Goal: Task Accomplishment & Management: Complete application form

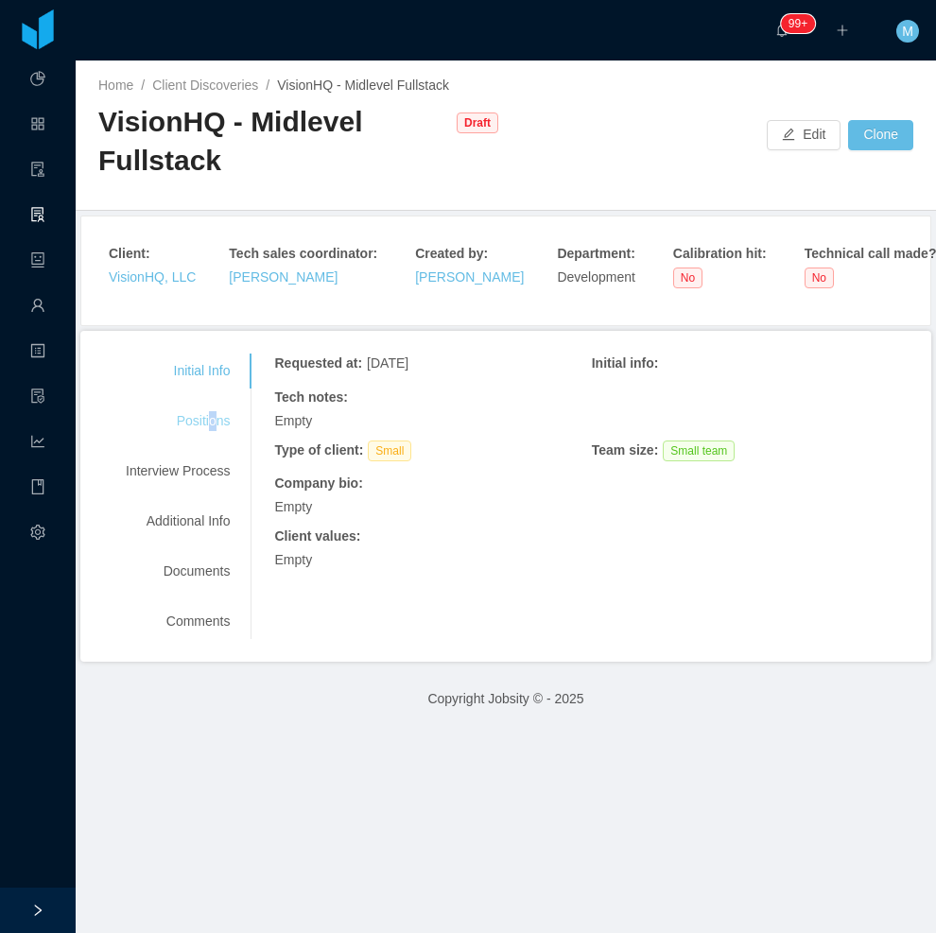
click at [211, 423] on div "Positions" at bounding box center [177, 421] width 149 height 35
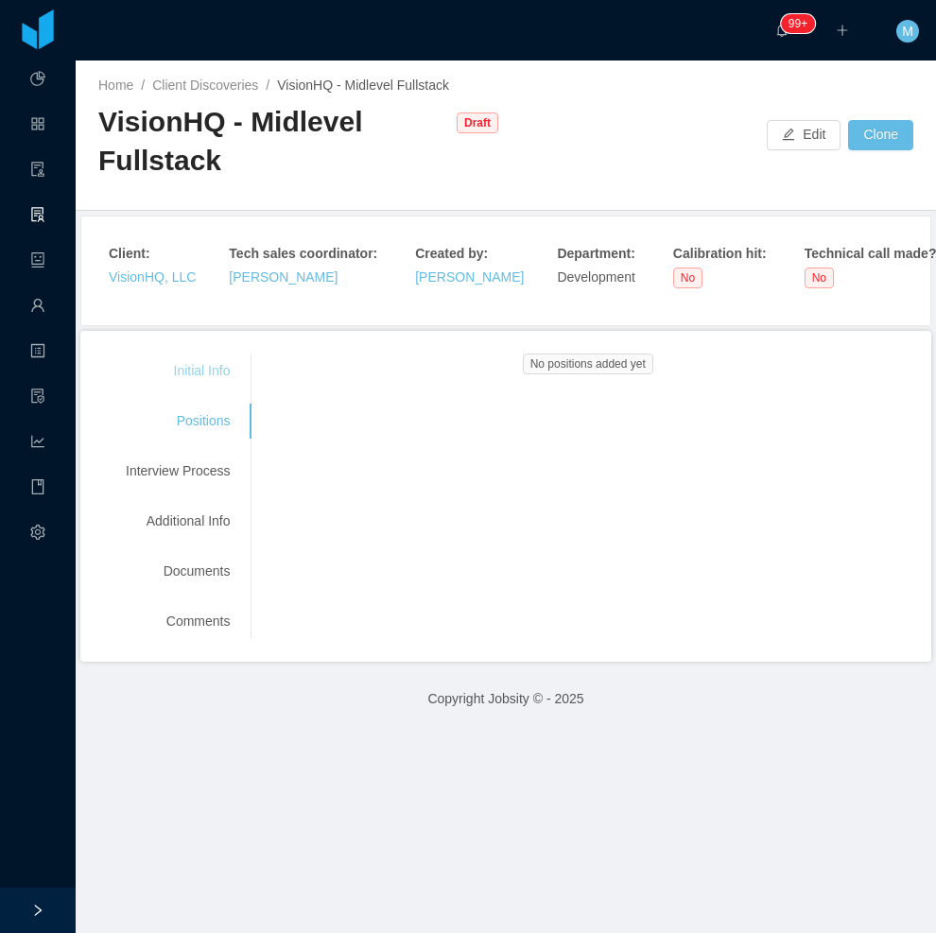
drag, startPoint x: 211, startPoint y: 423, endPoint x: 153, endPoint y: 372, distance: 77.0
click at [153, 375] on div "Initial Info" at bounding box center [177, 371] width 149 height 35
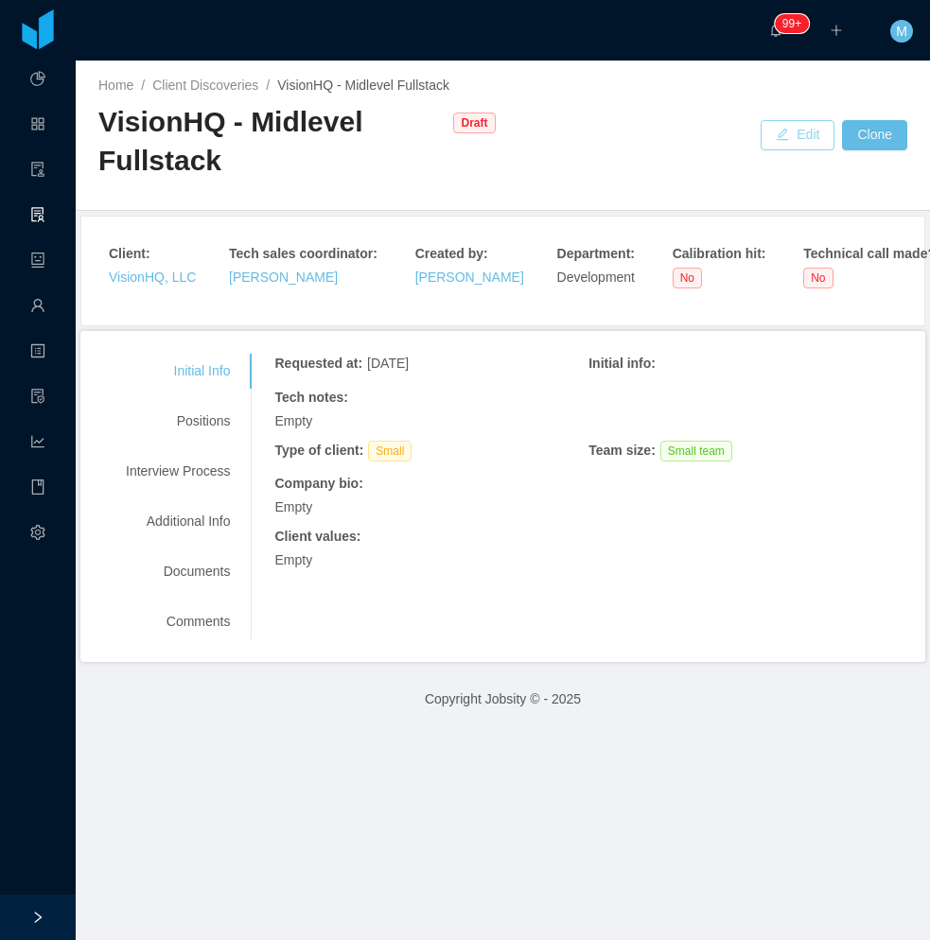
click at [777, 140] on button "Edit" at bounding box center [797, 135] width 74 height 30
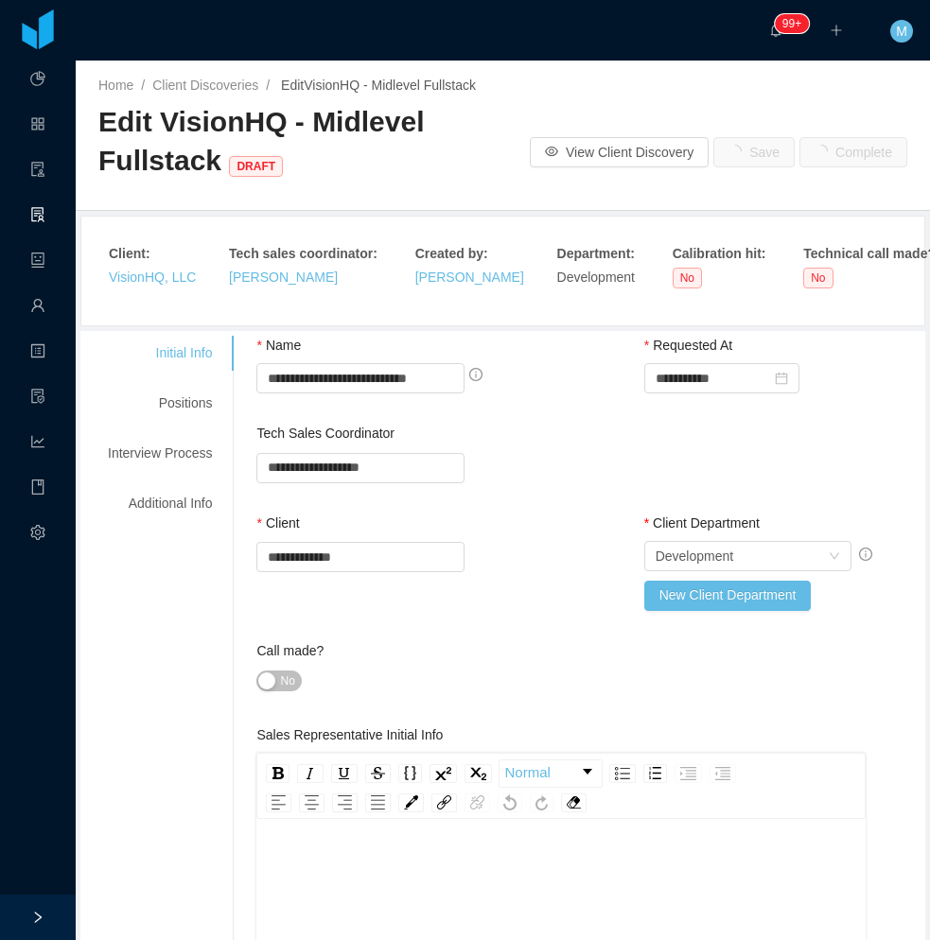
click at [264, 686] on button "No" at bounding box center [278, 680] width 44 height 21
click at [193, 404] on div "Positions" at bounding box center [159, 403] width 149 height 35
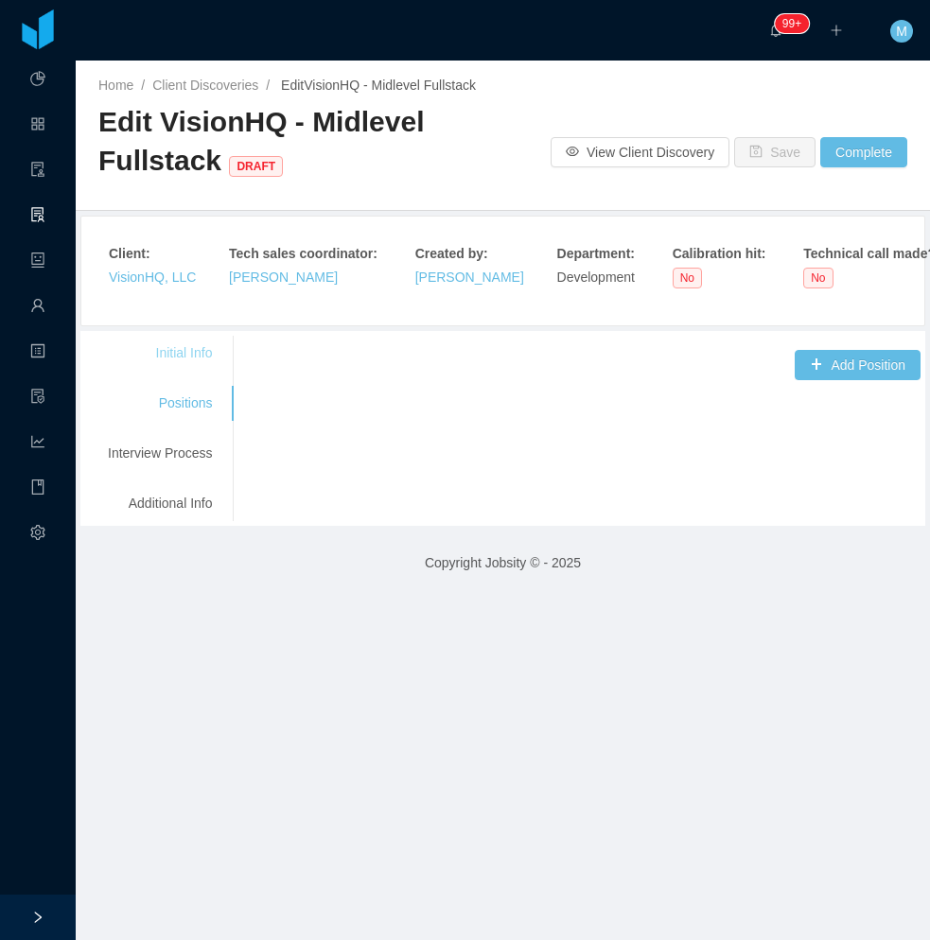
click at [195, 354] on div "Initial Info" at bounding box center [159, 353] width 149 height 35
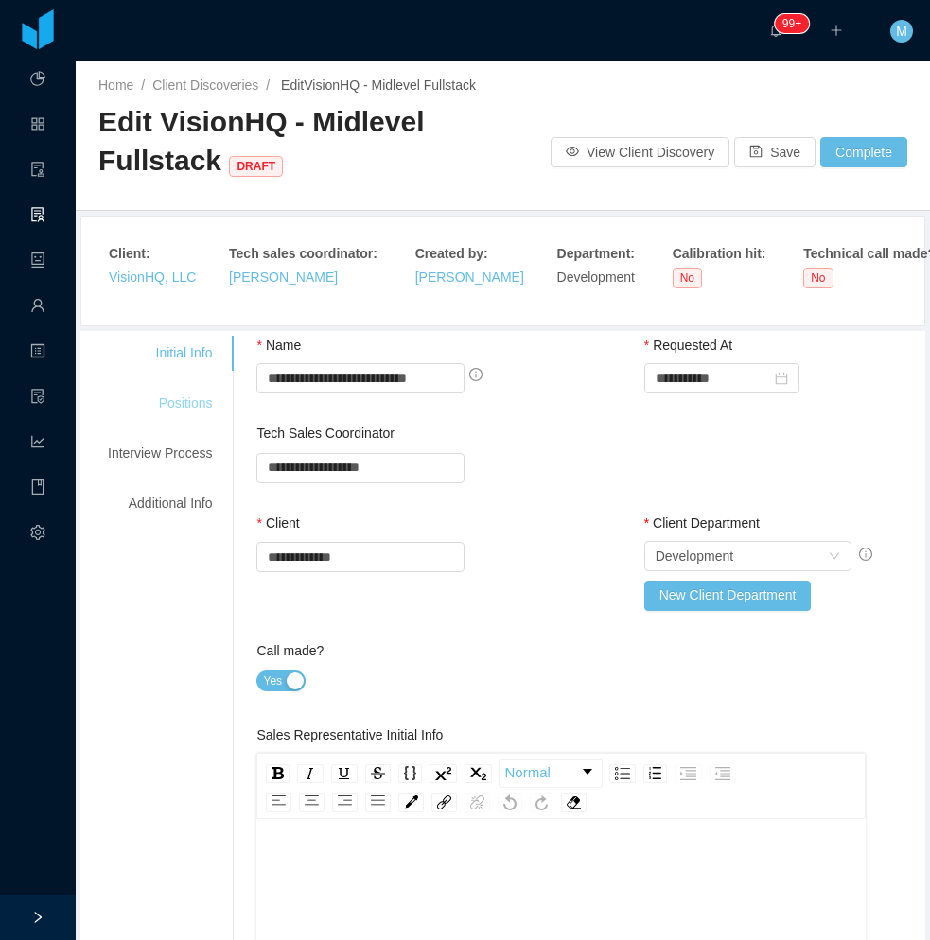
click at [199, 397] on div "Positions" at bounding box center [159, 403] width 149 height 35
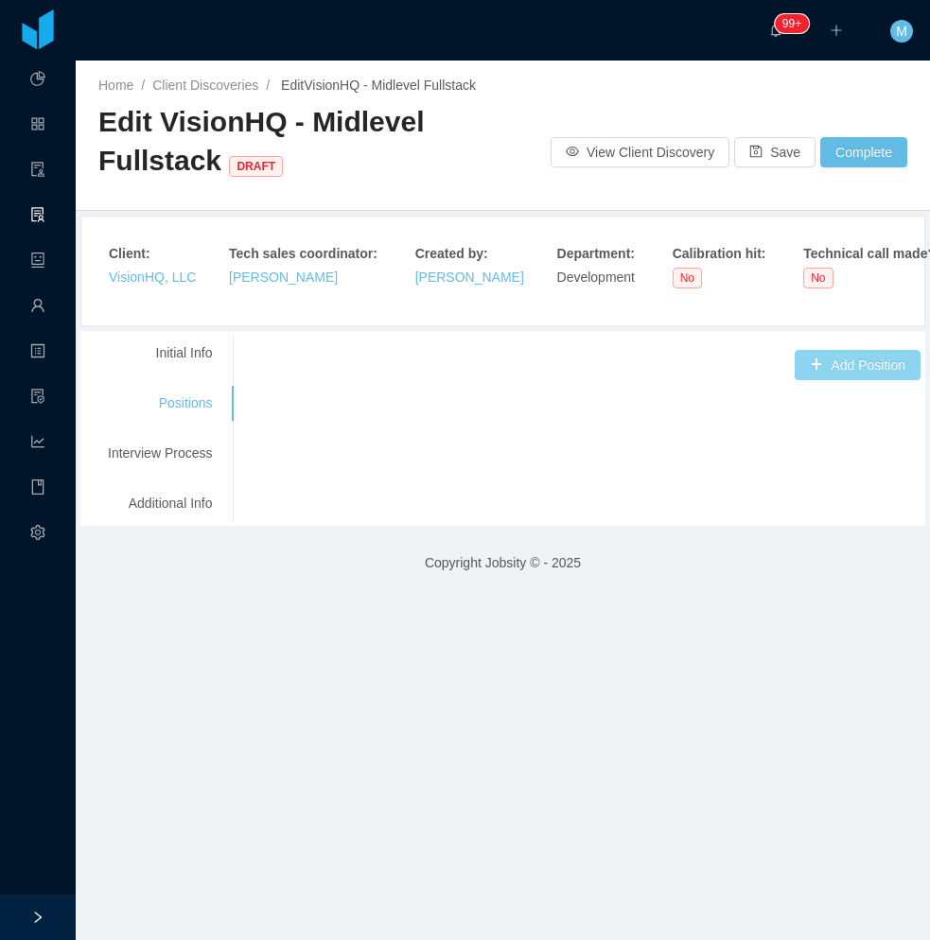
click at [838, 380] on div "**********" at bounding box center [502, 428] width 835 height 185
click at [866, 369] on button "Add Position" at bounding box center [857, 365] width 126 height 30
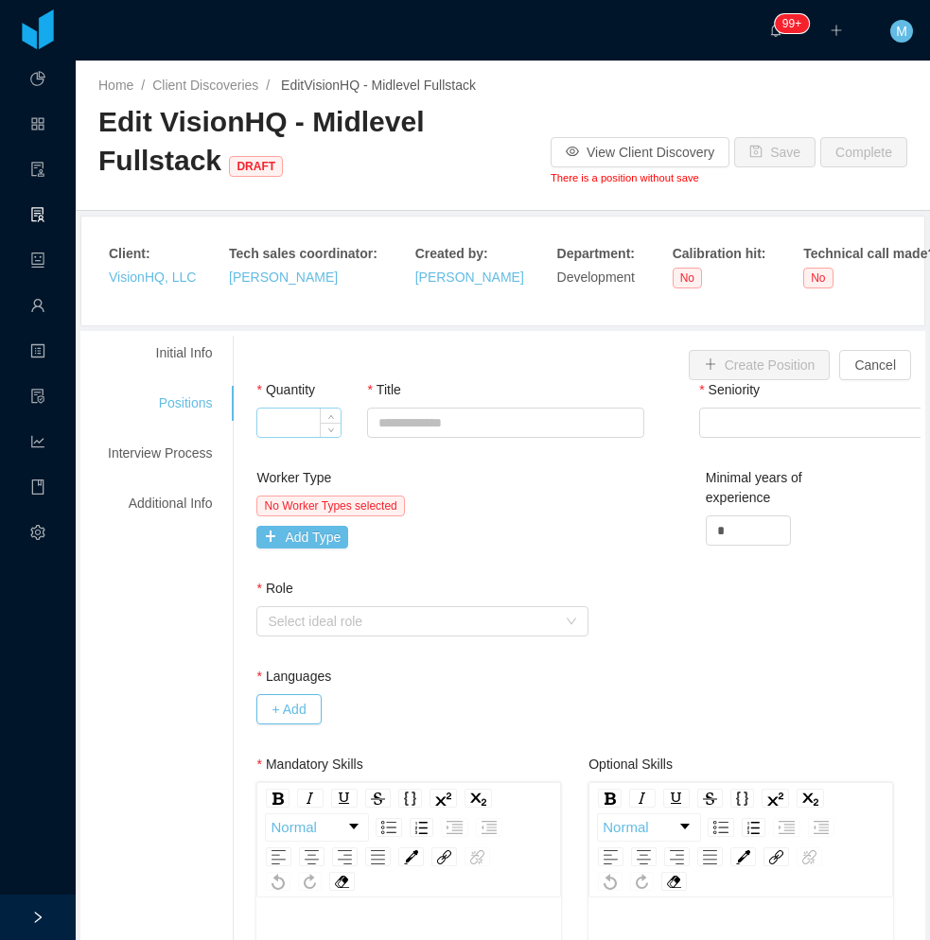
click at [297, 431] on input "Quantity" at bounding box center [298, 423] width 83 height 28
type input "*"
click at [471, 404] on div "Title" at bounding box center [505, 393] width 276 height 27
click at [459, 426] on input "Title" at bounding box center [505, 423] width 276 height 30
paste input "**********"
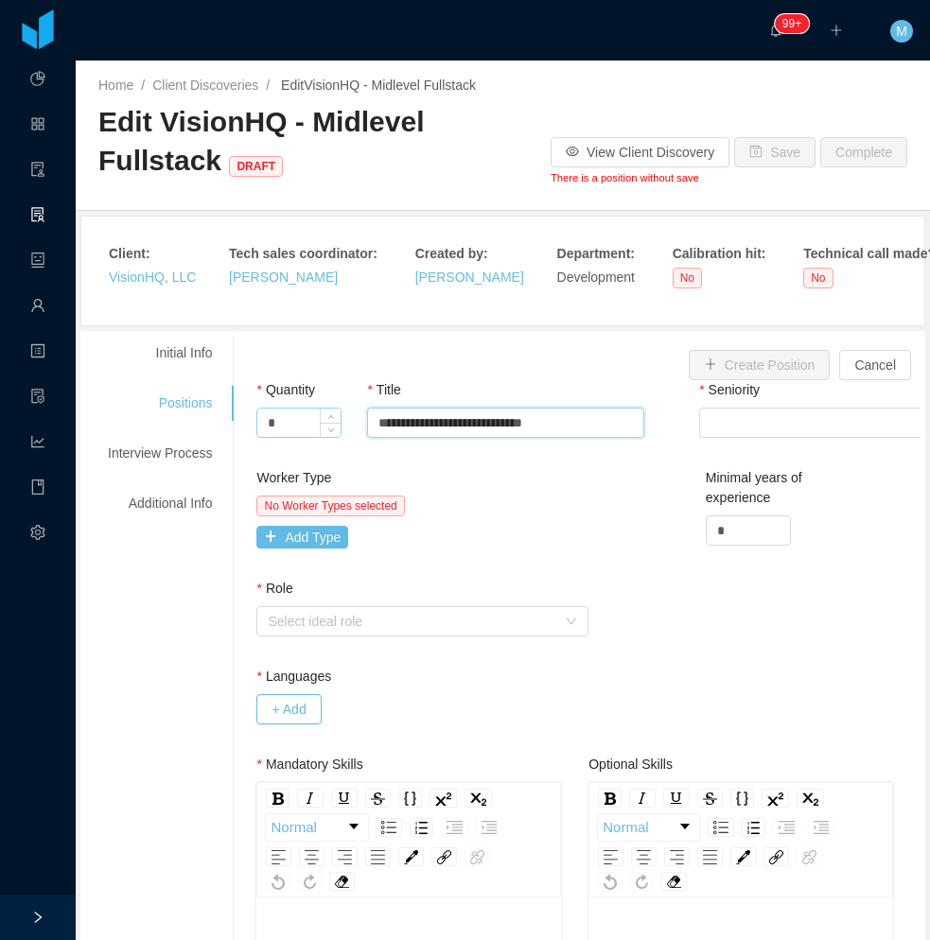
drag, startPoint x: 435, startPoint y: 425, endPoint x: 304, endPoint y: 434, distance: 130.8
click at [304, 434] on div "**********" at bounding box center [588, 424] width 664 height 88
type input "**********"
click at [743, 426] on div "Select Seniority" at bounding box center [834, 423] width 249 height 28
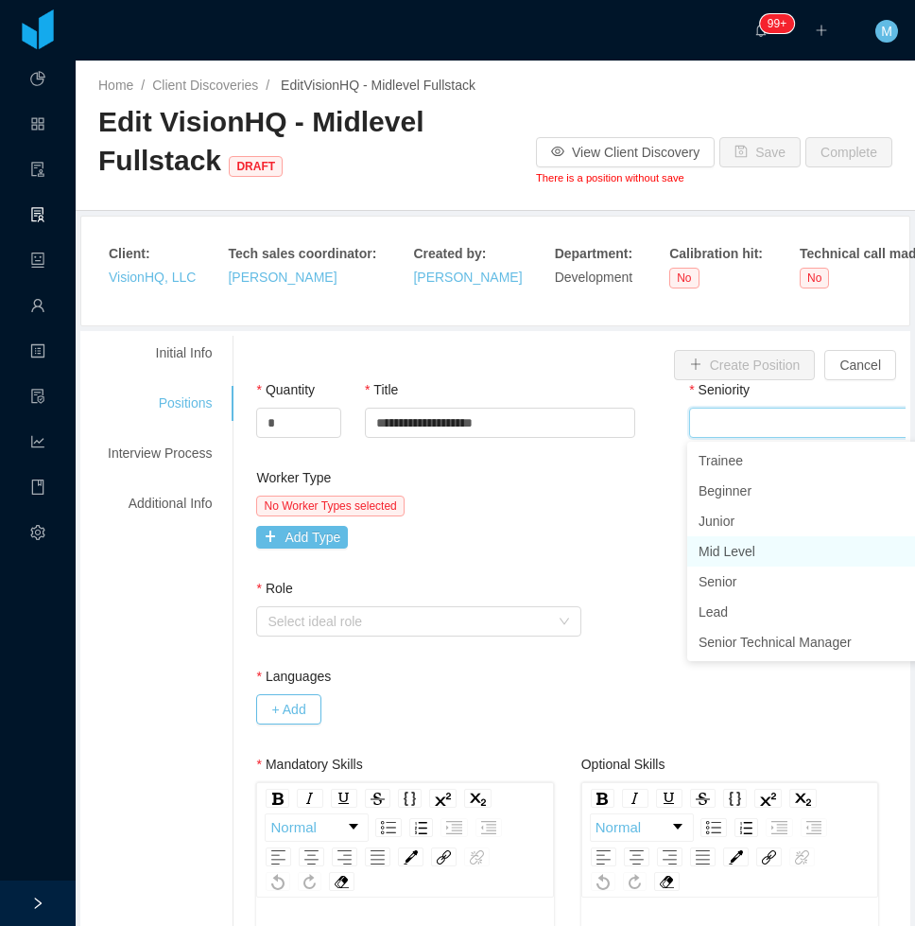
click at [735, 548] on li "Mid Level" at bounding box center [829, 551] width 284 height 30
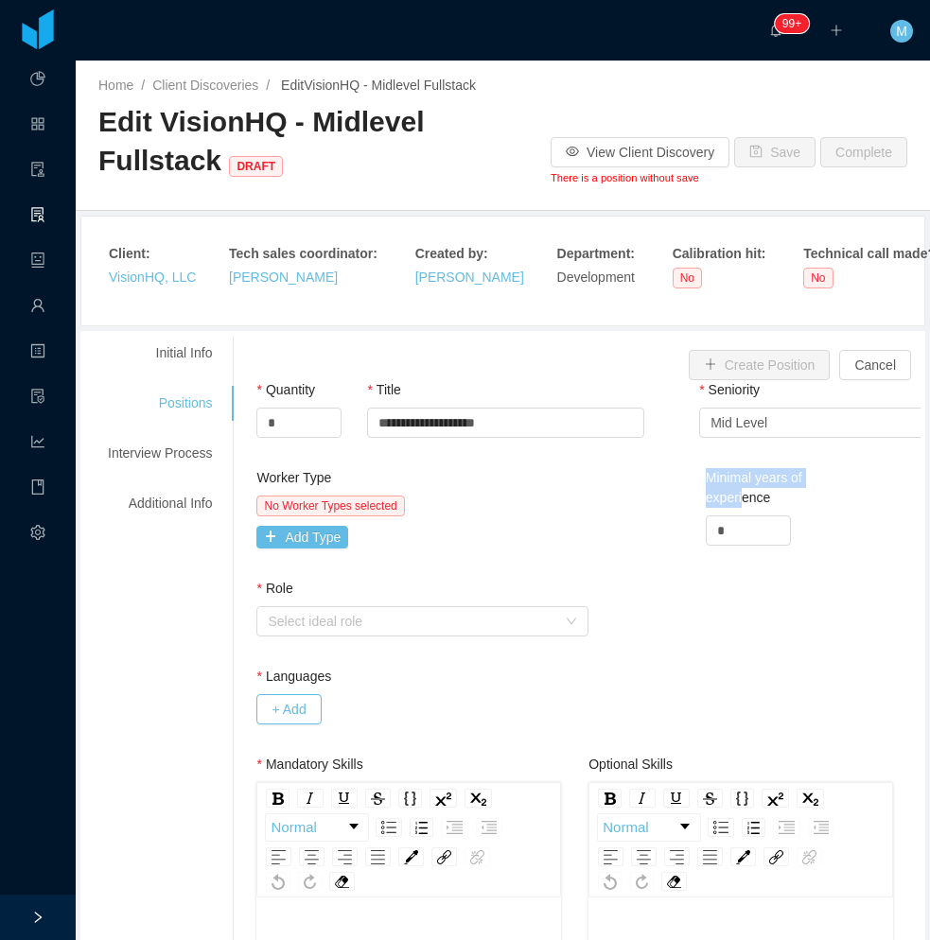
drag, startPoint x: 731, startPoint y: 507, endPoint x: 622, endPoint y: 534, distance: 112.2
click at [622, 534] on div "Worker Type No Worker Types selected Add Type Minimal years of experience *" at bounding box center [588, 523] width 673 height 111
drag, startPoint x: 622, startPoint y: 534, endPoint x: 705, endPoint y: 530, distance: 82.4
click at [706, 530] on input "*" at bounding box center [747, 530] width 83 height 28
drag, startPoint x: 727, startPoint y: 531, endPoint x: 663, endPoint y: 540, distance: 64.9
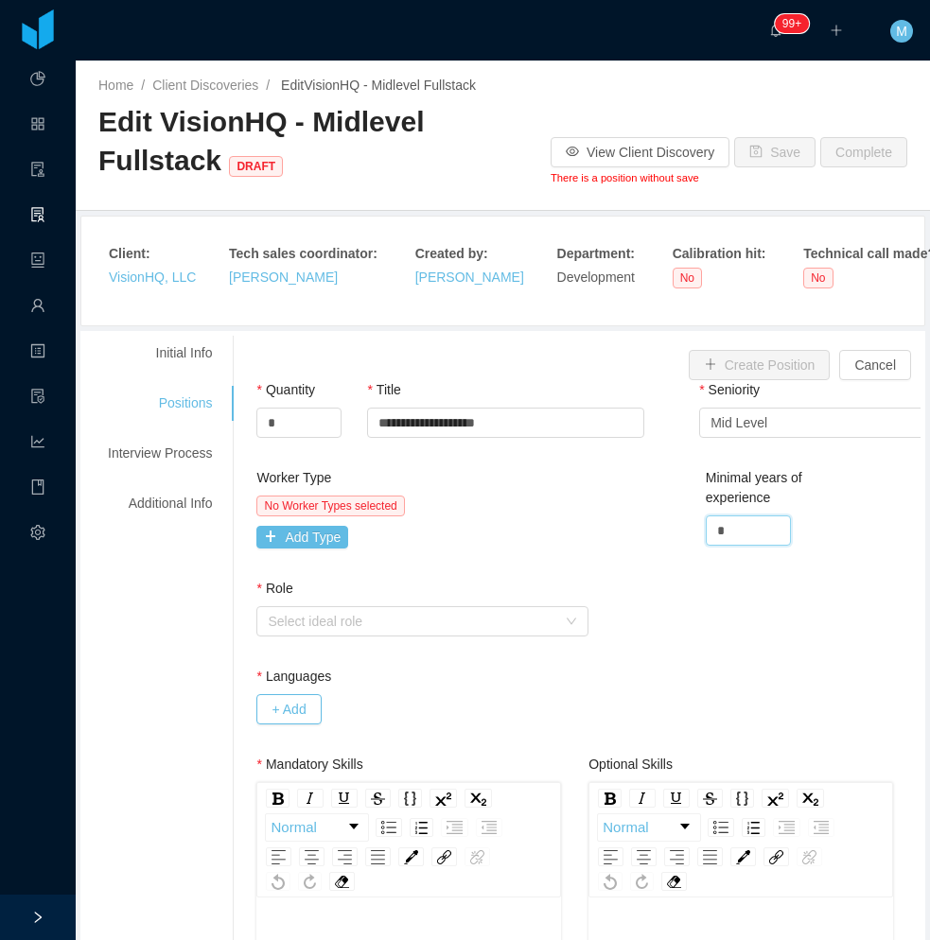
click at [663, 540] on div "Worker Type No Worker Types selected Add Type Minimal years of experience *" at bounding box center [588, 523] width 673 height 111
type input "*"
click at [535, 531] on div "No Worker Types selected Add Type" at bounding box center [419, 522] width 327 height 53
click at [289, 543] on button "Add Type" at bounding box center [302, 537] width 92 height 23
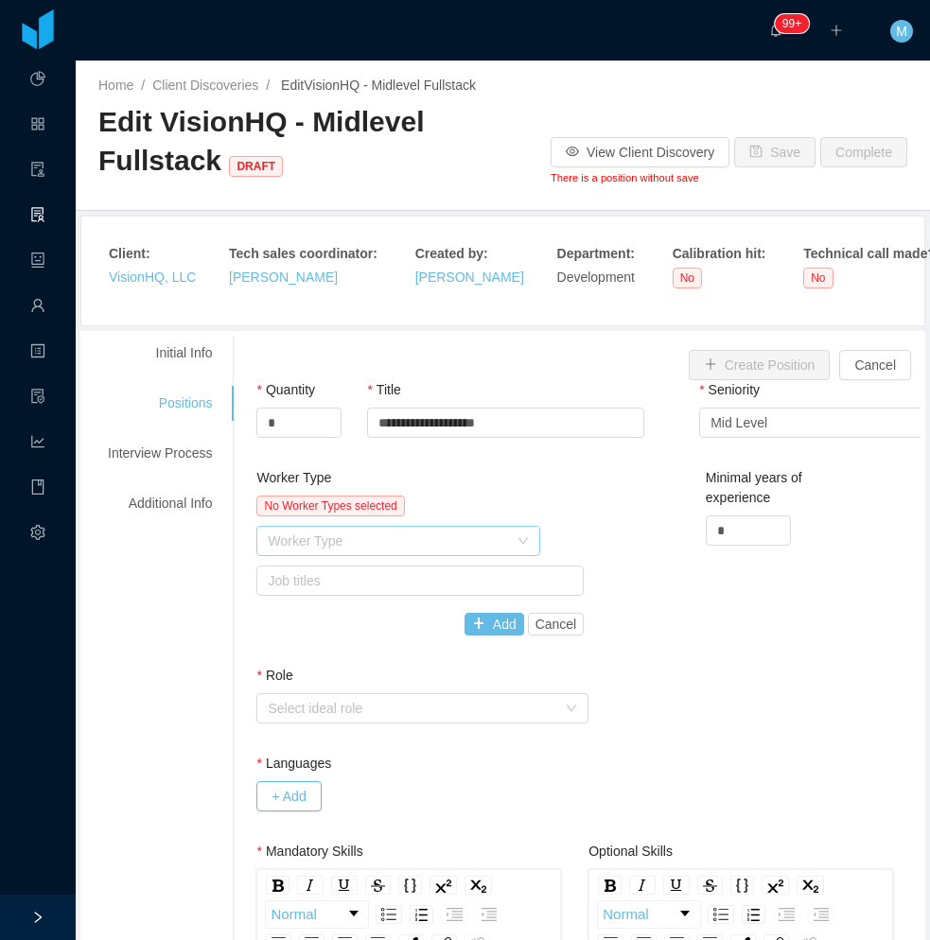
click at [330, 538] on div "Worker Type" at bounding box center [388, 540] width 240 height 19
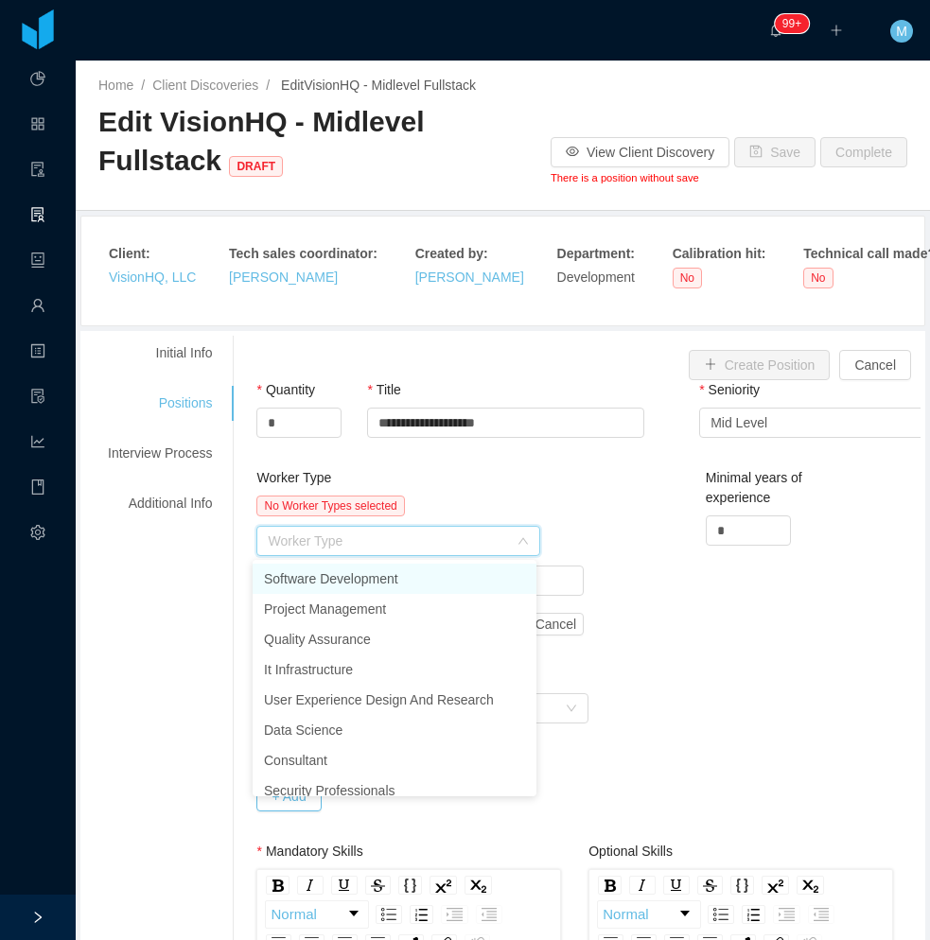
click at [356, 575] on li "Software Development" at bounding box center [394, 579] width 284 height 30
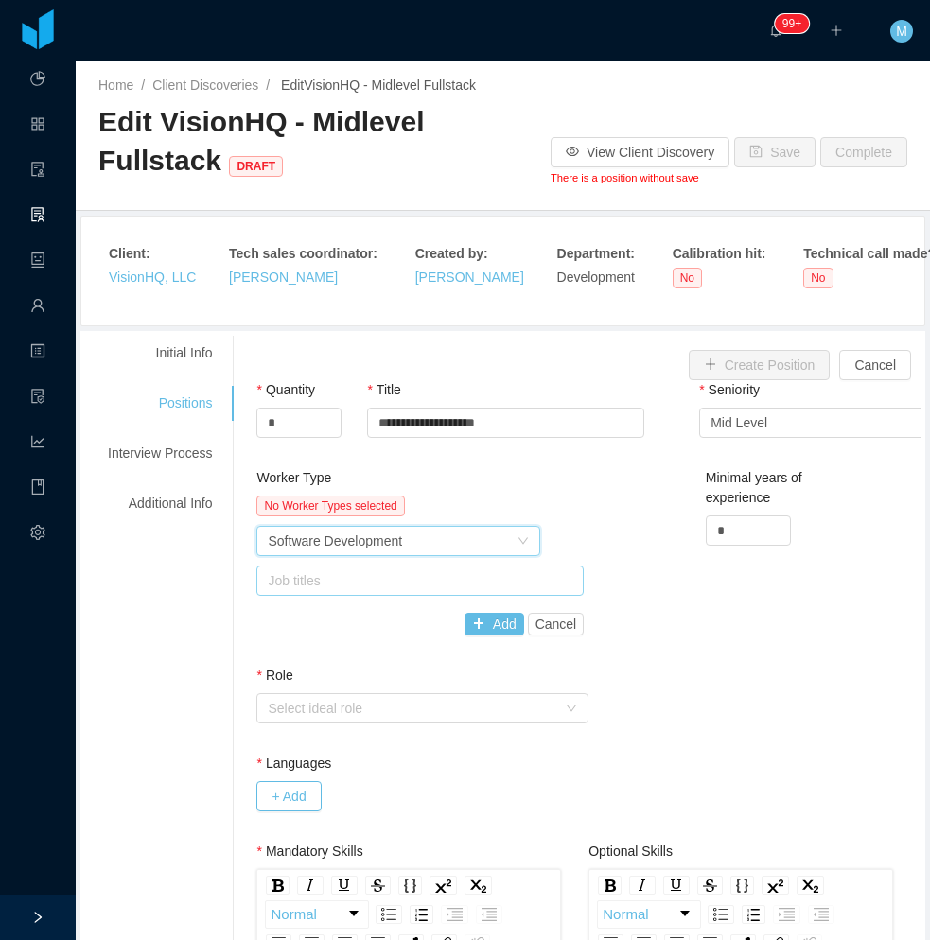
drag, startPoint x: 488, startPoint y: 482, endPoint x: 448, endPoint y: 583, distance: 108.7
click at [487, 483] on div "Worker Type" at bounding box center [419, 481] width 327 height 27
click at [441, 580] on div "Job titles" at bounding box center [416, 580] width 296 height 19
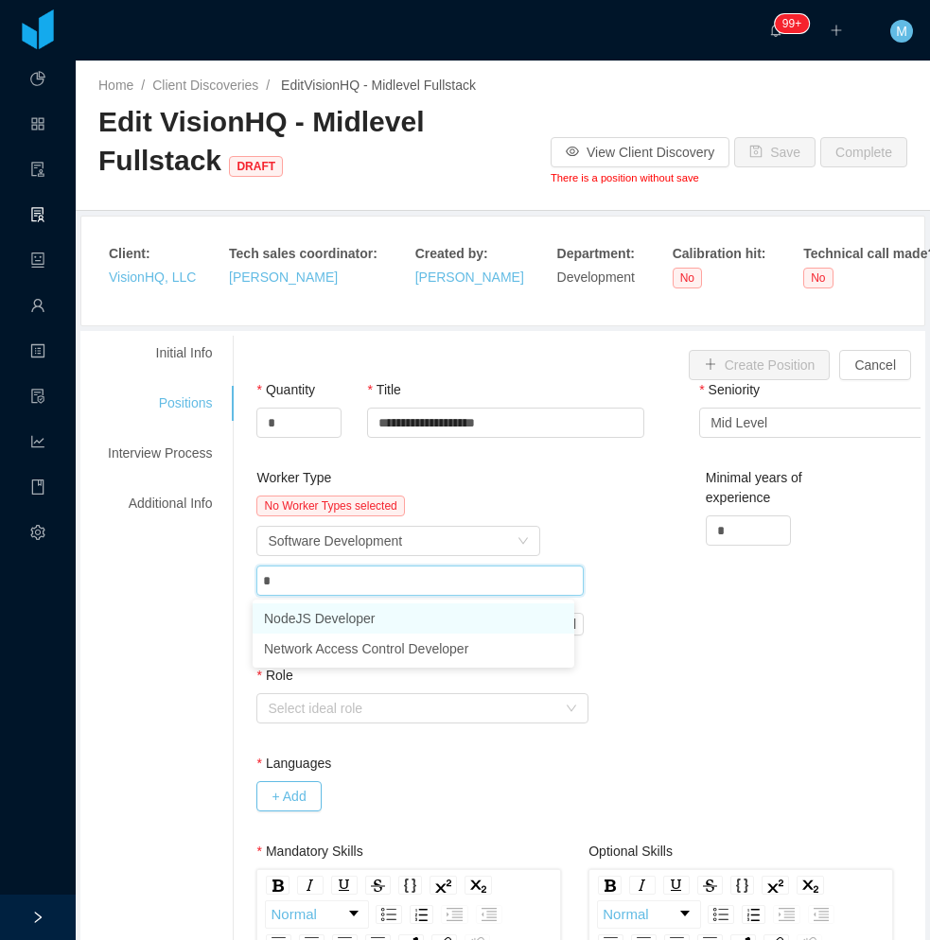
type input "**"
click at [387, 624] on li "NodeJS Developer" at bounding box center [413, 618] width 322 height 30
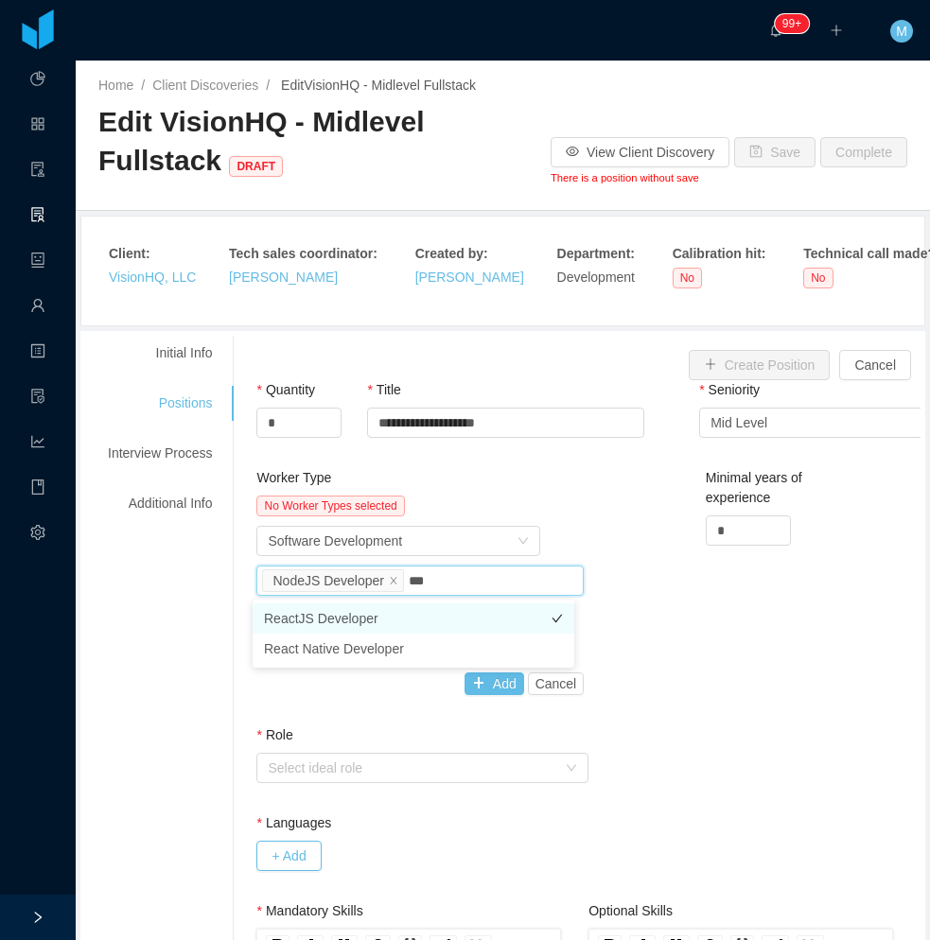
type input "****"
click at [394, 620] on li "ReactJS Developer" at bounding box center [413, 618] width 322 height 30
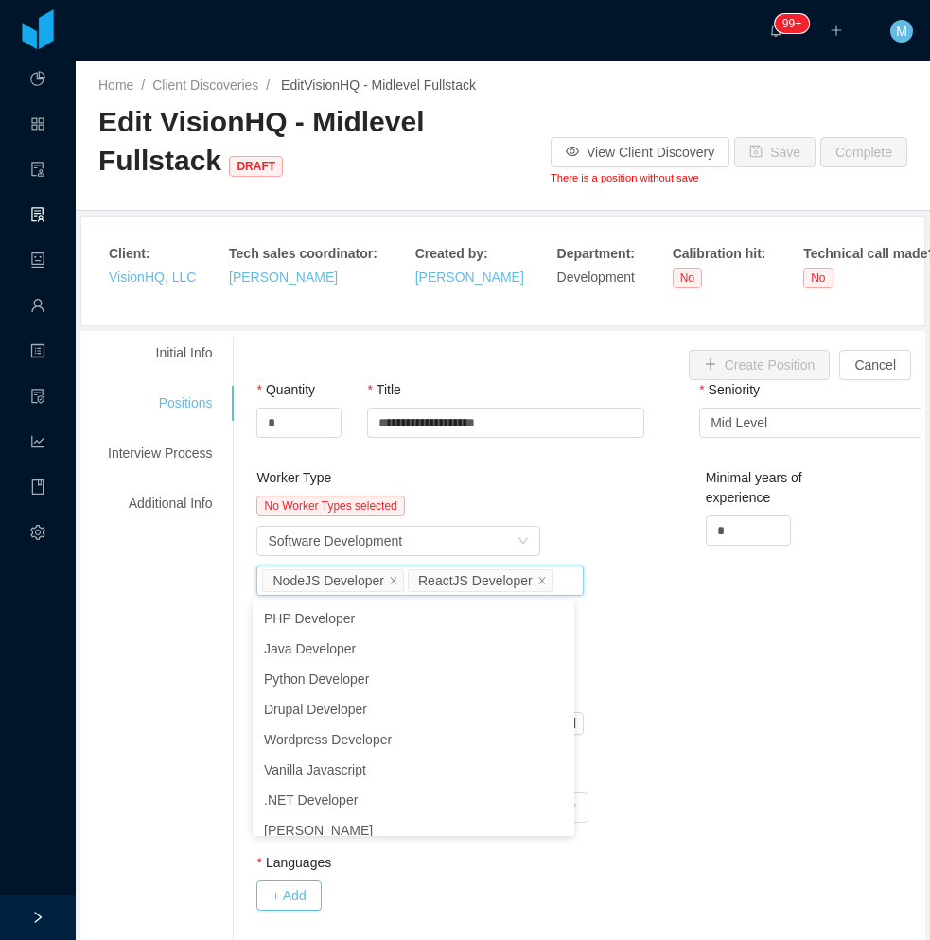
click at [578, 562] on div "Worker Type No Worker Types selected Worker Type Software Development Job title…" at bounding box center [420, 616] width 337 height 297
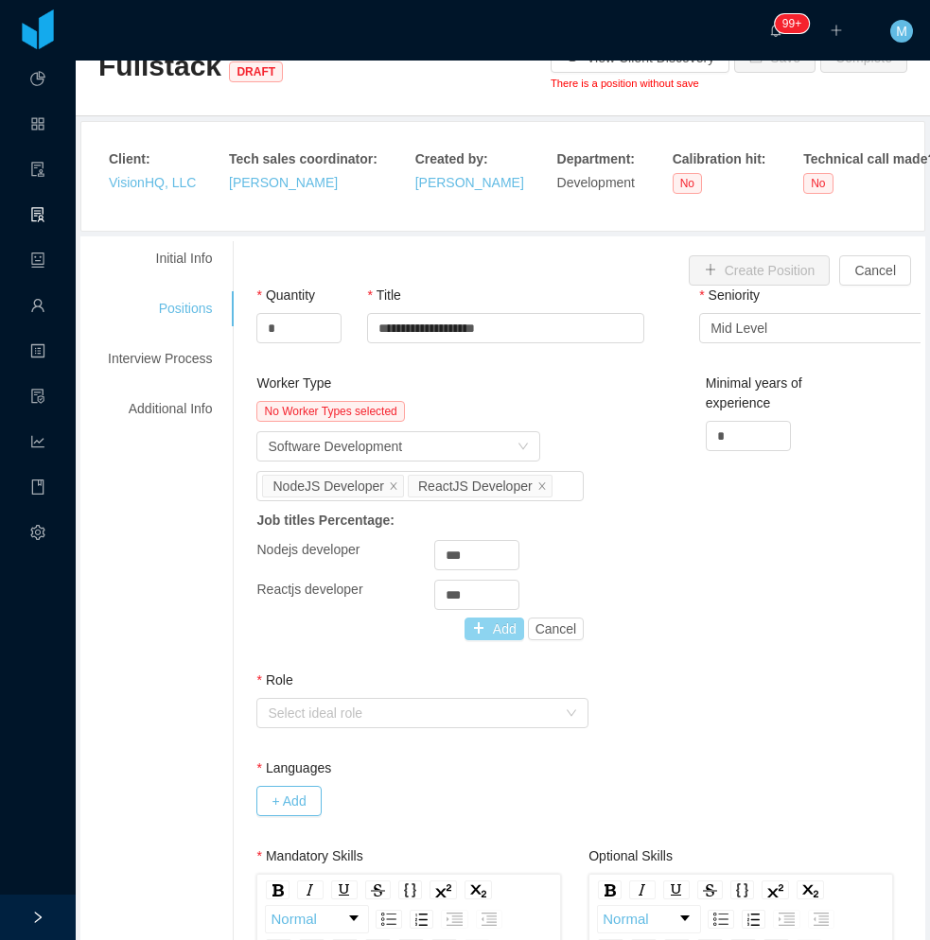
click at [496, 635] on button "Add" at bounding box center [494, 629] width 60 height 23
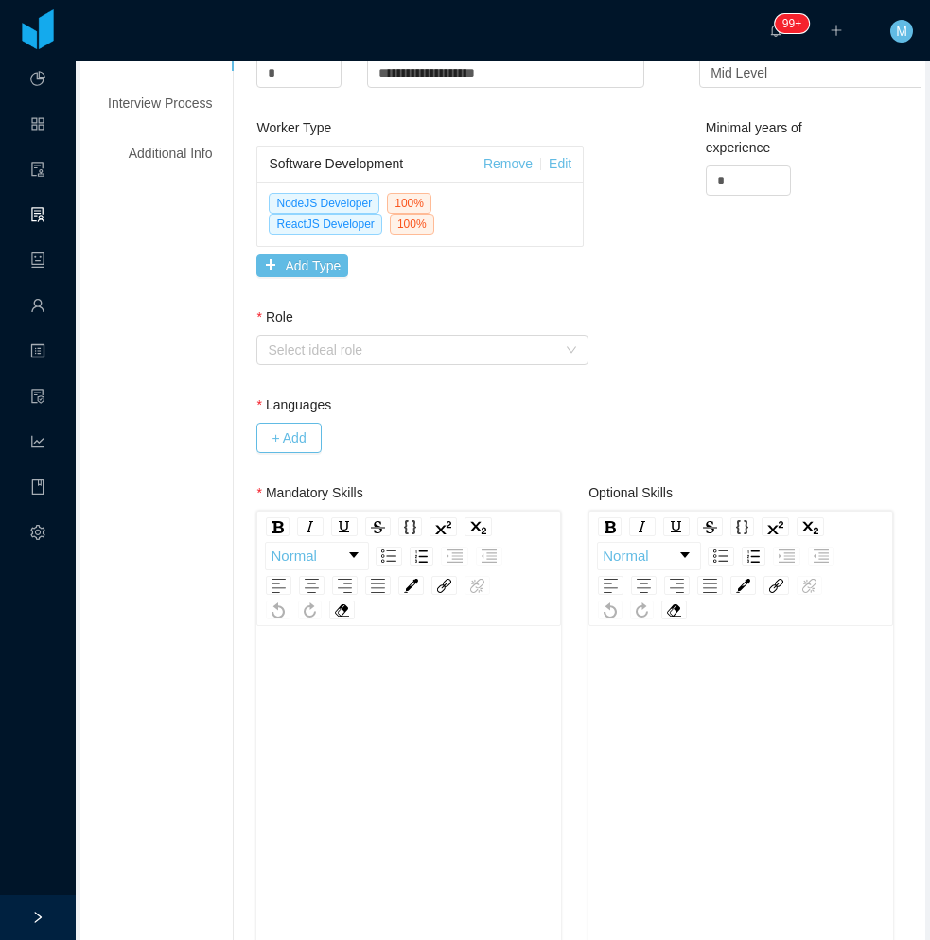
scroll to position [378, 0]
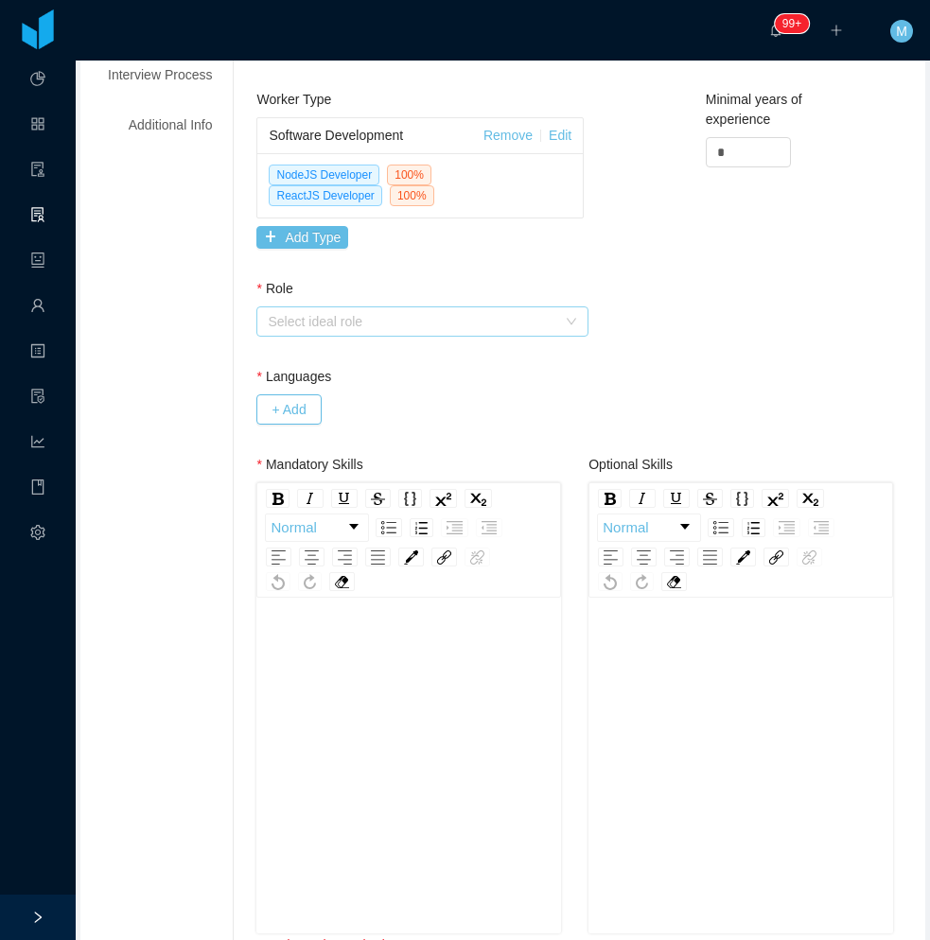
click at [450, 325] on div "Select ideal role" at bounding box center [412, 321] width 288 height 19
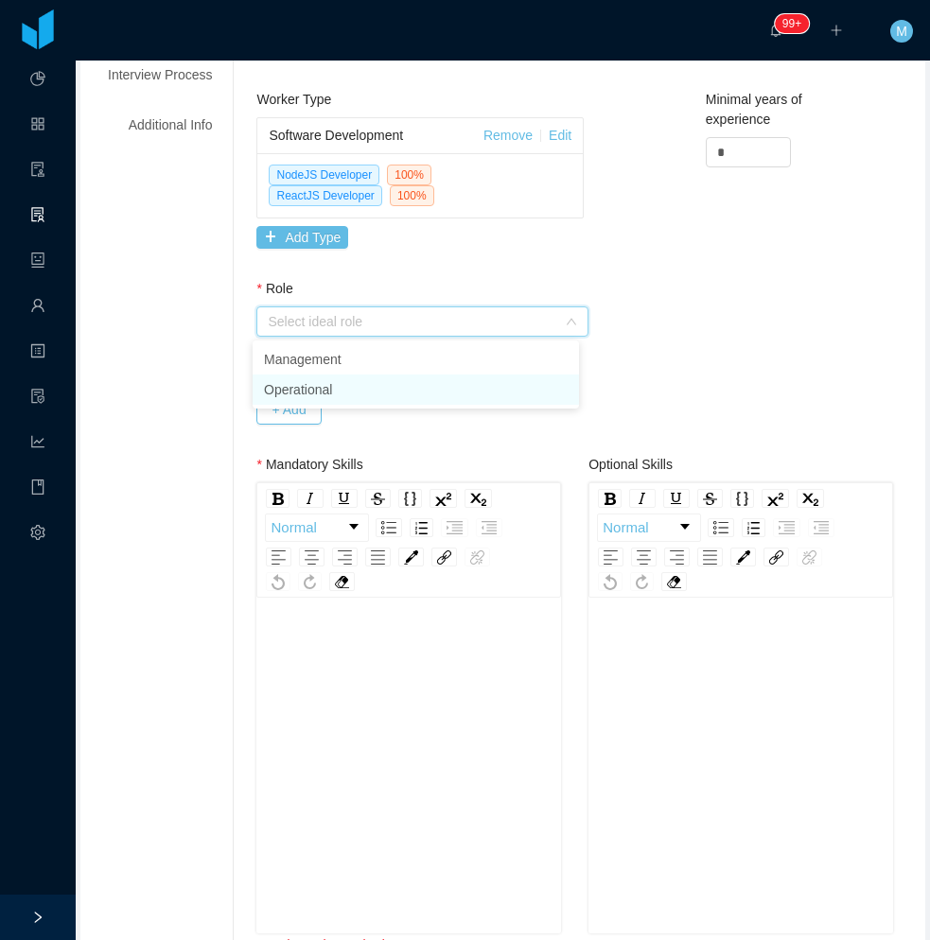
click at [364, 397] on li "Operational" at bounding box center [415, 389] width 326 height 30
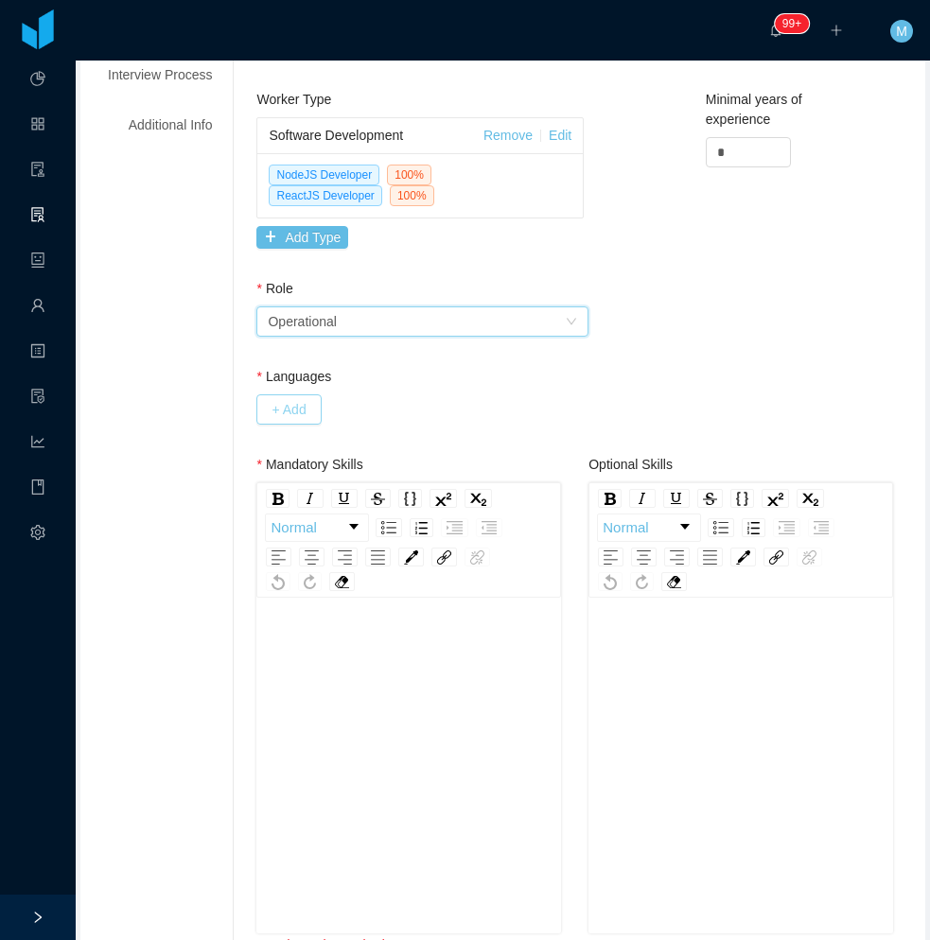
click at [277, 409] on button "+ Add" at bounding box center [288, 409] width 64 height 30
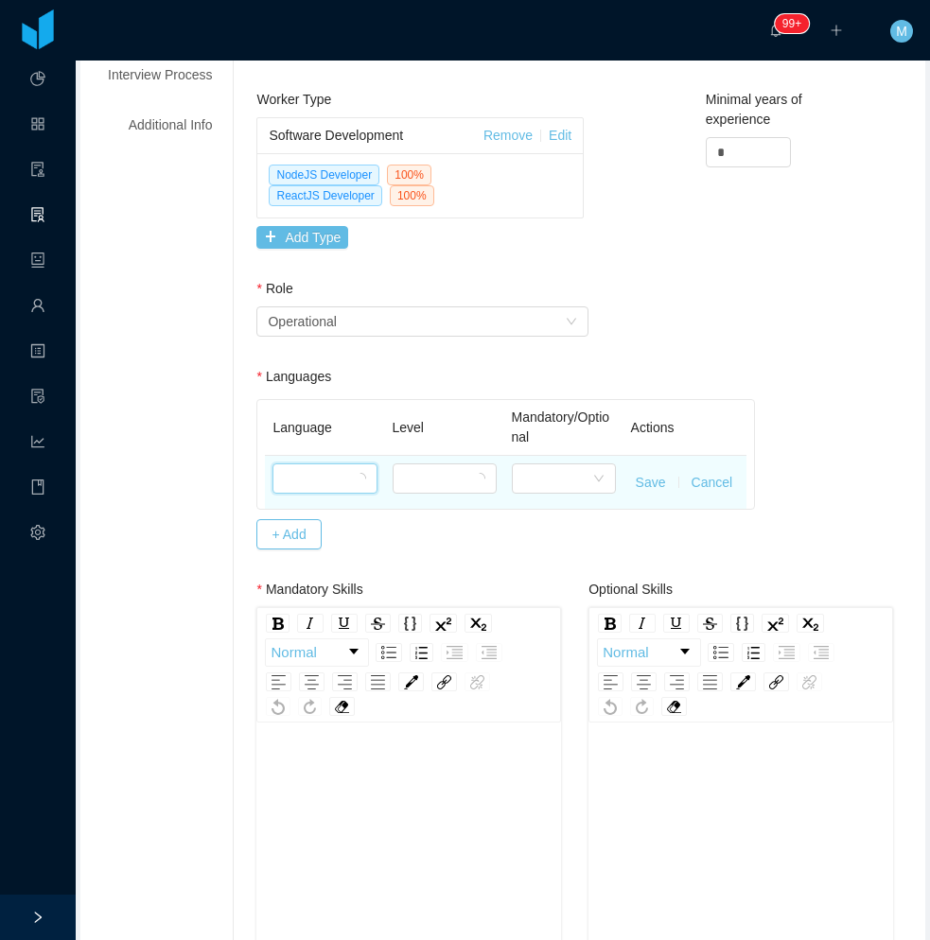
click at [324, 482] on div at bounding box center [318, 478] width 69 height 28
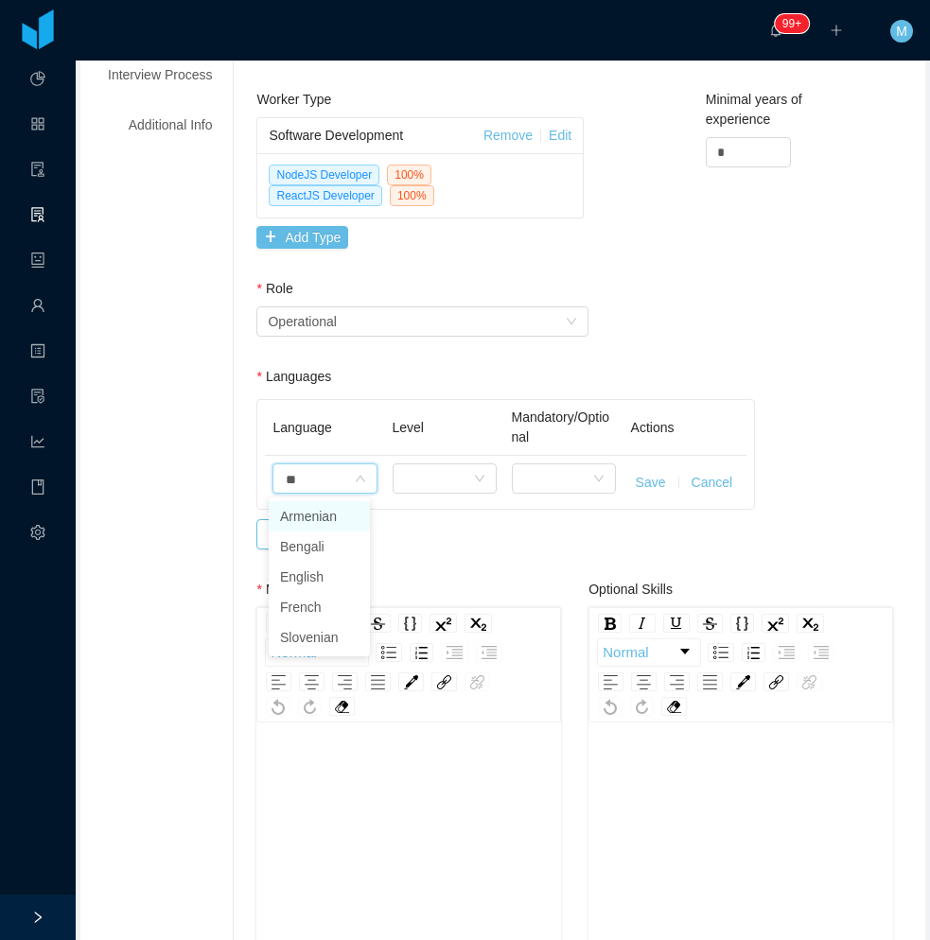
type input "***"
click at [335, 542] on li "English" at bounding box center [319, 546] width 101 height 30
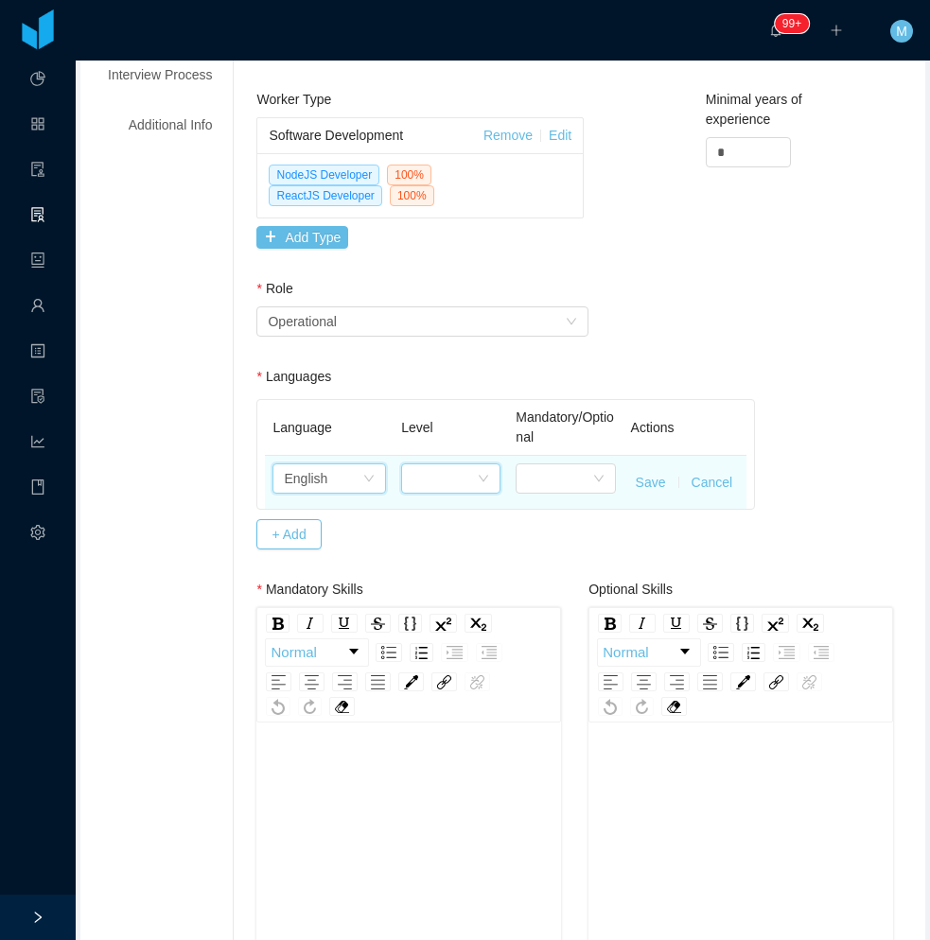
click at [413, 486] on div at bounding box center [444, 478] width 64 height 28
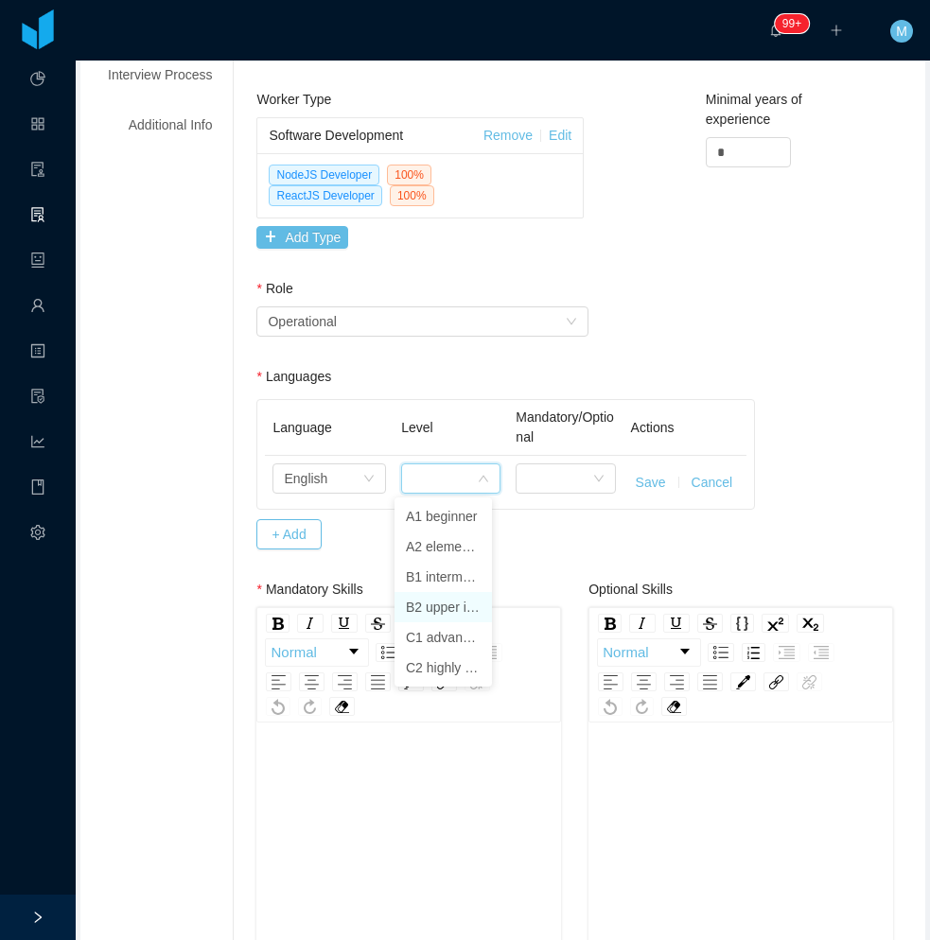
drag, startPoint x: 444, startPoint y: 611, endPoint x: 535, endPoint y: 515, distance: 132.4
click at [444, 611] on li "B2 upper intermediate" at bounding box center [442, 607] width 97 height 30
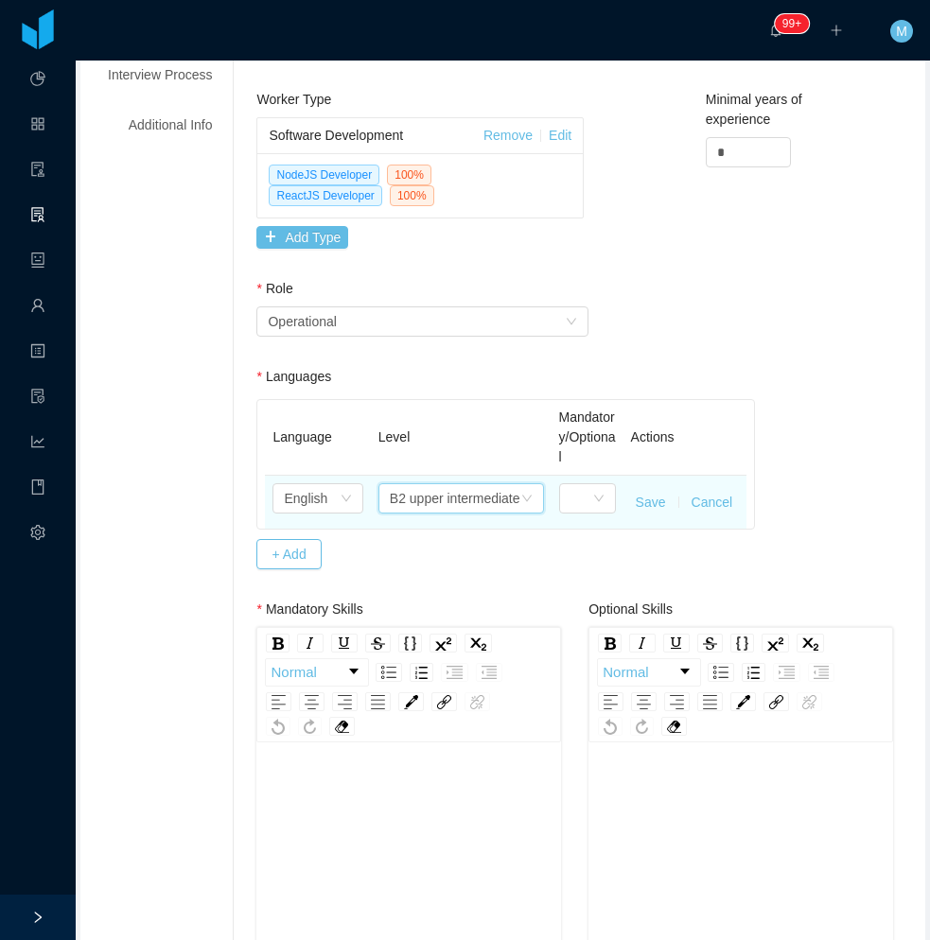
click at [586, 481] on td at bounding box center [587, 502] width 72 height 53
click at [570, 495] on div at bounding box center [581, 498] width 22 height 28
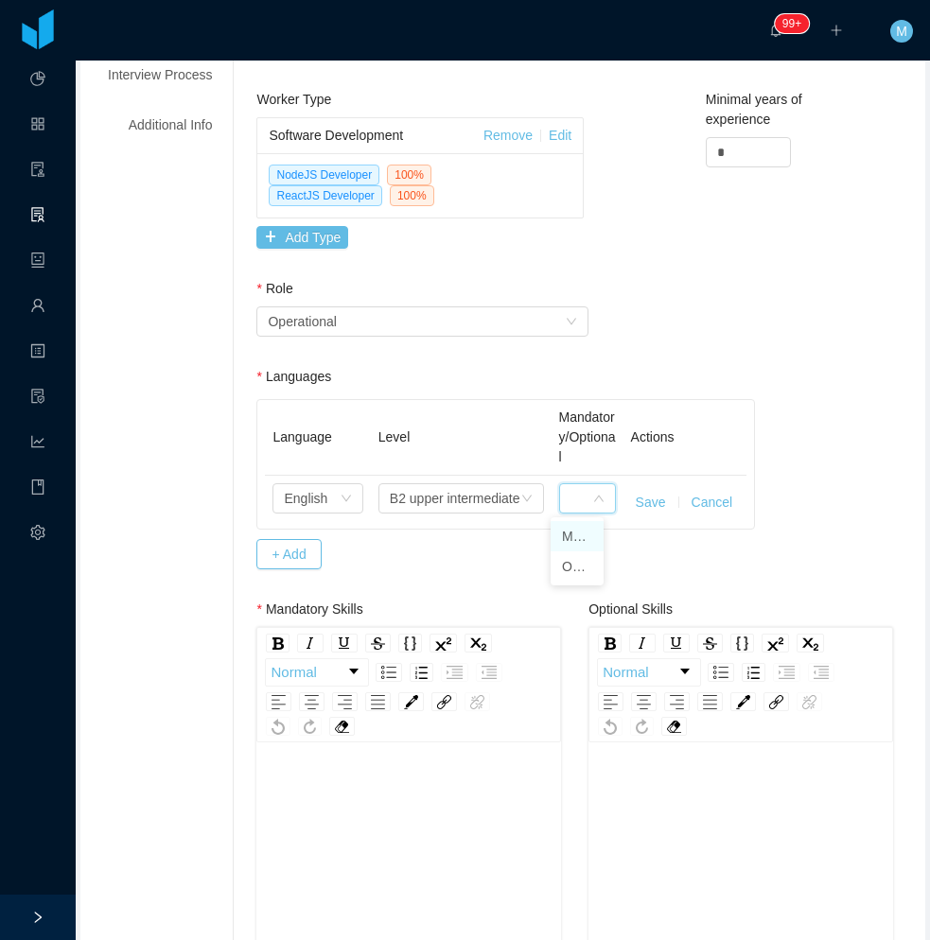
click at [574, 540] on li "Mandatory" at bounding box center [576, 536] width 53 height 30
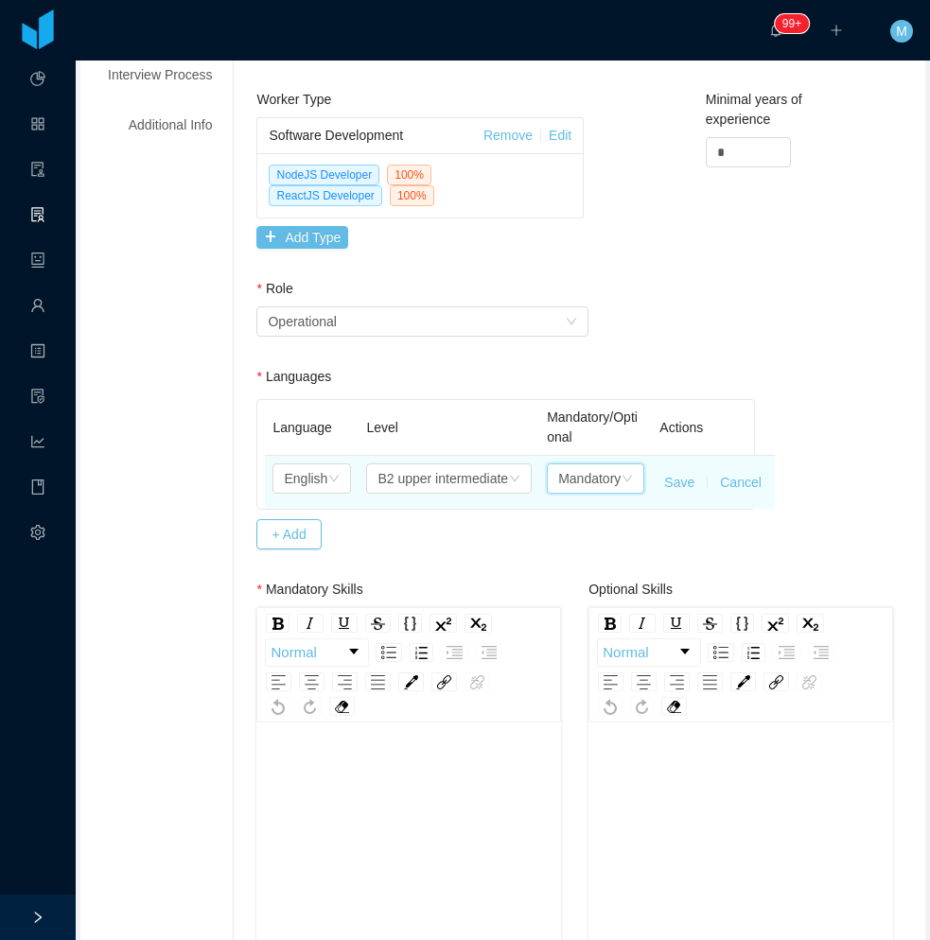
click at [670, 482] on button "Save" at bounding box center [679, 483] width 30 height 20
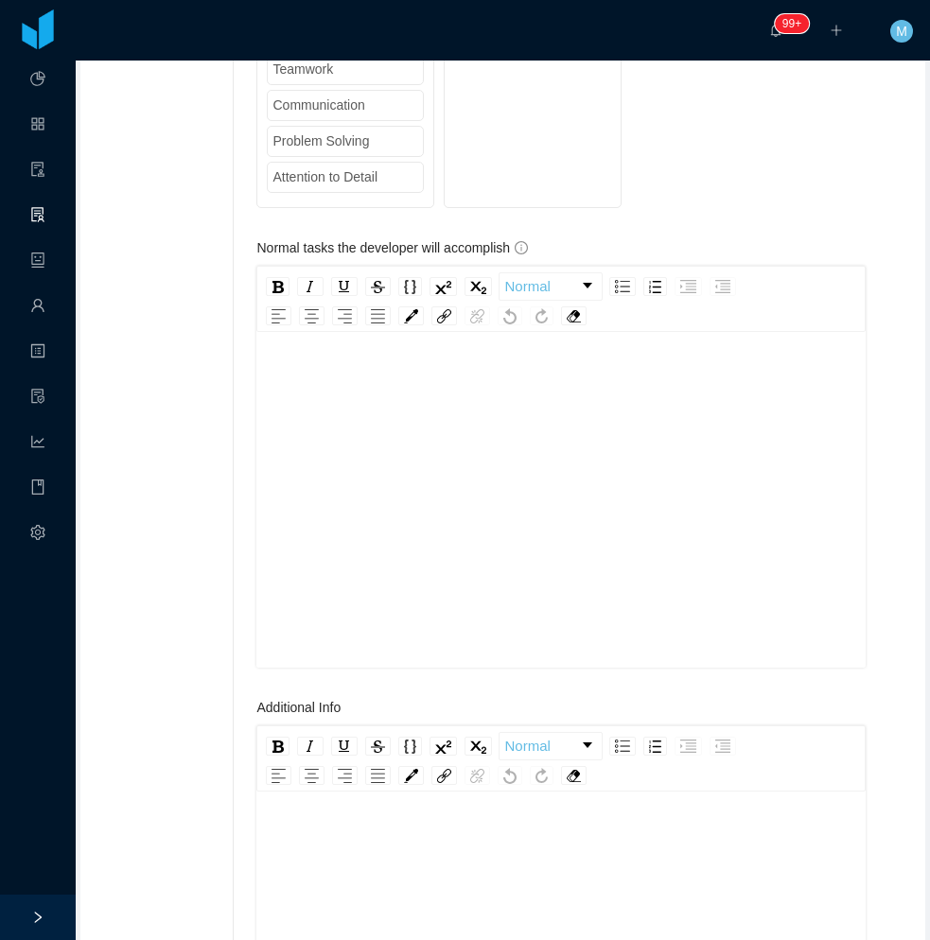
scroll to position [1702, 0]
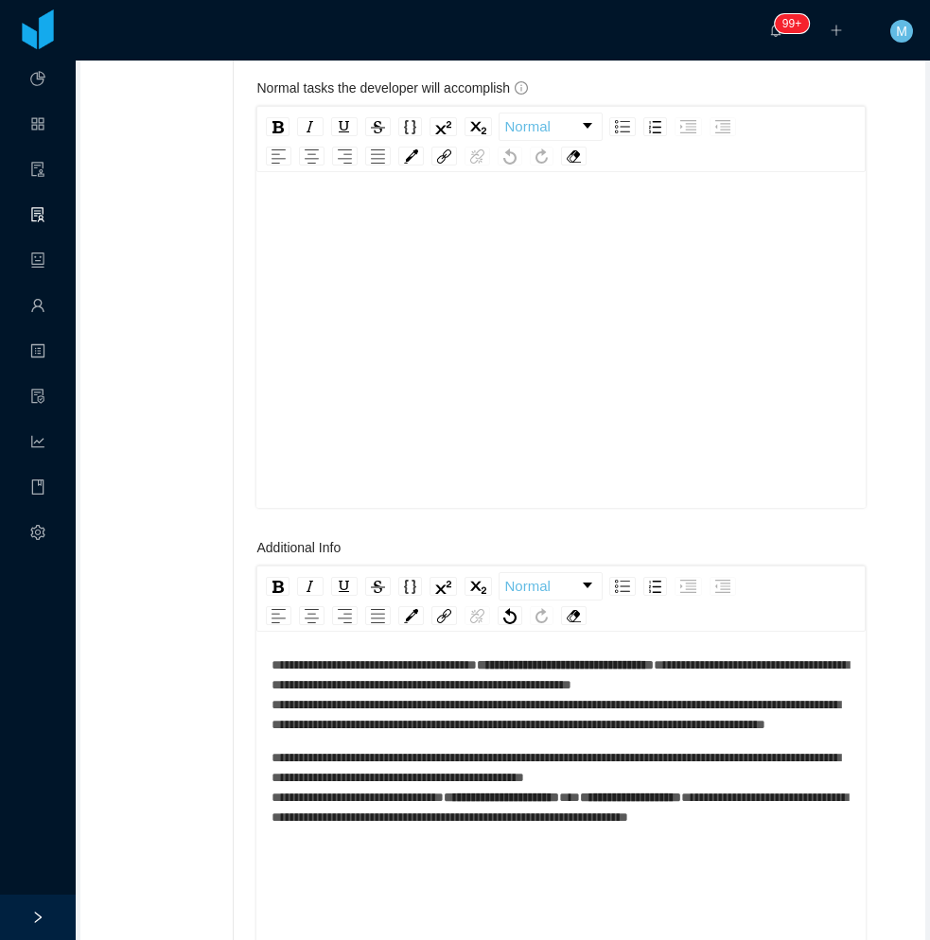
scroll to position [1986, 0]
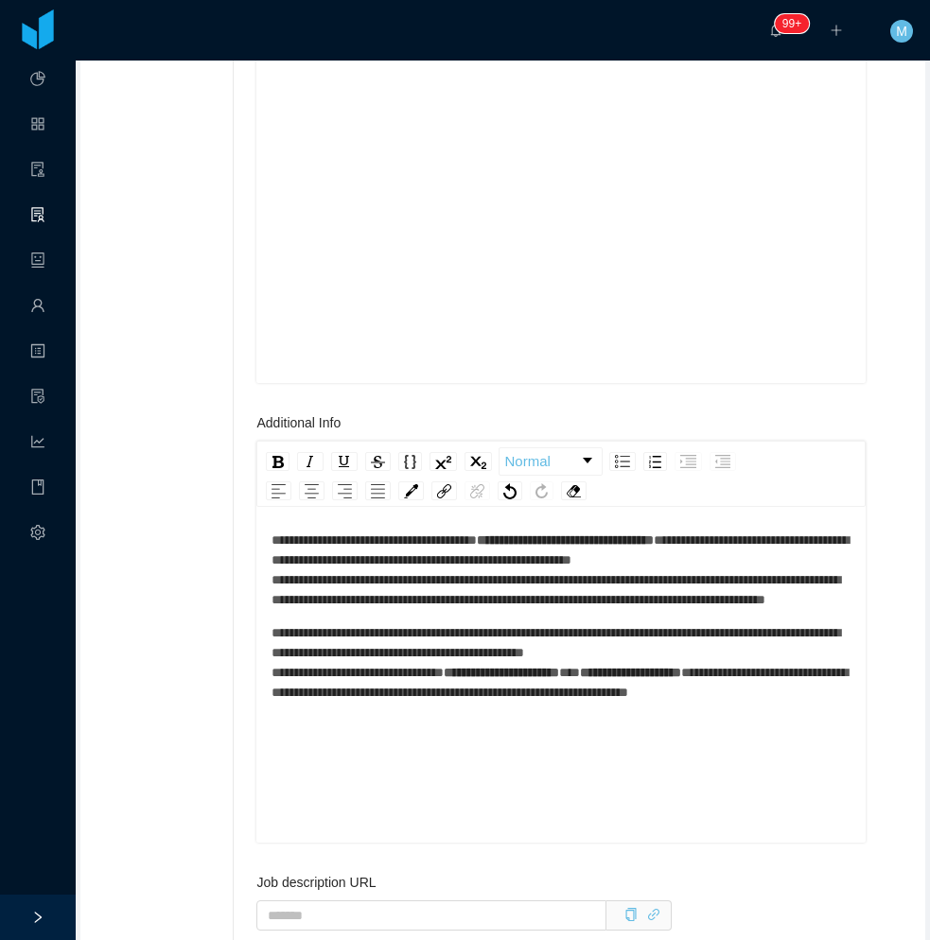
drag, startPoint x: 522, startPoint y: 622, endPoint x: 543, endPoint y: 595, distance: 34.4
click at [525, 606] on span "**********" at bounding box center [559, 569] width 577 height 73
click at [555, 547] on span "**********" at bounding box center [565, 539] width 177 height 13
click at [552, 547] on span "**********" at bounding box center [565, 539] width 177 height 13
click at [553, 528] on div "**********" at bounding box center [560, 599] width 579 height 205
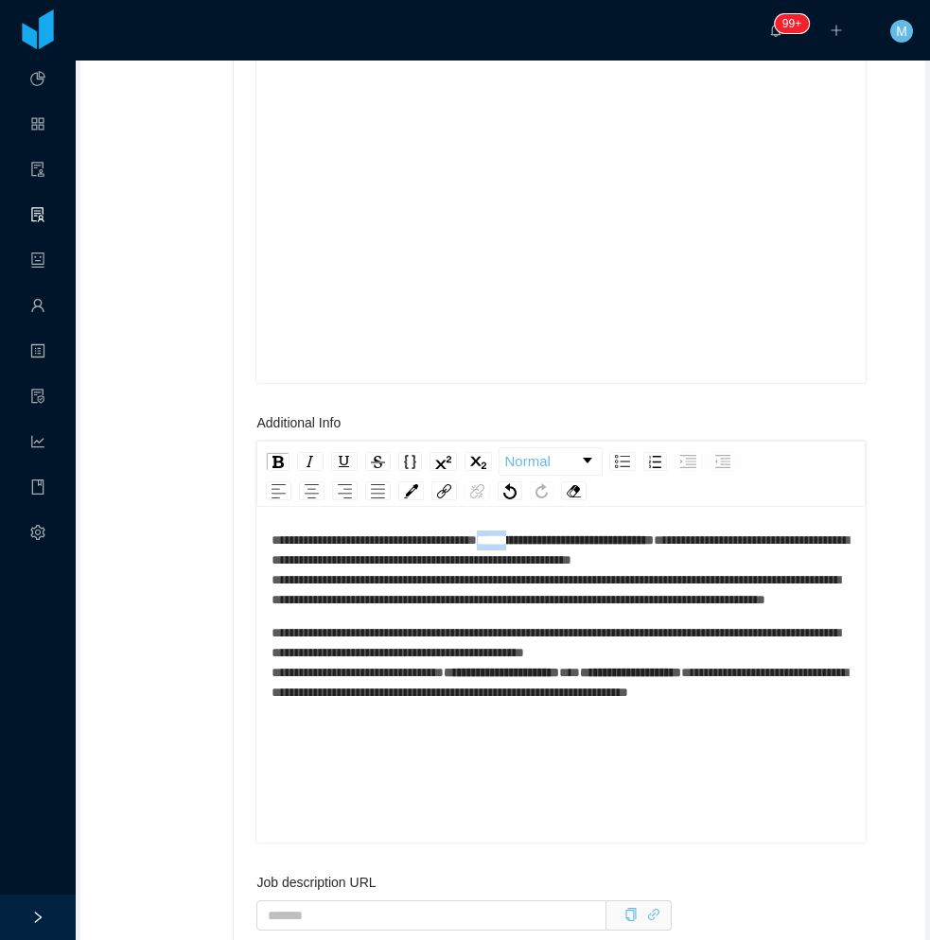
click at [553, 528] on div "**********" at bounding box center [560, 599] width 579 height 205
click at [494, 640] on div "**********" at bounding box center [560, 599] width 579 height 205
click at [513, 610] on div "**********" at bounding box center [560, 570] width 579 height 79
click at [471, 703] on div "**********" at bounding box center [560, 662] width 579 height 79
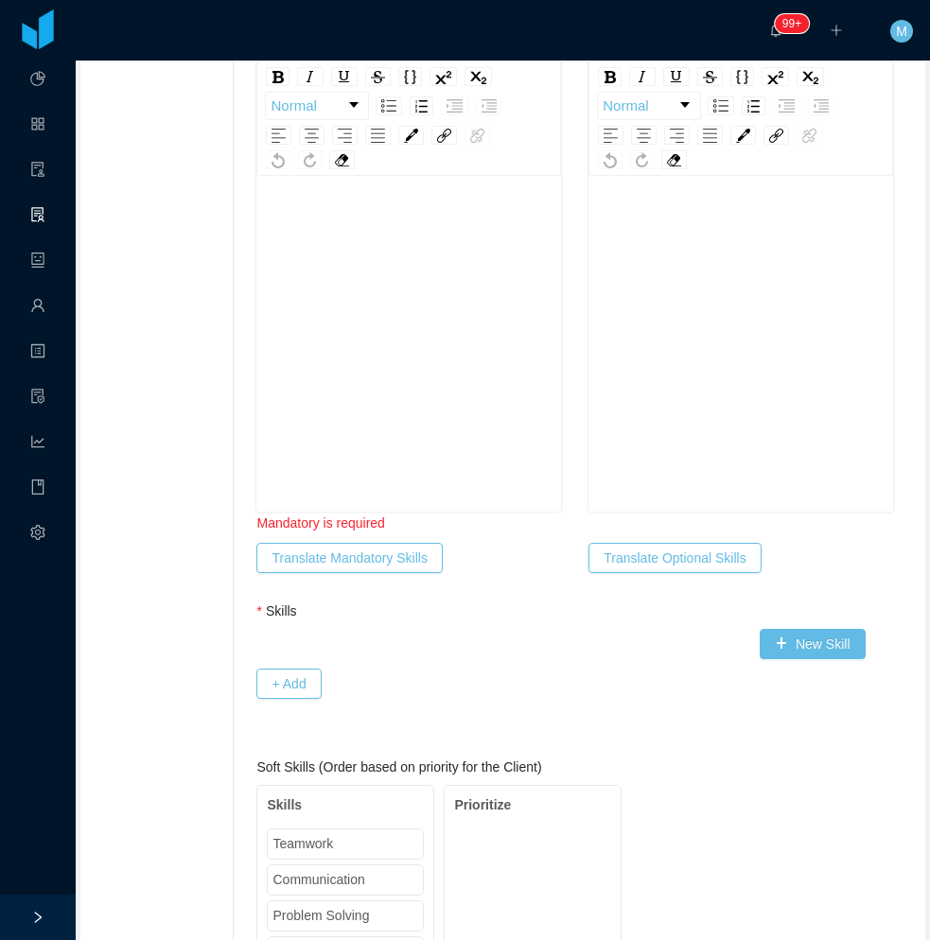
scroll to position [757, 0]
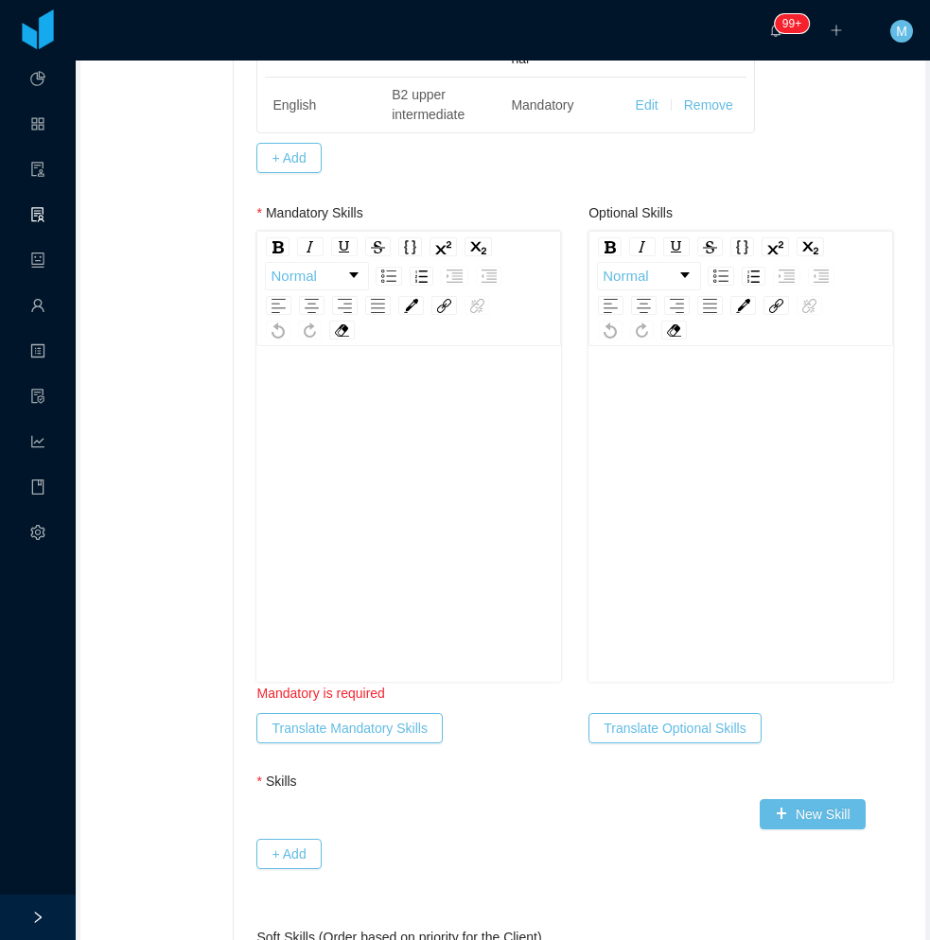
click at [314, 385] on div "rdw-editor" at bounding box center [408, 388] width 275 height 20
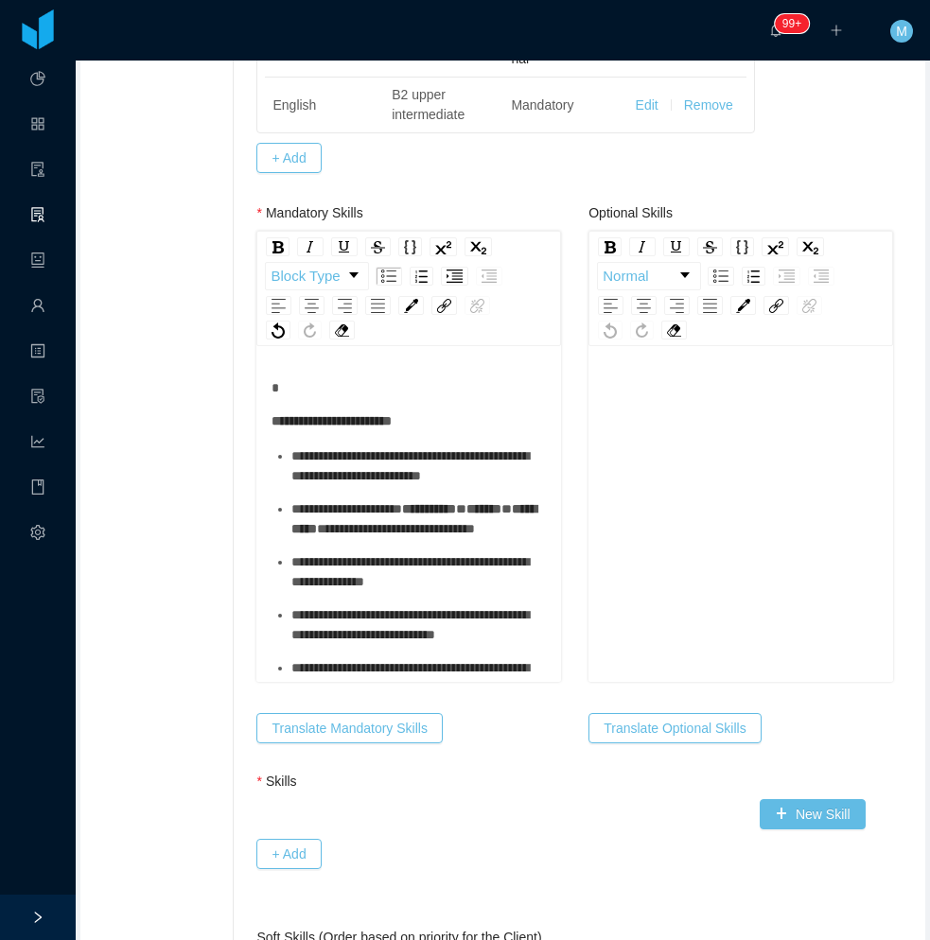
drag, startPoint x: 329, startPoint y: 569, endPoint x: 344, endPoint y: 504, distance: 67.0
click at [466, 515] on span "*******" at bounding box center [483, 508] width 35 height 13
click at [344, 482] on span "**********" at bounding box center [409, 465] width 237 height 33
click at [341, 486] on div "**********" at bounding box center [418, 466] width 255 height 40
click at [360, 602] on ul "**********" at bounding box center [408, 572] width 275 height 252
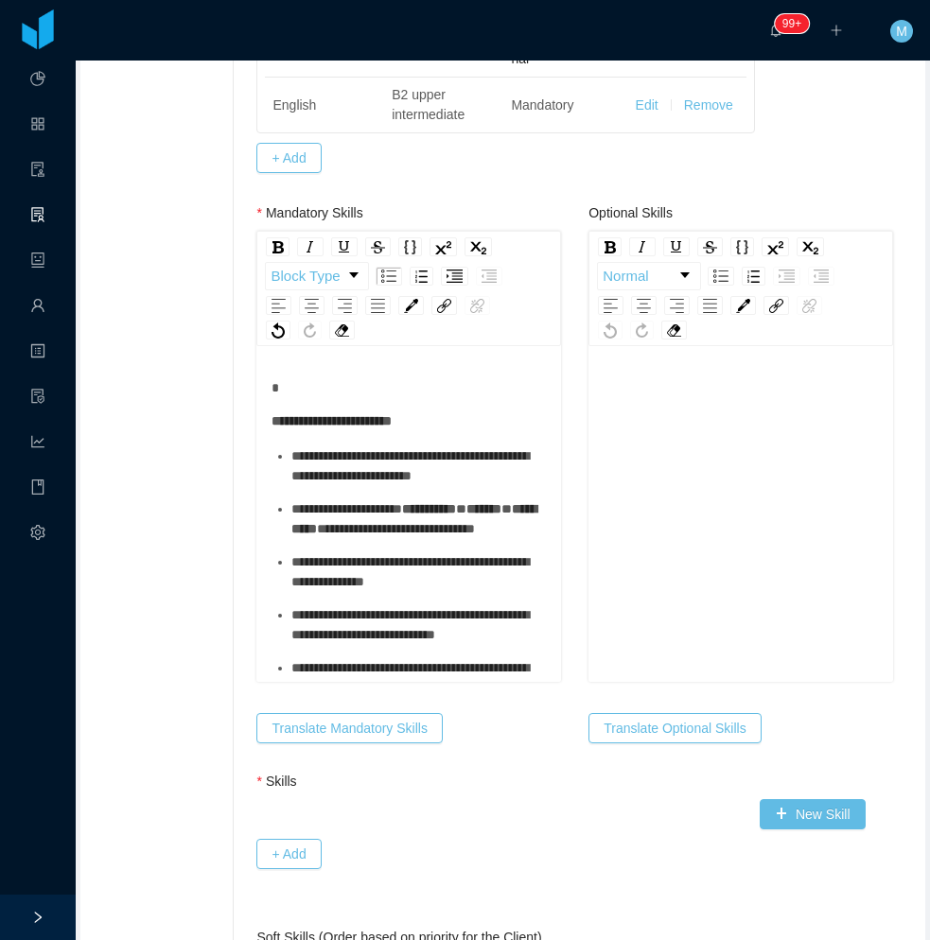
click at [367, 539] on div "**********" at bounding box center [418, 519] width 255 height 40
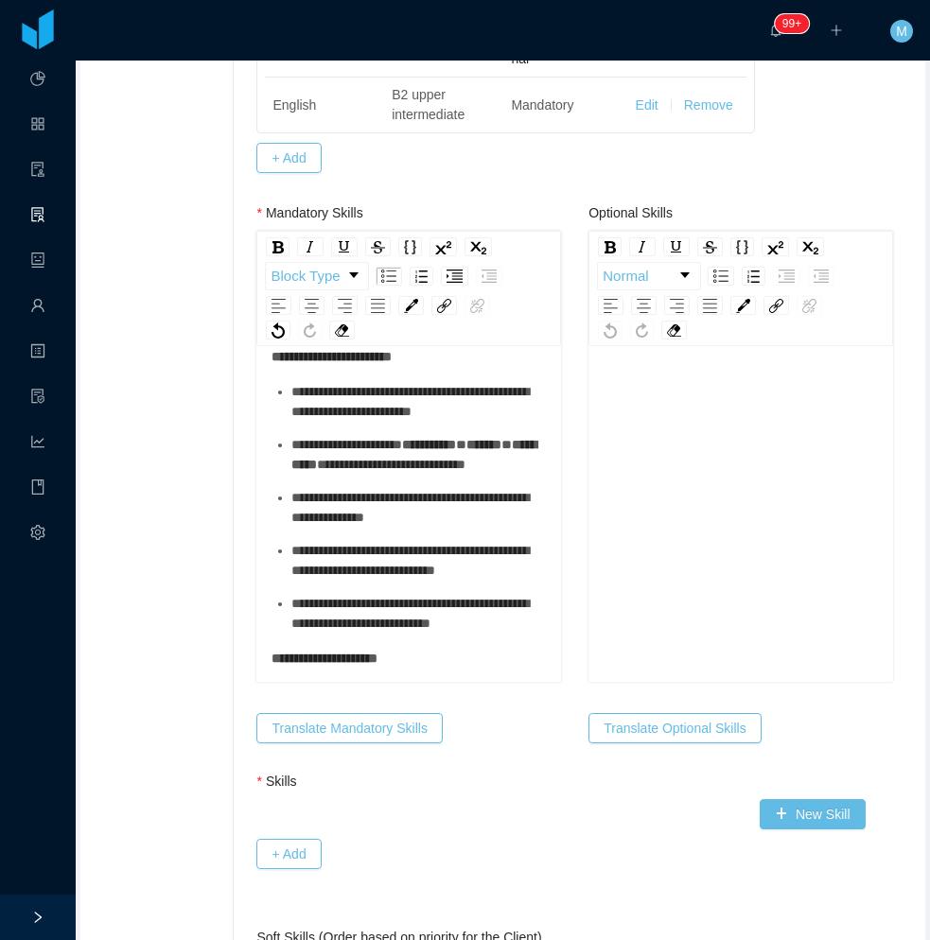
scroll to position [95, 0]
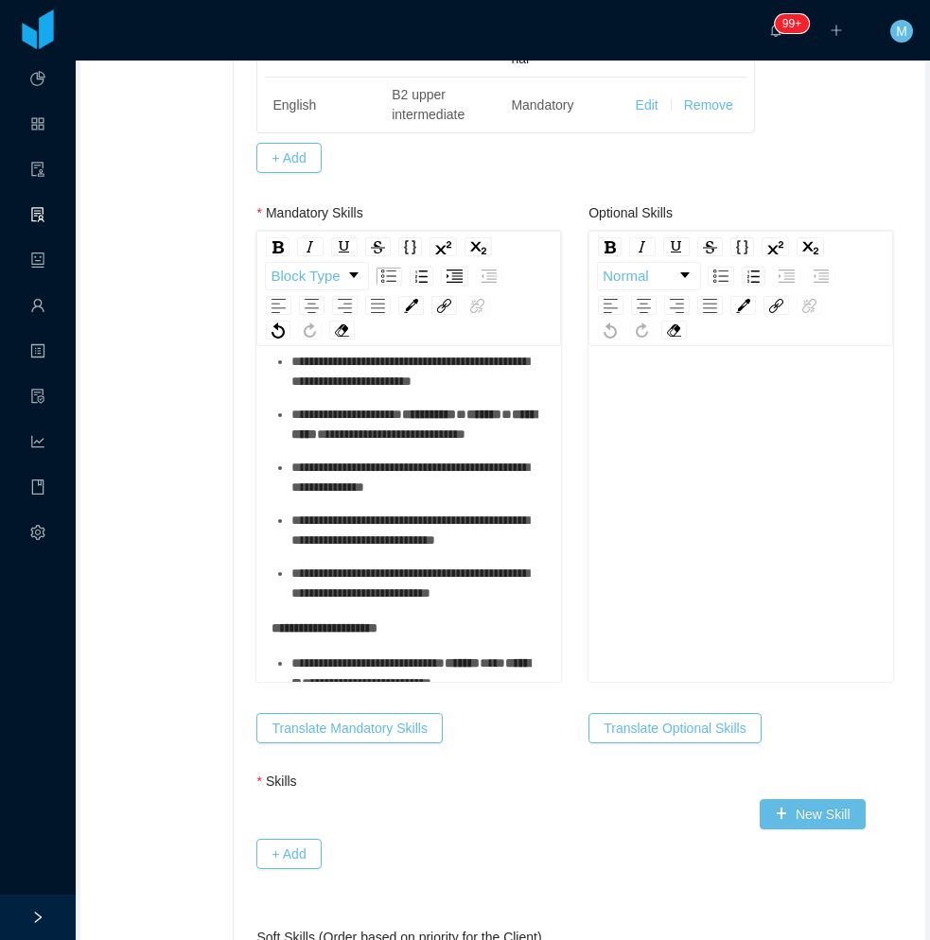
click at [354, 497] on div "**********" at bounding box center [418, 478] width 255 height 40
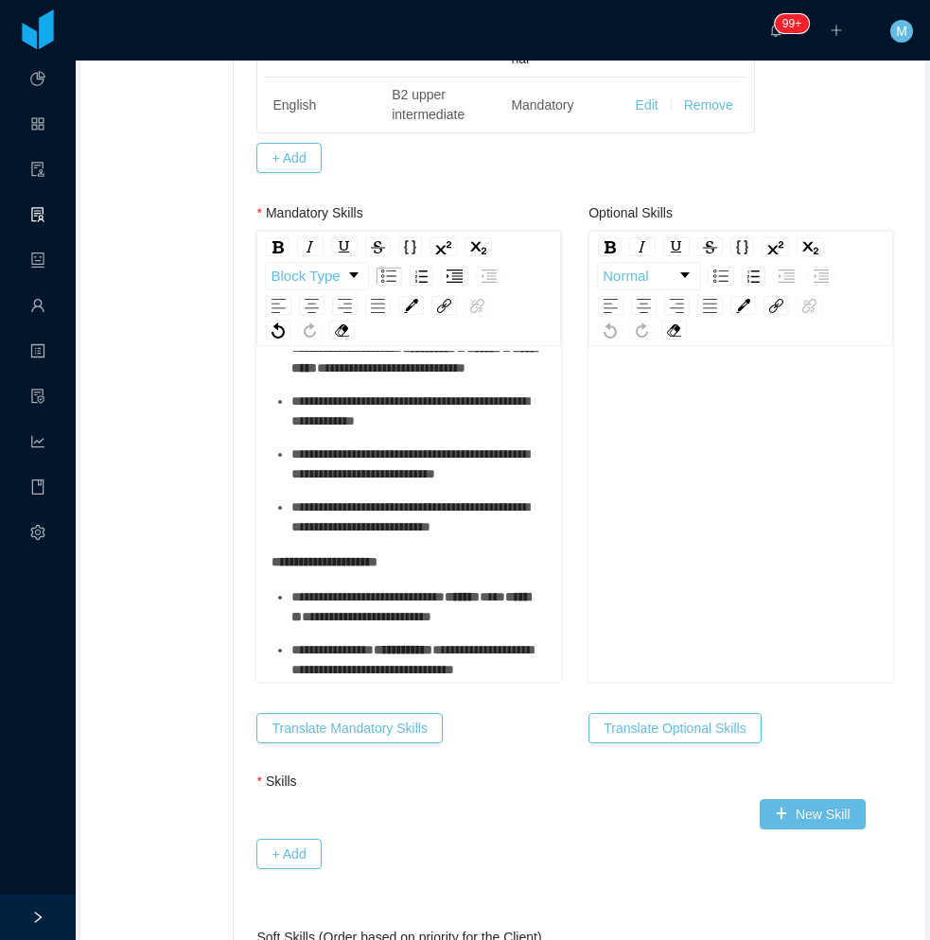
scroll to position [189, 0]
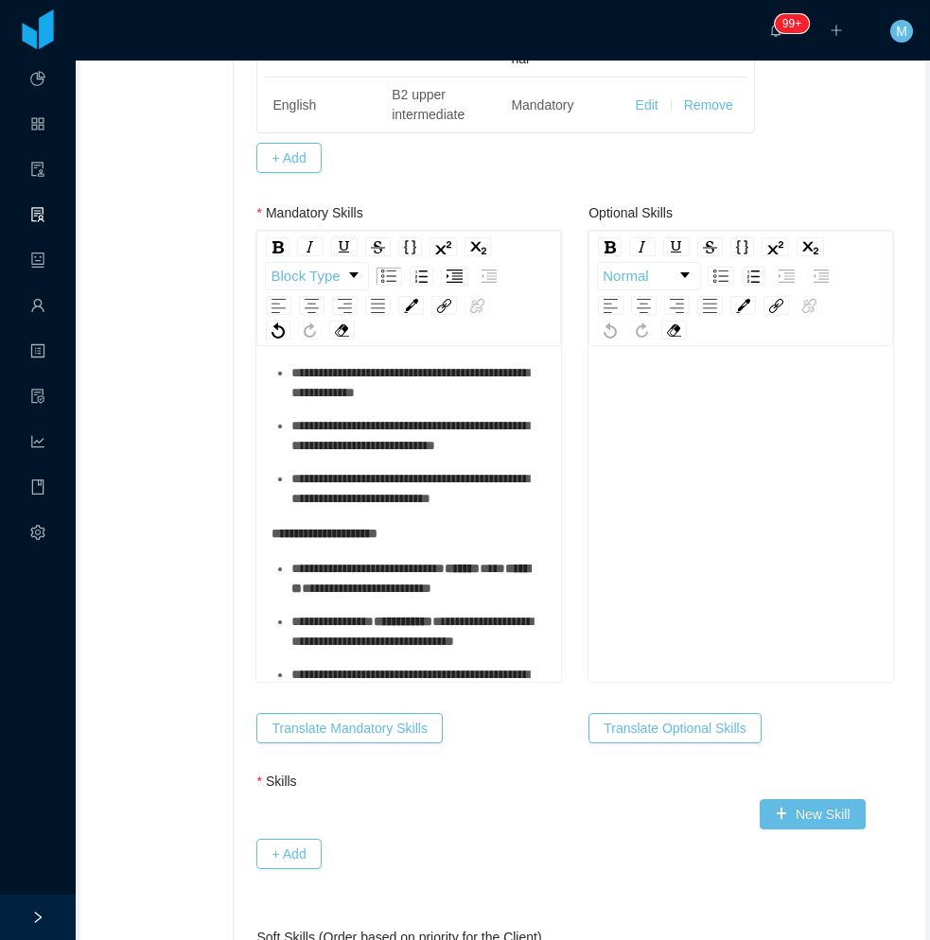
click at [357, 509] on ul "**********" at bounding box center [408, 383] width 275 height 252
click at [358, 456] on div "**********" at bounding box center [418, 436] width 255 height 40
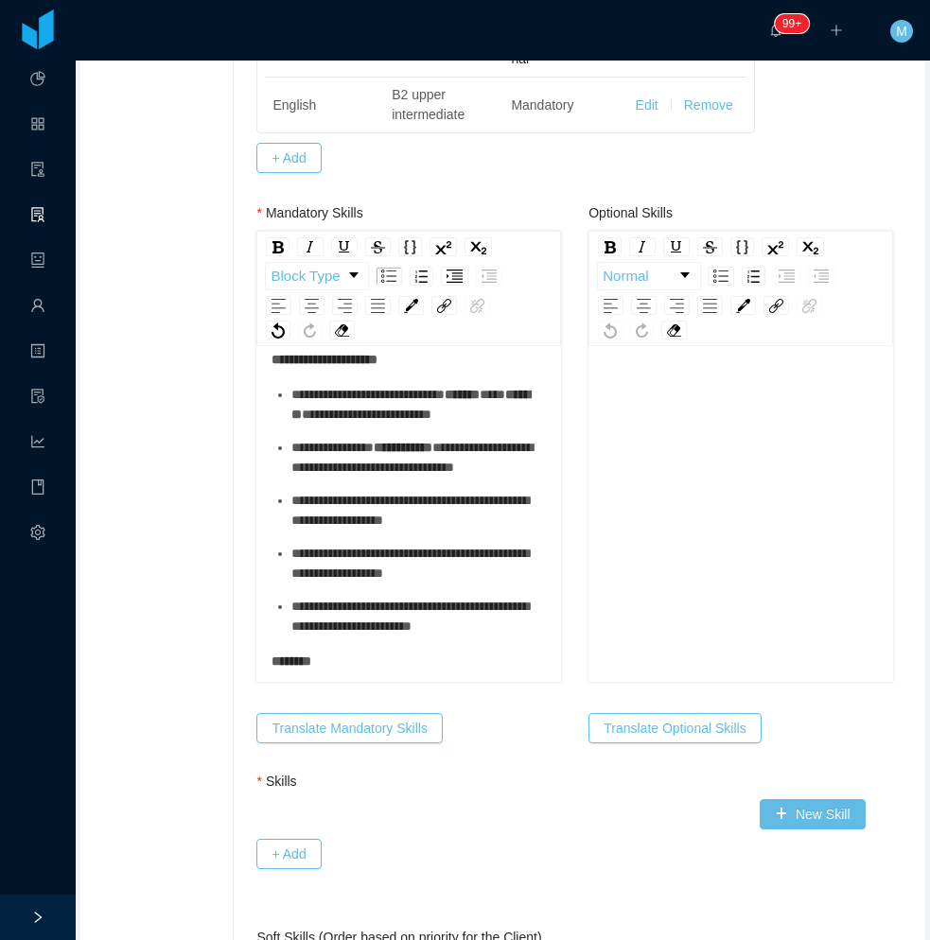
scroll to position [473, 0]
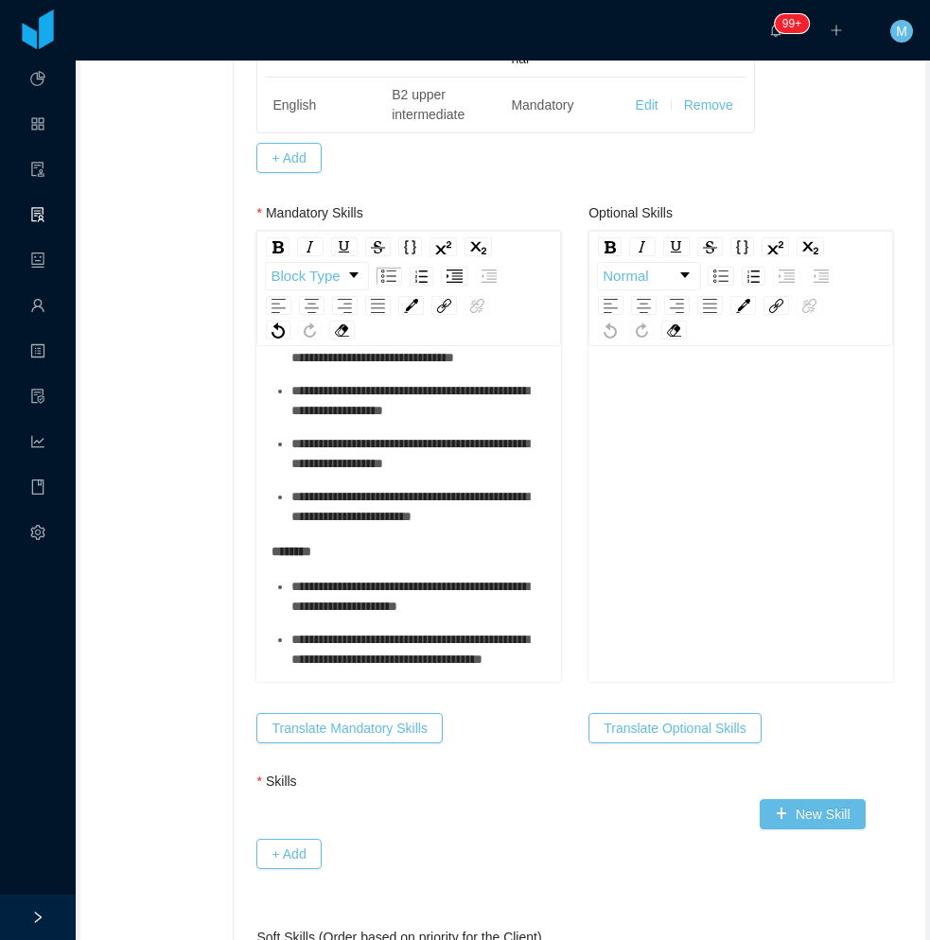
click at [347, 364] on span "**********" at bounding box center [411, 347] width 241 height 33
click at [339, 421] on ul "**********" at bounding box center [408, 401] width 275 height 252
click at [340, 315] on div "**********" at bounding box center [418, 295] width 255 height 40
click at [322, 368] on div "**********" at bounding box center [418, 348] width 255 height 40
click at [323, 421] on div "**********" at bounding box center [418, 401] width 255 height 40
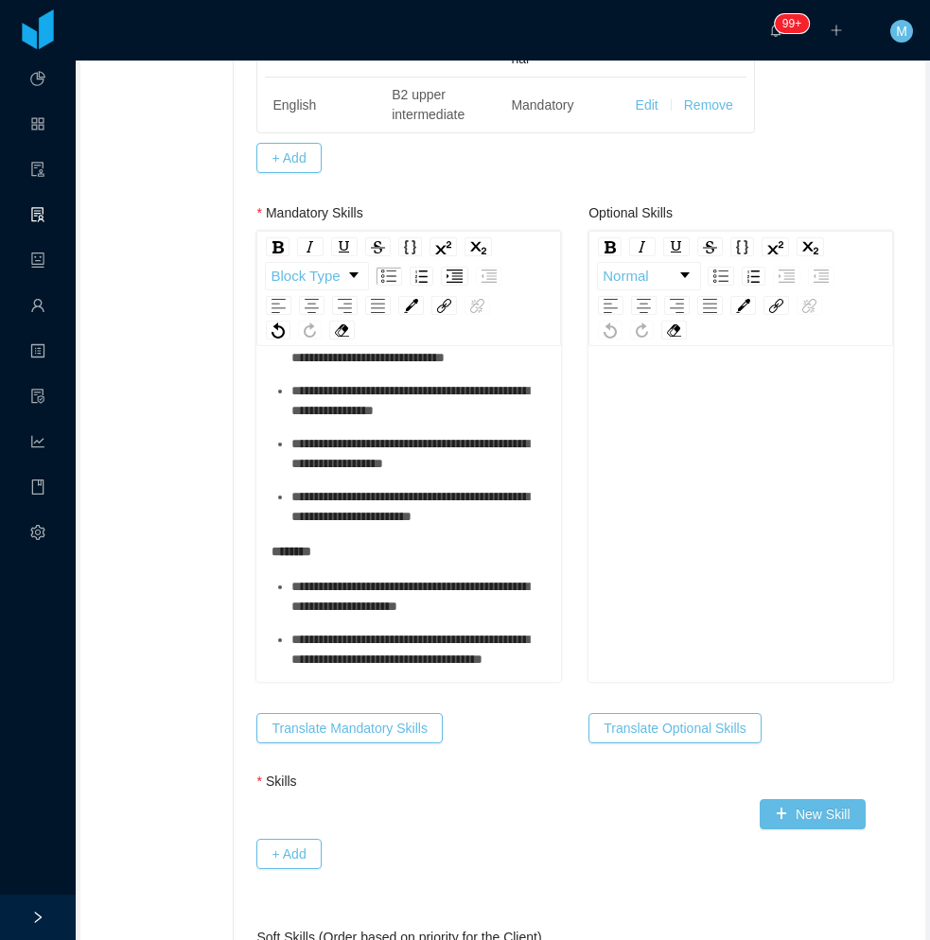
click at [331, 474] on div "**********" at bounding box center [418, 454] width 255 height 40
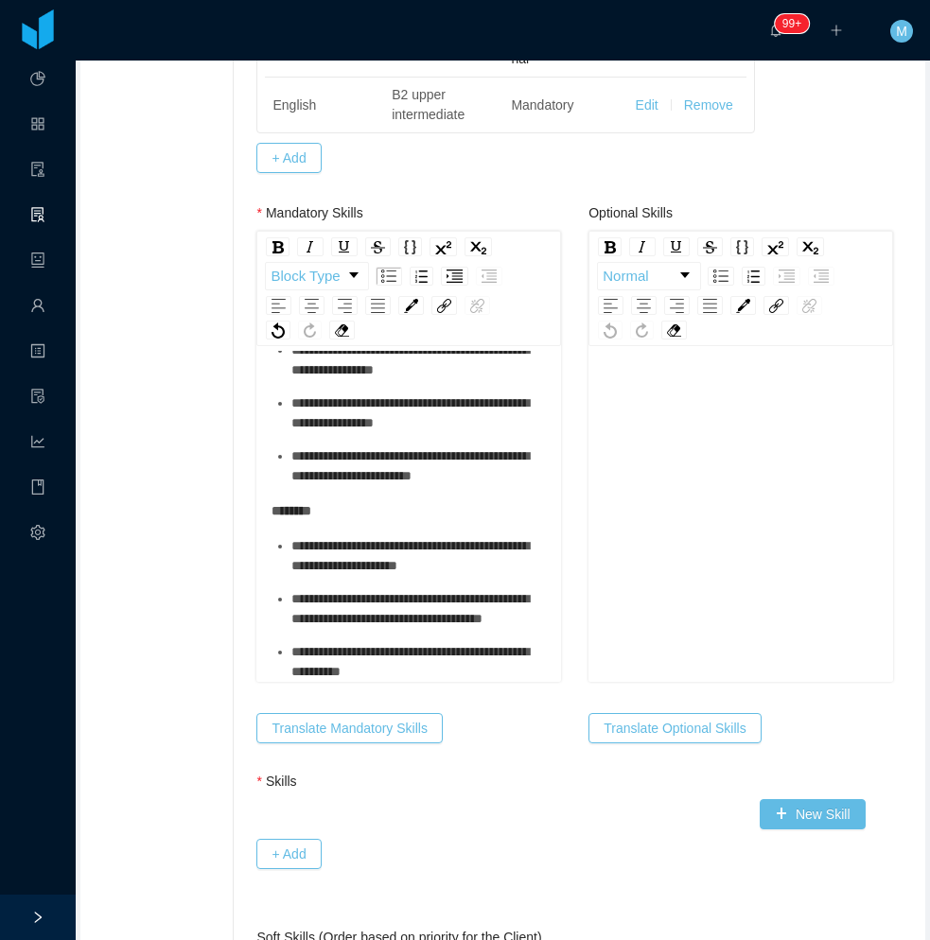
click at [315, 536] on div "**********" at bounding box center [418, 556] width 255 height 40
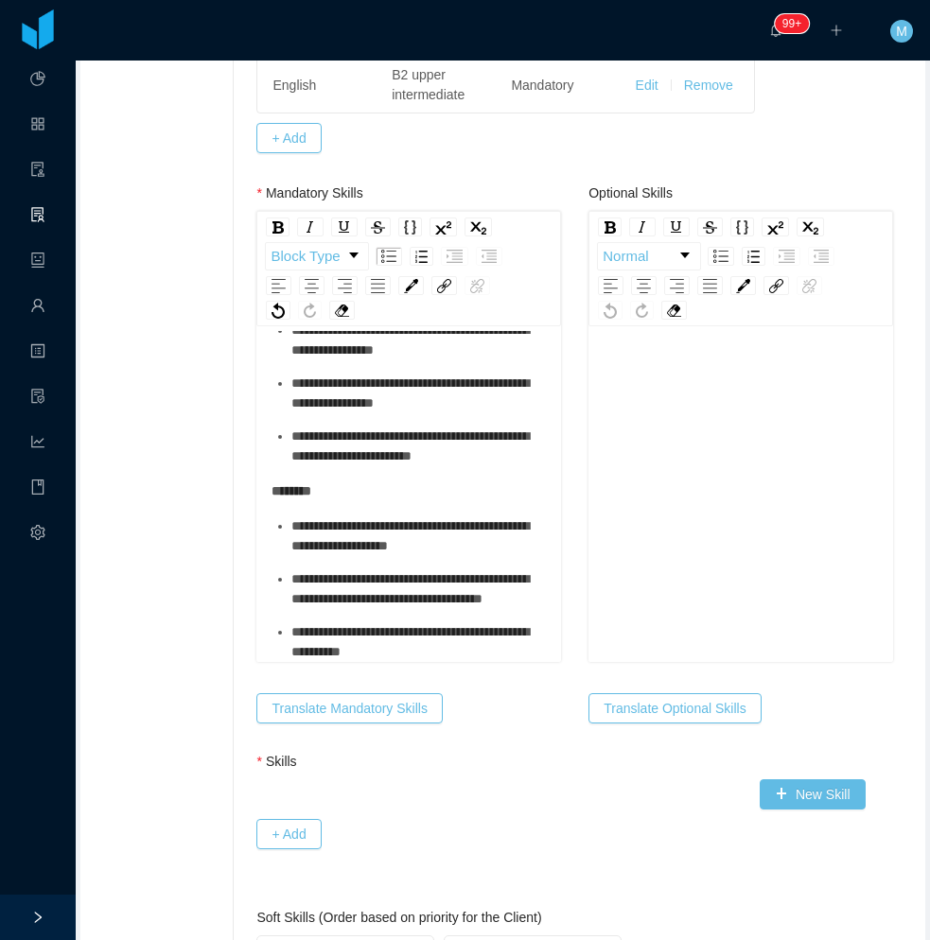
click at [337, 628] on span "**********" at bounding box center [409, 641] width 237 height 33
click at [350, 610] on ul "**********" at bounding box center [408, 589] width 275 height 146
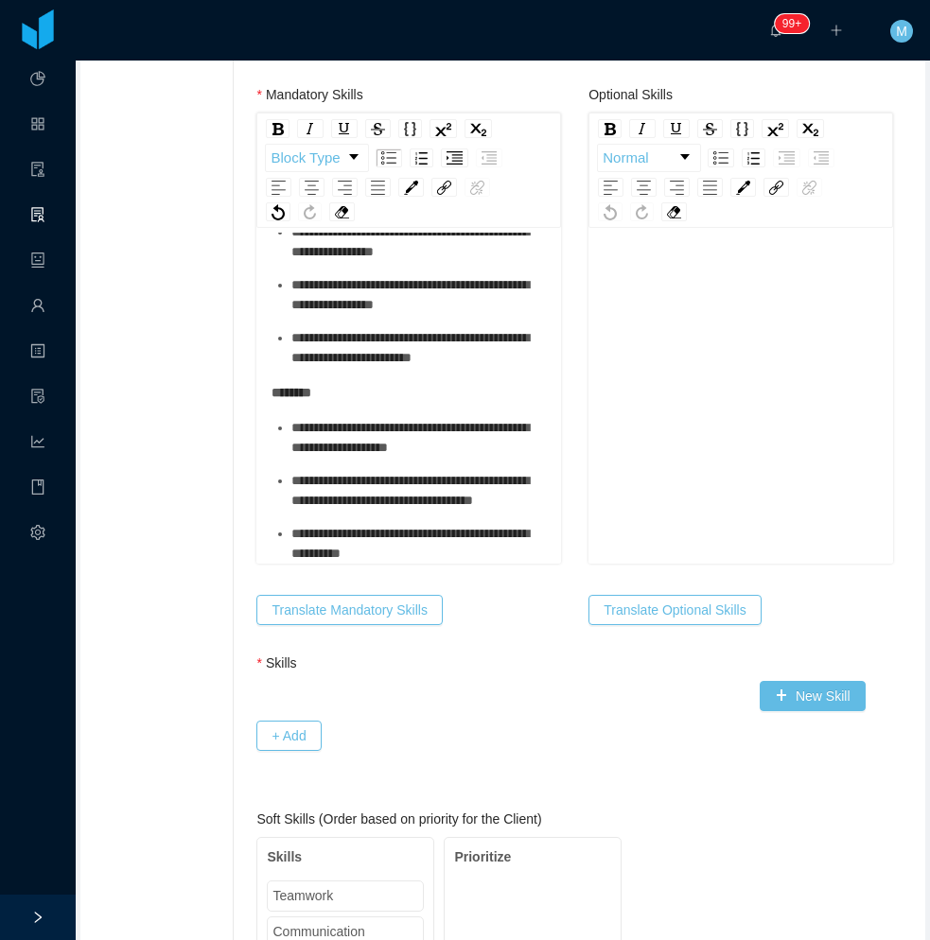
scroll to position [904, 0]
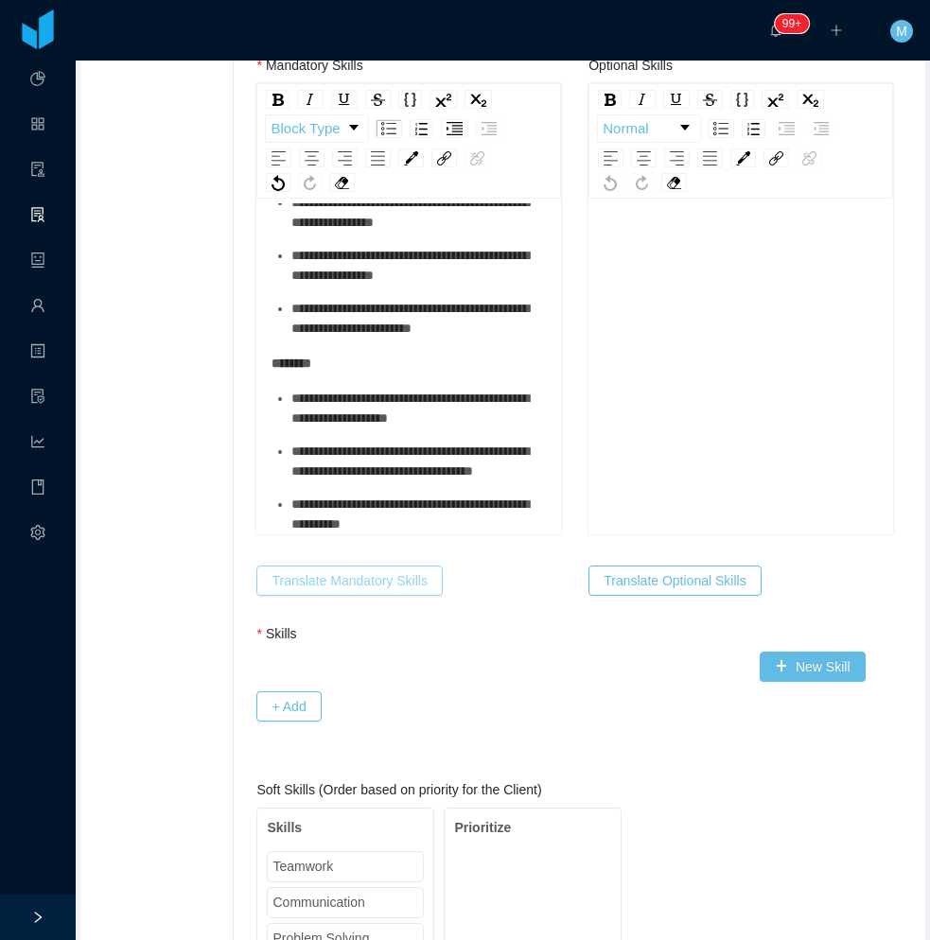
click at [337, 576] on button "Translate Mandatory Skills" at bounding box center [348, 580] width 185 height 30
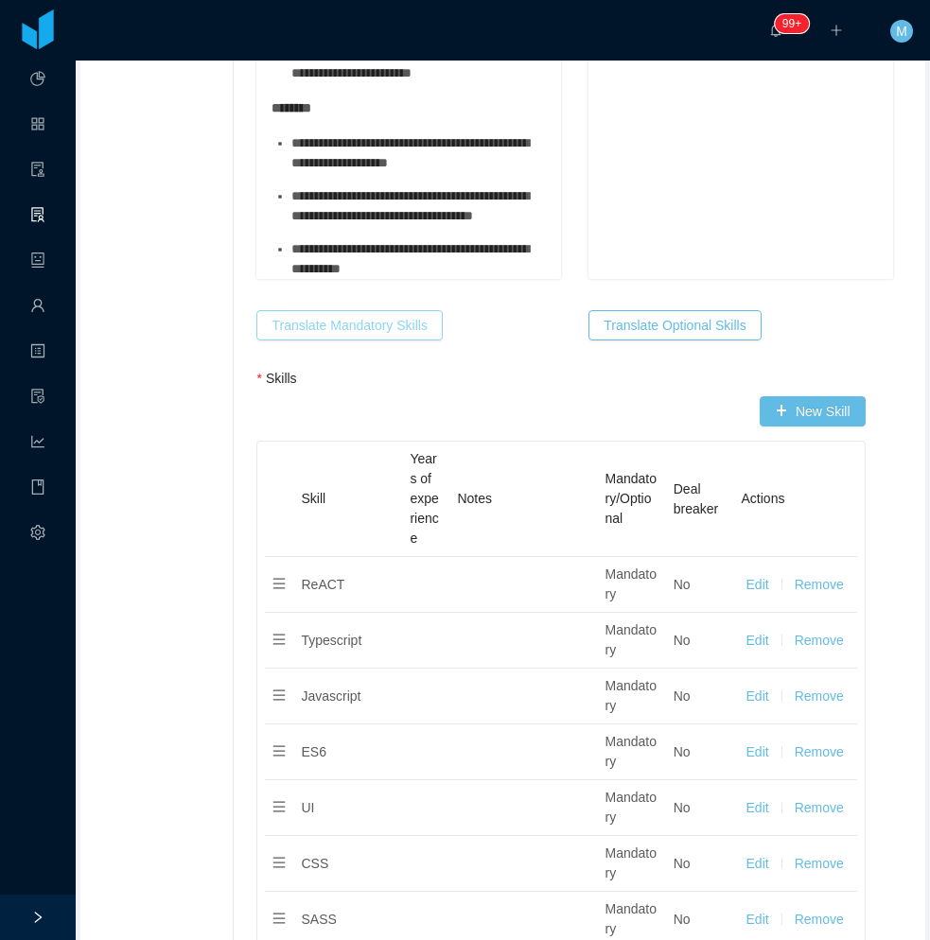
scroll to position [1188, 0]
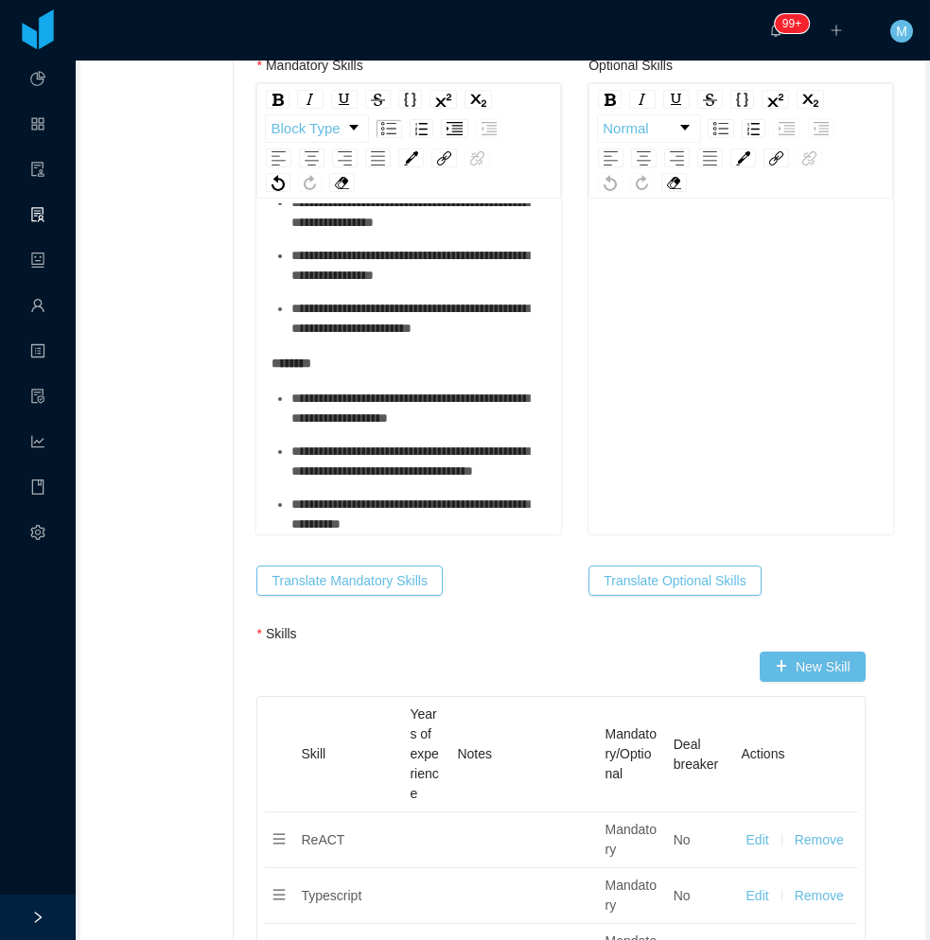
click at [683, 299] on div "rdw-editor" at bounding box center [740, 396] width 275 height 331
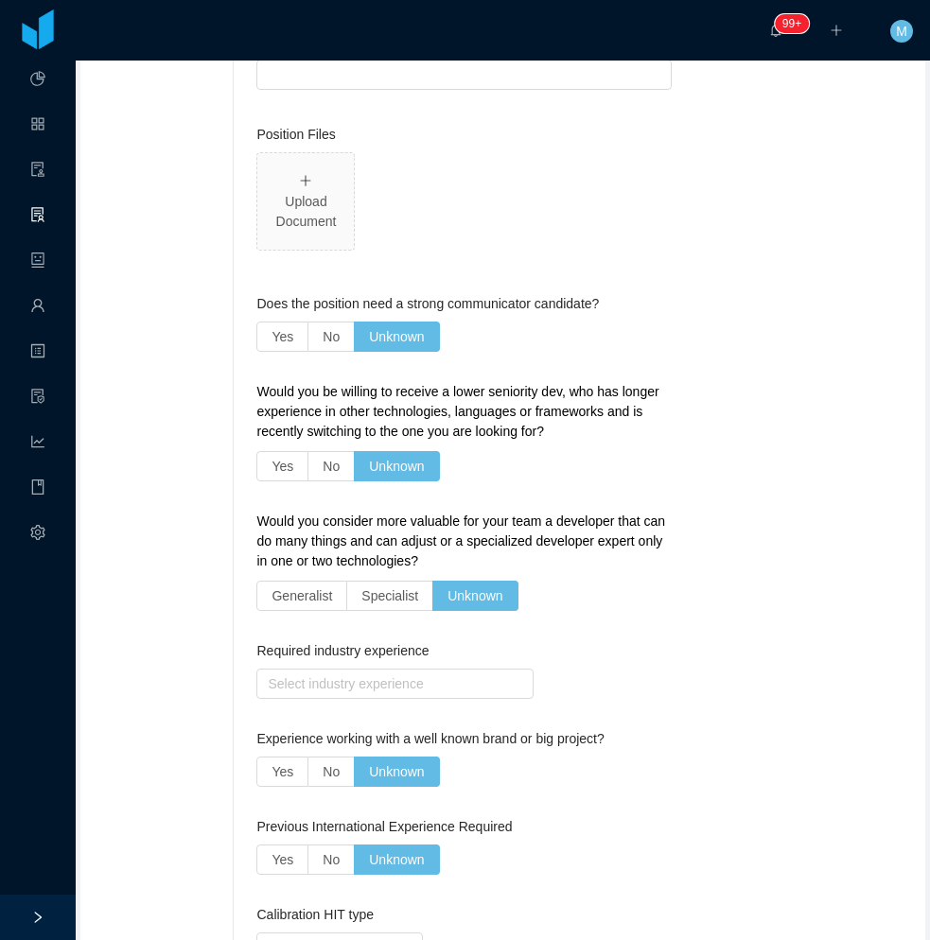
scroll to position [4991, 0]
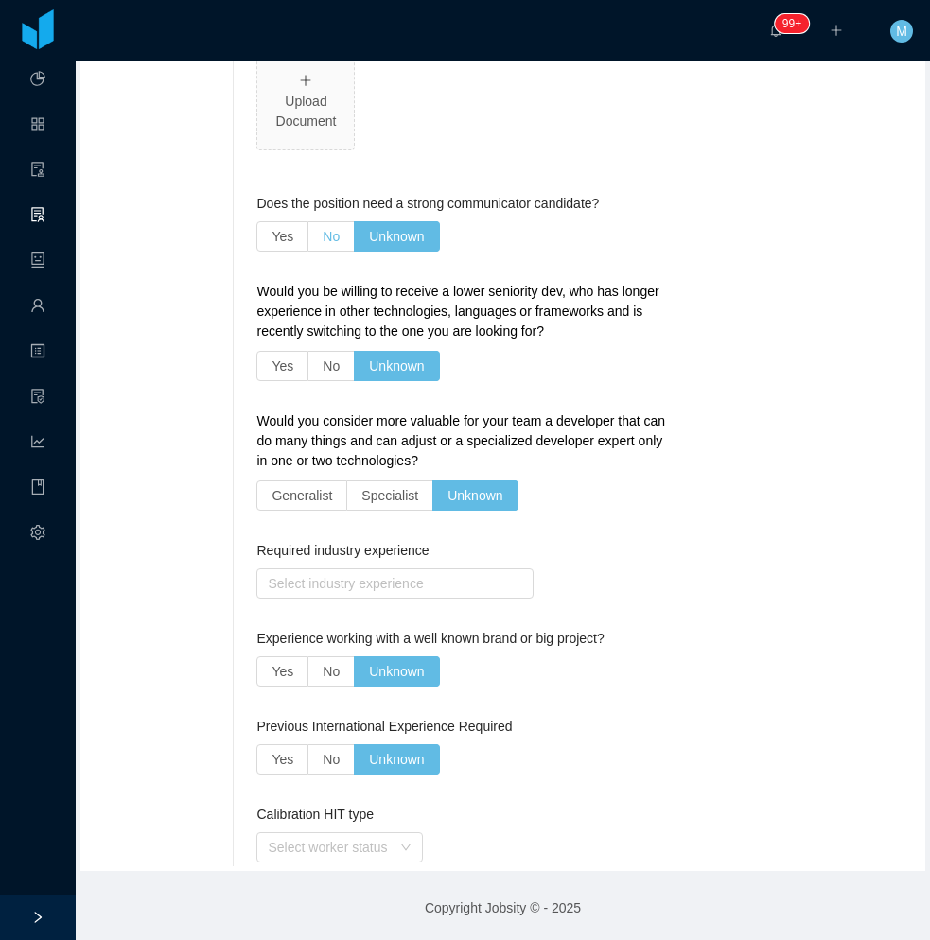
click at [322, 239] on span "No" at bounding box center [330, 236] width 17 height 15
click at [312, 368] on label "No" at bounding box center [331, 366] width 46 height 30
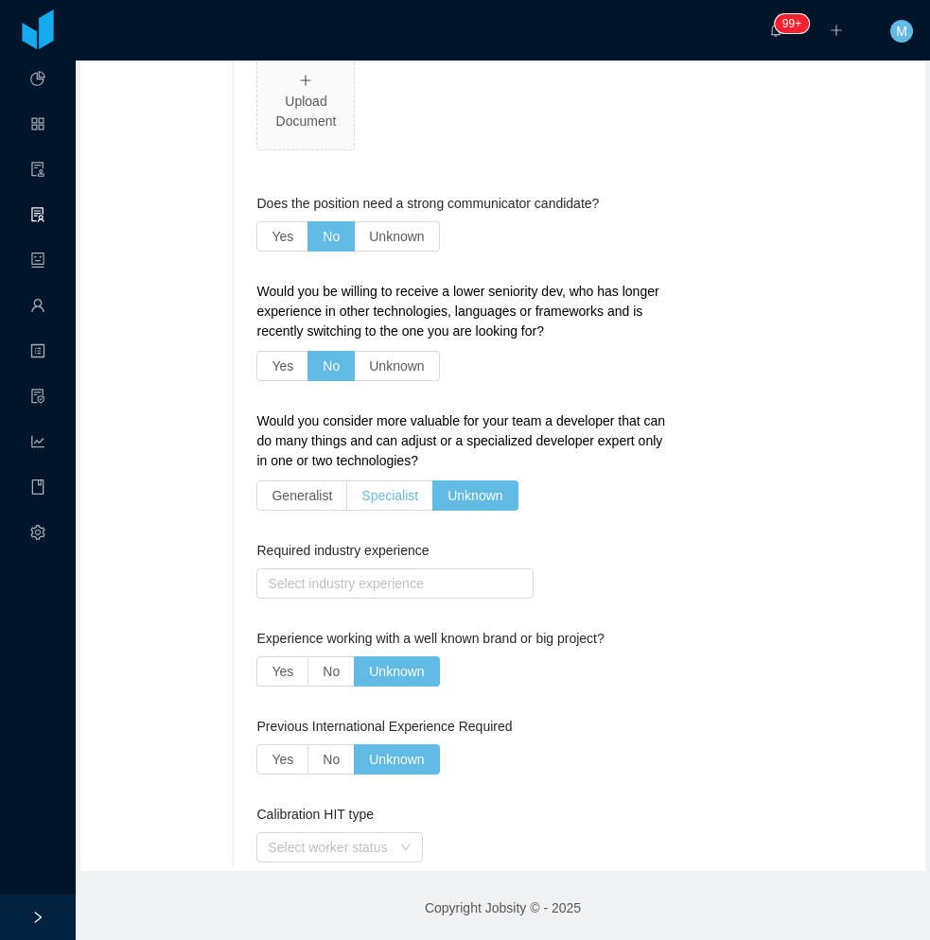
click at [396, 496] on span "Specialist" at bounding box center [389, 495] width 57 height 15
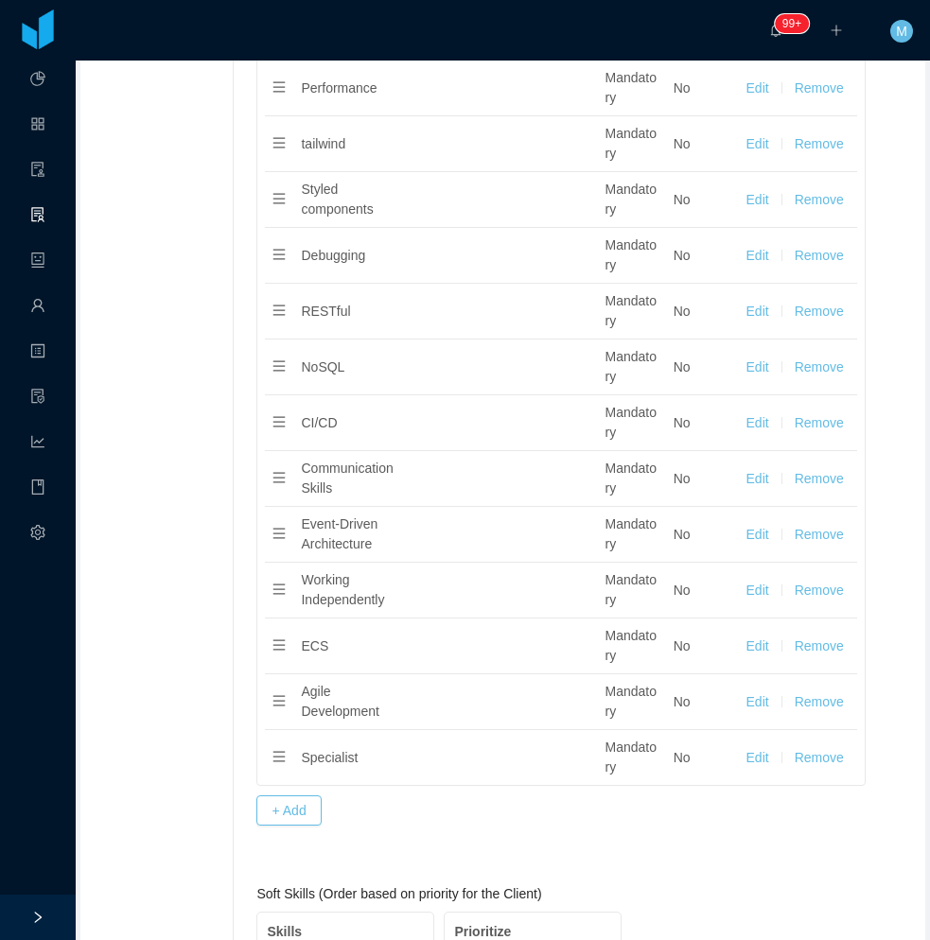
scroll to position [2966, 0]
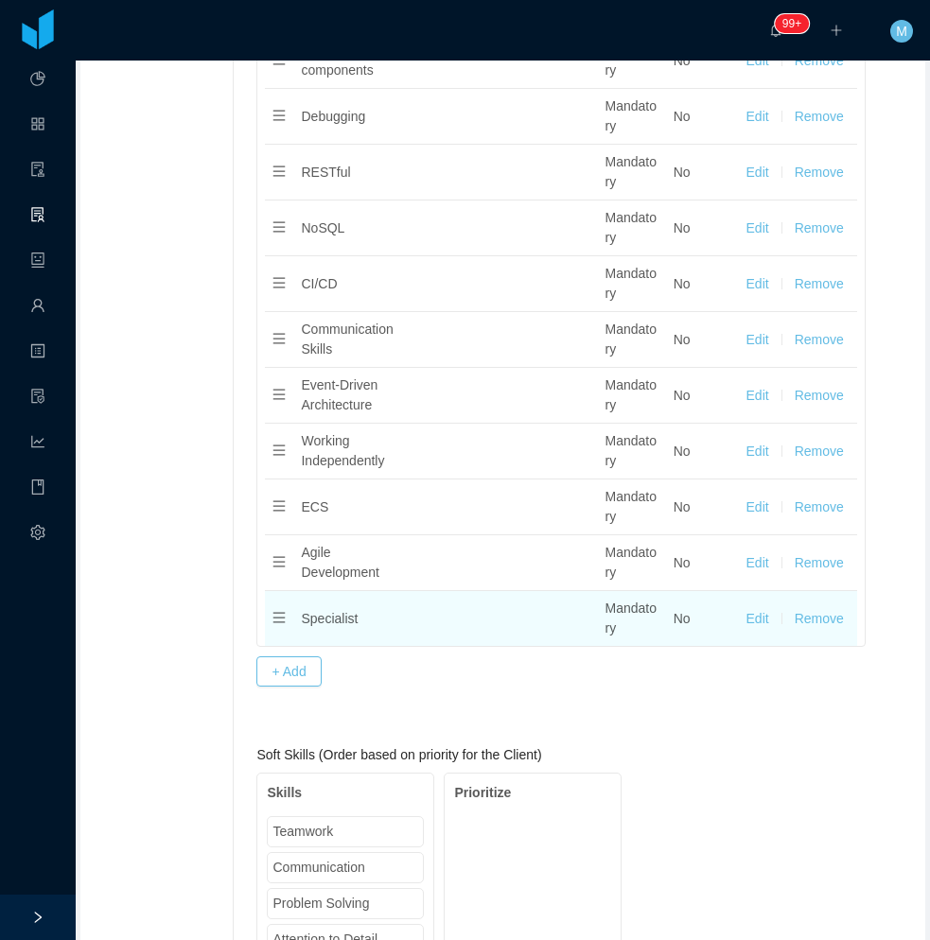
click at [803, 618] on button "Remove" at bounding box center [818, 619] width 49 height 20
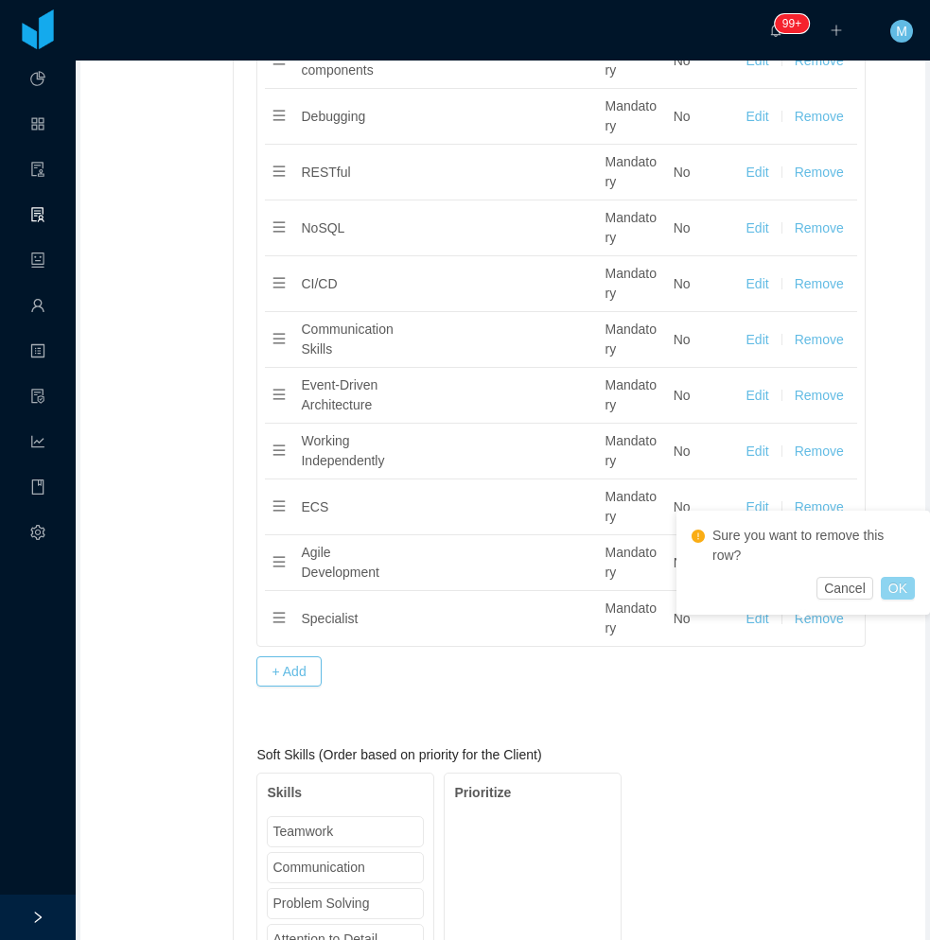
click at [893, 589] on button "OK" at bounding box center [897, 588] width 34 height 23
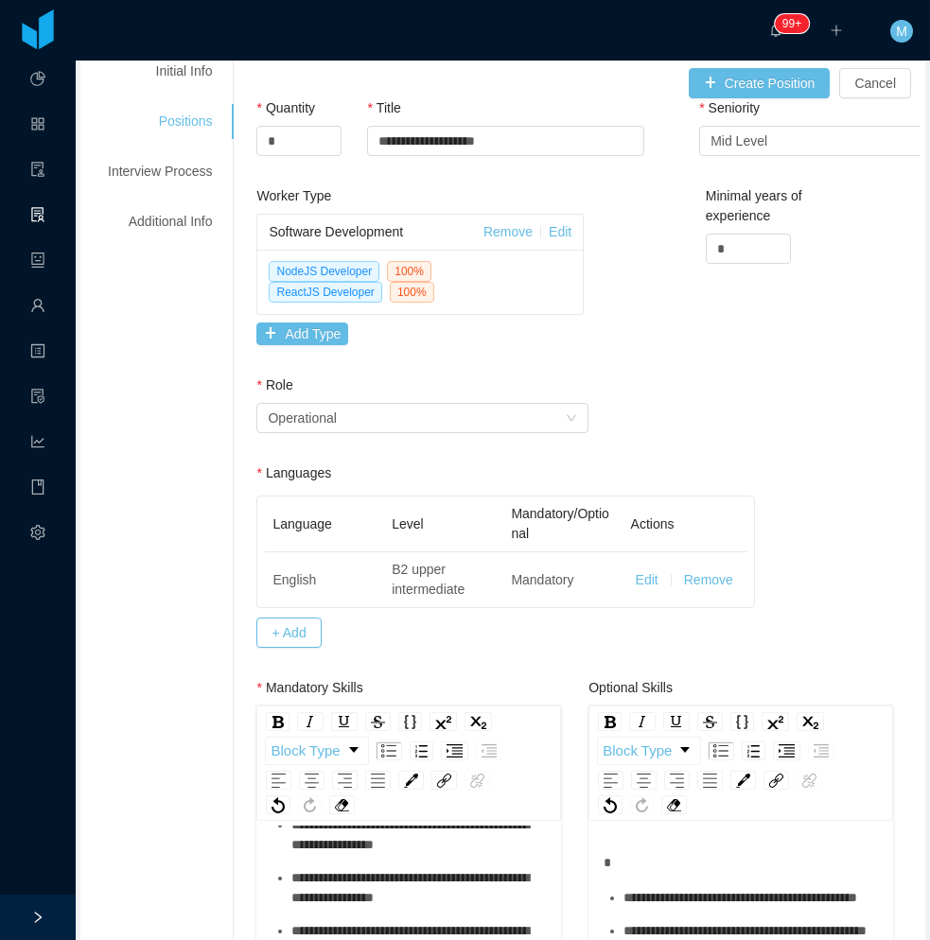
scroll to position [35, 0]
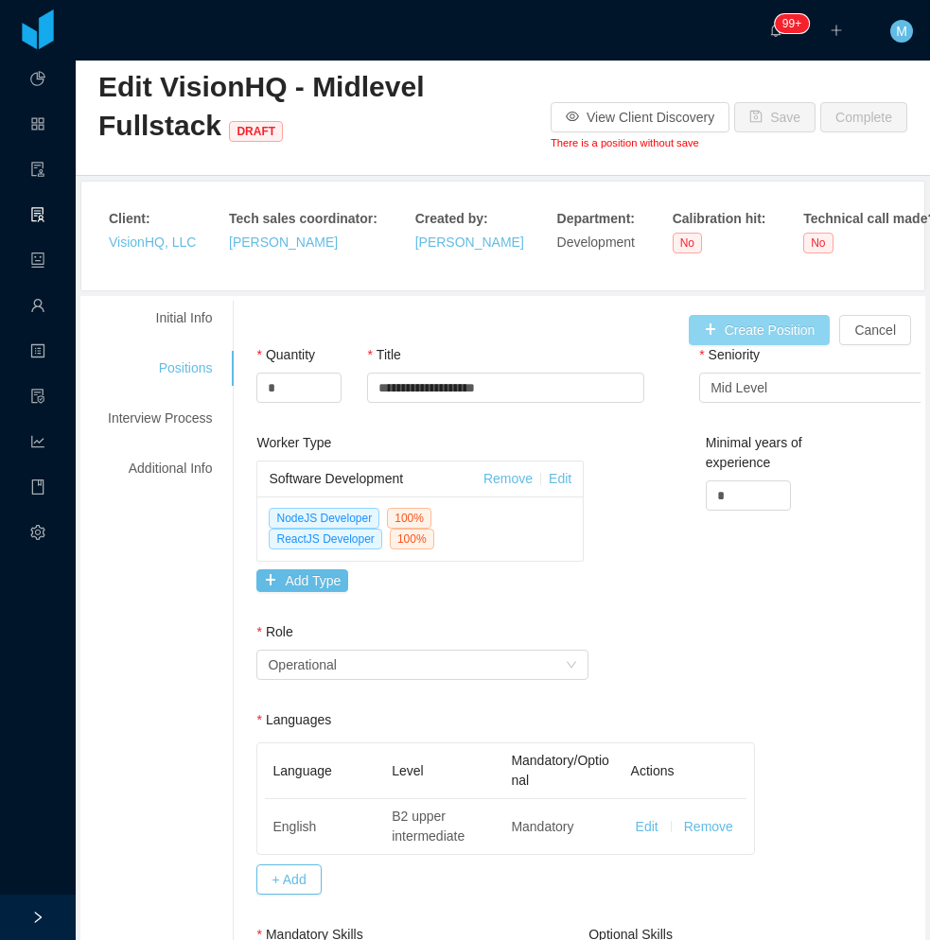
click at [725, 329] on button "Create Position" at bounding box center [759, 330] width 142 height 30
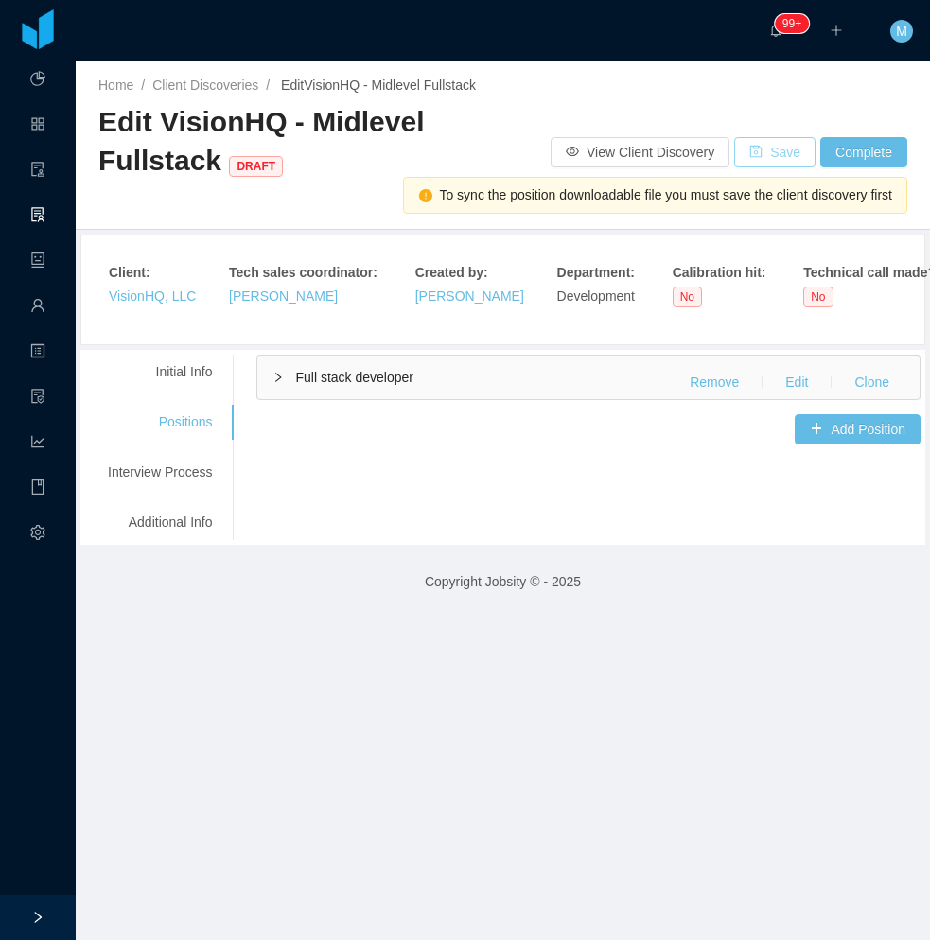
click at [760, 155] on button "Save" at bounding box center [774, 152] width 81 height 30
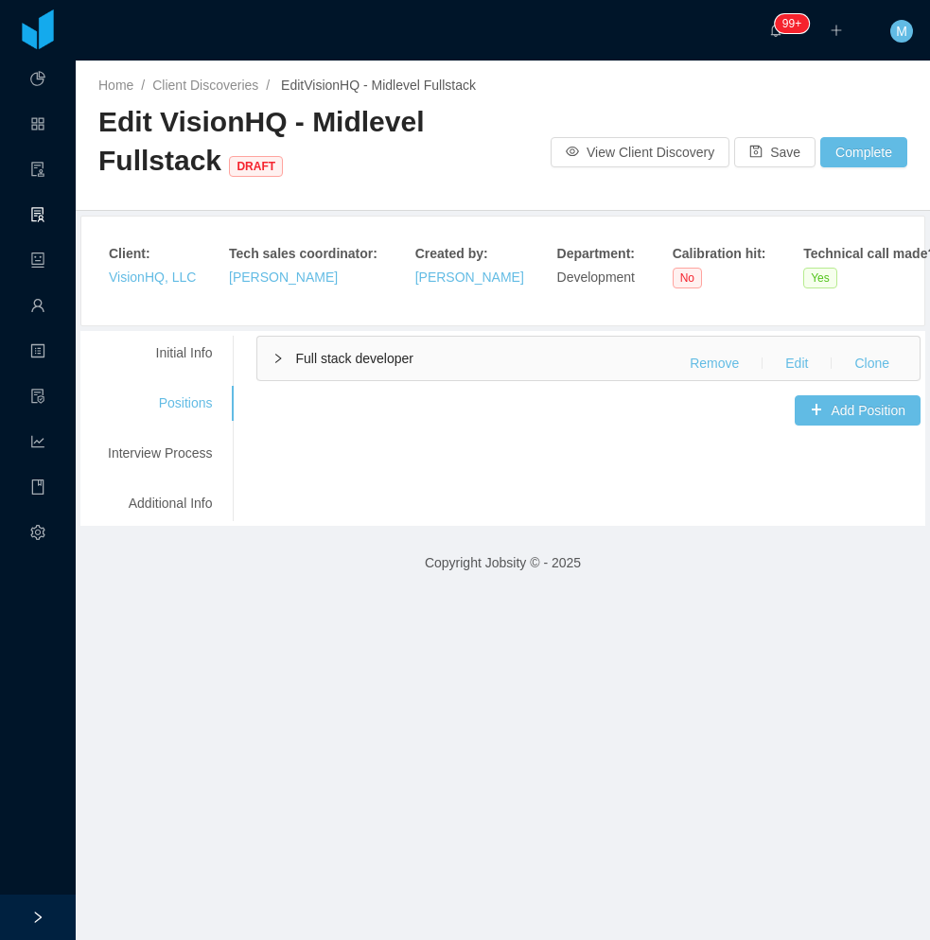
drag, startPoint x: 175, startPoint y: 455, endPoint x: 272, endPoint y: 437, distance: 99.0
click at [175, 455] on div "Interview Process" at bounding box center [159, 453] width 149 height 35
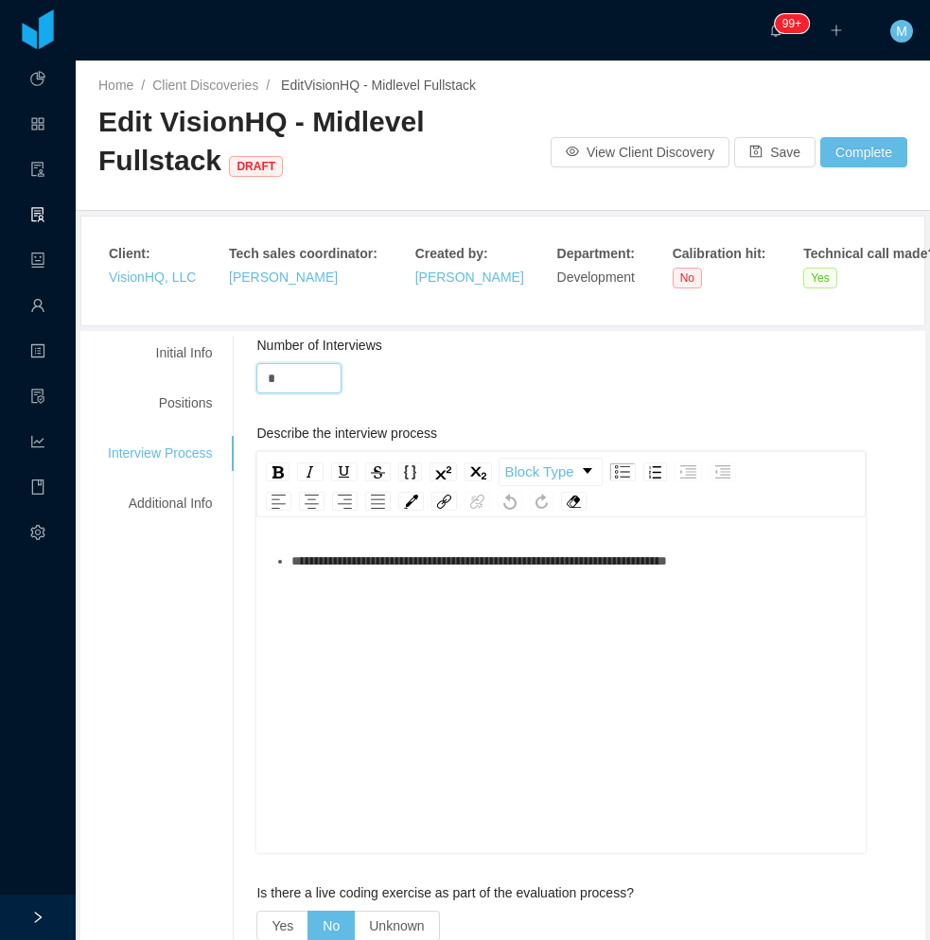
drag, startPoint x: 293, startPoint y: 390, endPoint x: 249, endPoint y: 390, distance: 44.4
type input "*"
drag, startPoint x: 795, startPoint y: 581, endPoint x: 258, endPoint y: 567, distance: 537.3
click at [258, 567] on div "**********" at bounding box center [560, 687] width 608 height 331
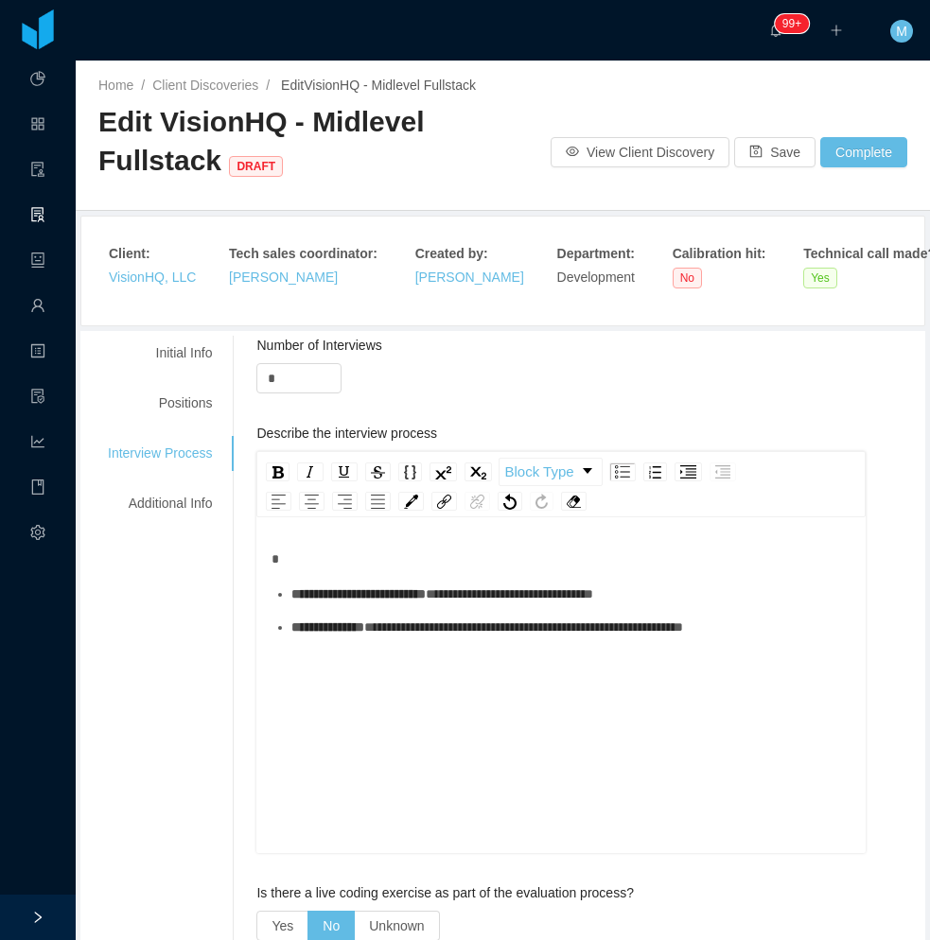
click at [339, 604] on div "**********" at bounding box center [570, 594] width 559 height 20
drag, startPoint x: 758, startPoint y: 146, endPoint x: 752, endPoint y: 160, distance: 15.7
click at [758, 154] on button "Save" at bounding box center [774, 152] width 81 height 30
click at [194, 517] on div "Additional Info" at bounding box center [159, 503] width 149 height 35
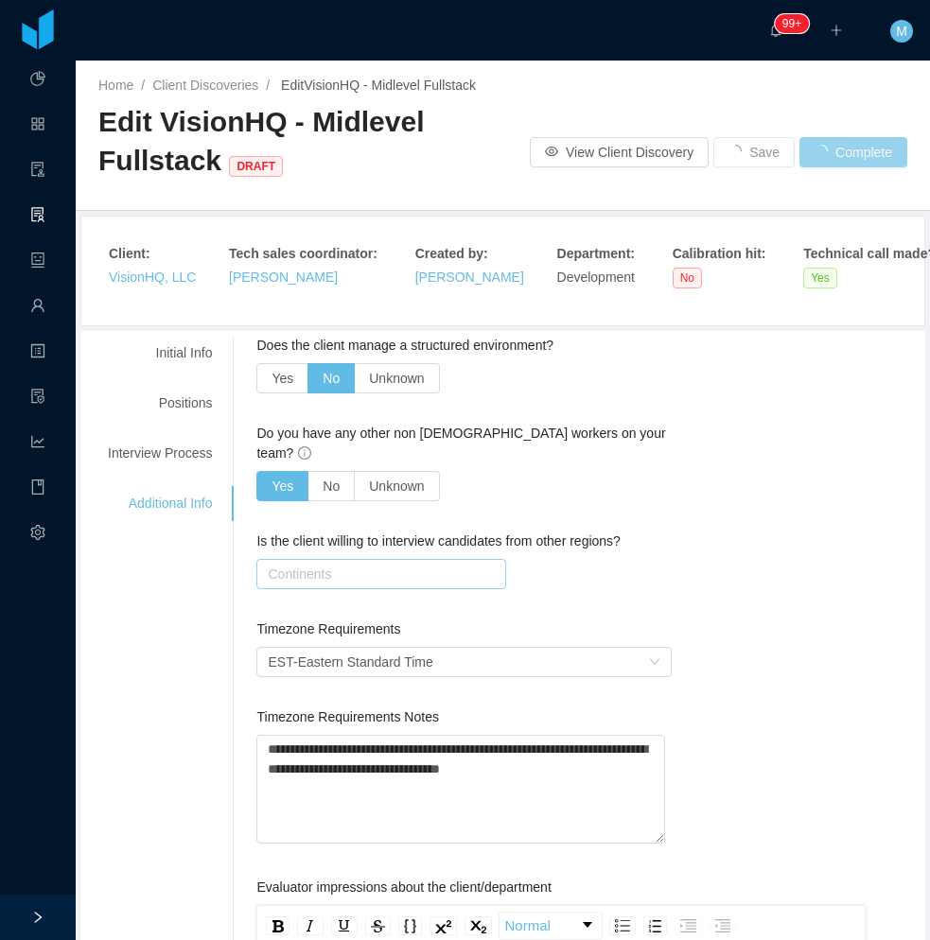
click at [324, 565] on div "Continents" at bounding box center [376, 574] width 217 height 19
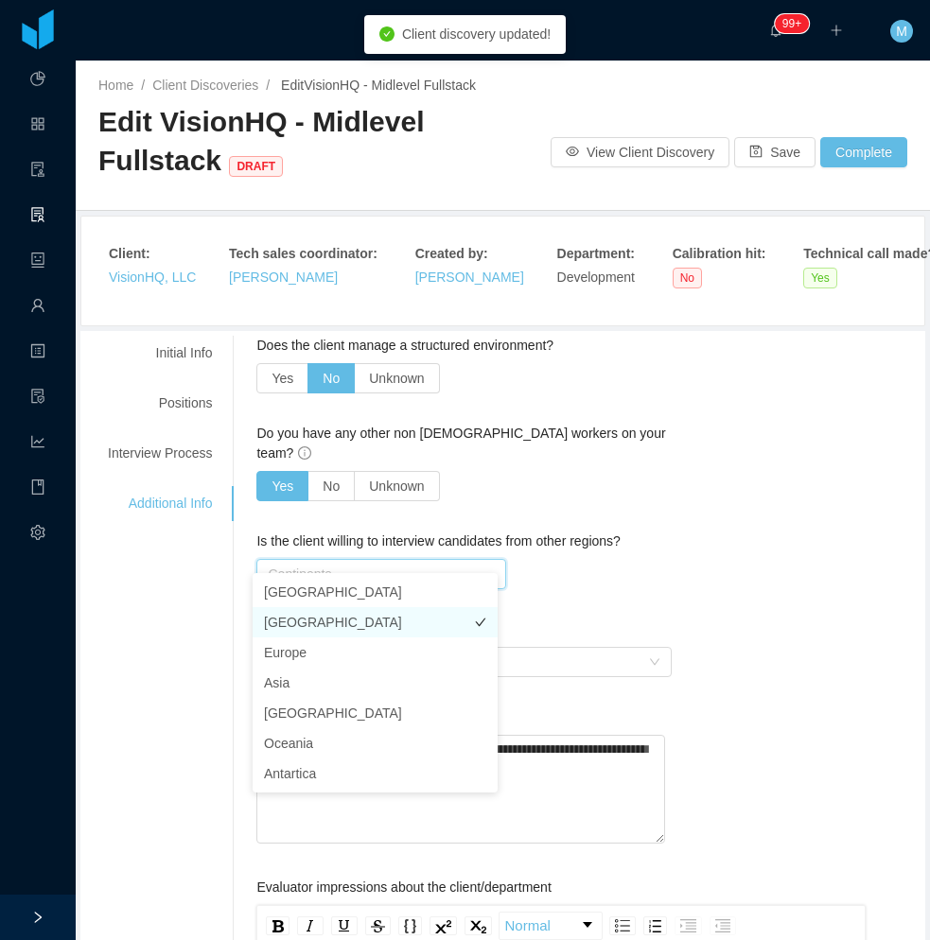
click at [322, 623] on li "South America" at bounding box center [374, 622] width 245 height 30
click at [646, 531] on div "Is the client willing to interview candidates from other regions?" at bounding box center [463, 541] width 414 height 20
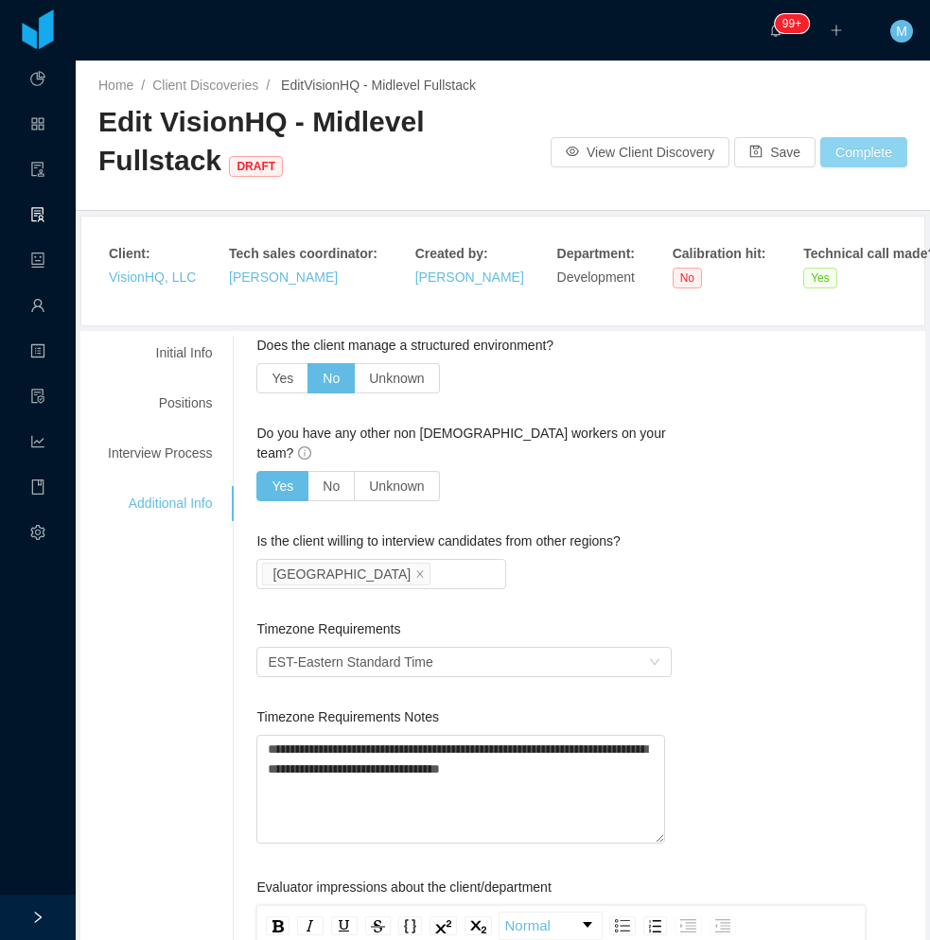
click at [850, 149] on button "Complete" at bounding box center [863, 152] width 87 height 30
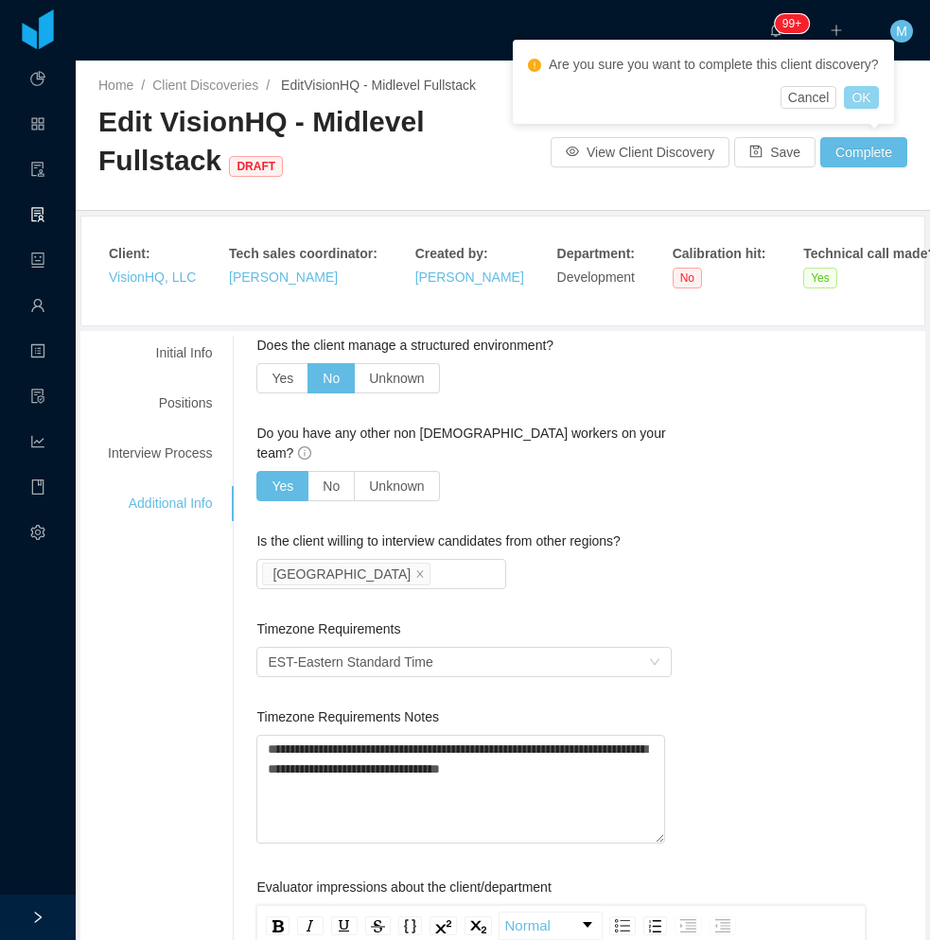
click at [863, 94] on button "OK" at bounding box center [861, 97] width 34 height 23
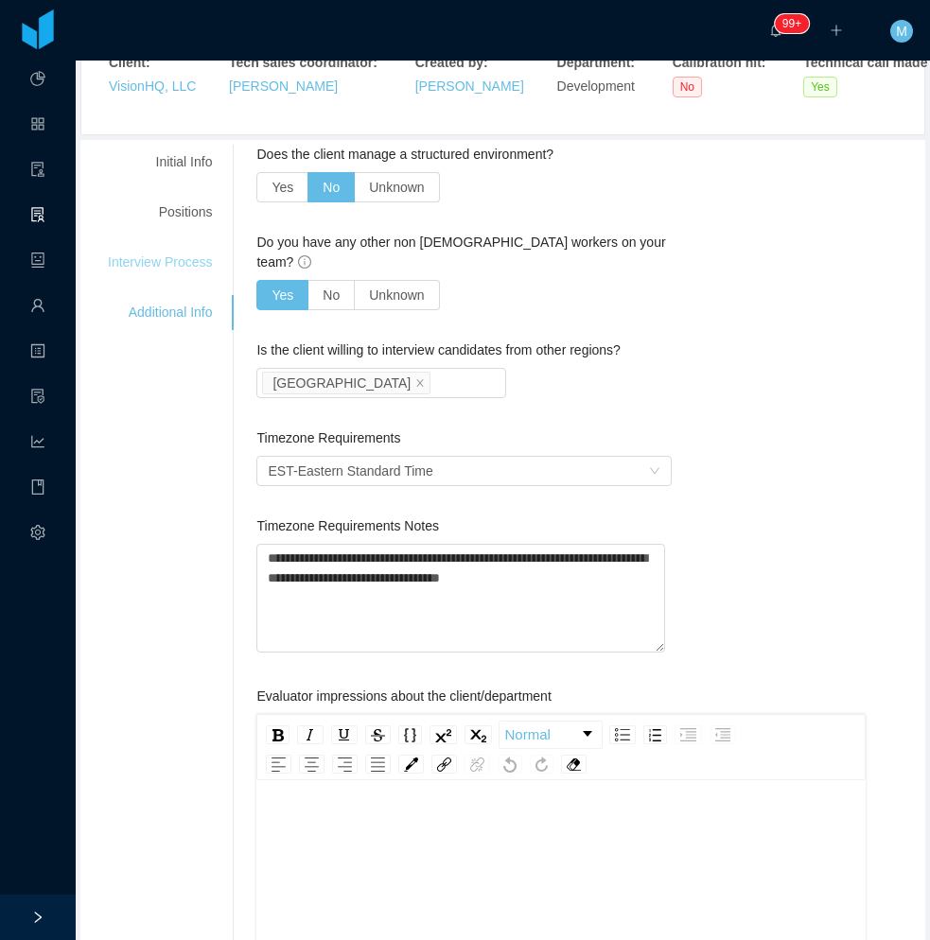
scroll to position [189, 0]
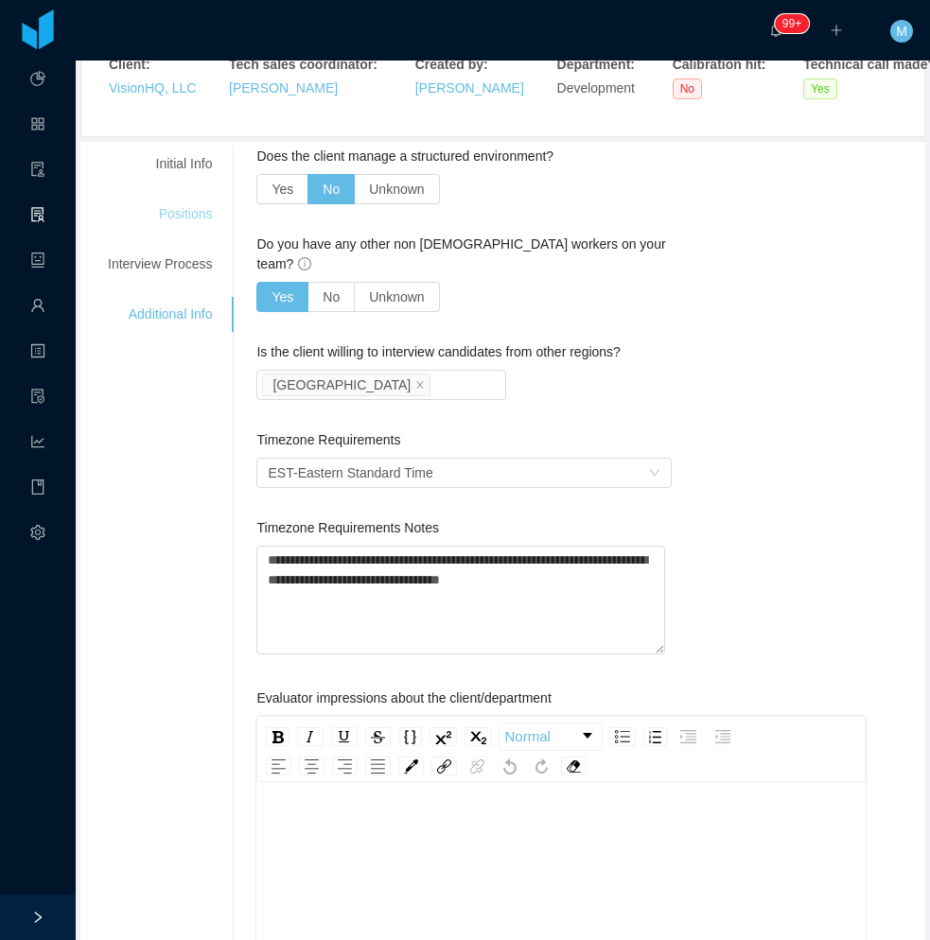
drag, startPoint x: 185, startPoint y: 217, endPoint x: 196, endPoint y: 214, distance: 10.8
click at [186, 217] on div "Positions" at bounding box center [159, 214] width 149 height 35
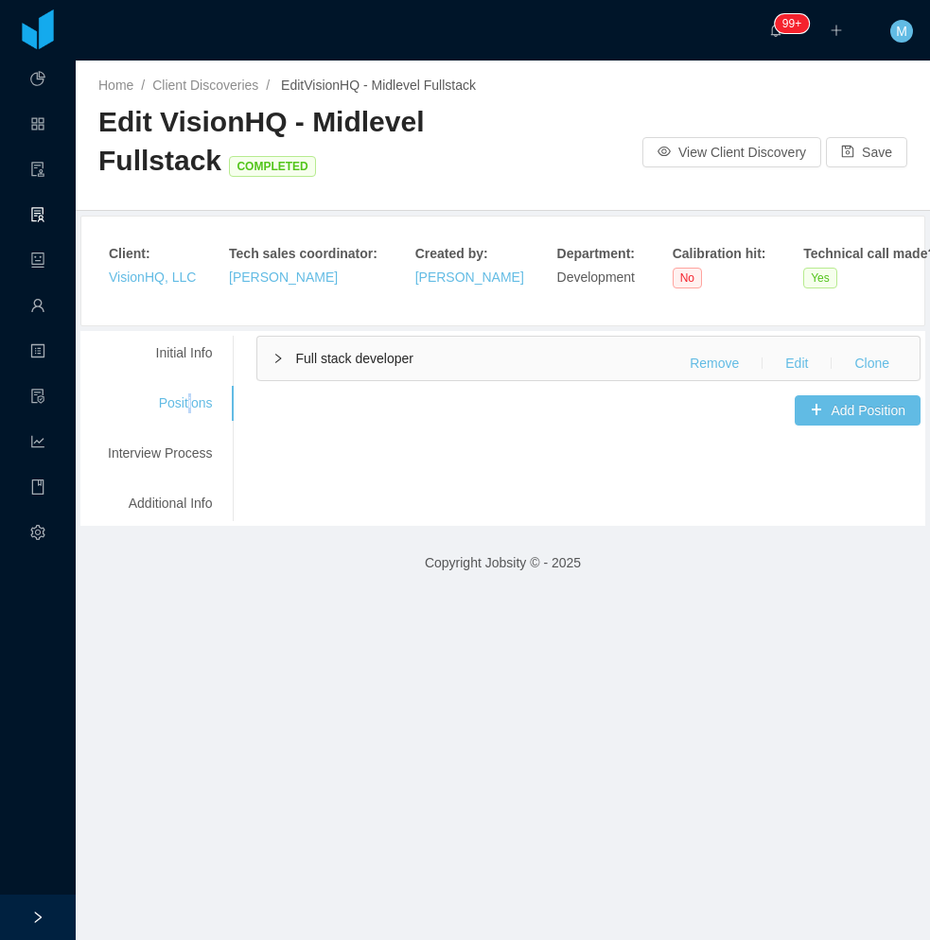
scroll to position [0, 0]
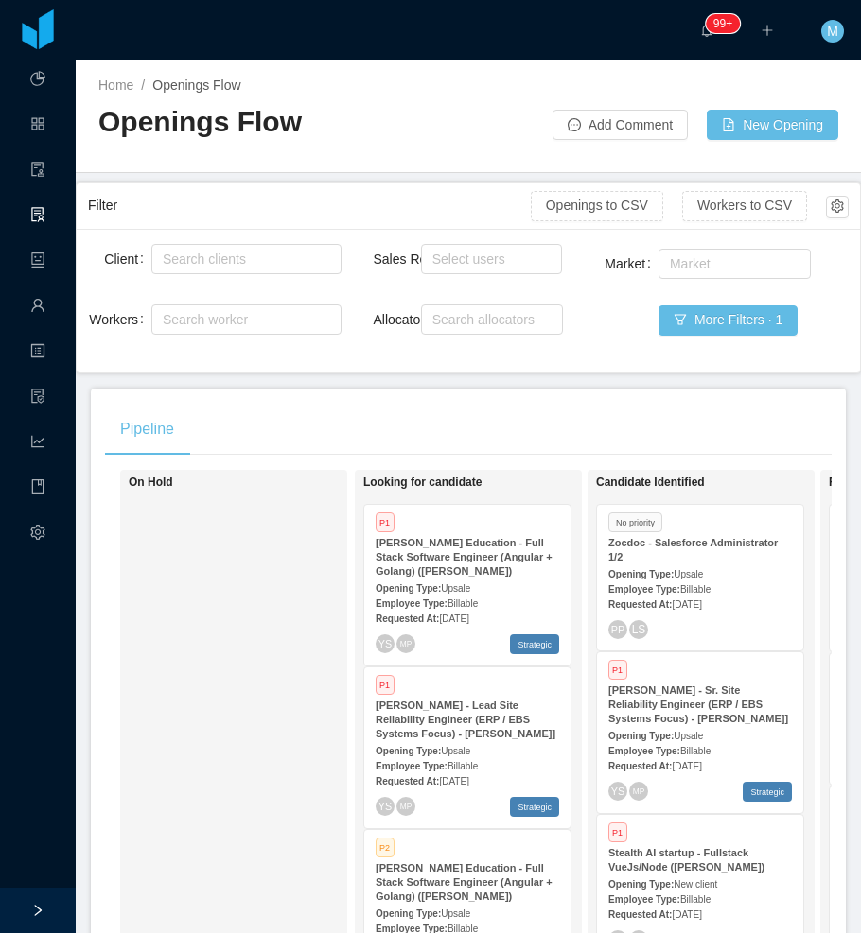
scroll to position [12306, 0]
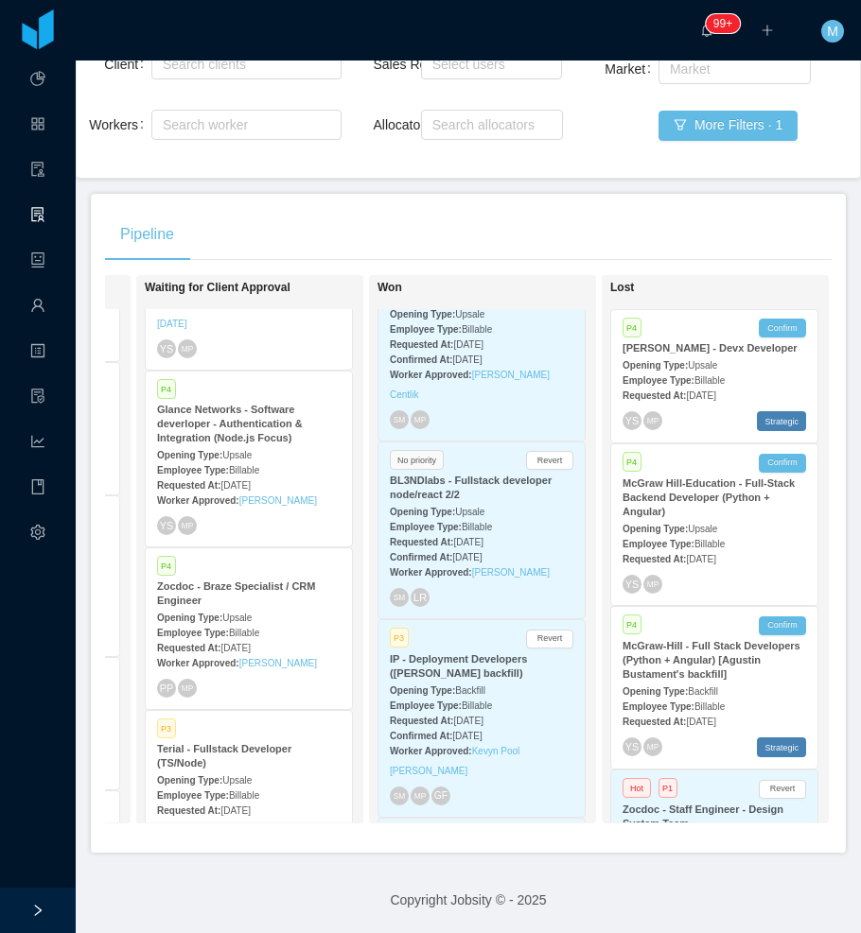
drag, startPoint x: 491, startPoint y: 241, endPoint x: 616, endPoint y: 65, distance: 215.7
click at [491, 240] on div "Pipeline" at bounding box center [468, 234] width 726 height 53
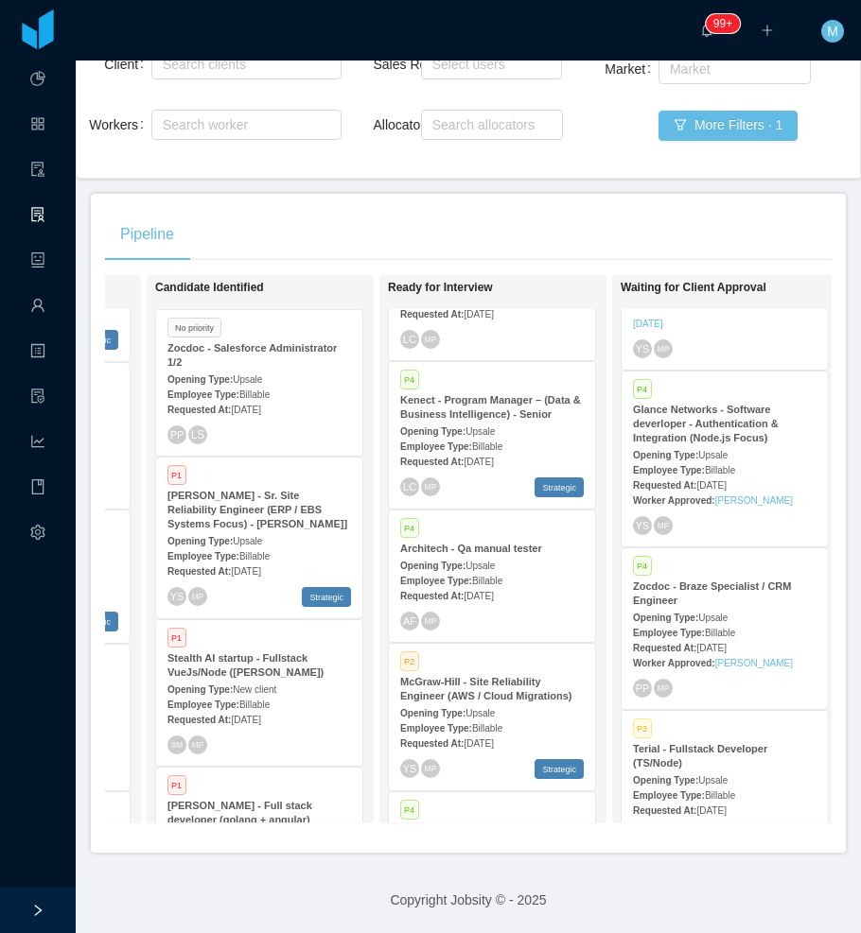
click at [563, 618] on div "AF MP" at bounding box center [491, 621] width 183 height 19
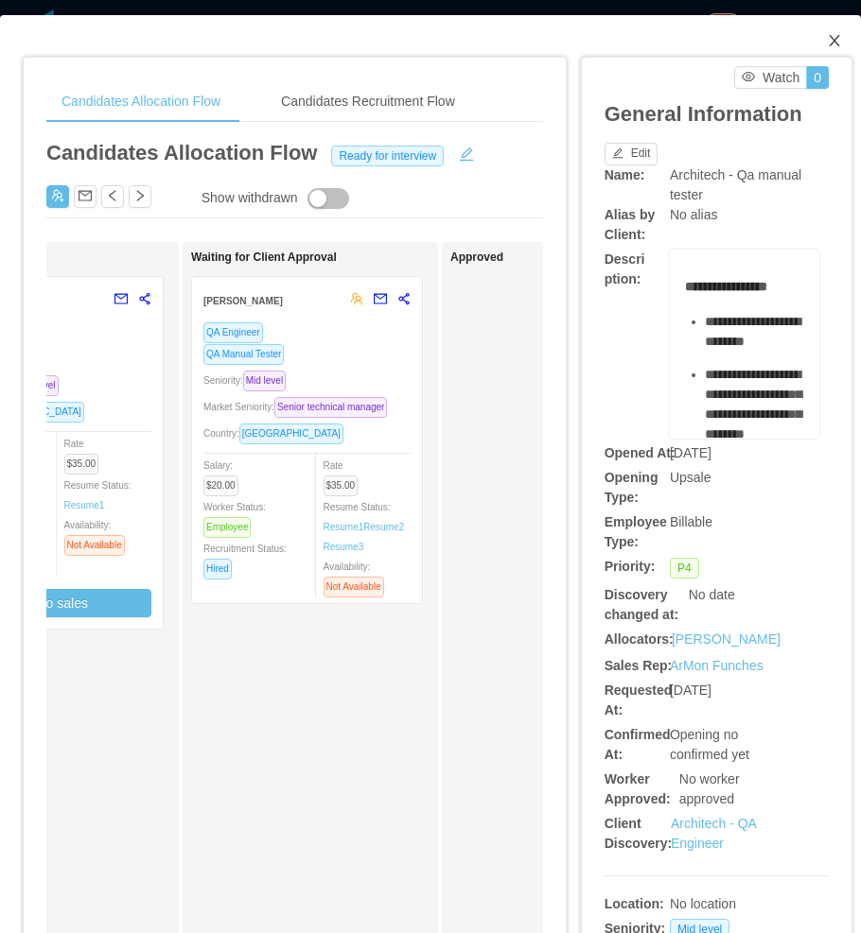
drag, startPoint x: 822, startPoint y: 41, endPoint x: 578, endPoint y: 242, distance: 316.4
click at [826, 41] on icon "icon: close" at bounding box center [833, 40] width 15 height 15
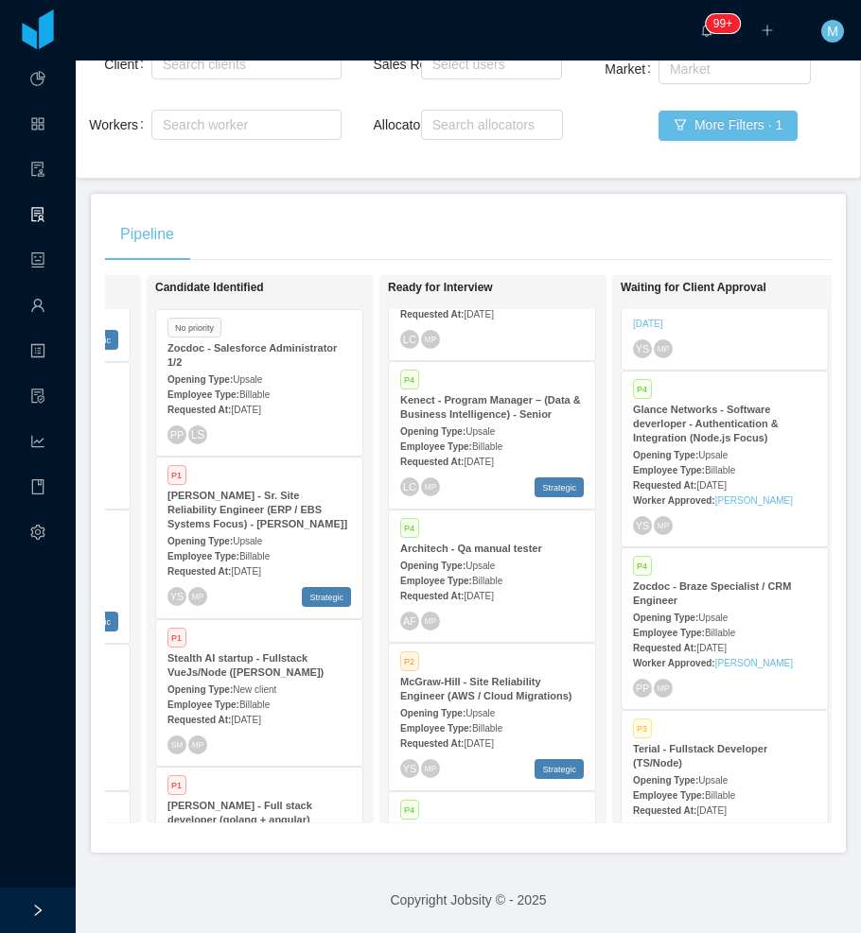
scroll to position [3275, 0]
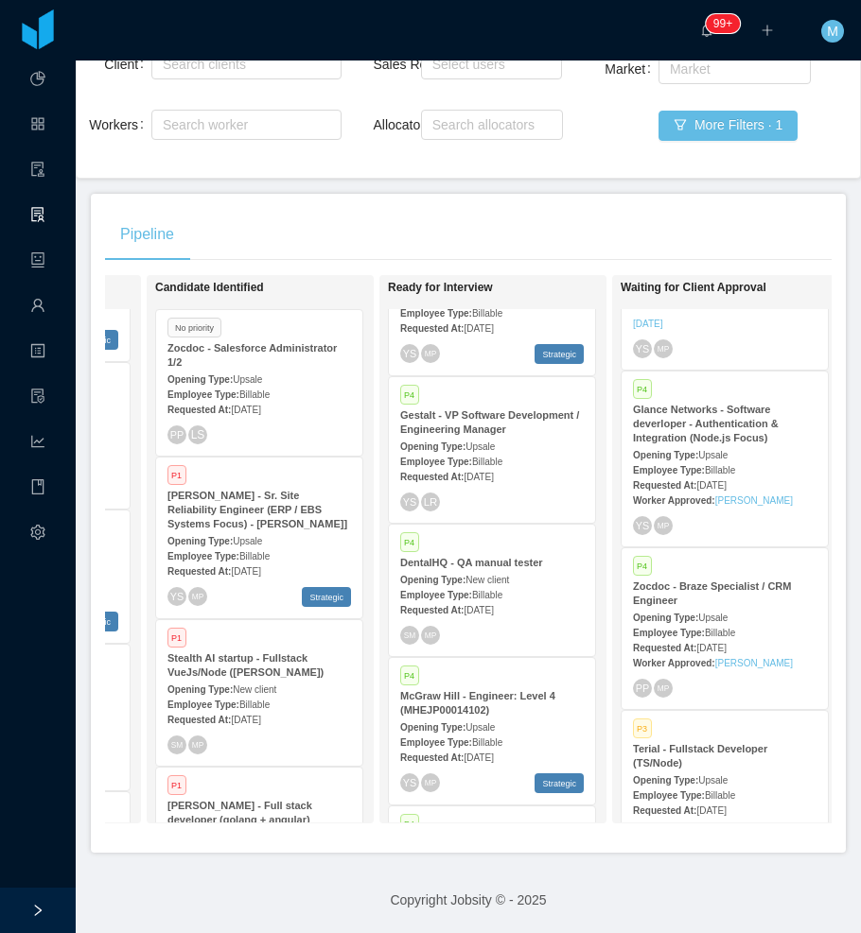
click at [496, 600] on div "Requested At: Sep 3rd, 2025" at bounding box center [491, 610] width 183 height 20
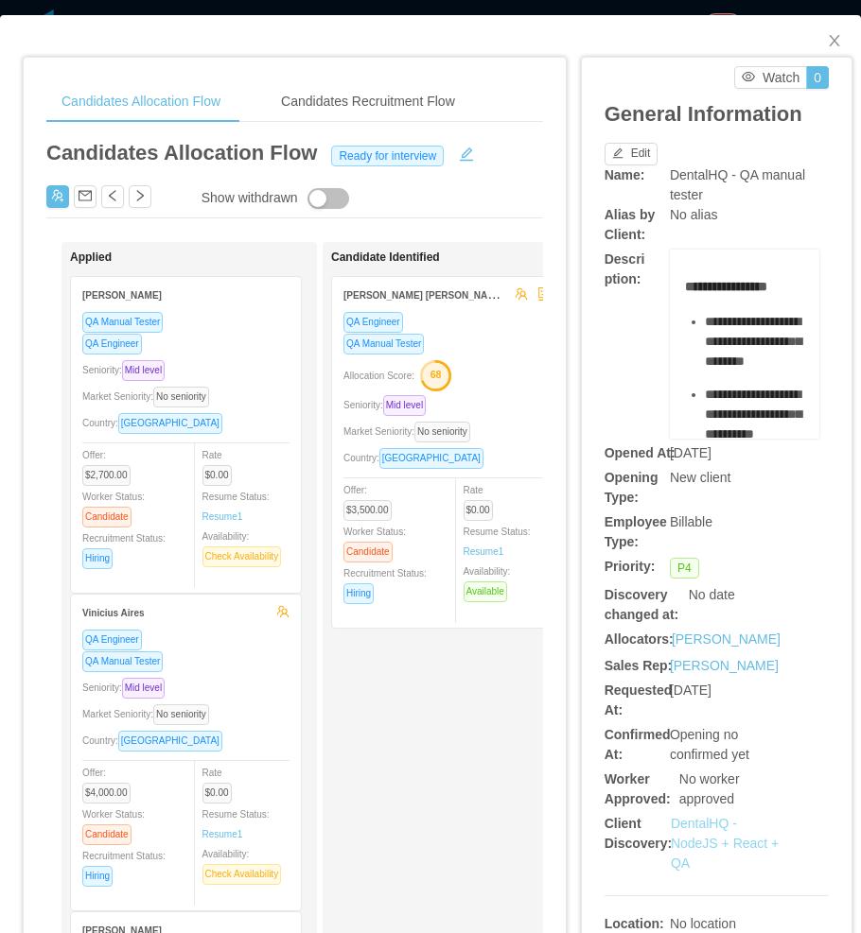
click at [694, 846] on link "DentalHQ - NodeJS + React + QA" at bounding box center [724, 843] width 108 height 55
click at [827, 54] on span "Close" at bounding box center [834, 41] width 53 height 53
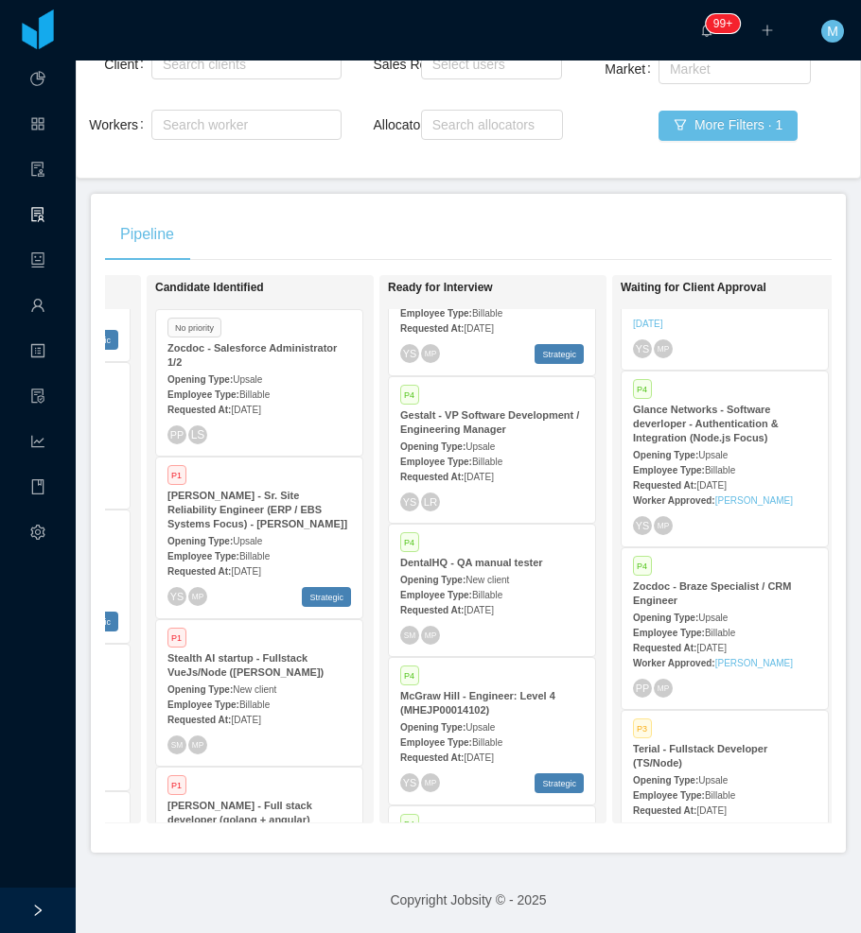
click at [486, 181] on main "Home / Openings Flow / Openings Flow Add Comment New Opening Filter Openings to…" at bounding box center [468, 302] width 785 height 873
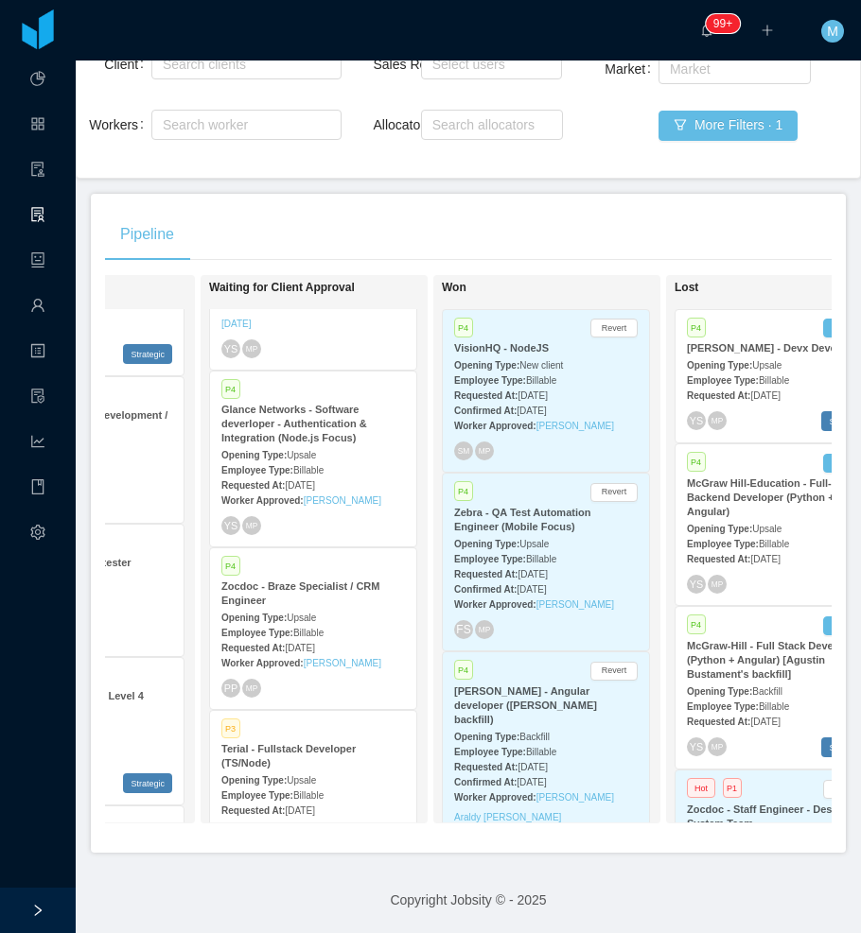
click at [547, 391] on span "Sep 30th, 2025" at bounding box center [531, 396] width 29 height 10
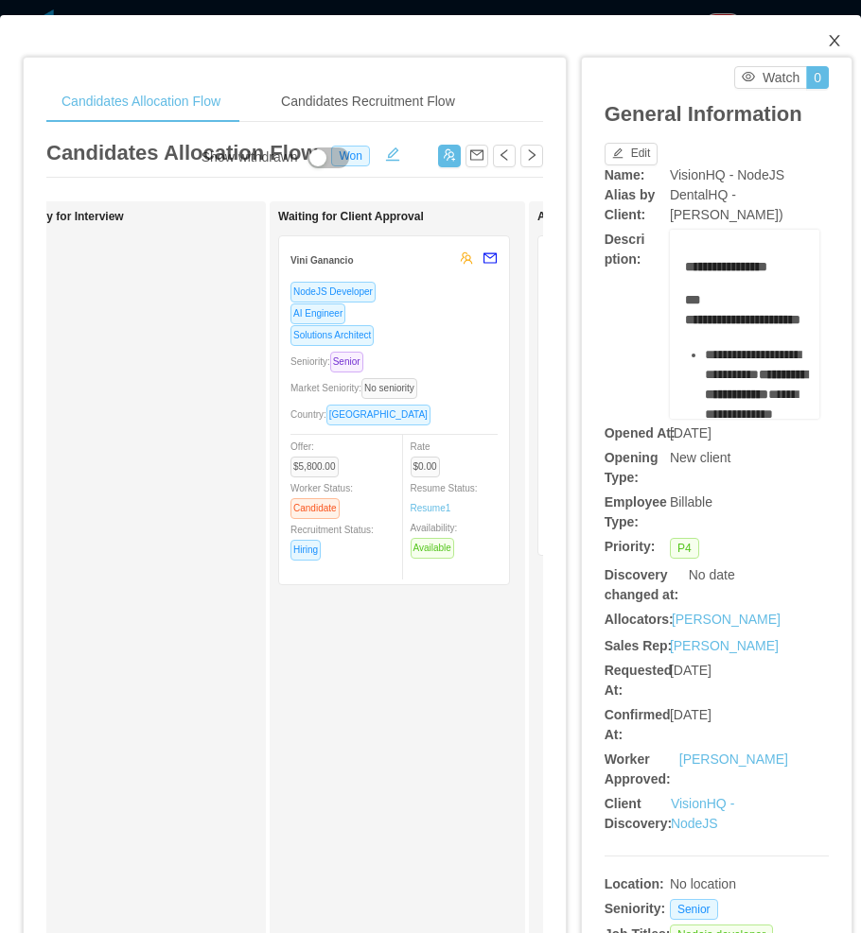
drag, startPoint x: 821, startPoint y: 39, endPoint x: 644, endPoint y: 32, distance: 177.0
click at [826, 45] on icon "icon: close" at bounding box center [833, 40] width 15 height 15
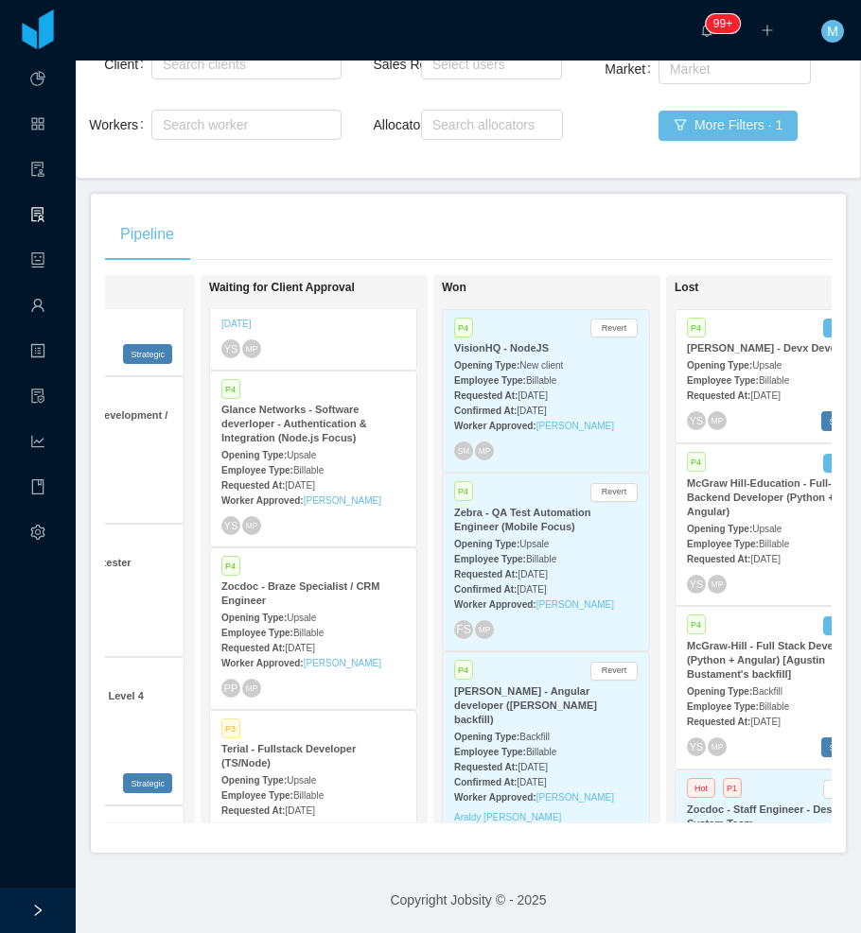
click at [458, 170] on div "Filter Openings to CSV Workers to CSV Client Search clients Workers Search work…" at bounding box center [468, 83] width 785 height 191
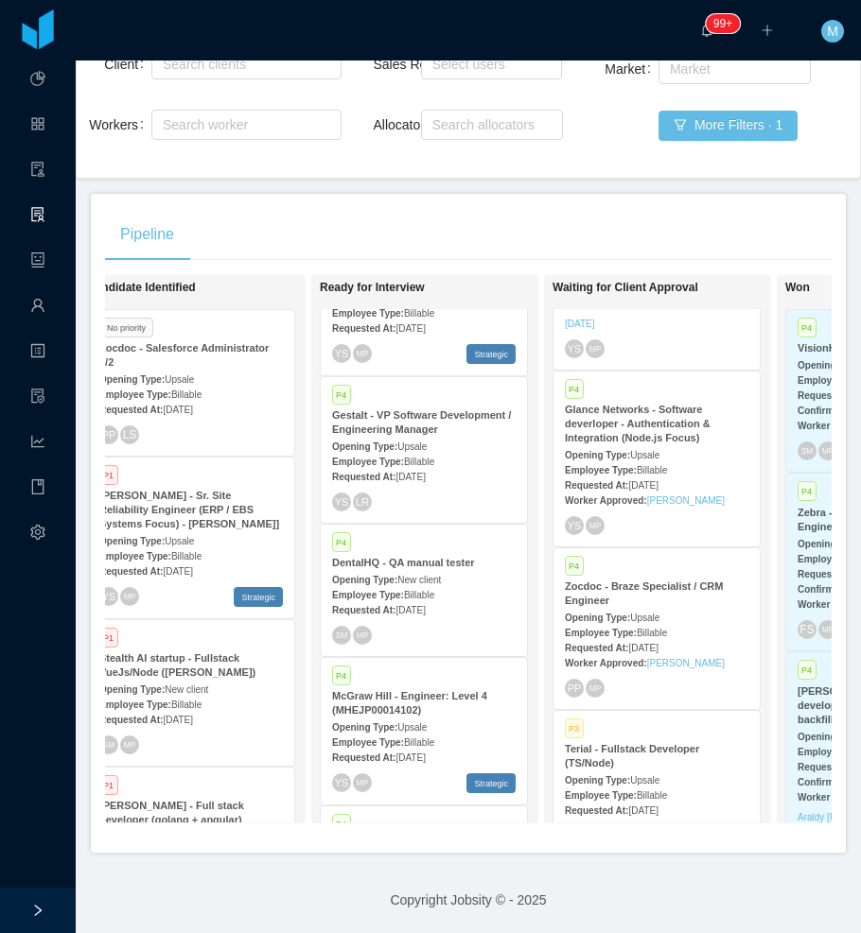
scroll to position [0, 516]
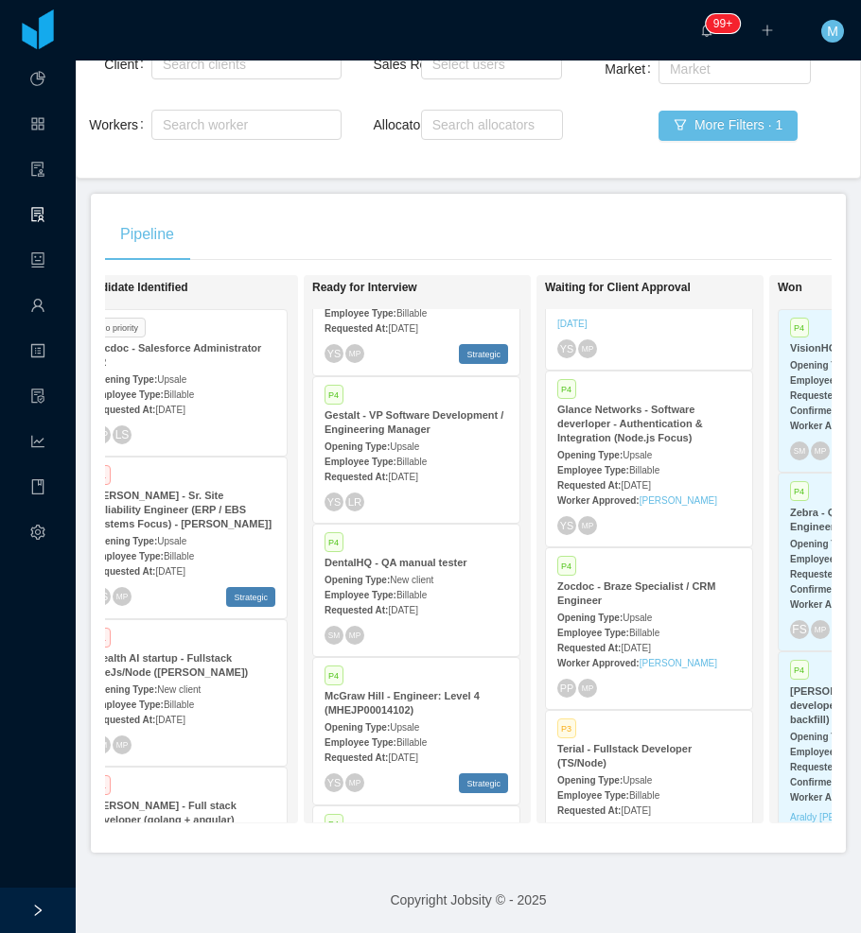
click at [608, 194] on div "Pipeline On Hold Looking for candidate P1 McGraw-Hill Education - Full Stack So…" at bounding box center [468, 523] width 755 height 659
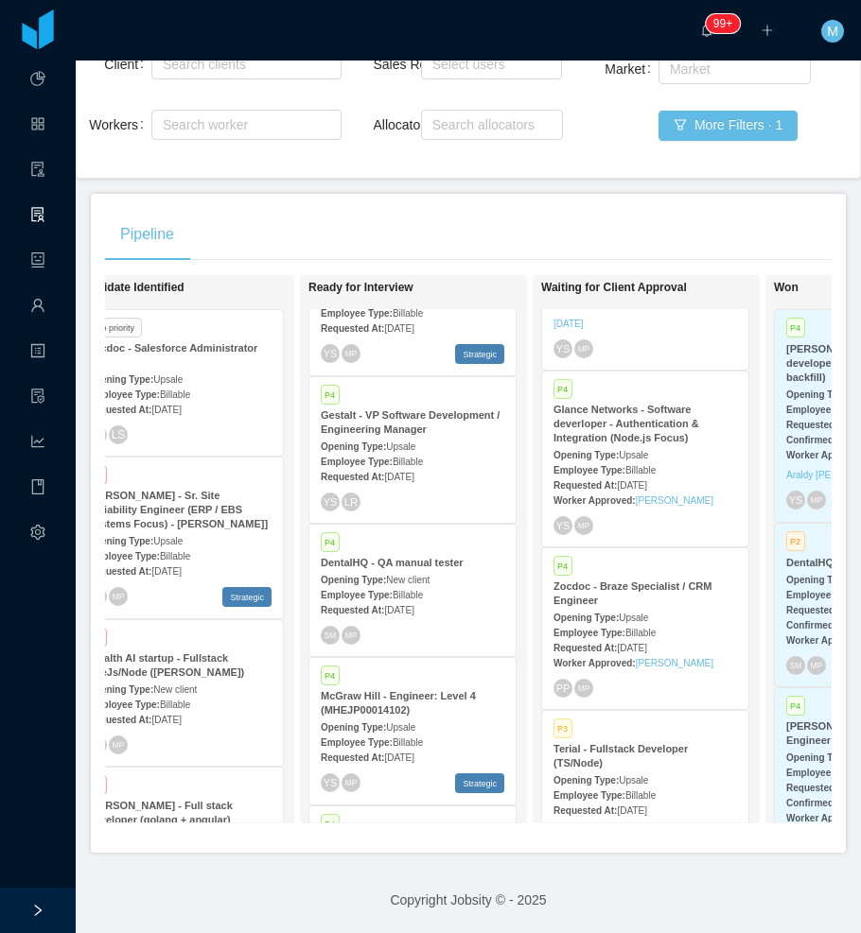
scroll to position [0, 958]
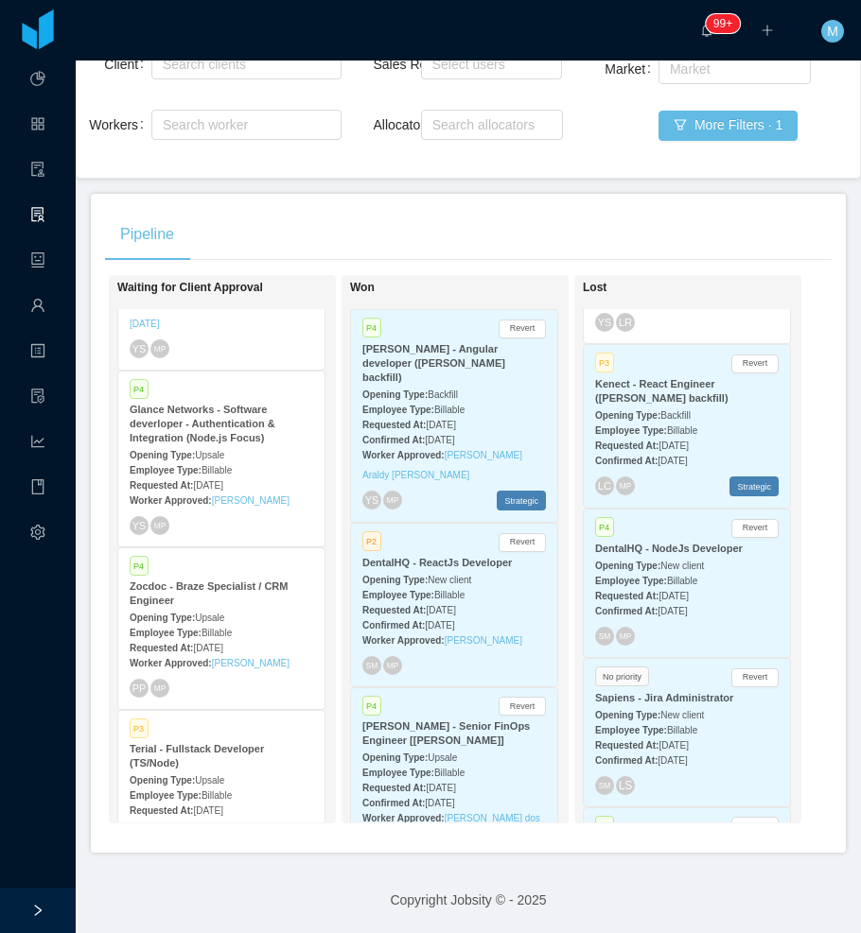
click at [652, 616] on div "P4 Revert DentalHQ - NodeJs Developer Opening Type: New client Employee Type: B…" at bounding box center [686, 584] width 206 height 148
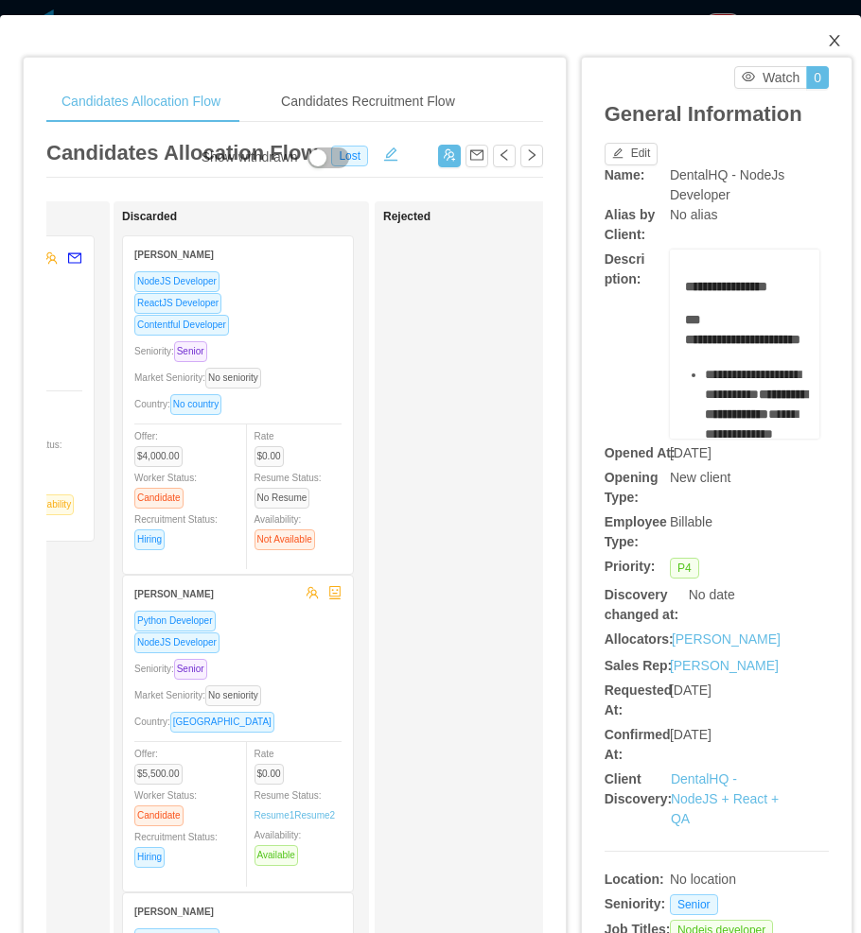
click at [826, 37] on icon "icon: close" at bounding box center [833, 40] width 15 height 15
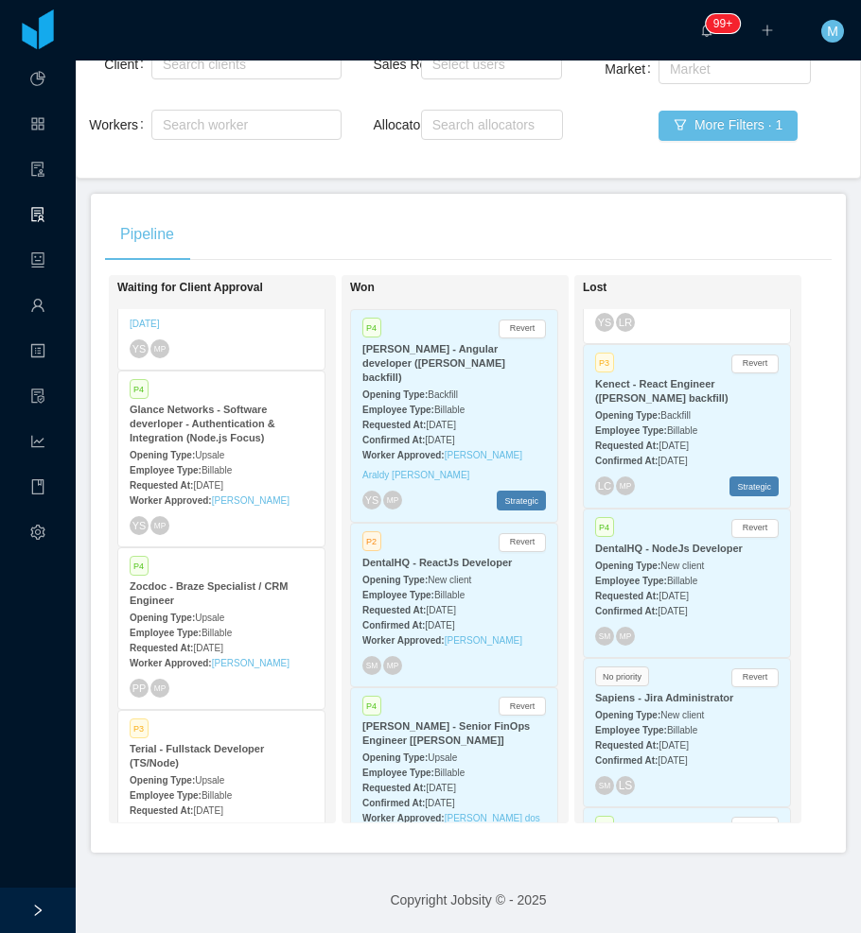
click at [584, 225] on div "Pipeline" at bounding box center [468, 234] width 726 height 53
drag, startPoint x: 488, startPoint y: 208, endPoint x: 505, endPoint y: 230, distance: 27.6
click at [488, 208] on div "Pipeline" at bounding box center [468, 234] width 726 height 53
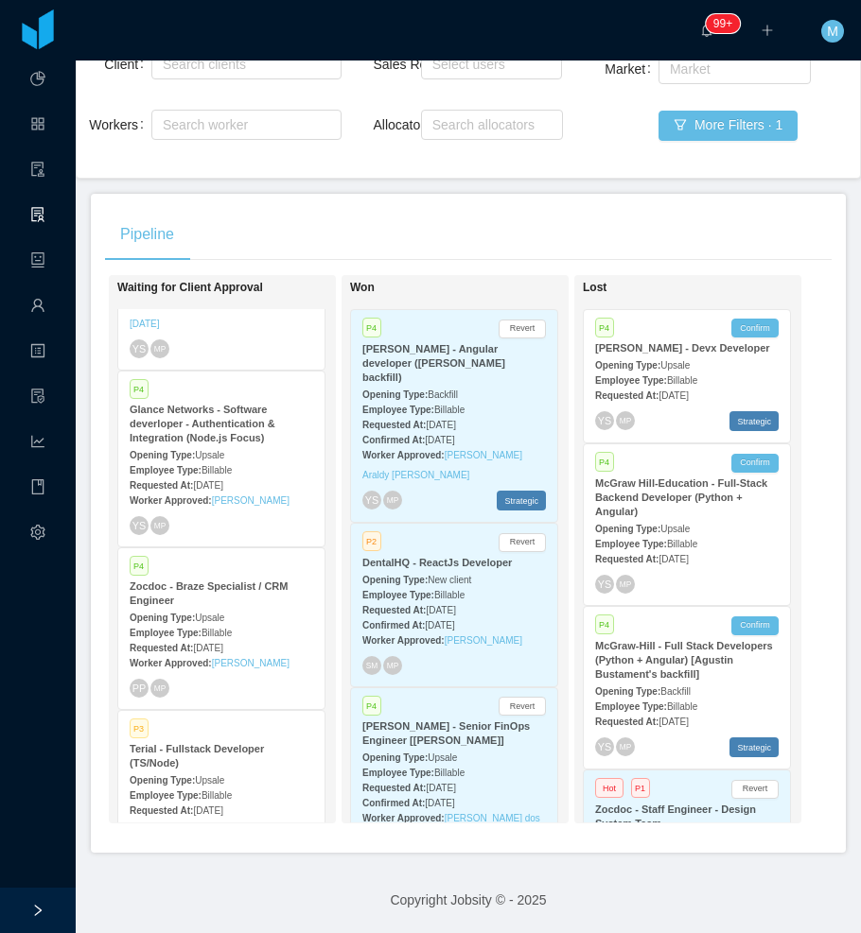
click at [623, 194] on div "Pipeline On Hold Looking for candidate P1 McGraw-Hill Education - Full Stack So…" at bounding box center [468, 523] width 755 height 659
click at [597, 217] on div "Pipeline" at bounding box center [468, 234] width 726 height 53
click at [605, 215] on div "Pipeline" at bounding box center [468, 234] width 726 height 53
click at [549, 221] on div "Pipeline" at bounding box center [468, 234] width 726 height 53
click at [351, 194] on div "Pipeline On Hold Looking for candidate P1 McGraw-Hill Education - Full Stack So…" at bounding box center [468, 523] width 755 height 659
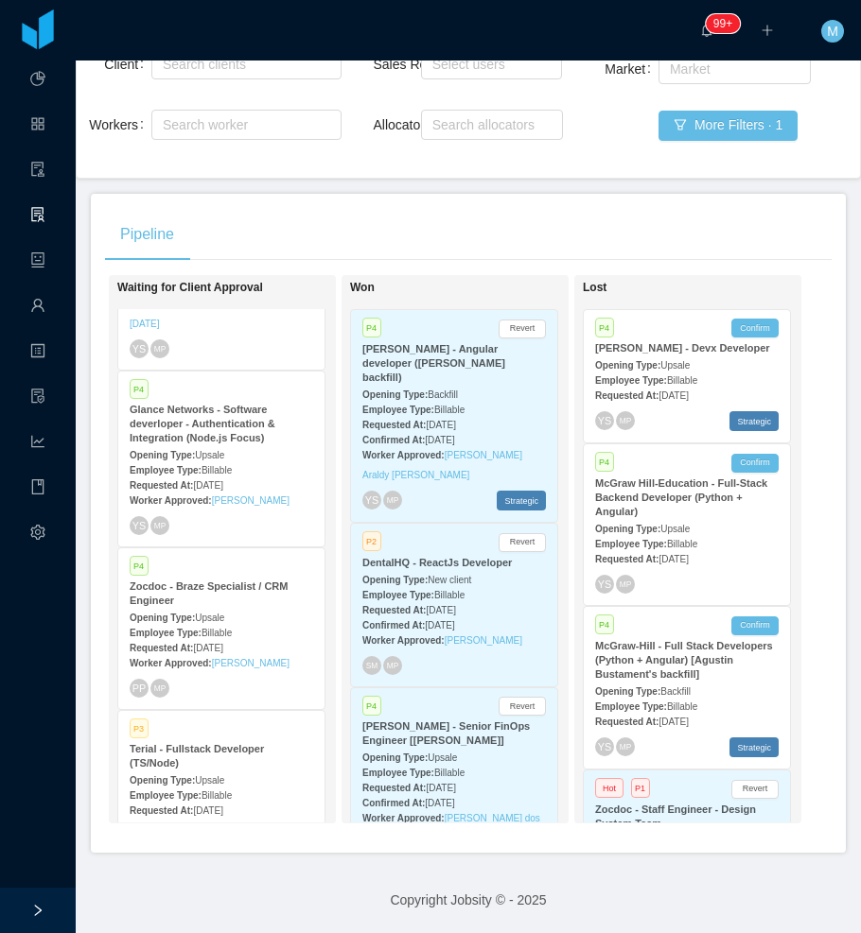
click at [679, 199] on div "Pipeline On Hold Looking for candidate P1 McGraw-Hill Education - Full Stack So…" at bounding box center [468, 523] width 755 height 659
click at [470, 600] on div "Requested At: Sep 3rd, 2025" at bounding box center [453, 610] width 183 height 20
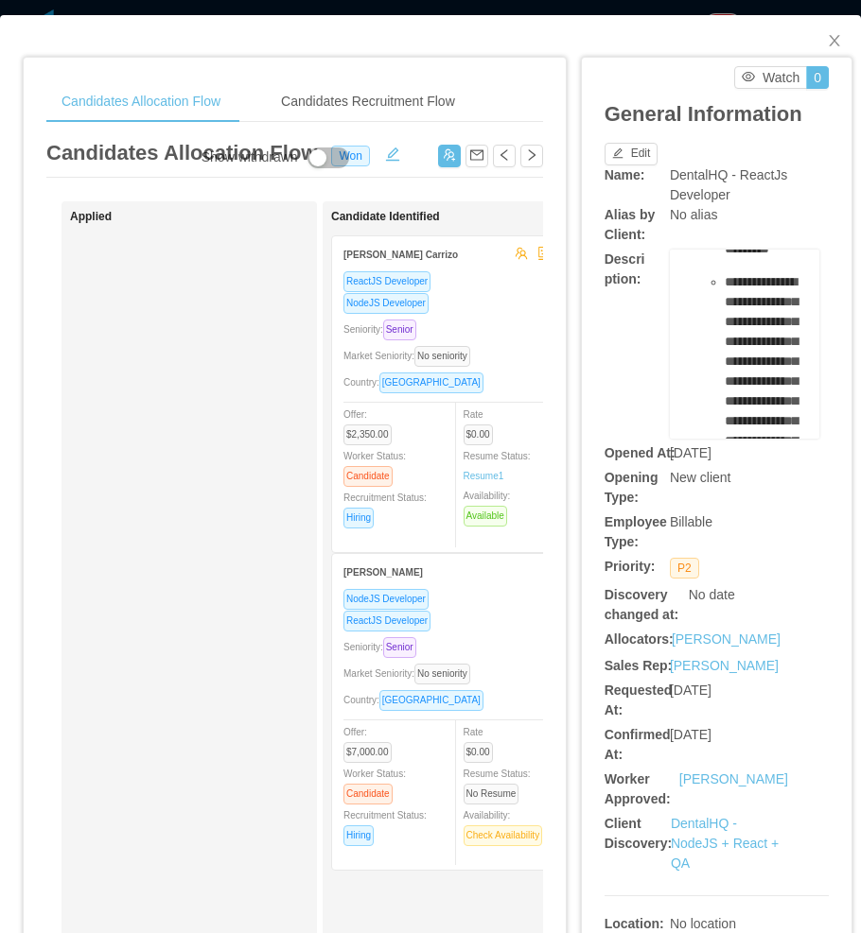
scroll to position [1418, 0]
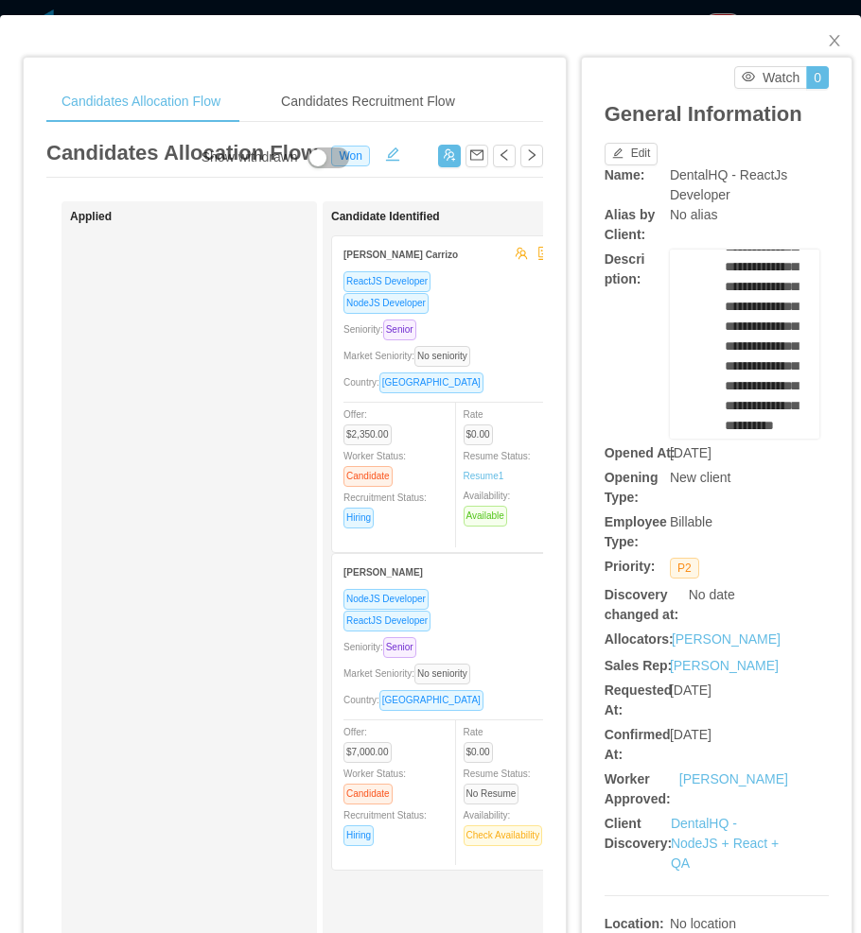
drag, startPoint x: 691, startPoint y: 326, endPoint x: 760, endPoint y: 320, distance: 69.3
copy ul "**********"
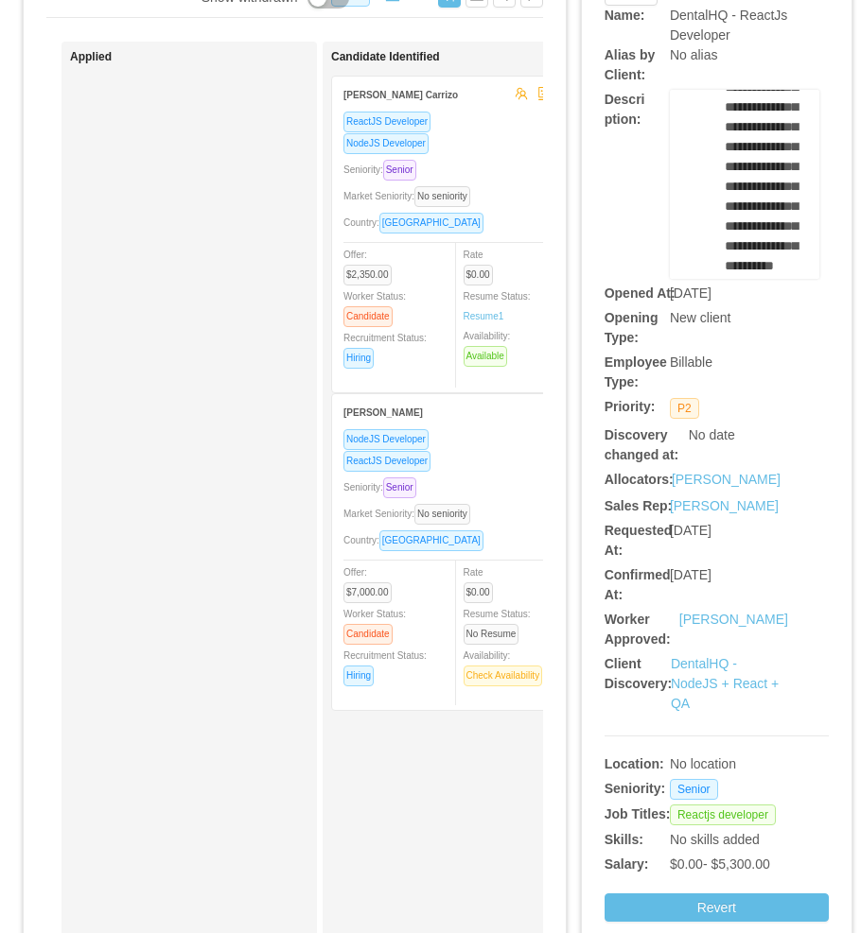
scroll to position [0, 0]
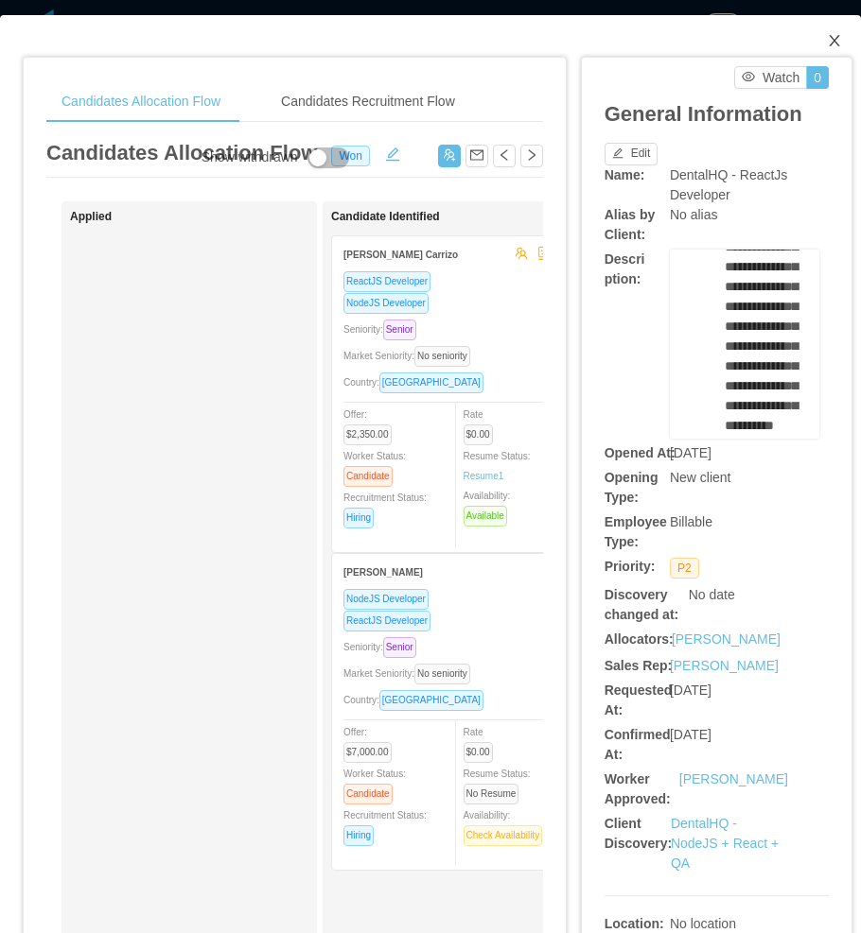
click at [828, 41] on span "Close" at bounding box center [834, 41] width 53 height 53
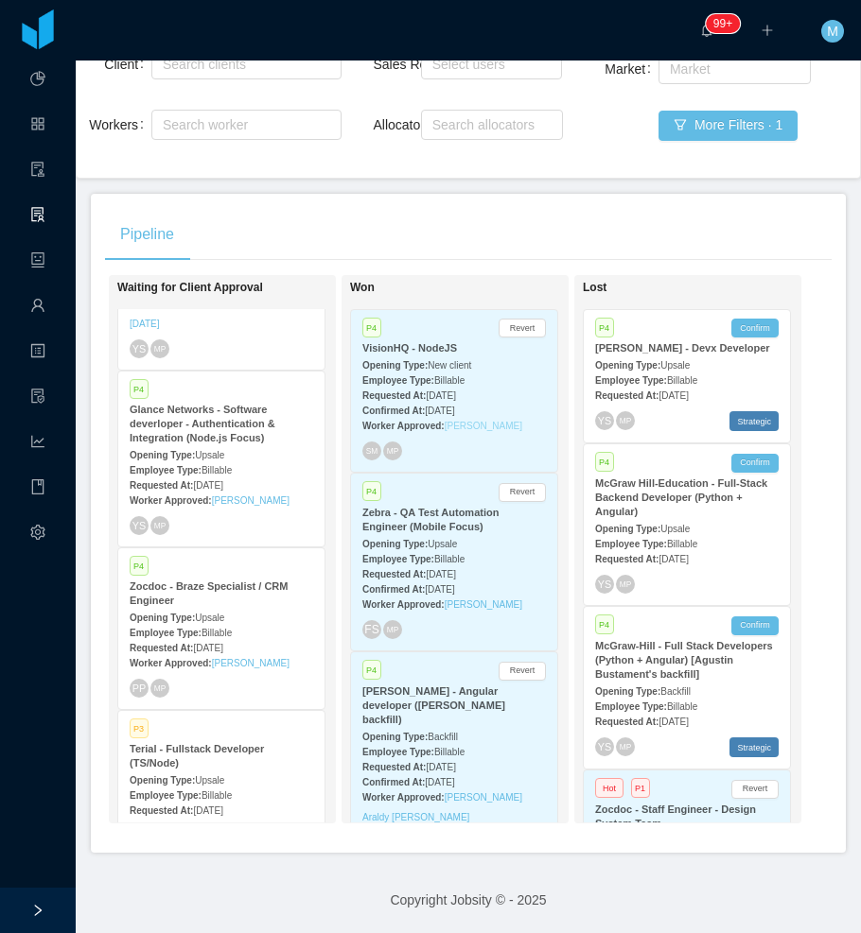
click at [444, 421] on link "Thiago Andrade Silva" at bounding box center [483, 426] width 78 height 10
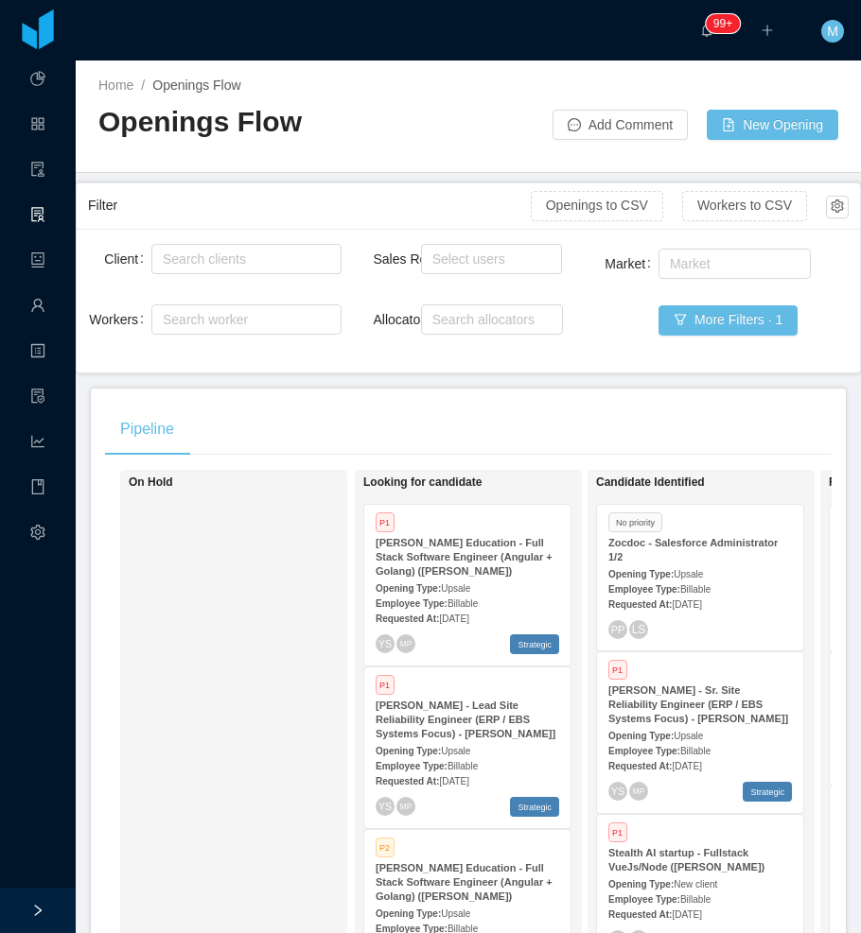
click at [229, 603] on div "On Hold" at bounding box center [261, 743] width 265 height 531
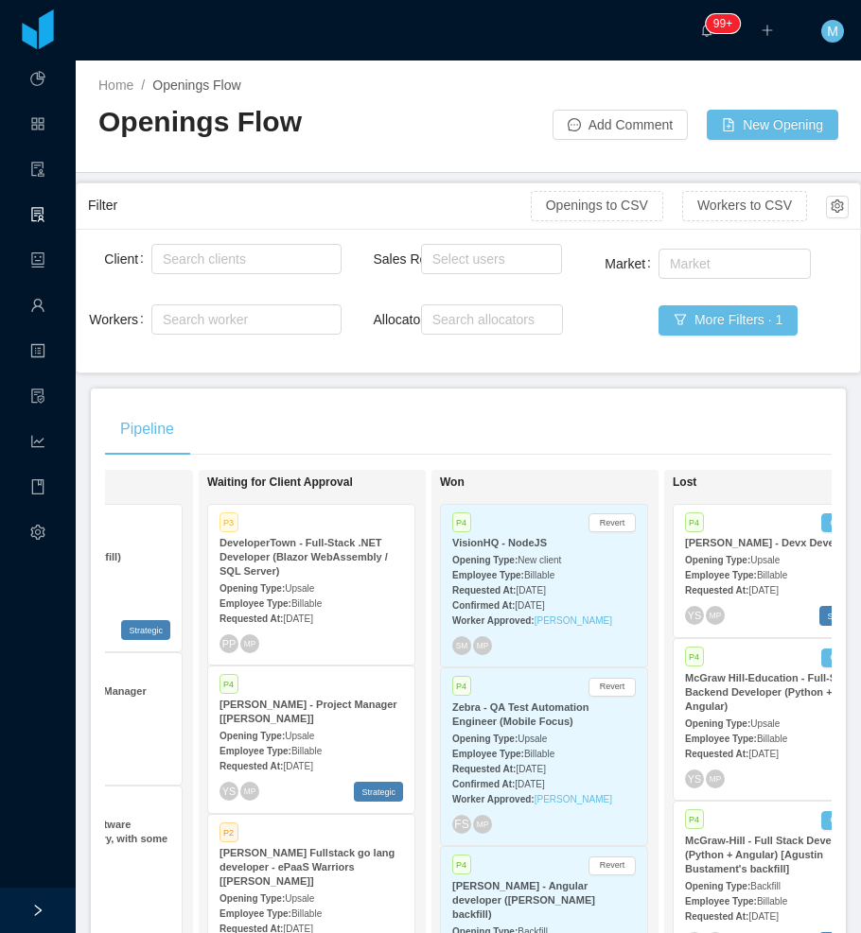
click at [558, 582] on div "Requested At: Sep 30th, 2025" at bounding box center [543, 590] width 183 height 20
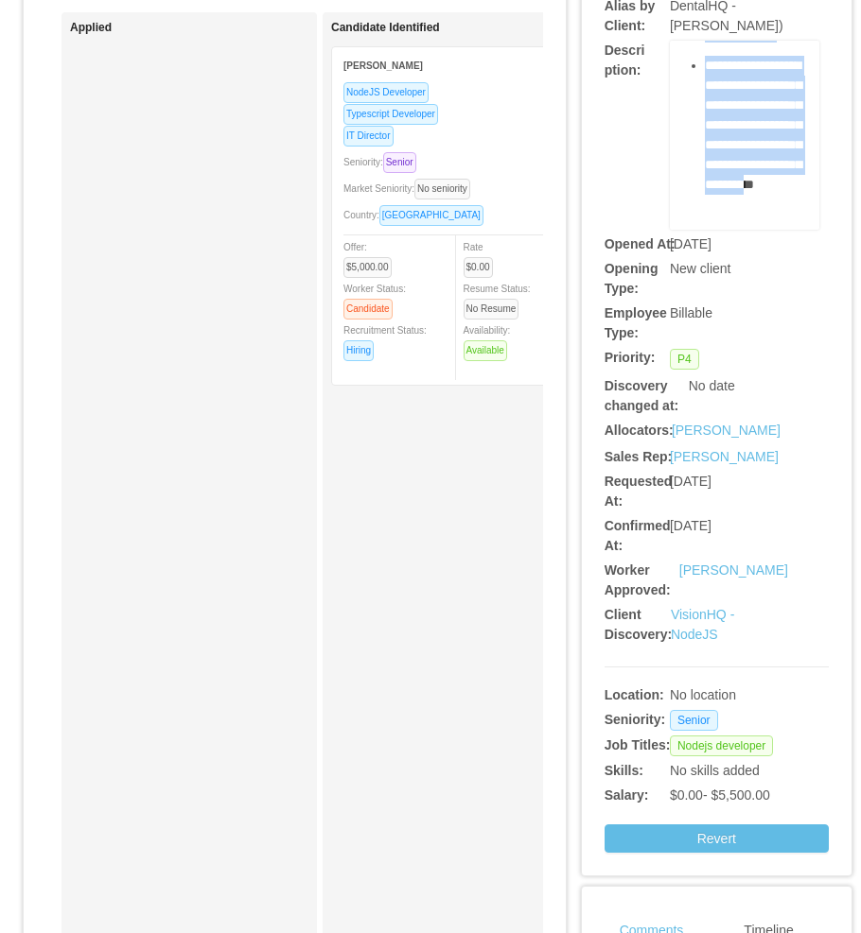
scroll to position [3222, 0]
drag, startPoint x: 696, startPoint y: 356, endPoint x: 758, endPoint y: 175, distance: 191.1
copy div "**********"
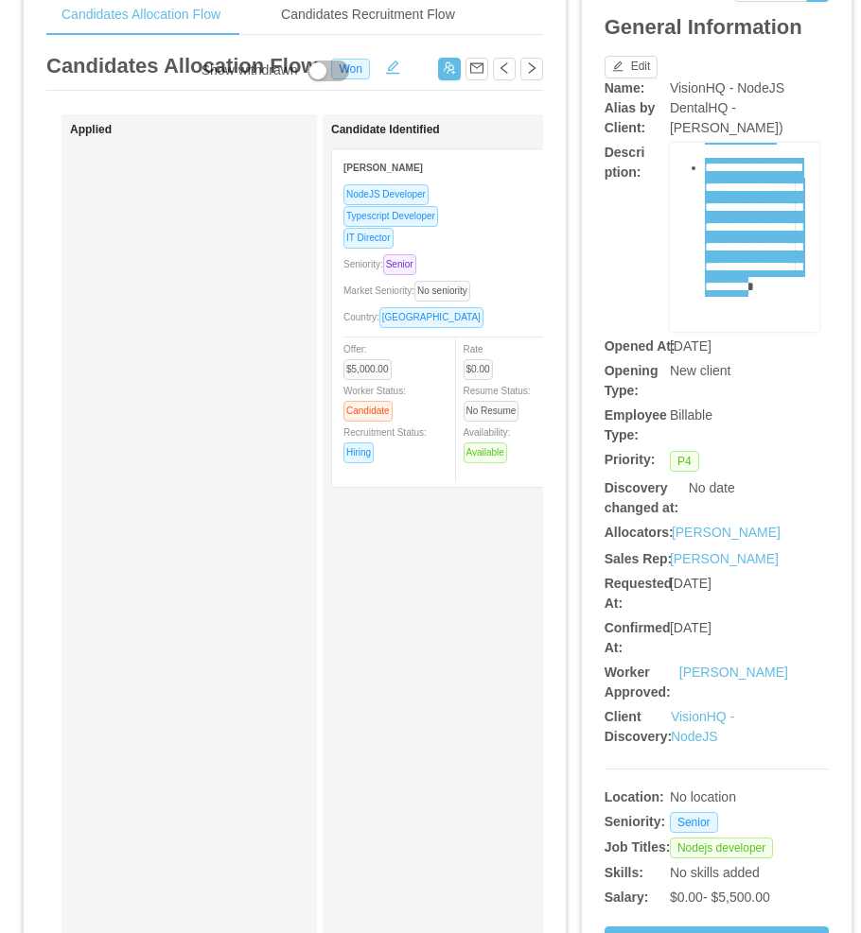
scroll to position [0, 0]
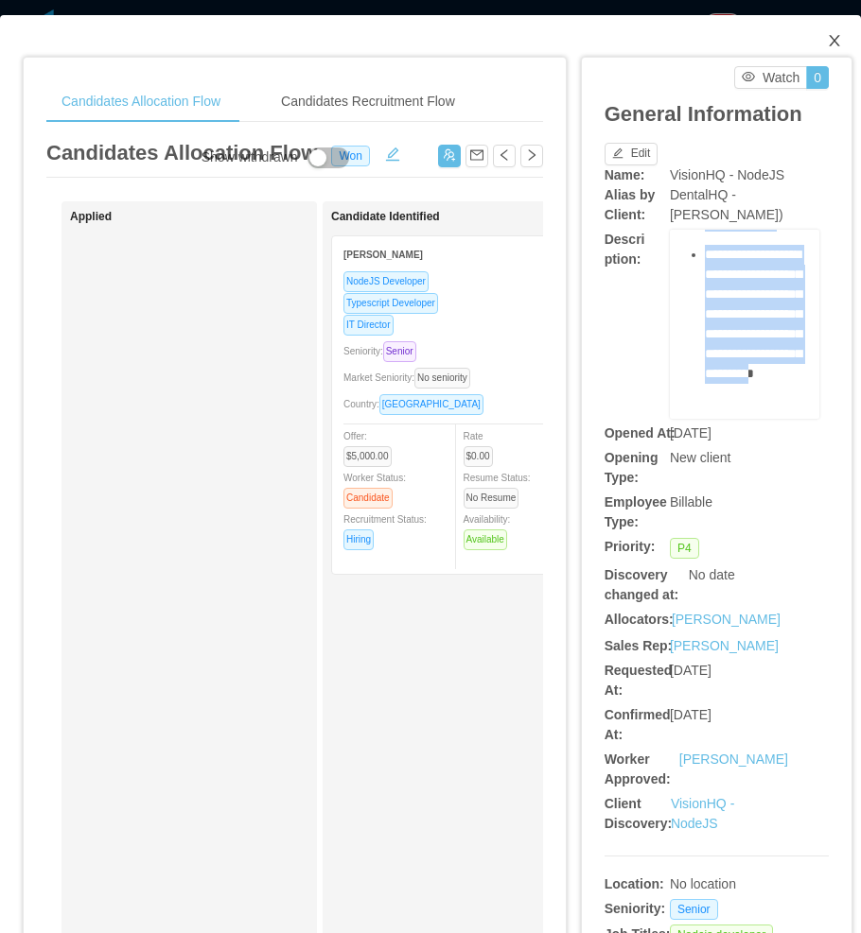
click at [828, 43] on icon "icon: close" at bounding box center [833, 40] width 10 height 11
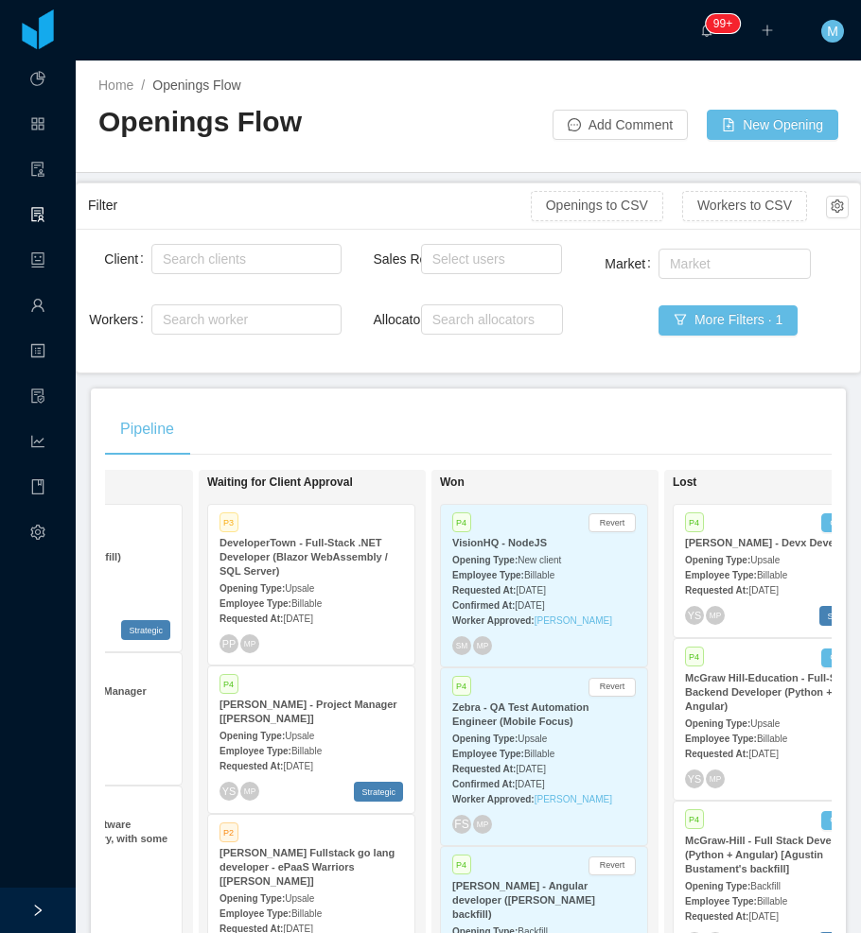
click at [271, 395] on div "Pipeline On Hold Looking for candidate P1 McGraw-Hill Education - Full Stack So…" at bounding box center [468, 718] width 755 height 659
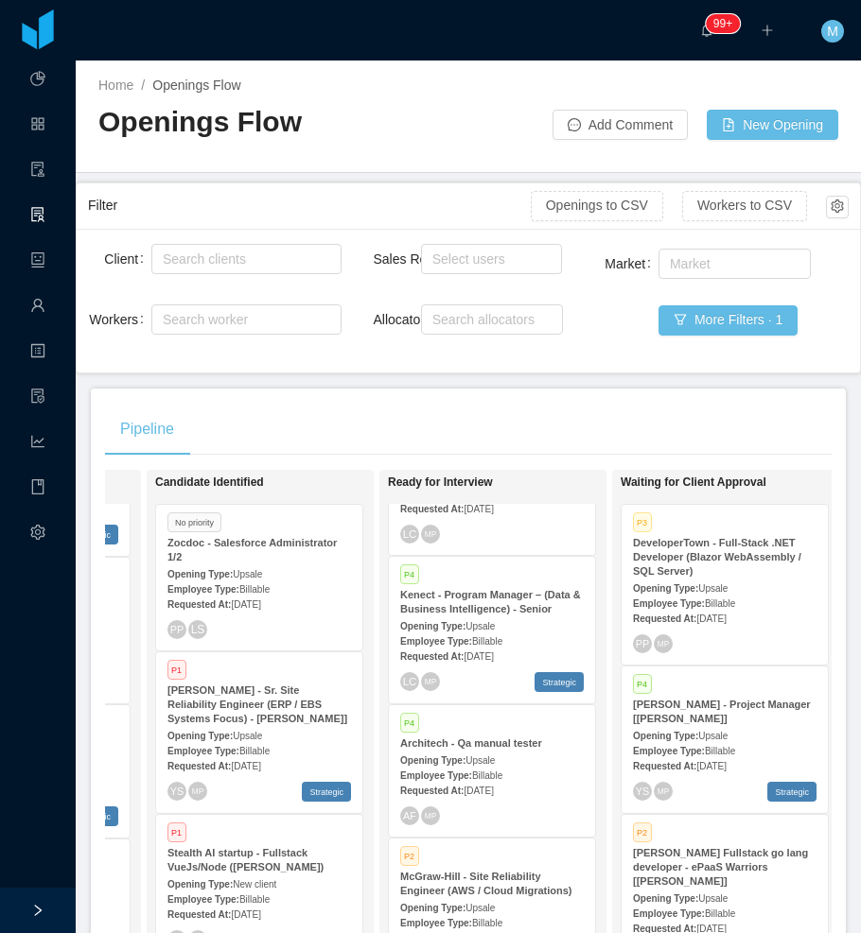
scroll to position [3275, 0]
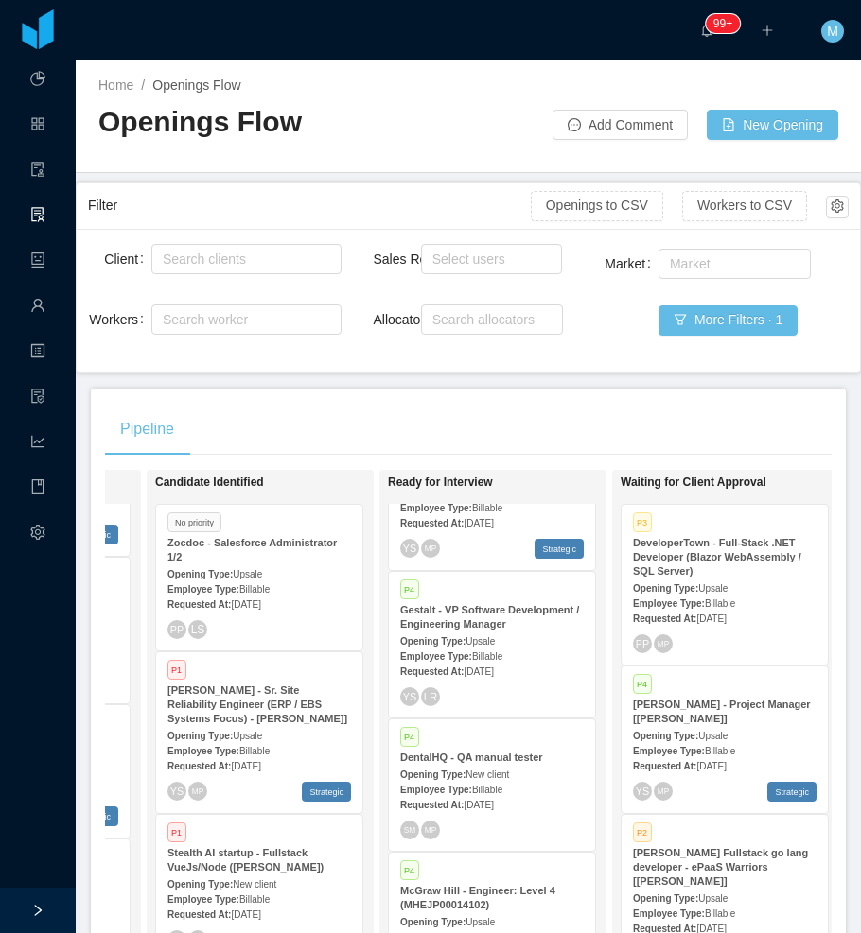
click at [564, 821] on div "SM MP" at bounding box center [491, 830] width 183 height 19
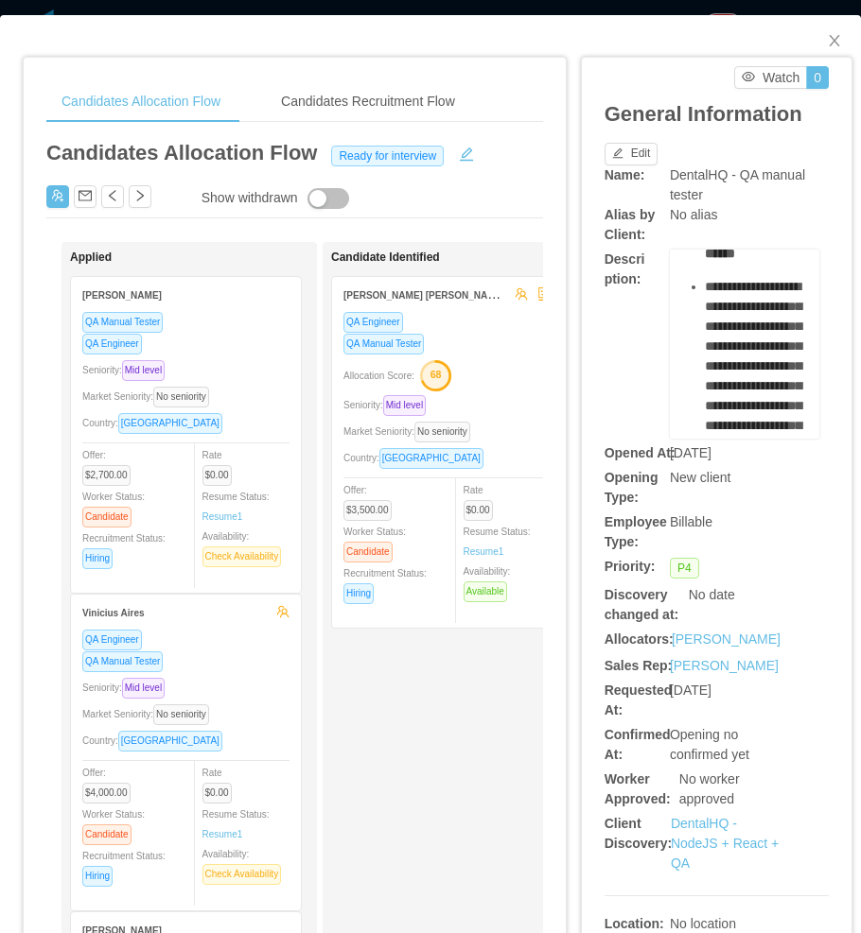
scroll to position [378, 0]
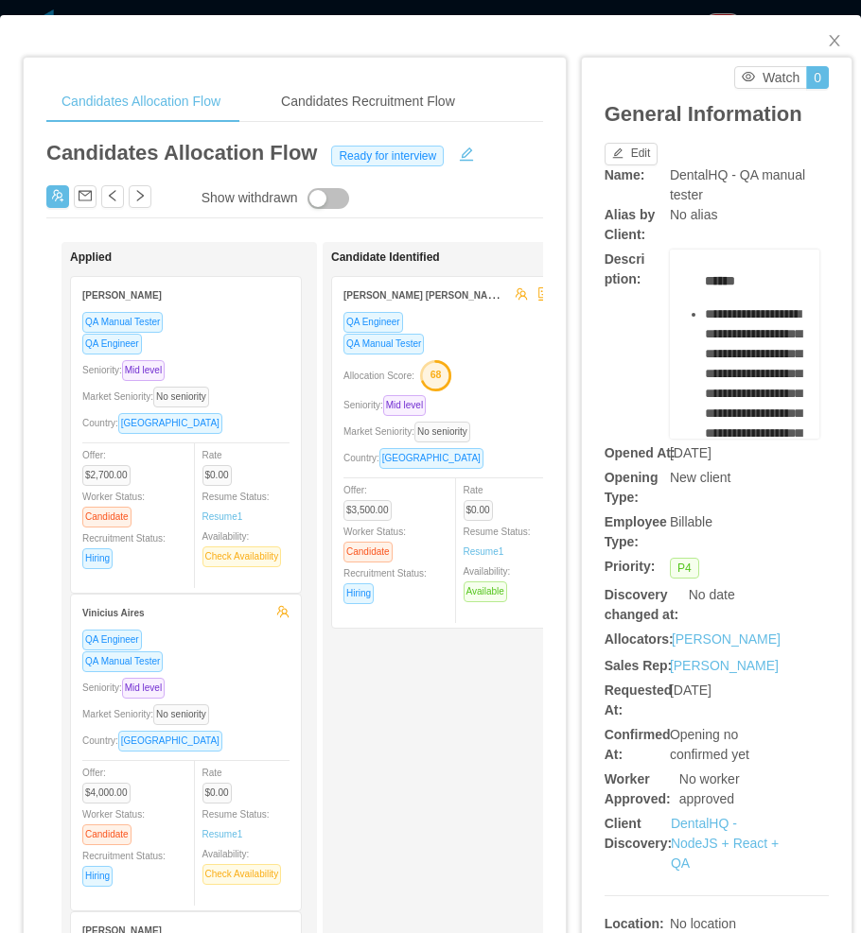
drag, startPoint x: 690, startPoint y: 327, endPoint x: 764, endPoint y: 390, distance: 96.6
click at [764, 390] on div "**********" at bounding box center [745, 632] width 120 height 1467
copy ul "**********"
click at [676, 860] on link "DentalHQ - NodeJS + React + QA" at bounding box center [724, 843] width 108 height 55
drag, startPoint x: 823, startPoint y: 39, endPoint x: 647, endPoint y: 0, distance: 180.1
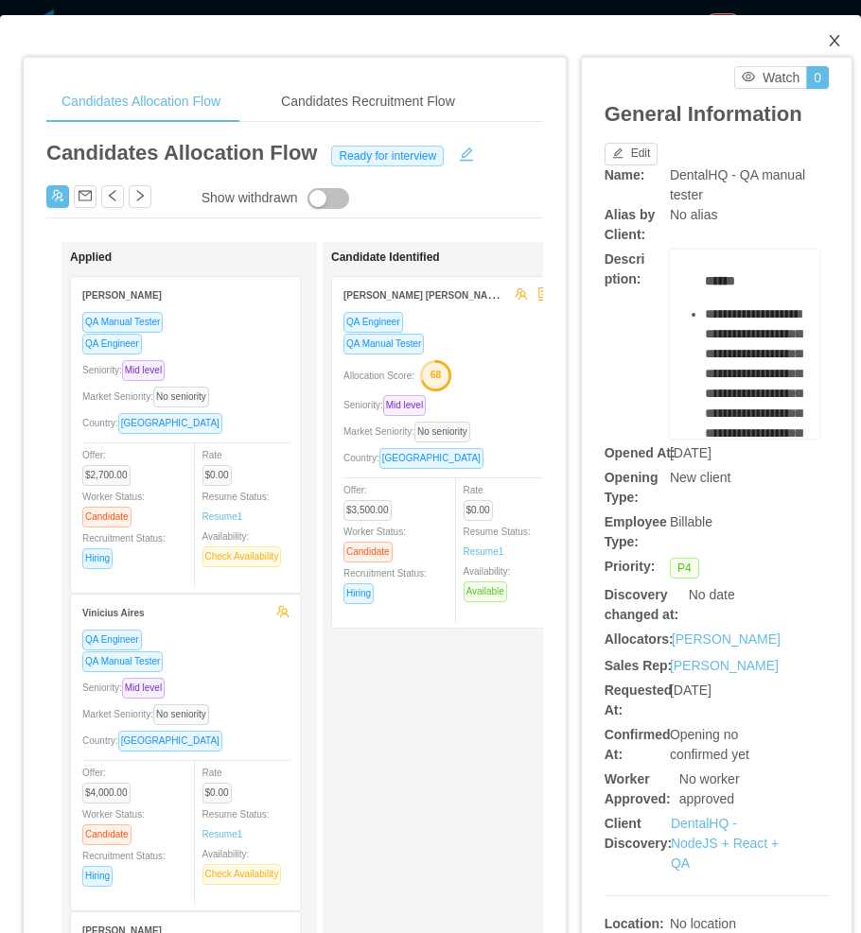
click at [828, 39] on icon "icon: close" at bounding box center [833, 40] width 10 height 11
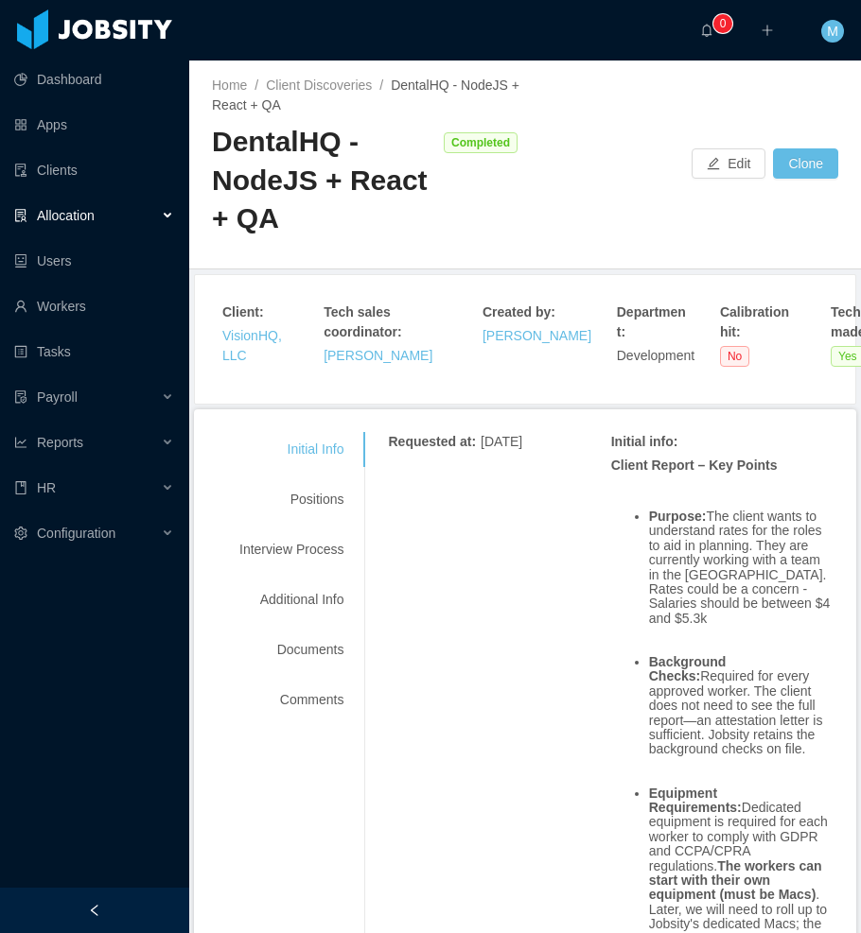
click at [95, 894] on div at bounding box center [94, 910] width 189 height 45
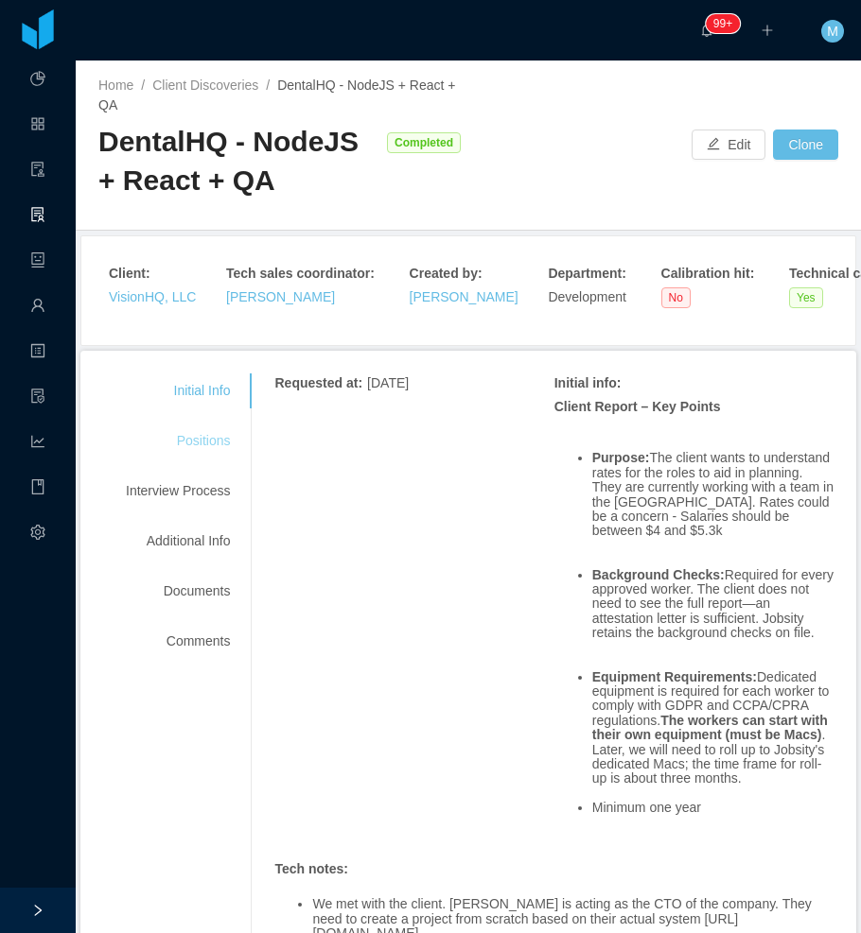
click at [187, 441] on div "Positions" at bounding box center [177, 441] width 149 height 35
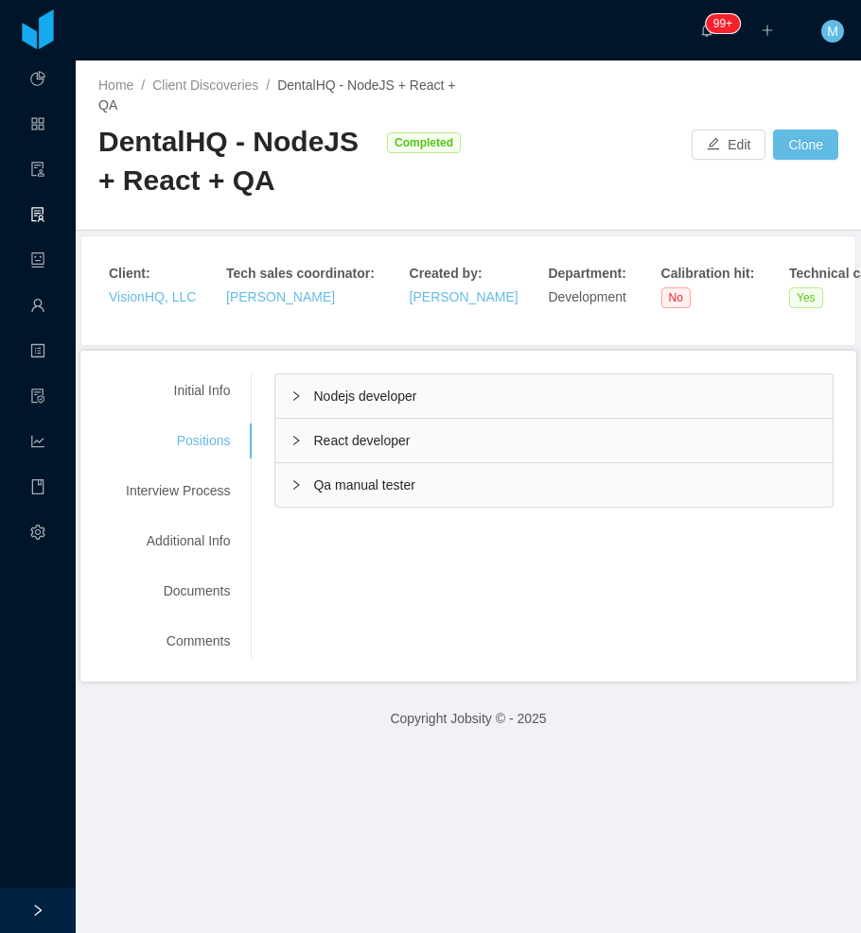
click at [286, 481] on div "Qa manual tester" at bounding box center [553, 484] width 557 height 43
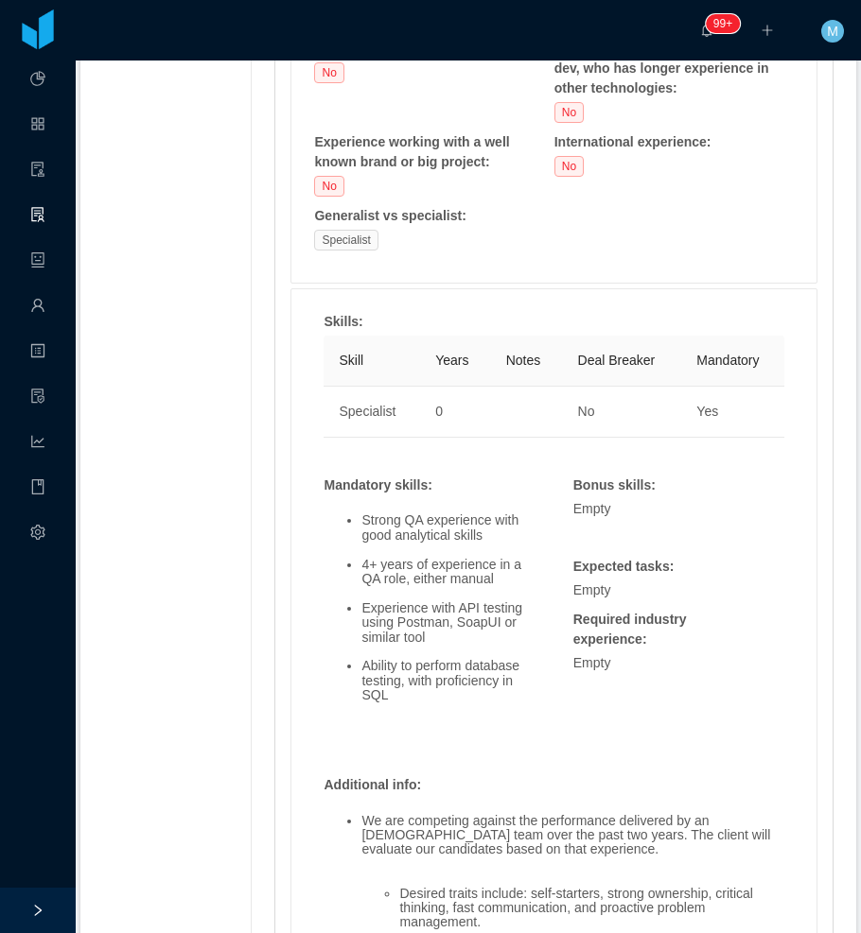
scroll to position [1135, 0]
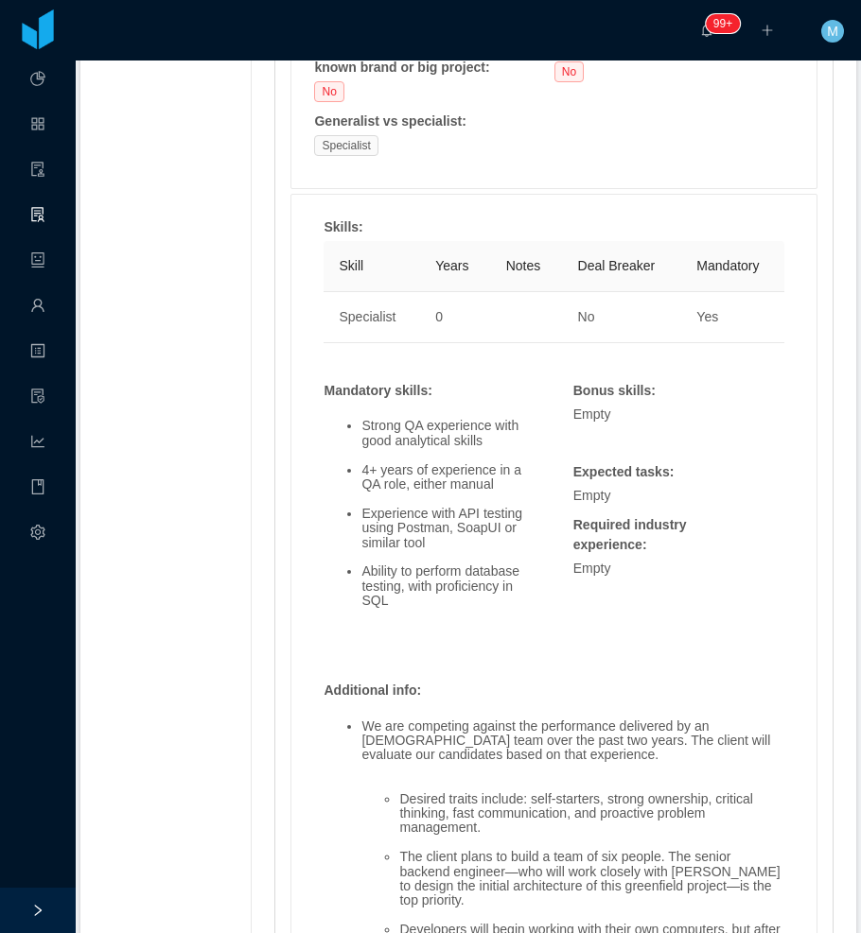
click at [490, 578] on li "Ability to perform database testing, with proficiency in SQL" at bounding box center [447, 586] width 173 height 43
drag, startPoint x: 351, startPoint y: 477, endPoint x: 489, endPoint y: 495, distance: 139.2
click at [489, 495] on ul "Strong QA experience with good analytical skills 4+ years of experience in a QA…" at bounding box center [428, 514] width 211 height 218
drag, startPoint x: 489, startPoint y: 495, endPoint x: 455, endPoint y: 524, distance: 44.9
click at [455, 524] on li "Experience with API testing using Postman, SoapUI or similar tool" at bounding box center [447, 528] width 173 height 43
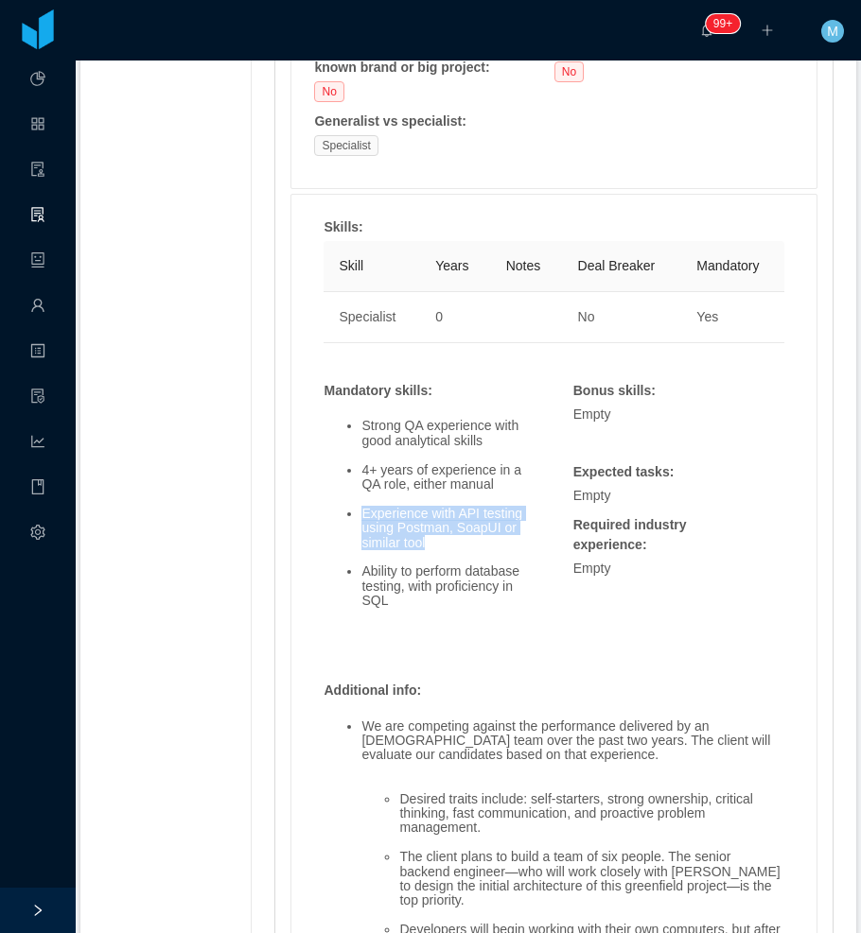
drag, startPoint x: 437, startPoint y: 549, endPoint x: 346, endPoint y: 517, distance: 96.3
click at [361, 517] on li "Experience with API testing using Postman, SoapUI or similar tool" at bounding box center [447, 528] width 173 height 43
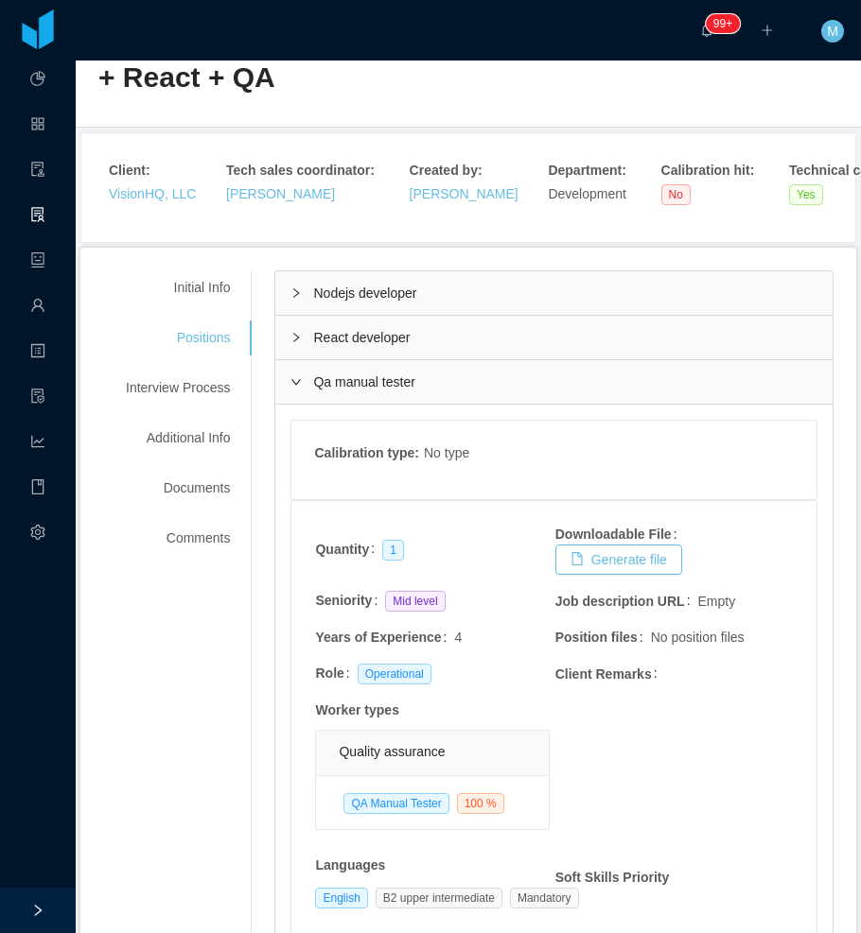
scroll to position [0, 0]
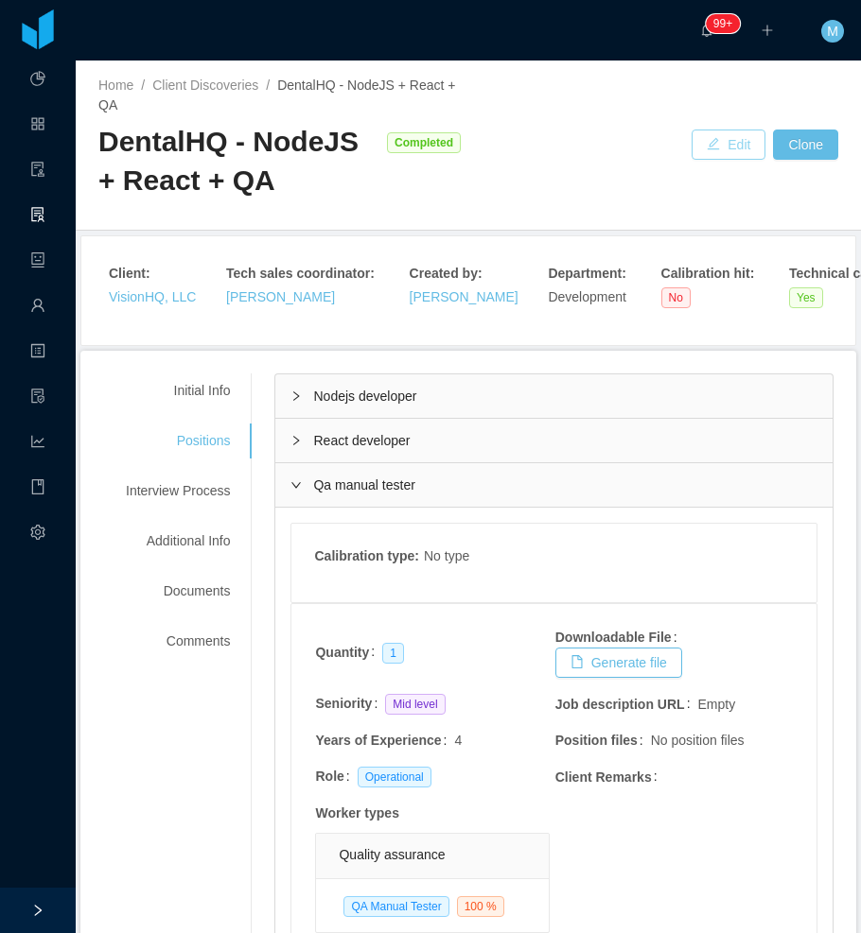
drag, startPoint x: 716, startPoint y: 137, endPoint x: 556, endPoint y: 1, distance: 210.0
click at [716, 137] on button "Edit" at bounding box center [728, 145] width 74 height 30
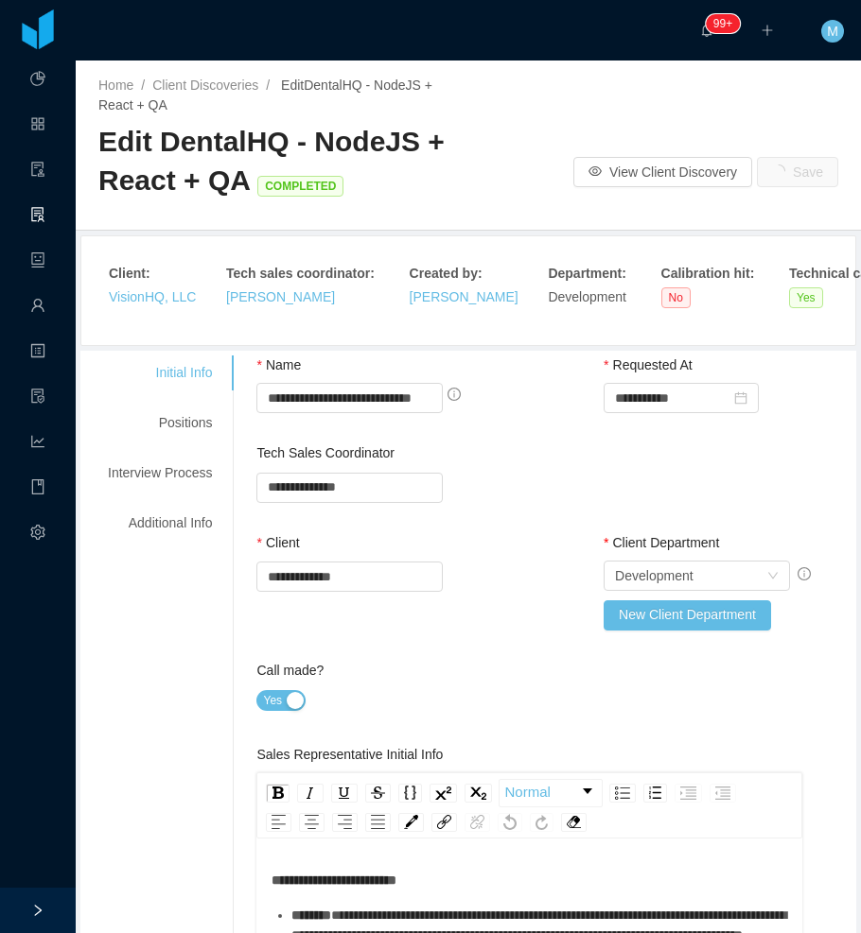
type input "*"
click at [183, 484] on div "Interview Process" at bounding box center [159, 473] width 149 height 35
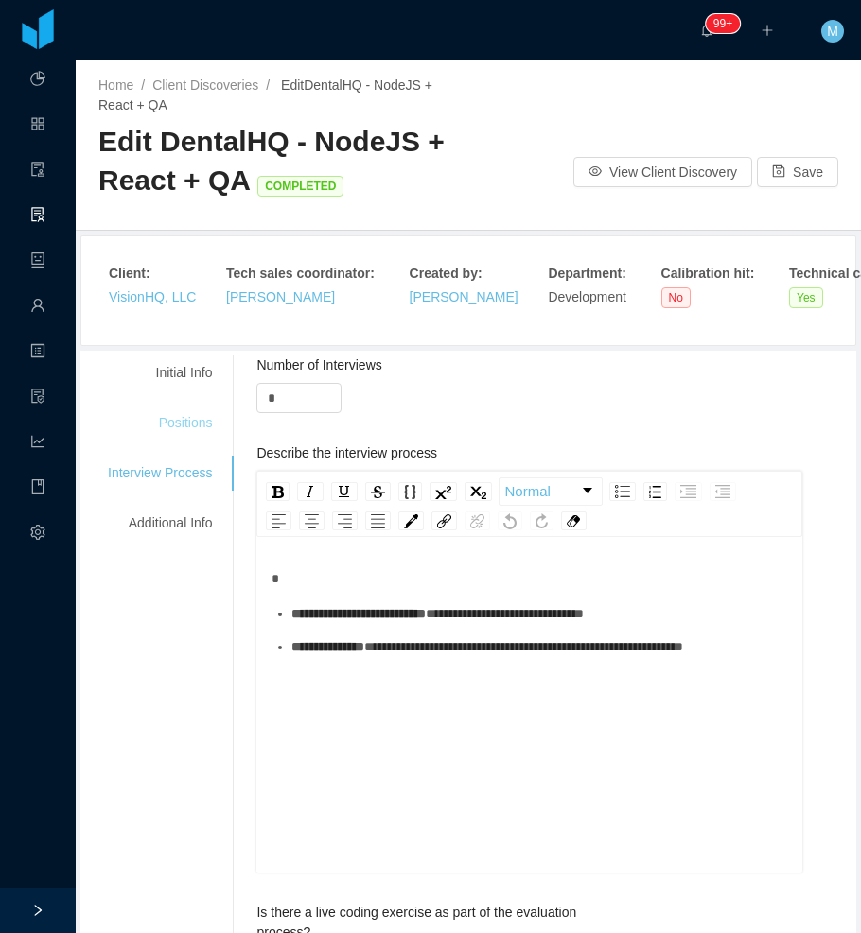
click at [200, 432] on div "Positions" at bounding box center [159, 423] width 149 height 35
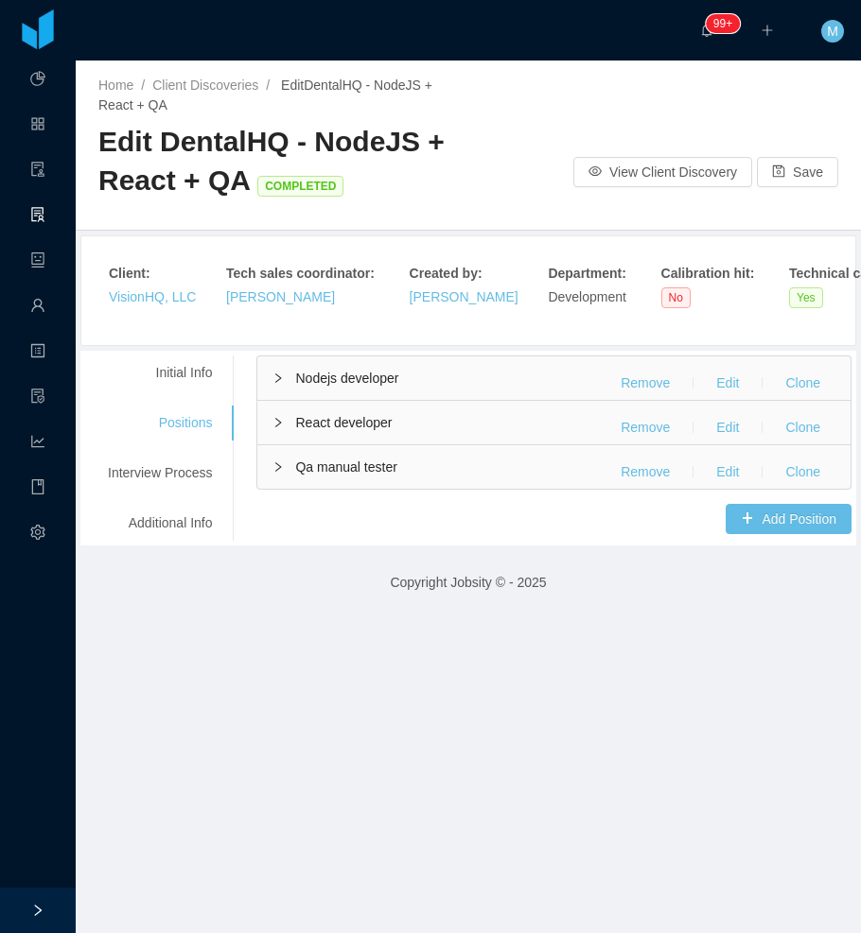
click at [357, 491] on div "Nodejs developer Remove Edit Clone React developer Remove Edit Clone Qa manual …" at bounding box center [553, 445] width 595 height 179
click at [722, 465] on button "Edit" at bounding box center [727, 472] width 53 height 30
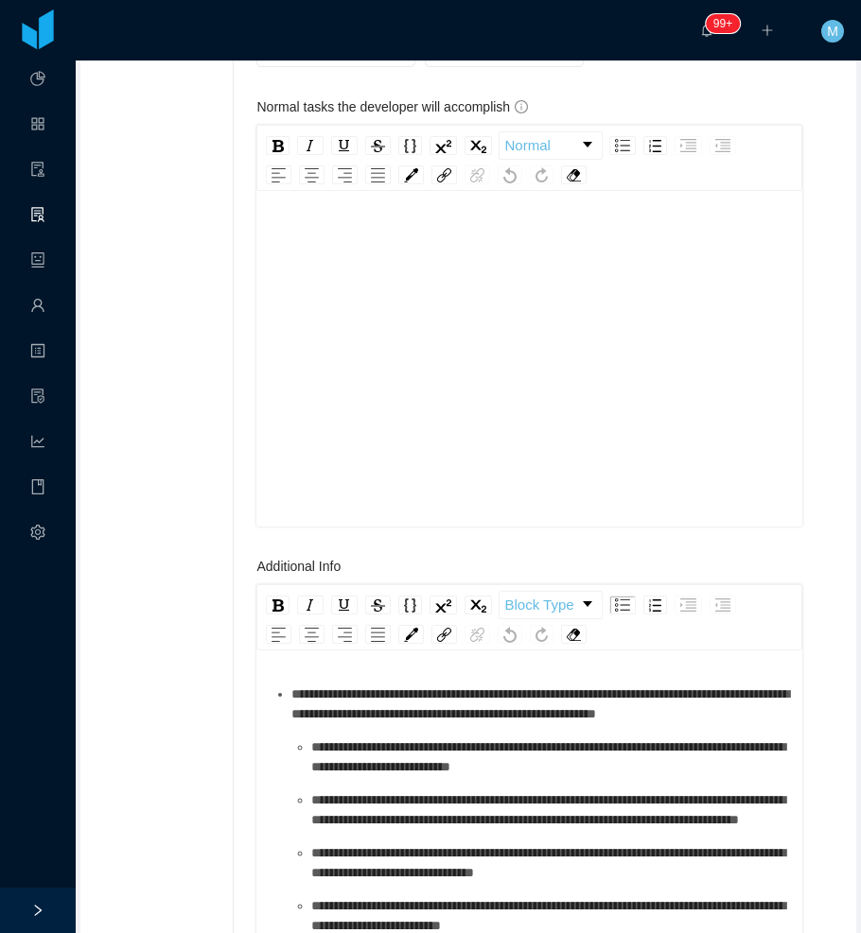
scroll to position [2364, 0]
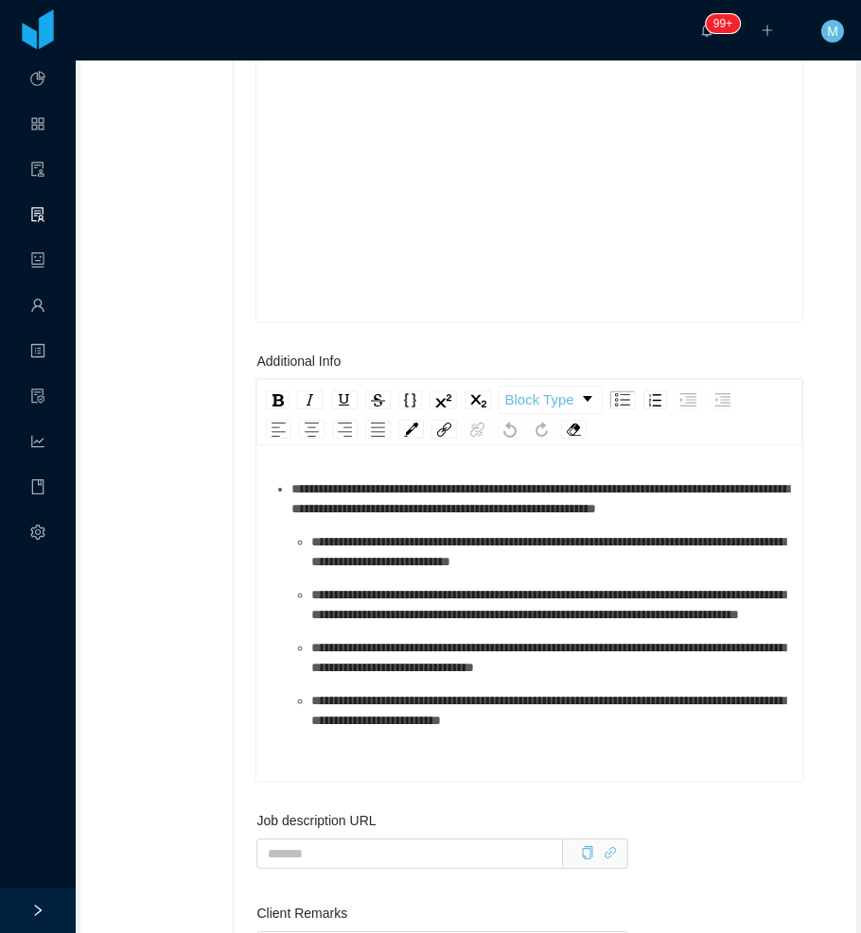
click at [544, 621] on span "**********" at bounding box center [548, 604] width 474 height 33
click at [583, 767] on div "**********" at bounding box center [528, 644] width 515 height 331
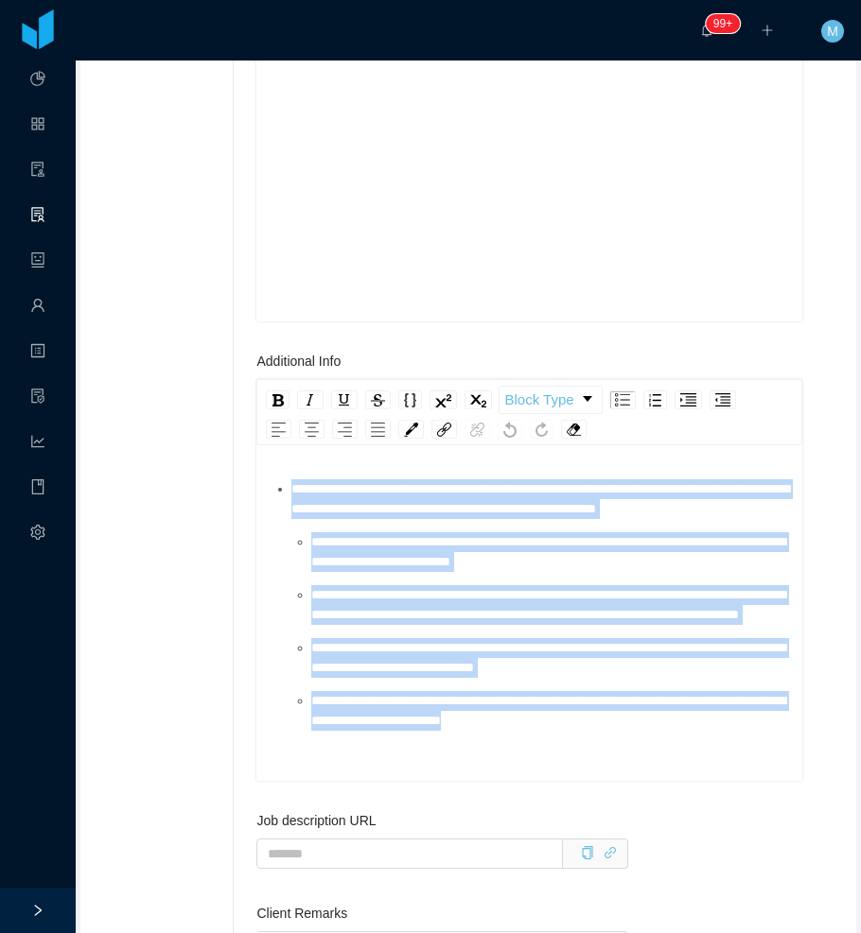
drag, startPoint x: 610, startPoint y: 766, endPoint x: 320, endPoint y: 500, distance: 393.6
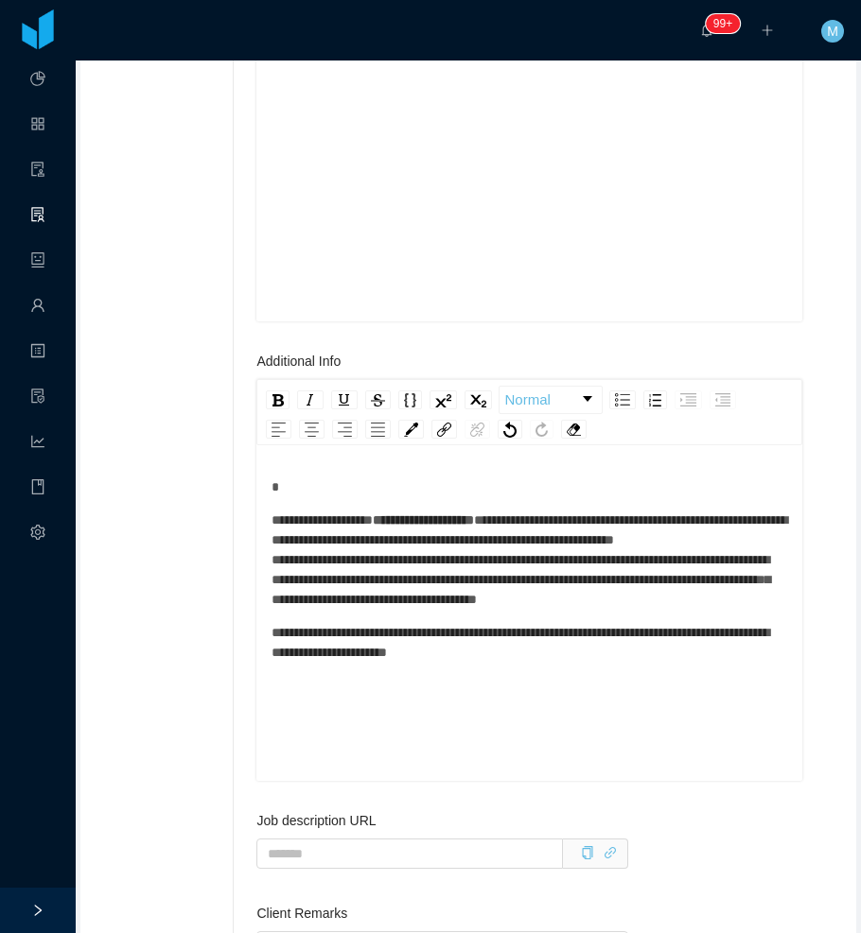
scroll to position [2362, 0]
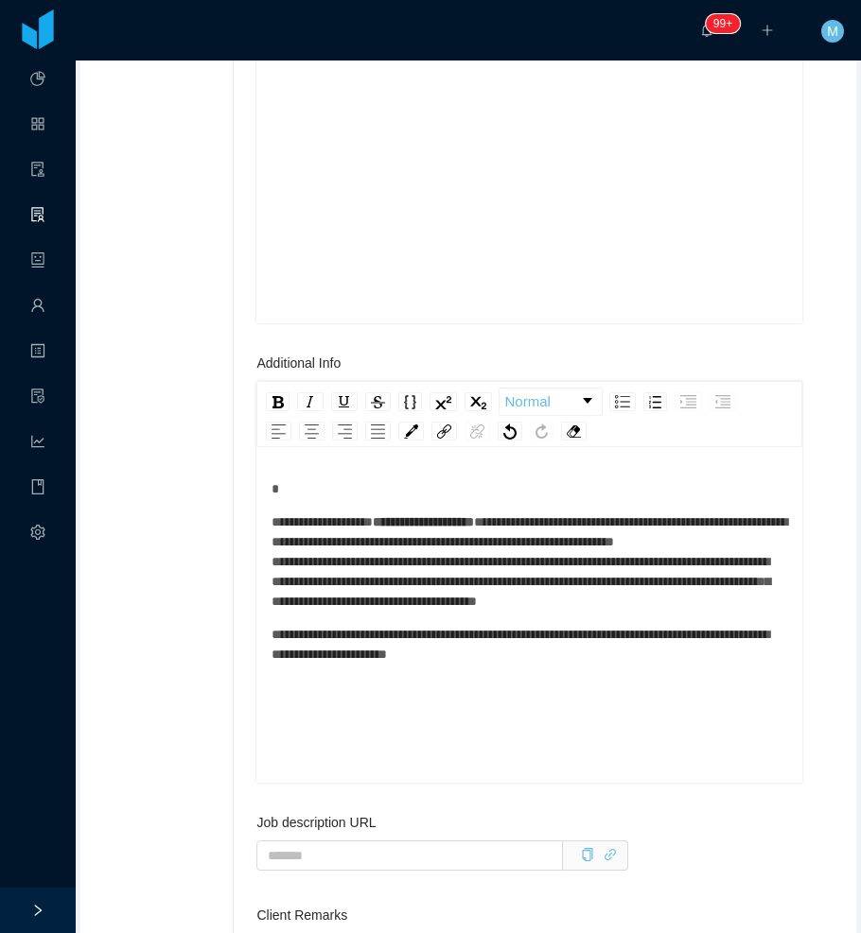
click at [304, 508] on div "**********" at bounding box center [528, 571] width 515 height 185
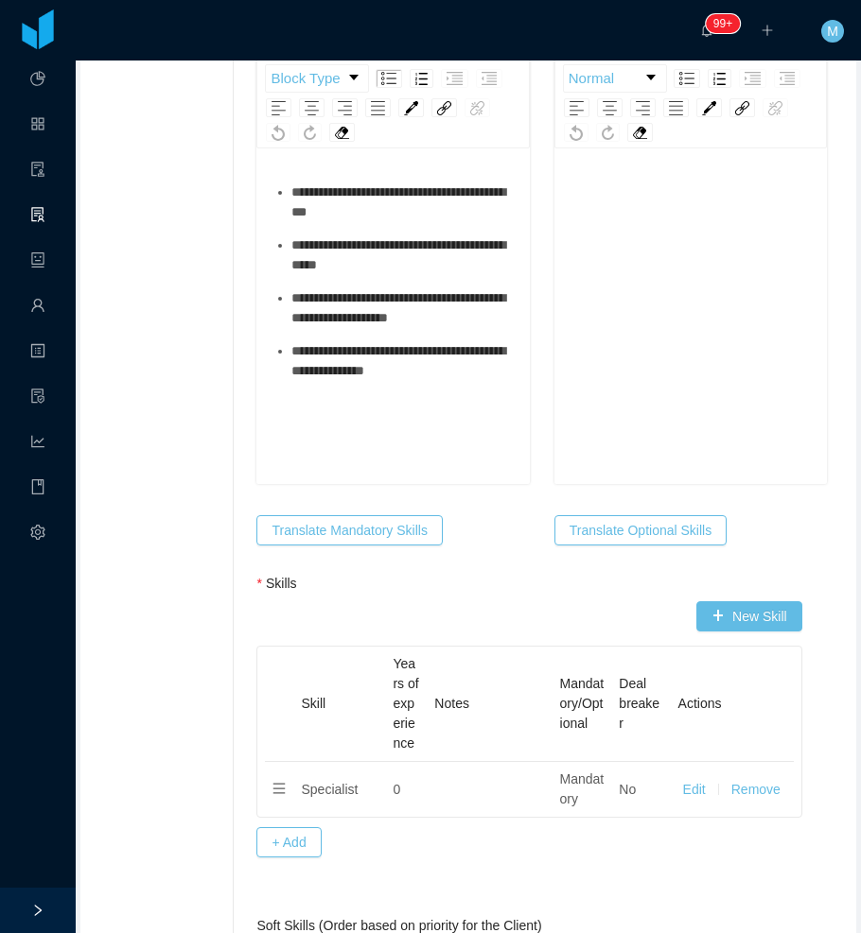
scroll to position [1038, 0]
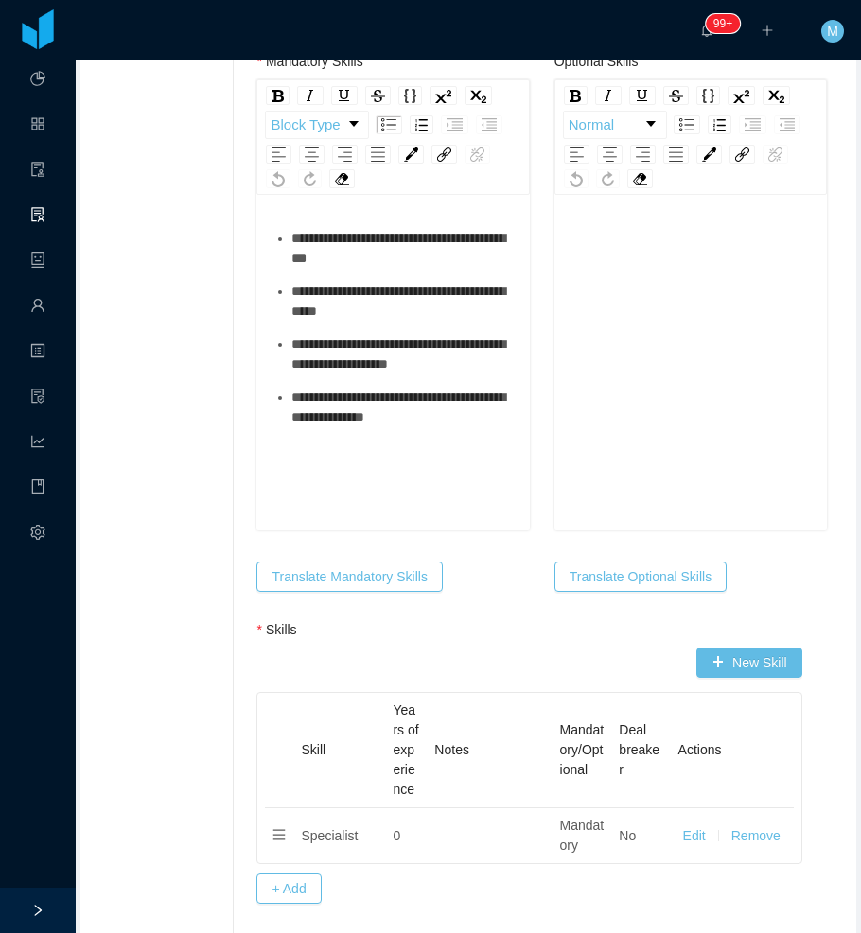
click at [501, 409] on div "**********" at bounding box center [392, 365] width 272 height 331
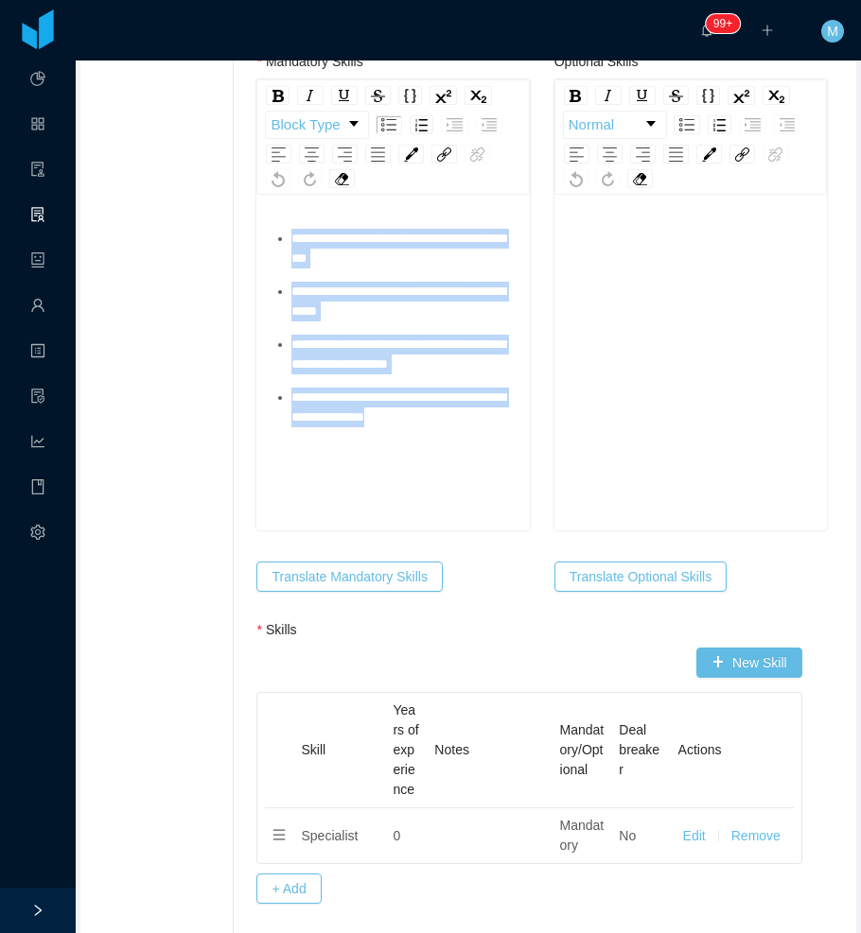
drag, startPoint x: 483, startPoint y: 417, endPoint x: 235, endPoint y: 209, distance: 323.5
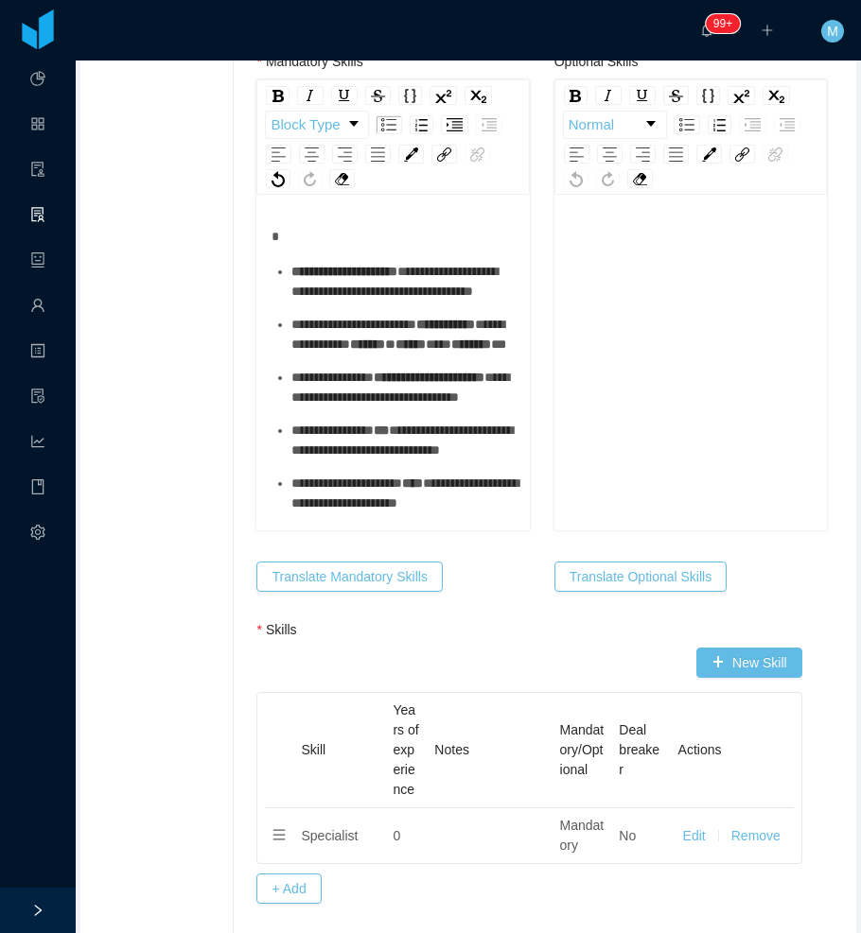
scroll to position [1036, 0]
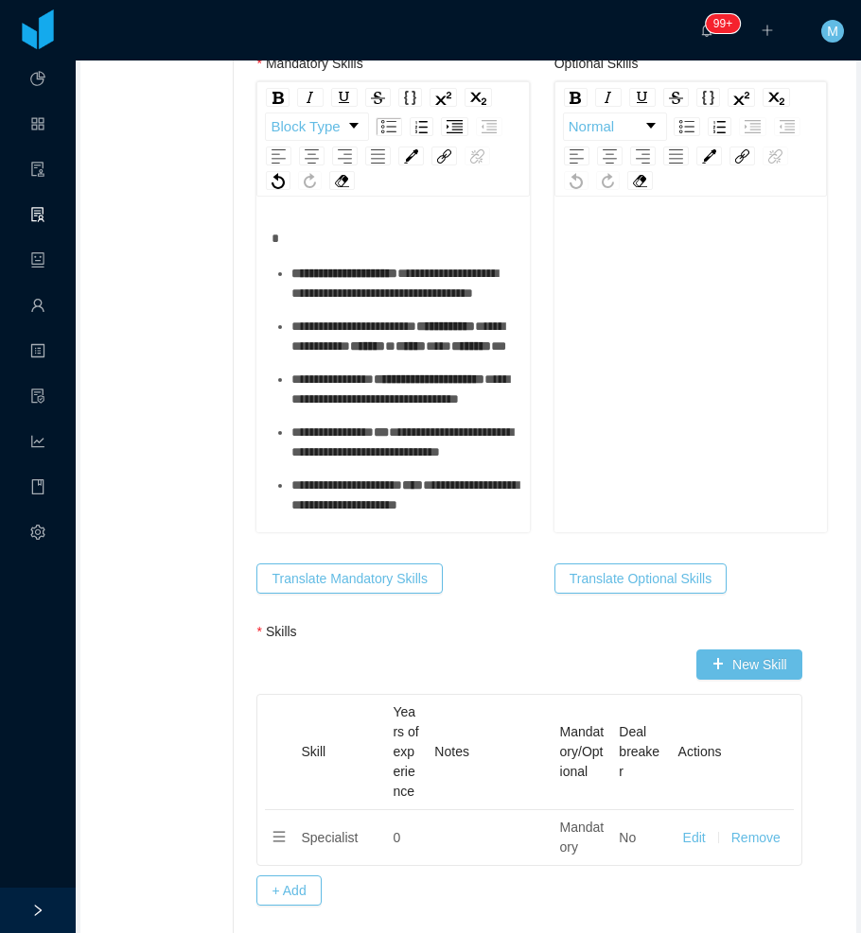
click at [331, 344] on ul "**********" at bounding box center [392, 426] width 243 height 324
click at [326, 304] on div "**********" at bounding box center [402, 284] width 223 height 40
click at [332, 357] on div "**********" at bounding box center [402, 337] width 223 height 40
click at [344, 406] on span "**********" at bounding box center [399, 389] width 217 height 33
click at [323, 409] on div "**********" at bounding box center [402, 390] width 223 height 40
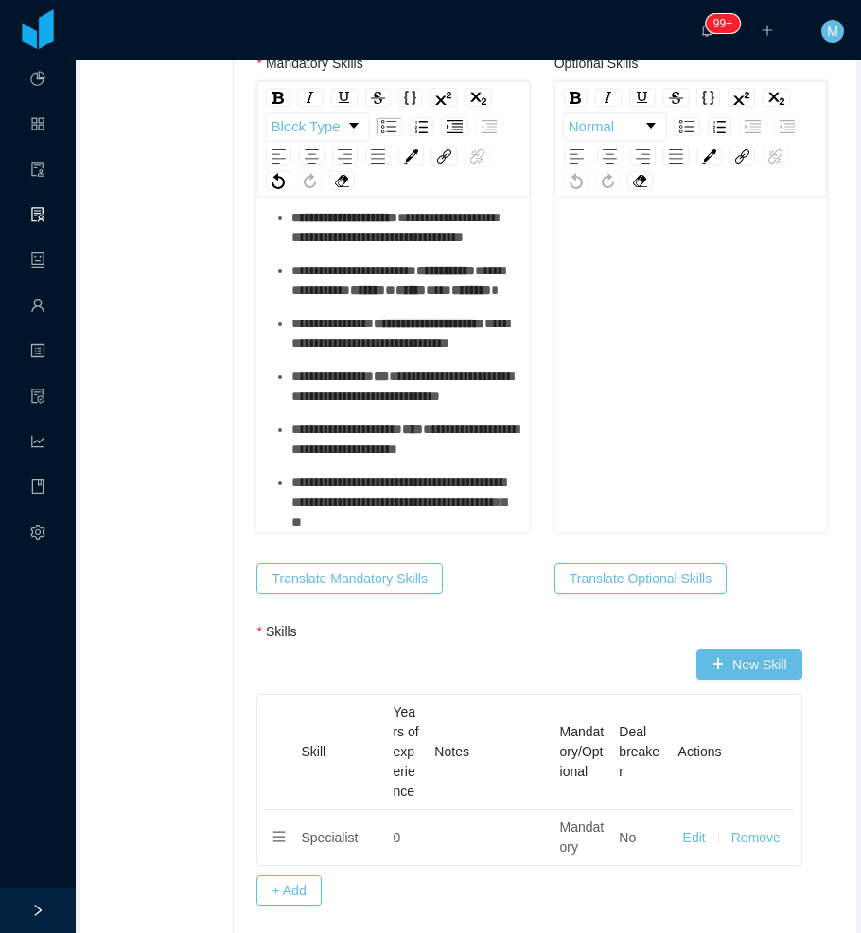
scroll to position [189, 0]
click at [366, 381] on ul "**********" at bounding box center [392, 370] width 243 height 324
click at [369, 373] on ul "**********" at bounding box center [392, 370] width 243 height 324
click at [370, 367] on div "**********" at bounding box center [402, 387] width 223 height 40
click at [341, 430] on div "**********" at bounding box center [402, 440] width 223 height 40
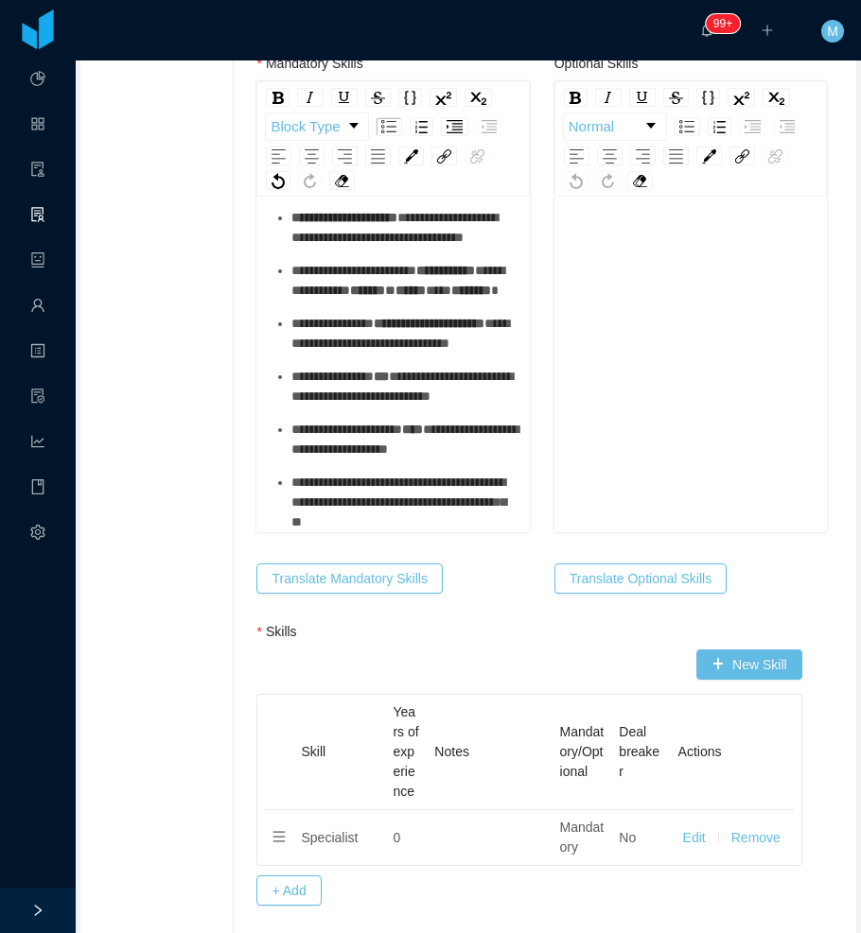
scroll to position [1051, 0]
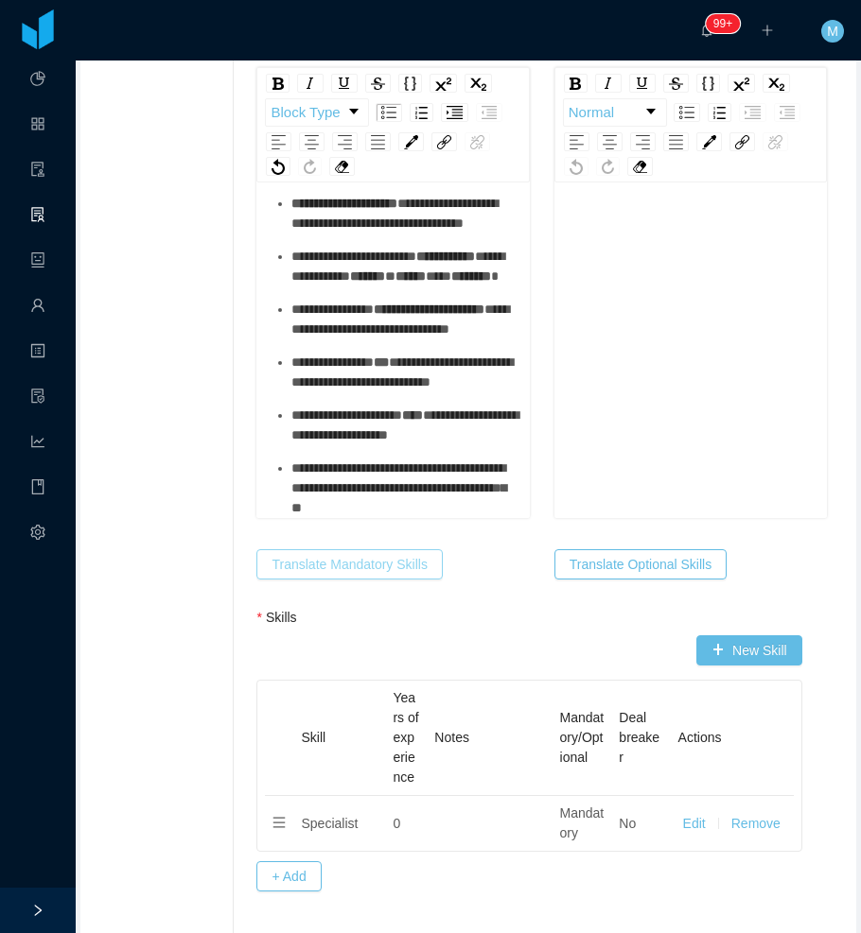
click at [351, 557] on button "Translate Mandatory Skills" at bounding box center [348, 564] width 185 height 30
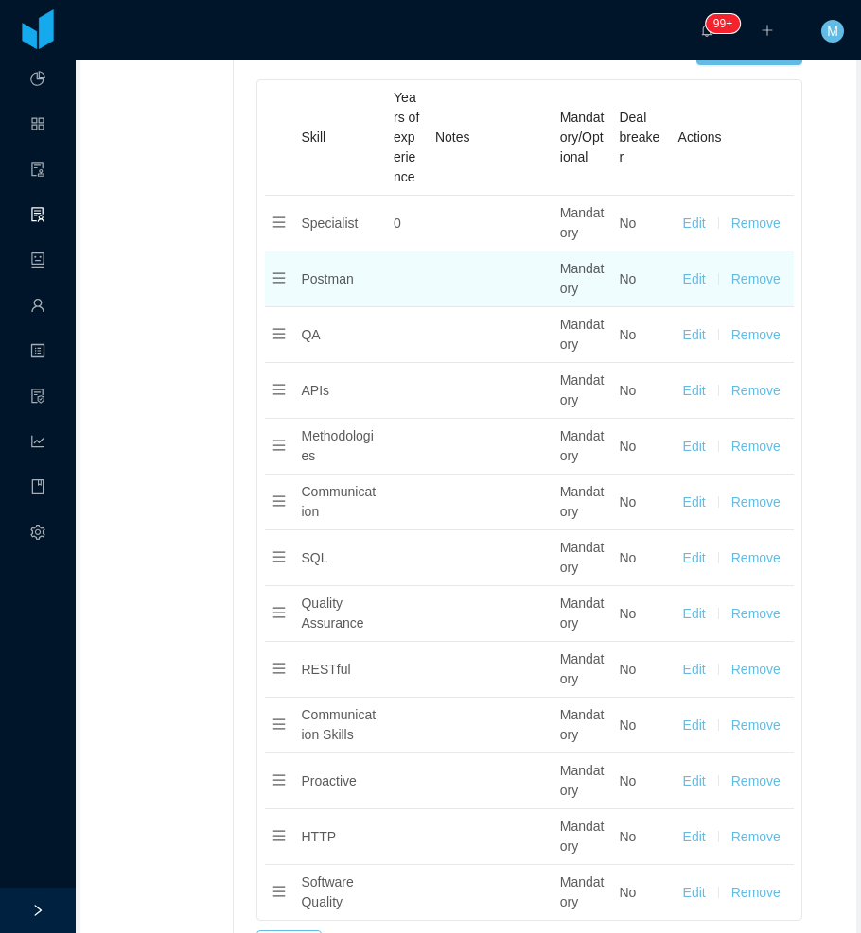
scroll to position [1523, 0]
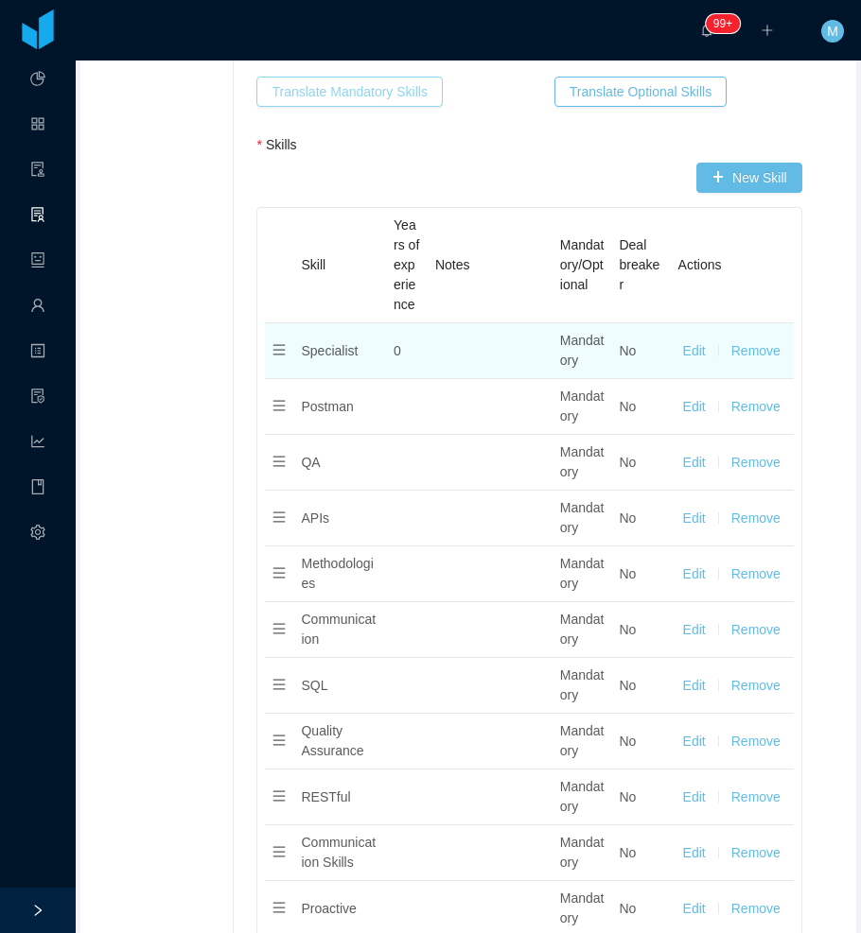
click at [741, 344] on button "Remove" at bounding box center [755, 351] width 49 height 20
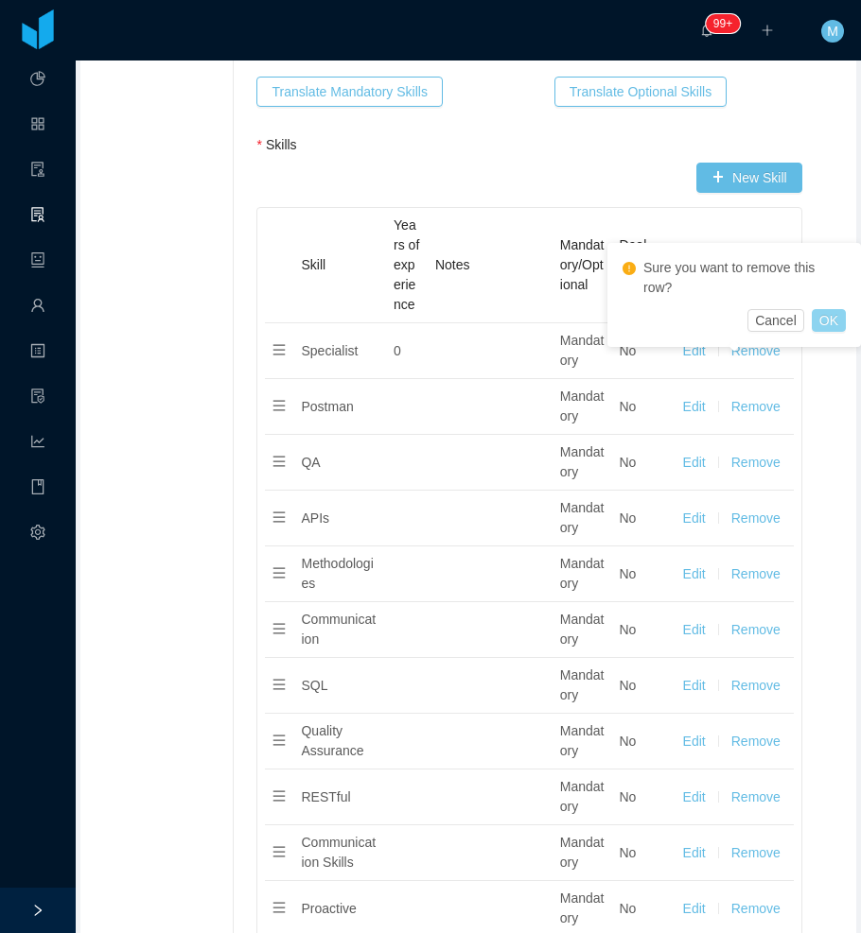
drag, startPoint x: 821, startPoint y: 321, endPoint x: 795, endPoint y: 329, distance: 26.9
click at [822, 321] on button "OK" at bounding box center [828, 320] width 34 height 23
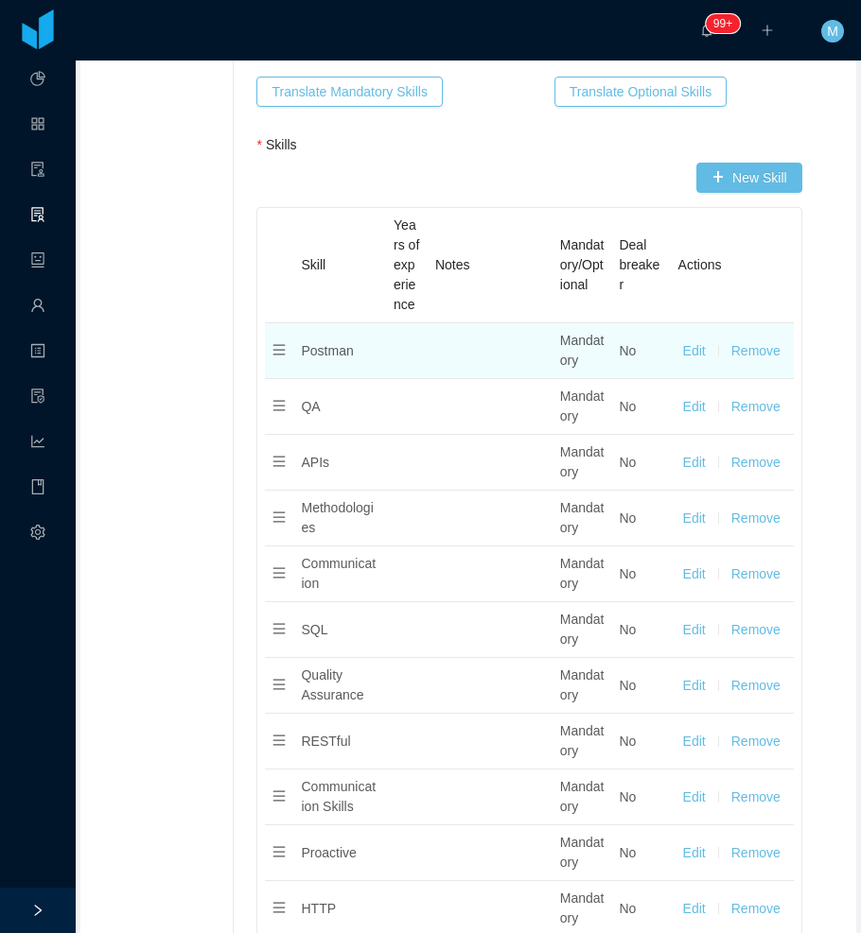
click at [761, 349] on button "Remove" at bounding box center [755, 351] width 49 height 20
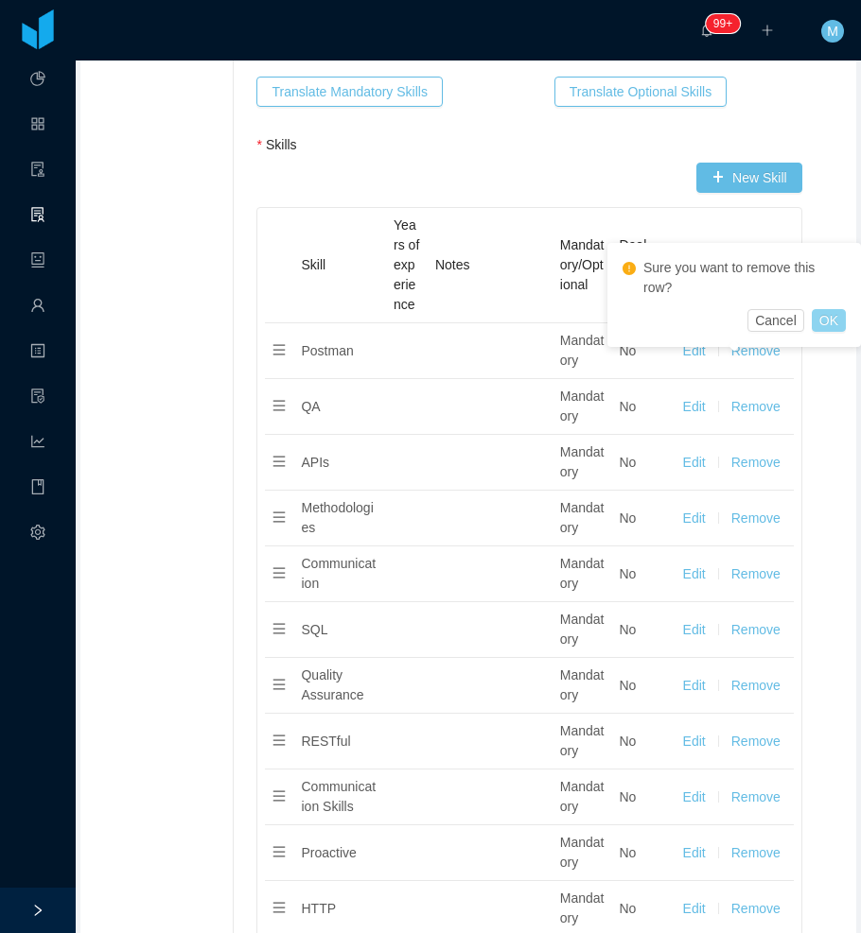
click at [828, 322] on button "OK" at bounding box center [828, 320] width 34 height 23
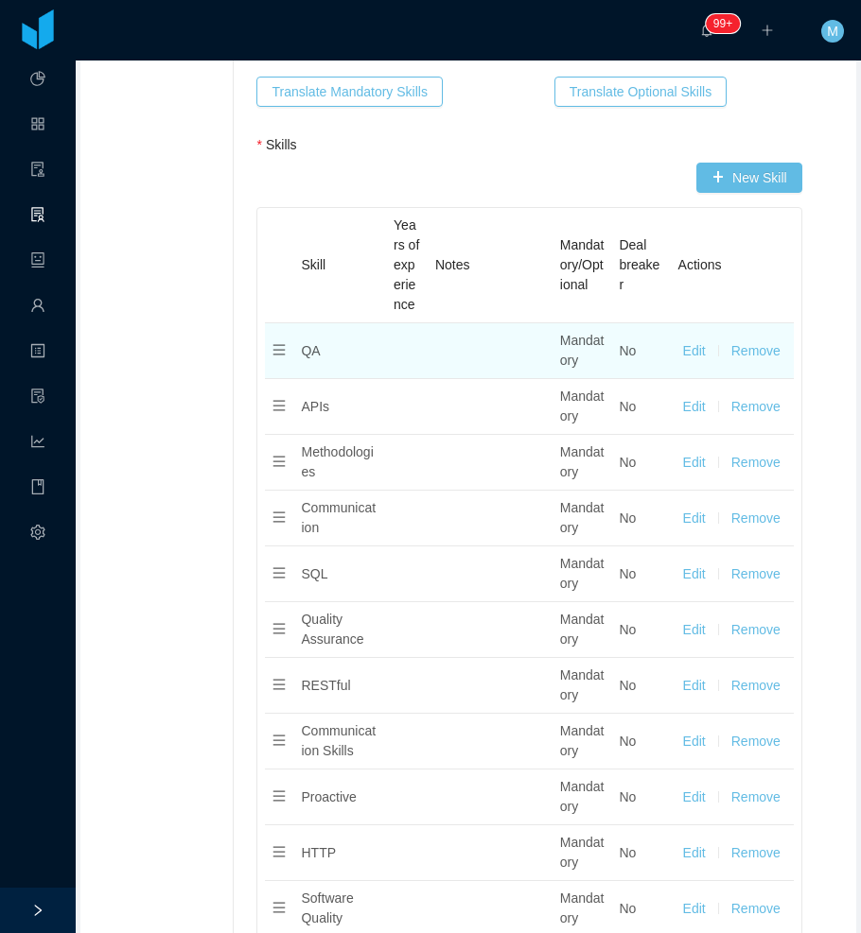
click at [746, 352] on button "Remove" at bounding box center [755, 351] width 49 height 20
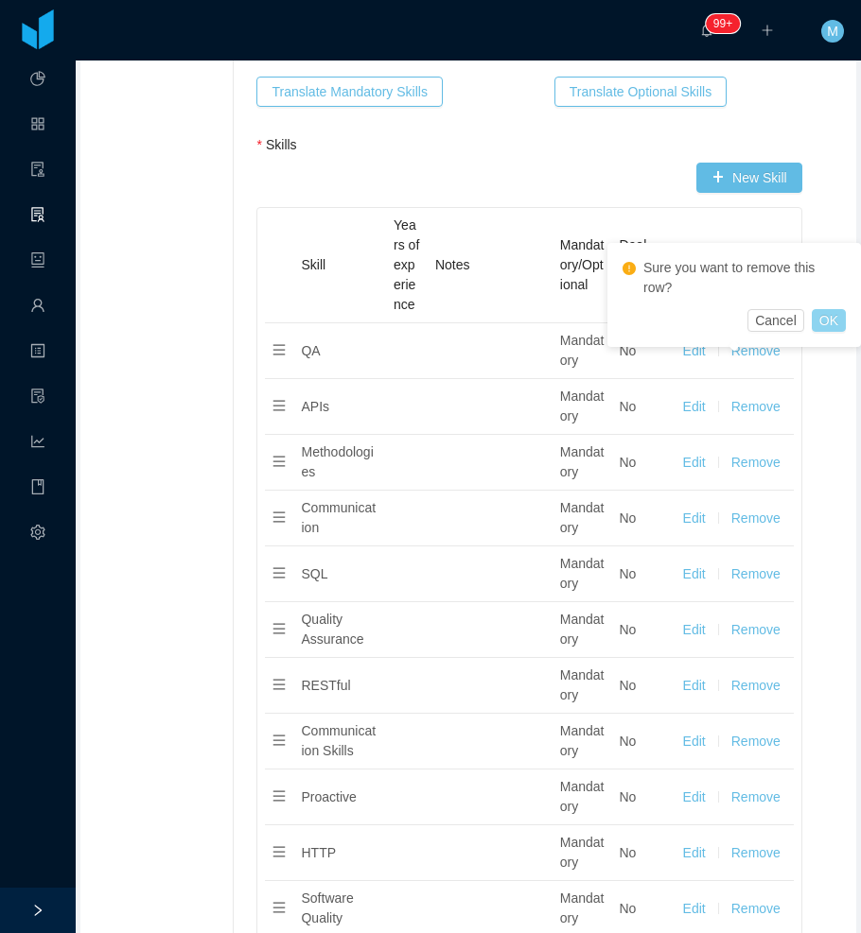
click at [826, 324] on button "OK" at bounding box center [828, 320] width 34 height 23
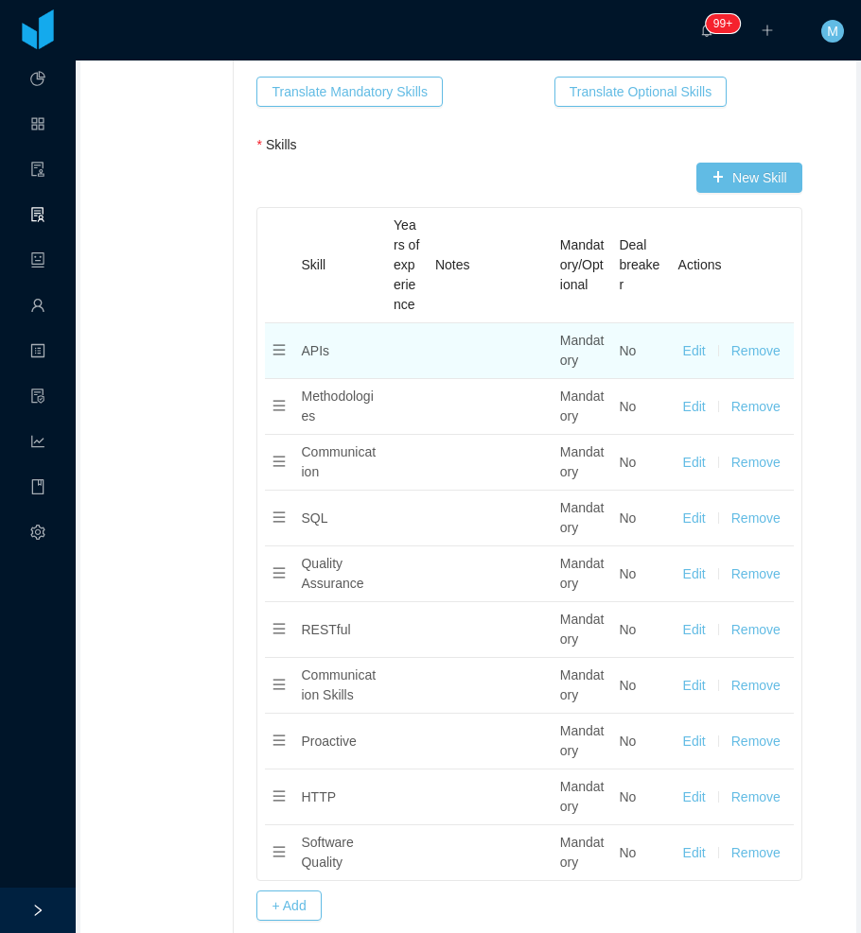
click at [750, 356] on button "Remove" at bounding box center [755, 351] width 49 height 20
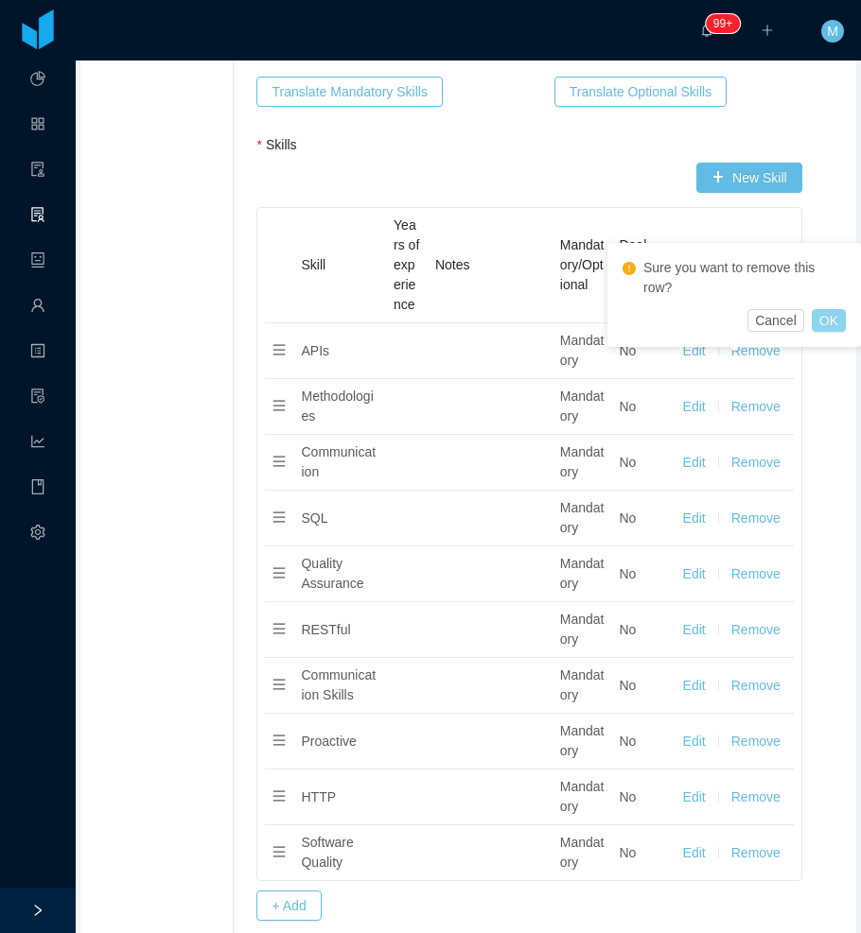
click at [837, 323] on button "OK" at bounding box center [828, 320] width 34 height 23
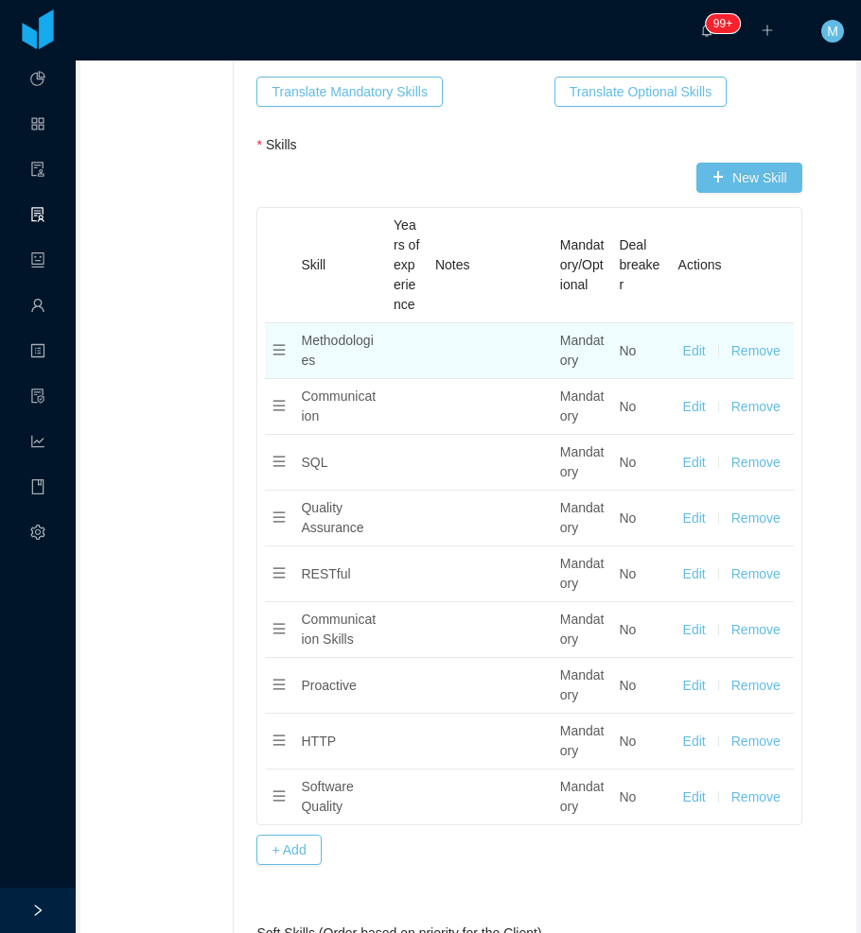
click at [750, 357] on button "Remove" at bounding box center [755, 351] width 49 height 20
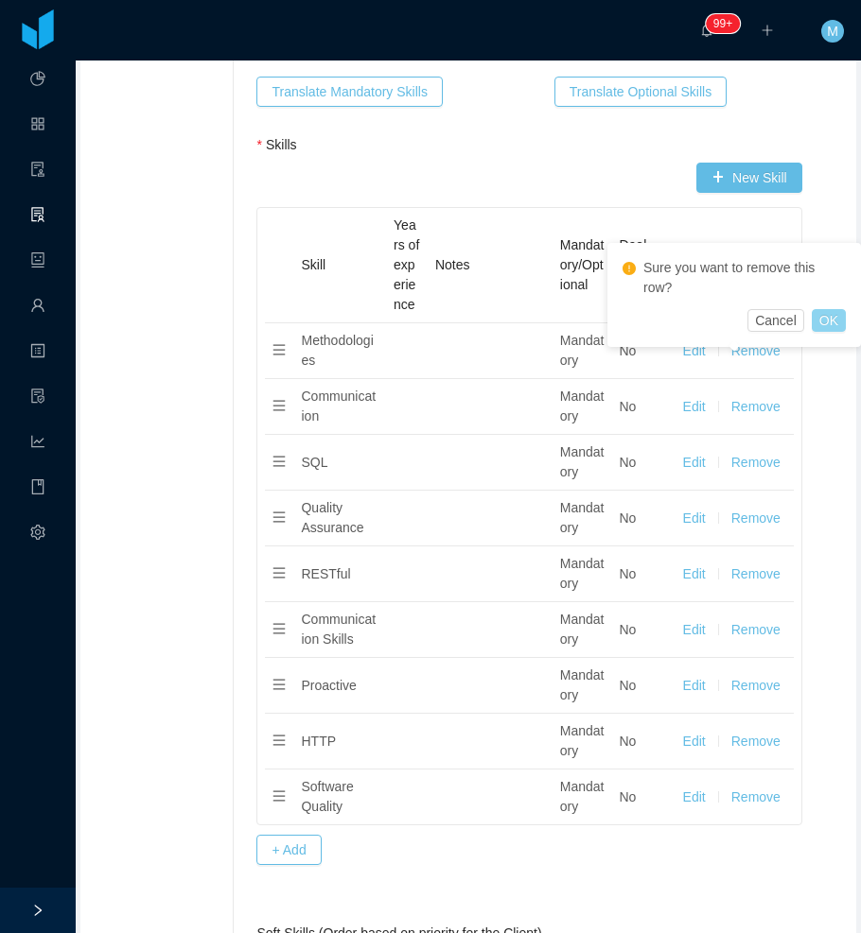
click at [831, 331] on button "OK" at bounding box center [828, 320] width 34 height 23
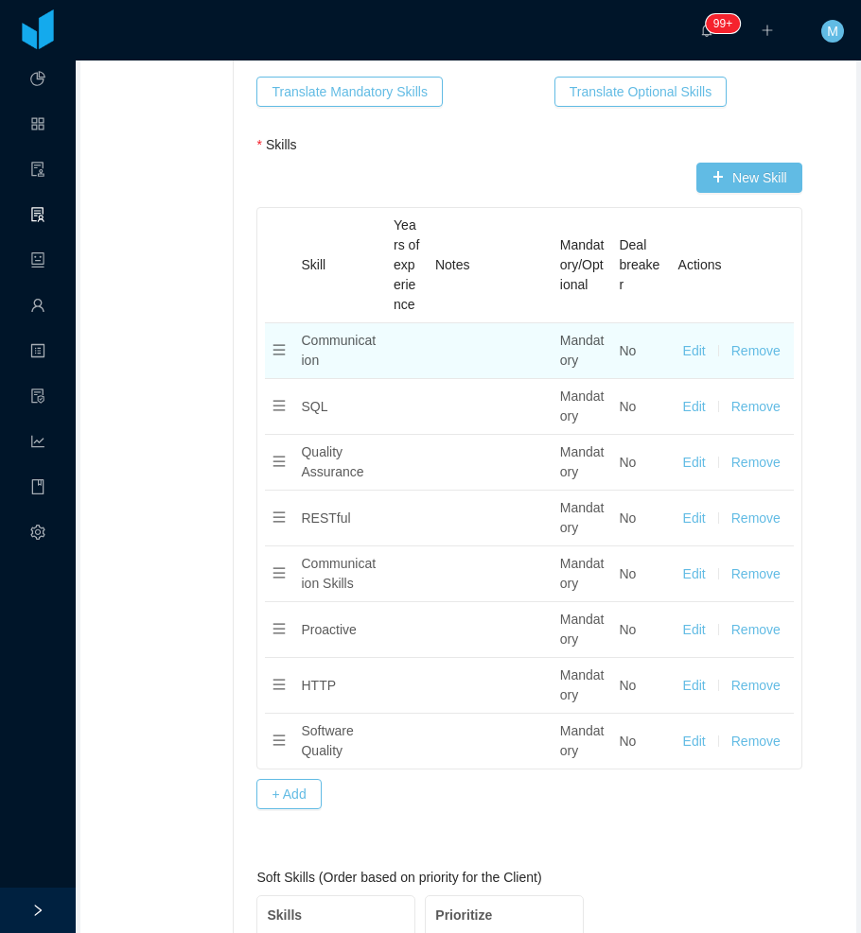
click at [765, 346] on td "Edit Remove" at bounding box center [731, 351] width 123 height 56
click at [742, 353] on button "Remove" at bounding box center [755, 351] width 49 height 20
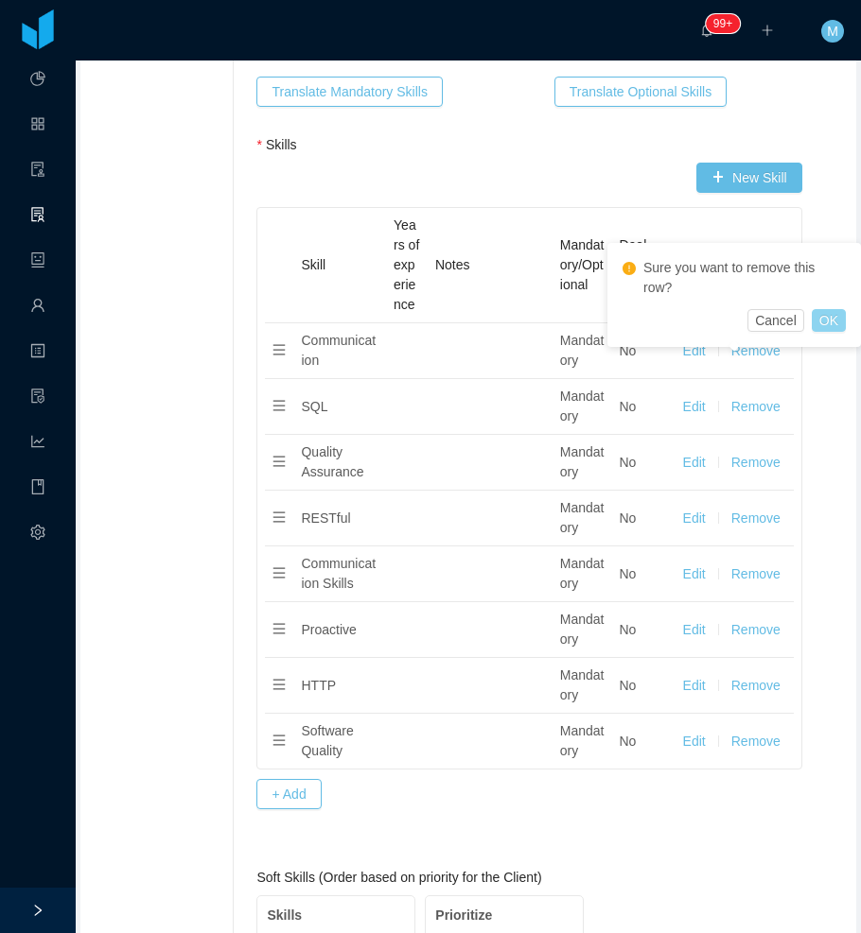
click at [821, 321] on button "OK" at bounding box center [828, 320] width 34 height 23
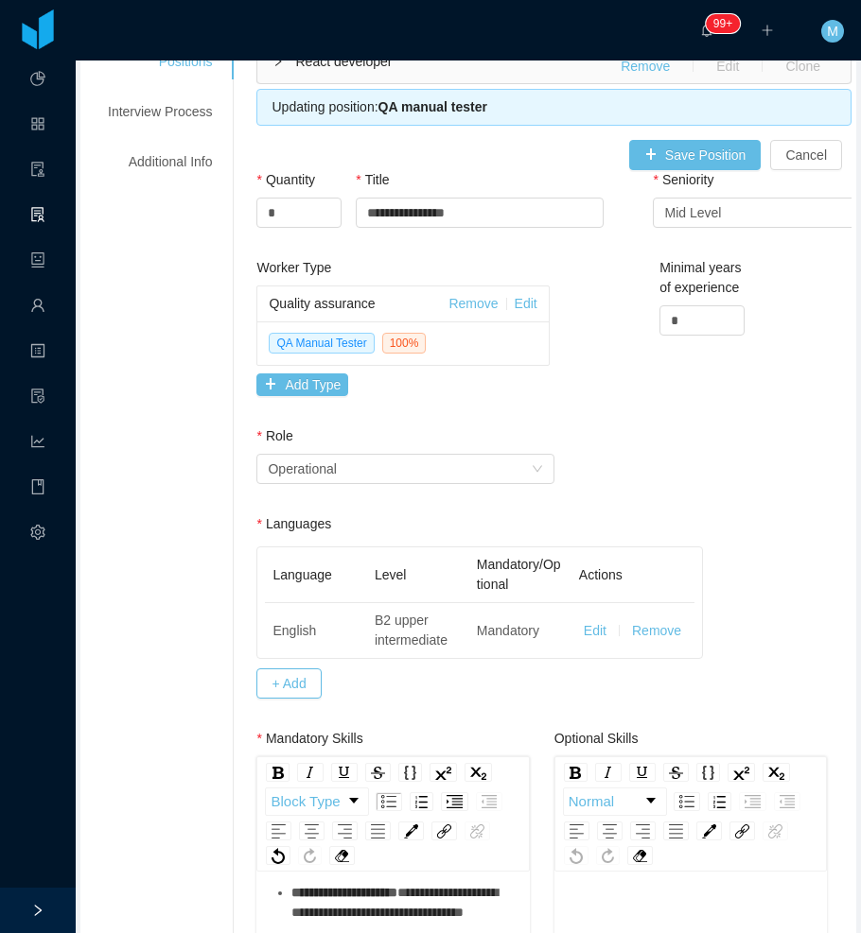
scroll to position [104, 0]
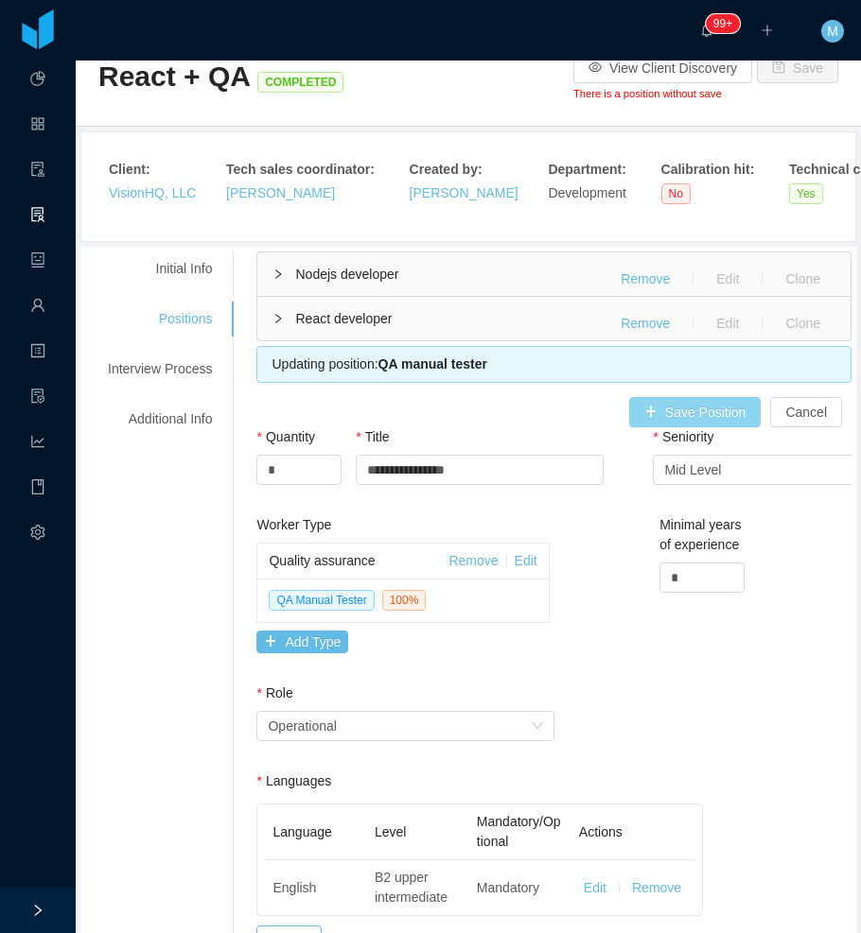
click at [663, 415] on button "Save Position" at bounding box center [695, 412] width 132 height 30
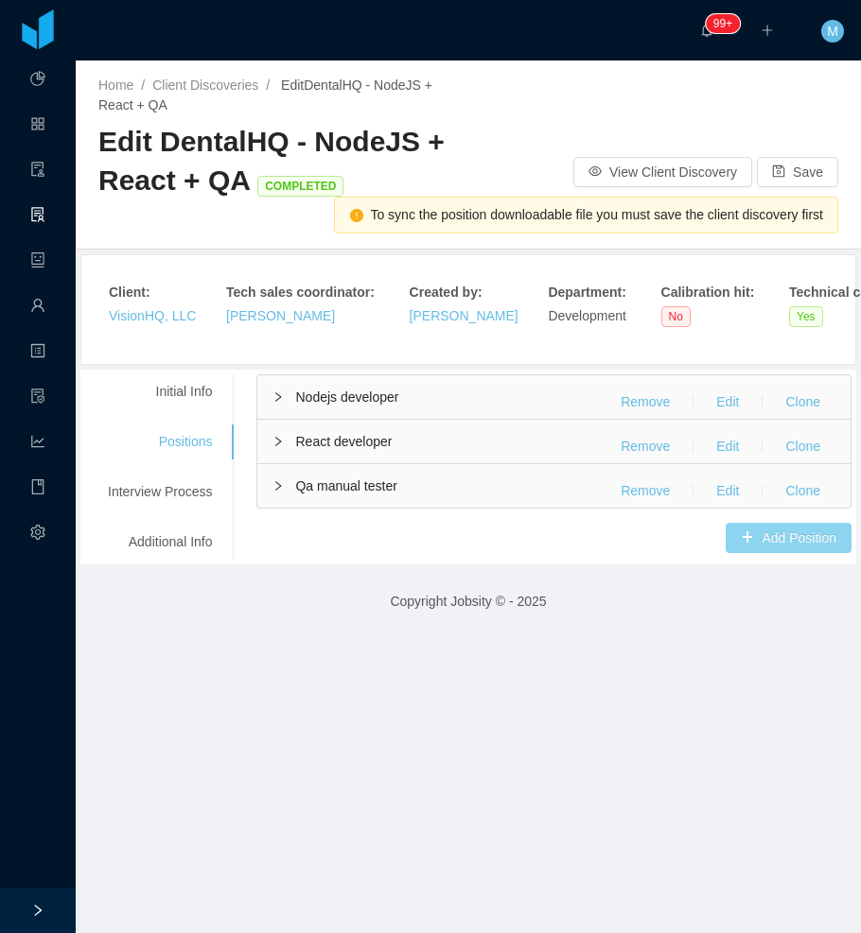
scroll to position [0, 0]
click at [795, 165] on button "Save" at bounding box center [797, 172] width 81 height 30
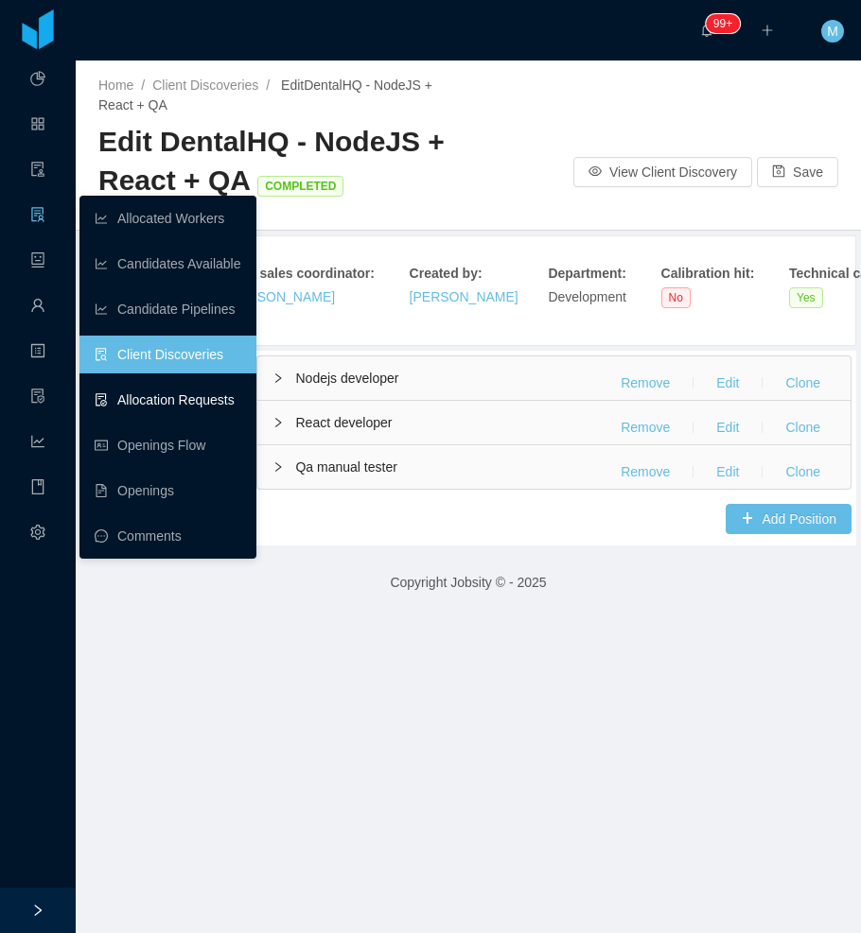
click at [184, 404] on link "Allocation Requests" at bounding box center [168, 400] width 147 height 38
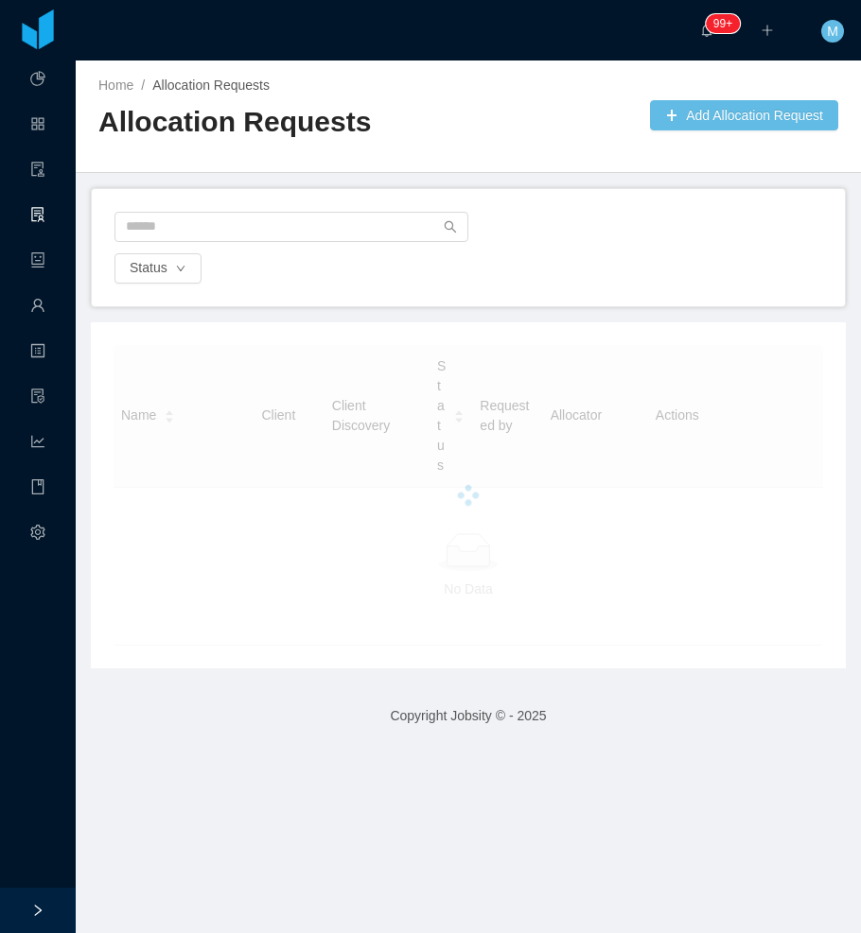
click at [312, 273] on div "Status" at bounding box center [468, 268] width 711 height 30
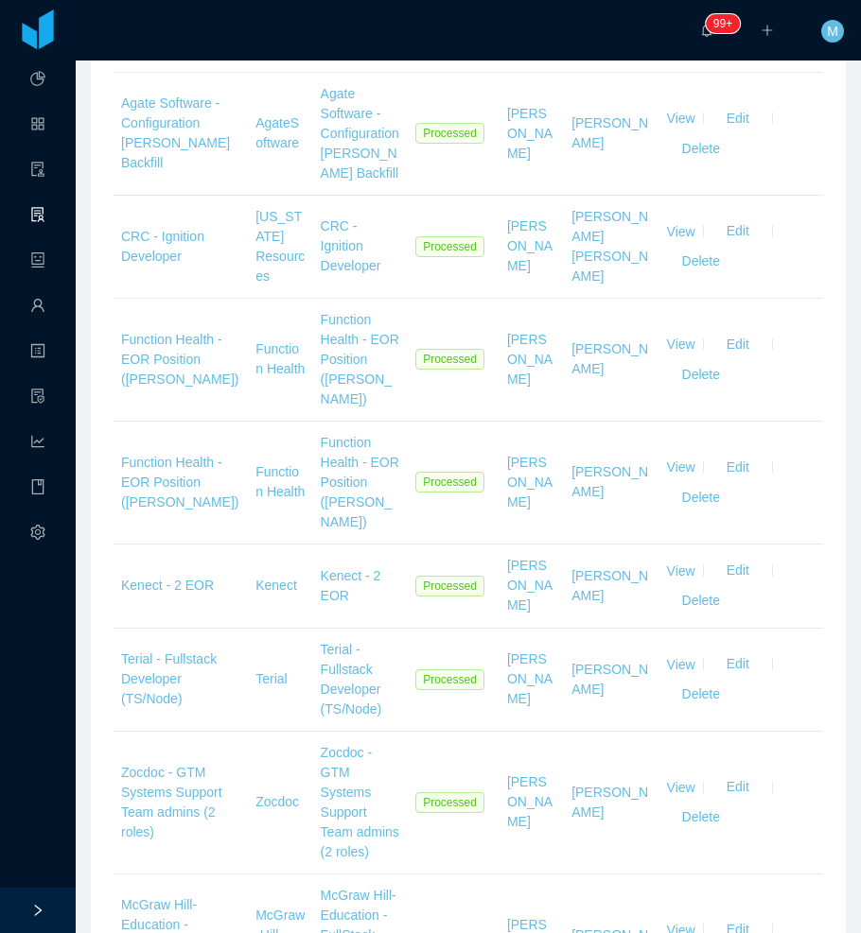
scroll to position [5670, 0]
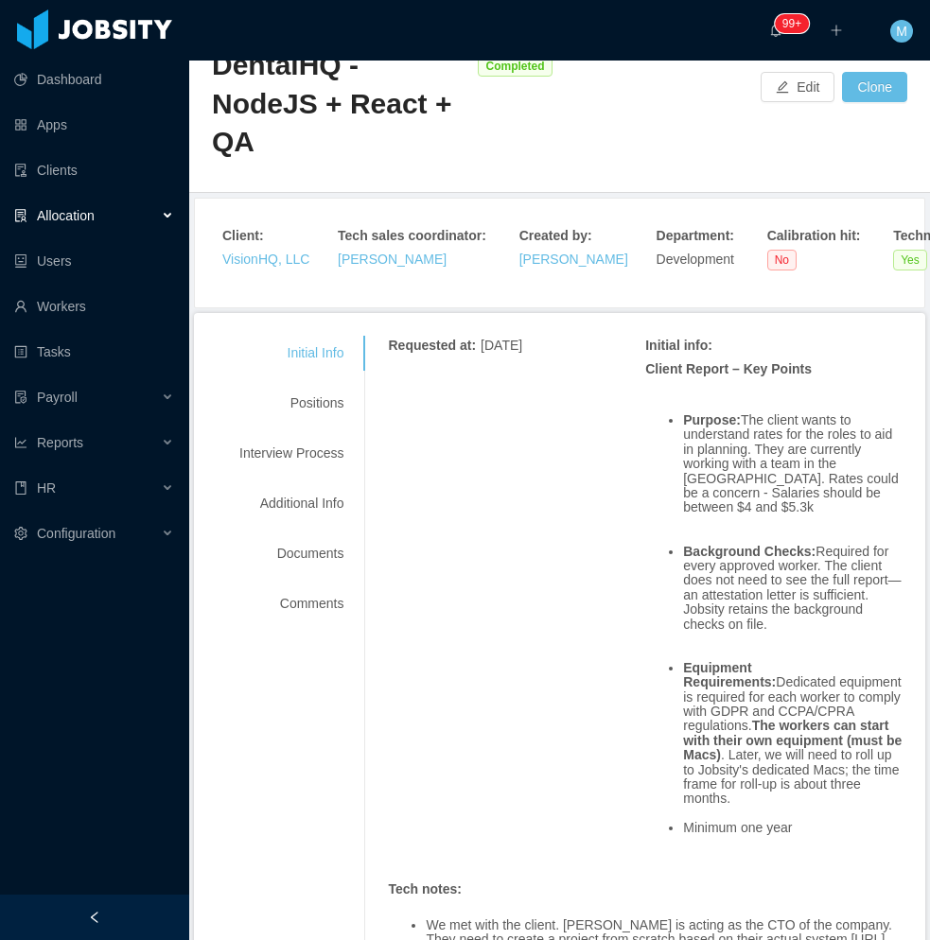
scroll to position [1, 0]
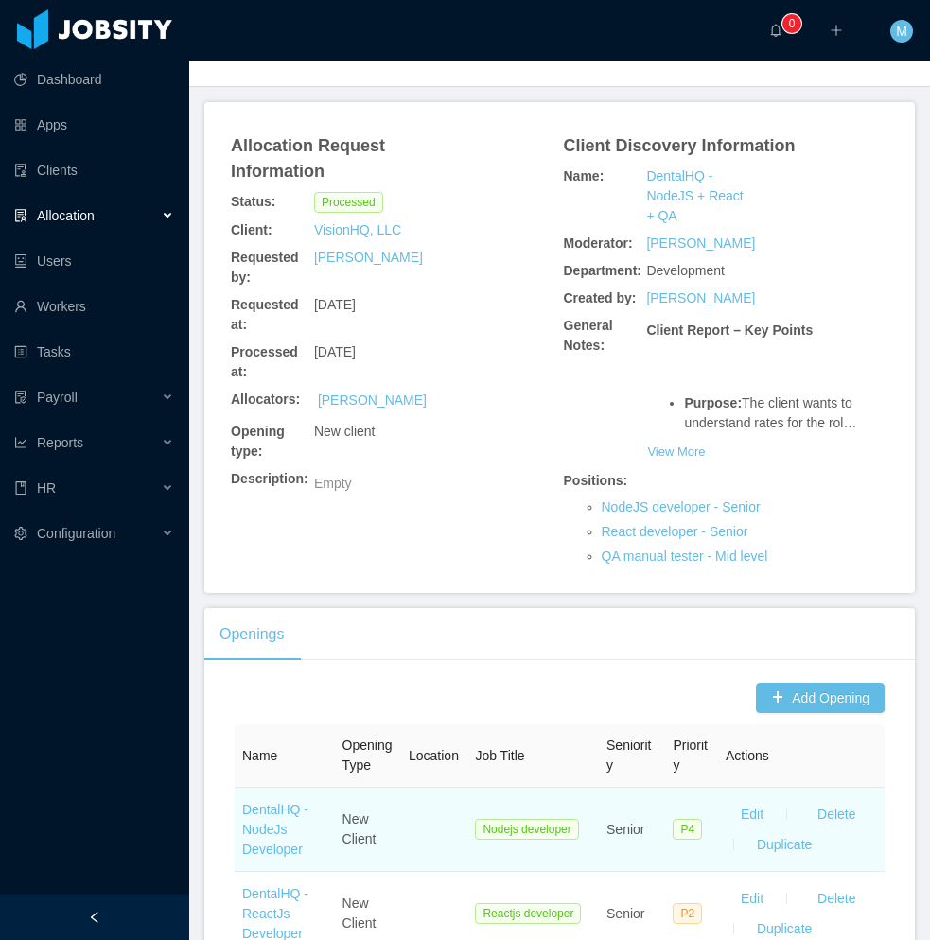
scroll to position [355, 0]
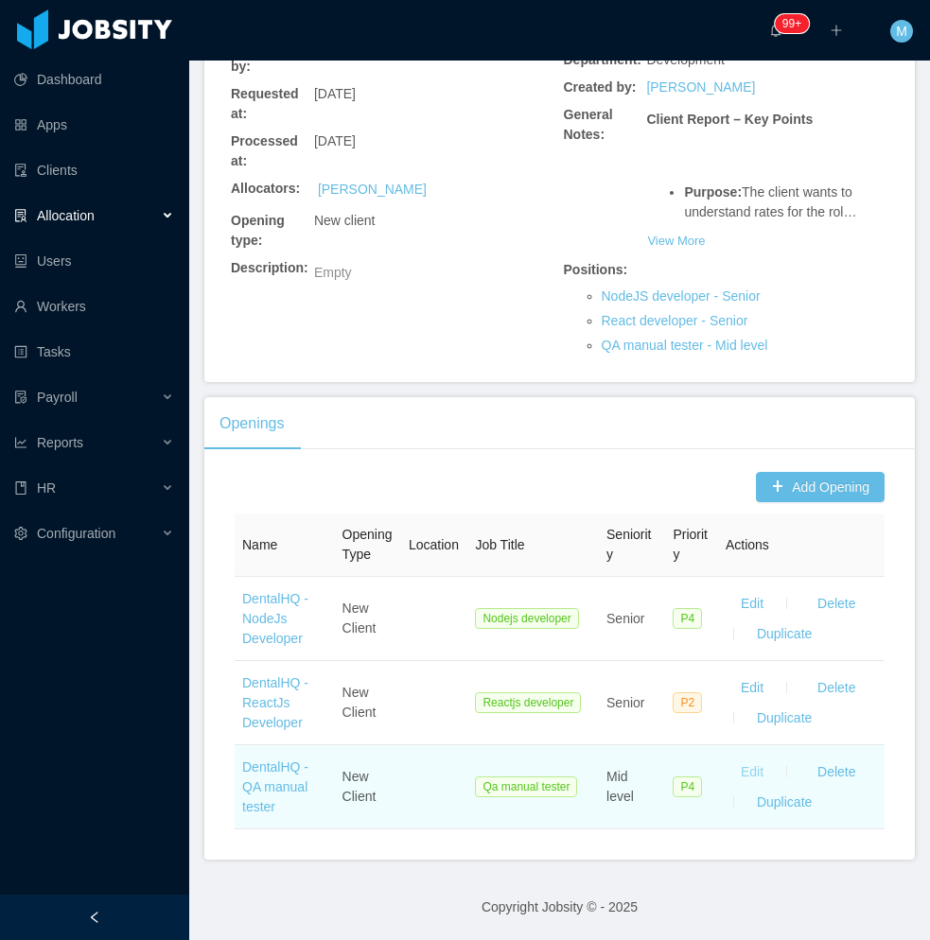
click at [746, 770] on button "Edit" at bounding box center [751, 772] width 53 height 30
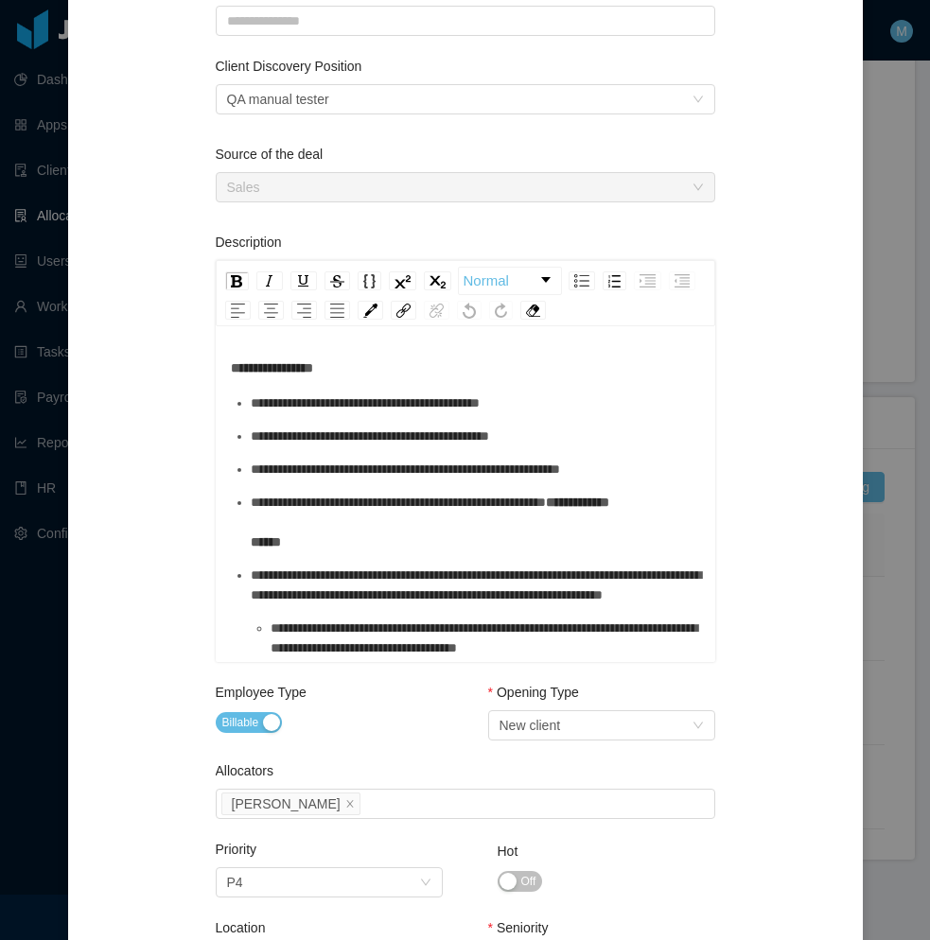
scroll to position [95, 0]
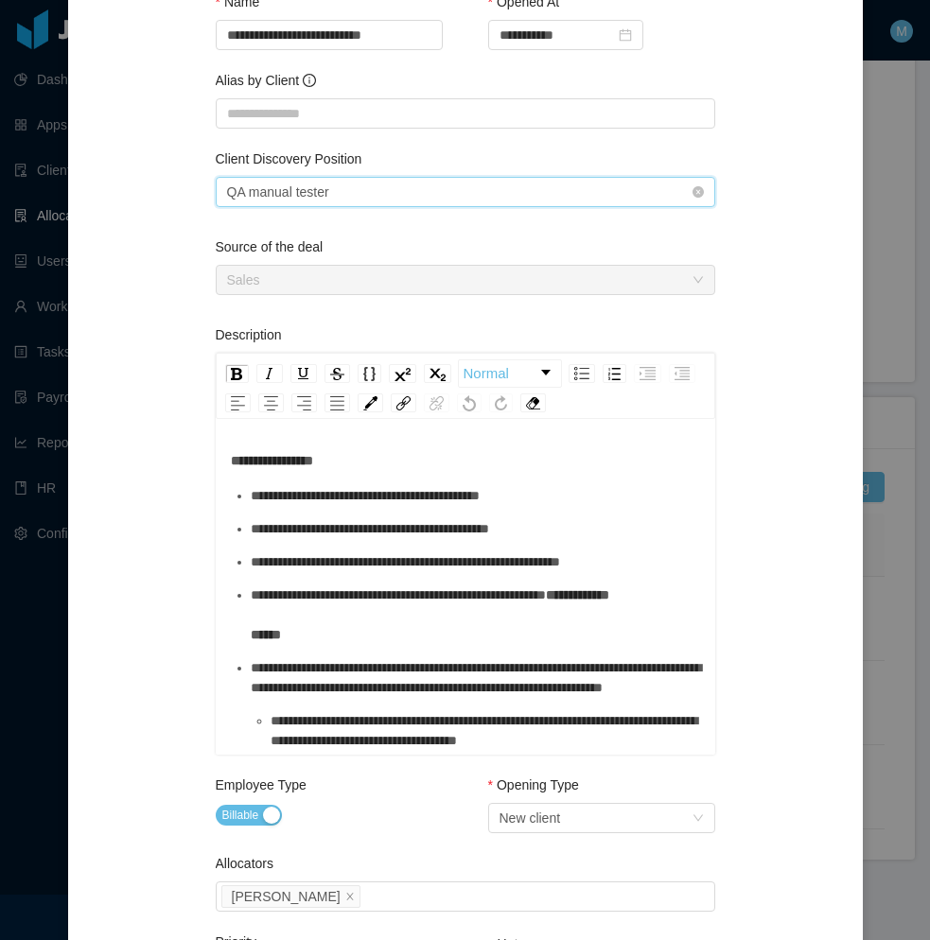
click at [441, 183] on div "Select one QA manual tester" at bounding box center [459, 192] width 464 height 28
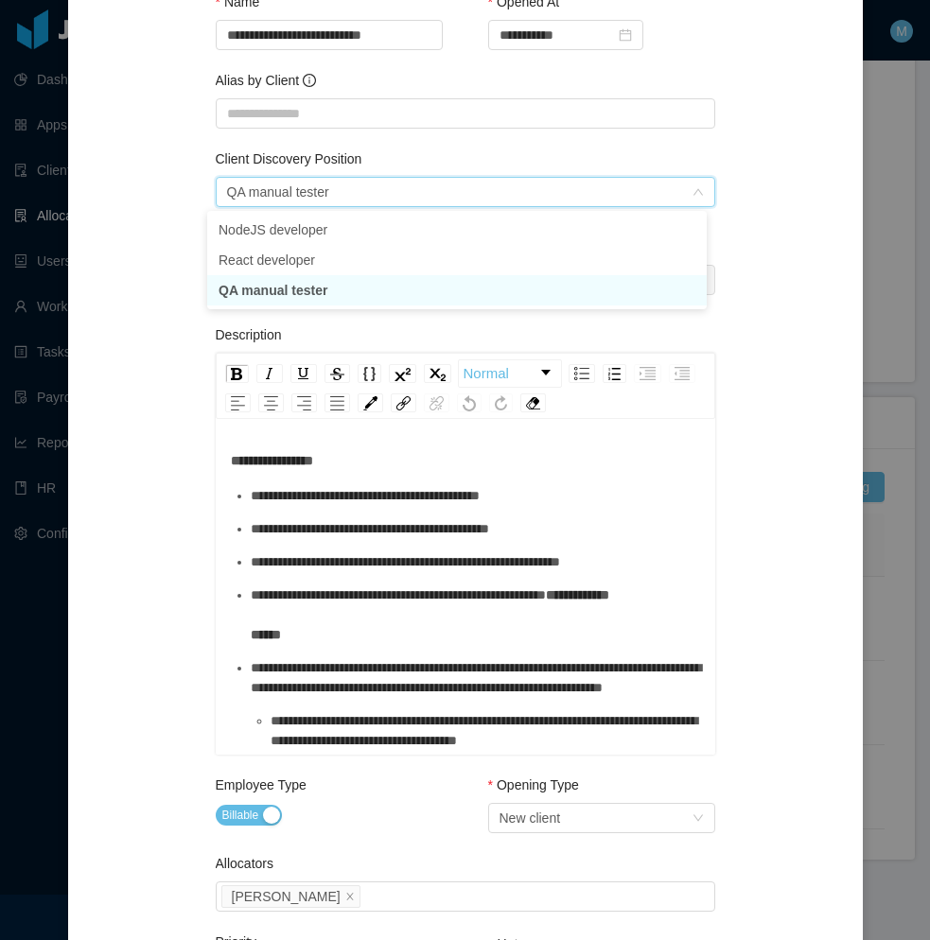
click at [329, 283] on li "QA manual tester" at bounding box center [456, 290] width 499 height 30
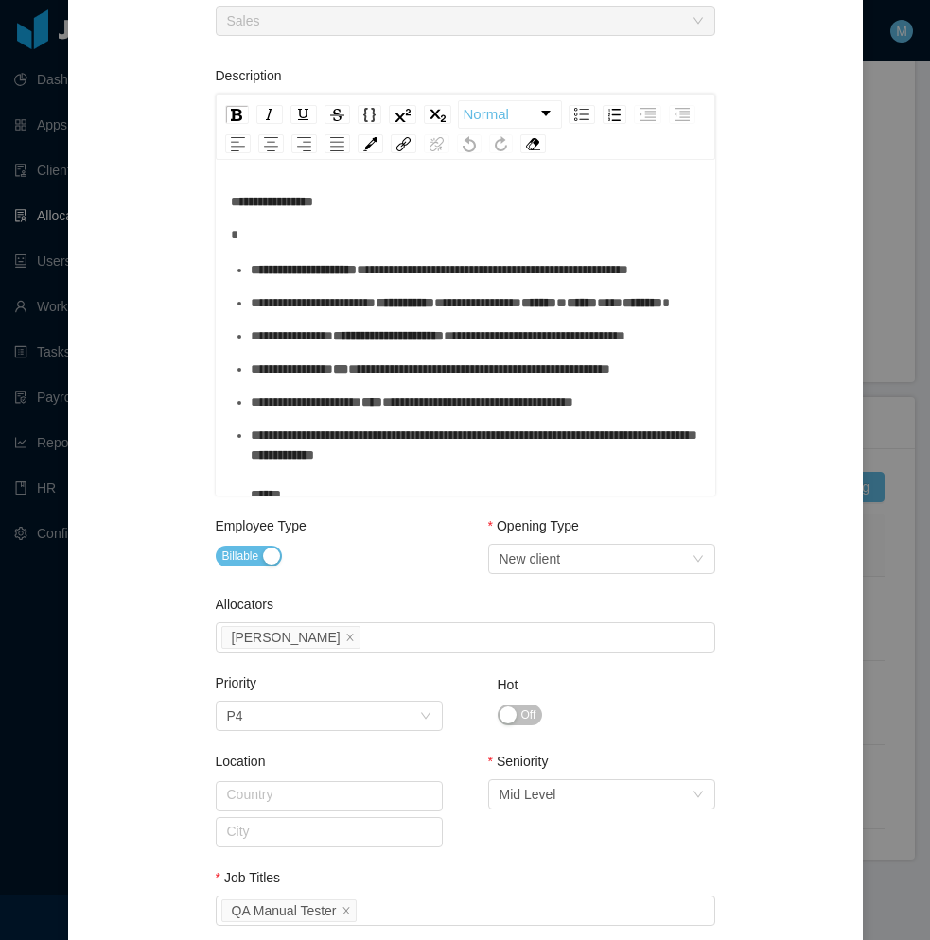
scroll to position [647, 0]
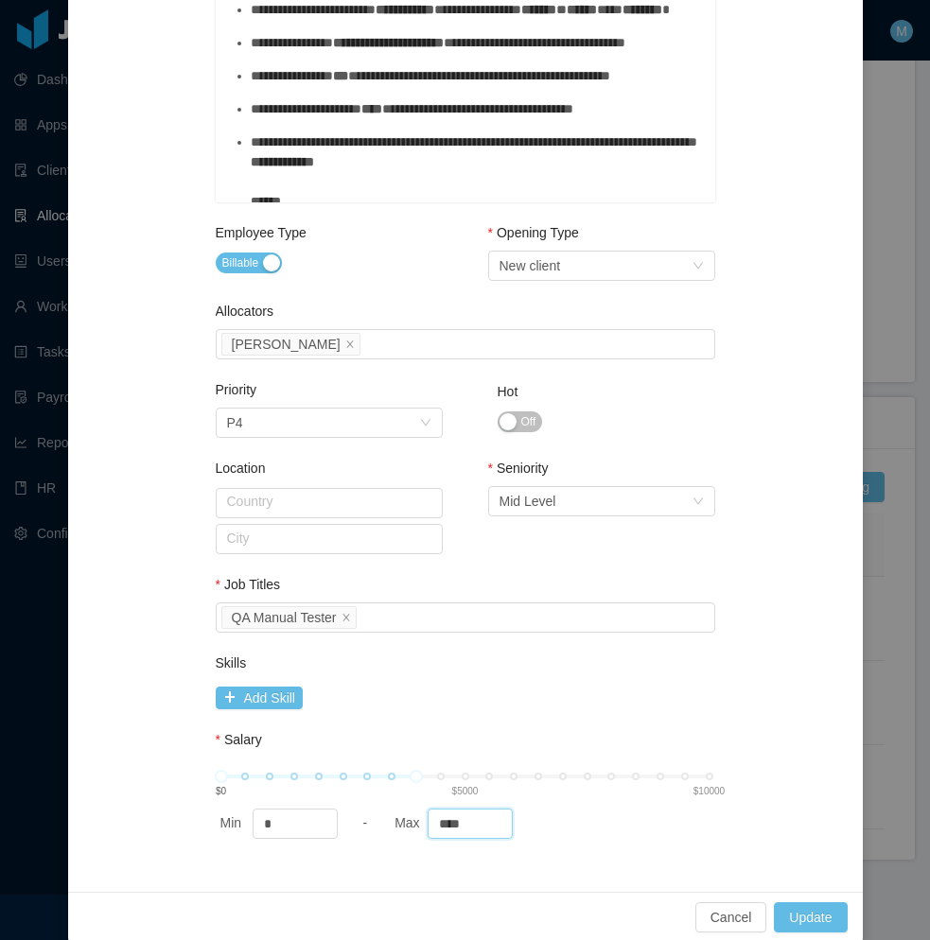
drag, startPoint x: 469, startPoint y: 824, endPoint x: 371, endPoint y: 809, distance: 99.4
click at [371, 815] on div "Min * - Max ****" at bounding box center [465, 824] width 499 height 30
drag, startPoint x: 481, startPoint y: 825, endPoint x: 413, endPoint y: 821, distance: 68.2
click at [413, 821] on div "Max ****" at bounding box center [473, 824] width 166 height 30
type input "****"
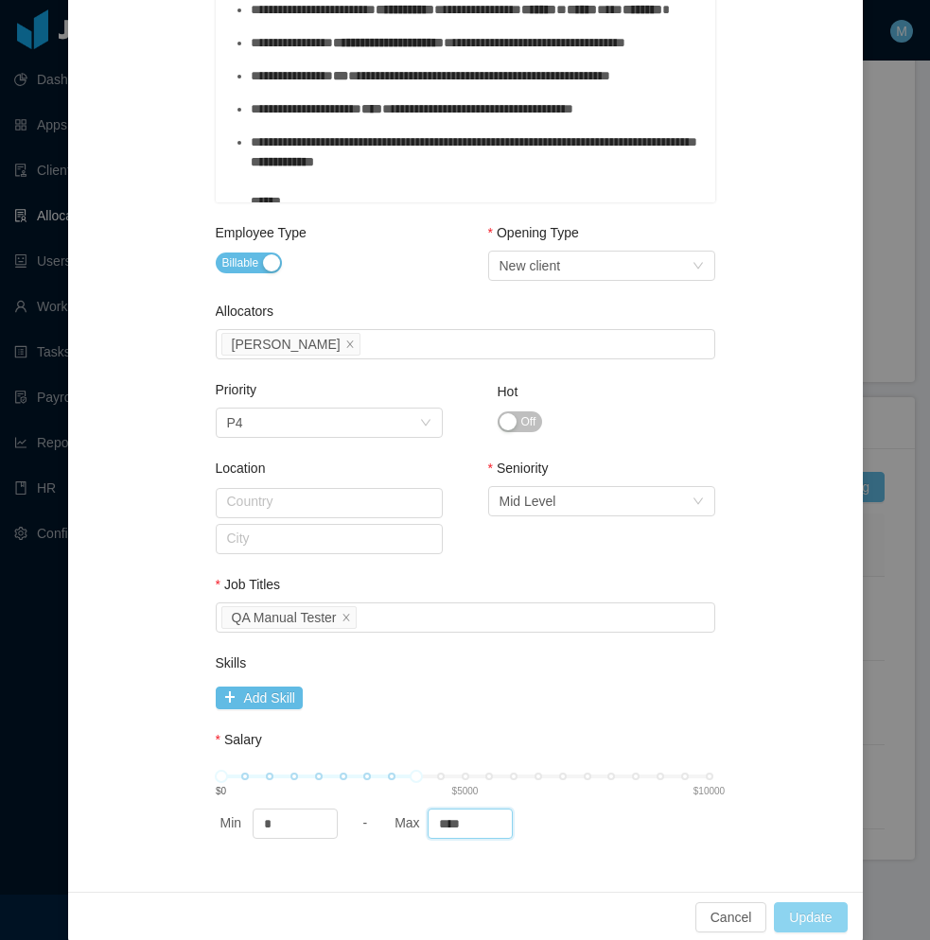
click at [799, 913] on button "Update" at bounding box center [810, 917] width 73 height 30
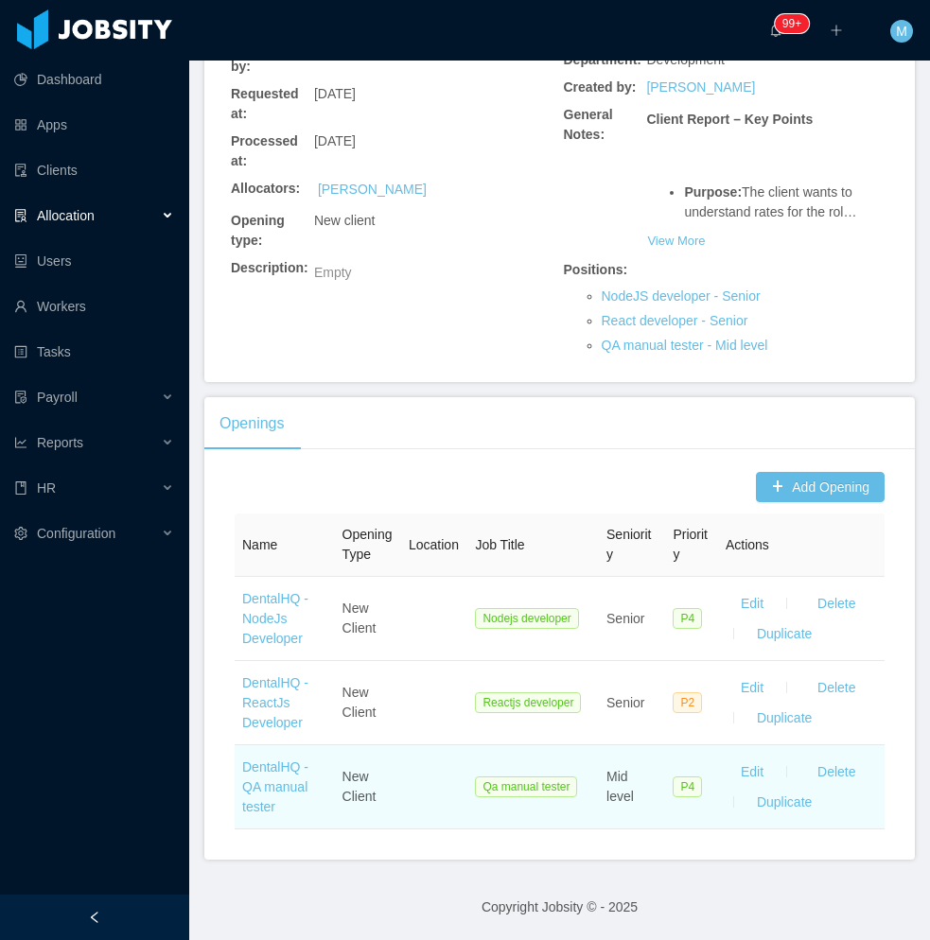
drag, startPoint x: 146, startPoint y: 903, endPoint x: 175, endPoint y: 828, distance: 80.3
click at [144, 905] on div at bounding box center [94, 917] width 189 height 45
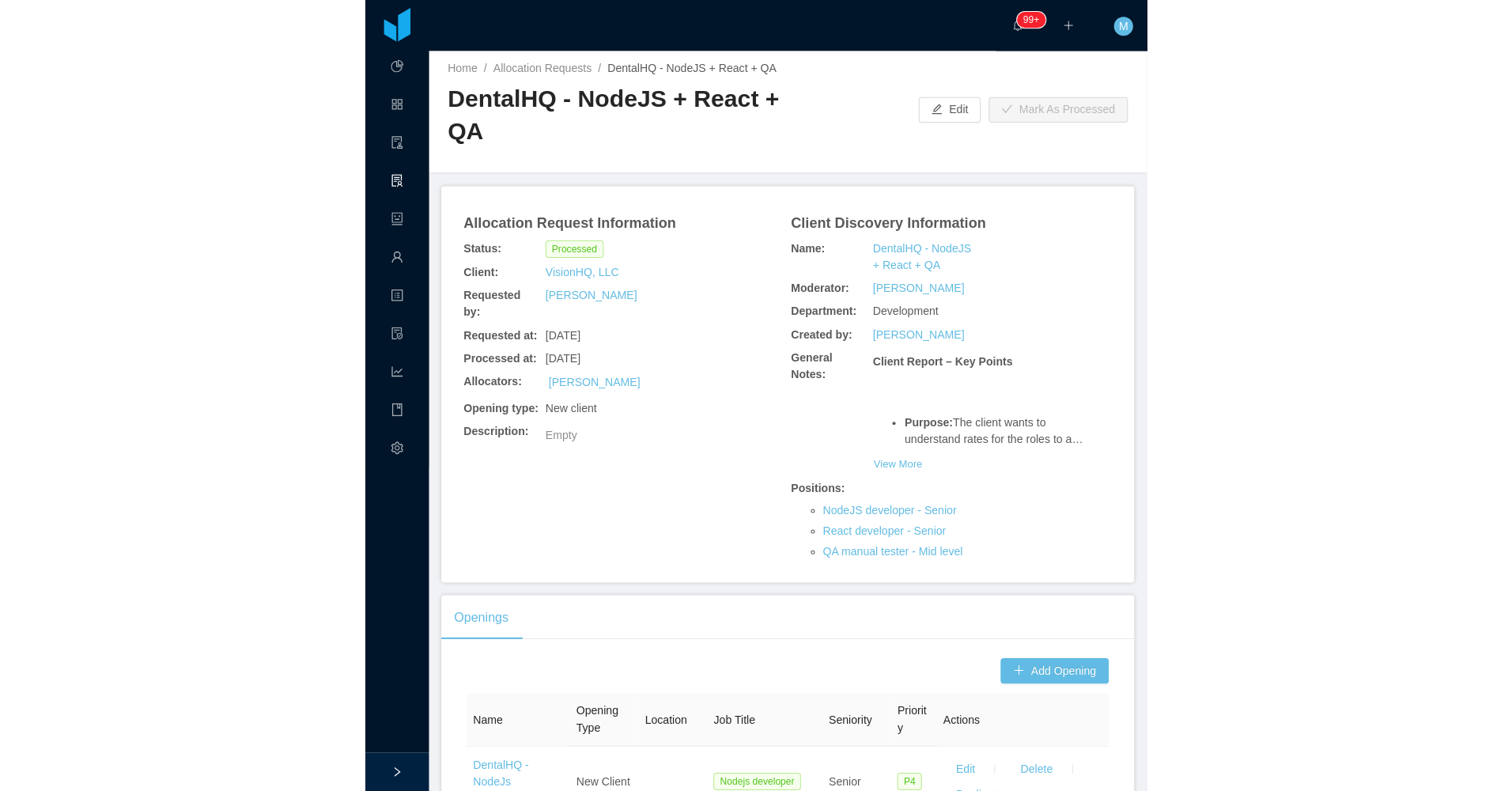
scroll to position [0, 0]
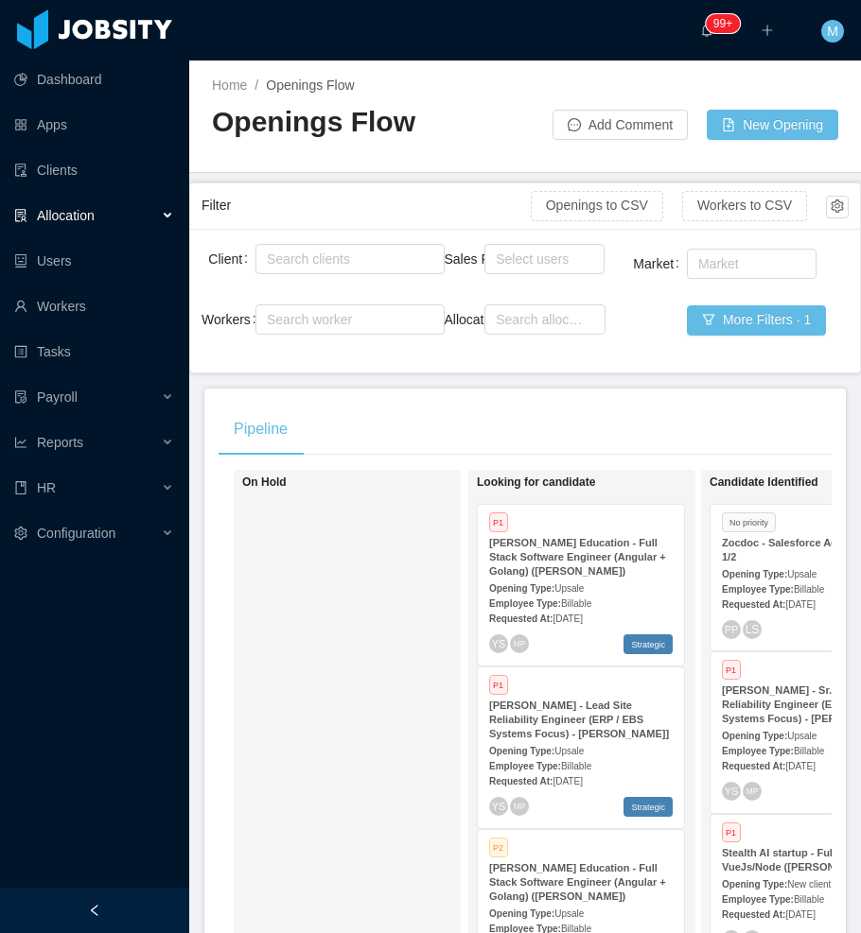
click at [351, 600] on div "On Hold" at bounding box center [374, 743] width 265 height 531
click at [142, 902] on div at bounding box center [94, 910] width 189 height 45
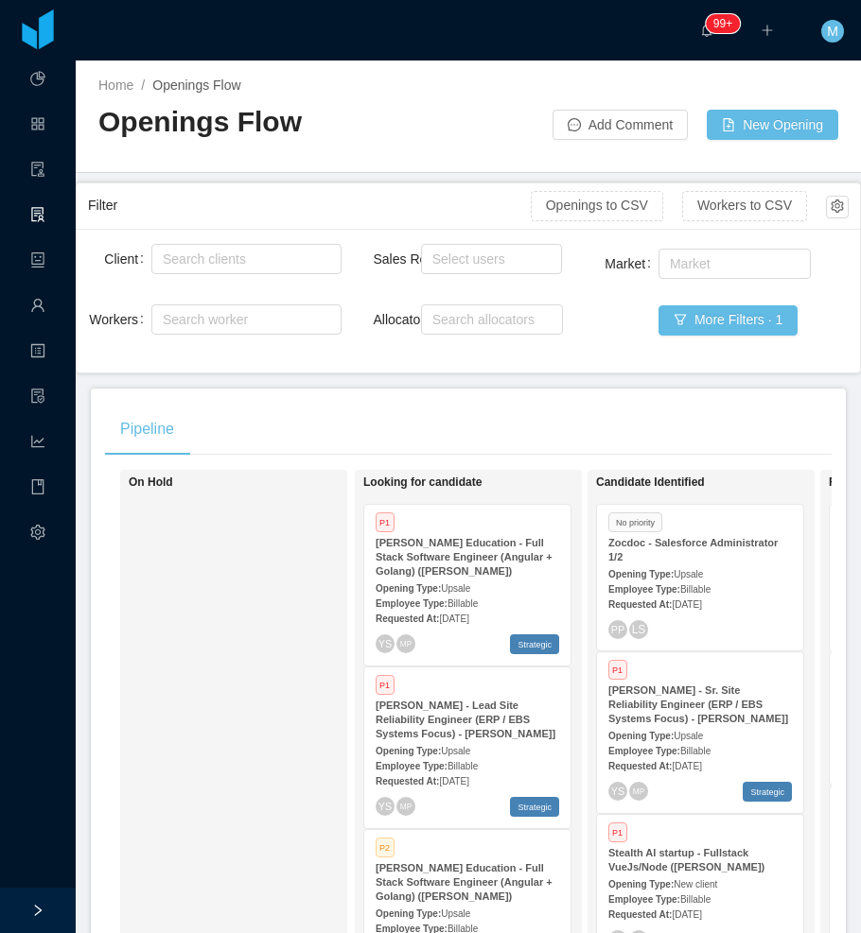
click at [218, 739] on div "On Hold" at bounding box center [261, 743] width 265 height 531
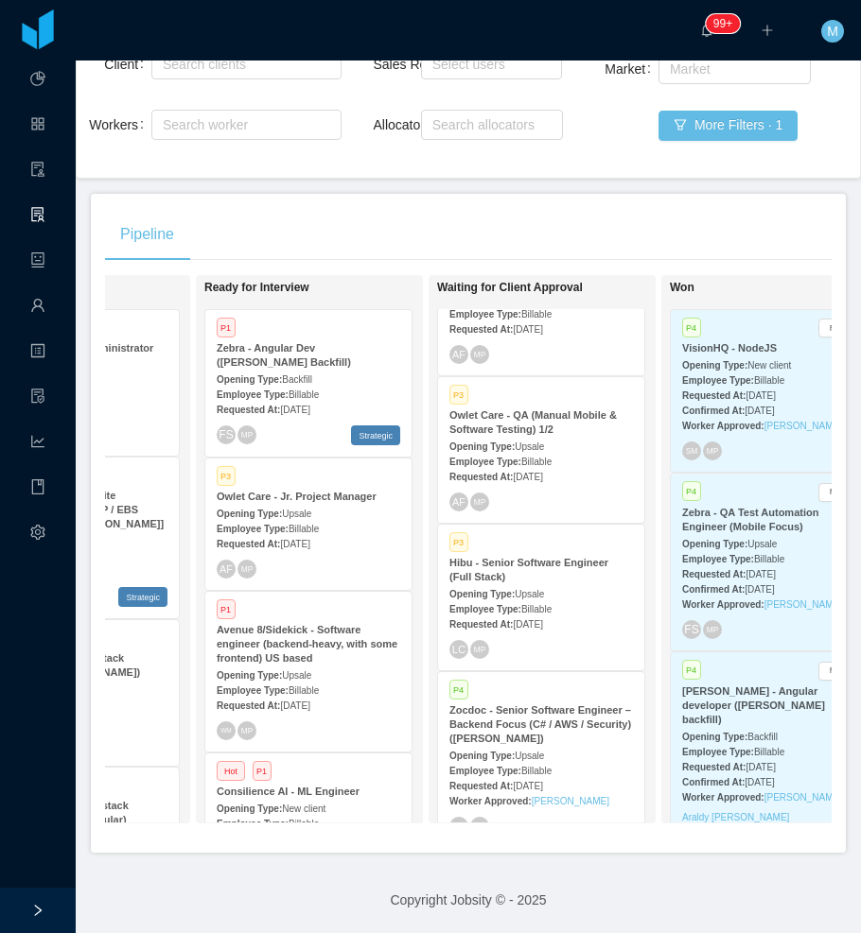
scroll to position [272, 0]
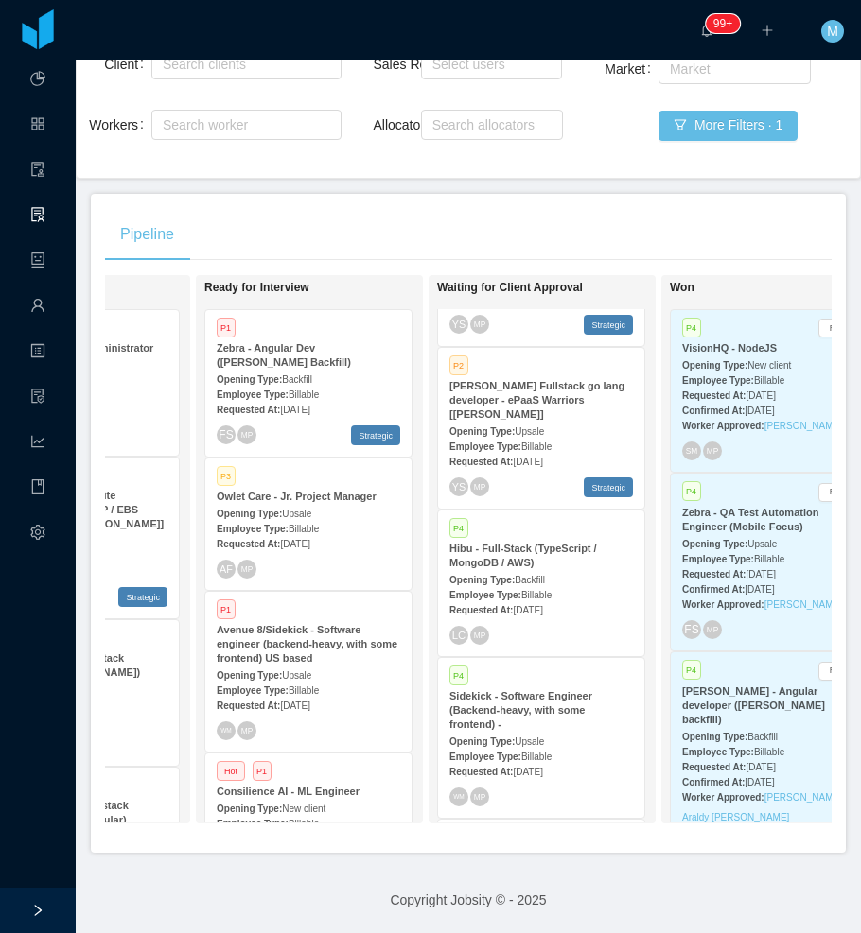
click at [533, 590] on span "Billable" at bounding box center [536, 595] width 30 height 10
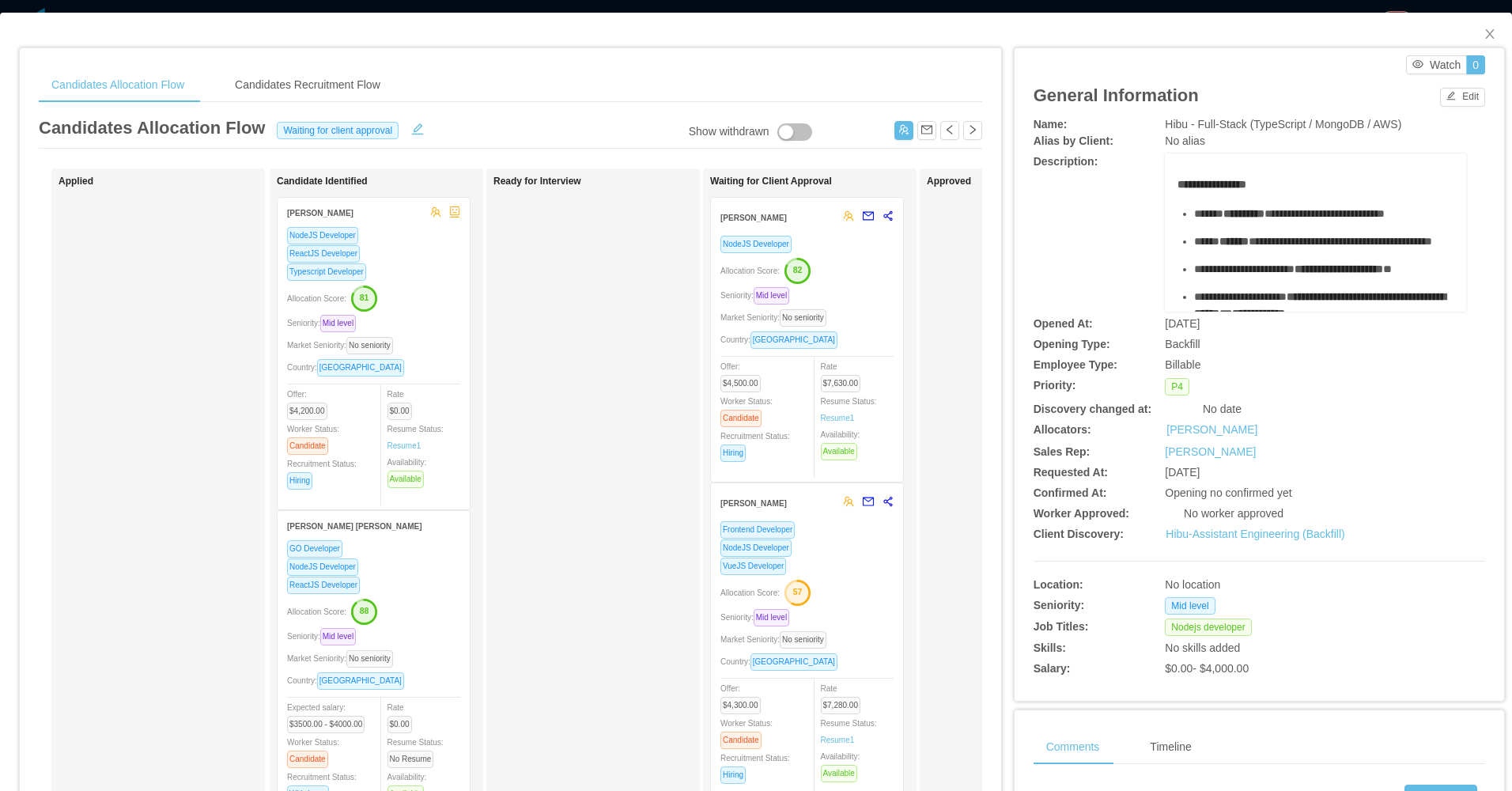
click at [421, 331] on div "Seniority: Mid level" at bounding box center [373, 323] width 173 height 18
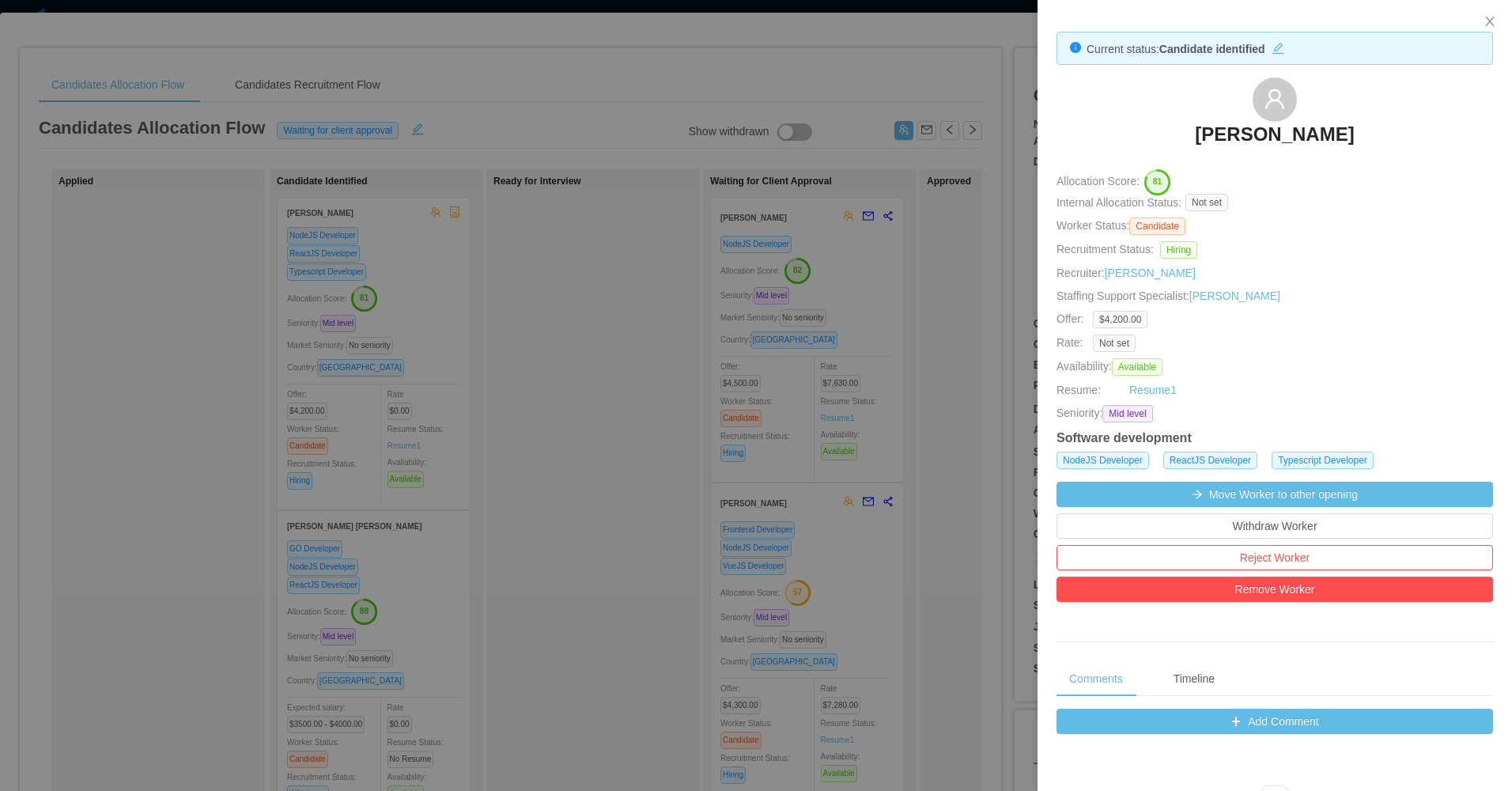
drag, startPoint x: 1164, startPoint y: 121, endPoint x: 1368, endPoint y: 132, distance: 204.3
click at [719, 132] on div "Alisson Boucinhas" at bounding box center [1274, 117] width 437 height 79
copy h3 "Alisson Boucinhas"
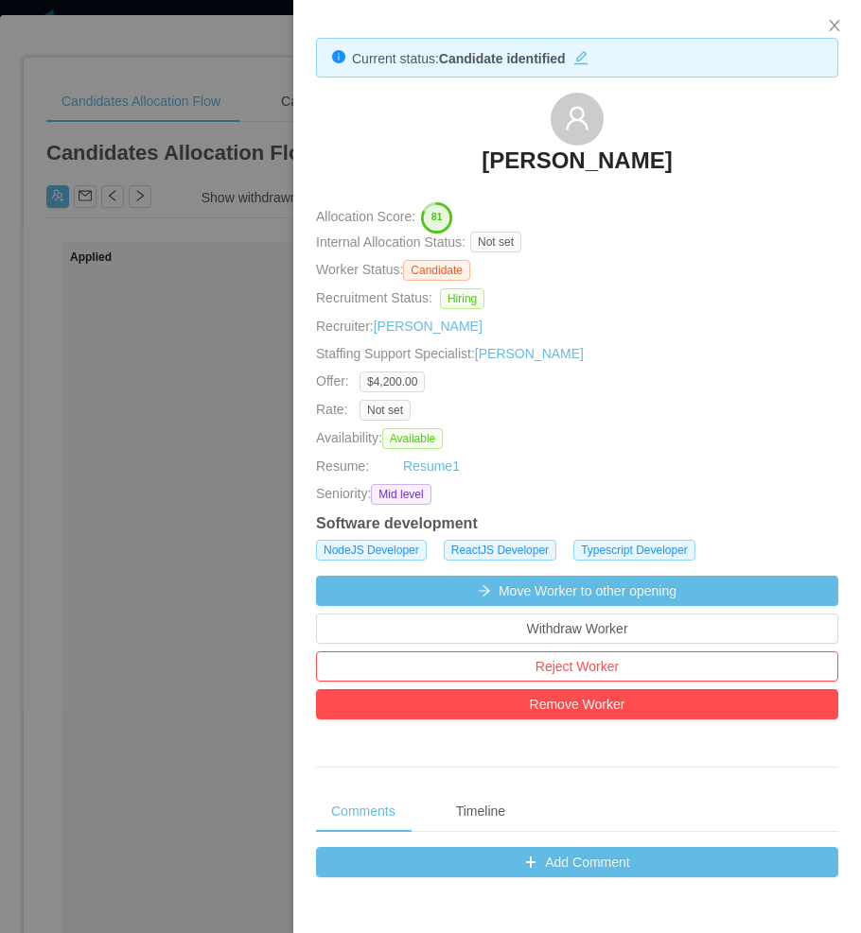
click at [198, 486] on div at bounding box center [430, 466] width 861 height 933
click at [198, 486] on div "Applied" at bounding box center [202, 715] width 265 height 929
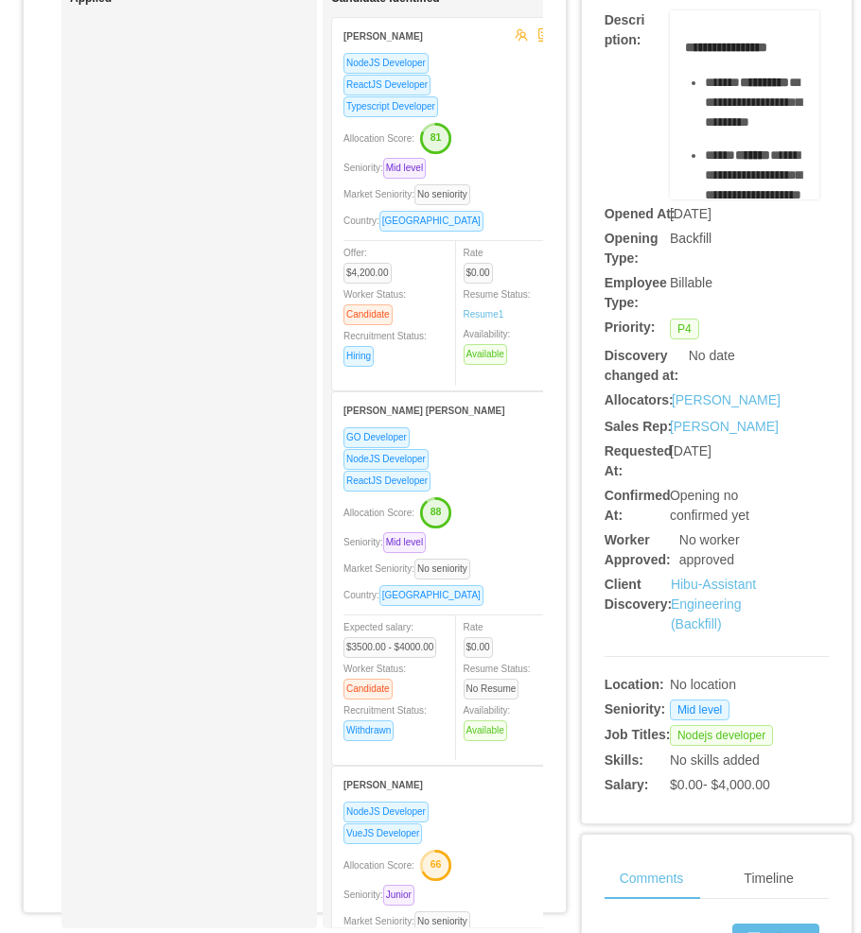
scroll to position [189, 0]
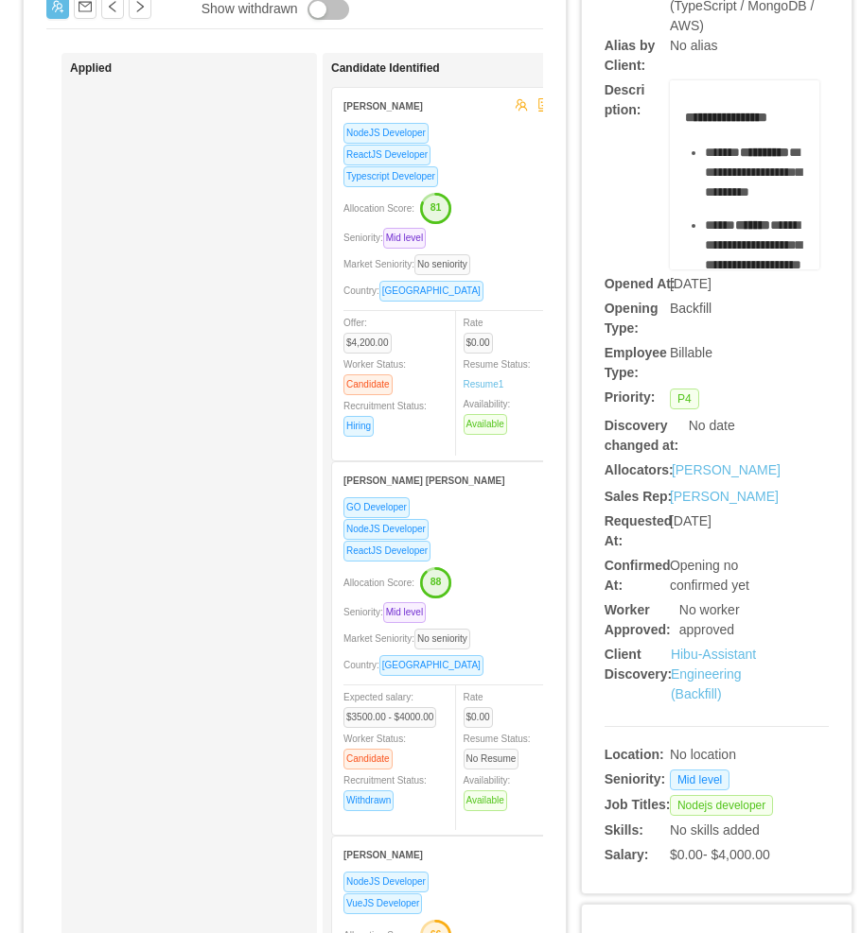
click at [474, 551] on div "ReactJS Developer" at bounding box center [446, 551] width 207 height 22
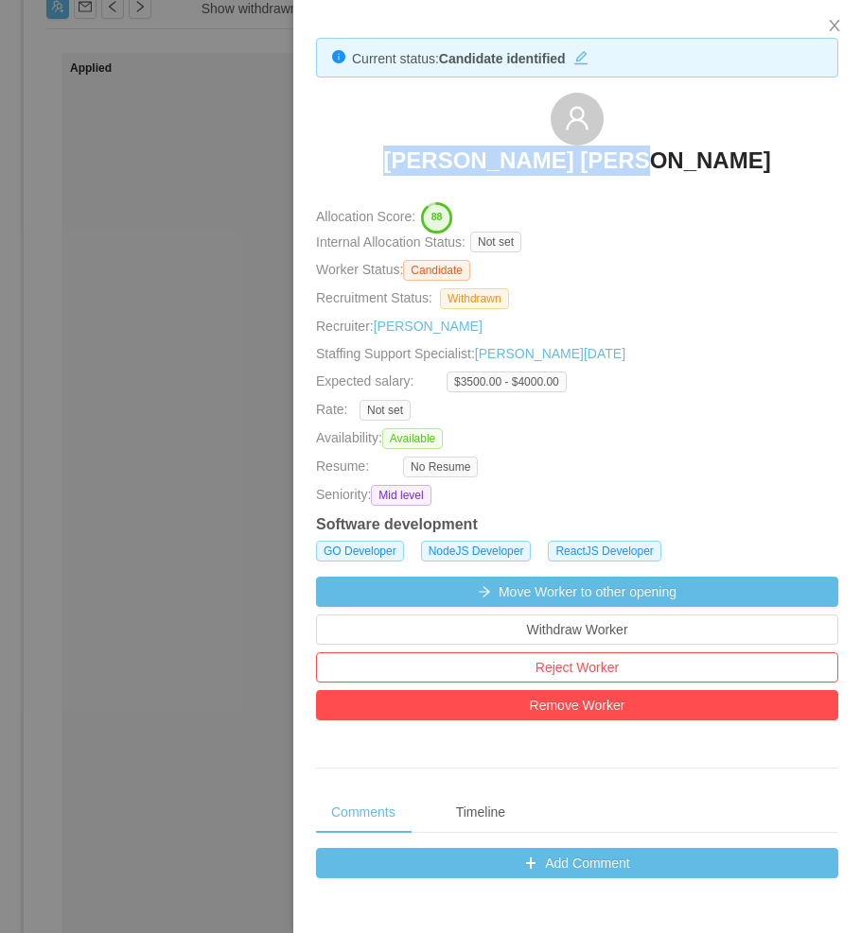
drag, startPoint x: 433, startPoint y: 156, endPoint x: 696, endPoint y: 158, distance: 262.9
click at [696, 158] on div "João Victor Bonatto" at bounding box center [577, 140] width 522 height 95
copy h3 "João Victor Bonatto"
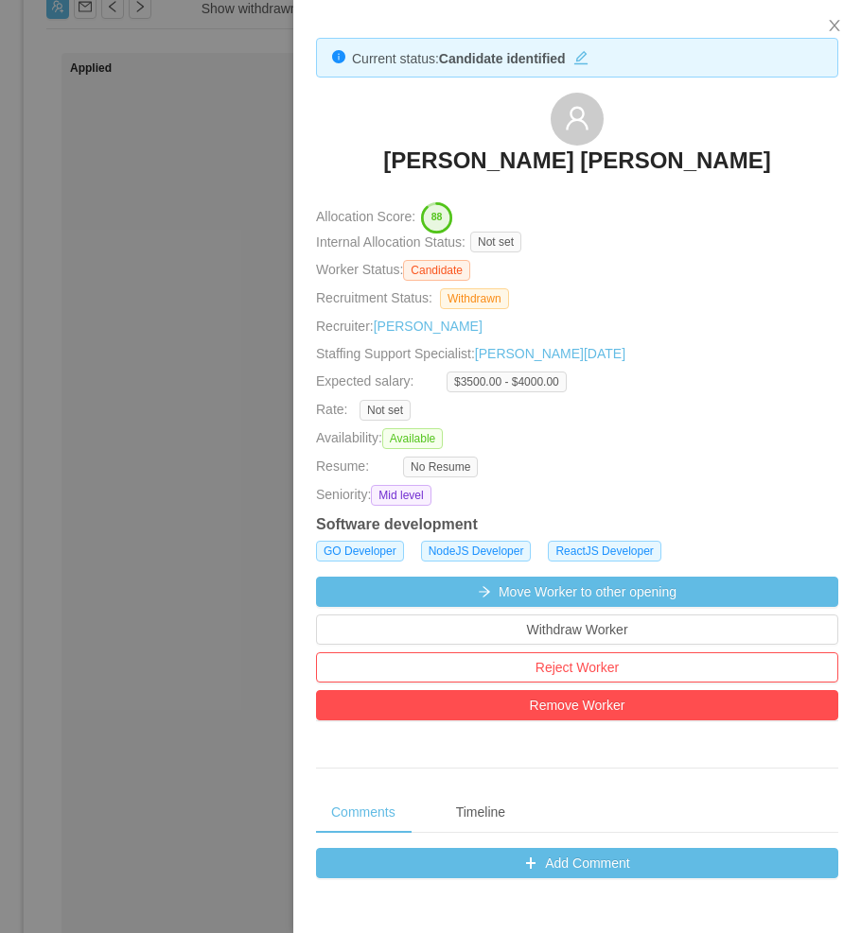
click at [168, 445] on div at bounding box center [430, 466] width 861 height 933
click at [169, 445] on div "Applied" at bounding box center [202, 525] width 265 height 929
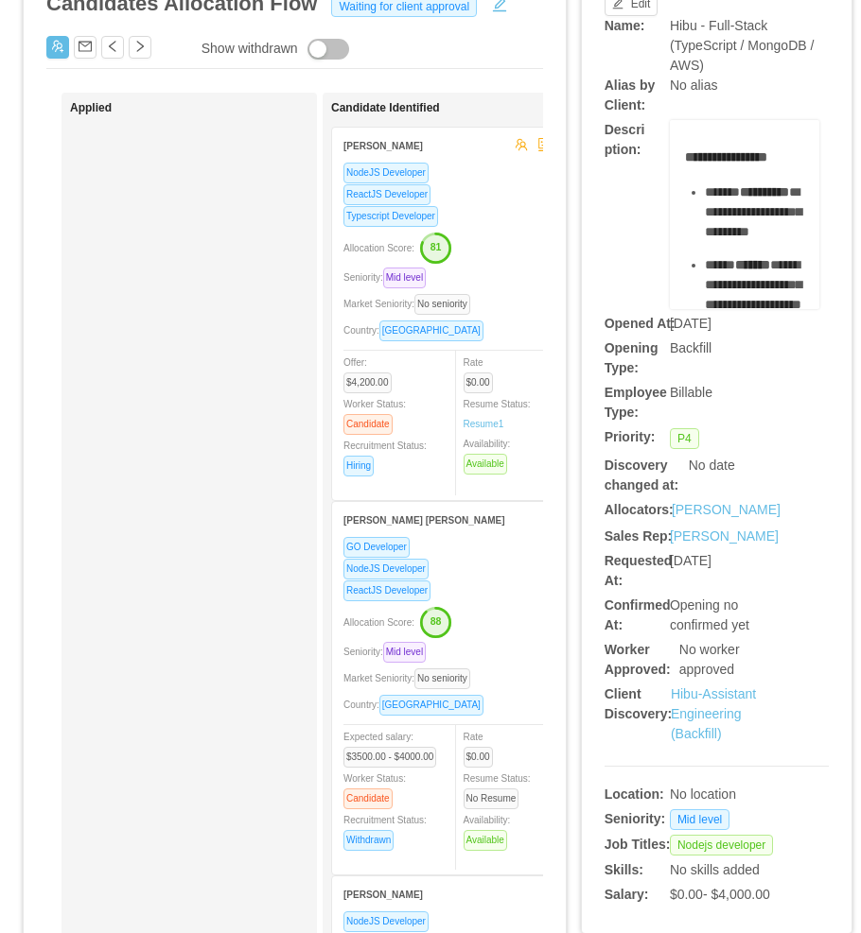
scroll to position [0, 0]
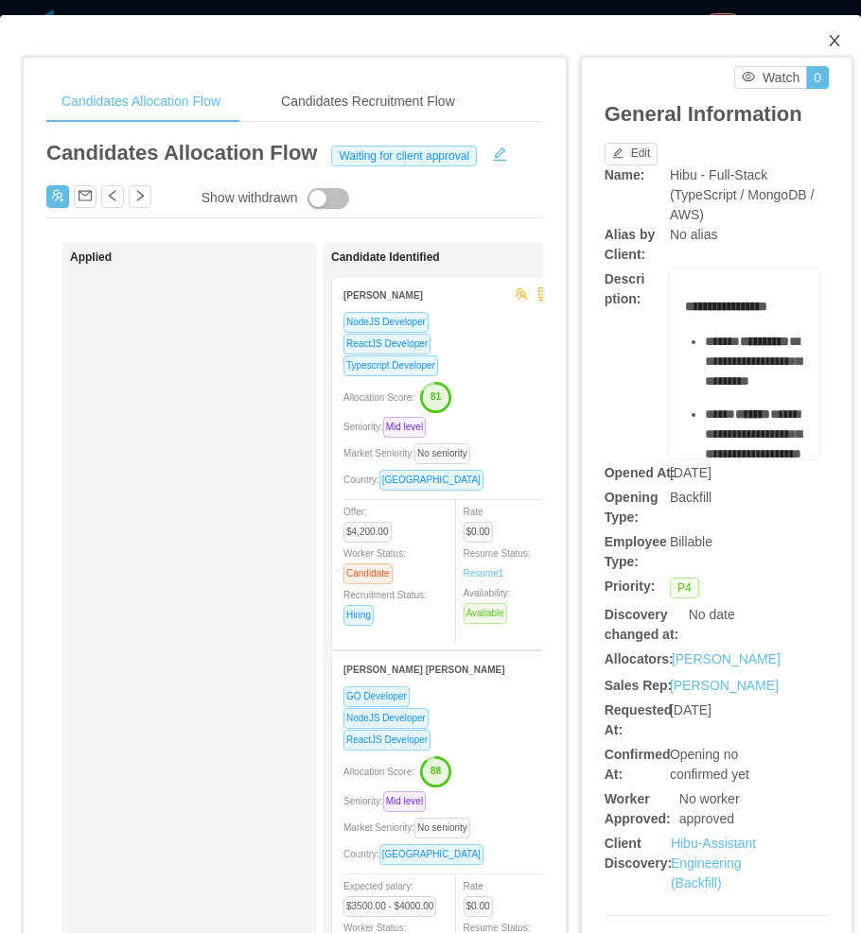
click at [822, 53] on span "Close" at bounding box center [834, 41] width 53 height 53
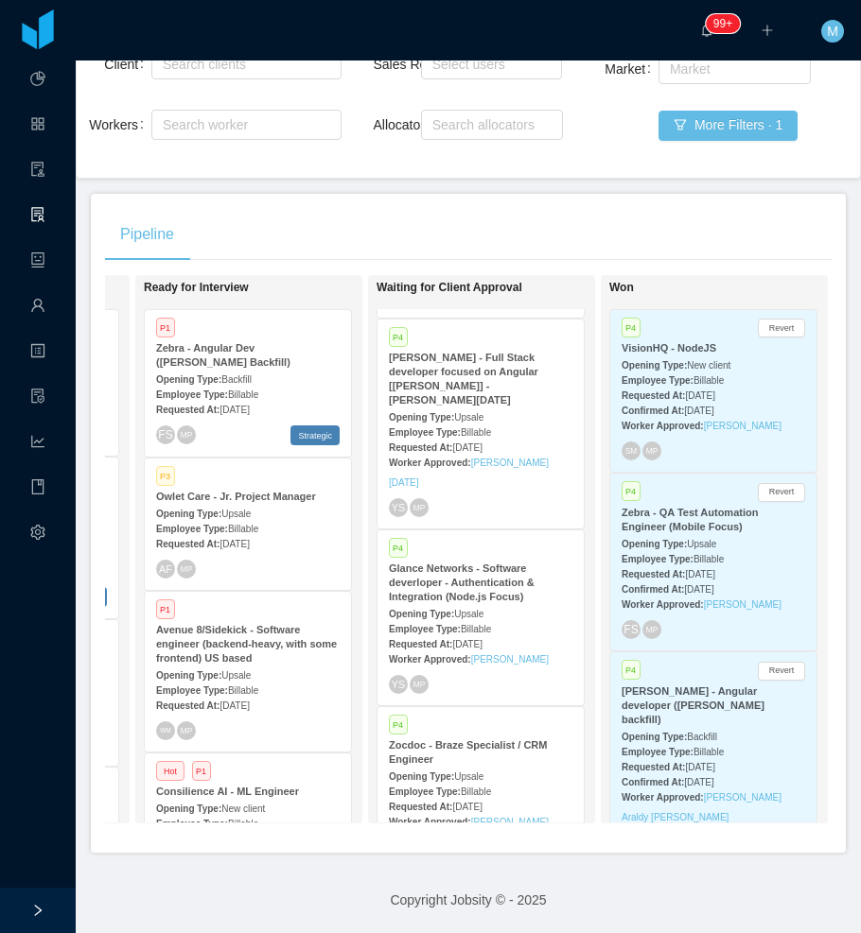
scroll to position [1861, 0]
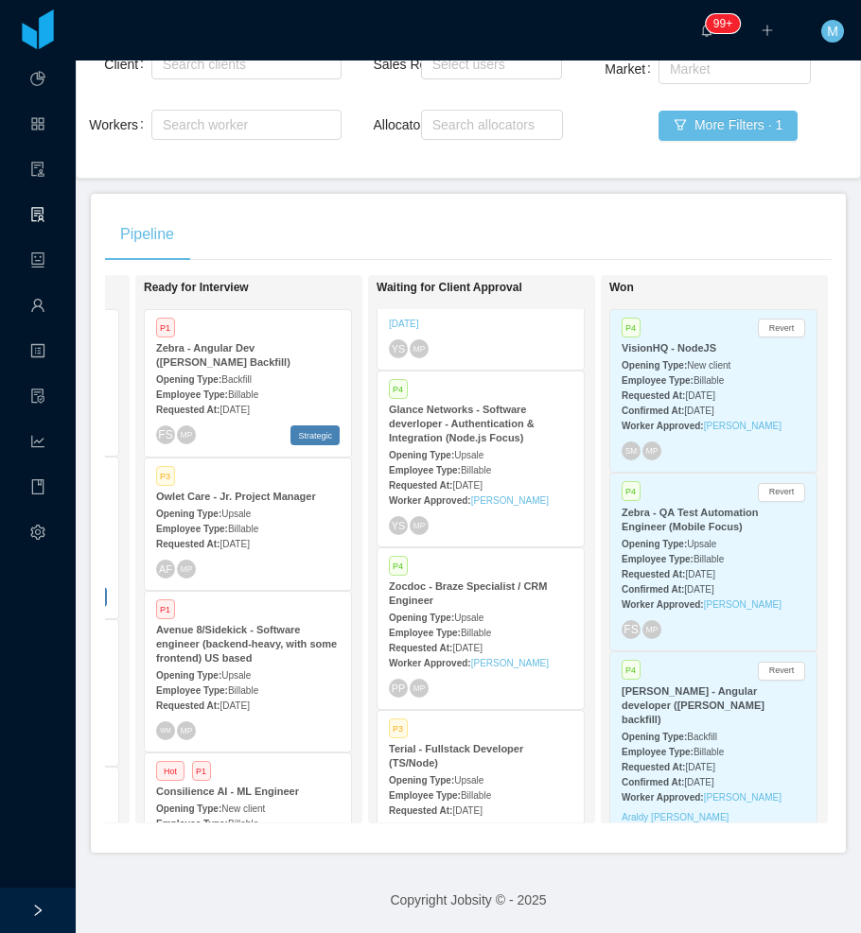
click at [489, 770] on div "Opening Type: Upsale" at bounding box center [480, 780] width 183 height 20
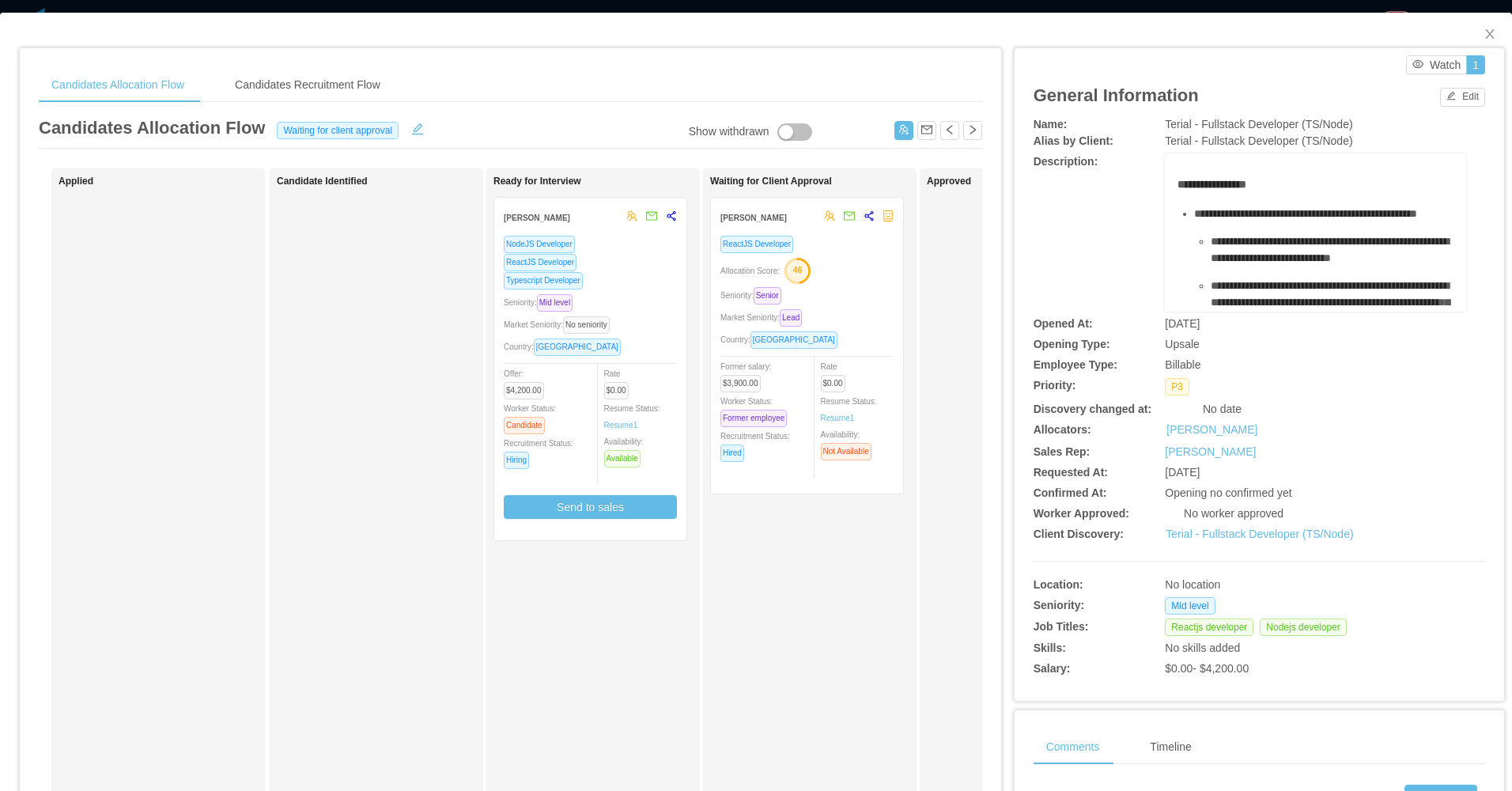
scroll to position [0, 8]
click at [652, 309] on div "Seniority: Mid level" at bounding box center [590, 303] width 173 height 18
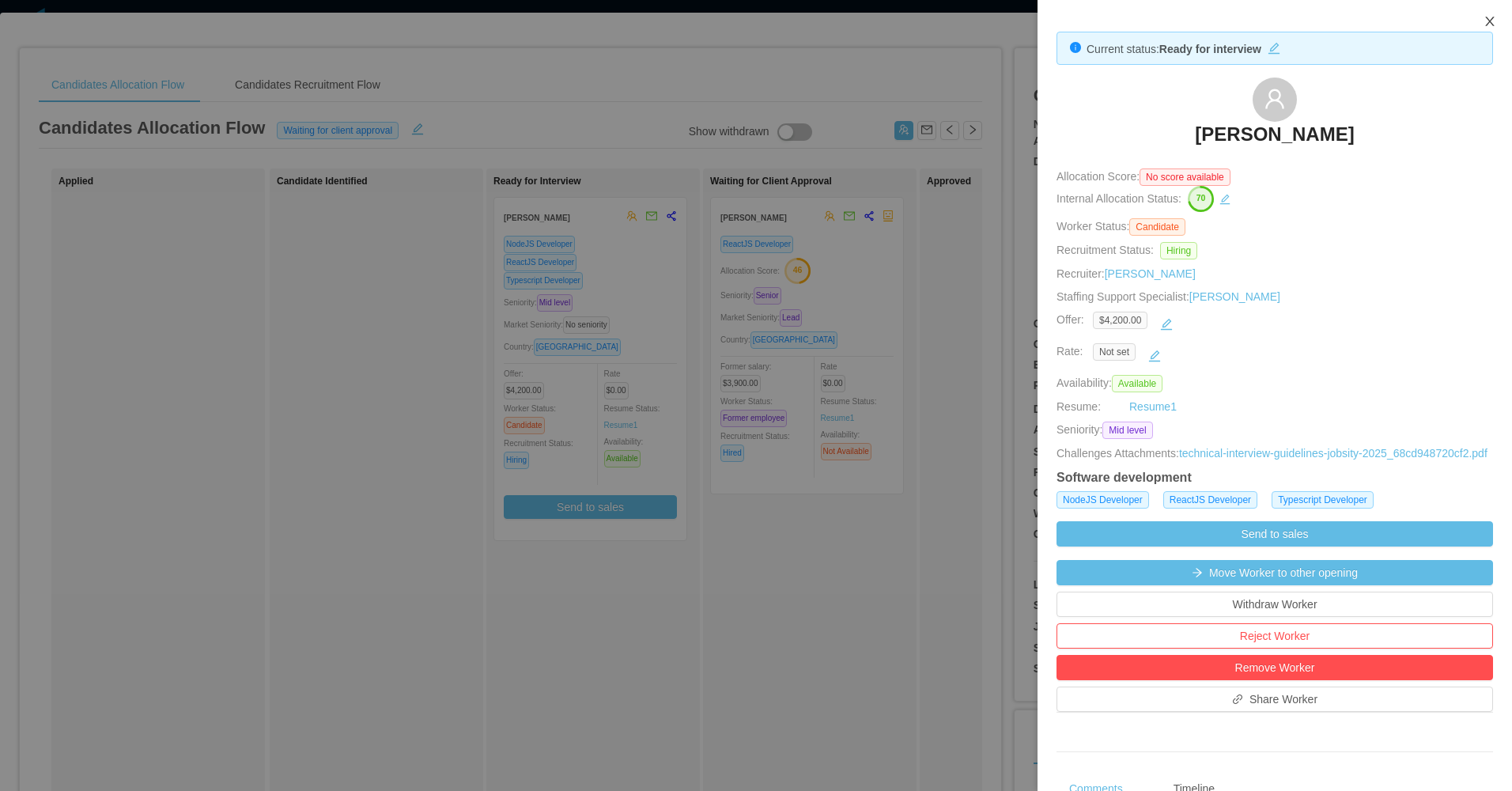
drag, startPoint x: 1493, startPoint y: 23, endPoint x: 1092, endPoint y: 170, distance: 427.1
click at [719, 24] on icon "icon: close" at bounding box center [1489, 21] width 13 height 13
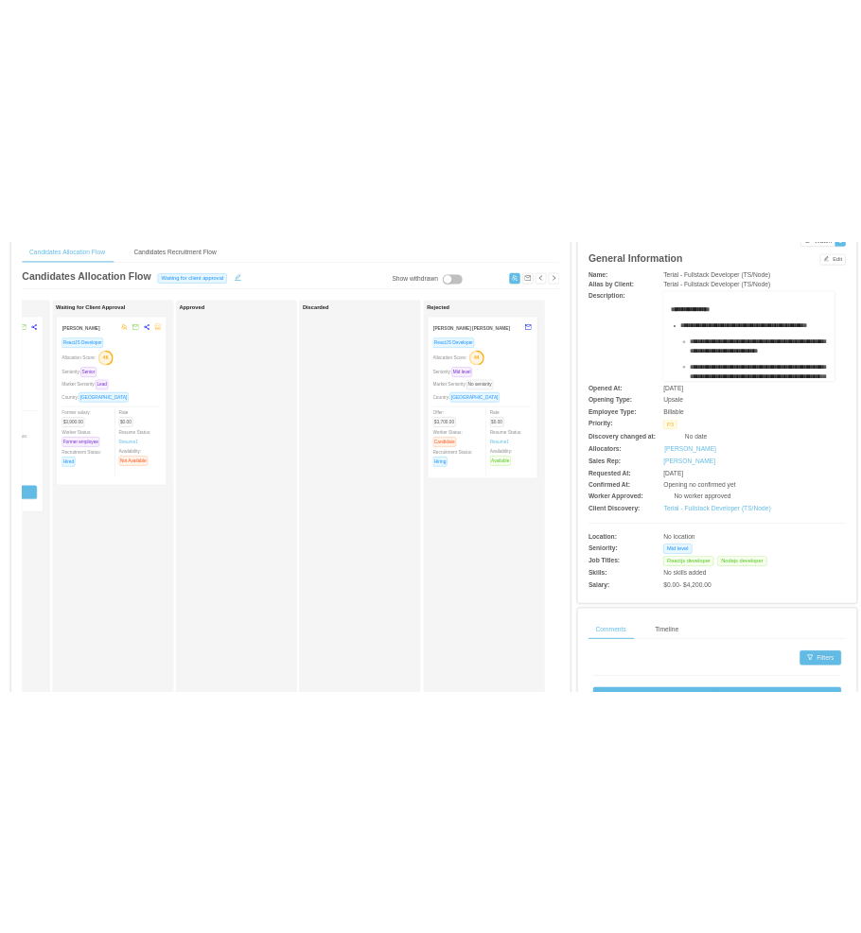
scroll to position [0, 0]
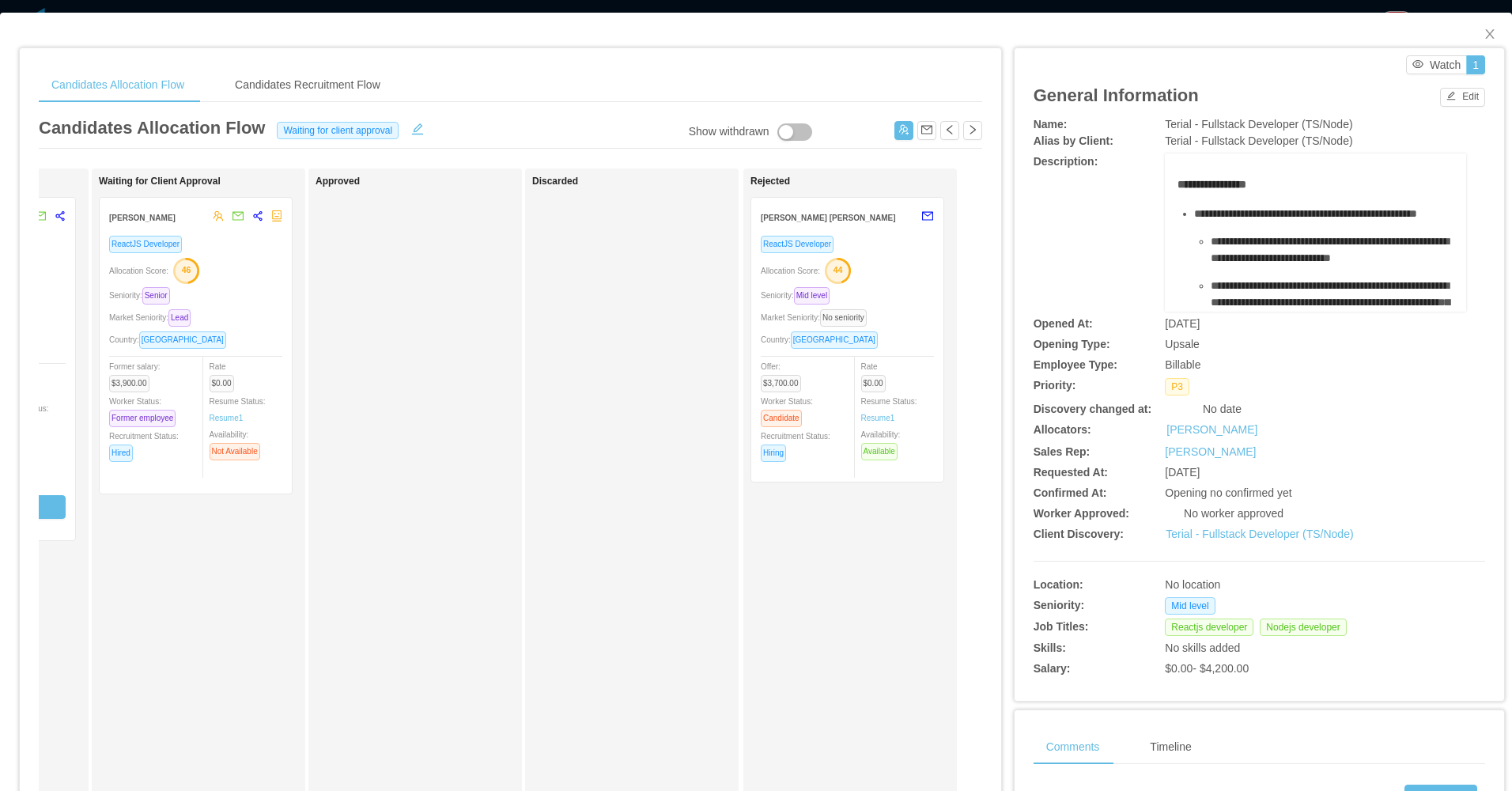
click at [719, 321] on div "Market Seniority: No seniority" at bounding box center [847, 318] width 173 height 18
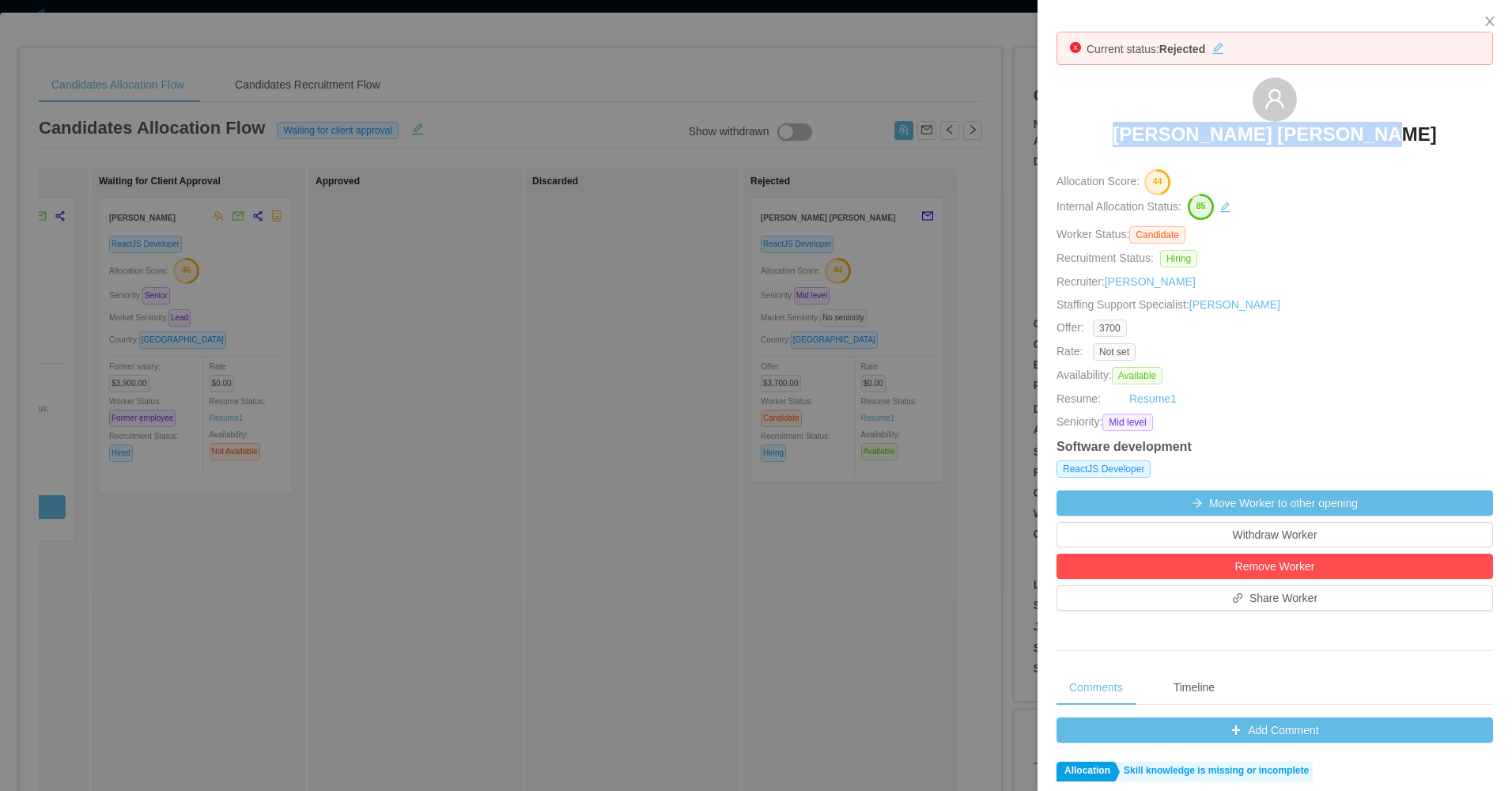
drag, startPoint x: 1134, startPoint y: 132, endPoint x: 1389, endPoint y: 136, distance: 255.0
click at [719, 136] on div "Francisco Duran Gonzalez" at bounding box center [1274, 117] width 437 height 79
copy h3 "Francisco Duran Gonzalez"
click at [719, 390] on div at bounding box center [756, 396] width 1512 height 791
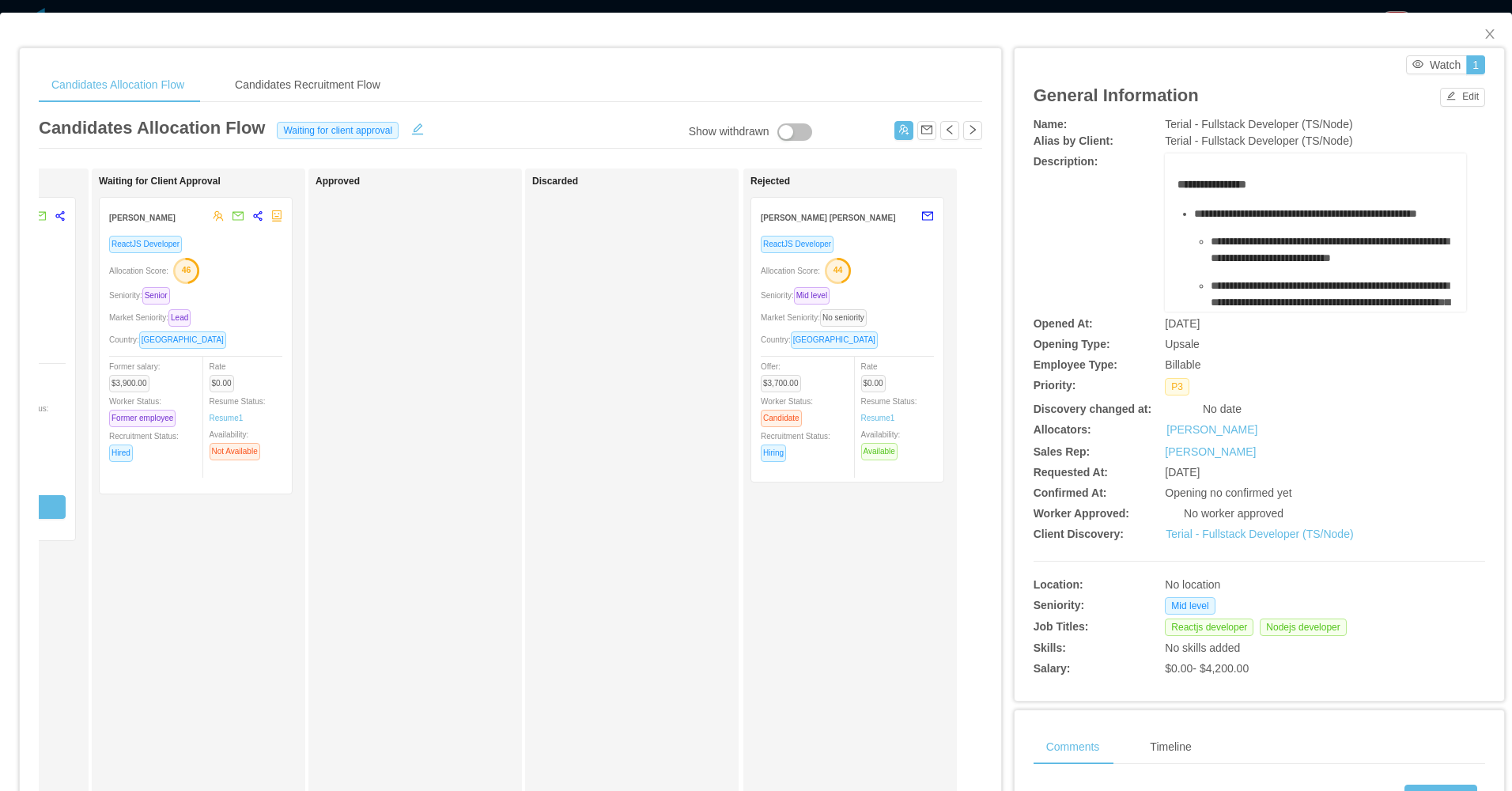
click at [719, 428] on div "Rate $0.00 Resume Status: Resume 1 Availability: Available" at bounding box center [905, 408] width 87 height 103
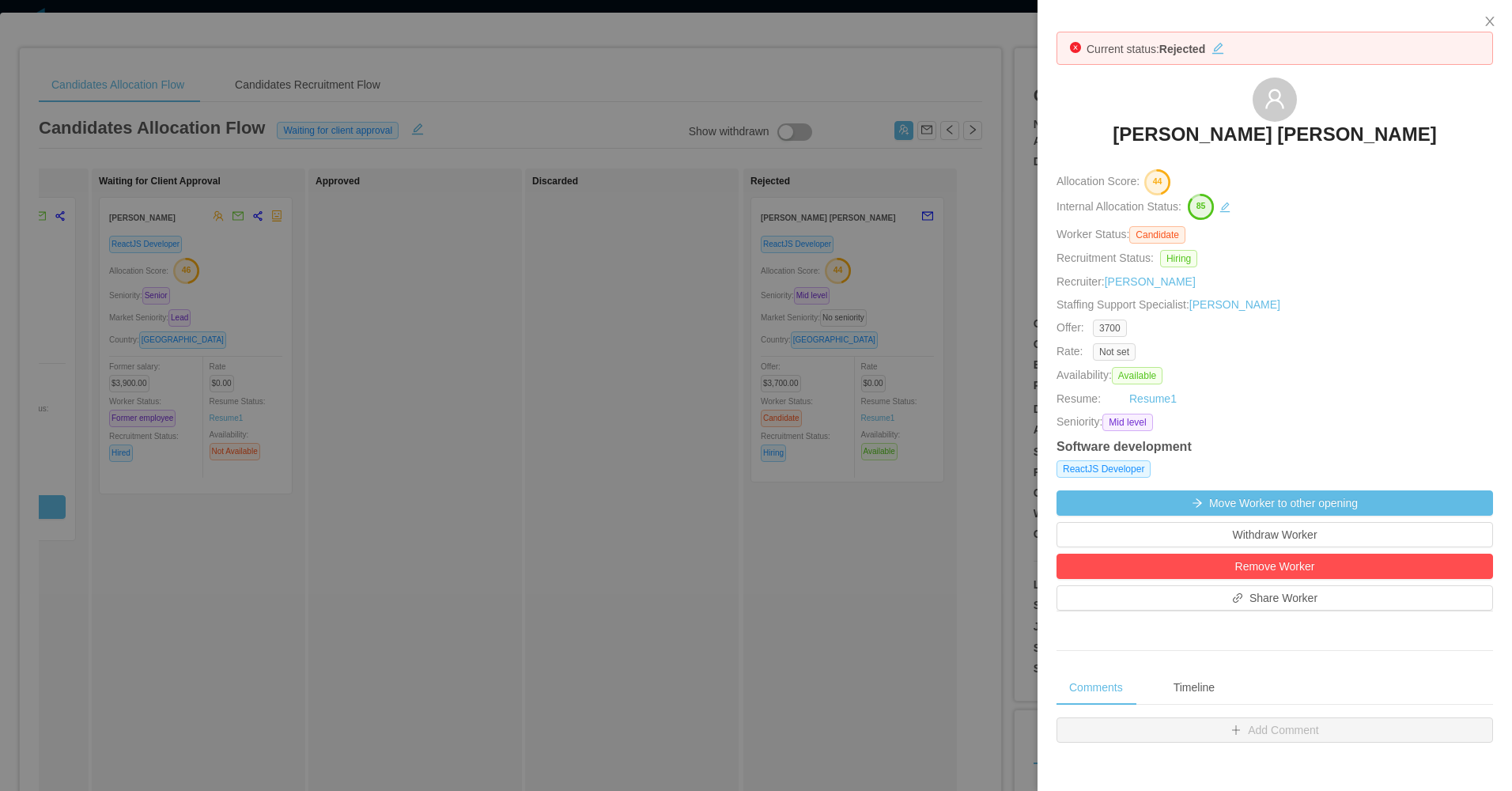
click at [719, 424] on div at bounding box center [756, 396] width 1512 height 791
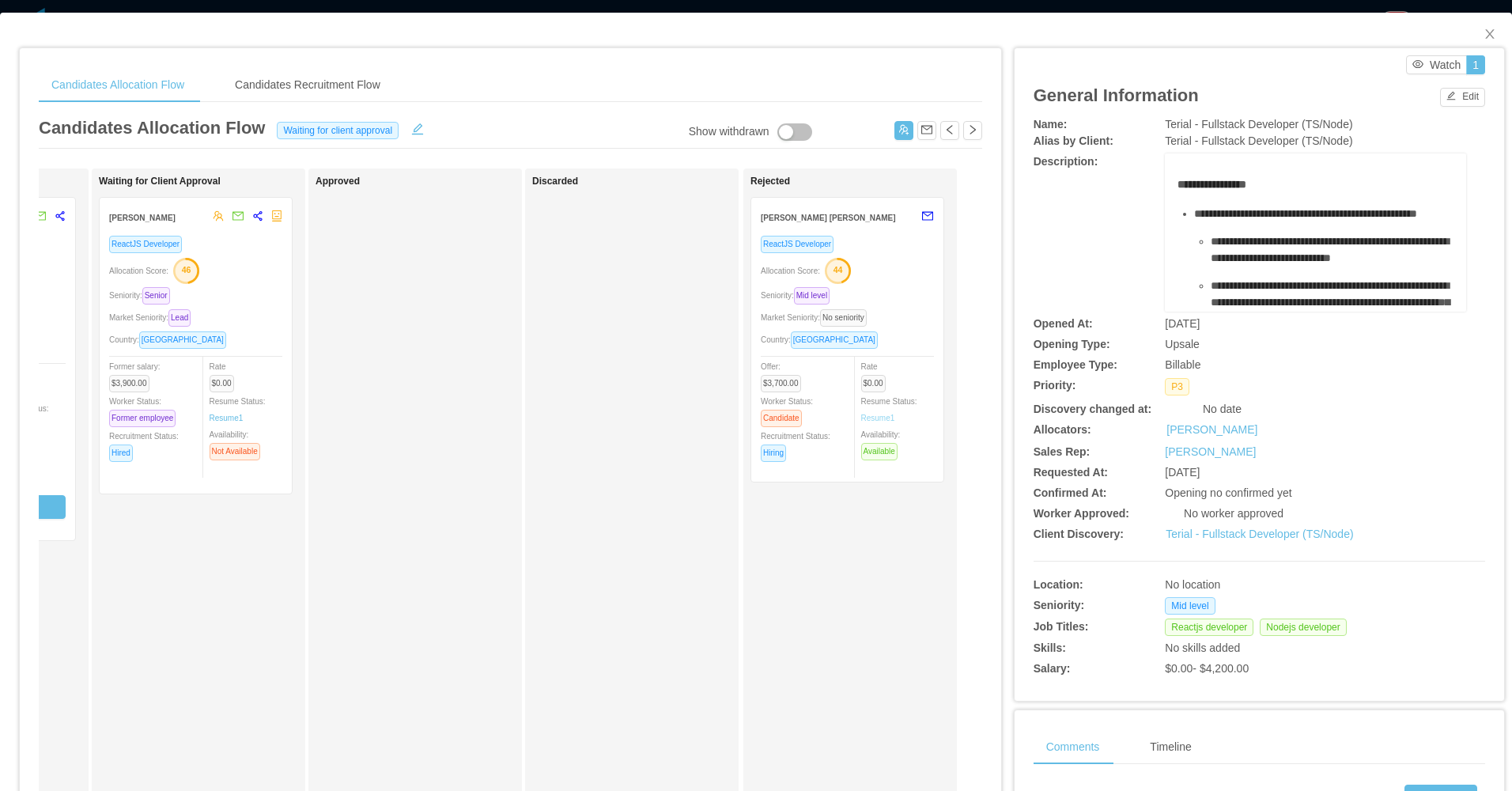
click at [719, 416] on link "Resume 1" at bounding box center [878, 418] width 34 height 12
click at [719, 295] on div "Seniority: Mid level" at bounding box center [847, 295] width 173 height 18
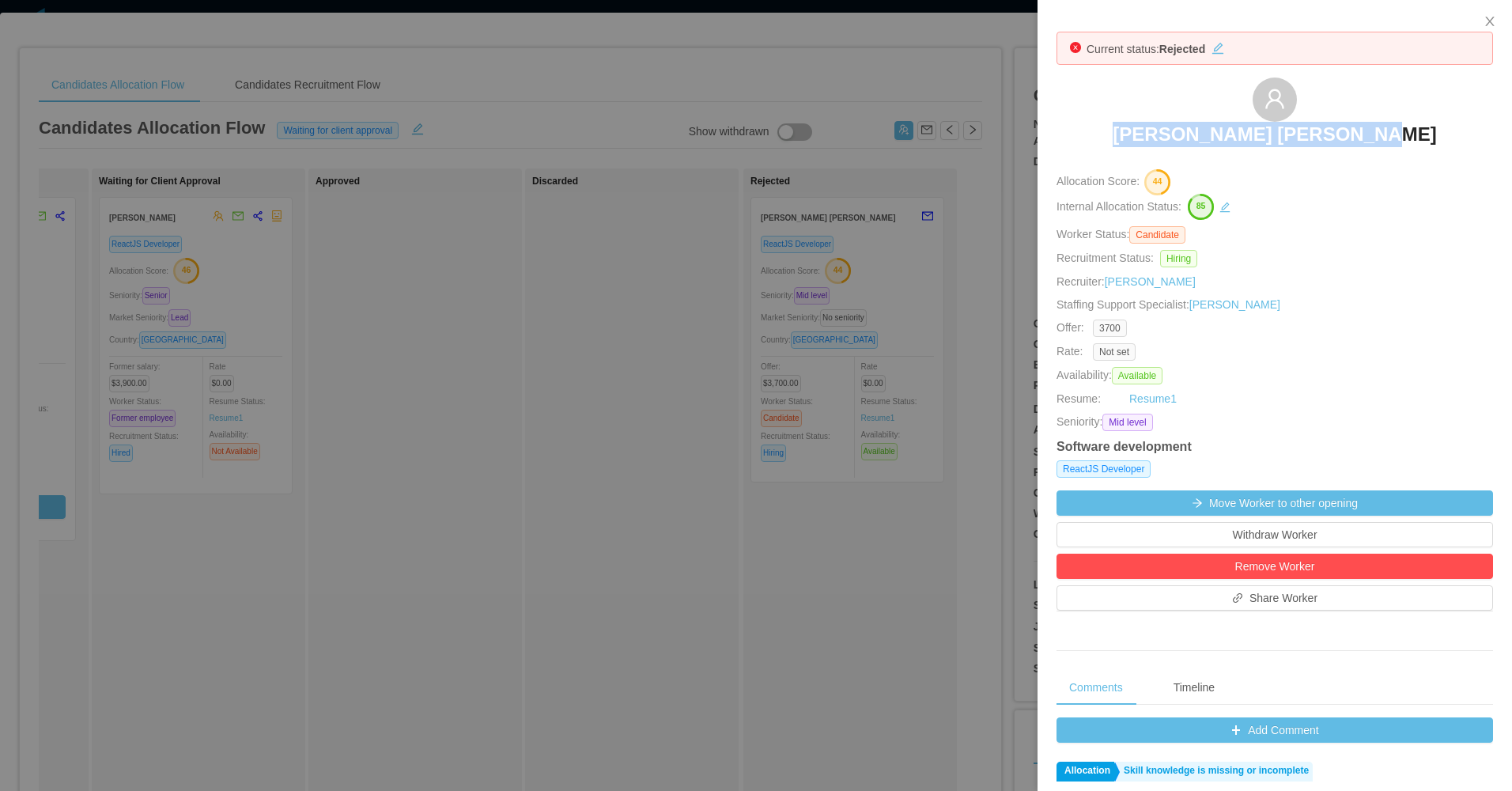
drag, startPoint x: 1113, startPoint y: 128, endPoint x: 1394, endPoint y: 149, distance: 281.8
click at [719, 148] on div "Francisco Duran Gonzalez" at bounding box center [1274, 117] width 437 height 79
copy h3 "Francisco Duran Gonzalez"
click at [719, 36] on button "Close" at bounding box center [1489, 22] width 44 height 44
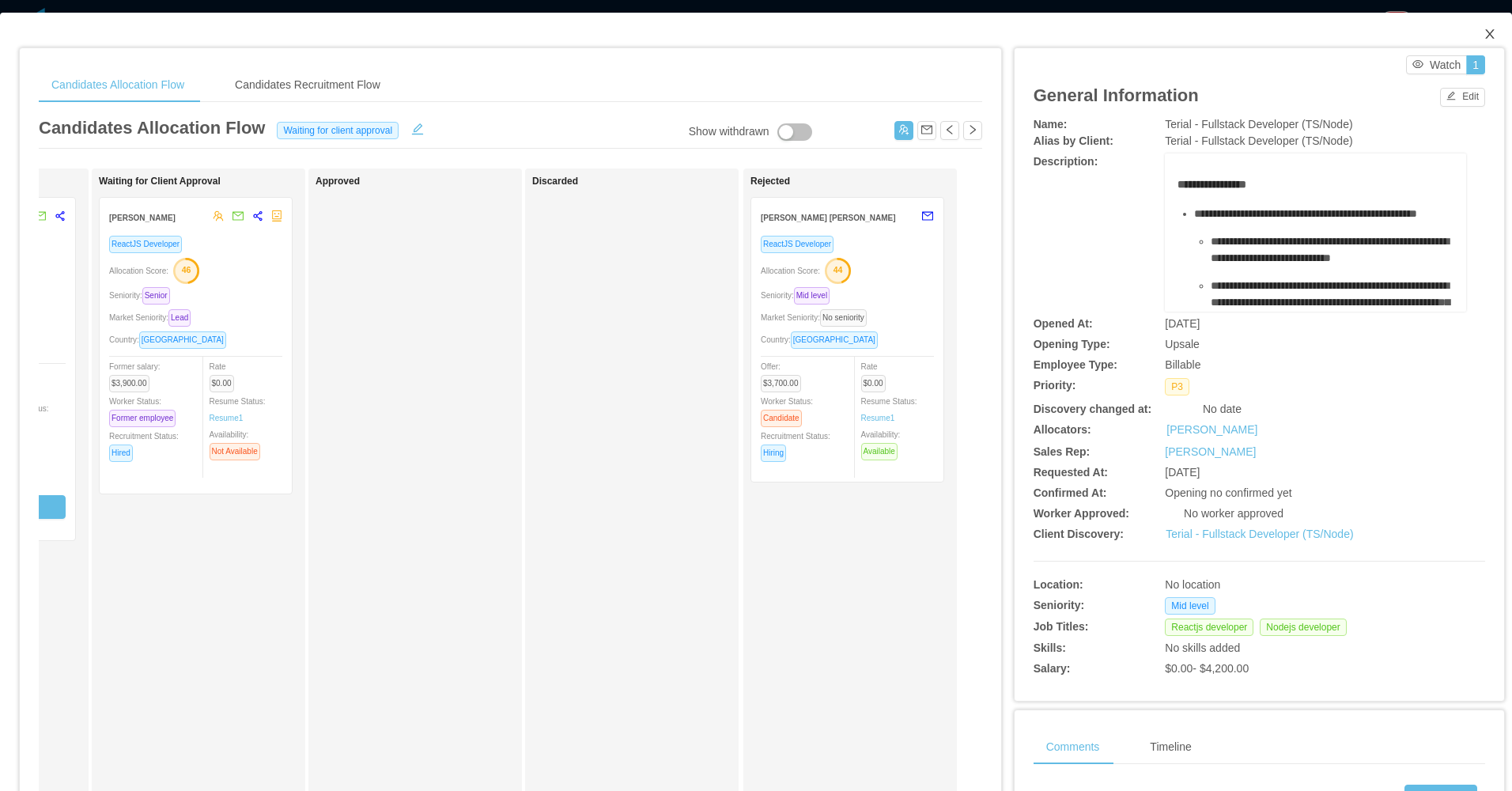
click at [719, 35] on icon "icon: close" at bounding box center [1489, 33] width 13 height 13
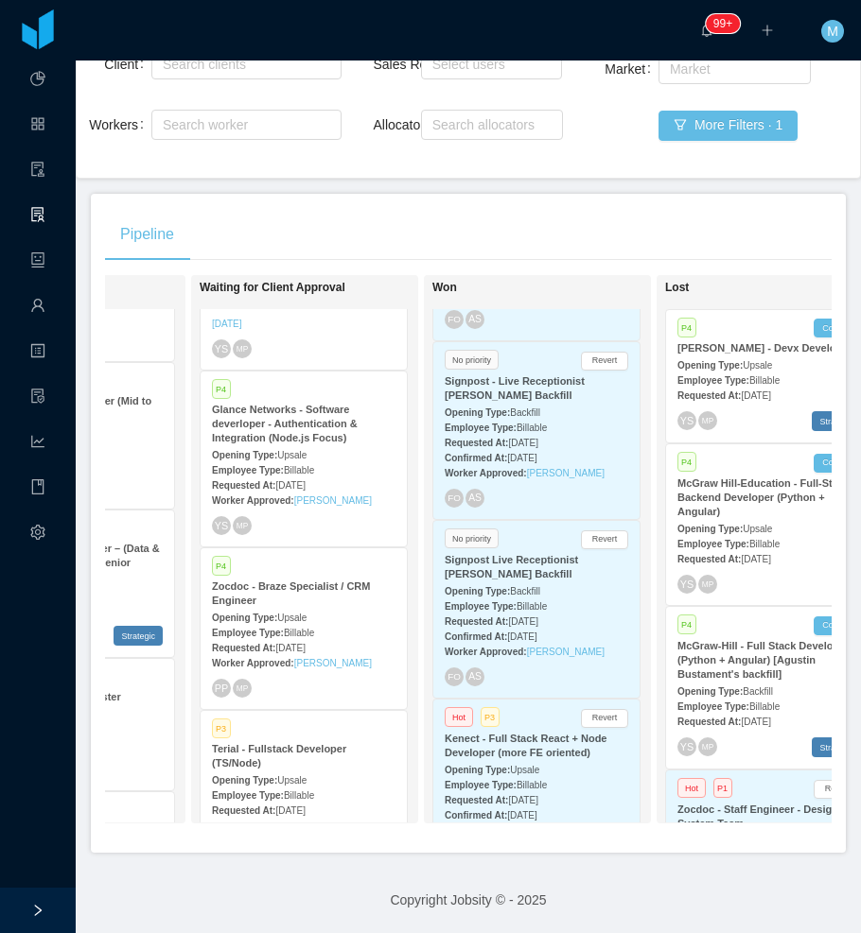
scroll to position [558, 0]
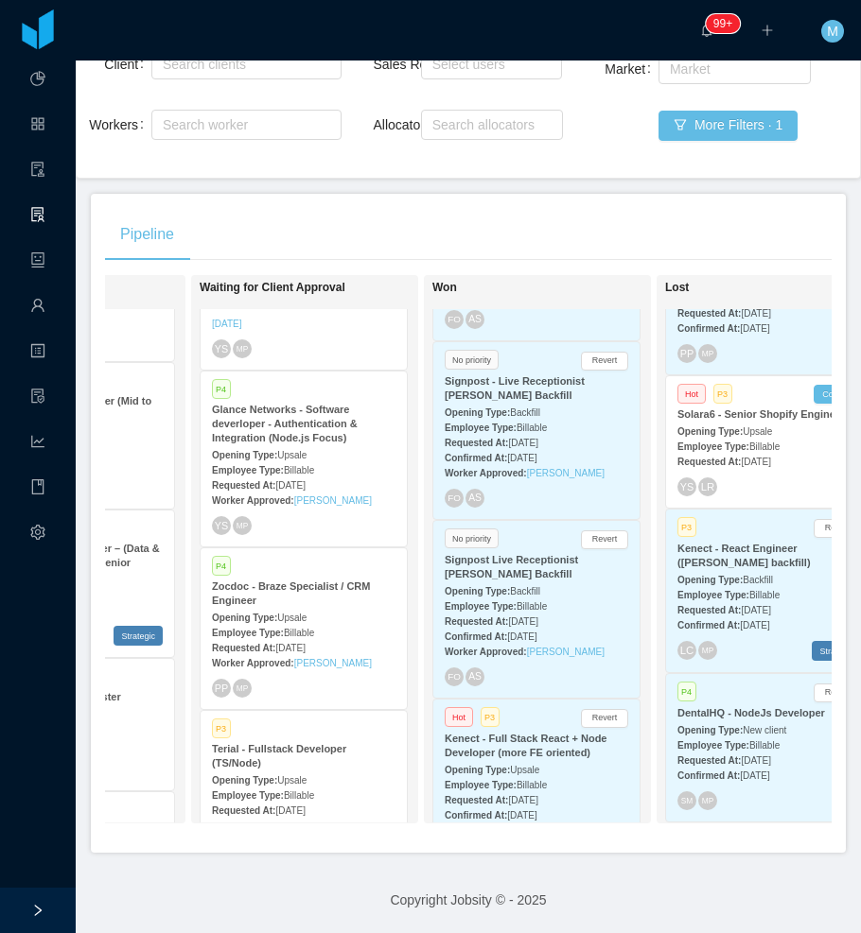
click at [741, 584] on div "Employee Type: Billable" at bounding box center [768, 594] width 183 height 20
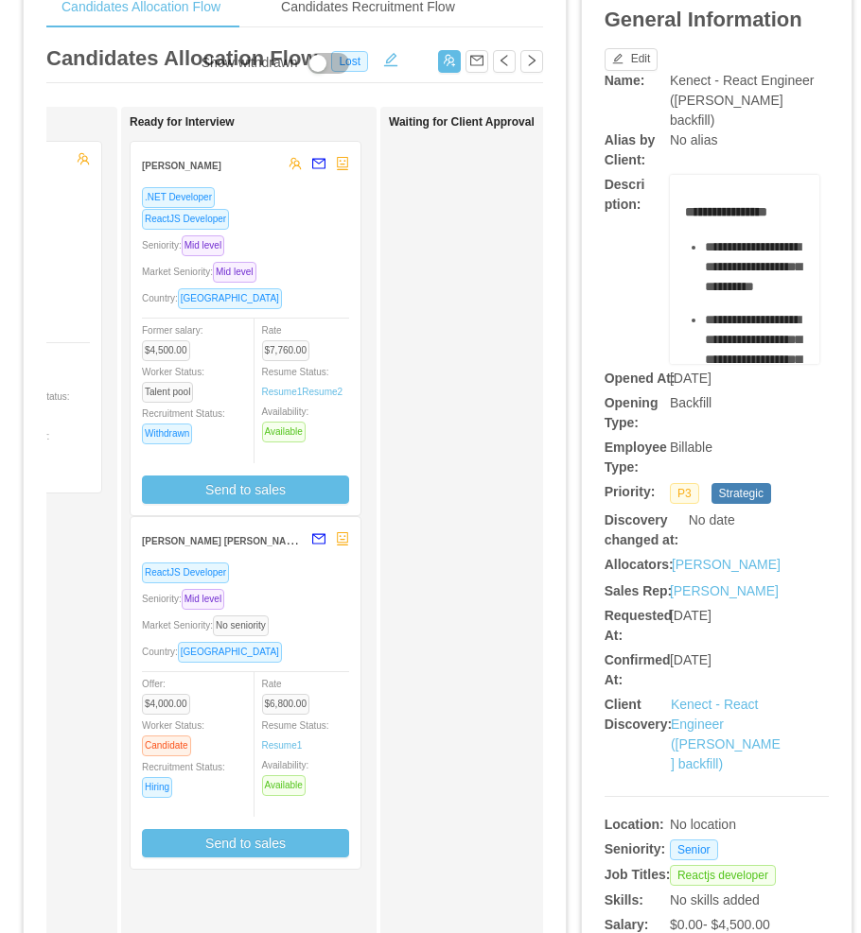
scroll to position [189, 0]
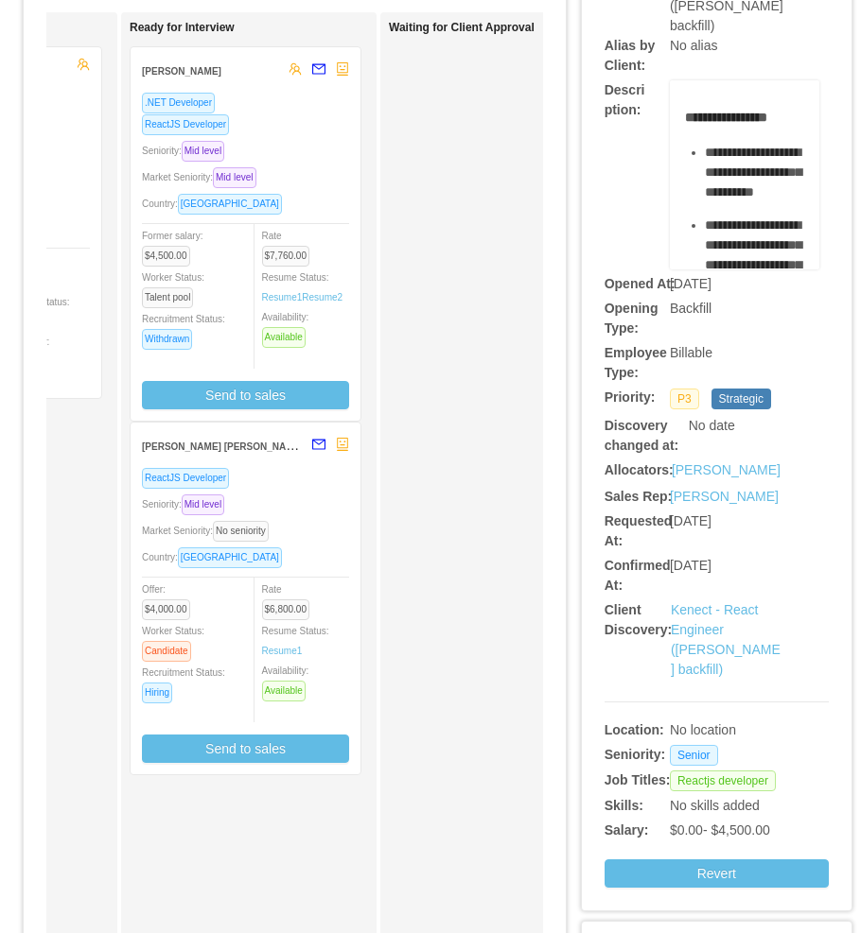
click at [319, 583] on div "Rate $6,800.00 Resume Status: Resume 1 Availability: Available" at bounding box center [314, 640] width 104 height 123
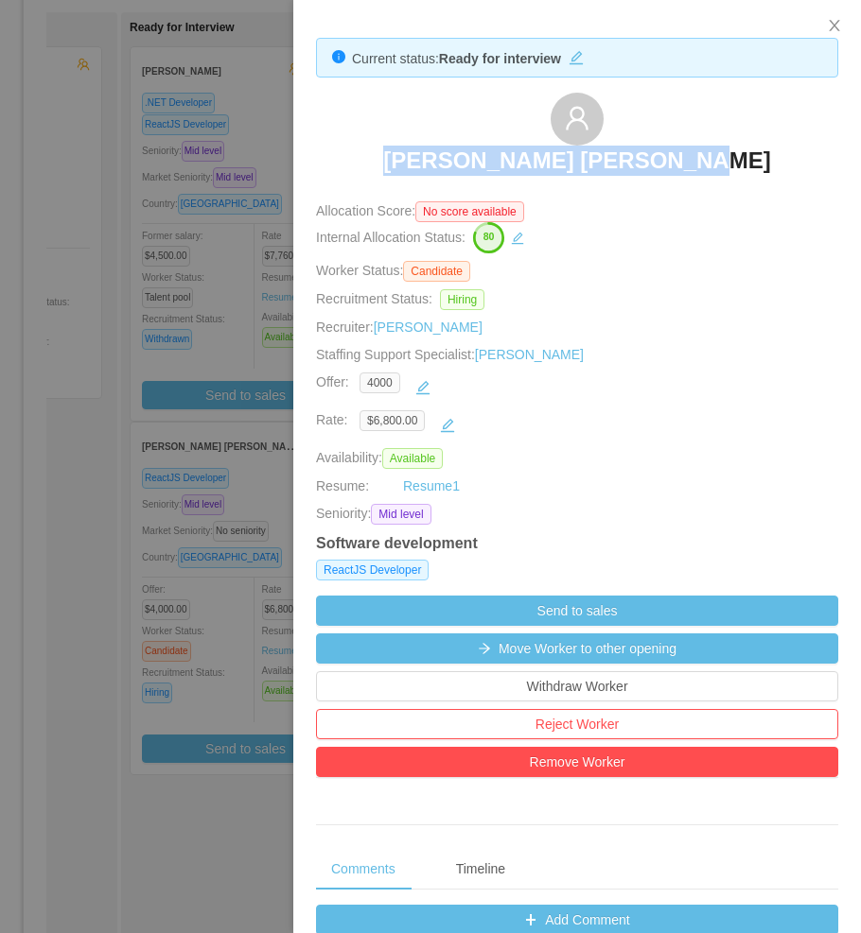
drag, startPoint x: 416, startPoint y: 165, endPoint x: 722, endPoint y: 181, distance: 306.8
click at [722, 181] on div "Francisco Duran Gonzalez" at bounding box center [577, 140] width 522 height 95
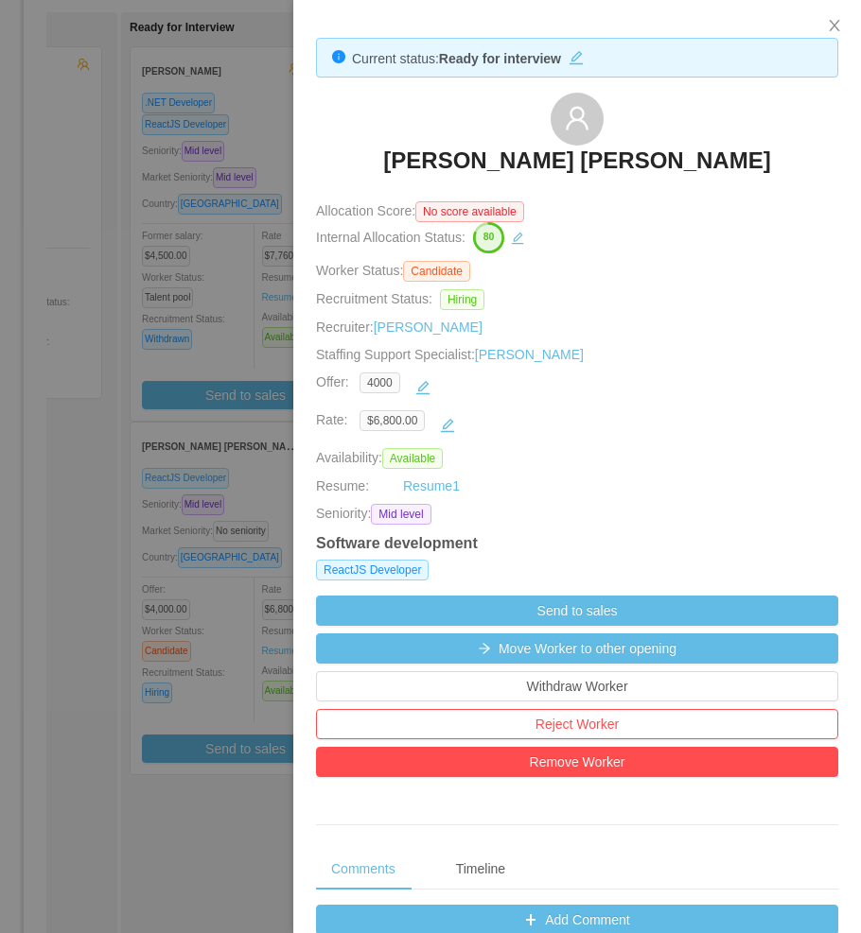
click at [194, 446] on div at bounding box center [430, 466] width 861 height 933
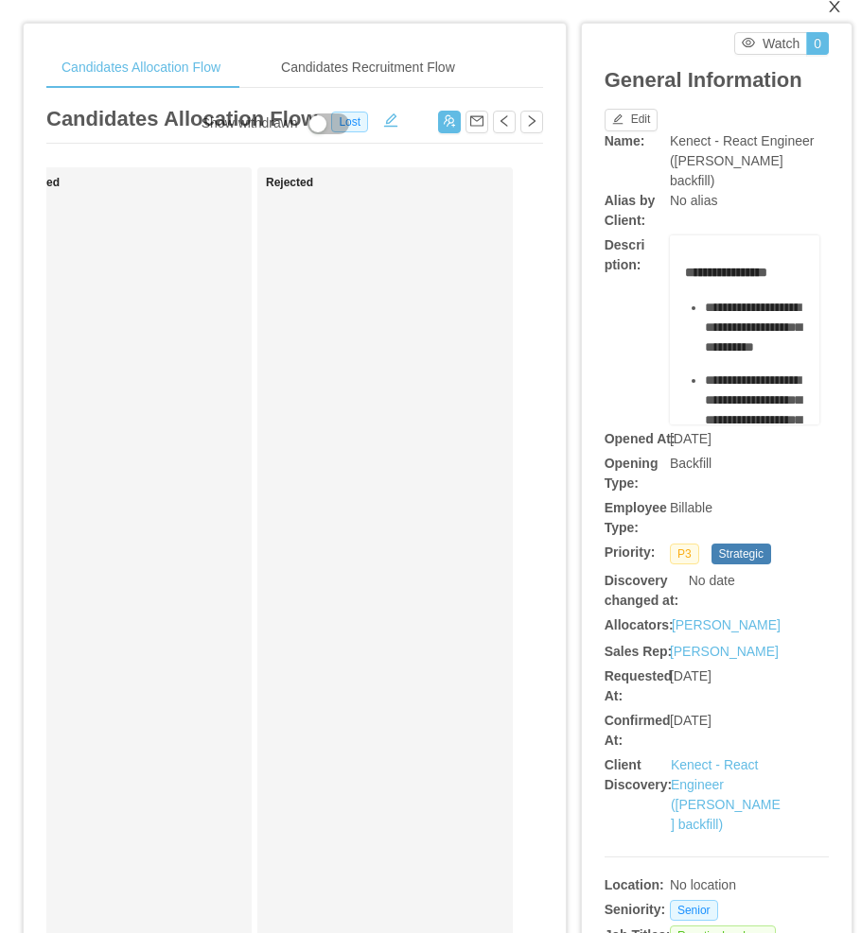
scroll to position [0, 0]
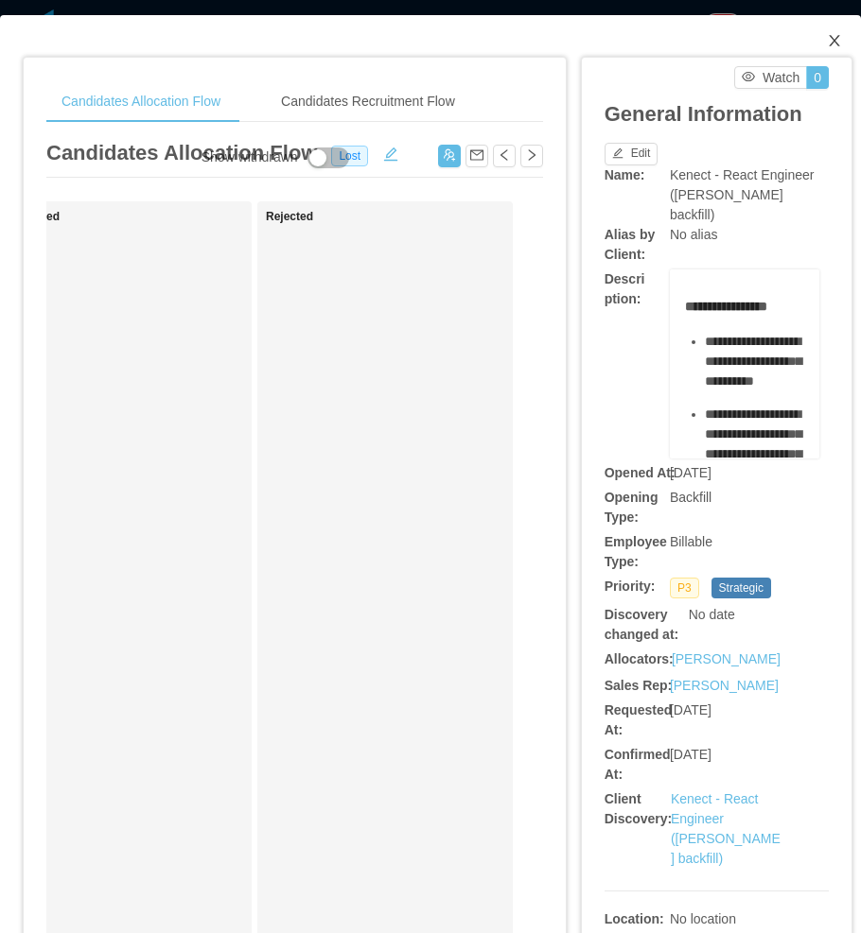
click at [826, 47] on icon "icon: close" at bounding box center [833, 40] width 15 height 15
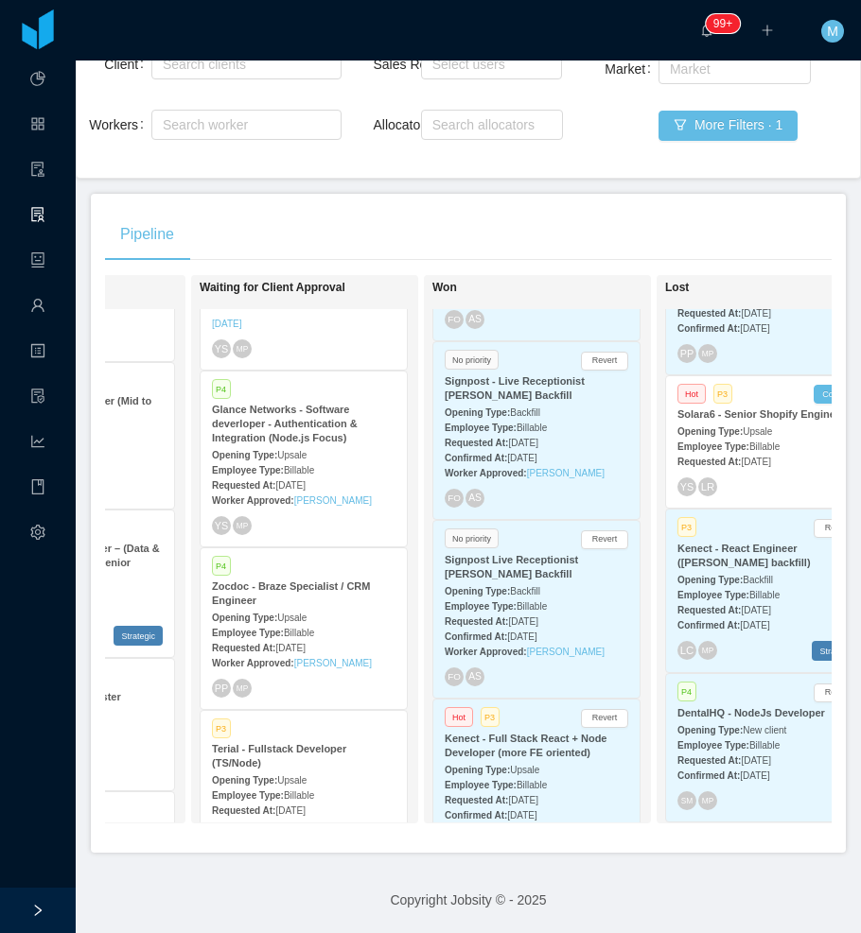
drag, startPoint x: 461, startPoint y: 273, endPoint x: 440, endPoint y: 287, distance: 26.0
click at [461, 276] on div "Won" at bounding box center [564, 292] width 265 height 33
click at [441, 211] on div "Pipeline" at bounding box center [468, 234] width 726 height 53
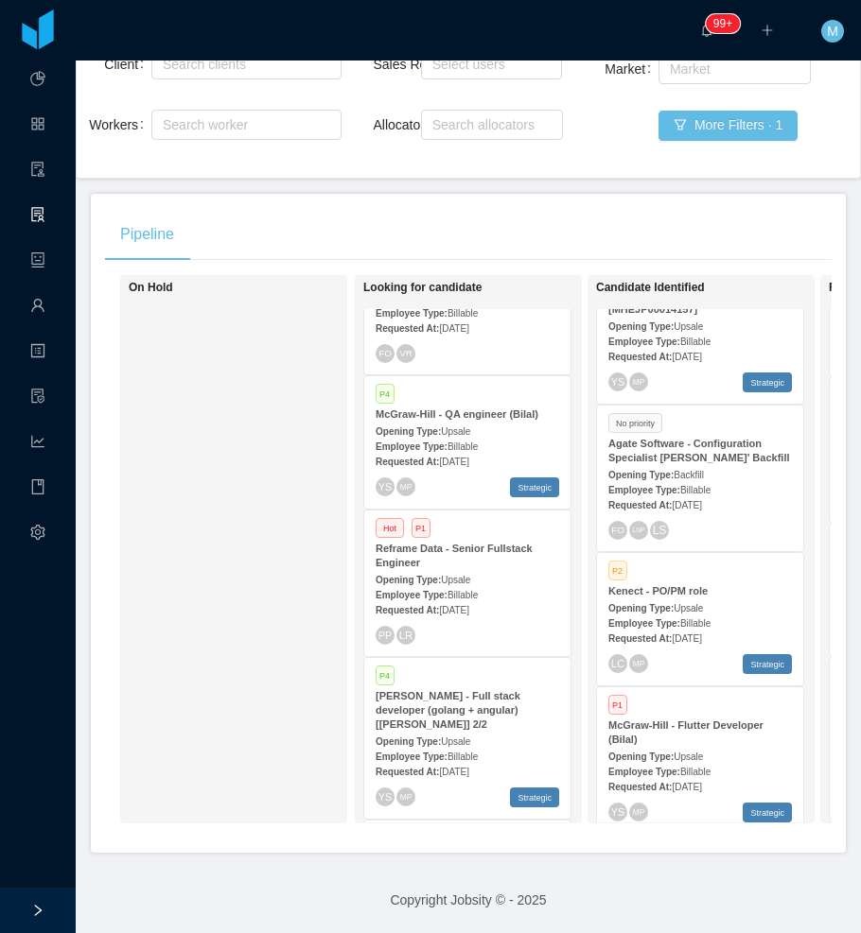
scroll to position [0, 624]
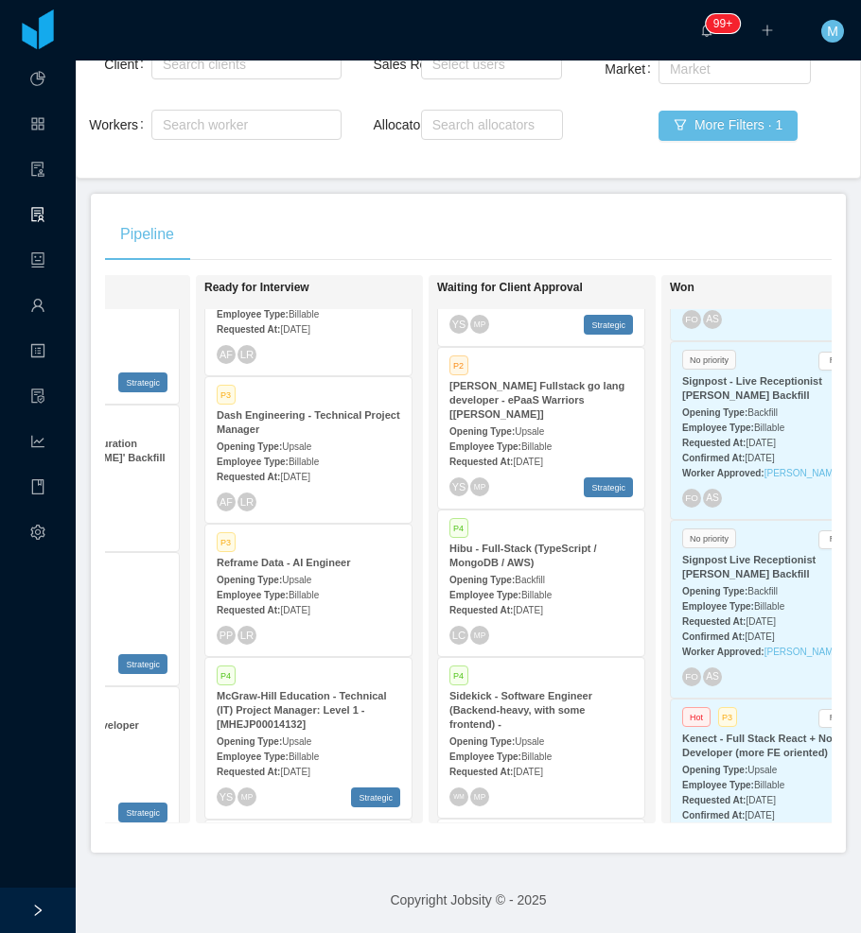
click at [548, 590] on span "Billable" at bounding box center [536, 595] width 30 height 10
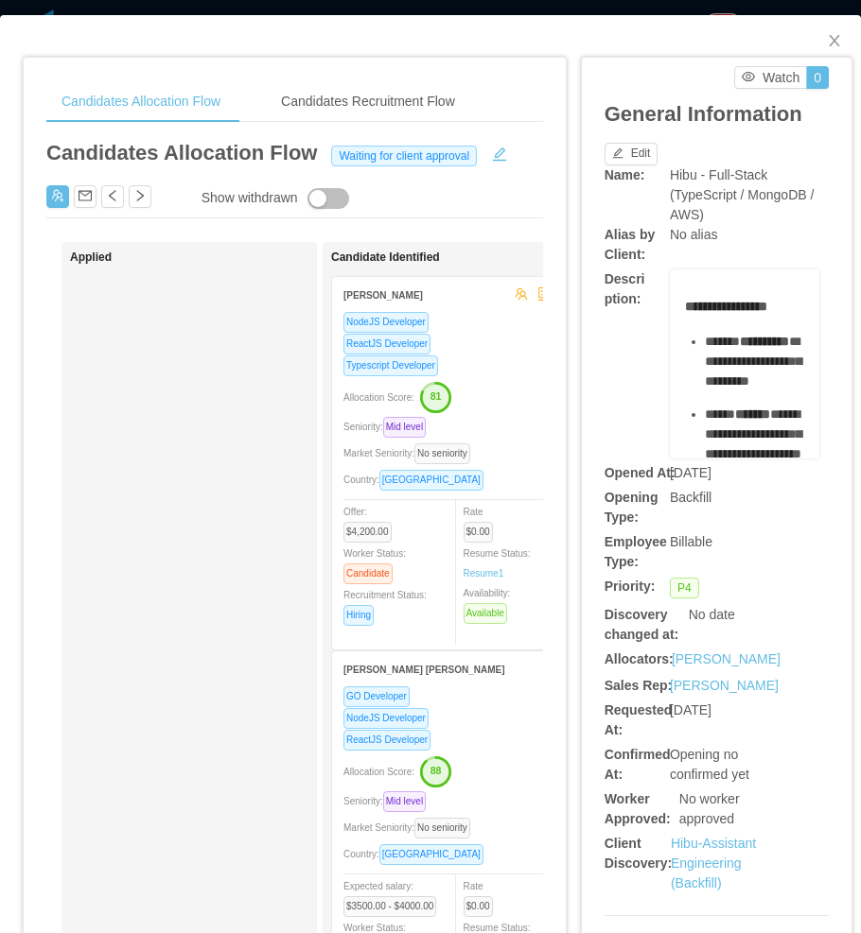
click at [501, 373] on div "Typescript Developer" at bounding box center [446, 366] width 207 height 22
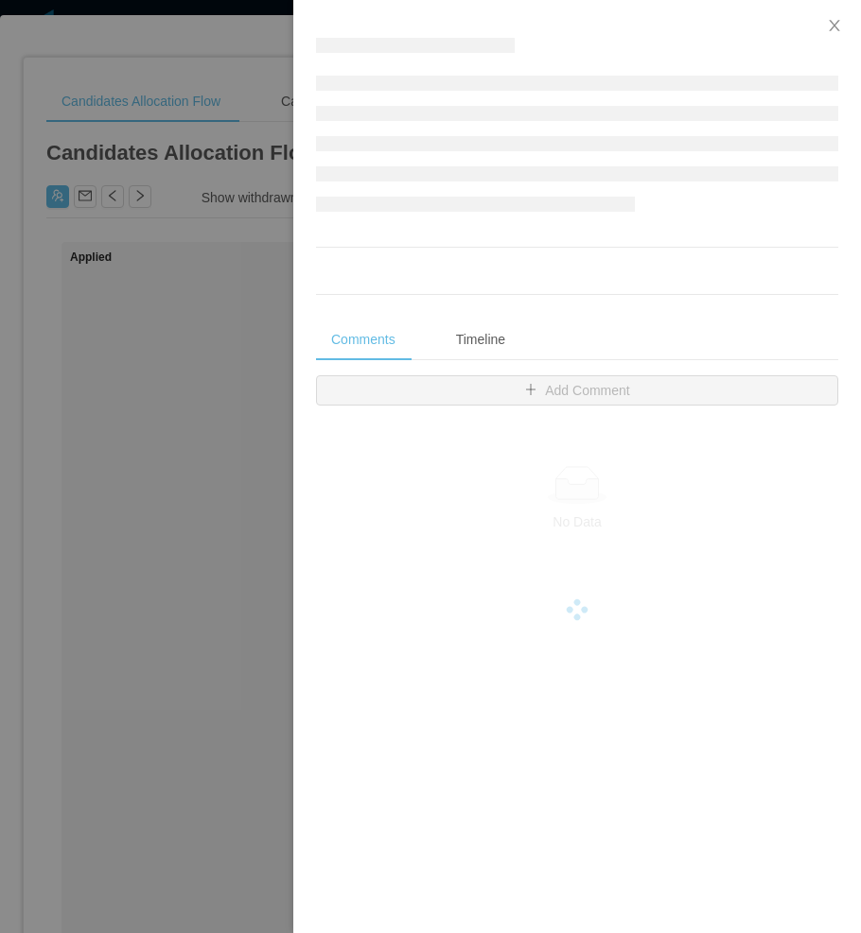
click at [133, 569] on div at bounding box center [430, 466] width 861 height 933
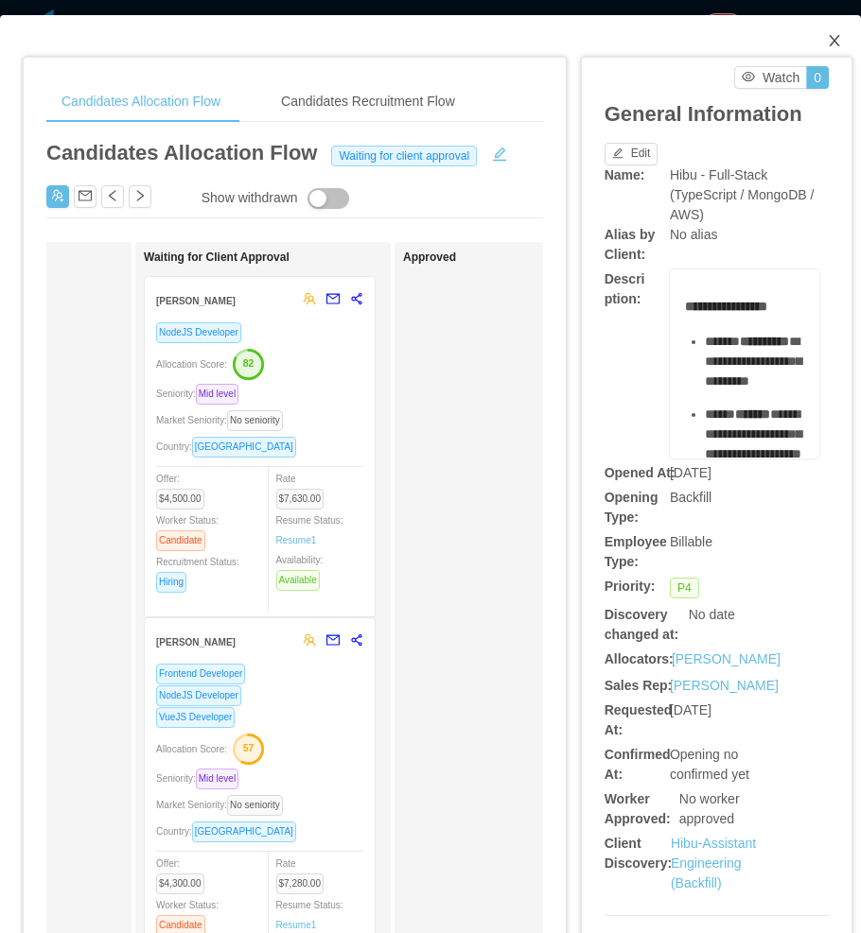
drag, startPoint x: 826, startPoint y: 44, endPoint x: 644, endPoint y: 62, distance: 183.4
click at [826, 46] on icon "icon: close" at bounding box center [833, 40] width 15 height 15
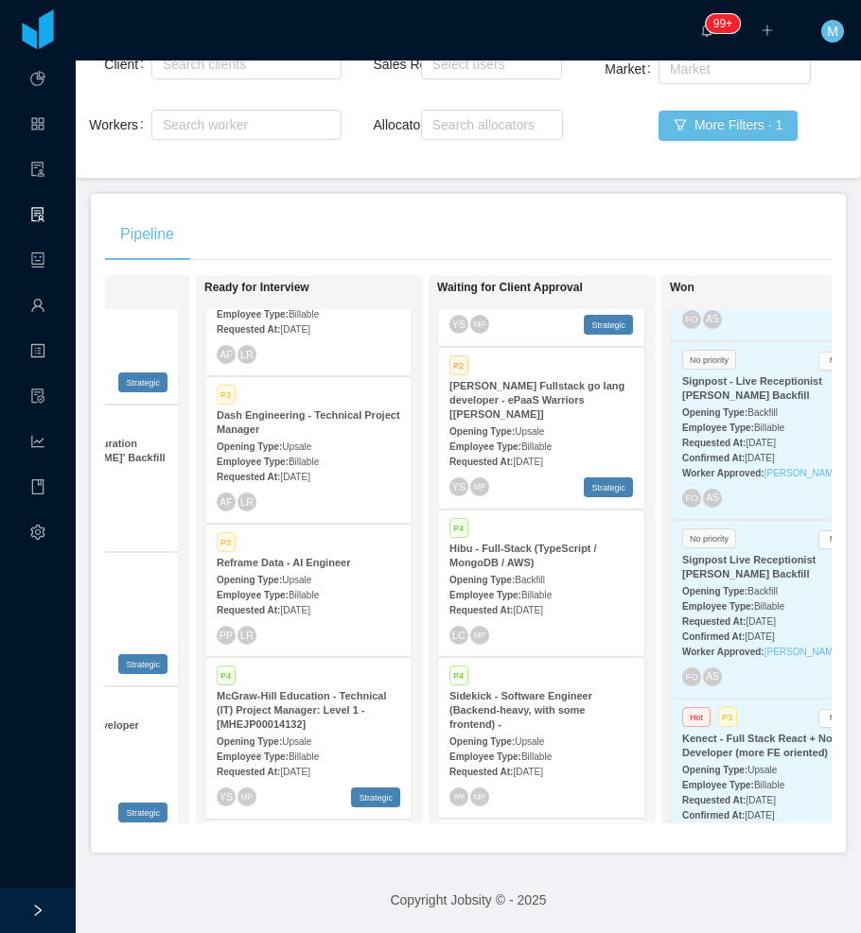
scroll to position [862, 0]
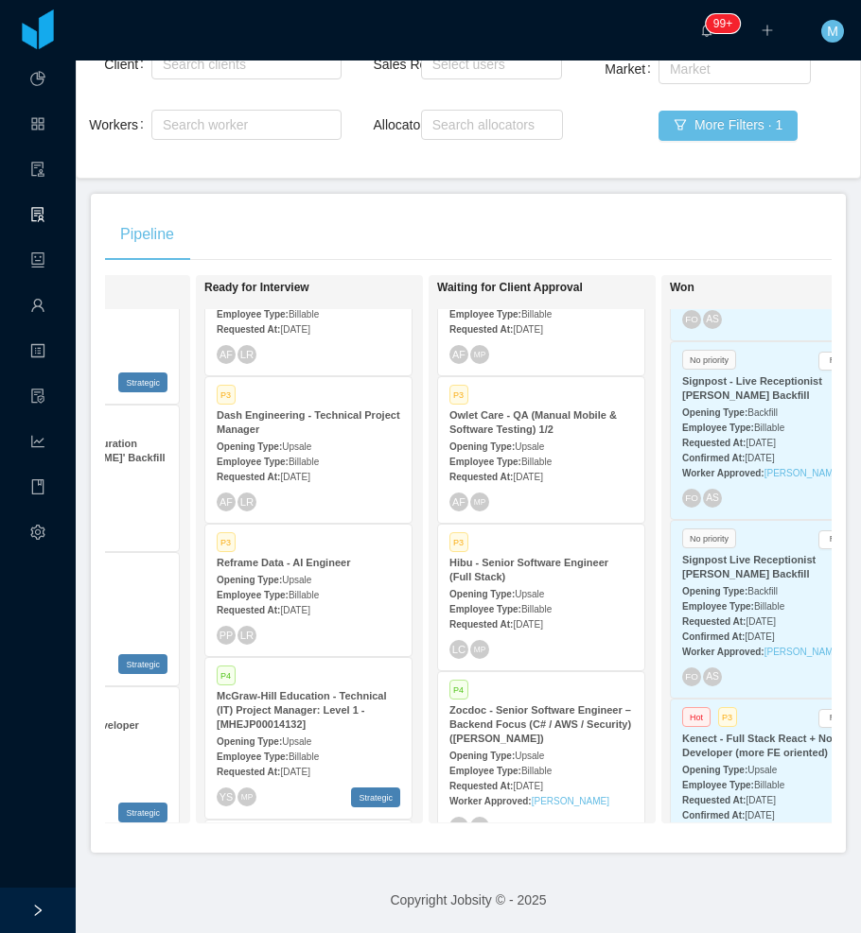
click at [533, 536] on div "P3" at bounding box center [540, 544] width 183 height 16
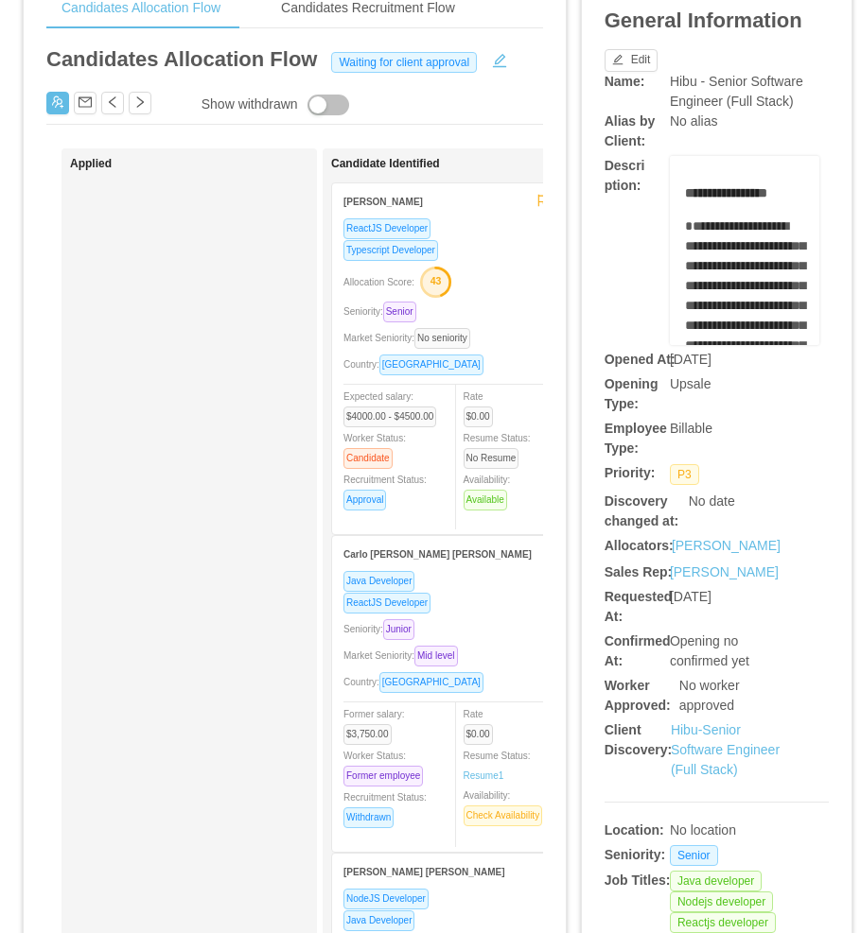
scroll to position [95, 0]
click at [483, 295] on div "ReactJS Developer Typescript Developer Allocation Score: 43 Seniority: Senior M…" at bounding box center [446, 369] width 207 height 305
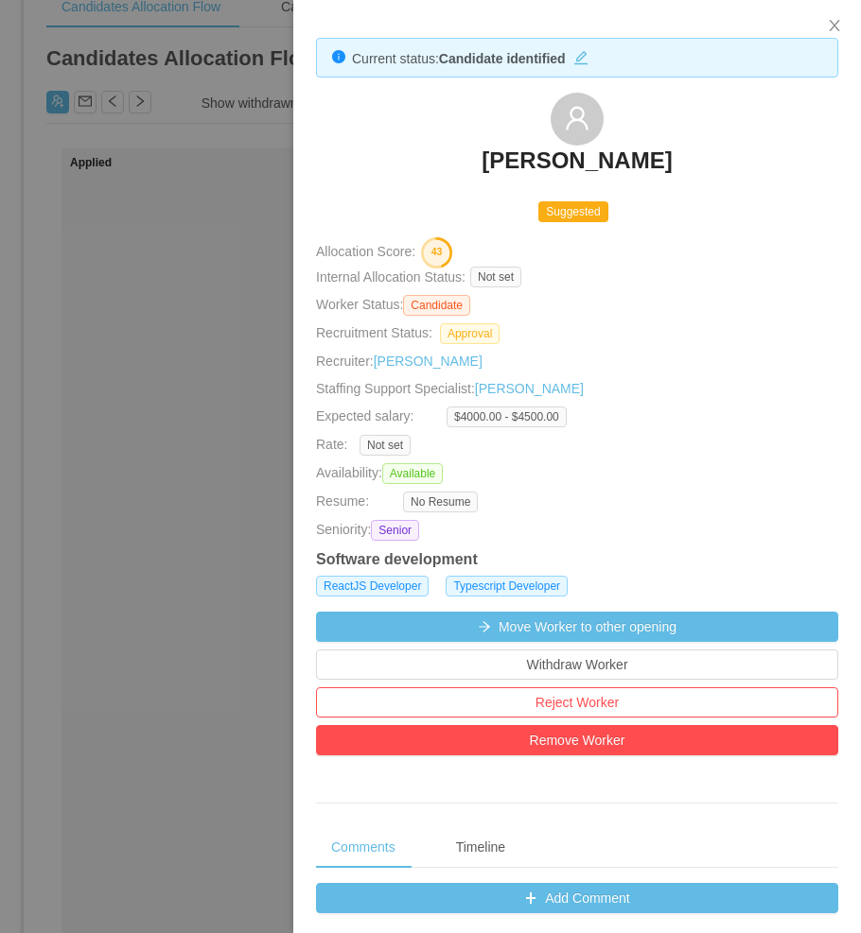
drag, startPoint x: 439, startPoint y: 174, endPoint x: 663, endPoint y: 170, distance: 224.1
click at [663, 170] on div "Henrique Poloni" at bounding box center [577, 140] width 522 height 95
copy h3 "Henrique Poloni"
click at [199, 501] on div at bounding box center [430, 466] width 861 height 933
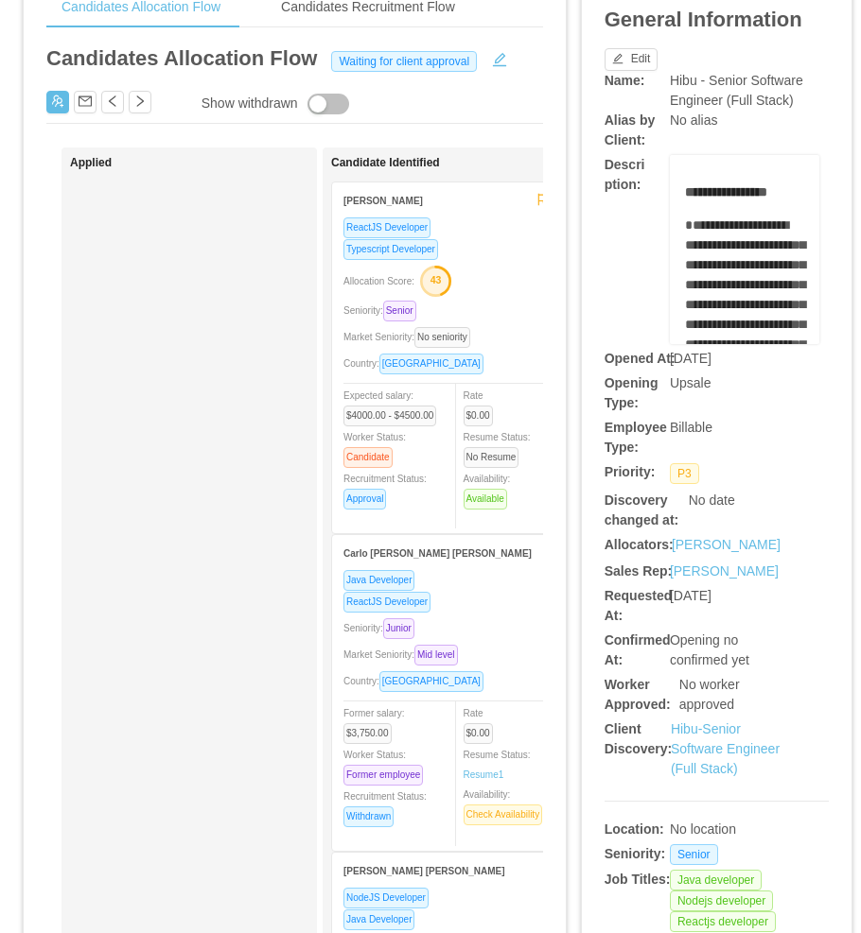
click at [199, 501] on div "Applied" at bounding box center [202, 620] width 265 height 929
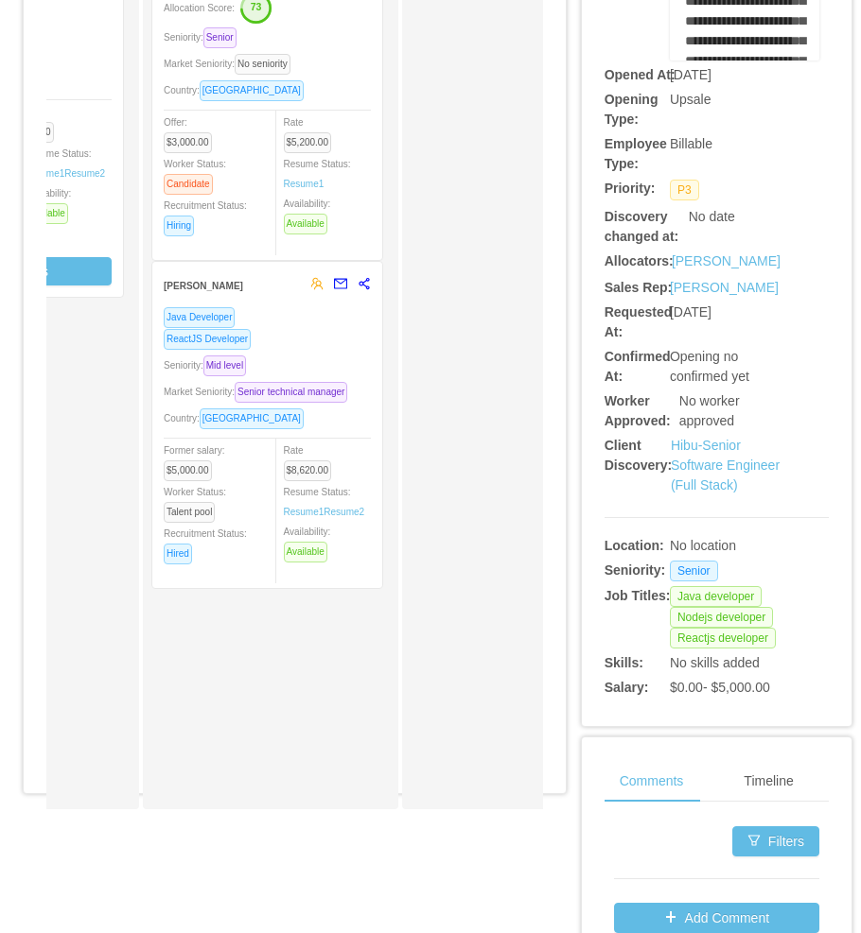
scroll to position [0, 0]
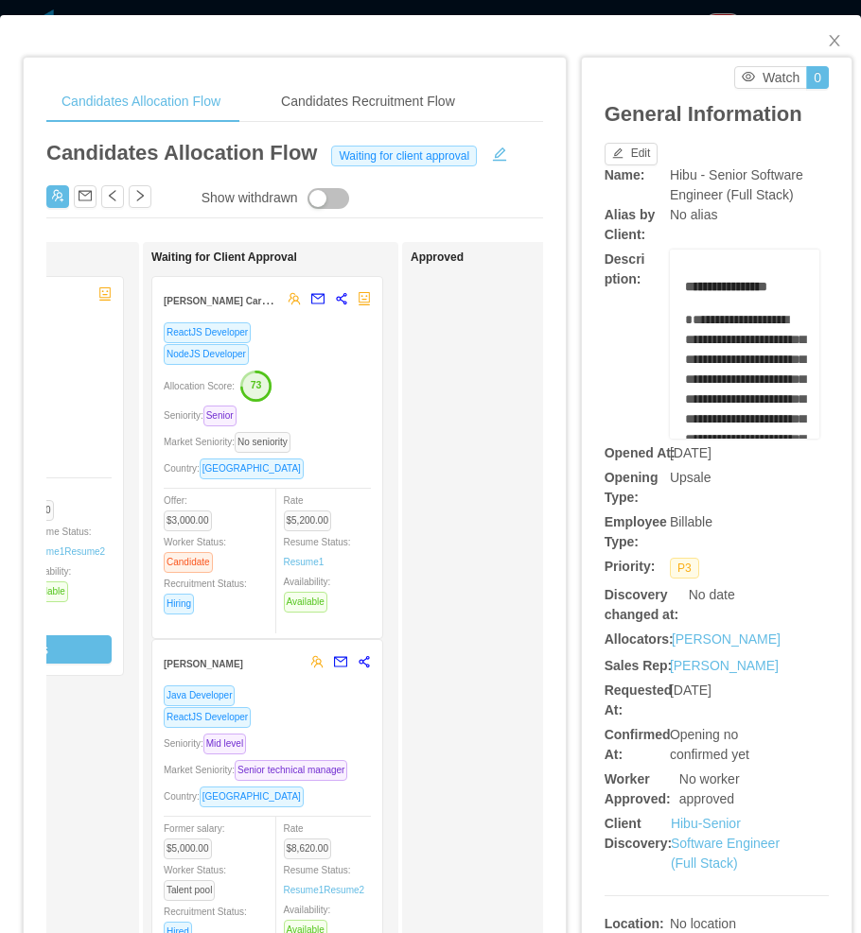
click at [312, 409] on div "Seniority: Senior" at bounding box center [267, 416] width 207 height 22
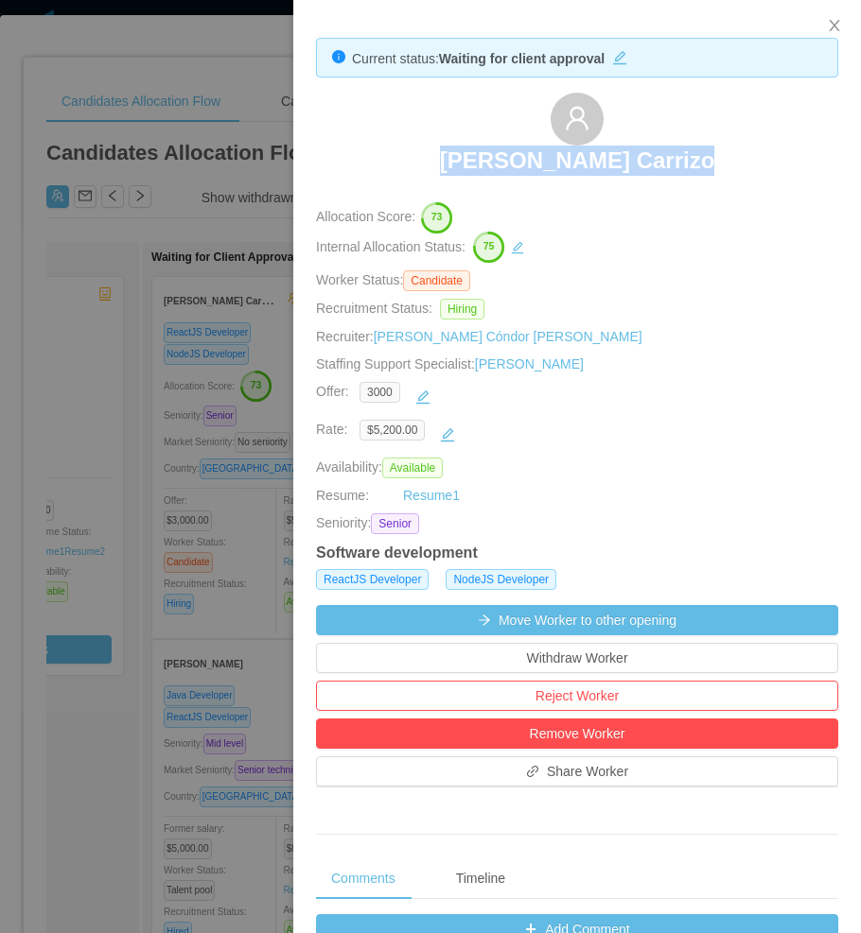
drag, startPoint x: 426, startPoint y: 157, endPoint x: 713, endPoint y: 172, distance: 286.9
click at [713, 172] on div "Roger Rengifo Carrizo" at bounding box center [577, 140] width 522 height 95
copy h3 "Roger Rengifo Carrizo"
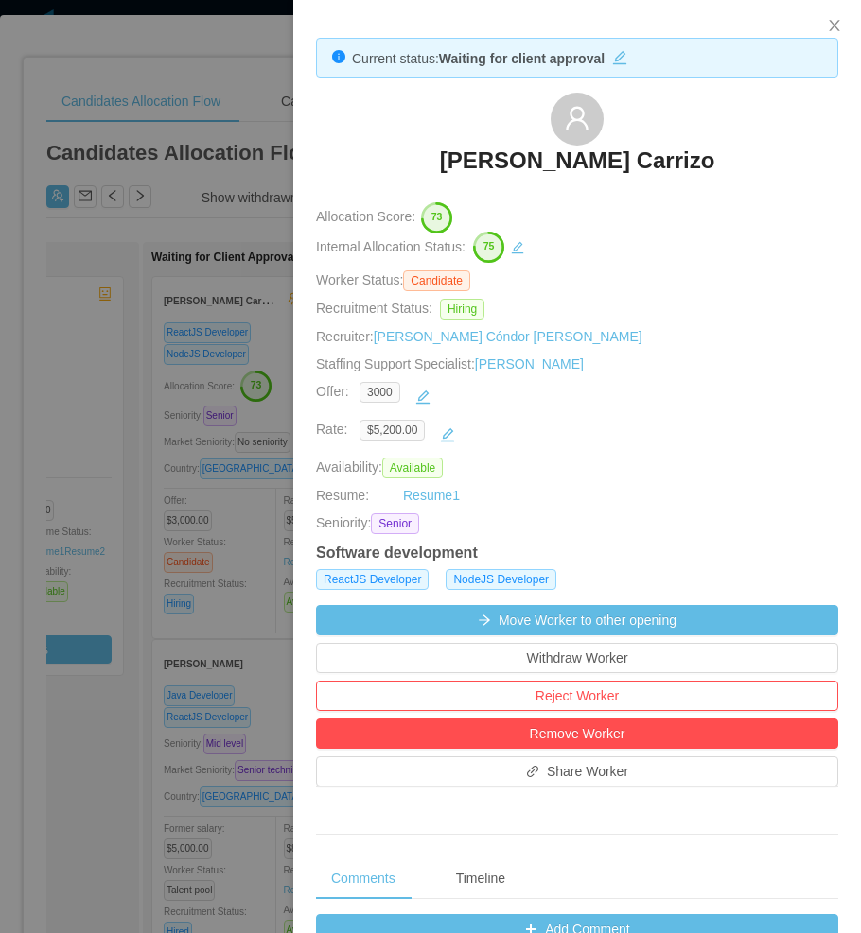
click at [78, 546] on div at bounding box center [430, 466] width 861 height 933
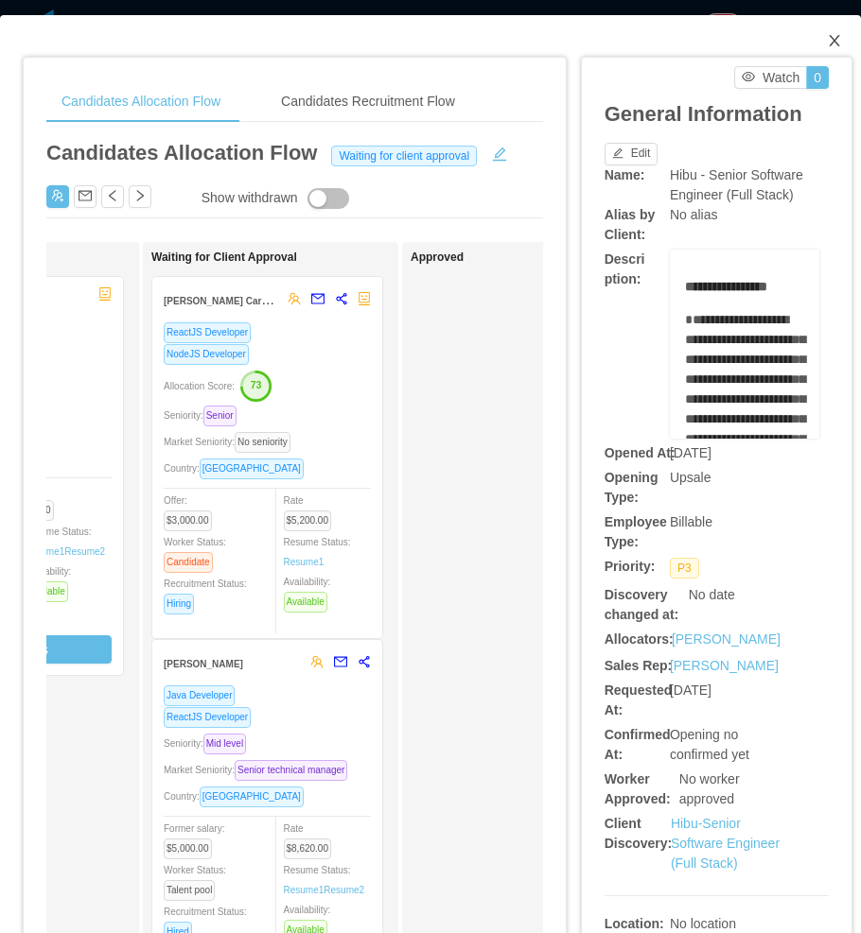
click at [826, 44] on icon "icon: close" at bounding box center [833, 40] width 15 height 15
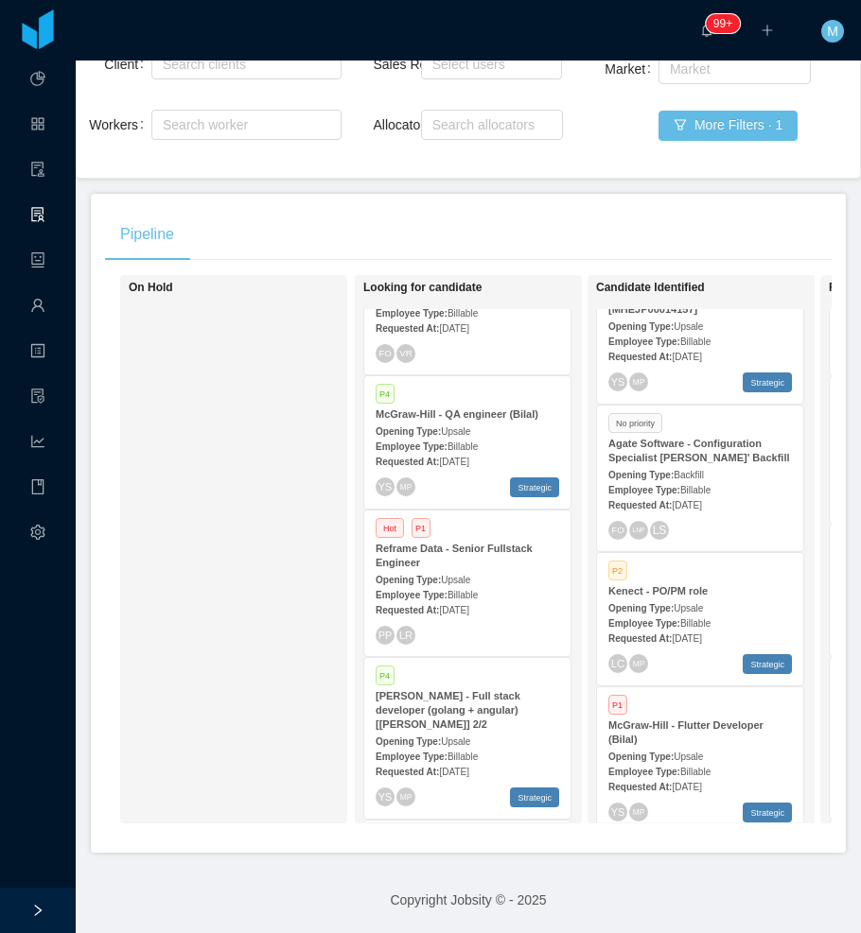
click at [476, 576] on div "Opening Type: Upsale" at bounding box center [466, 579] width 183 height 20
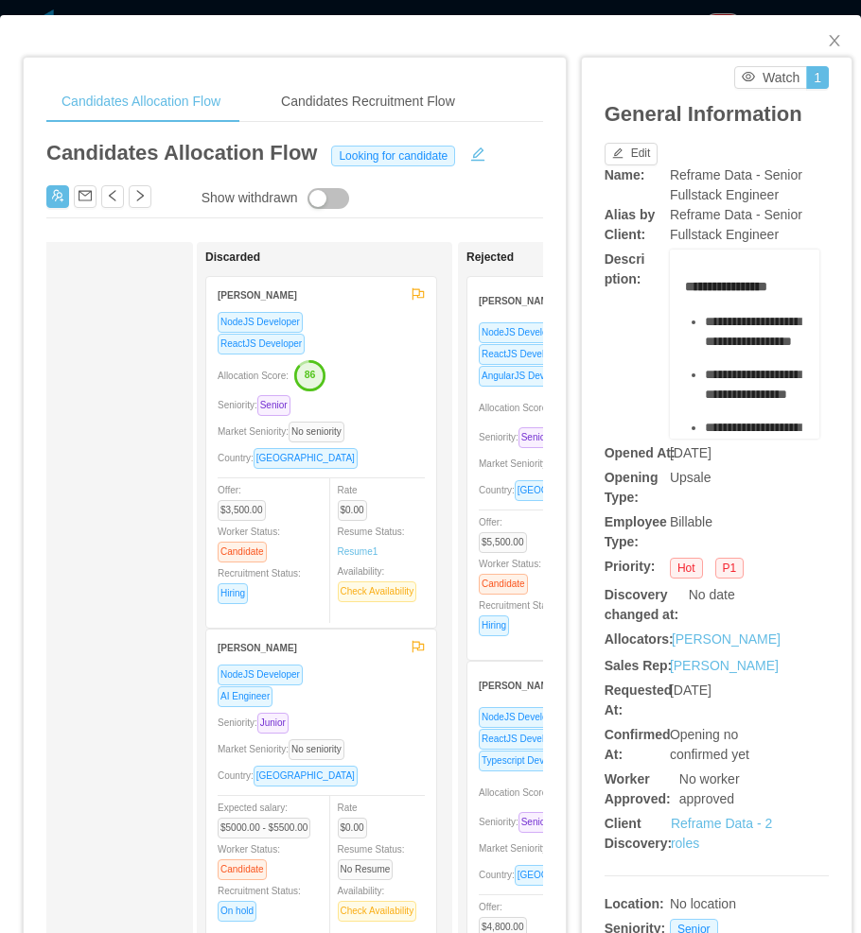
click at [361, 359] on div "Allocation Score: 86" at bounding box center [320, 374] width 207 height 30
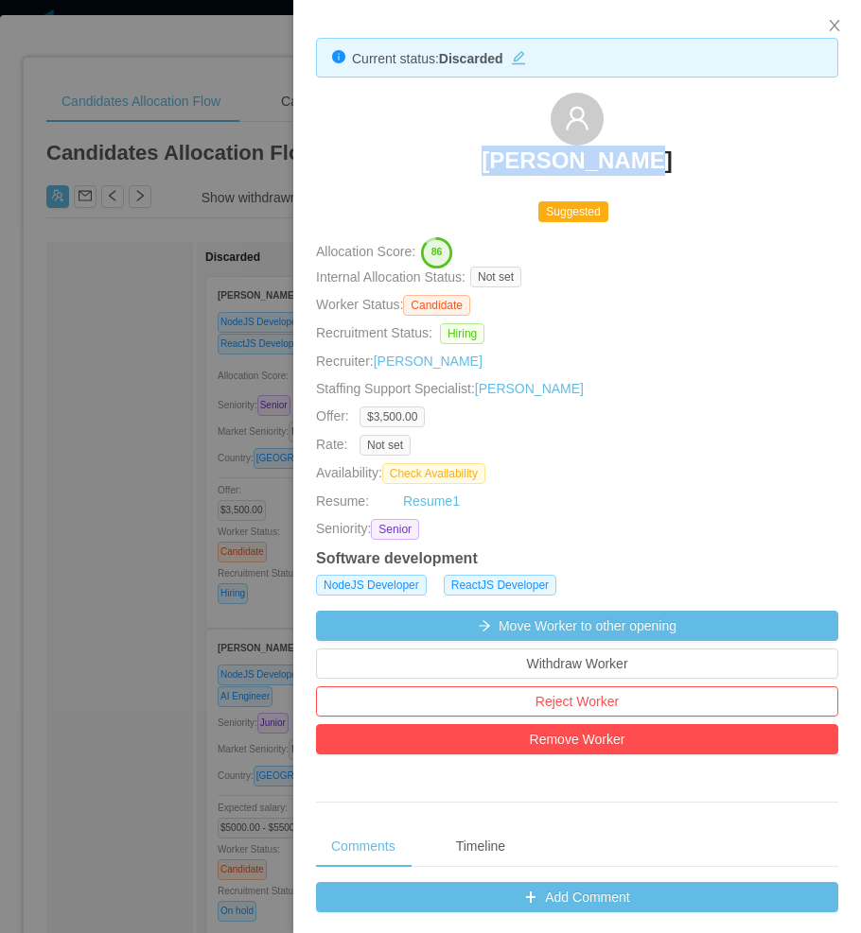
drag, startPoint x: 433, startPoint y: 147, endPoint x: 712, endPoint y: 154, distance: 279.1
click at [712, 154] on div "Nelson Lopes" at bounding box center [577, 140] width 522 height 95
copy h3 "Nelson Lopes"
click at [109, 512] on div at bounding box center [430, 466] width 861 height 933
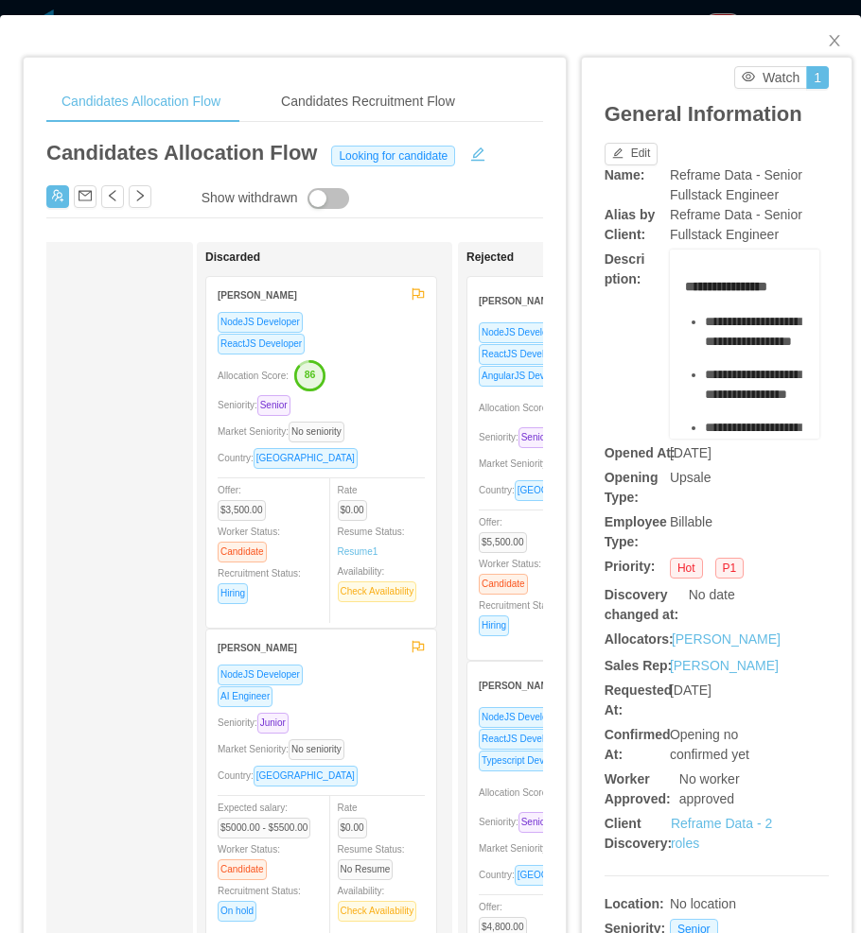
click at [108, 512] on div "Approved" at bounding box center [78, 715] width 265 height 929
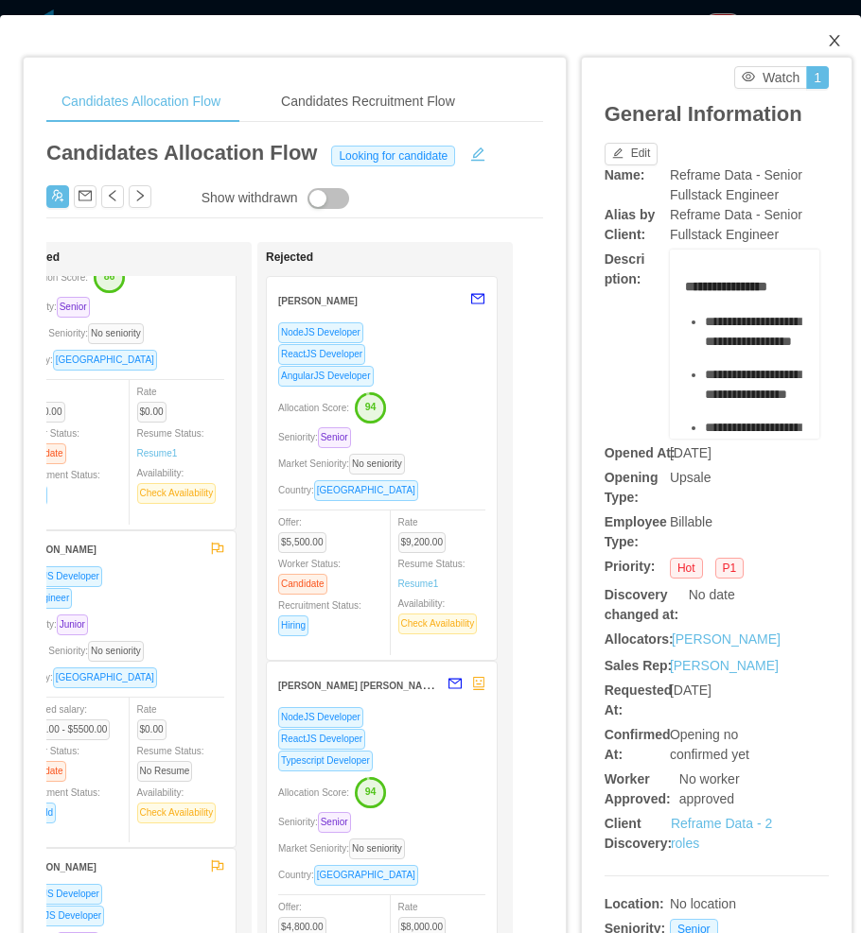
click at [826, 42] on icon "icon: close" at bounding box center [833, 40] width 15 height 15
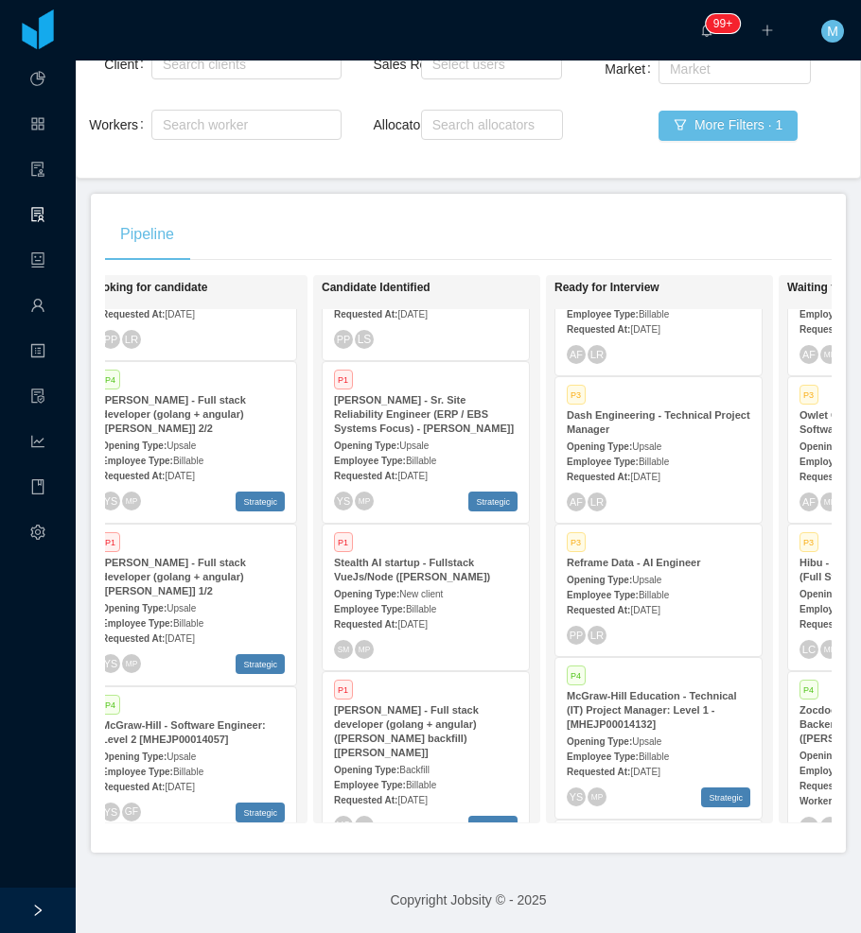
scroll to position [0, 279]
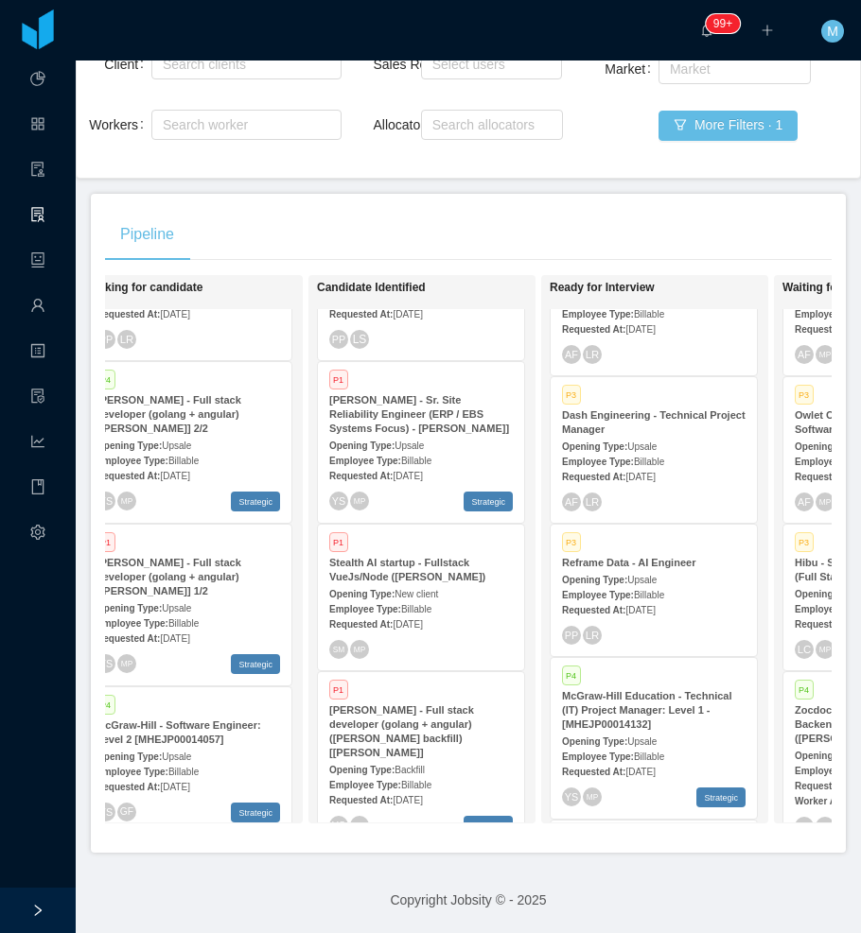
click at [437, 585] on div "Opening Type: New client" at bounding box center [420, 593] width 183 height 20
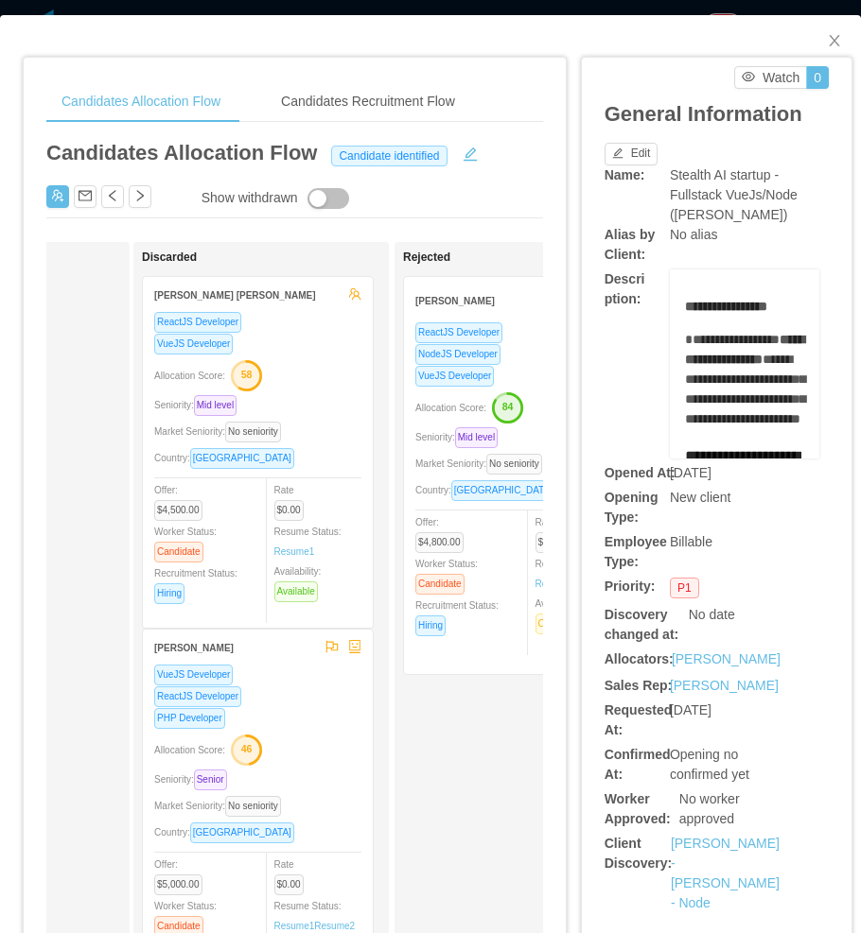
click at [508, 365] on div "VueJS Developer" at bounding box center [518, 376] width 207 height 22
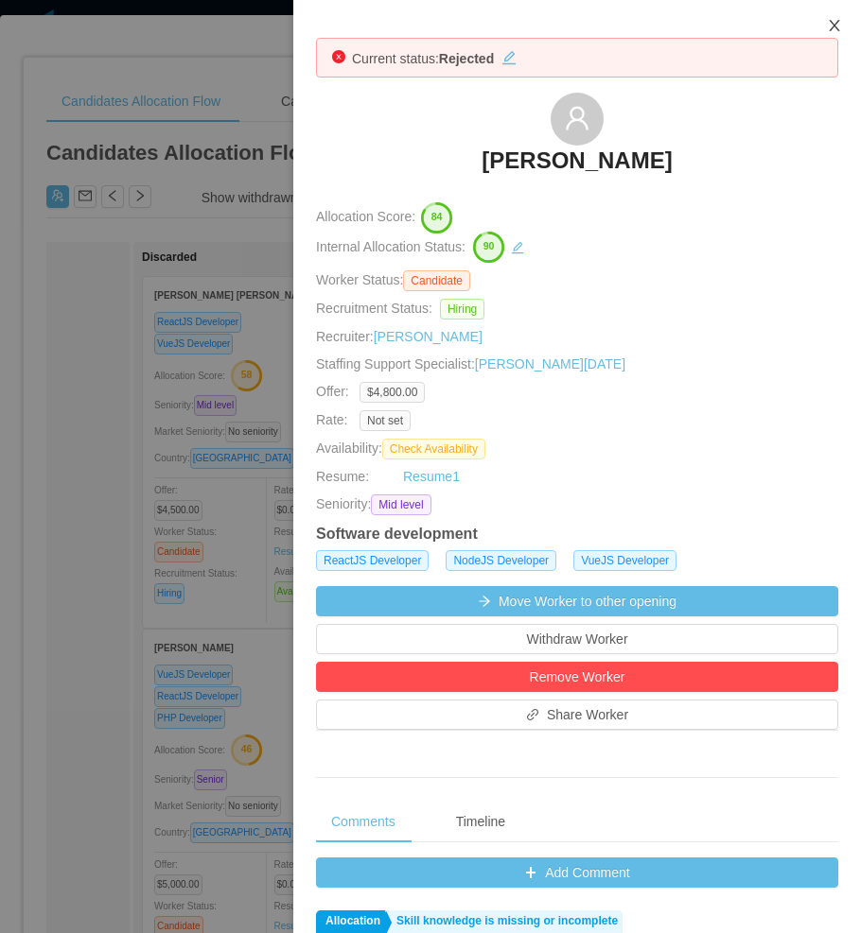
drag, startPoint x: 834, startPoint y: 29, endPoint x: 431, endPoint y: 287, distance: 478.0
click at [834, 30] on icon "icon: close" at bounding box center [833, 25] width 15 height 15
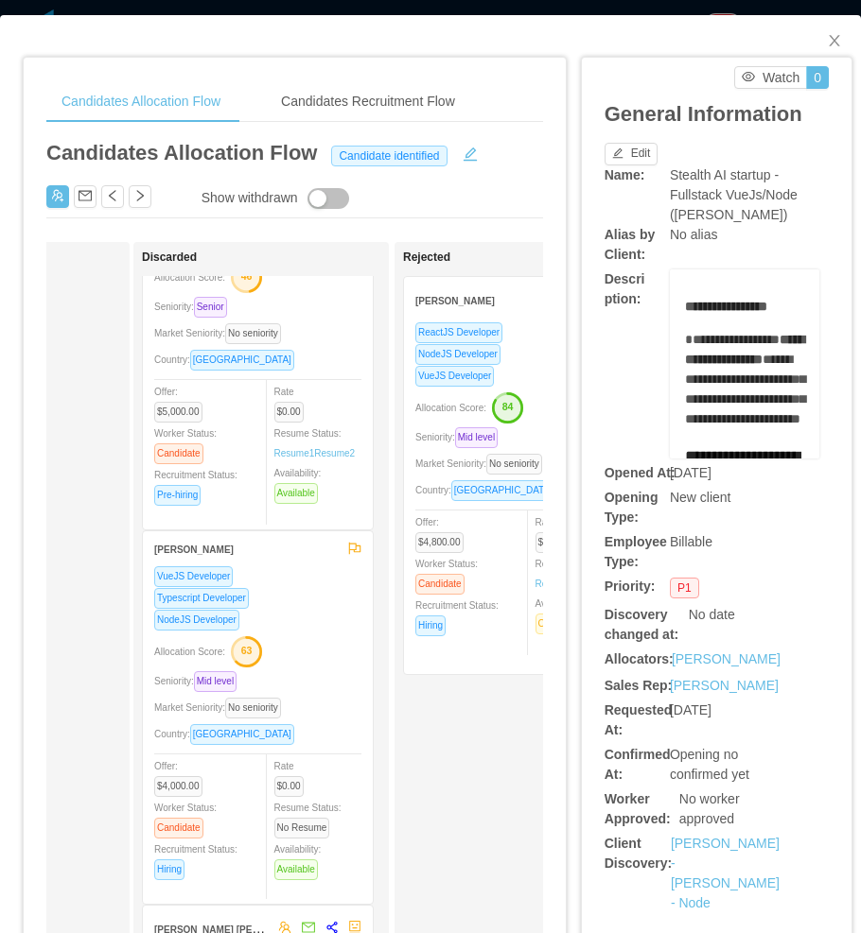
scroll to position [567, 0]
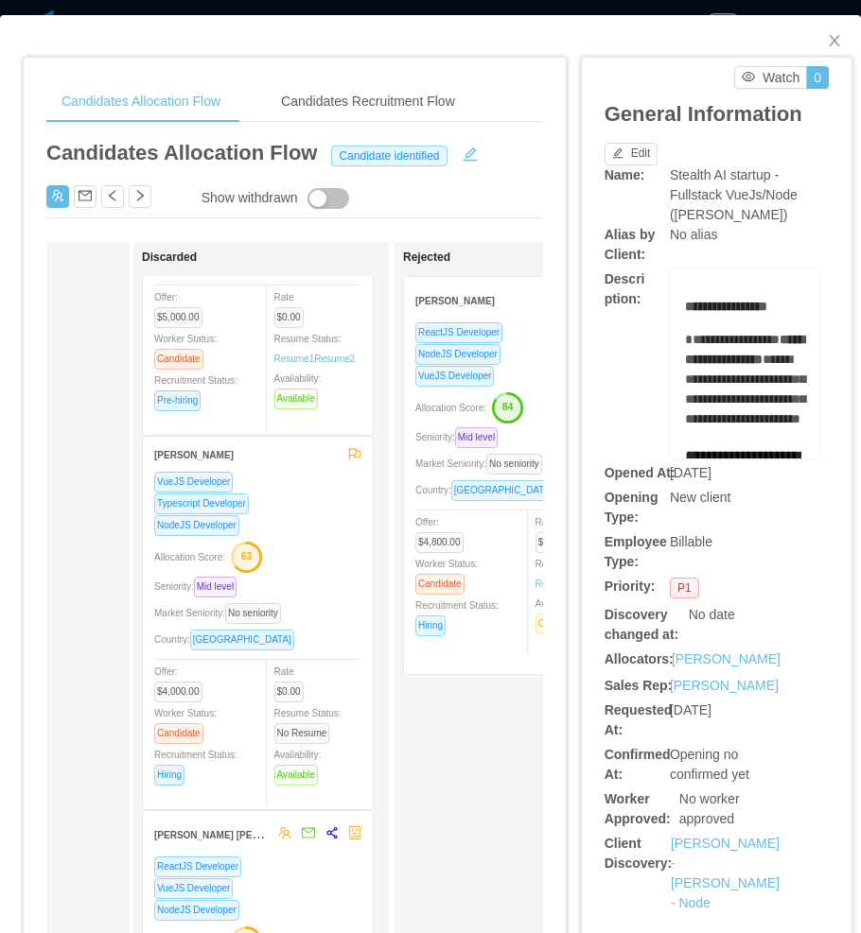
click at [297, 528] on div "NodeJS Developer" at bounding box center [257, 525] width 207 height 22
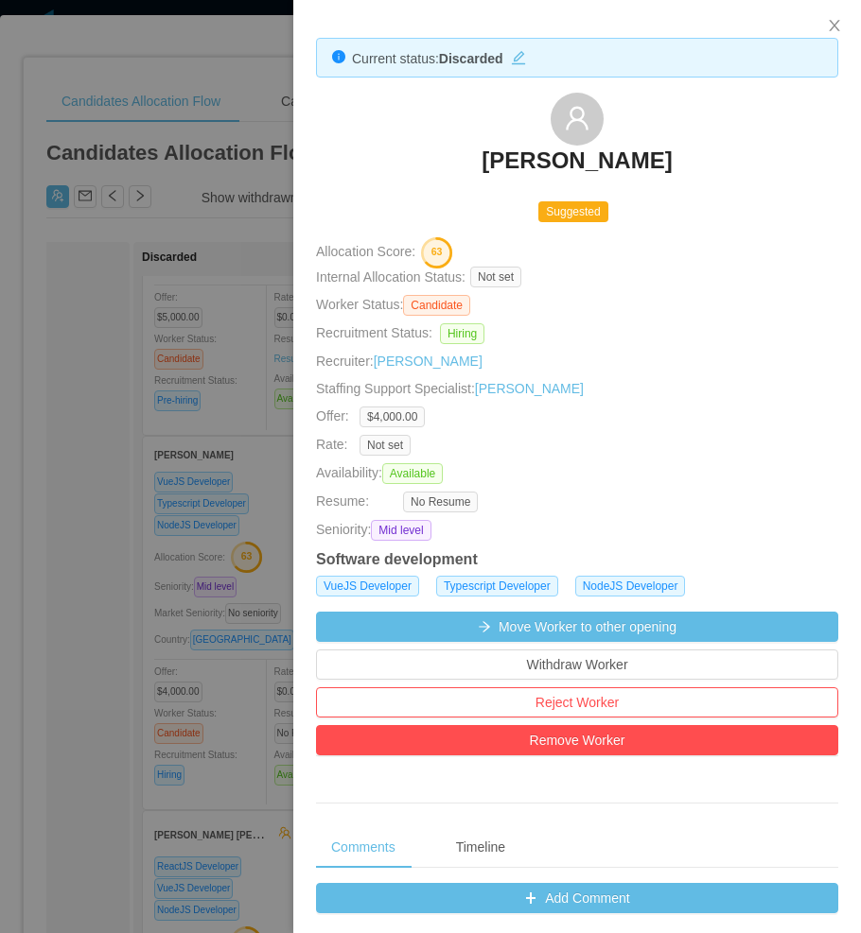
drag, startPoint x: 433, startPoint y: 165, endPoint x: 717, endPoint y: 165, distance: 283.7
click at [717, 165] on div "Luciano Horta Santos" at bounding box center [577, 140] width 522 height 95
copy h3 "Luciano Horta Santos"
click at [145, 551] on div at bounding box center [430, 466] width 861 height 933
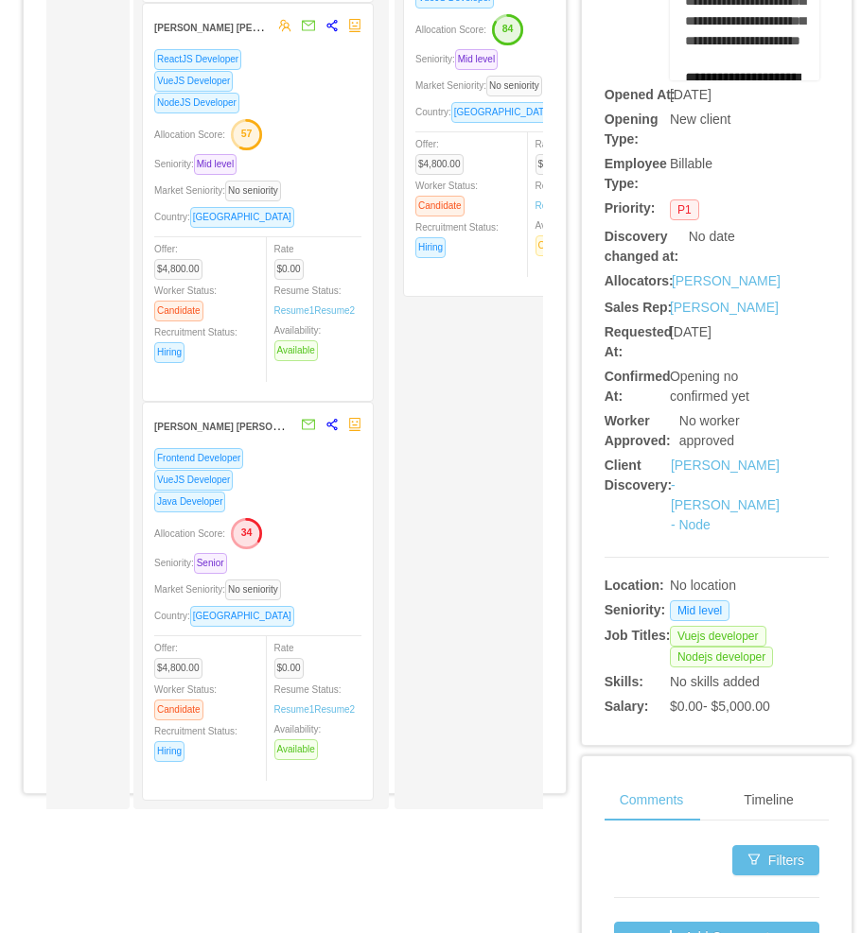
scroll to position [0, 0]
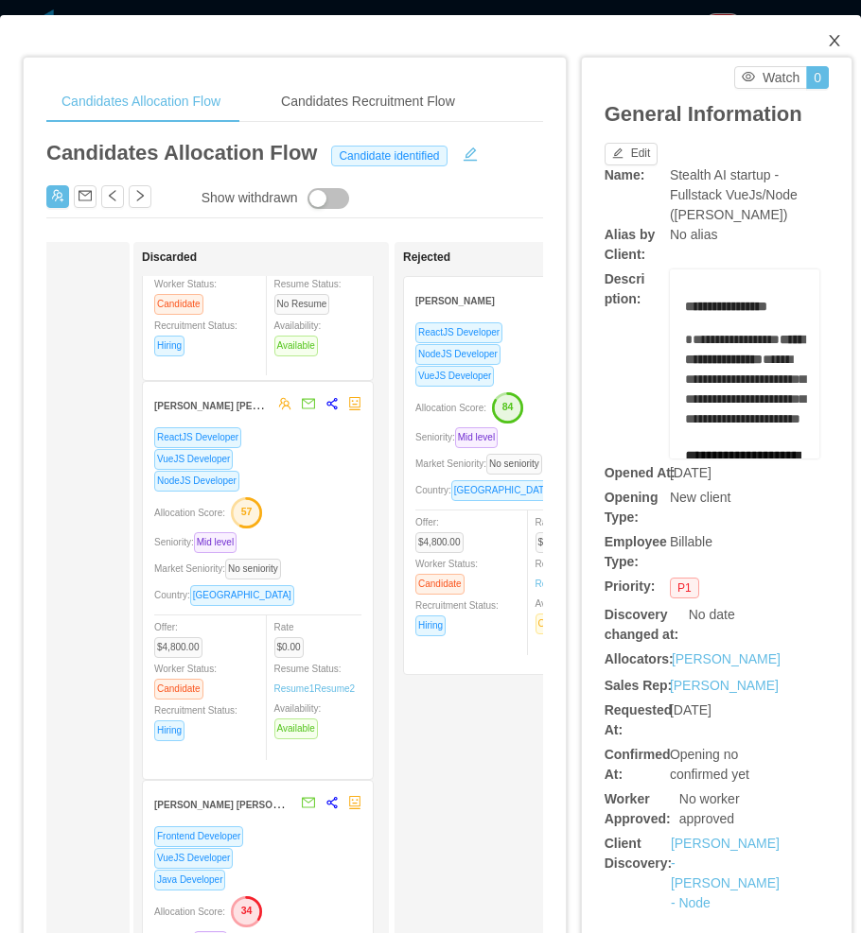
click at [826, 40] on icon "icon: close" at bounding box center [833, 40] width 15 height 15
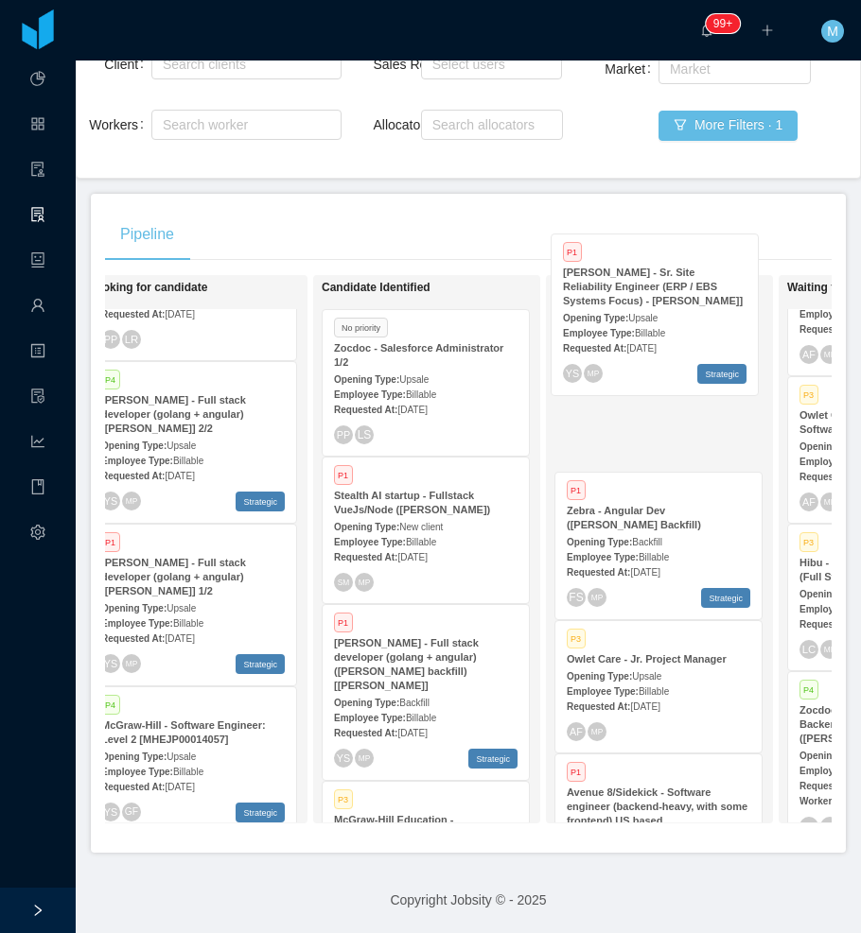
drag, startPoint x: 409, startPoint y: 531, endPoint x: 638, endPoint y: 324, distance: 308.6
click at [638, 324] on div "On Hold Looking for candidate P1 McGraw-Hill Education - Full Stack Software En…" at bounding box center [468, 557] width 726 height 564
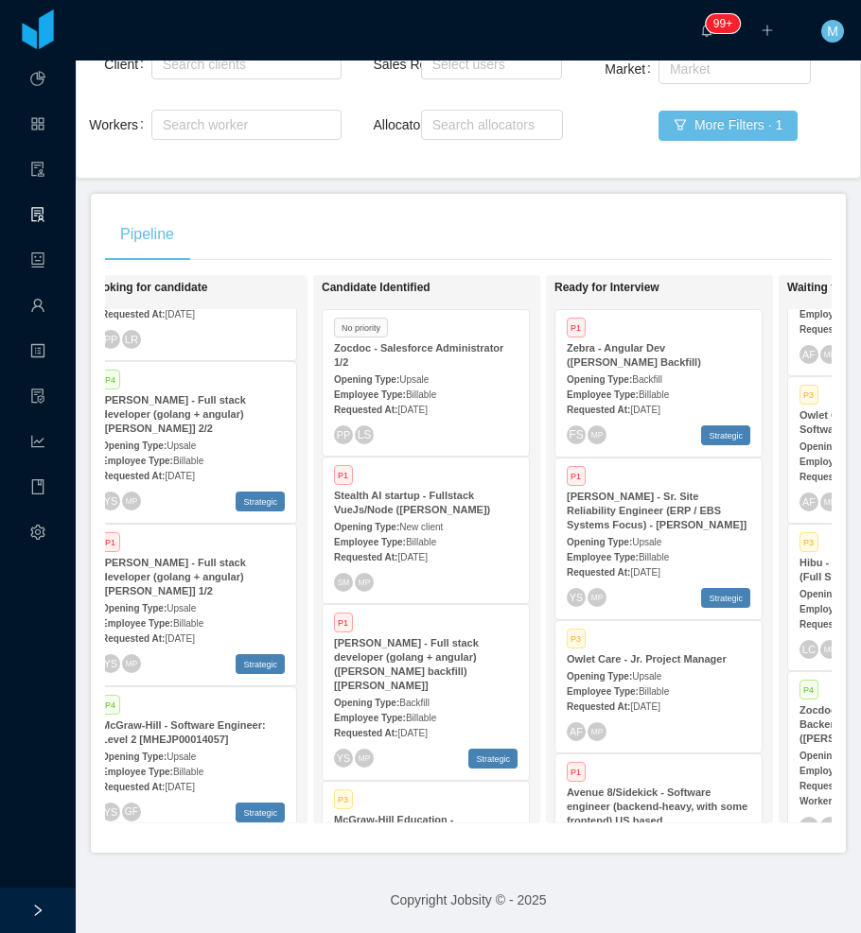
click at [648, 532] on div "Opening Type: Upsale" at bounding box center [657, 541] width 183 height 20
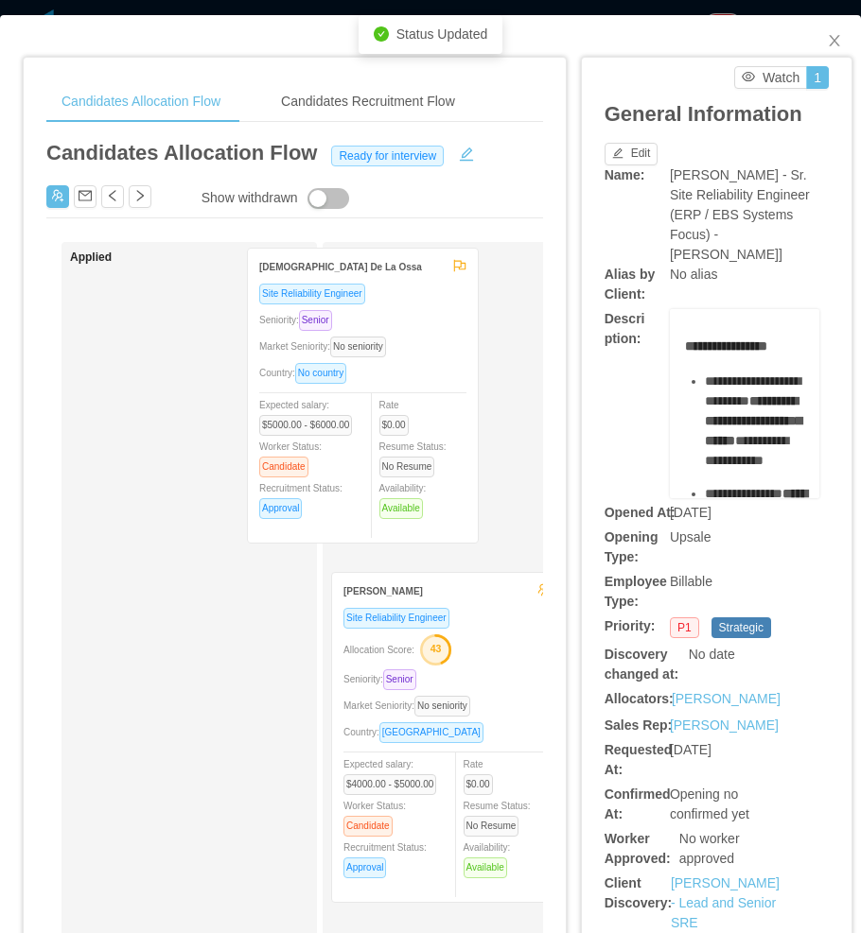
drag, startPoint x: 146, startPoint y: 506, endPoint x: 324, endPoint y: 478, distance: 181.0
click at [324, 478] on div "Applied Nayib De La Ossa Site Reliability Engineer Seniority: Senior Market Sen…" at bounding box center [294, 722] width 496 height 961
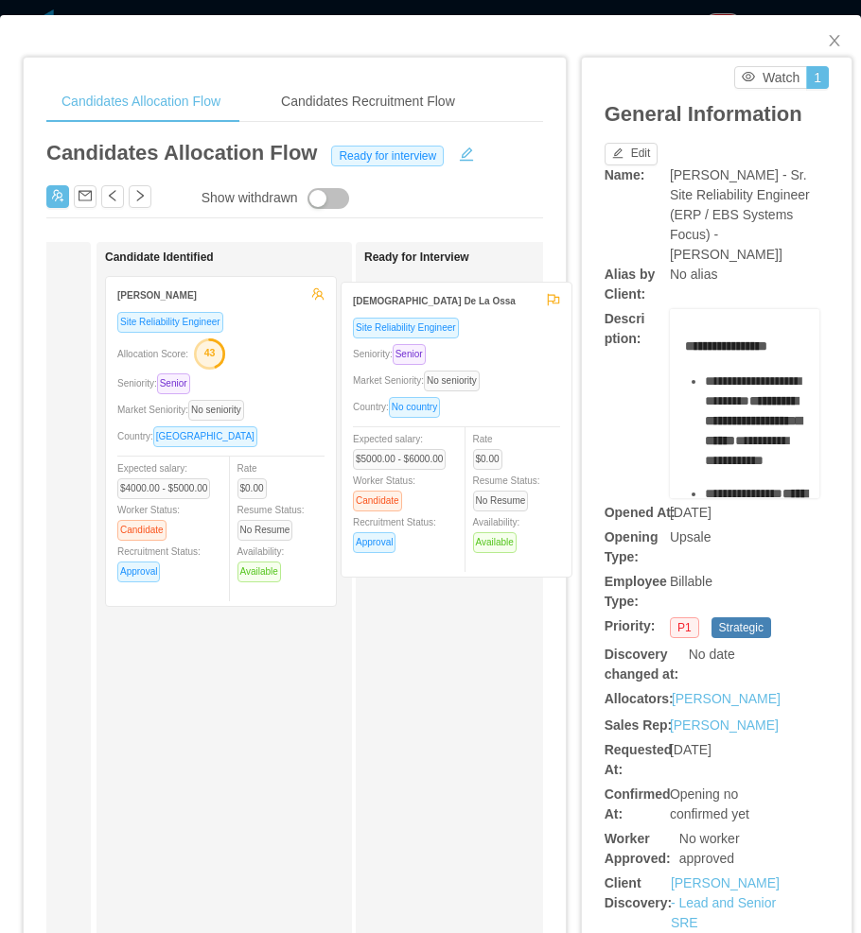
drag, startPoint x: 210, startPoint y: 450, endPoint x: 439, endPoint y: 459, distance: 229.0
click at [443, 458] on div "Applied Candidate Identified Nayib De La Ossa Site Reliability Engineer Seniori…" at bounding box center [294, 722] width 496 height 961
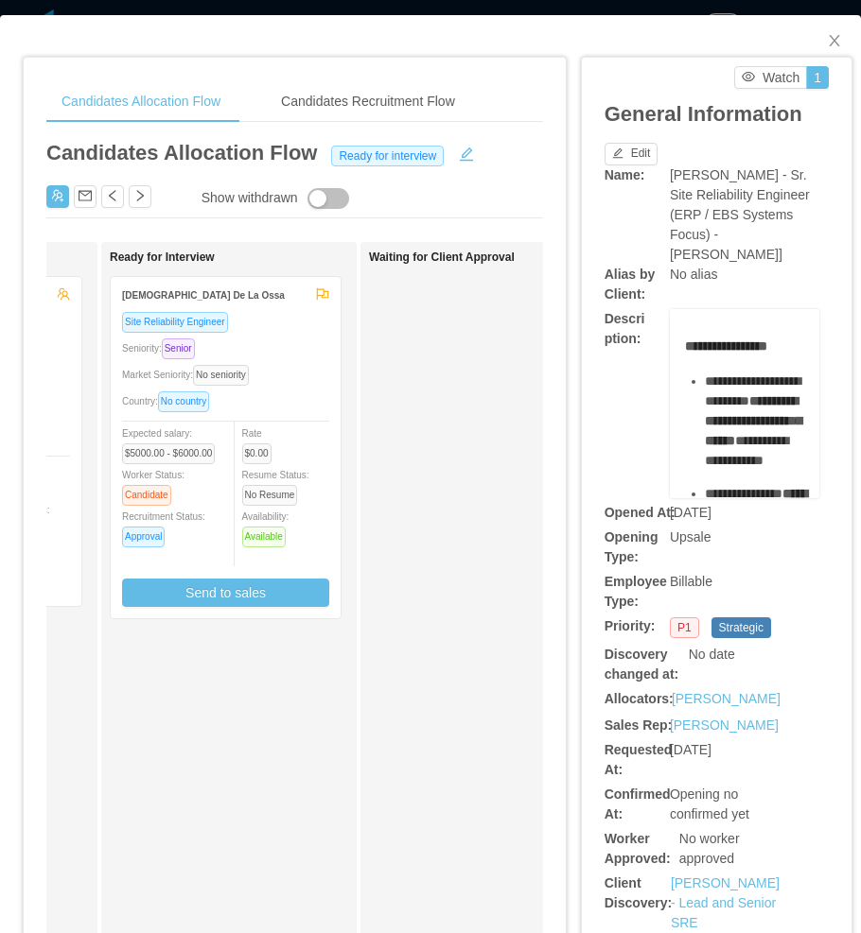
click at [322, 380] on div "Market Seniority: No seniority" at bounding box center [225, 375] width 207 height 22
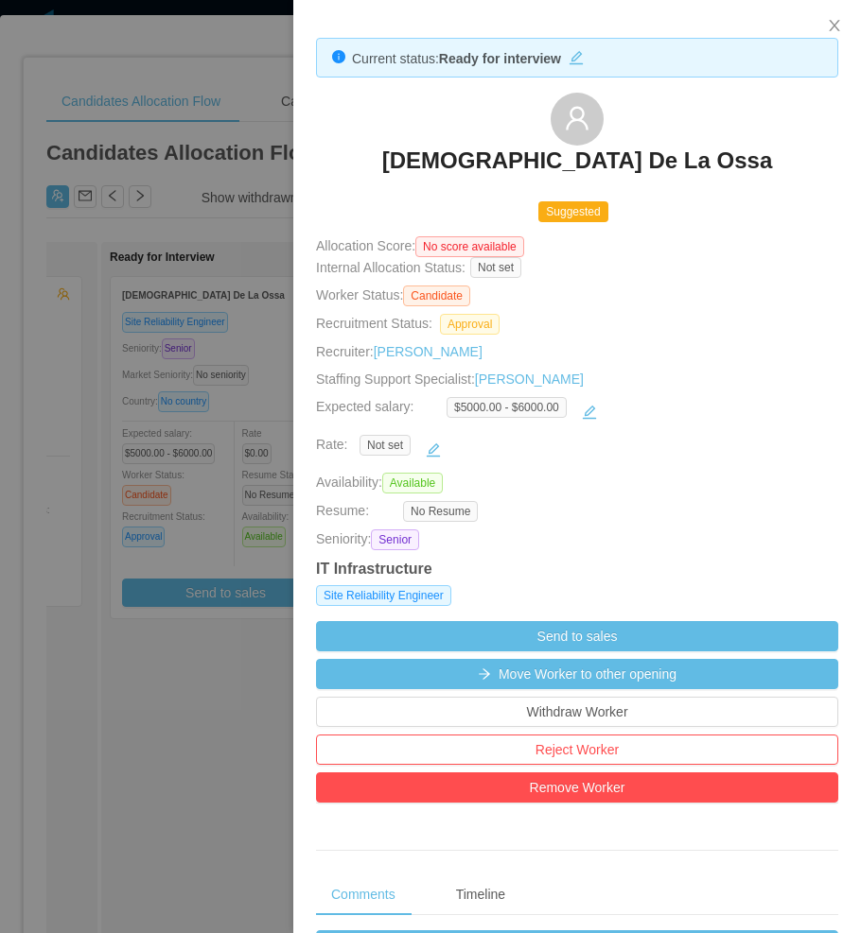
click at [216, 416] on div at bounding box center [430, 466] width 861 height 933
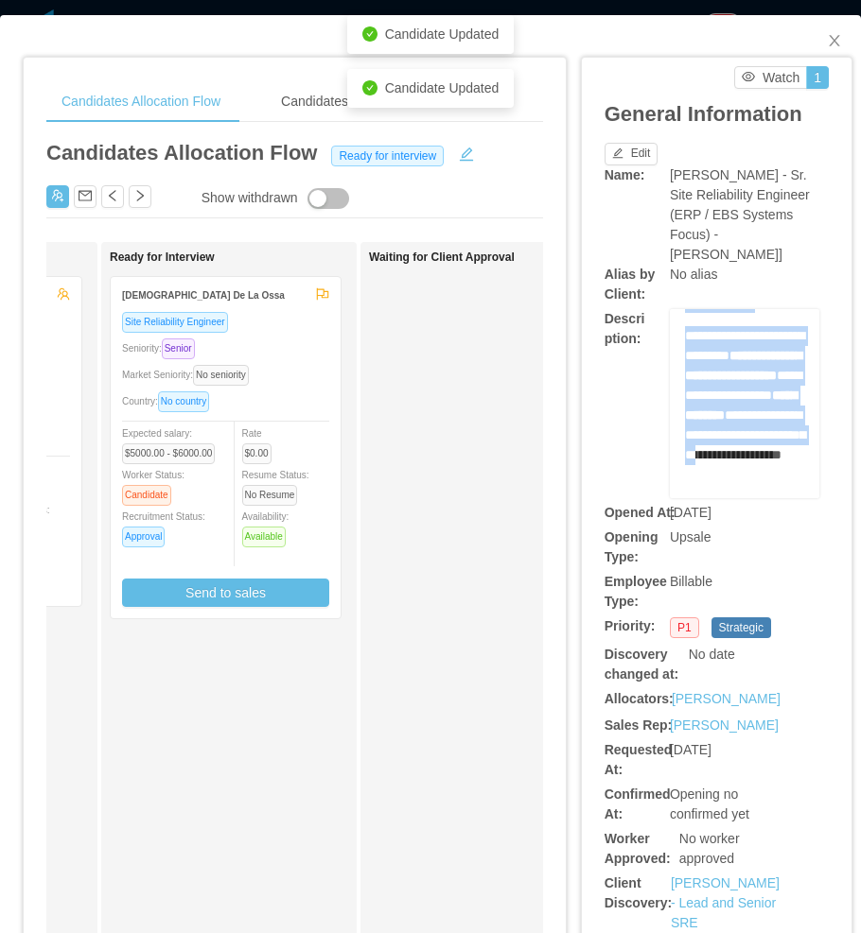
scroll to position [2169, 0]
drag, startPoint x: 687, startPoint y: 364, endPoint x: 742, endPoint y: 409, distance: 71.9
copy div "**********"
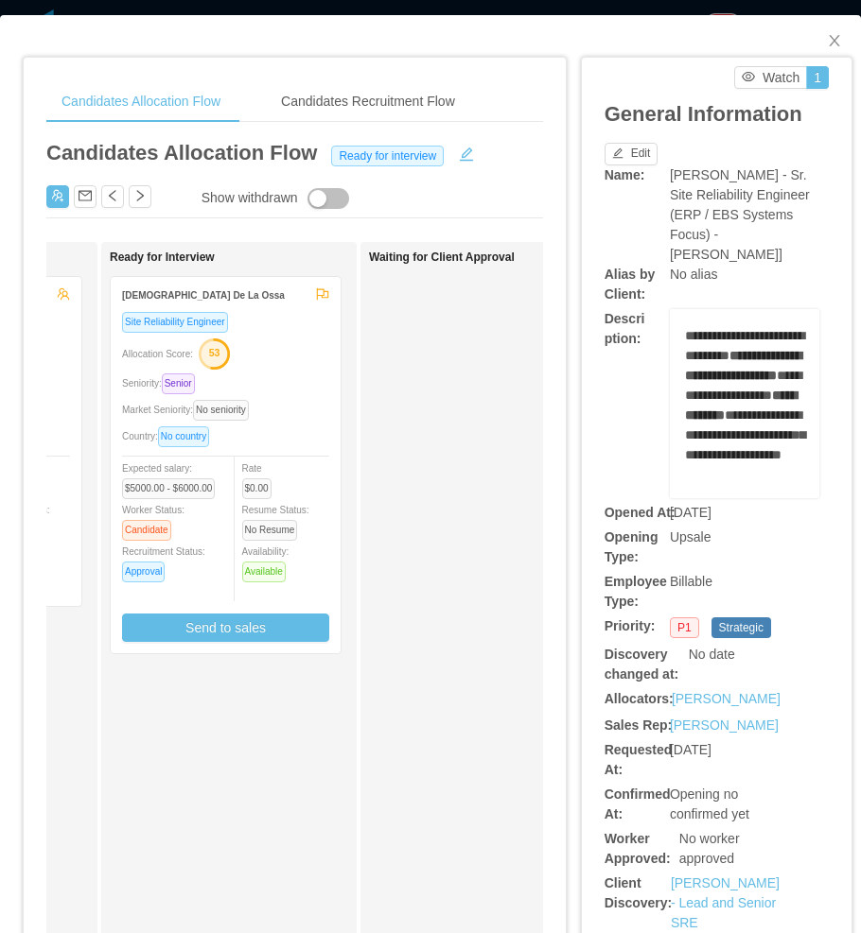
drag, startPoint x: 660, startPoint y: 204, endPoint x: 652, endPoint y: 180, distance: 25.7
click at [670, 203] on div "McGraw-Hill - Sr. Site Reliability Engineer (ERP / EBS Systems Focus) - Jeff Br…" at bounding box center [744, 214] width 149 height 99
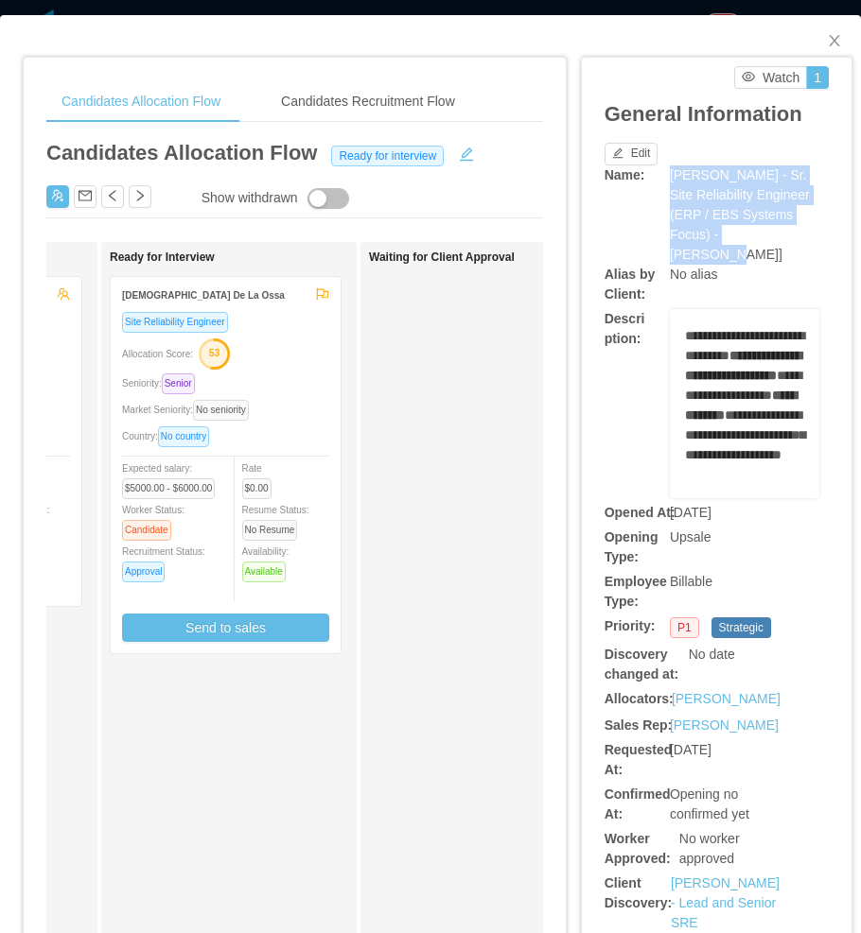
drag, startPoint x: 654, startPoint y: 173, endPoint x: 746, endPoint y: 238, distance: 112.6
click at [746, 238] on div "Name: McGraw-Hill - Sr. Site Reliability Engineer (ERP / EBS Systems Focus) - J…" at bounding box center [716, 214] width 224 height 99
copy div "McGraw-Hill - Sr. Site Reliability Engineer (ERP / EBS Systems Focus) - Jeff Br…"
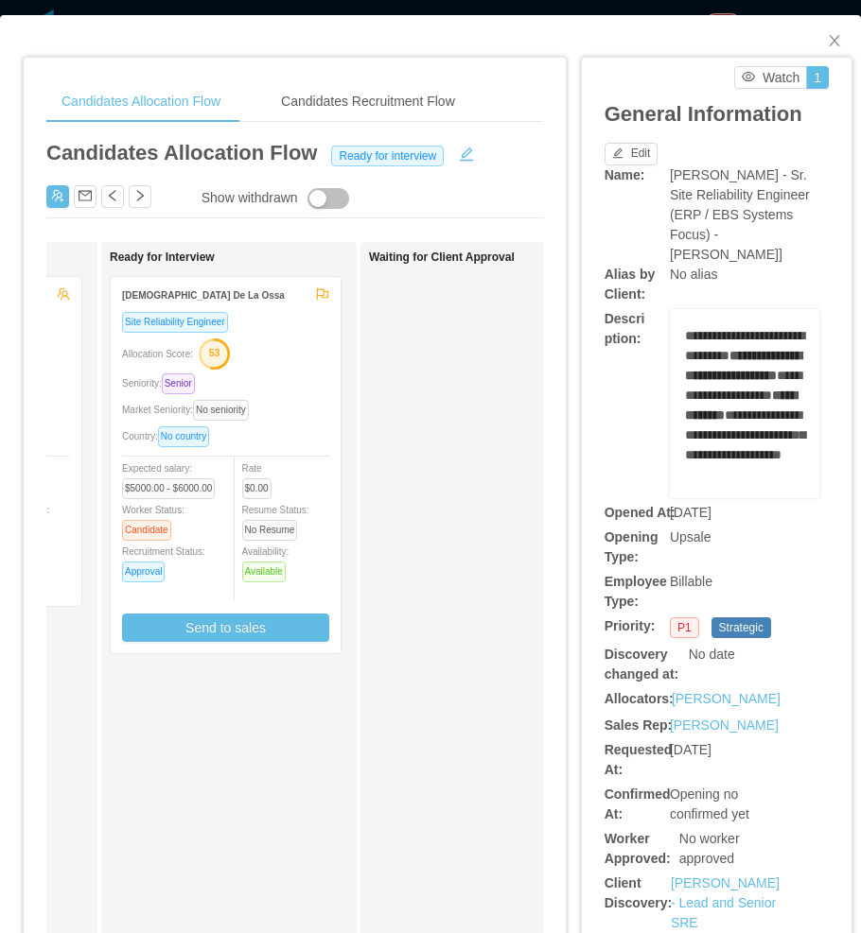
drag, startPoint x: 521, startPoint y: 340, endPoint x: 519, endPoint y: 136, distance: 204.3
click at [524, 339] on div "Waiting for Client Approval" at bounding box center [501, 715] width 265 height 929
click at [466, 534] on div "Waiting for Client Approval" at bounding box center [501, 715] width 265 height 929
click at [309, 426] on div "Country: No country" at bounding box center [225, 437] width 207 height 22
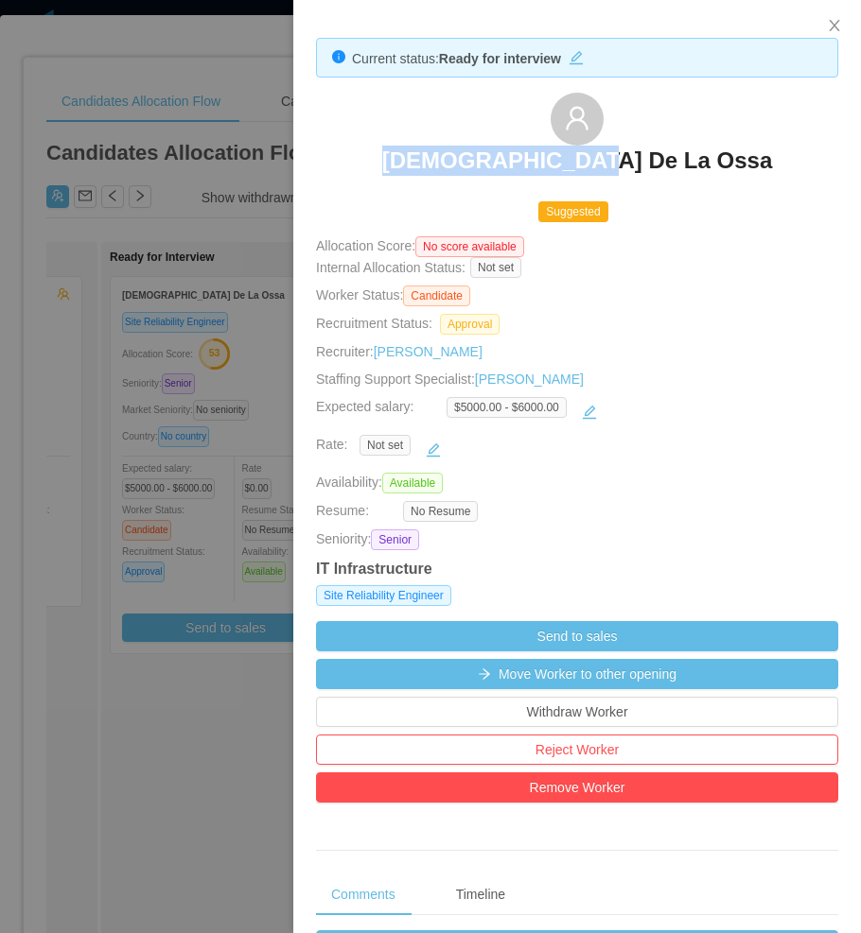
drag, startPoint x: 437, startPoint y: 169, endPoint x: 694, endPoint y: 176, distance: 257.3
click at [694, 176] on div "Nayib De La Ossa" at bounding box center [577, 140] width 522 height 95
click at [199, 675] on div at bounding box center [430, 466] width 861 height 933
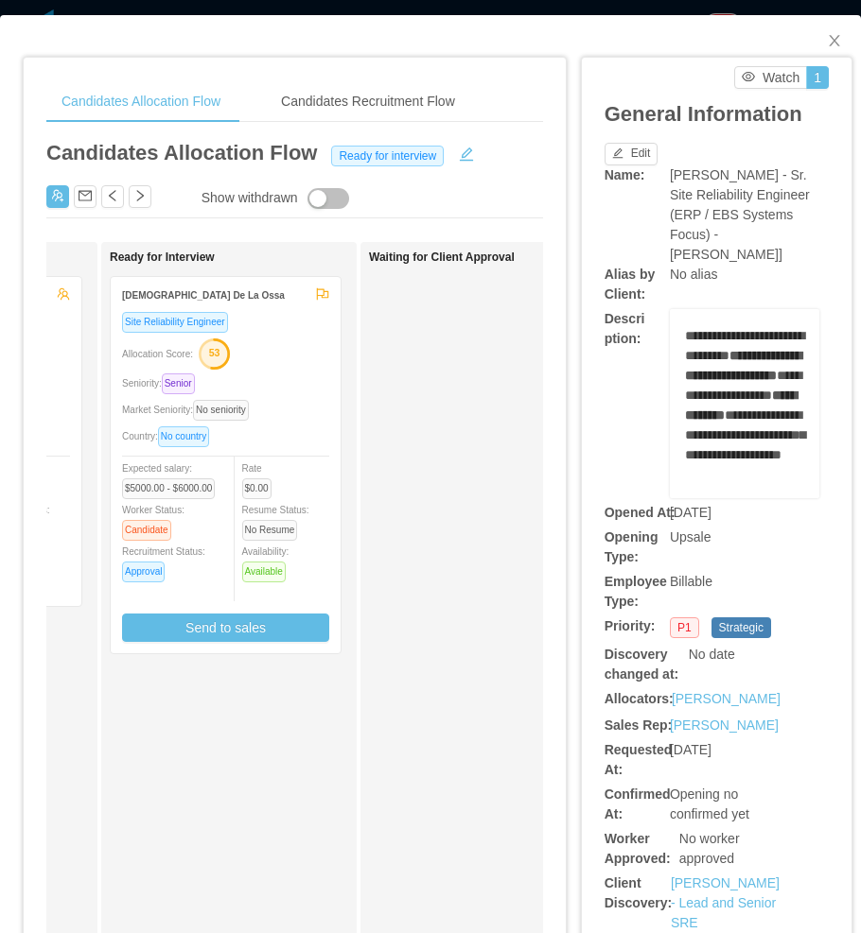
click at [189, 724] on div "Ready for Interview Nayib De La Ossa Site Reliability Engineer Allocation Score…" at bounding box center [242, 715] width 265 height 929
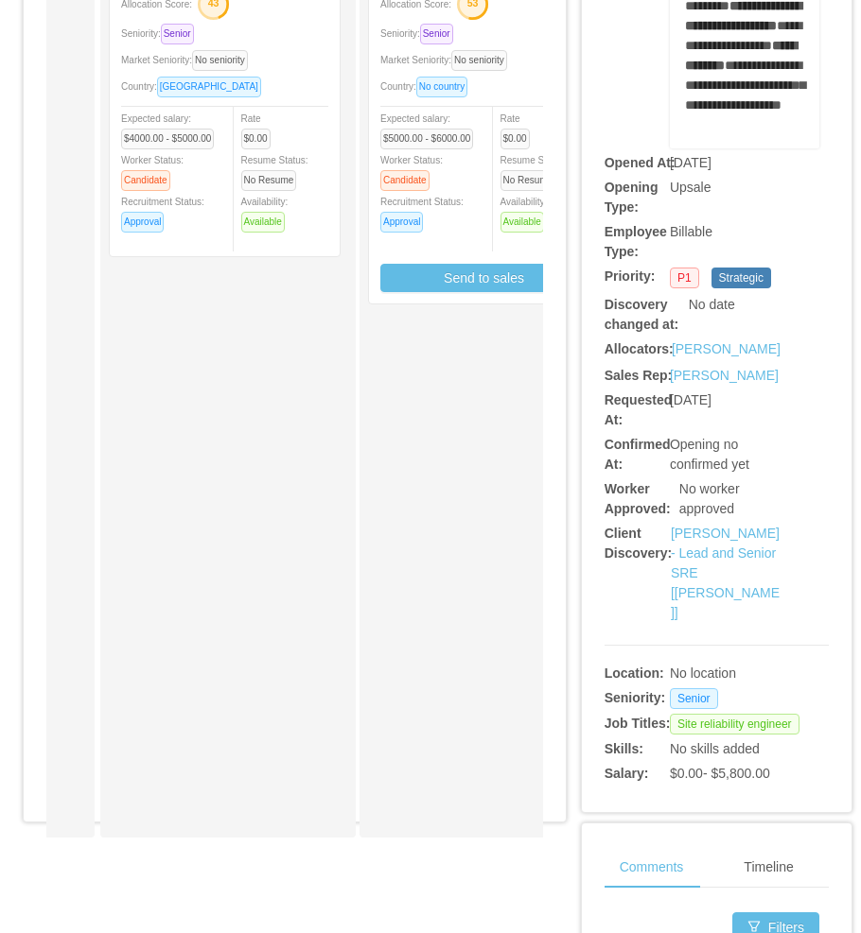
scroll to position [0, 0]
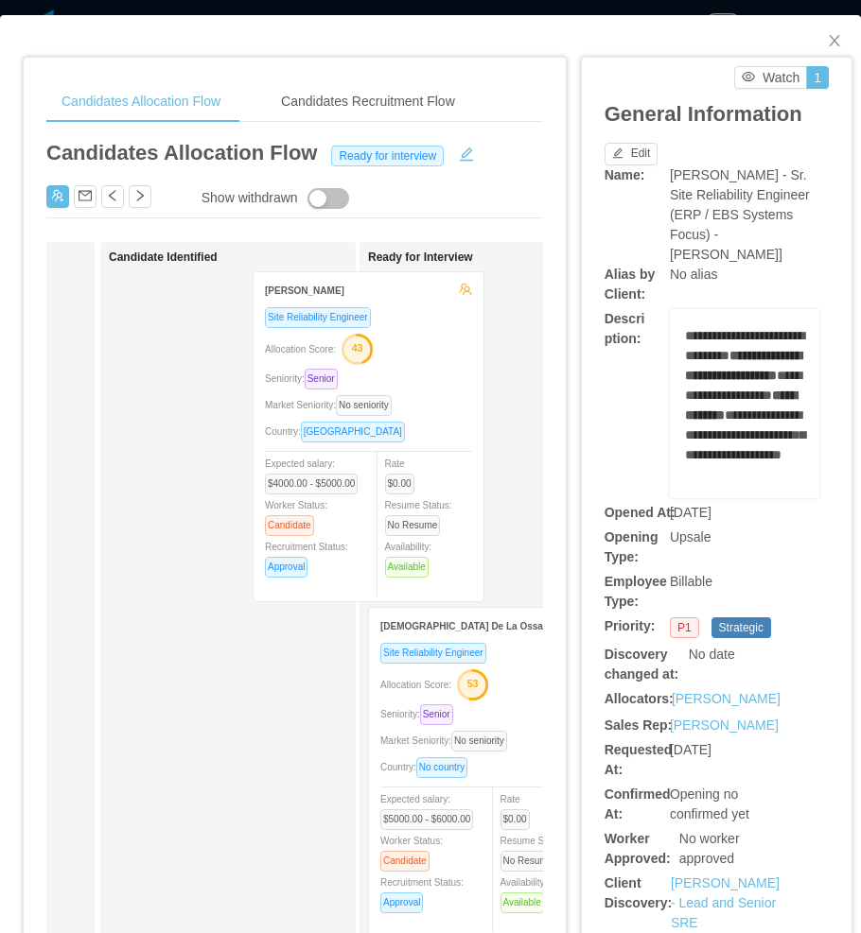
drag, startPoint x: 221, startPoint y: 462, endPoint x: 423, endPoint y: 462, distance: 201.4
click at [423, 462] on div "Applied Candidate Identified Christian Santiago Ordoñez Site Reliability Engine…" at bounding box center [294, 722] width 496 height 961
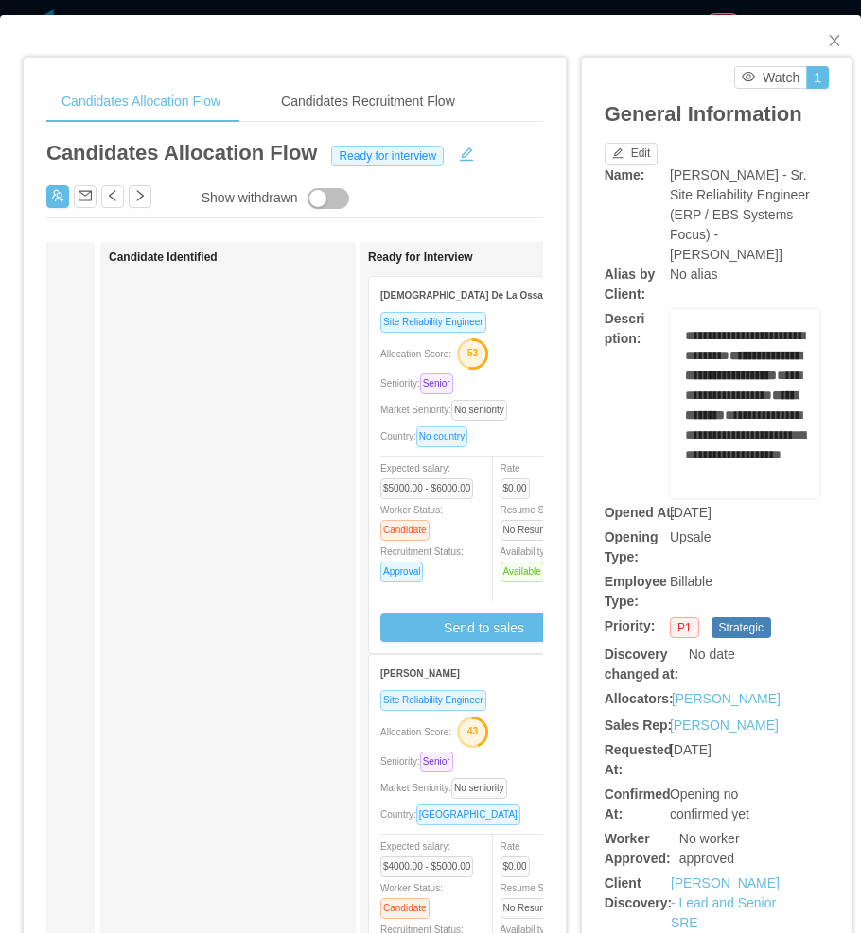
click at [527, 750] on div "Site Reliability Engineer Allocation Score: 43 Seniority: Senior Market Seniori…" at bounding box center [483, 854] width 207 height 331
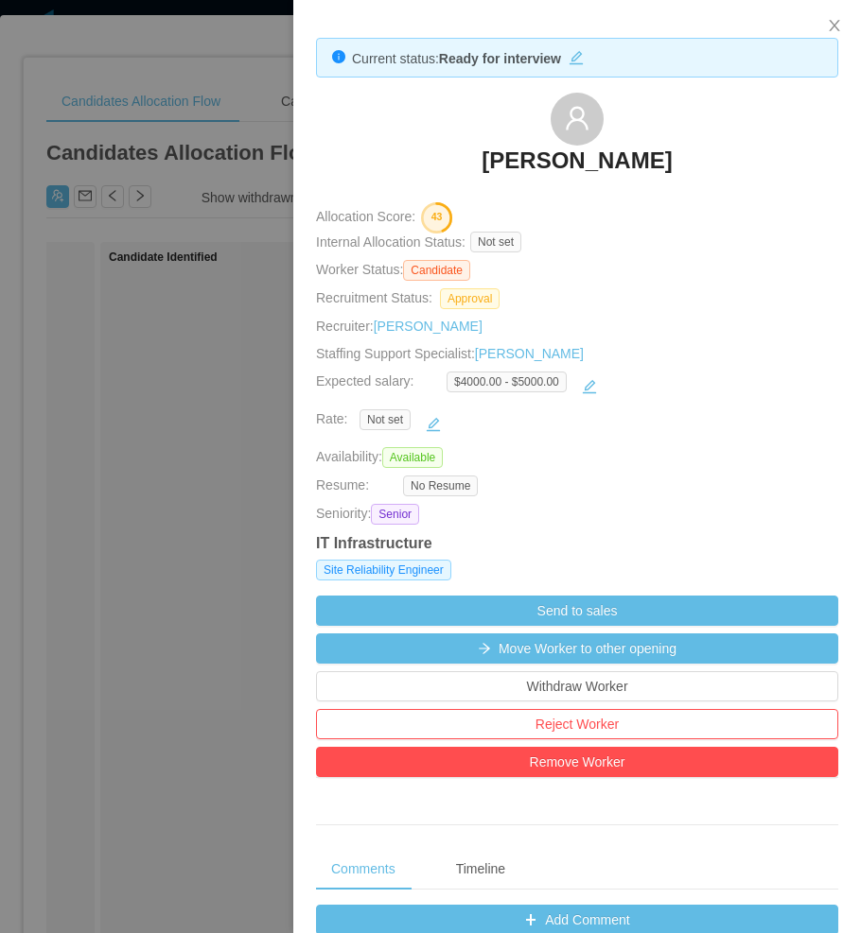
drag, startPoint x: 420, startPoint y: 168, endPoint x: 741, endPoint y: 171, distance: 321.5
click at [741, 171] on div "Christian Santiago Ordoñez" at bounding box center [577, 140] width 522 height 95
click at [113, 376] on div at bounding box center [430, 466] width 861 height 933
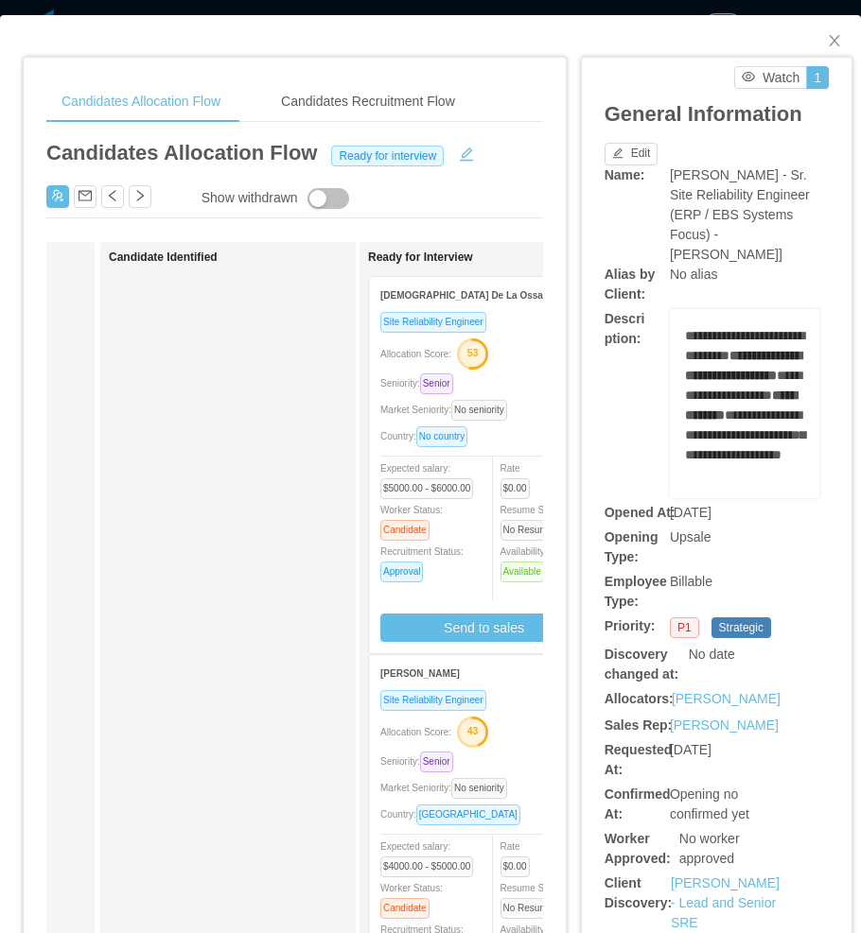
click at [270, 611] on div "Candidate Identified" at bounding box center [241, 715] width 265 height 929
drag, startPoint x: 817, startPoint y: 43, endPoint x: 795, endPoint y: 0, distance: 48.6
click at [826, 44] on icon "icon: close" at bounding box center [833, 40] width 15 height 15
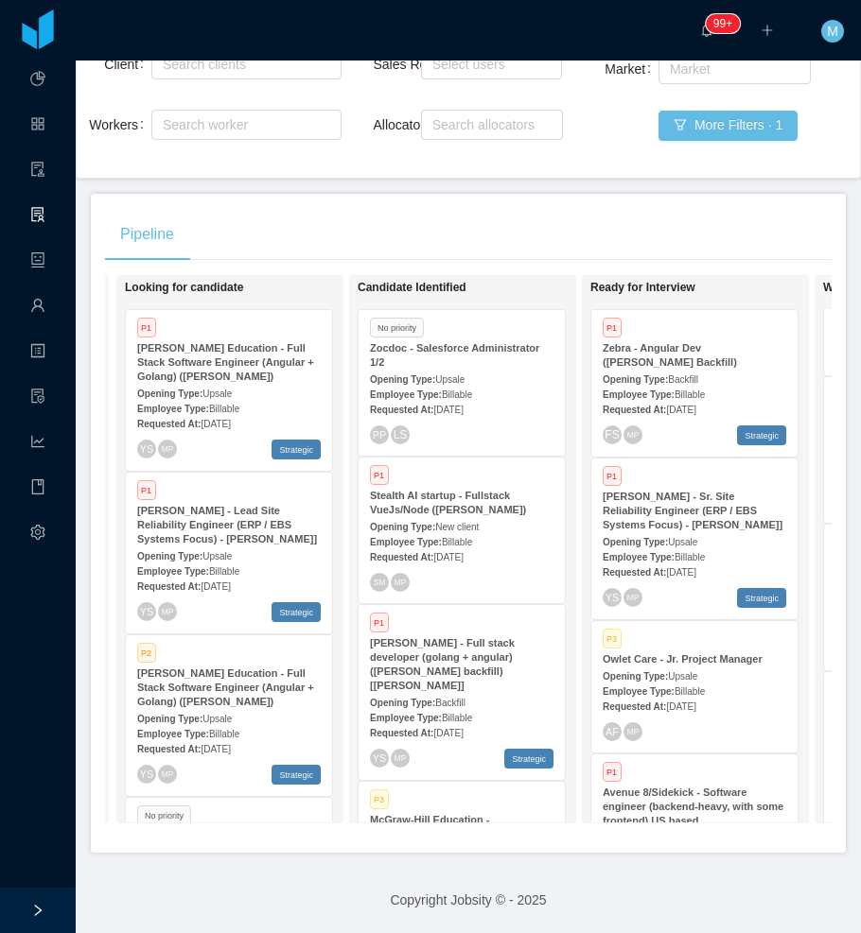
click at [428, 229] on div "Pipeline" at bounding box center [468, 234] width 726 height 53
click at [455, 221] on div "Pipeline" at bounding box center [468, 234] width 726 height 53
drag, startPoint x: 528, startPoint y: 138, endPoint x: 492, endPoint y: 140, distance: 36.0
click at [527, 138] on div "Search allocators" at bounding box center [492, 125] width 143 height 38
click at [481, 133] on div "Search allocators" at bounding box center [489, 125] width 126 height 28
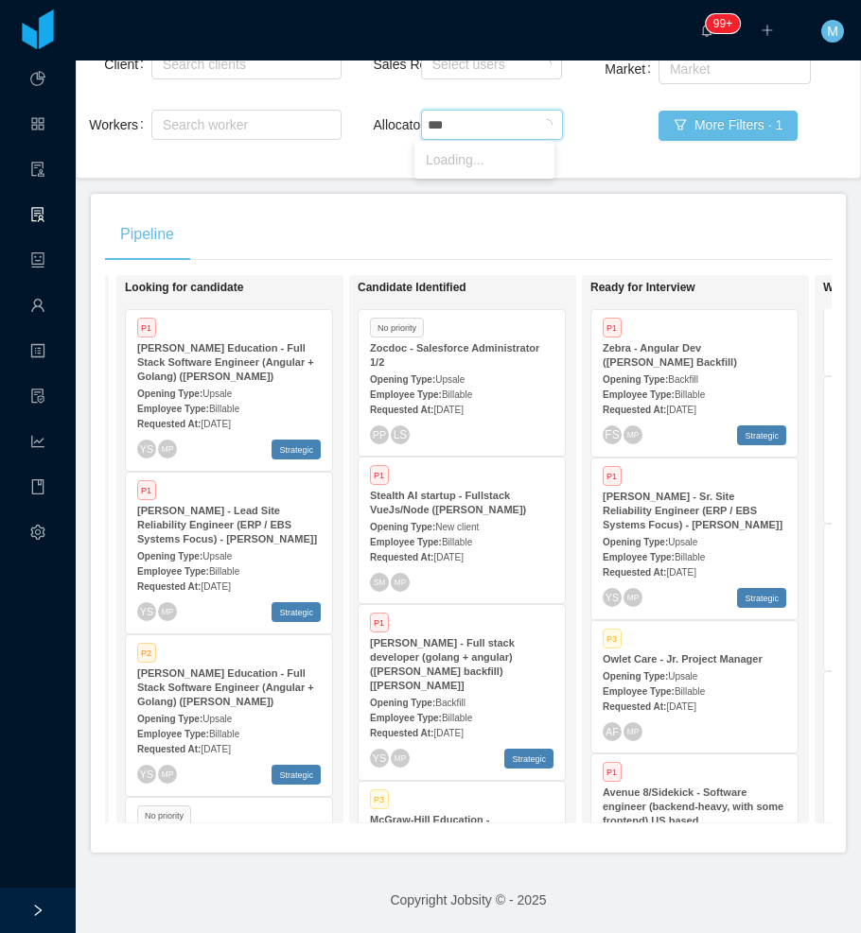
type input "****"
click at [461, 165] on li "[PERSON_NAME]" at bounding box center [484, 160] width 140 height 30
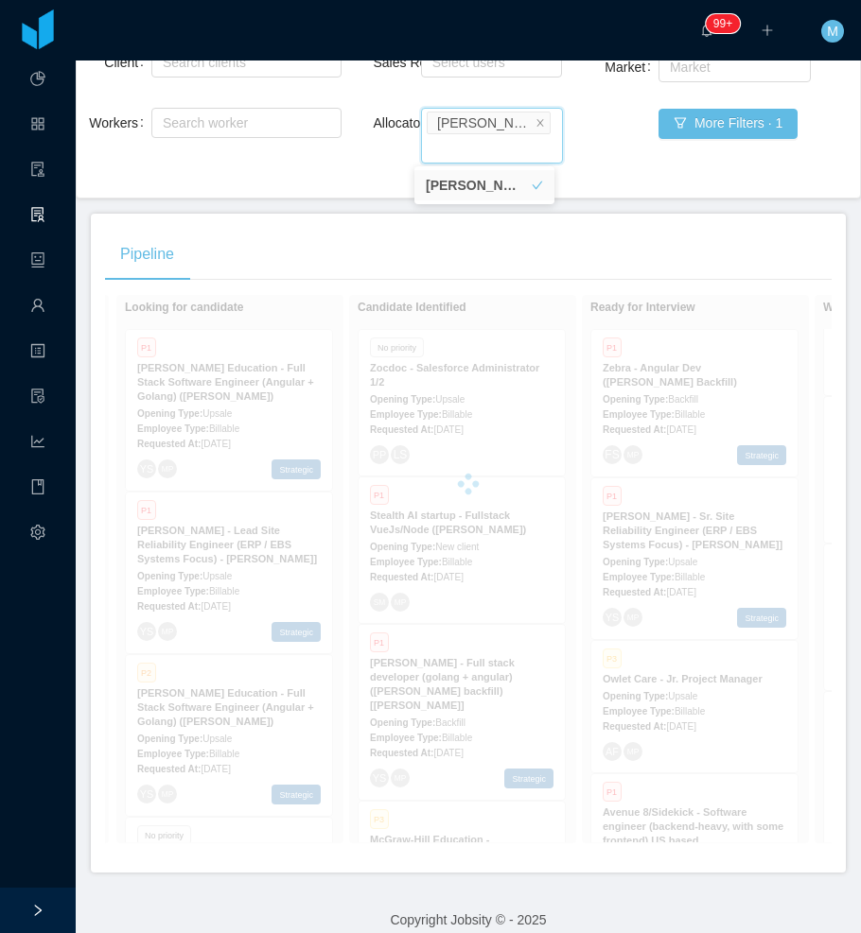
click at [391, 200] on main "Home / Openings Flow / Openings Flow Add Comment New Opening Filter Openings to…" at bounding box center [468, 300] width 785 height 873
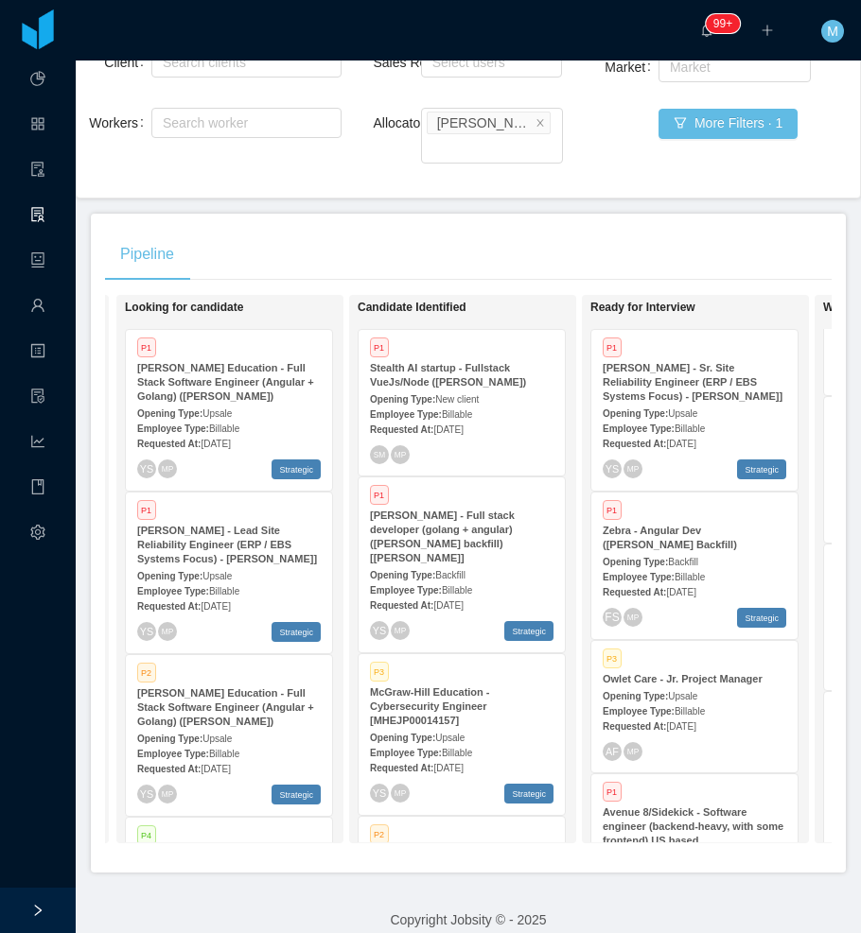
scroll to position [14172, 0]
click at [681, 425] on span "Billable" at bounding box center [689, 429] width 30 height 10
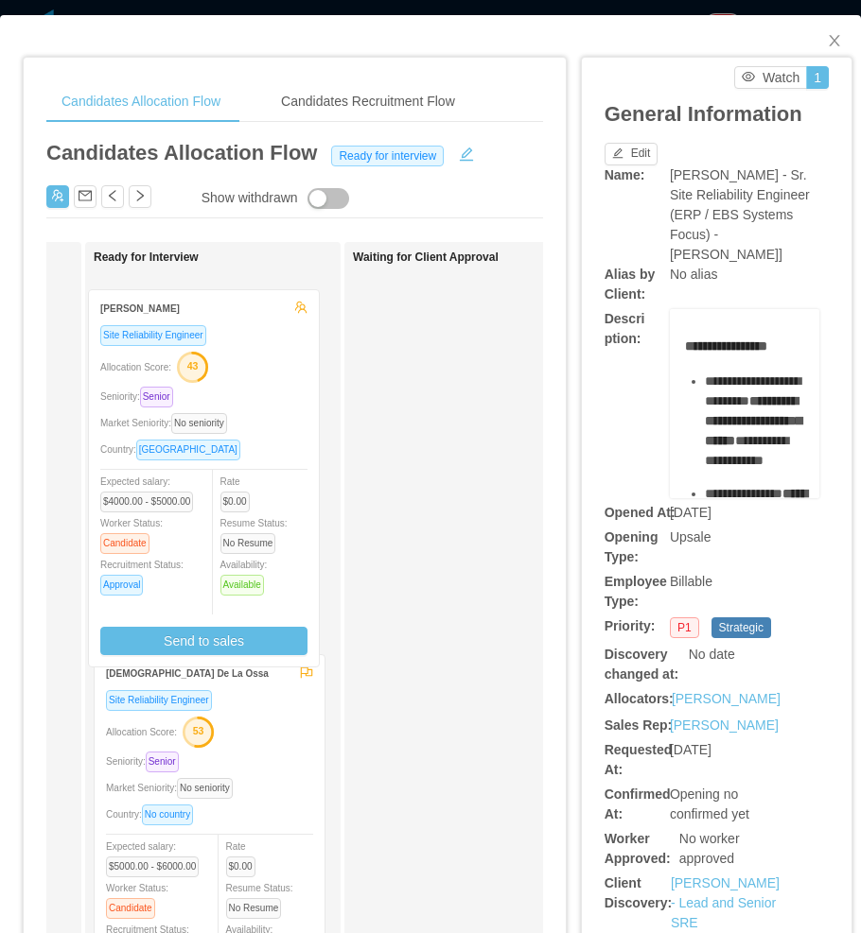
drag, startPoint x: 271, startPoint y: 438, endPoint x: 265, endPoint y: 452, distance: 15.7
click at [265, 452] on div "Ready for Interview Christian Santiago Ordoñez Site Reliability Engineer Alloca…" at bounding box center [226, 715] width 265 height 929
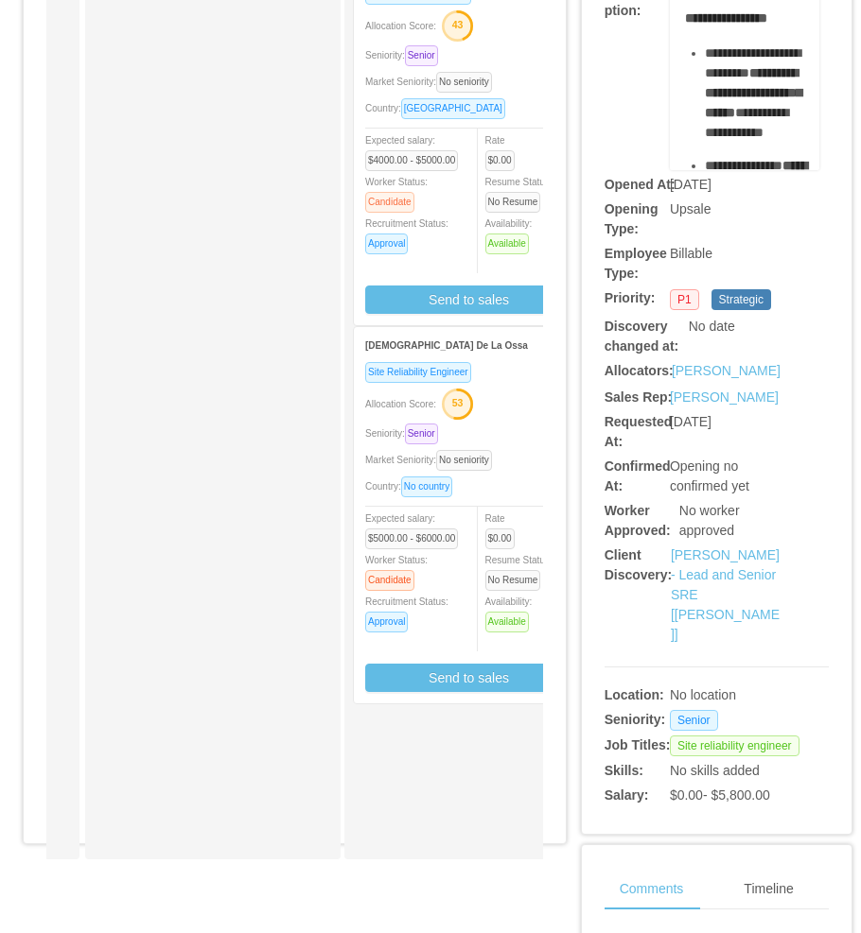
scroll to position [189, 0]
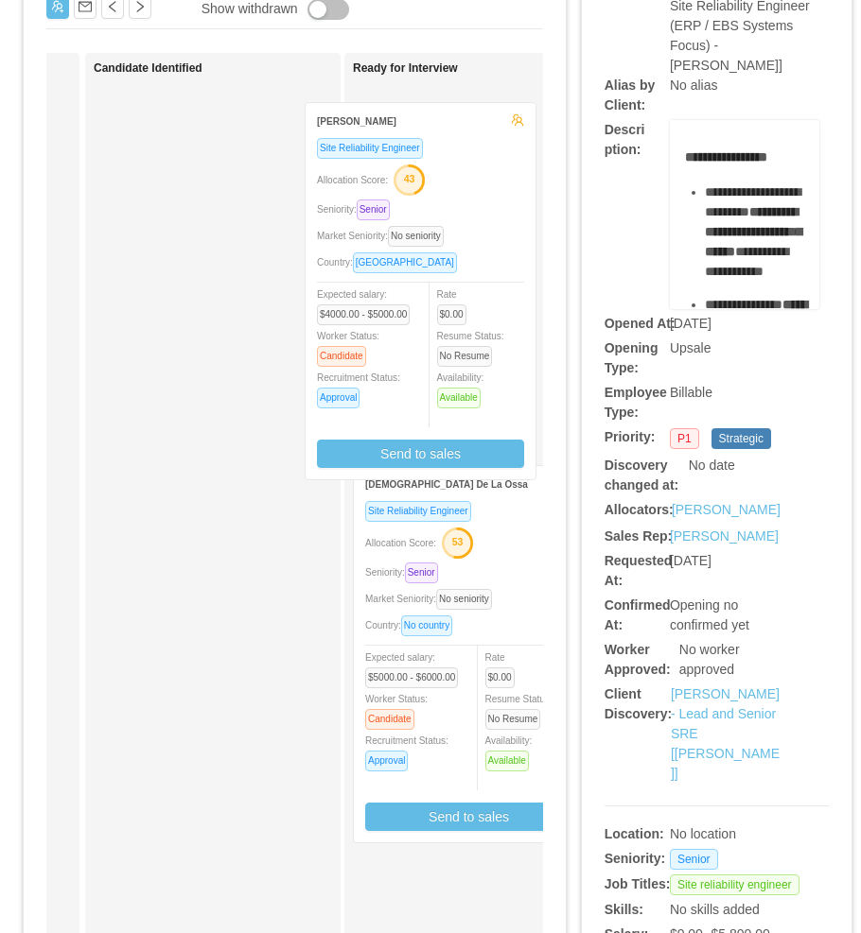
drag, startPoint x: 378, startPoint y: 307, endPoint x: 223, endPoint y: 324, distance: 156.0
click at [231, 319] on div "Applied Candidate Identified Ready for Interview Christian Santiago Ordoñez Sit…" at bounding box center [294, 533] width 496 height 961
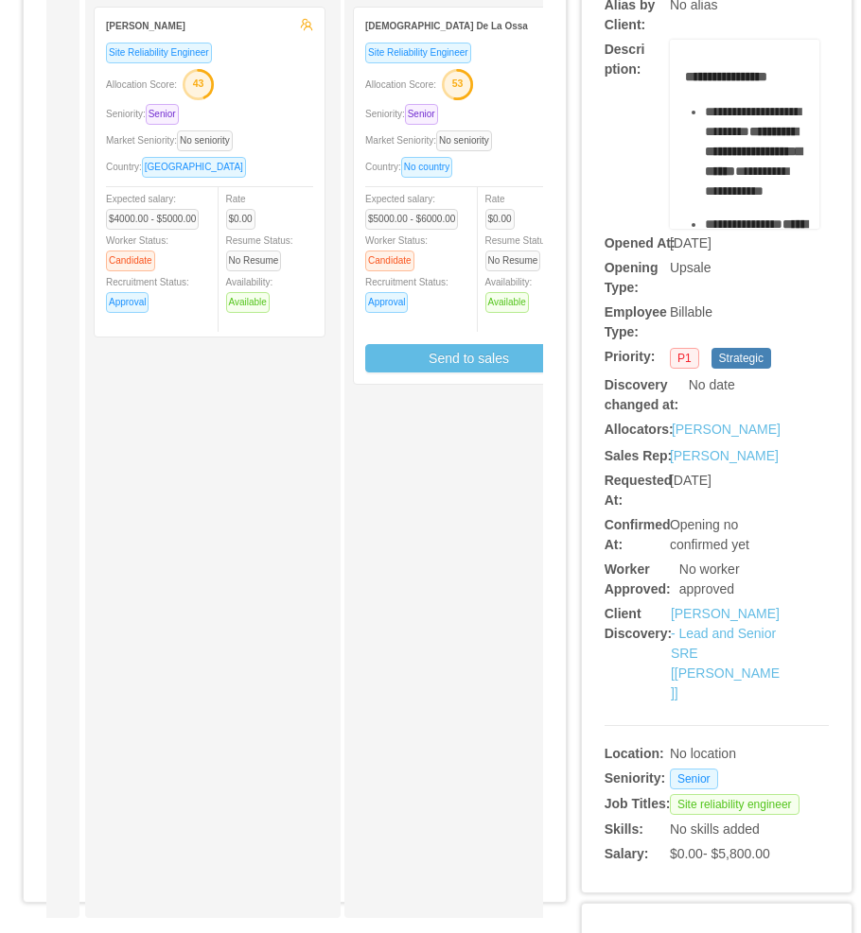
scroll to position [473, 0]
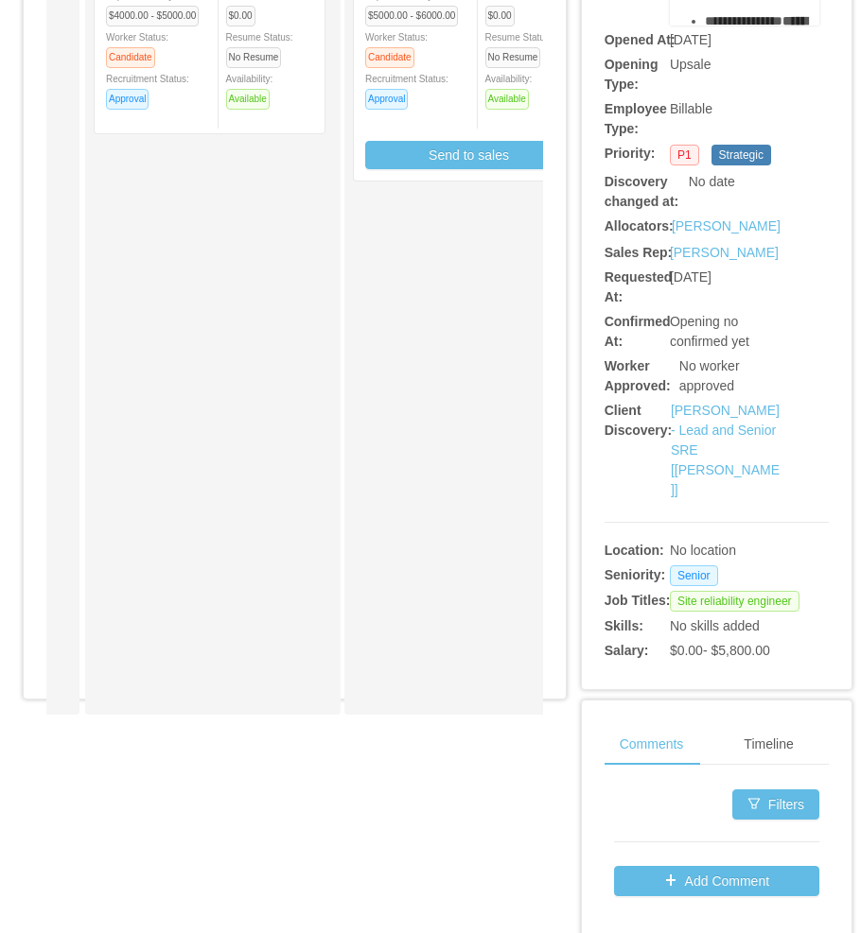
drag, startPoint x: 266, startPoint y: 735, endPoint x: 308, endPoint y: 740, distance: 42.9
click at [310, 730] on div "Applied Candidate Identified Christian Santiago Ordoñez Site Reliability Engine…" at bounding box center [294, 249] width 496 height 961
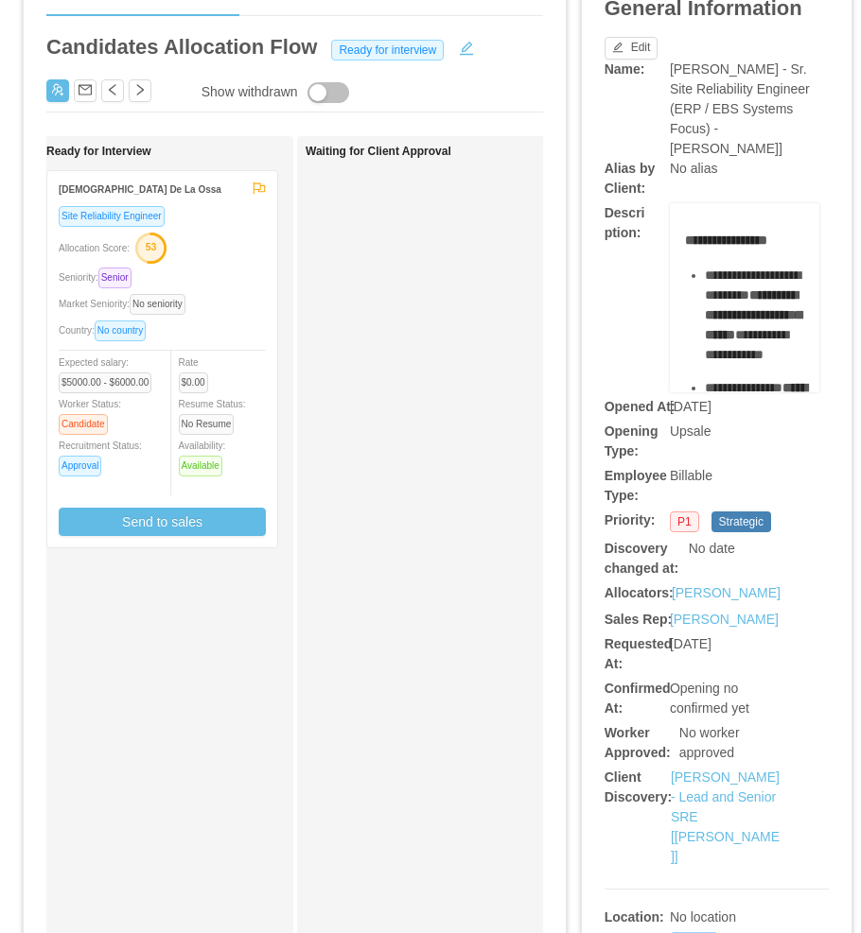
scroll to position [0, 0]
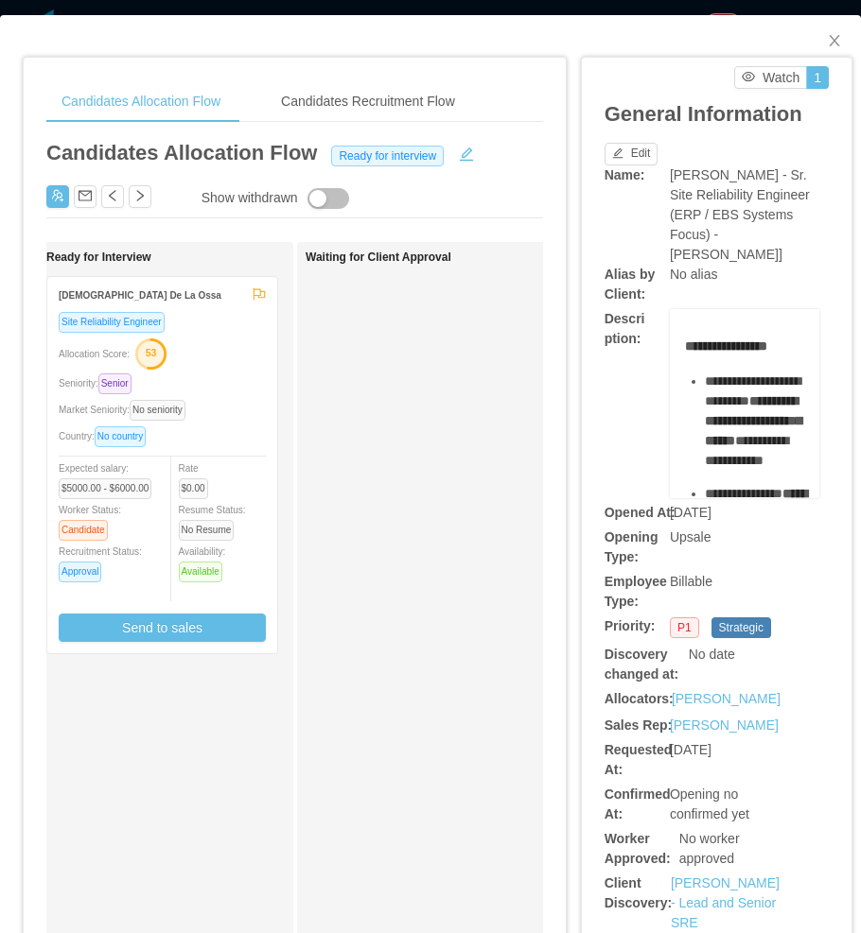
click at [217, 332] on div "Site Reliability Engineer" at bounding box center [162, 322] width 207 height 22
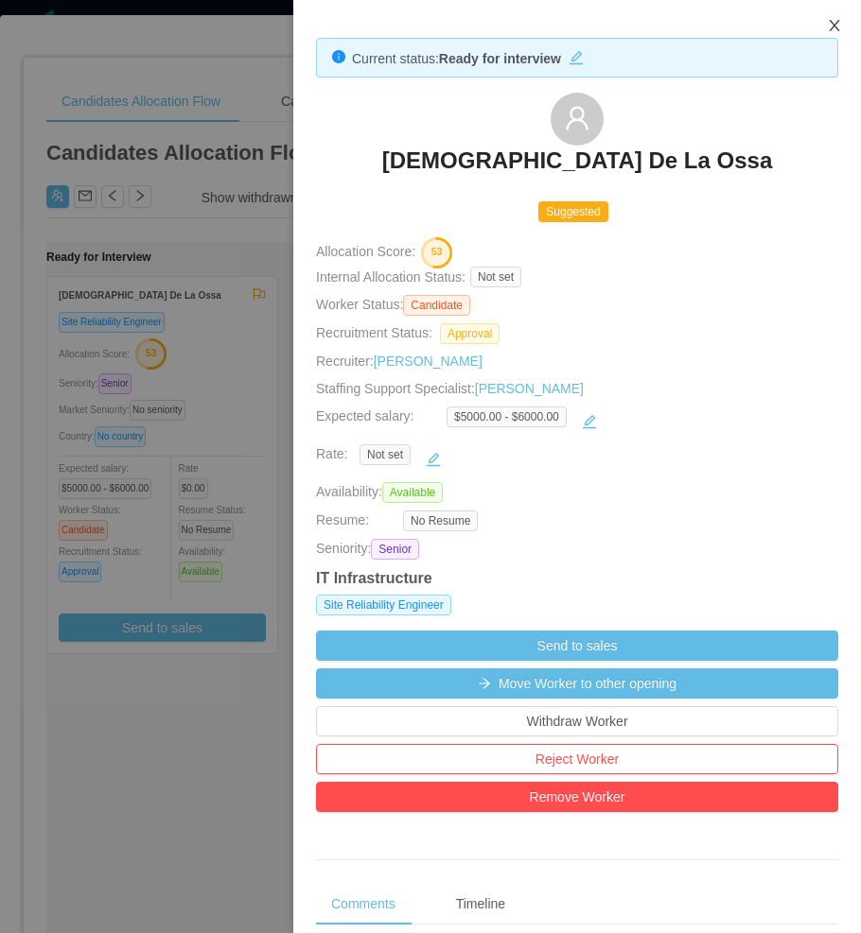
click at [837, 30] on icon "icon: close" at bounding box center [833, 25] width 10 height 11
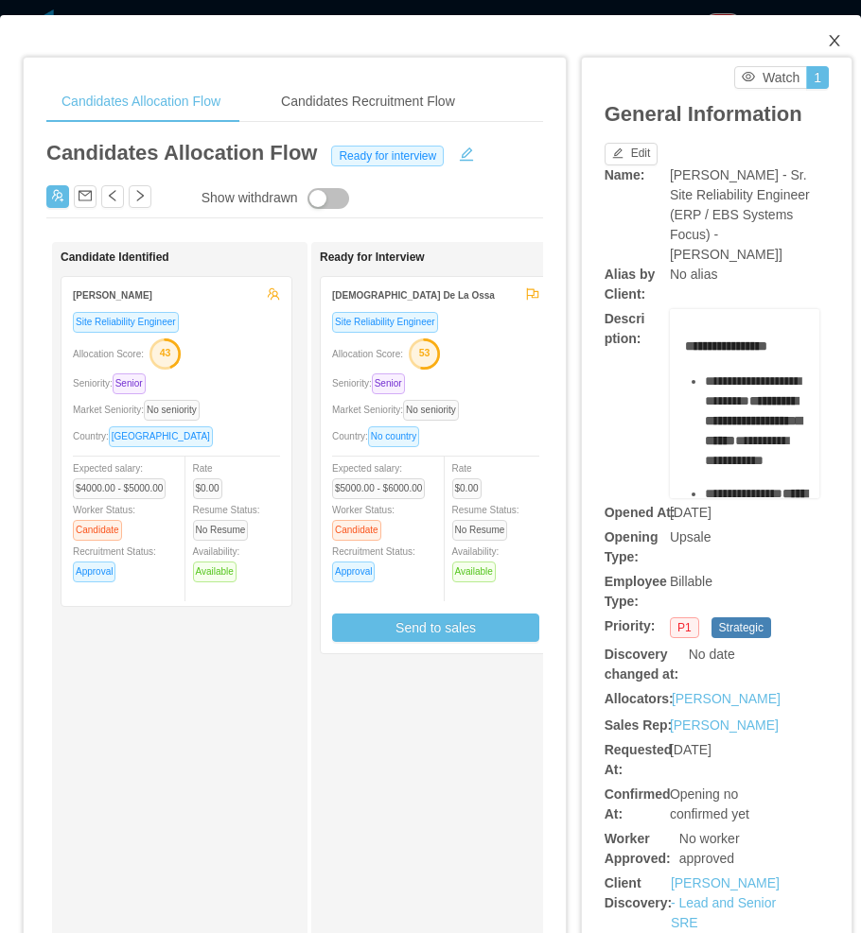
drag, startPoint x: 817, startPoint y: 40, endPoint x: 695, endPoint y: 135, distance: 154.9
click at [826, 41] on icon "icon: close" at bounding box center [833, 40] width 15 height 15
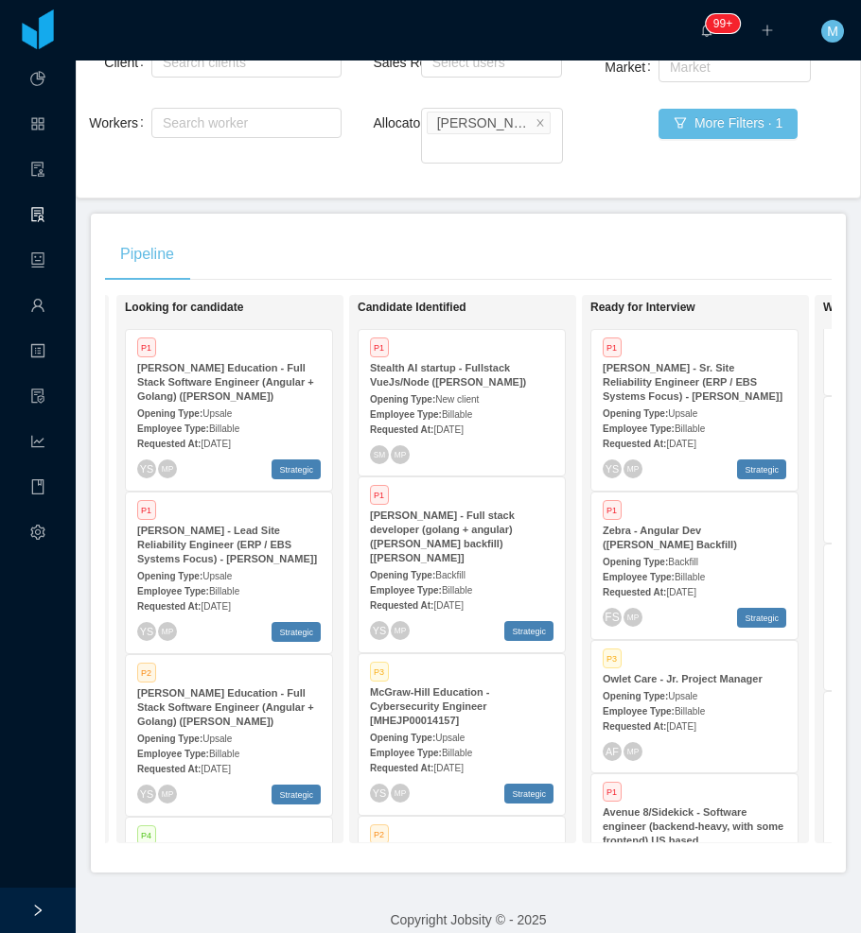
click at [454, 269] on div "Pipeline" at bounding box center [468, 254] width 726 height 53
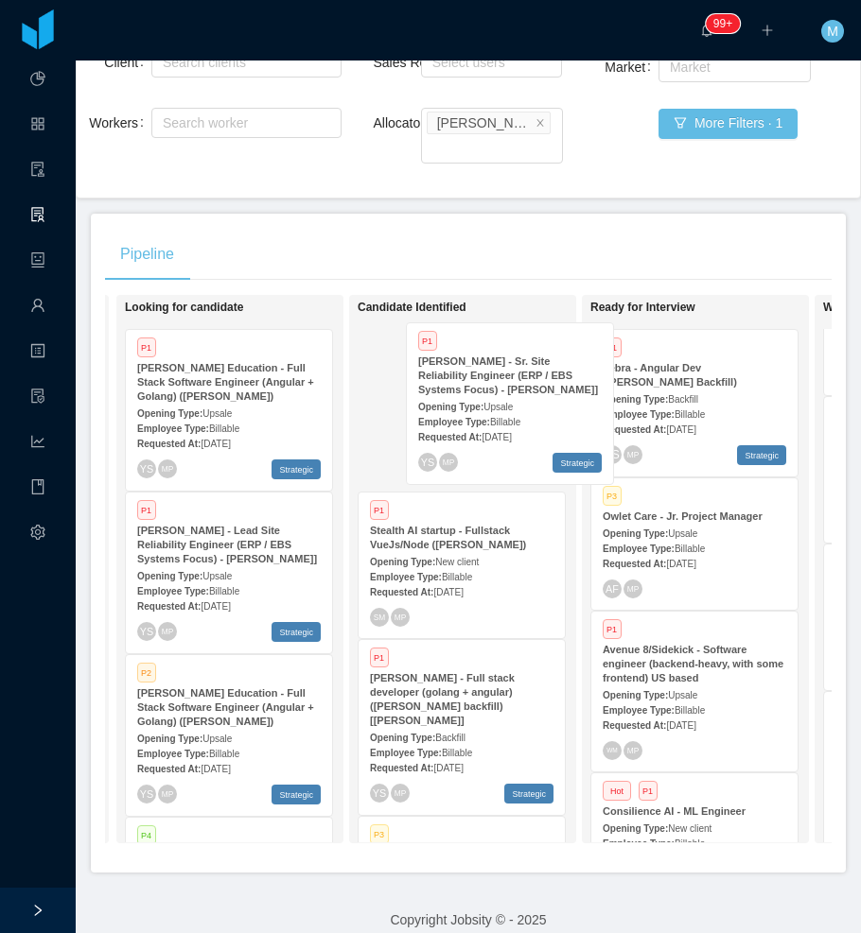
drag, startPoint x: 675, startPoint y: 394, endPoint x: 439, endPoint y: 356, distance: 239.6
click at [457, 384] on div "On Hold Looking for candidate P1 McGraw-Hill Education - Full Stack Software En…" at bounding box center [468, 577] width 726 height 564
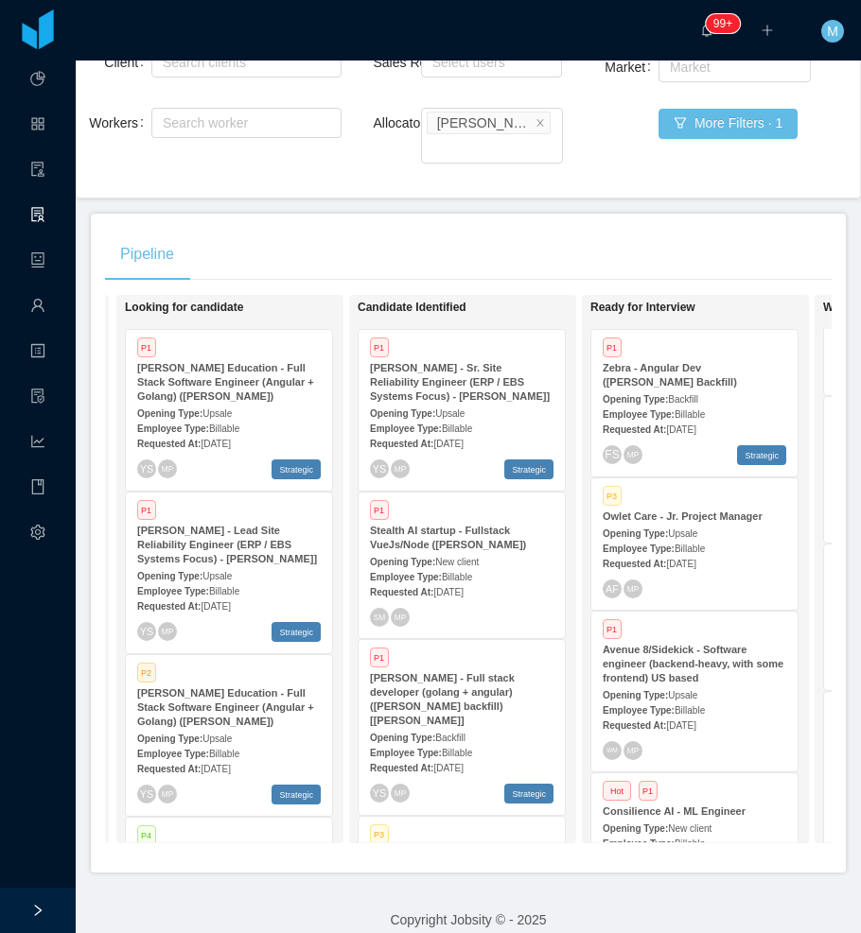
click at [453, 252] on div "Pipeline" at bounding box center [468, 254] width 726 height 53
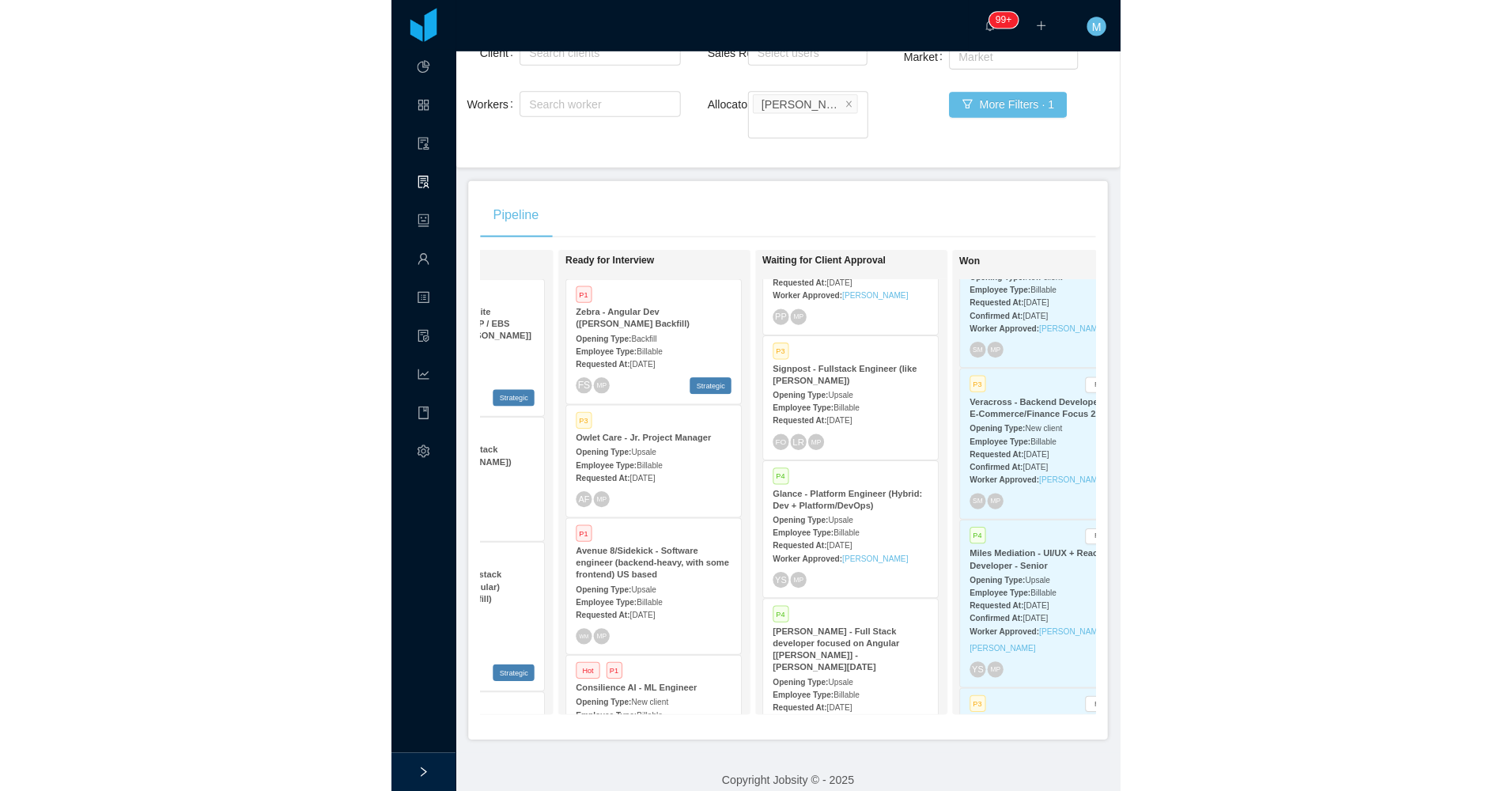
scroll to position [1400, 0]
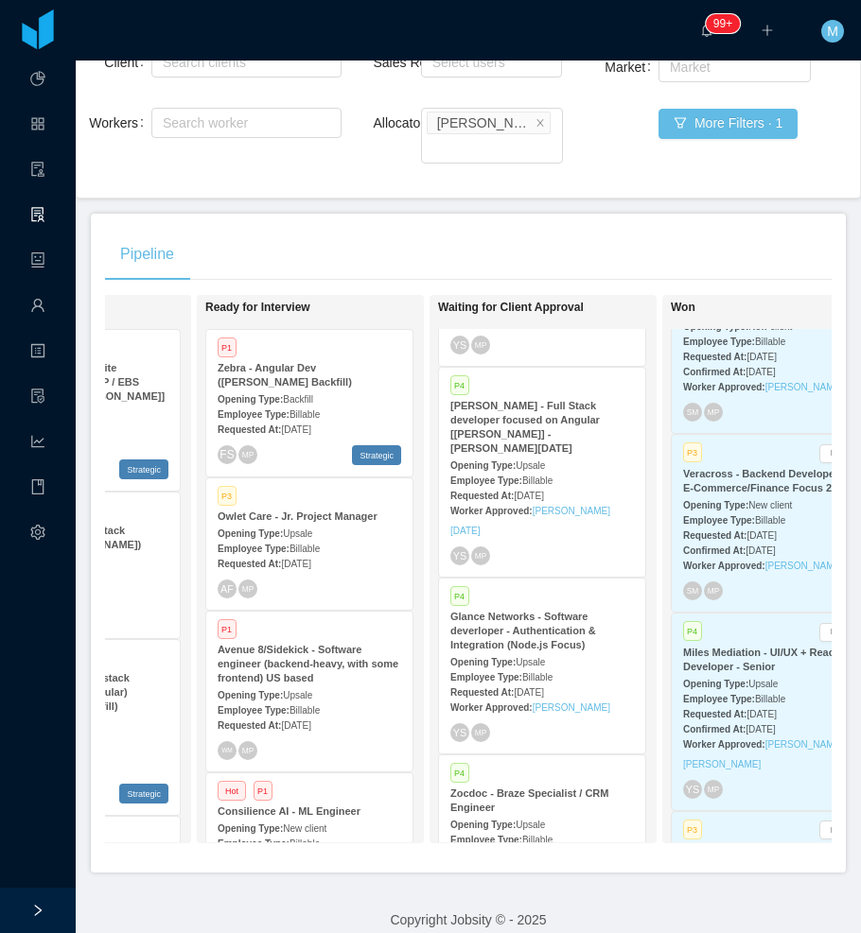
click at [500, 682] on div "Requested At: Aug 6th, 2025" at bounding box center [541, 692] width 183 height 20
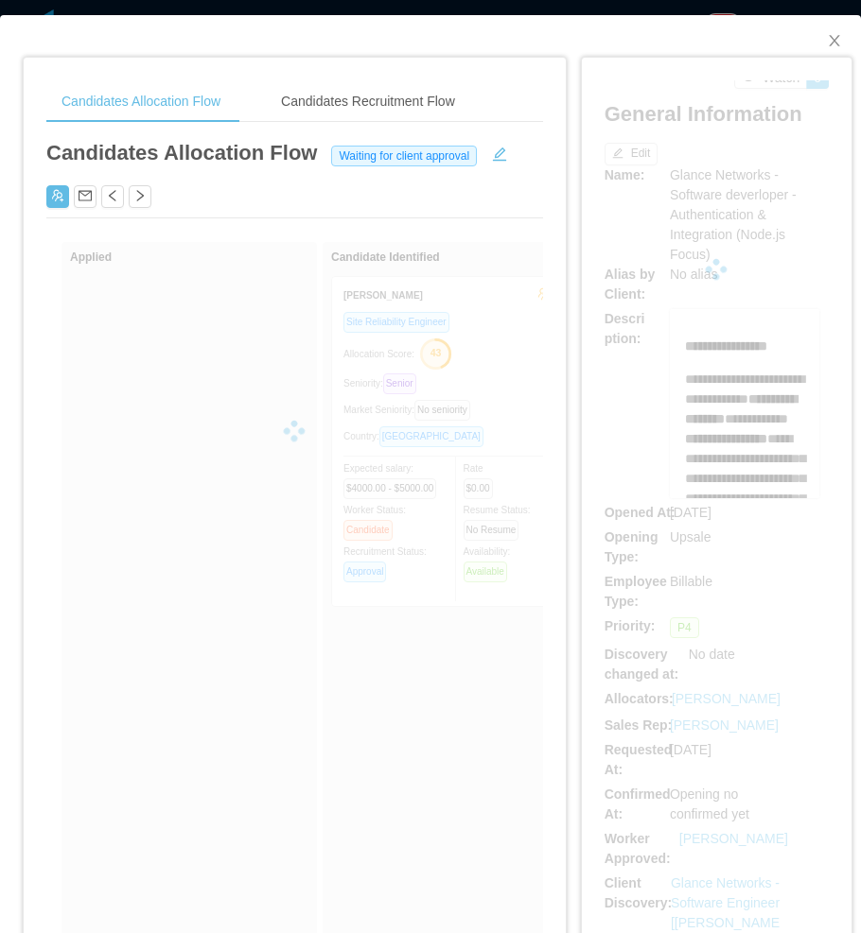
scroll to position [0, 10]
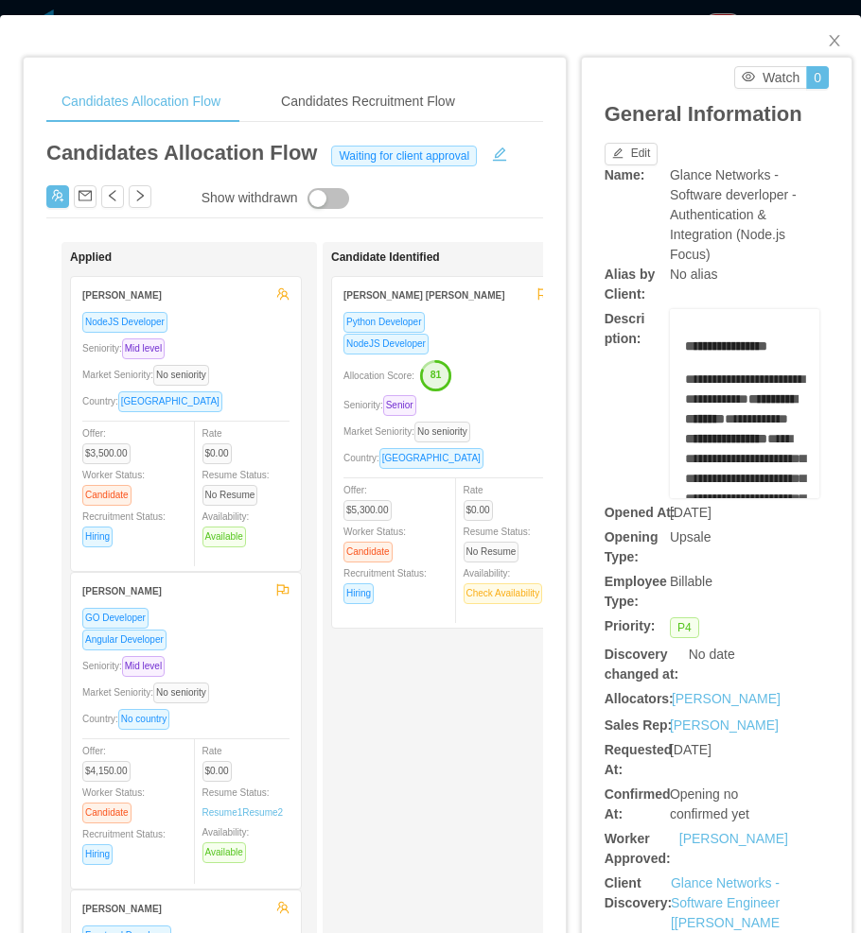
click at [254, 410] on div "Country: Argentina" at bounding box center [185, 402] width 207 height 22
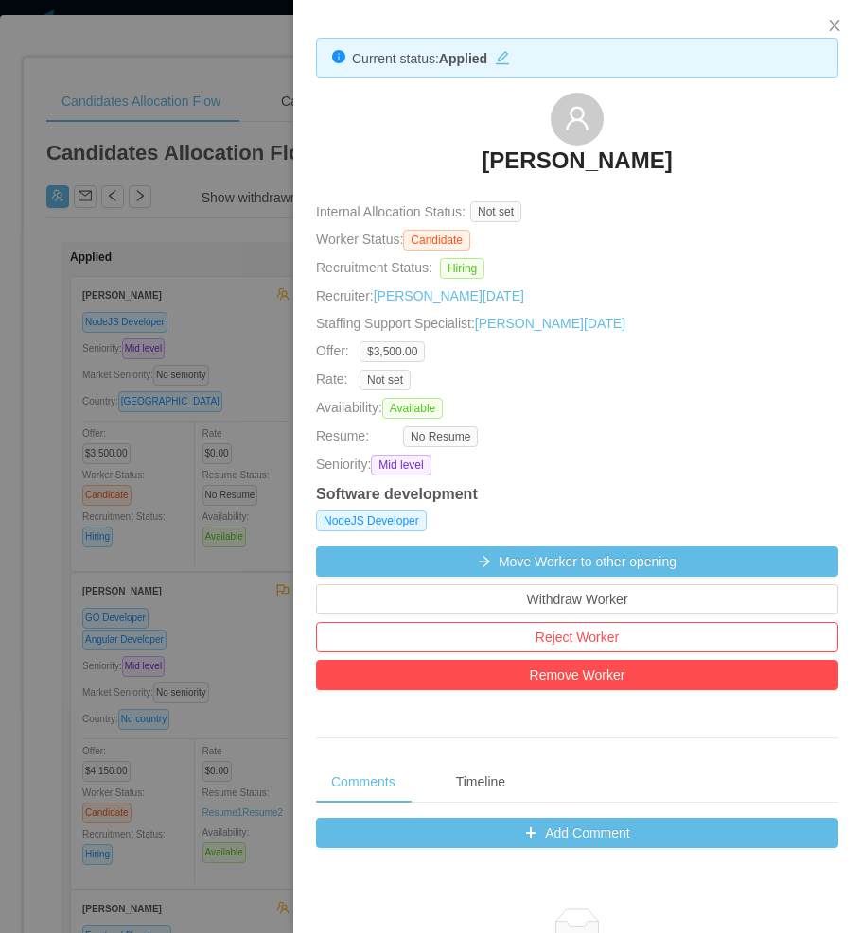
drag, startPoint x: 457, startPoint y: 147, endPoint x: 674, endPoint y: 152, distance: 217.6
click at [674, 152] on div "Rafael Tabasca" at bounding box center [577, 140] width 522 height 95
click at [204, 558] on div at bounding box center [430, 466] width 861 height 933
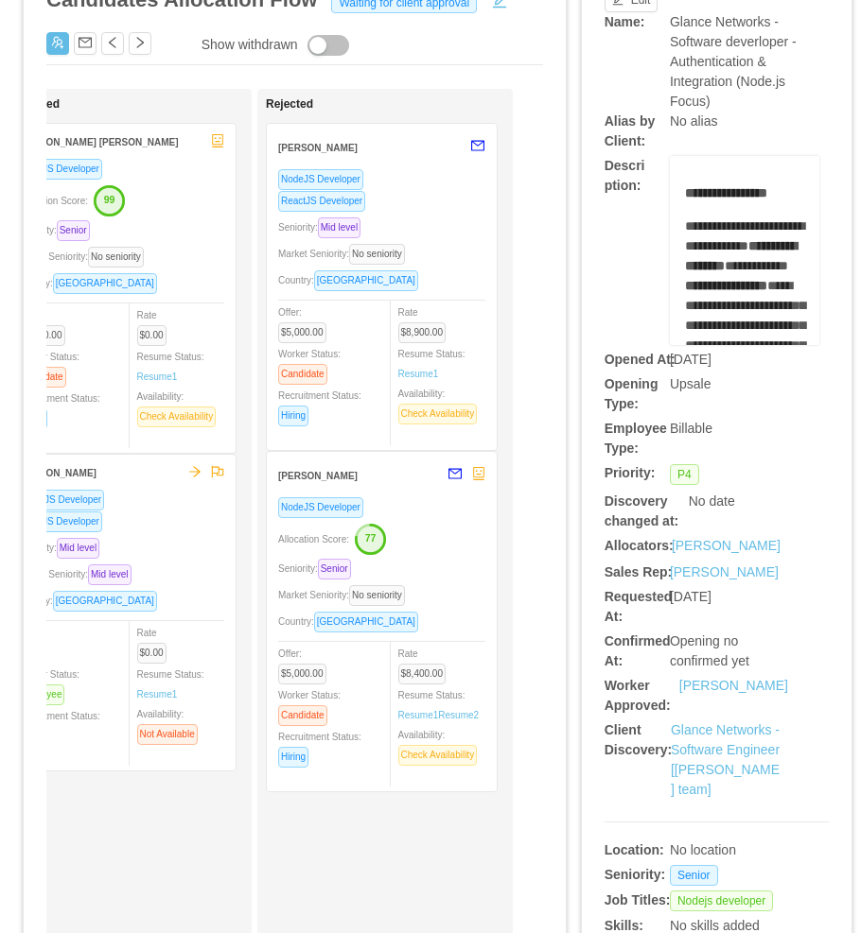
scroll to position [0, 0]
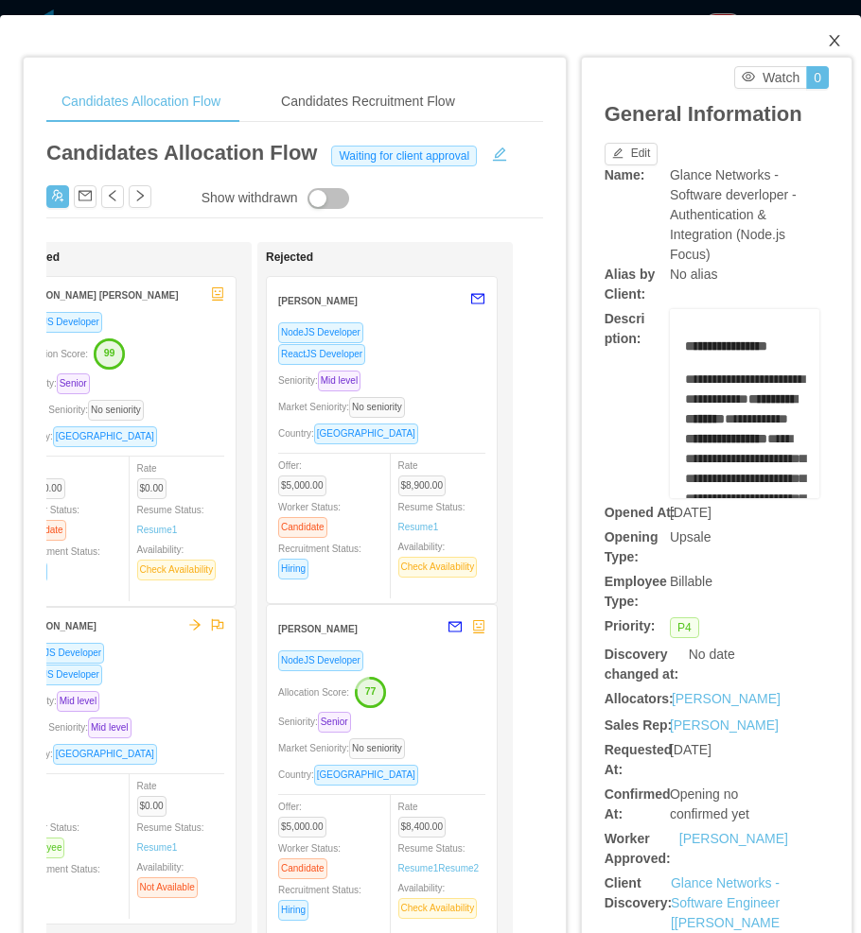
click at [809, 49] on span "Close" at bounding box center [834, 41] width 53 height 53
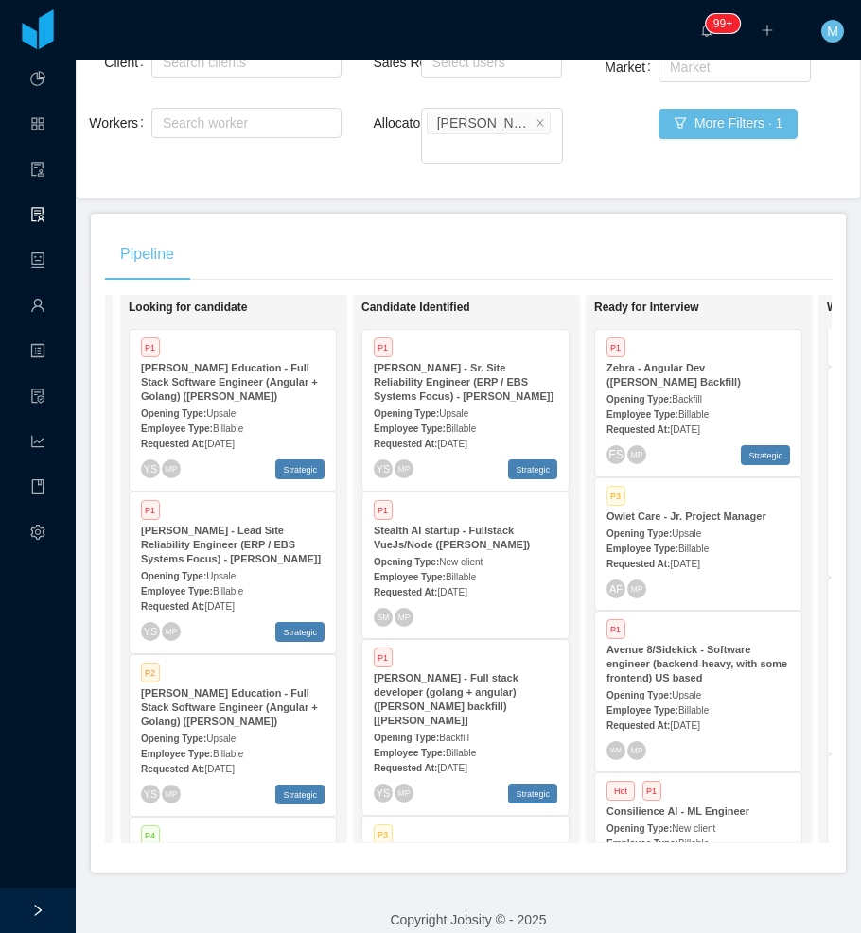
scroll to position [0, 242]
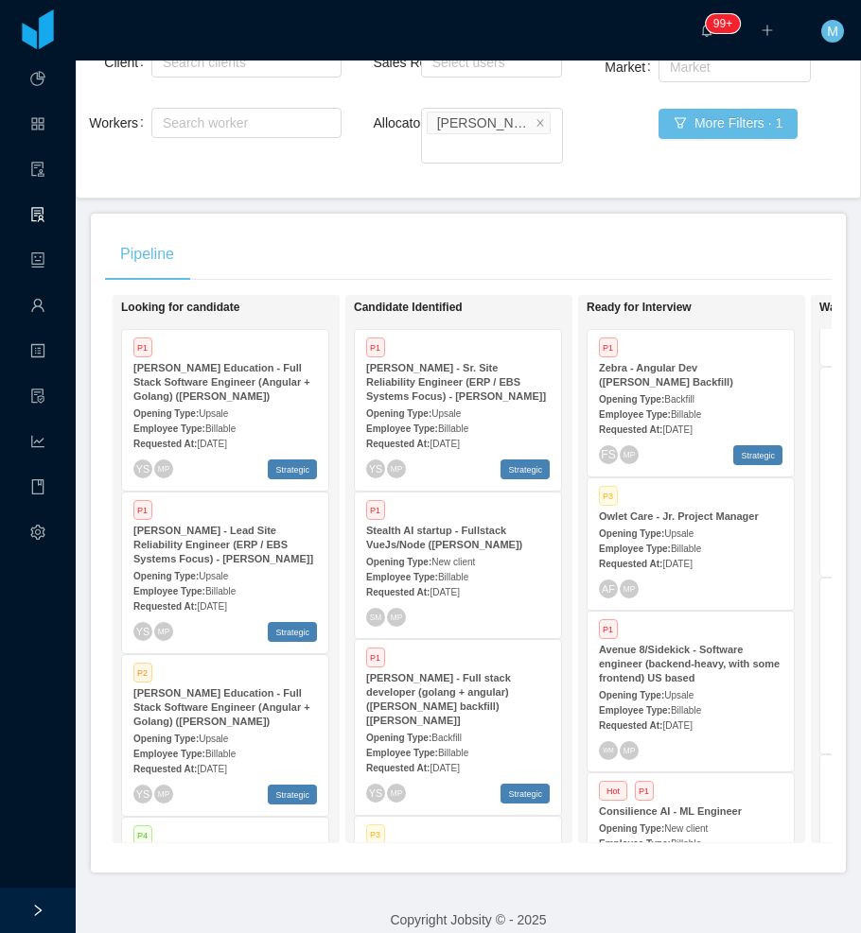
click at [446, 225] on div "Pipeline On Hold Looking for candidate P1 McGraw-Hill Education - Full Stack So…" at bounding box center [468, 543] width 755 height 659
click at [691, 641] on div "P1 Avenue 8/Sidekick - Software engineer (backend-heavy, with some frontend) US…" at bounding box center [690, 692] width 206 height 160
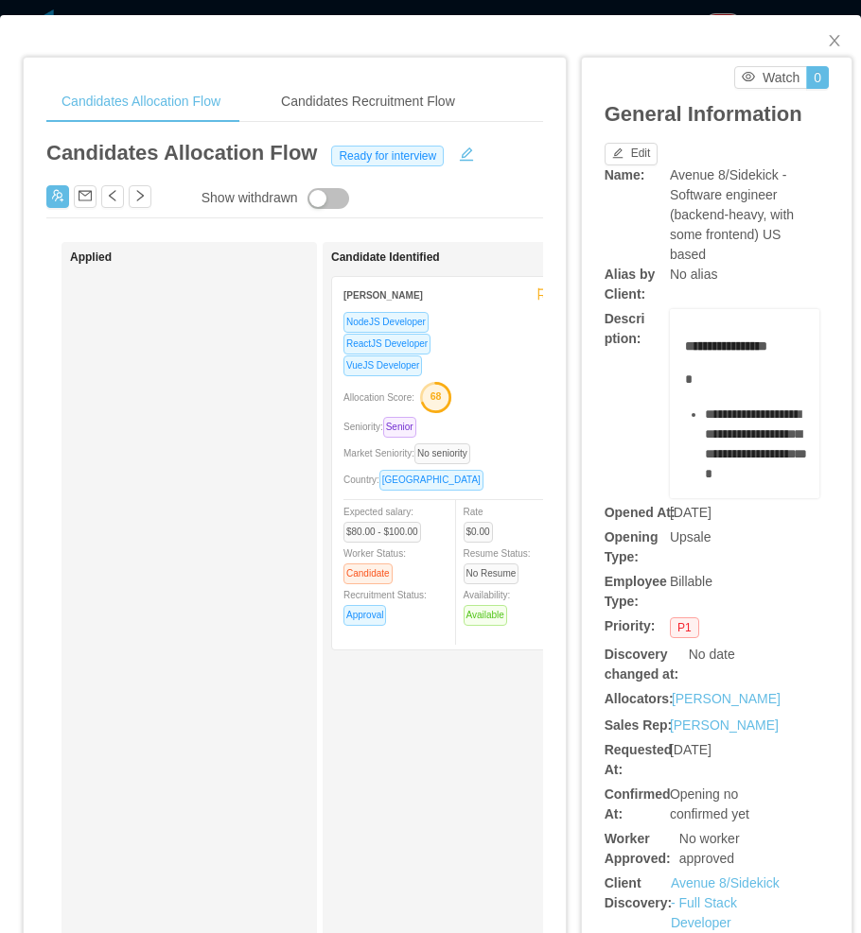
click at [277, 779] on div "Applied" at bounding box center [202, 715] width 265 height 929
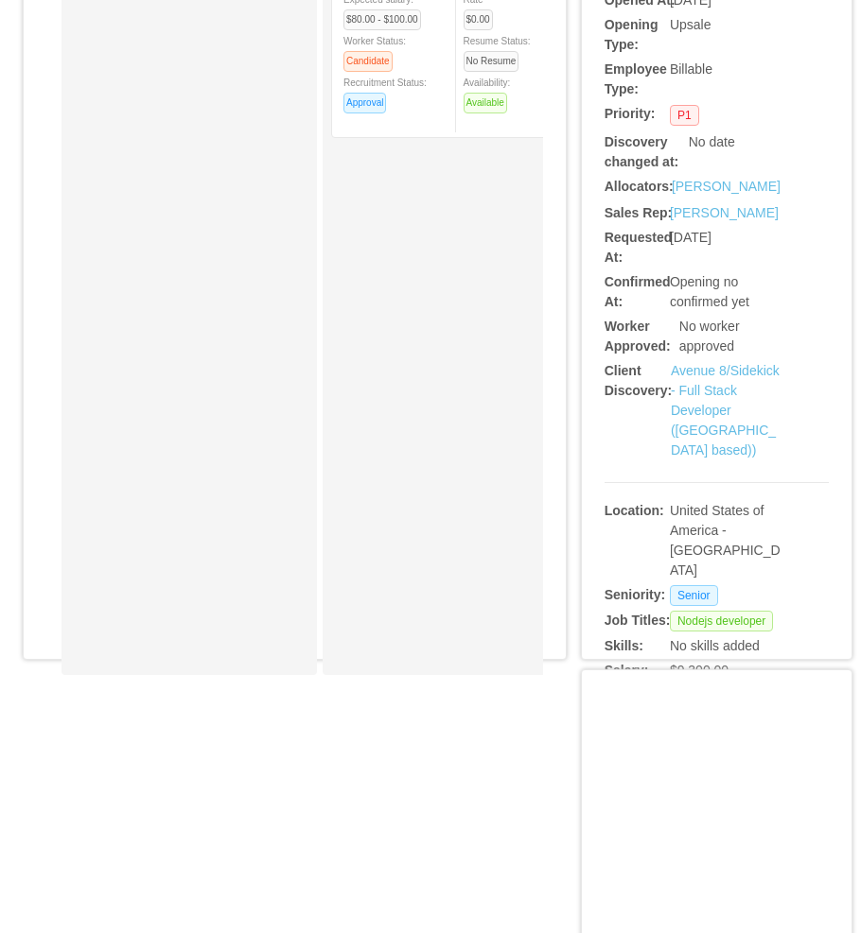
scroll to position [567, 0]
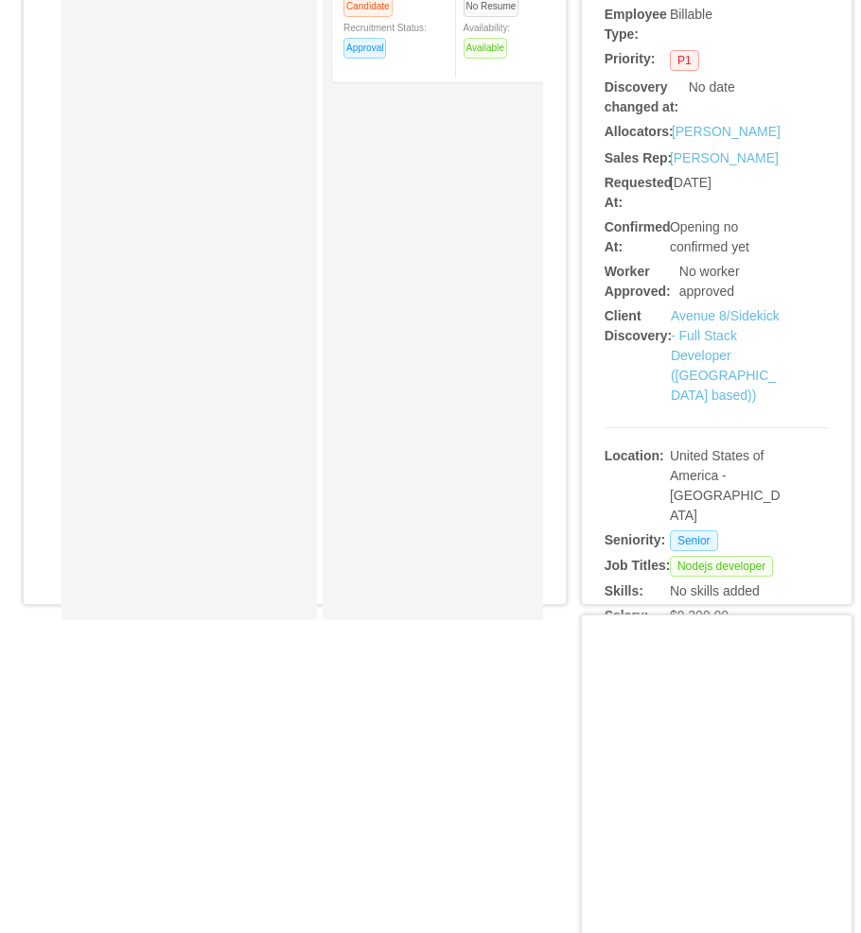
drag, startPoint x: 159, startPoint y: 650, endPoint x: 221, endPoint y: 668, distance: 64.9
click at [265, 658] on div "Candidates Allocation Flow Candidates Recruitment Flow Candidates Allocation Fl…" at bounding box center [295, 74] width 542 height 1168
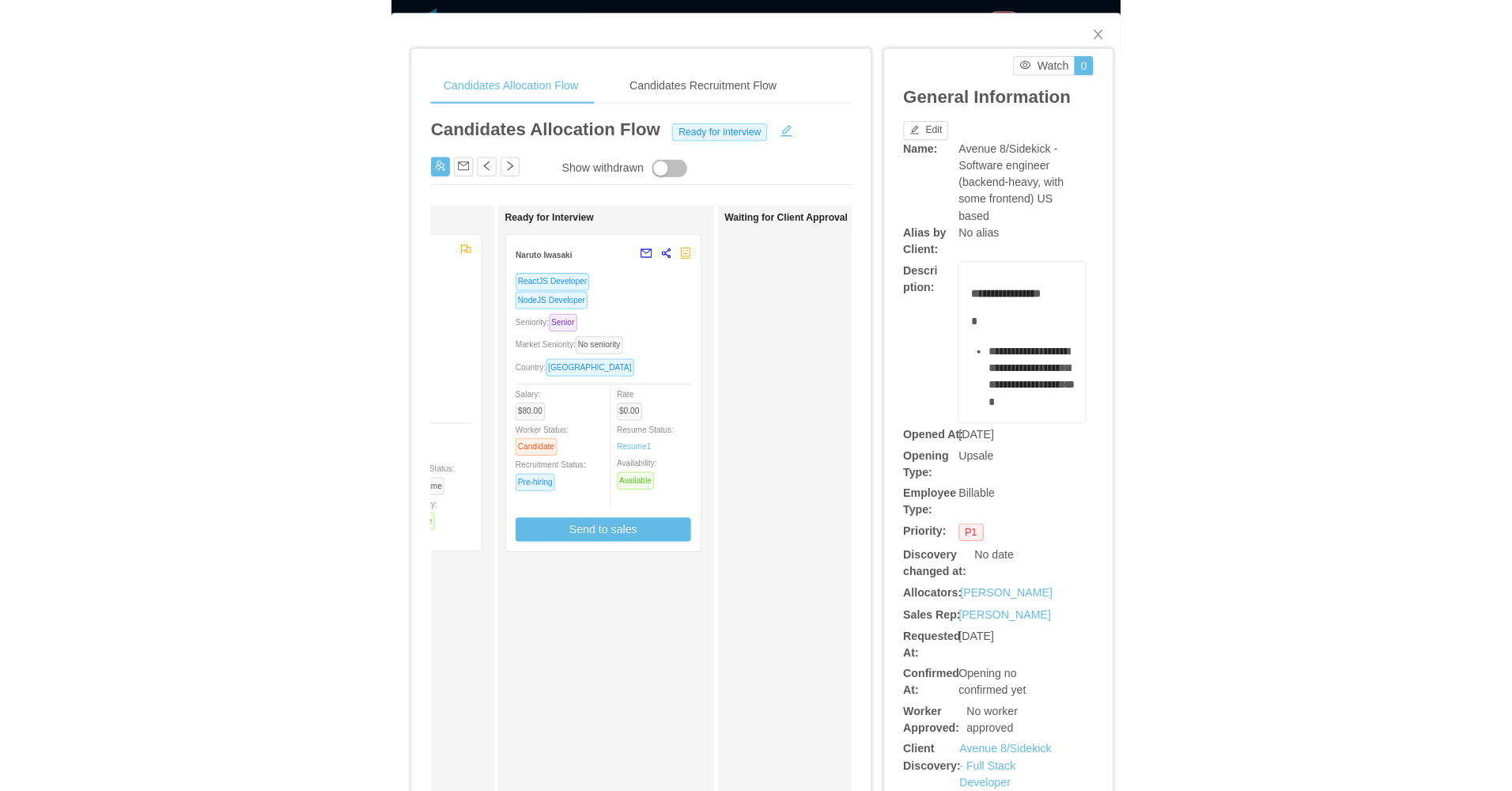
scroll to position [158, 0]
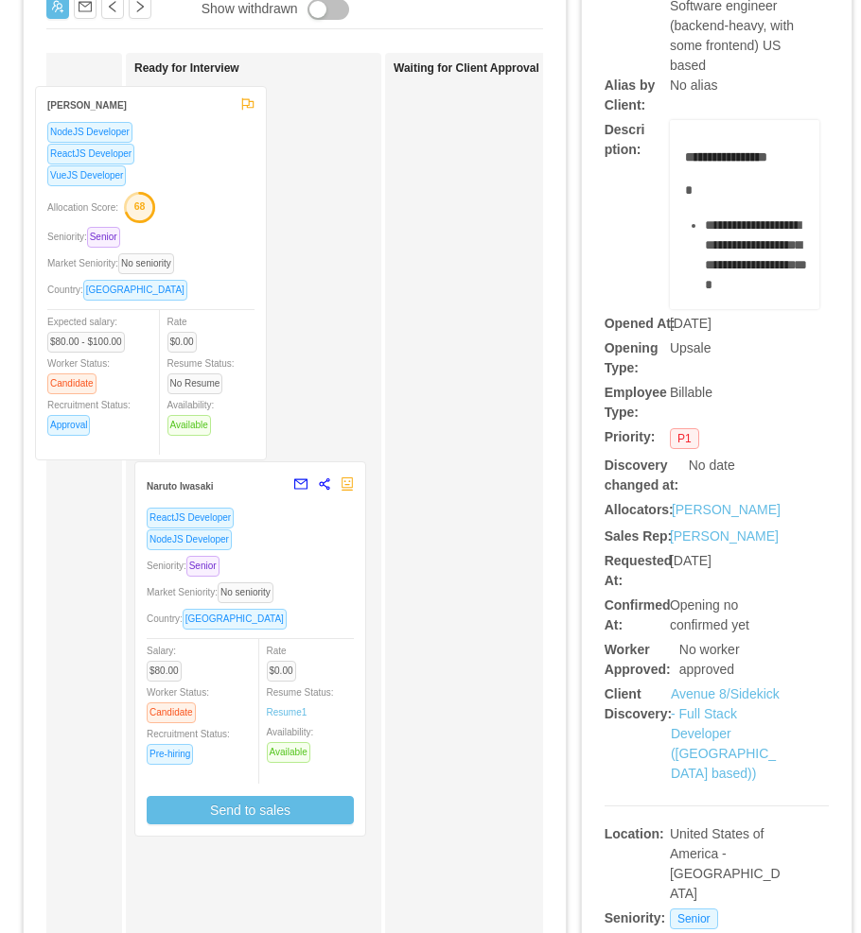
drag, startPoint x: 85, startPoint y: 365, endPoint x: 252, endPoint y: 366, distance: 166.4
click at [250, 366] on div "Applied Candidate Identified Leroy Ware NodeJS Developer ReactJS Developer VueJ…" at bounding box center [294, 533] width 496 height 961
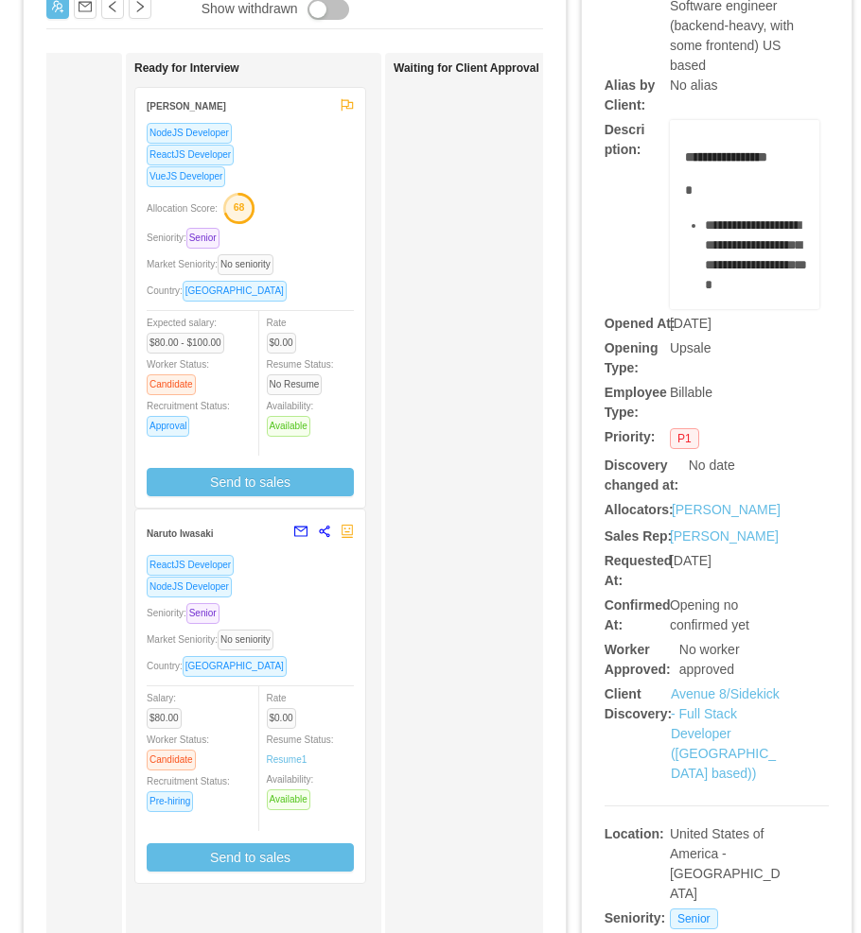
click at [333, 198] on div "Allocation Score: 68" at bounding box center [250, 207] width 207 height 30
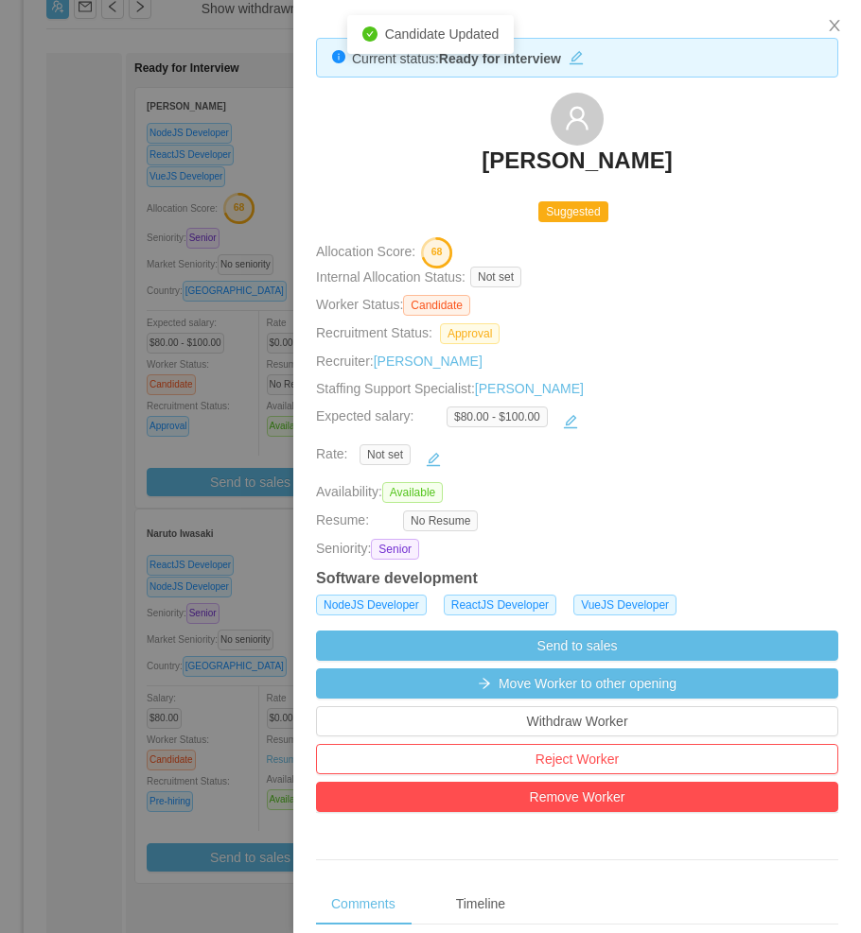
click at [167, 444] on div at bounding box center [430, 466] width 861 height 933
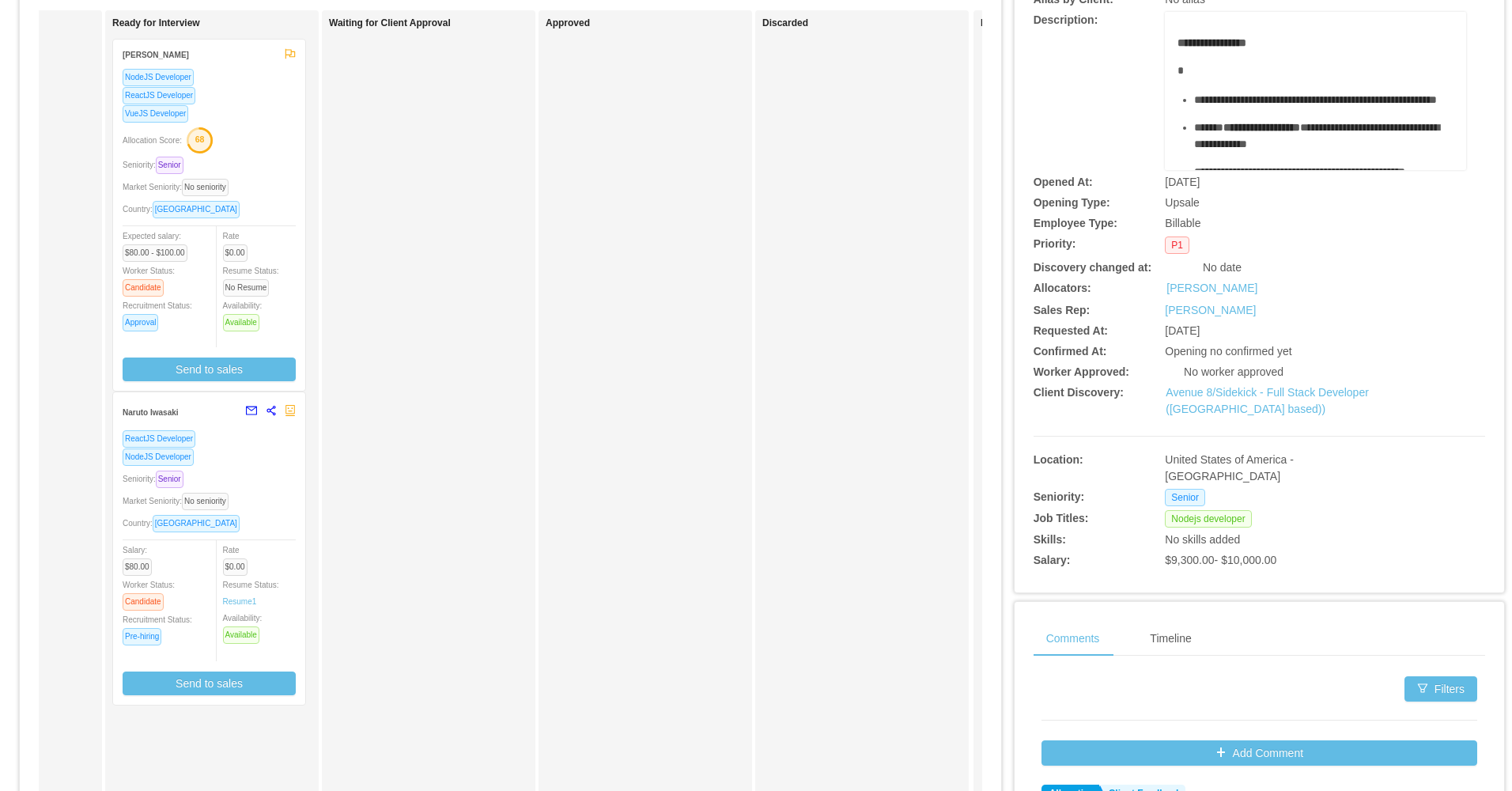
scroll to position [124, 0]
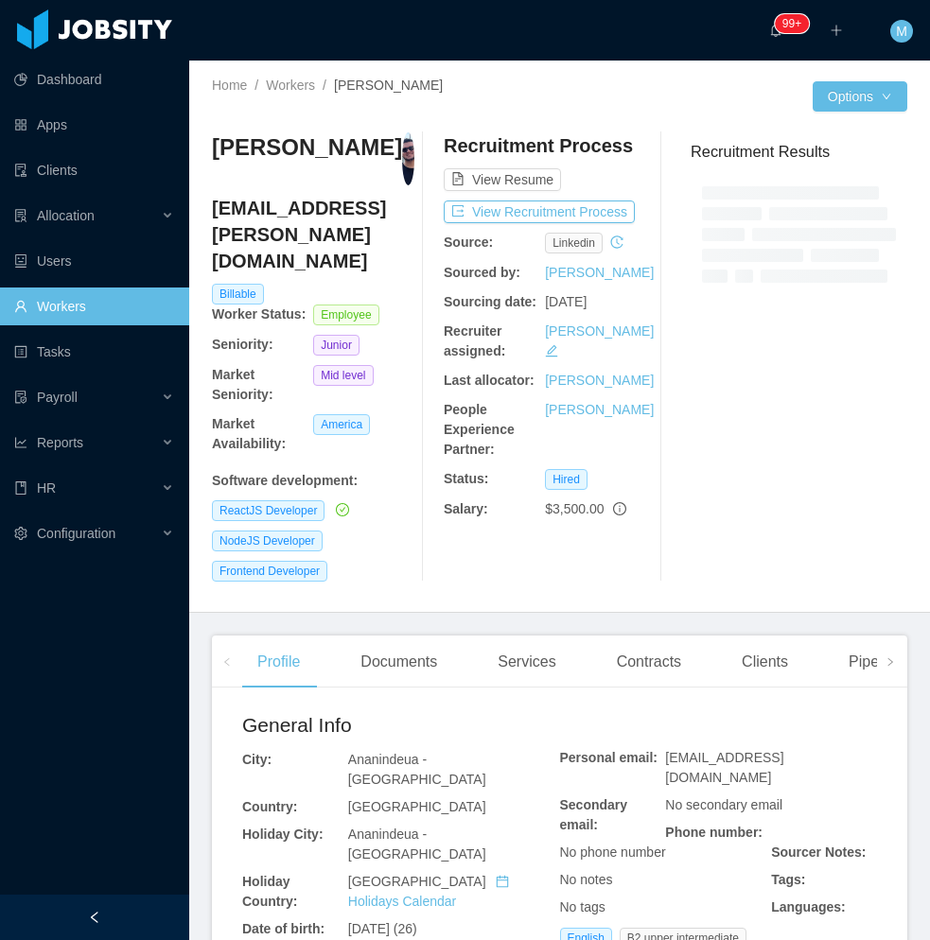
click at [118, 928] on div at bounding box center [94, 917] width 189 height 45
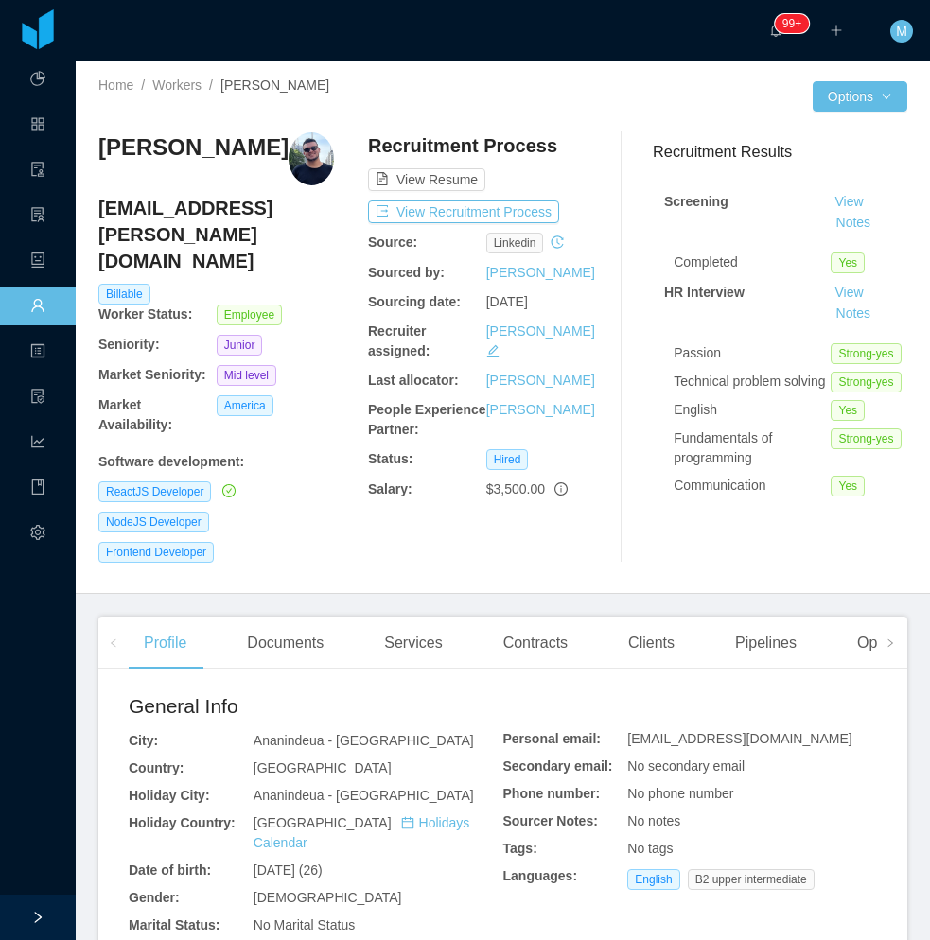
drag, startPoint x: 92, startPoint y: 156, endPoint x: 266, endPoint y: 151, distance: 174.1
click at [266, 151] on div "Home / Workers / [PERSON_NAME] / Options [PERSON_NAME] [PERSON_NAME][EMAIL_ADDR…" at bounding box center [503, 327] width 854 height 533
copy h3 "[PERSON_NAME]"
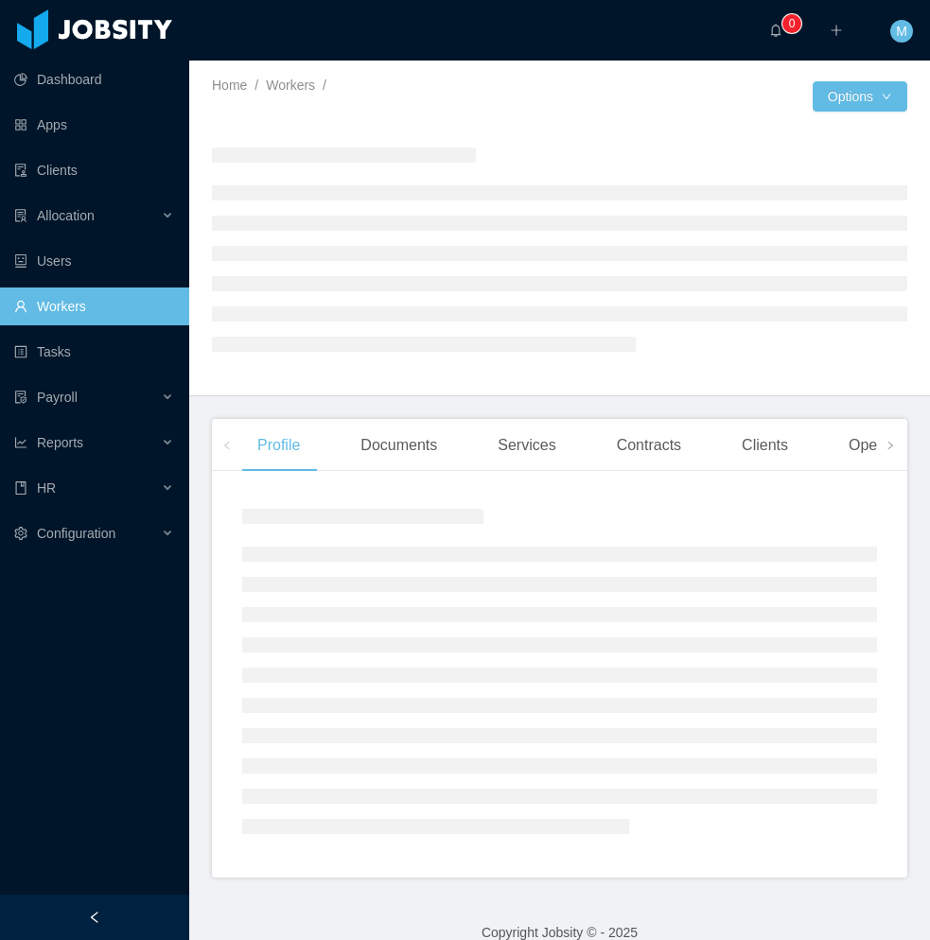
drag, startPoint x: 83, startPoint y: 913, endPoint x: 276, endPoint y: 659, distance: 319.3
click at [85, 909] on div at bounding box center [94, 917] width 189 height 45
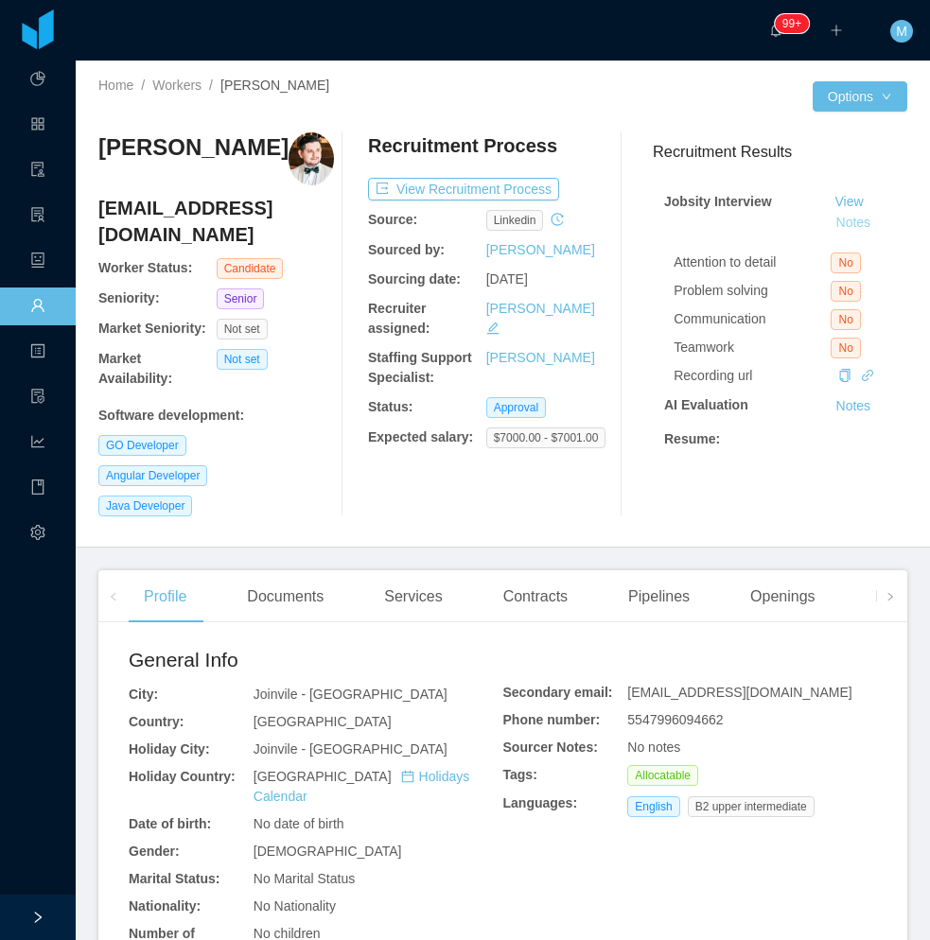
click at [828, 224] on button "Notes" at bounding box center [853, 223] width 50 height 23
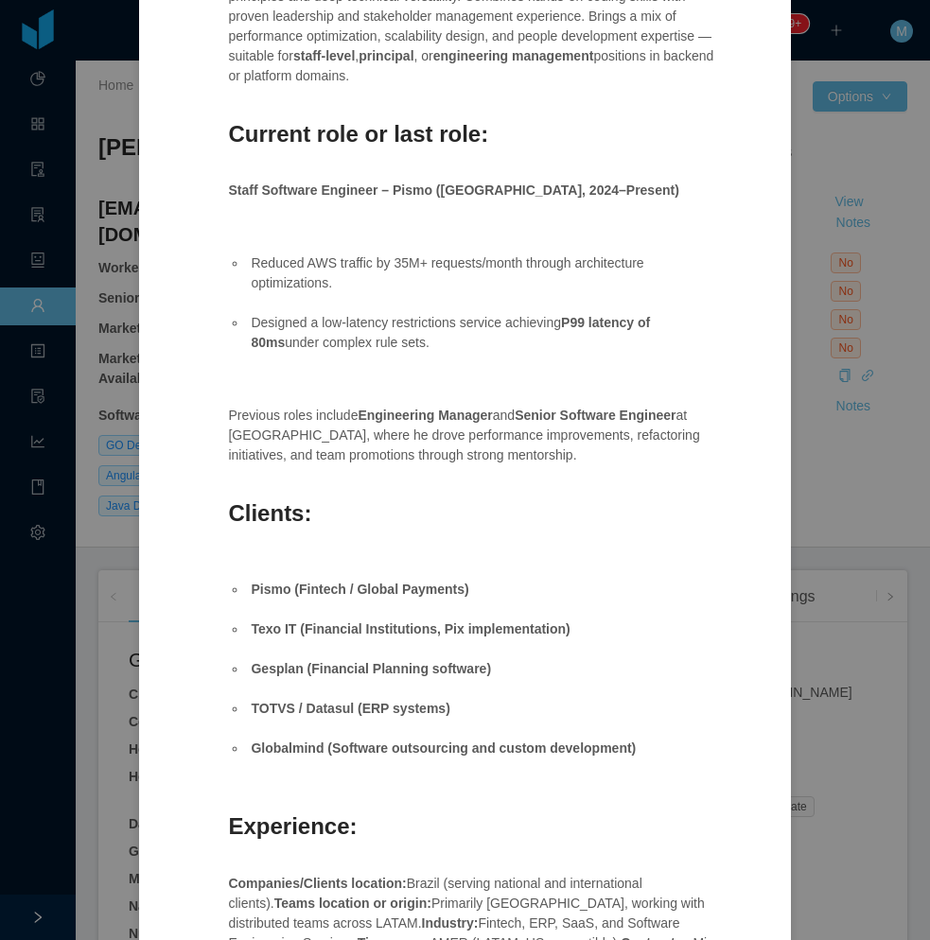
scroll to position [1193, 0]
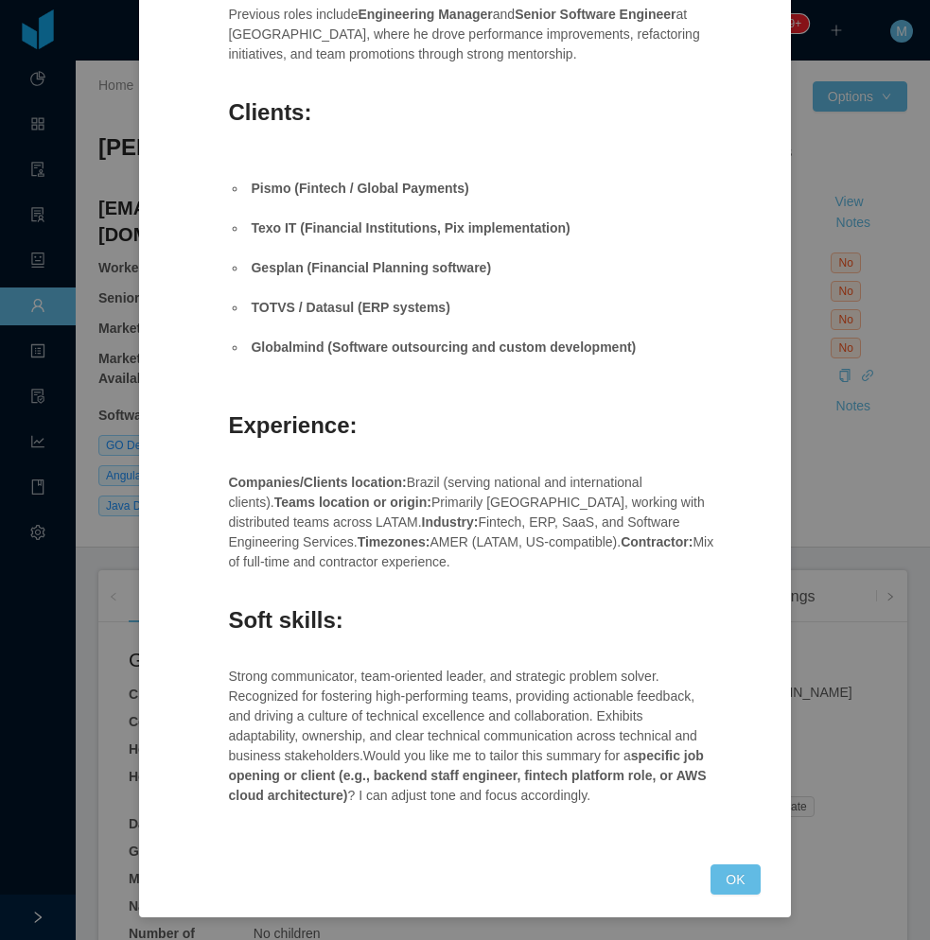
drag, startPoint x: 693, startPoint y: 872, endPoint x: 716, endPoint y: 850, distance: 31.4
drag, startPoint x: 721, startPoint y: 886, endPoint x: 722, endPoint y: 844, distance: 42.6
click at [721, 885] on button "OK" at bounding box center [734, 879] width 49 height 30
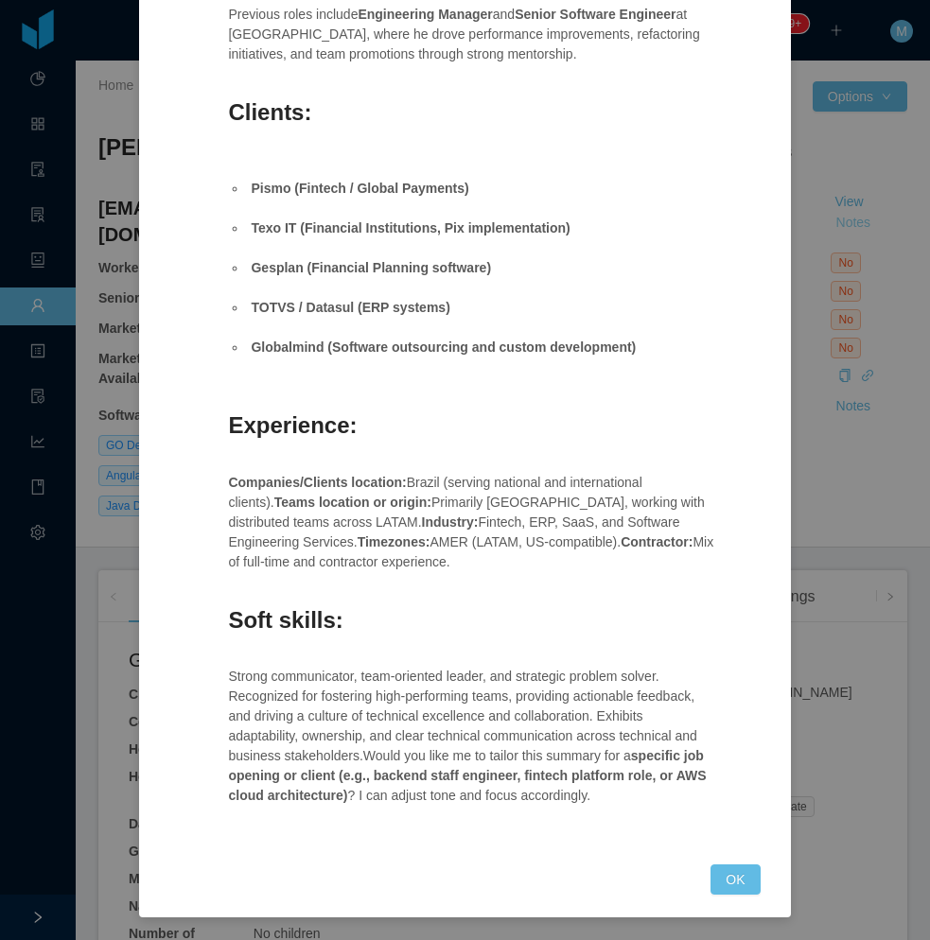
scroll to position [1099, 0]
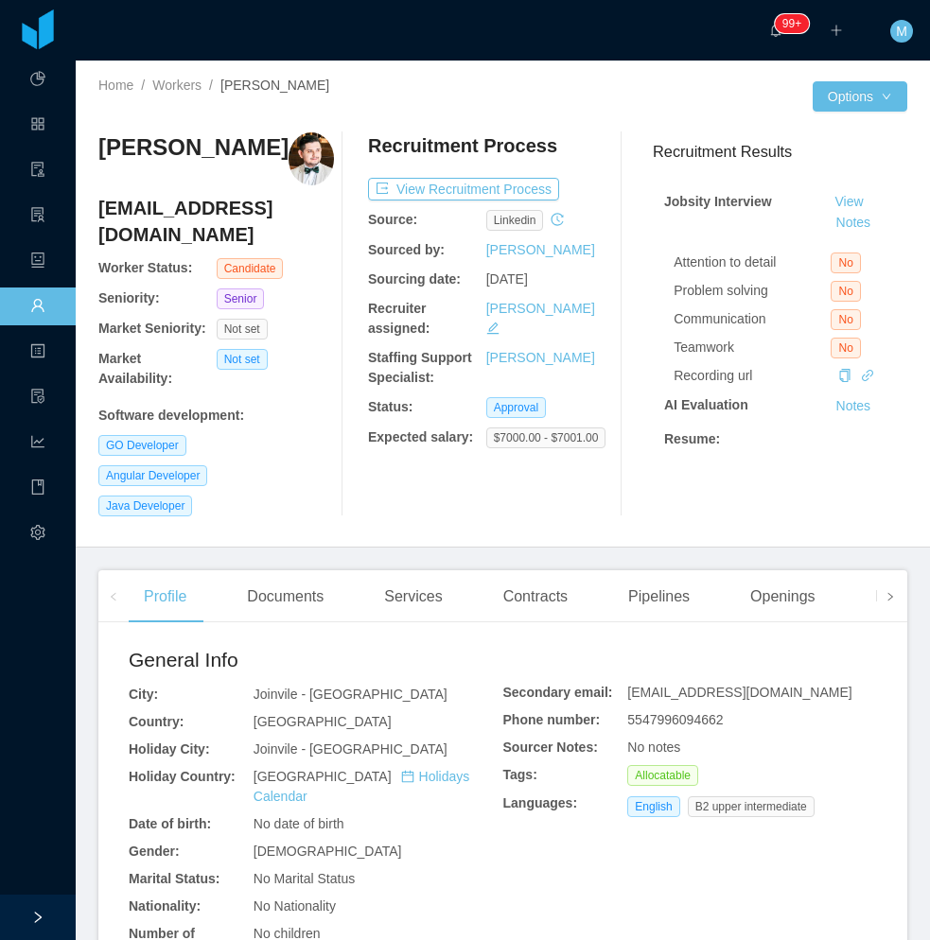
click at [888, 570] on span at bounding box center [890, 596] width 30 height 52
click at [323, 578] on div "Openings" at bounding box center [340, 596] width 96 height 53
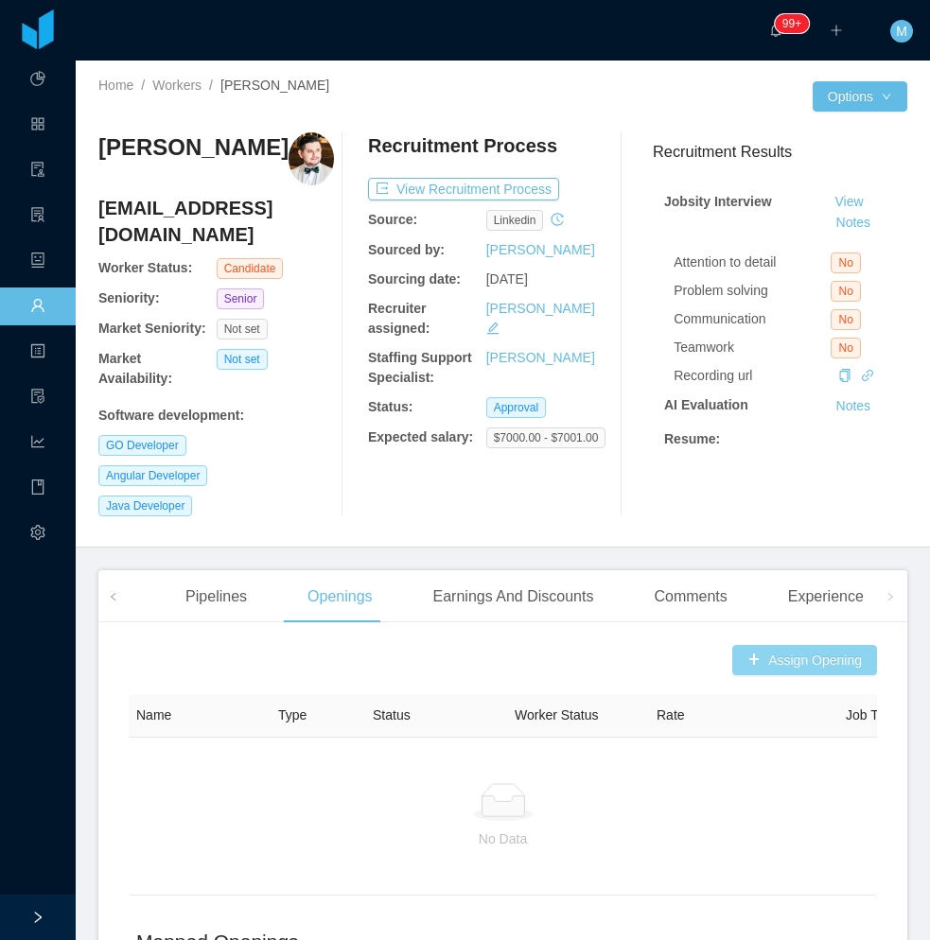
click at [757, 645] on button "Assign Opening" at bounding box center [804, 660] width 145 height 30
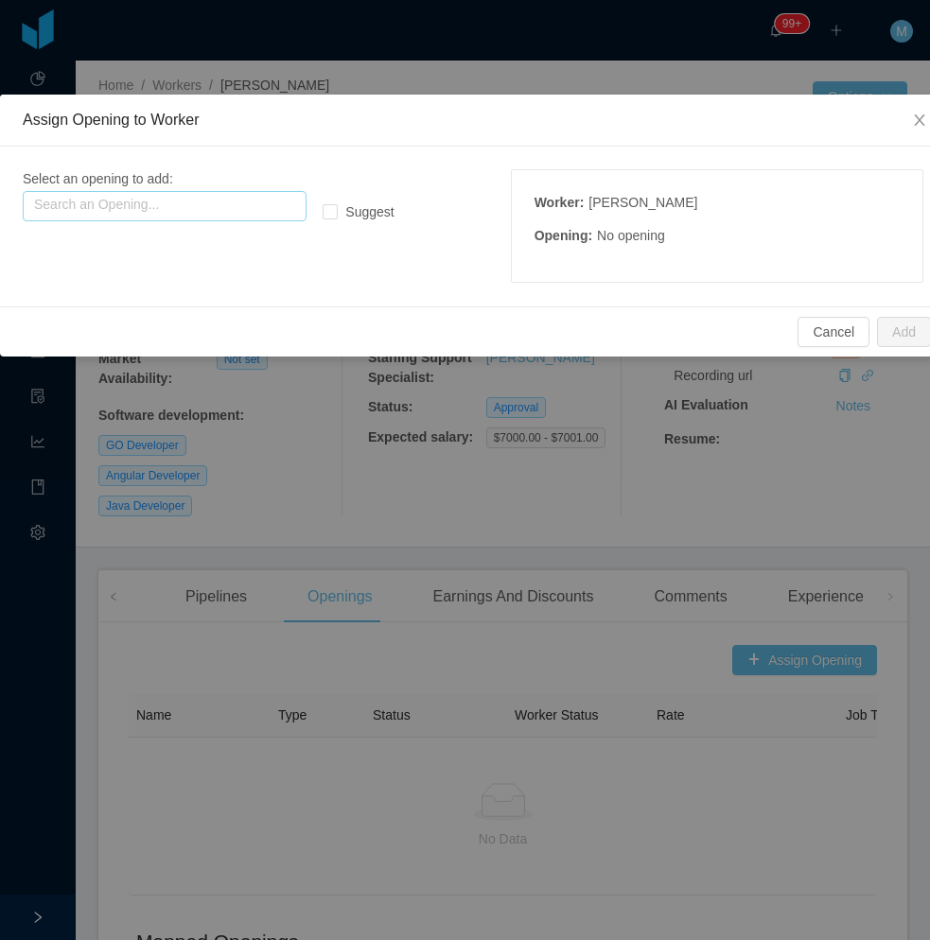
click at [196, 192] on input "text" at bounding box center [165, 206] width 284 height 30
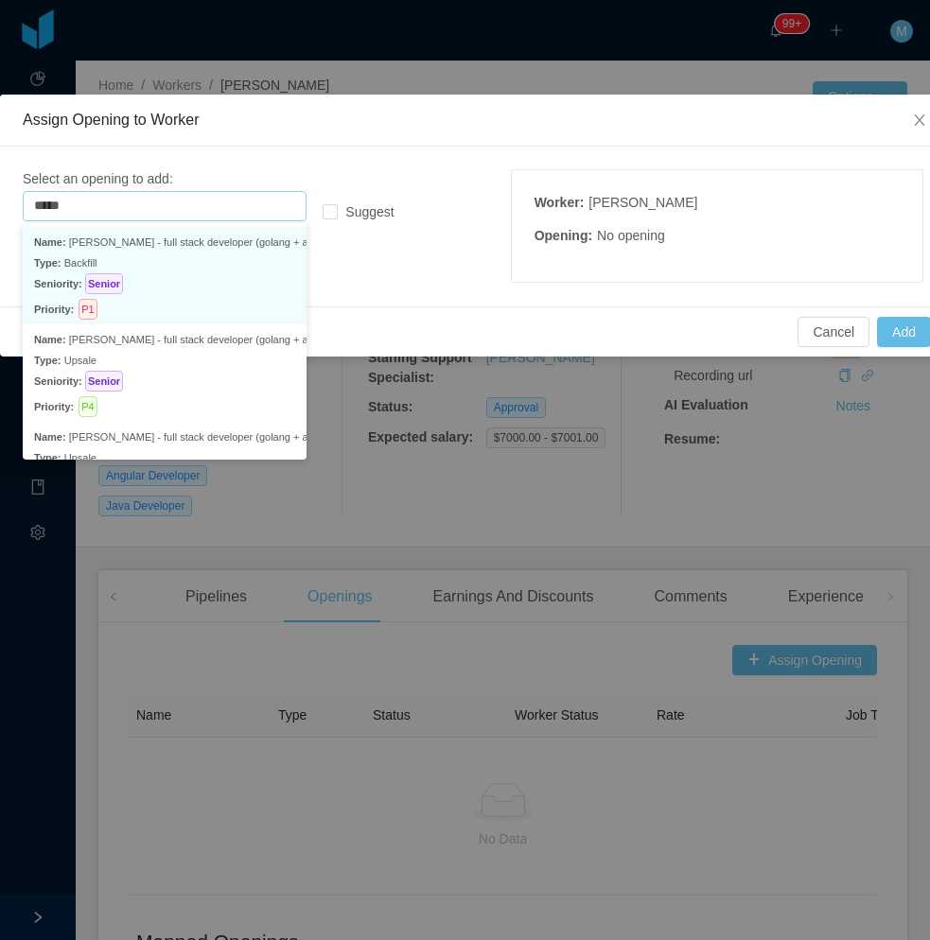
click at [204, 300] on div "Priority: P1" at bounding box center [164, 309] width 261 height 21
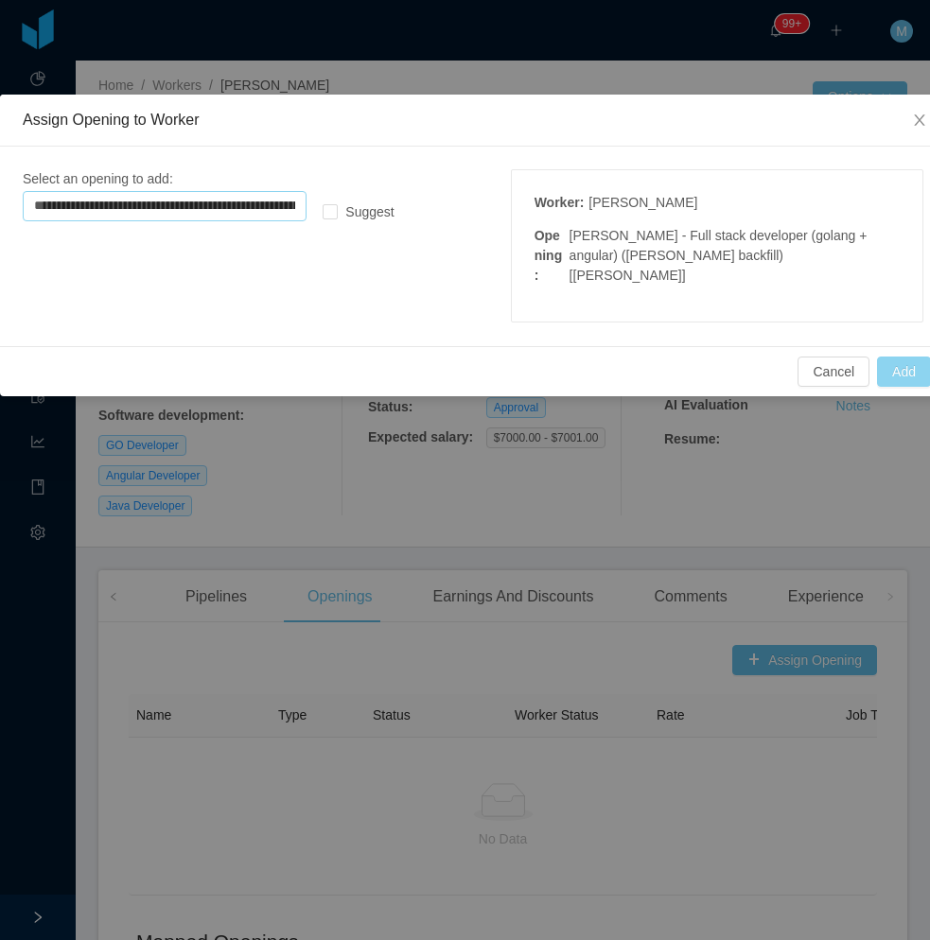
type input "**********"
click at [900, 357] on button "Add" at bounding box center [904, 372] width 54 height 30
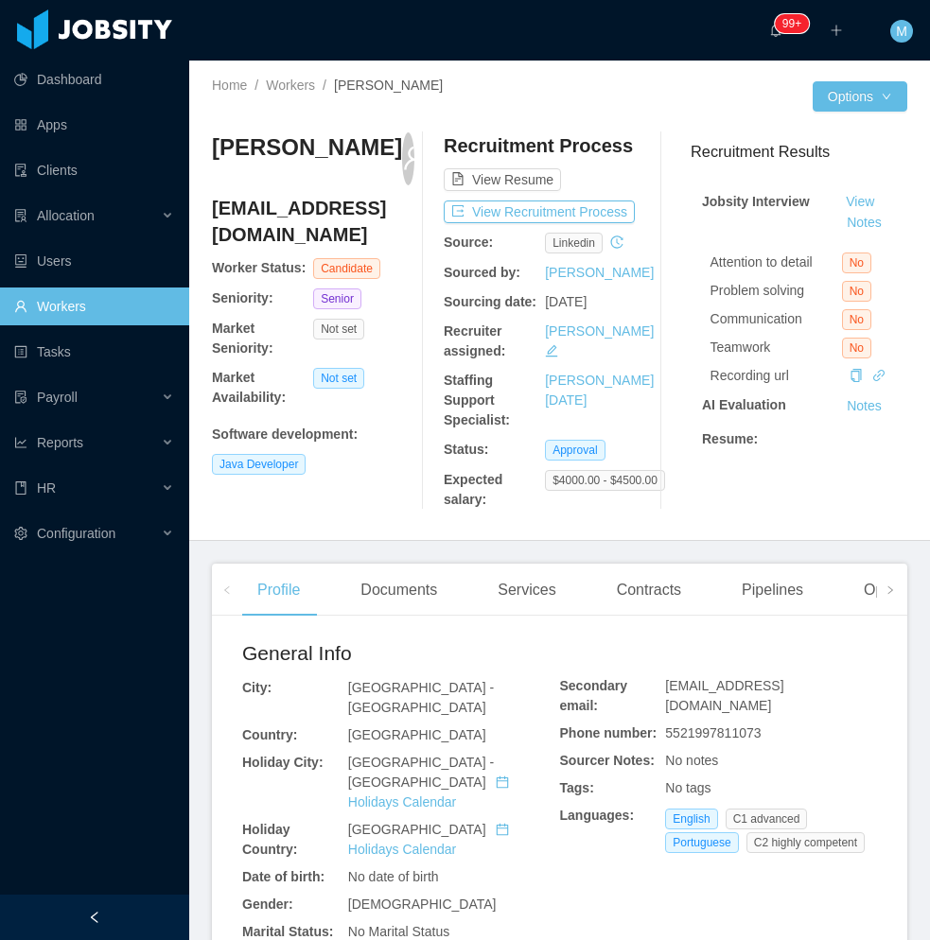
click at [128, 913] on div at bounding box center [94, 917] width 189 height 45
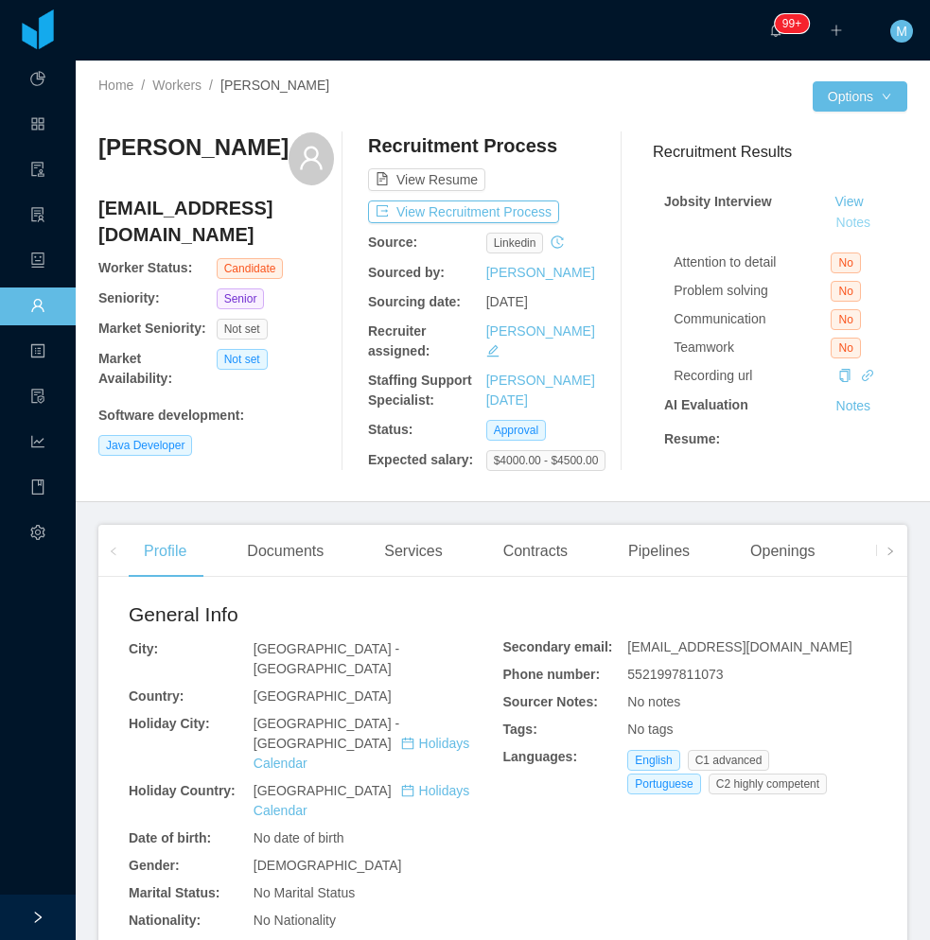
click at [829, 225] on button "Notes" at bounding box center [853, 223] width 50 height 23
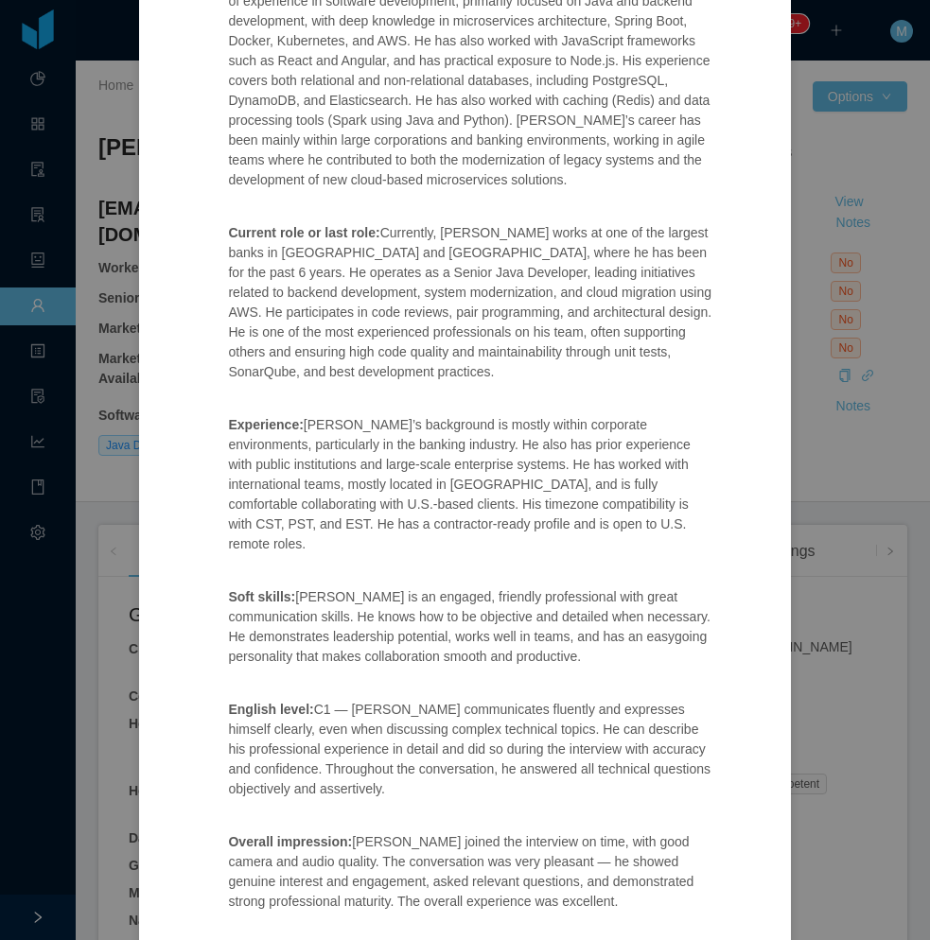
scroll to position [17, 0]
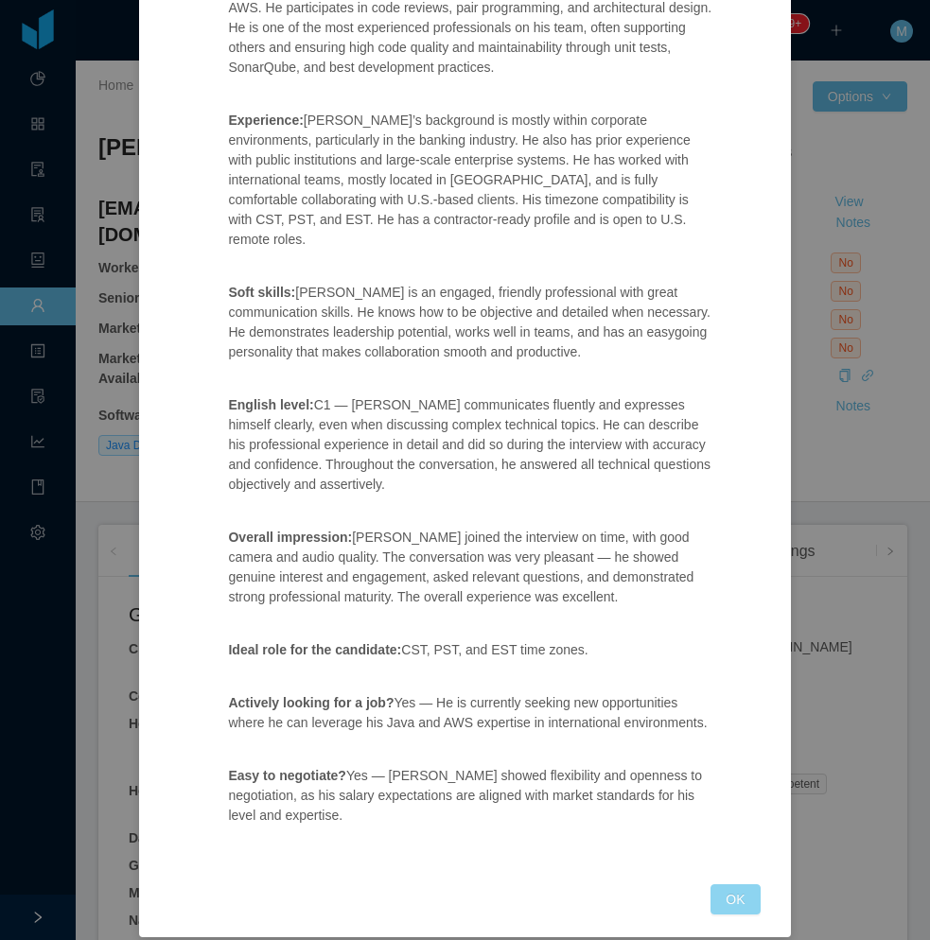
click at [726, 856] on div "Jobsity Interview Position fit: Hibu - Senior Software Engineer (Full Stack) Ma…" at bounding box center [464, 132] width 590 height 1563
click at [724, 888] on button "OK" at bounding box center [734, 899] width 49 height 30
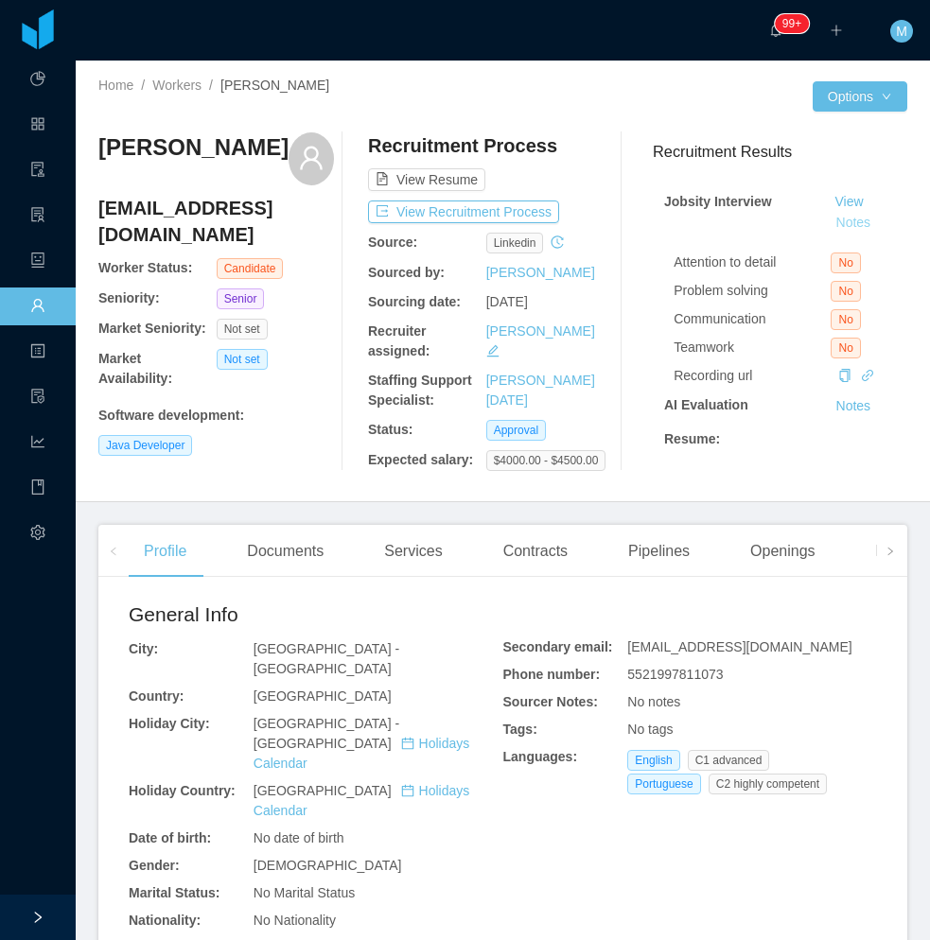
scroll to position [679, 0]
click at [767, 566] on div "Openings" at bounding box center [783, 551] width 96 height 53
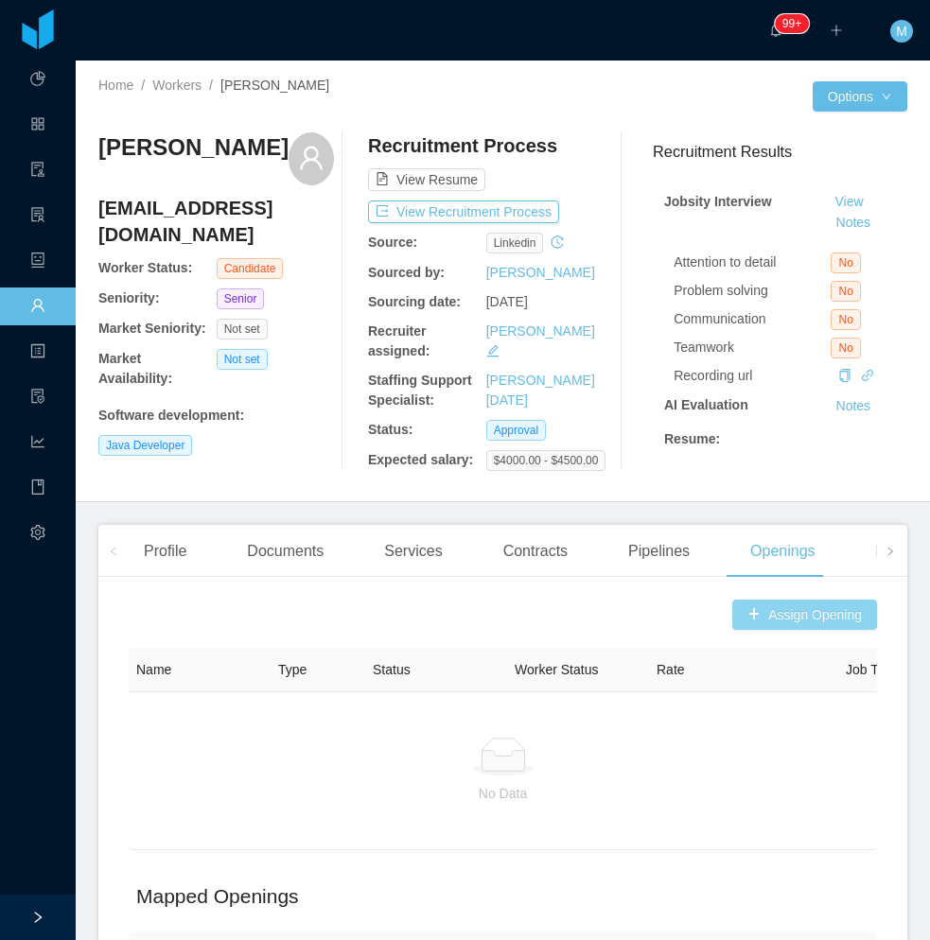
click at [757, 629] on button "Assign Opening" at bounding box center [804, 615] width 145 height 30
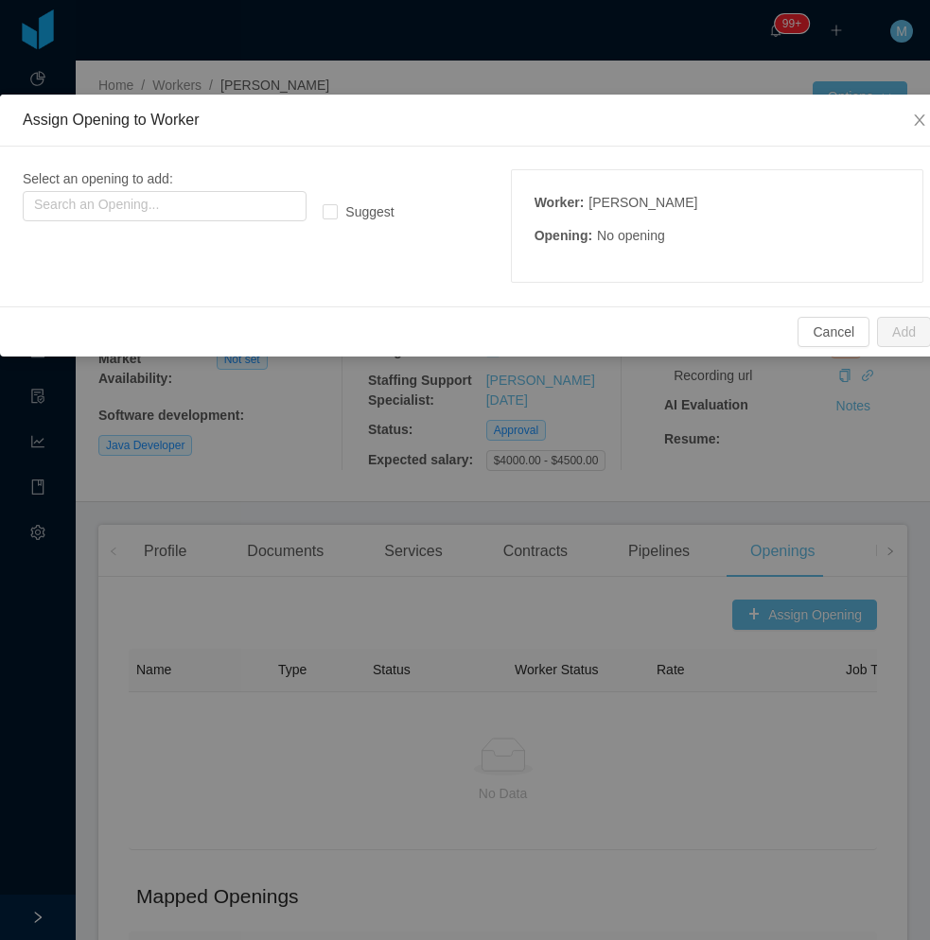
click at [201, 188] on div "Select an opening to add: Search an Opening..." at bounding box center [210, 195] width 375 height 52
click at [186, 194] on input "text" at bounding box center [165, 206] width 284 height 30
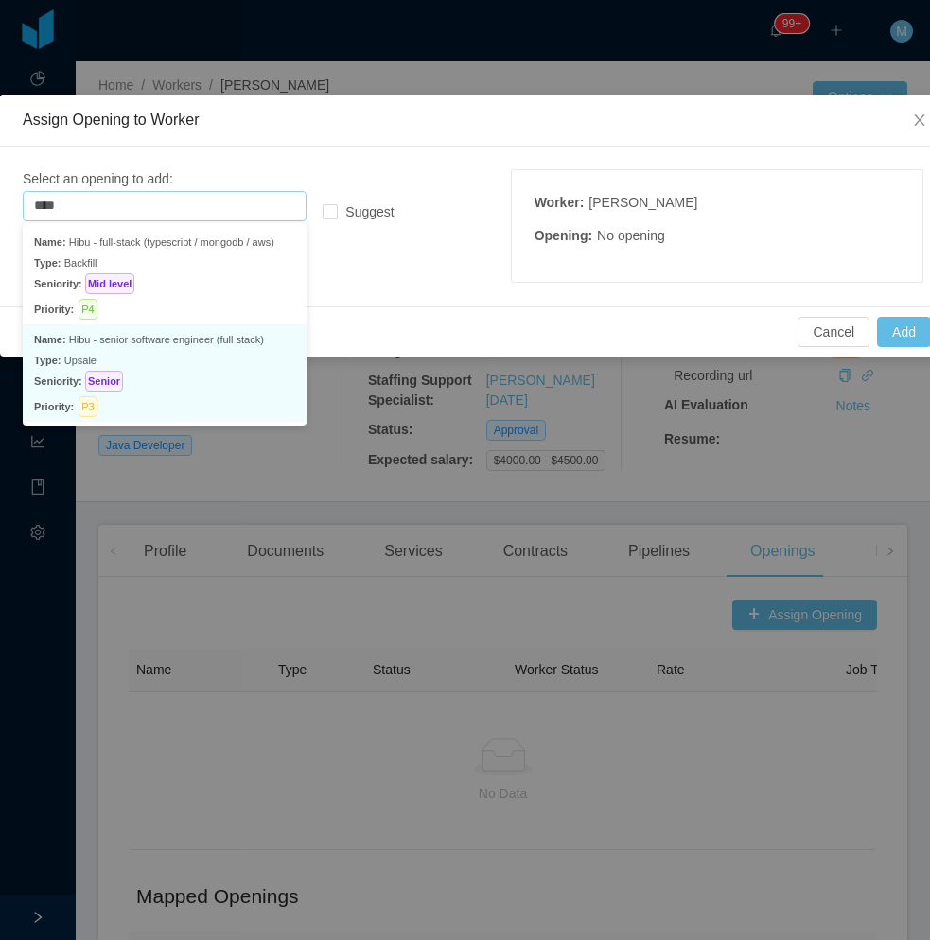
click at [212, 345] on p "Name: Hibu - senior software engineer (full stack)" at bounding box center [164, 339] width 261 height 21
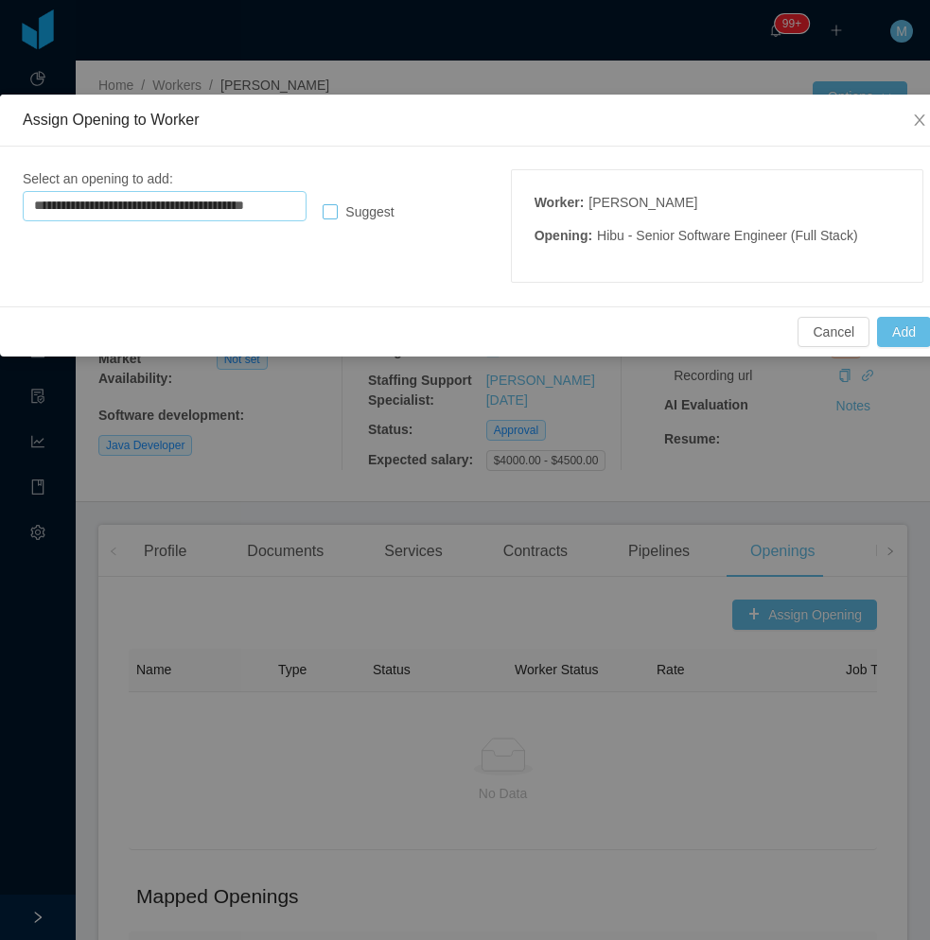
type input "**********"
click at [909, 335] on button "Add" at bounding box center [904, 332] width 54 height 30
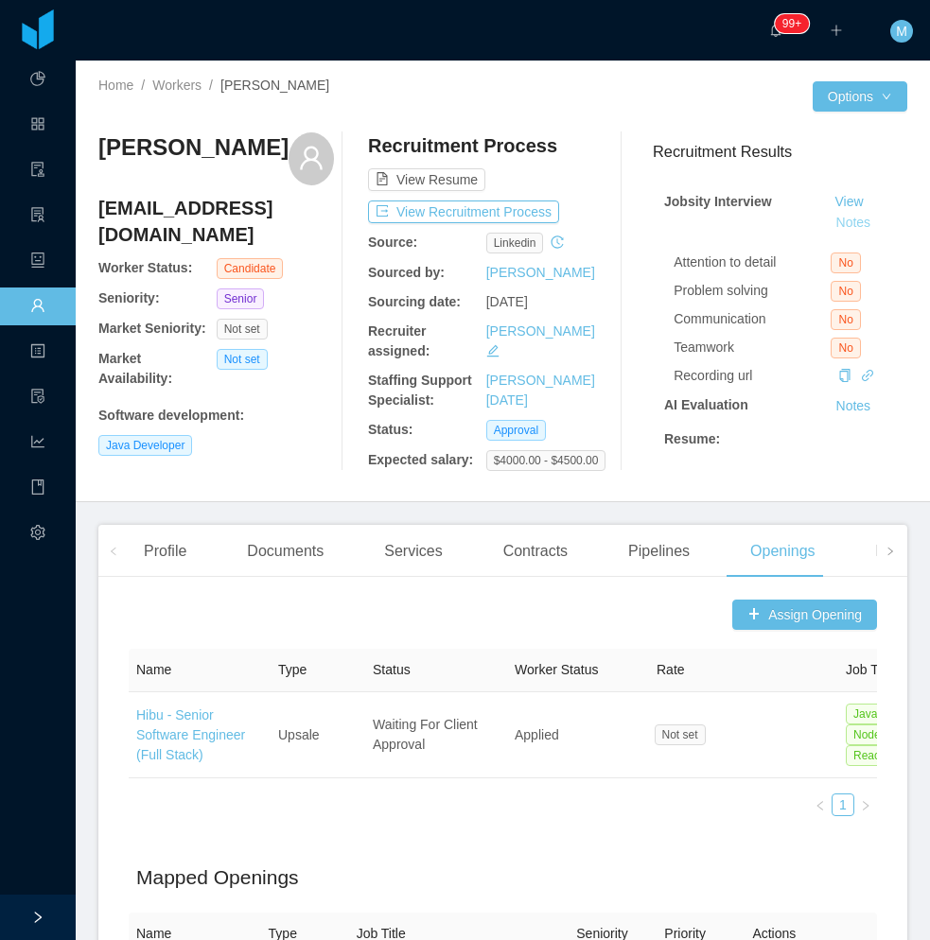
click at [828, 221] on button "Notes" at bounding box center [853, 223] width 50 height 23
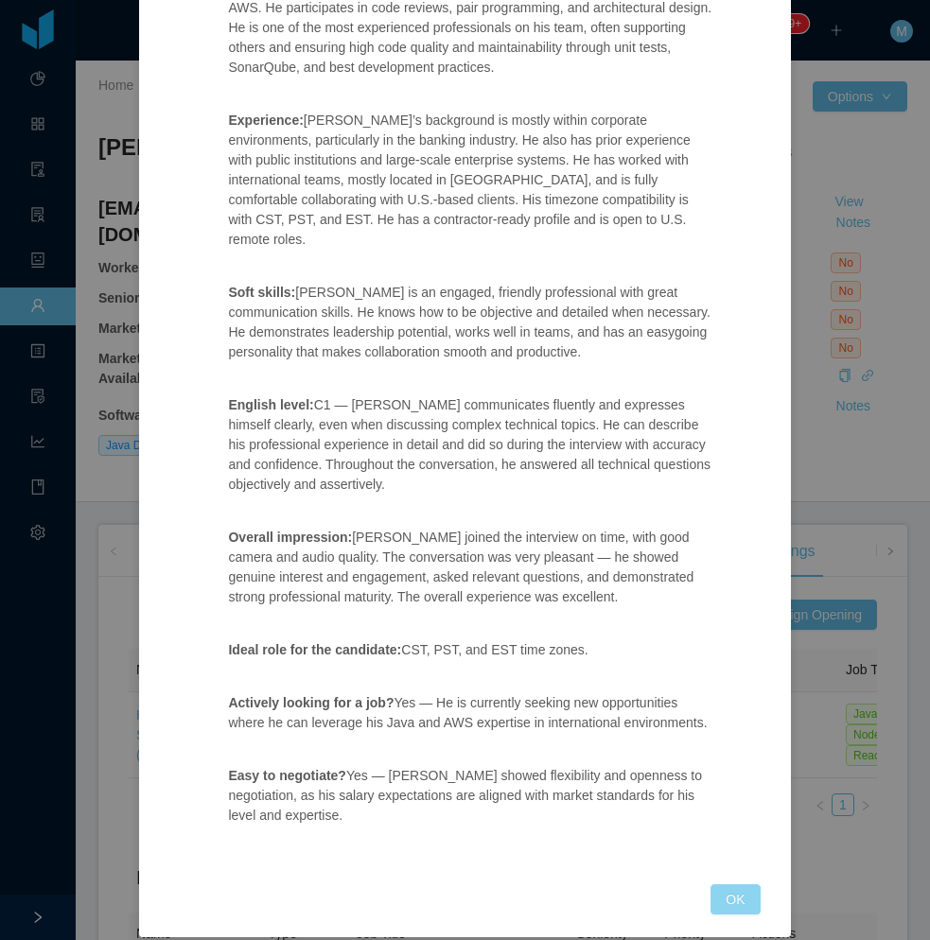
click at [722, 884] on button "OK" at bounding box center [734, 899] width 49 height 30
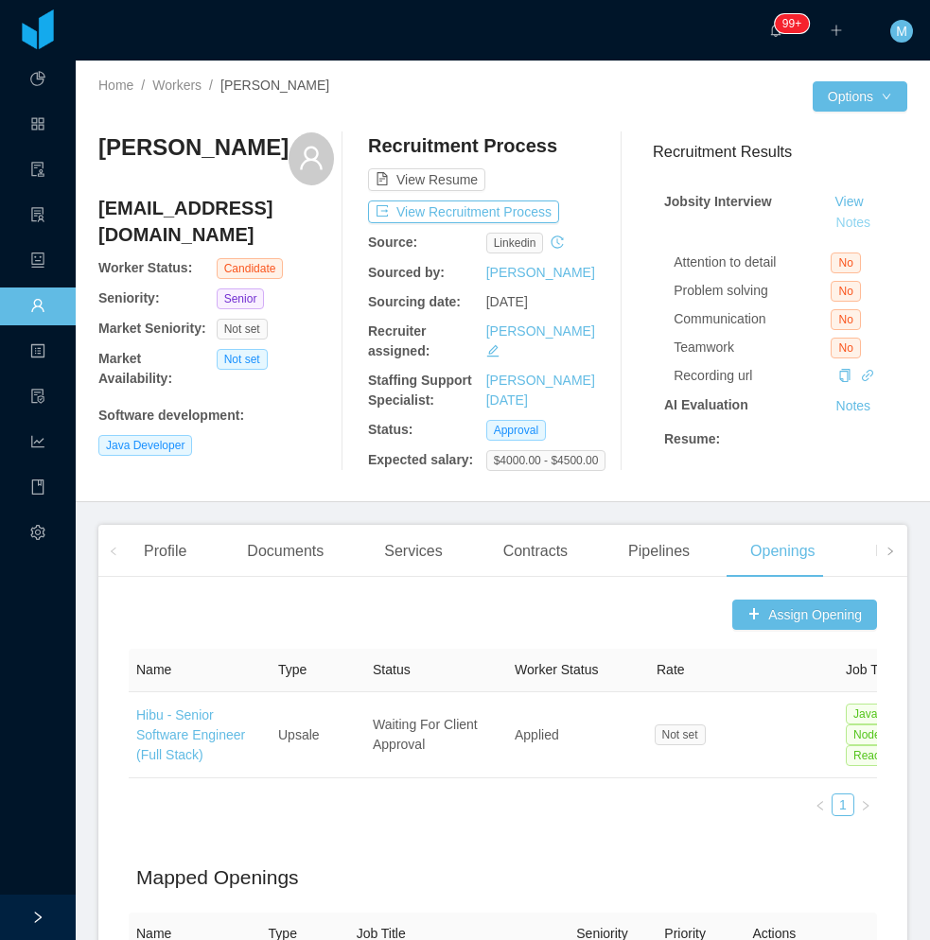
scroll to position [679, 0]
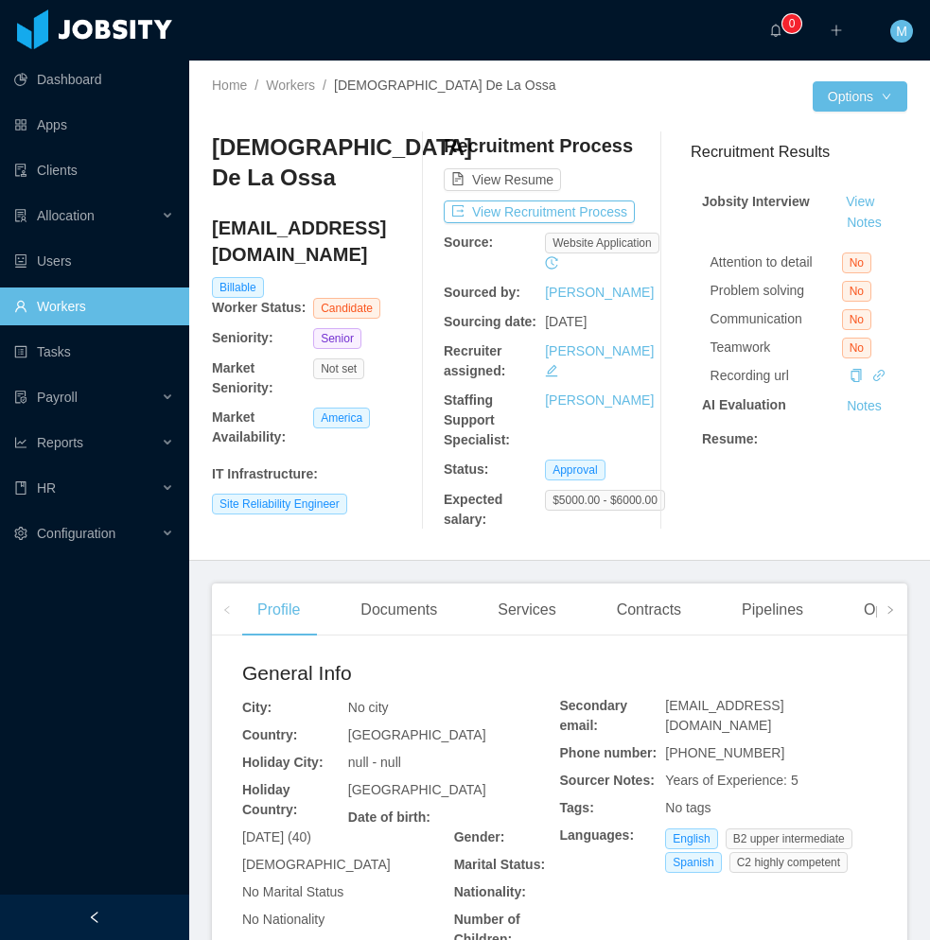
drag, startPoint x: 118, startPoint y: 901, endPoint x: 118, endPoint y: 874, distance: 27.4
click at [120, 904] on div at bounding box center [94, 917] width 189 height 45
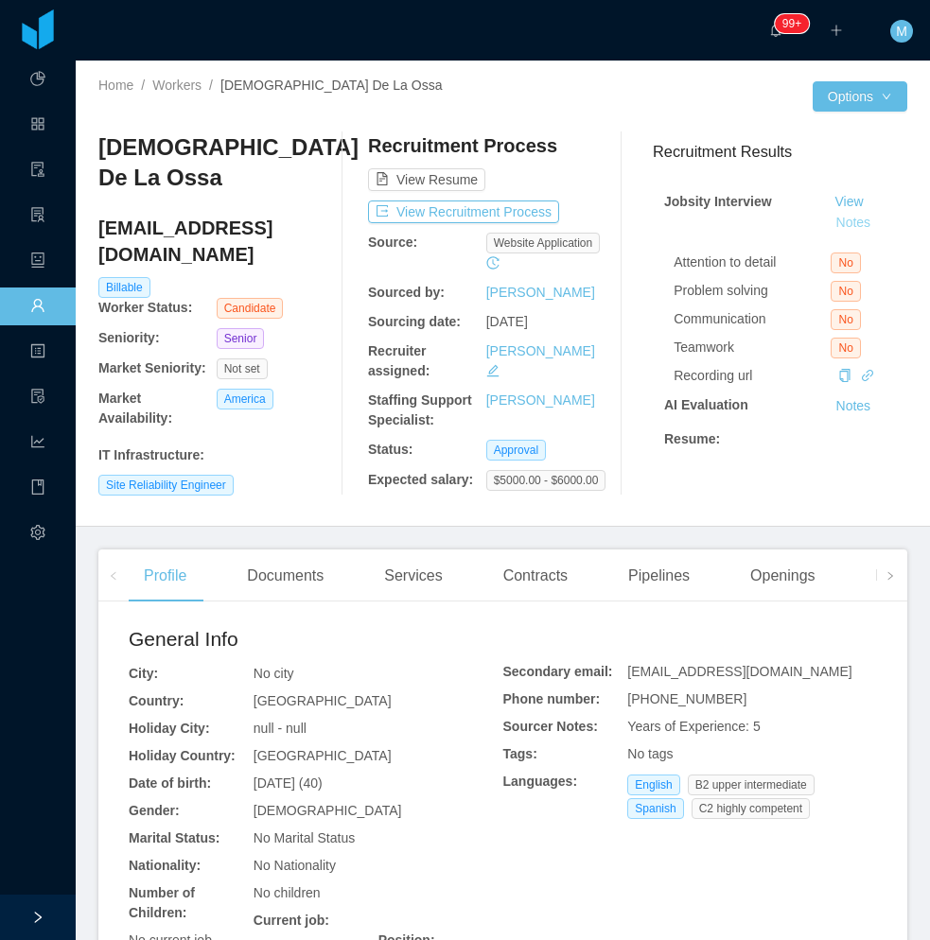
click at [828, 225] on button "Notes" at bounding box center [853, 223] width 50 height 23
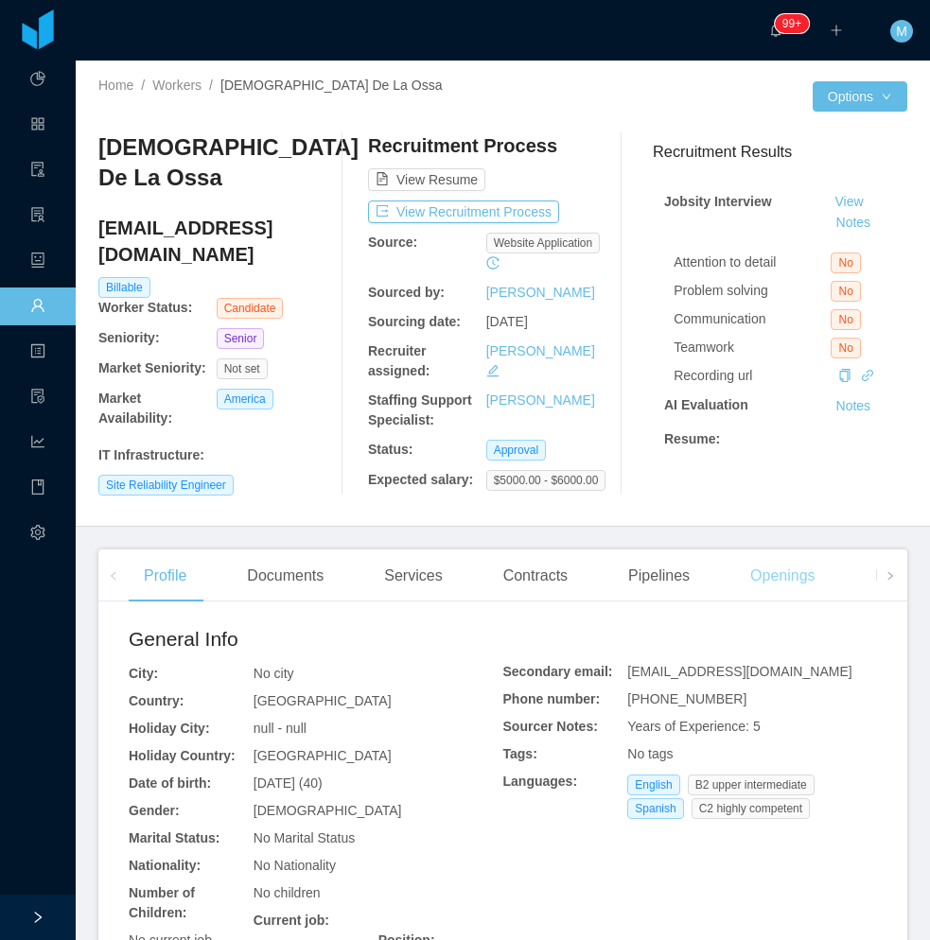
click at [791, 573] on div "Openings" at bounding box center [783, 575] width 96 height 53
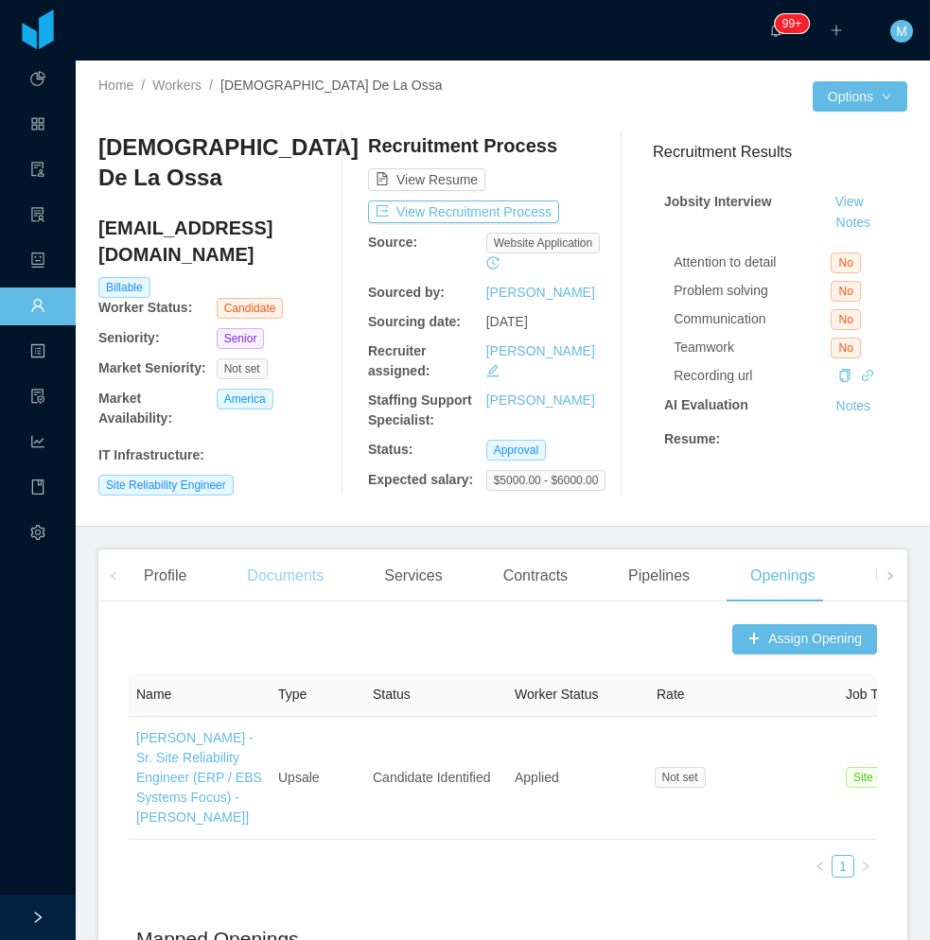
click at [306, 581] on div "Documents" at bounding box center [285, 575] width 107 height 53
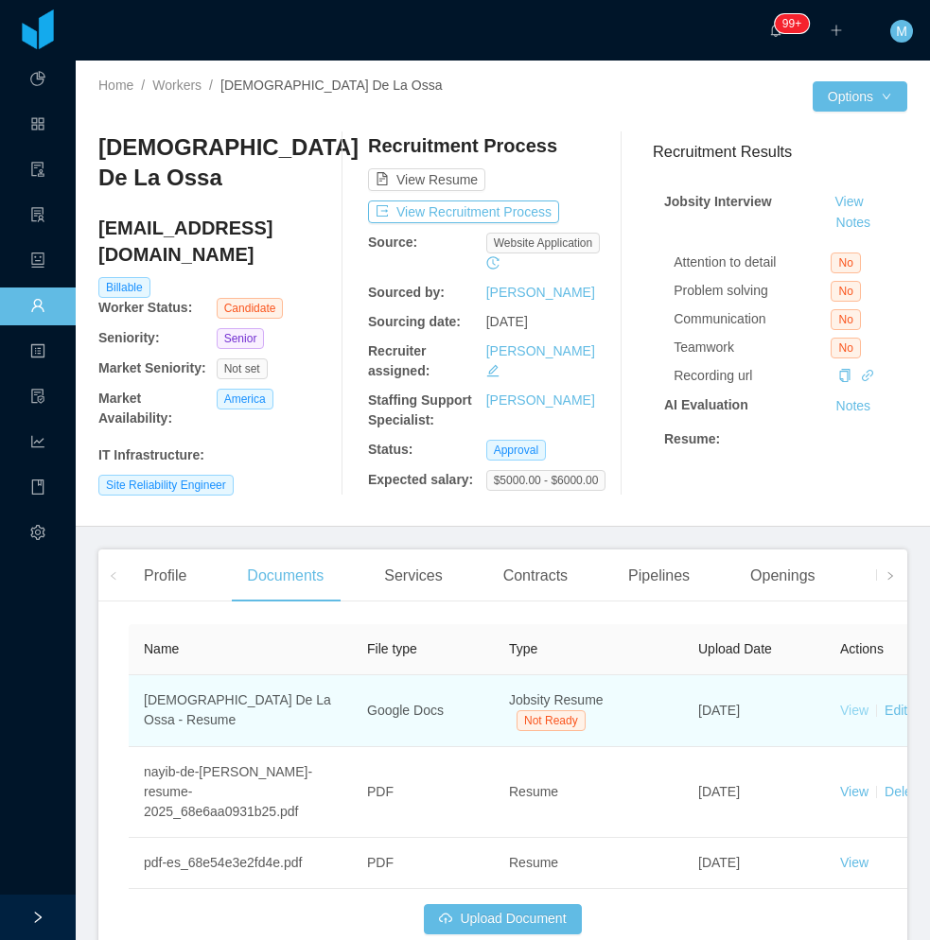
click at [852, 711] on link "View" at bounding box center [854, 710] width 28 height 15
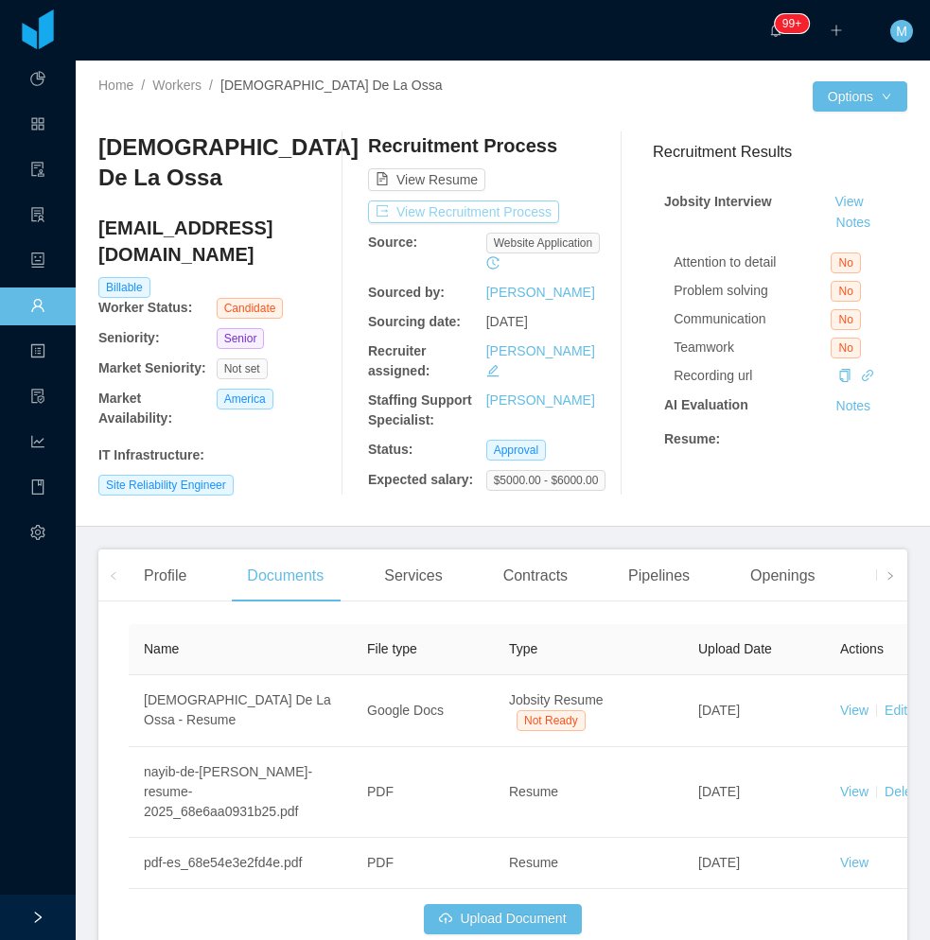
click at [475, 211] on button "View Recruitment Process" at bounding box center [463, 211] width 191 height 23
click at [784, 574] on div "Openings" at bounding box center [783, 575] width 96 height 53
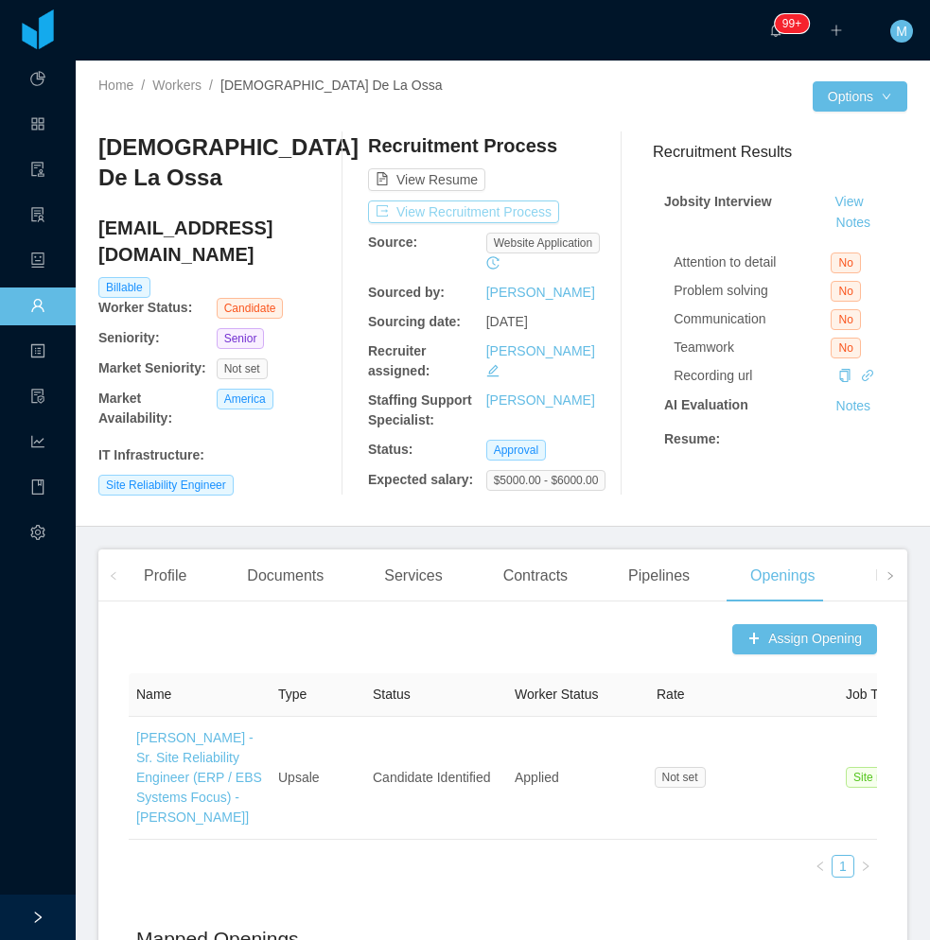
click at [433, 211] on button "View Recruitment Process" at bounding box center [463, 211] width 191 height 23
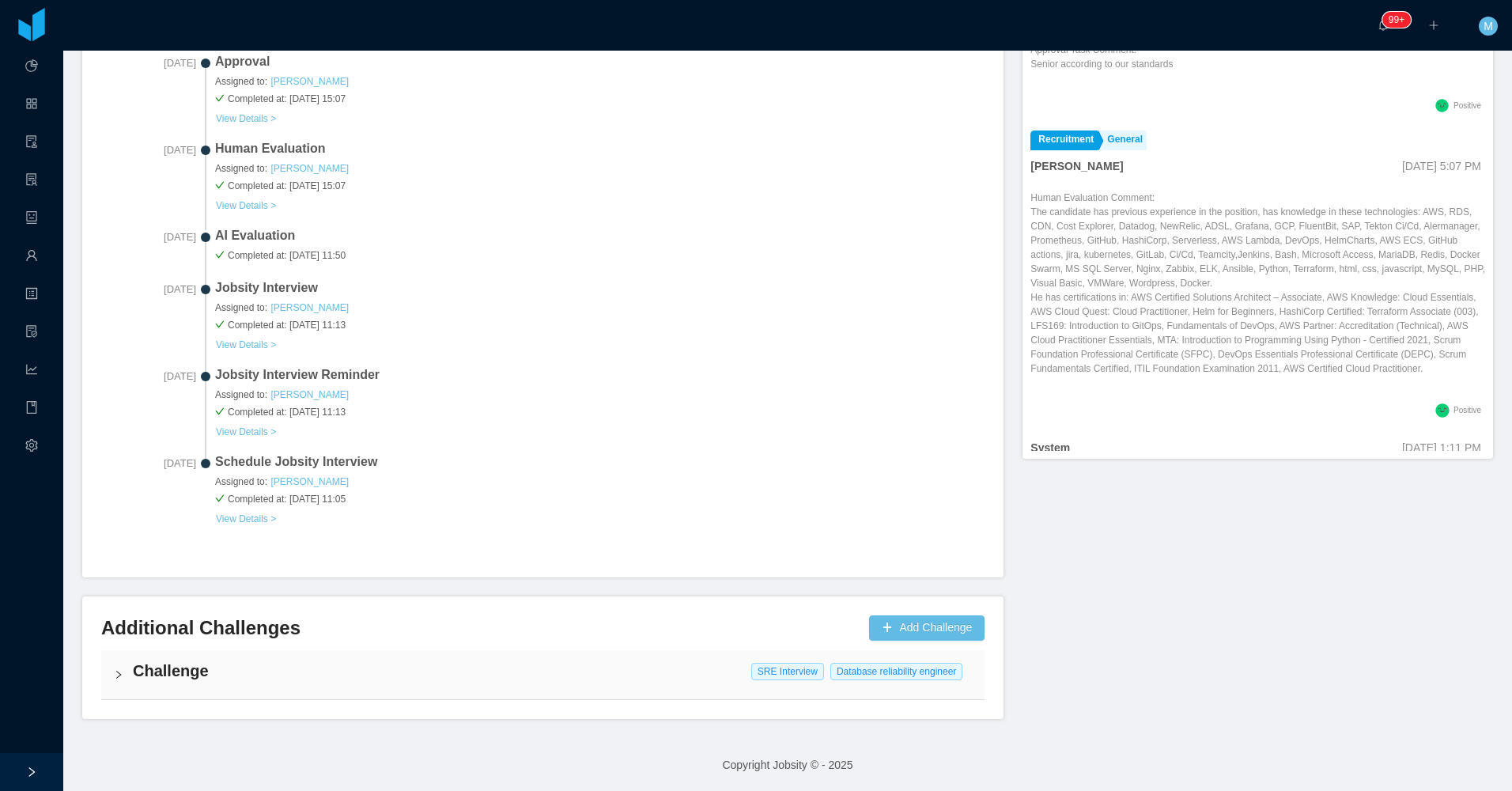
scroll to position [565, 0]
click at [147, 673] on h4 "Challenge" at bounding box center [552, 670] width 839 height 22
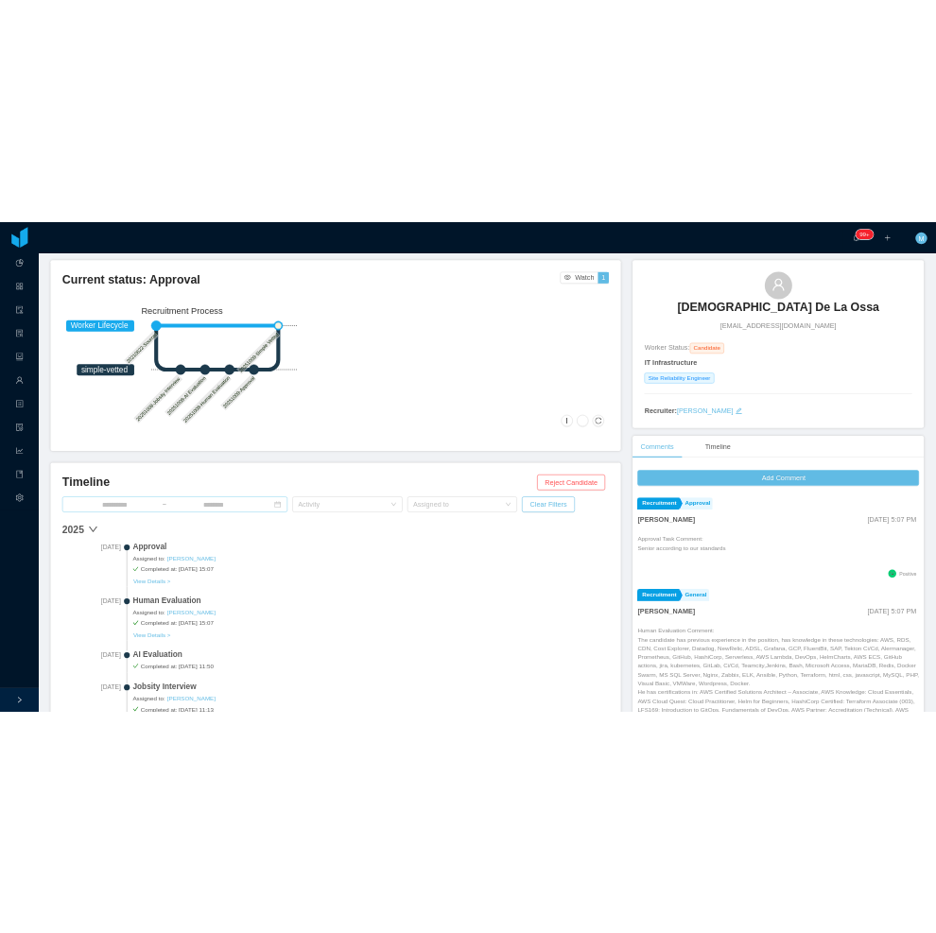
scroll to position [0, 0]
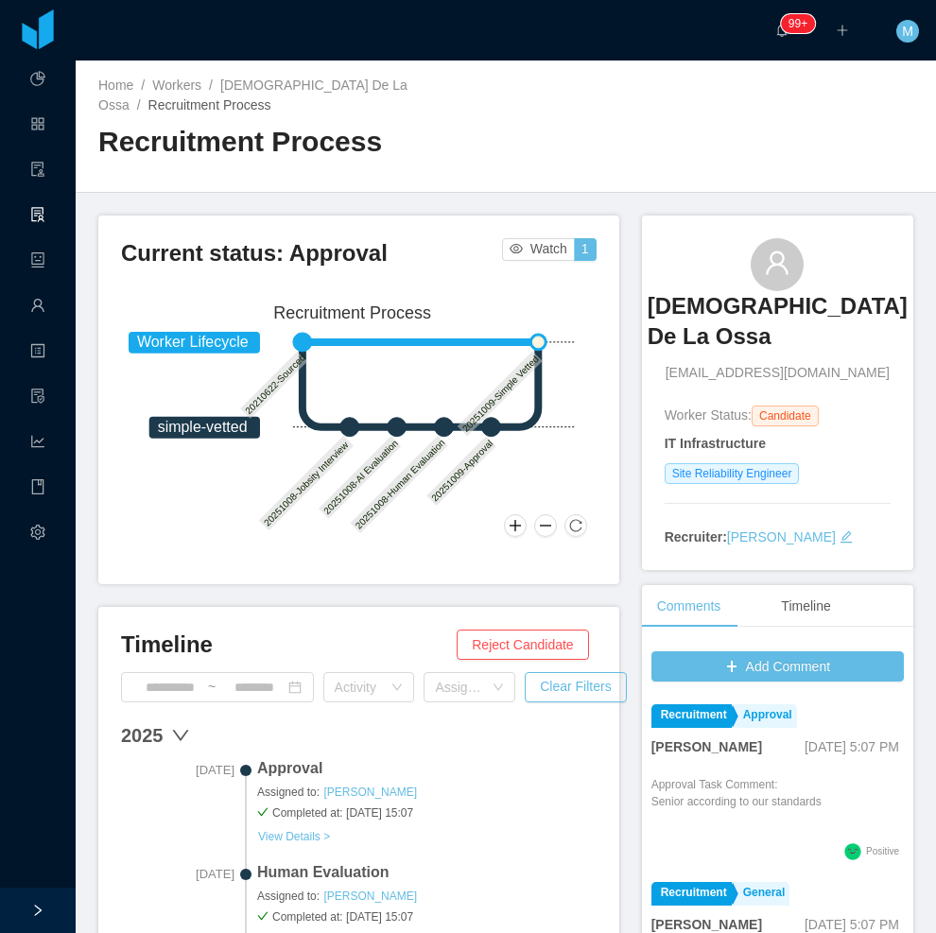
drag, startPoint x: 301, startPoint y: 86, endPoint x: 7, endPoint y: 217, distance: 322.1
click at [301, 86] on link "[DEMOGRAPHIC_DATA] De La Ossa" at bounding box center [252, 95] width 309 height 35
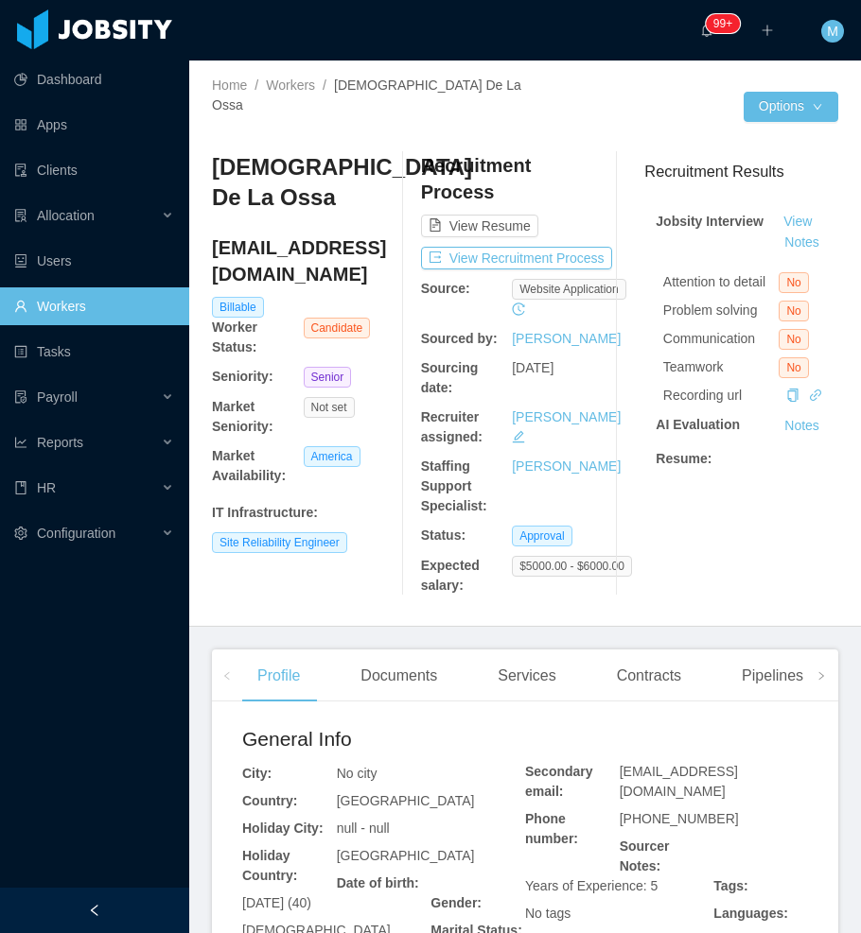
drag, startPoint x: 114, startPoint y: 893, endPoint x: 150, endPoint y: 847, distance: 57.9
click at [115, 891] on div at bounding box center [94, 910] width 189 height 45
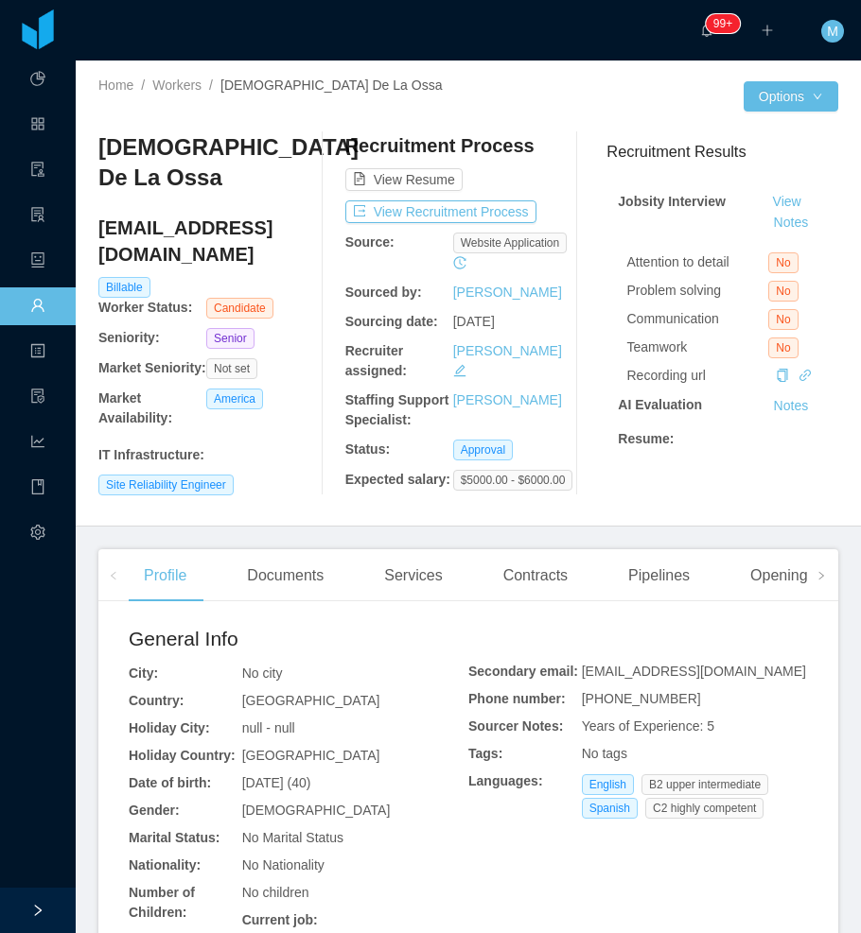
click at [303, 577] on div "Documents" at bounding box center [285, 575] width 107 height 53
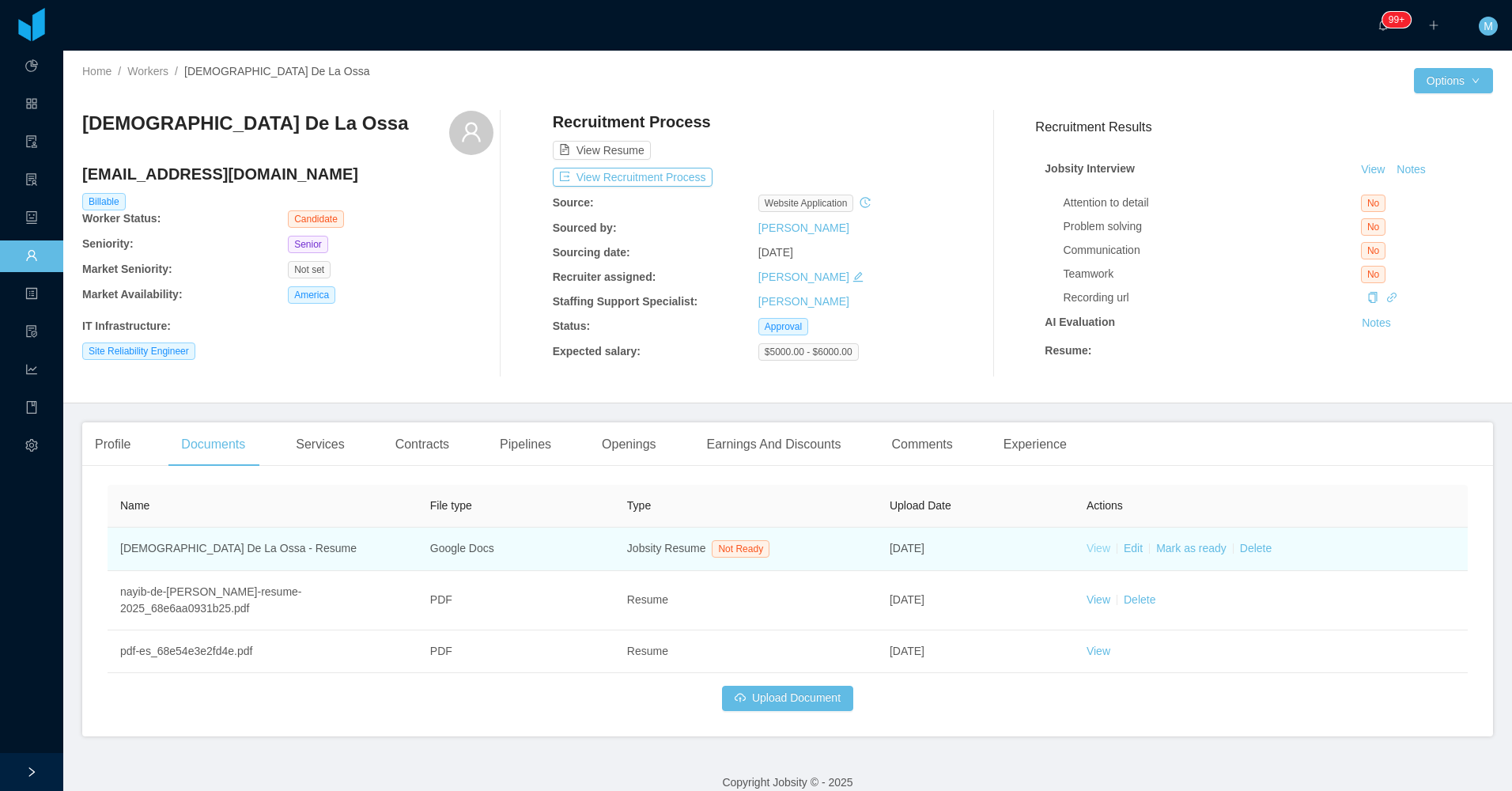
click at [719, 554] on link "View" at bounding box center [1098, 548] width 23 height 13
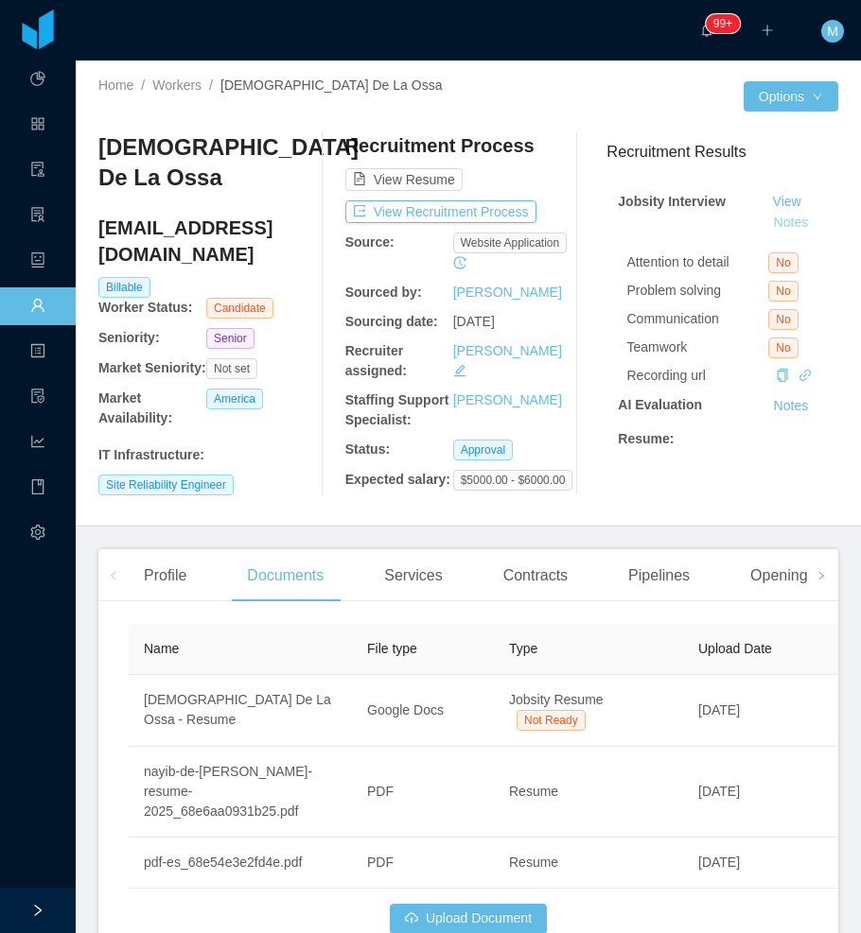
click at [782, 221] on button "Notes" at bounding box center [791, 223] width 50 height 23
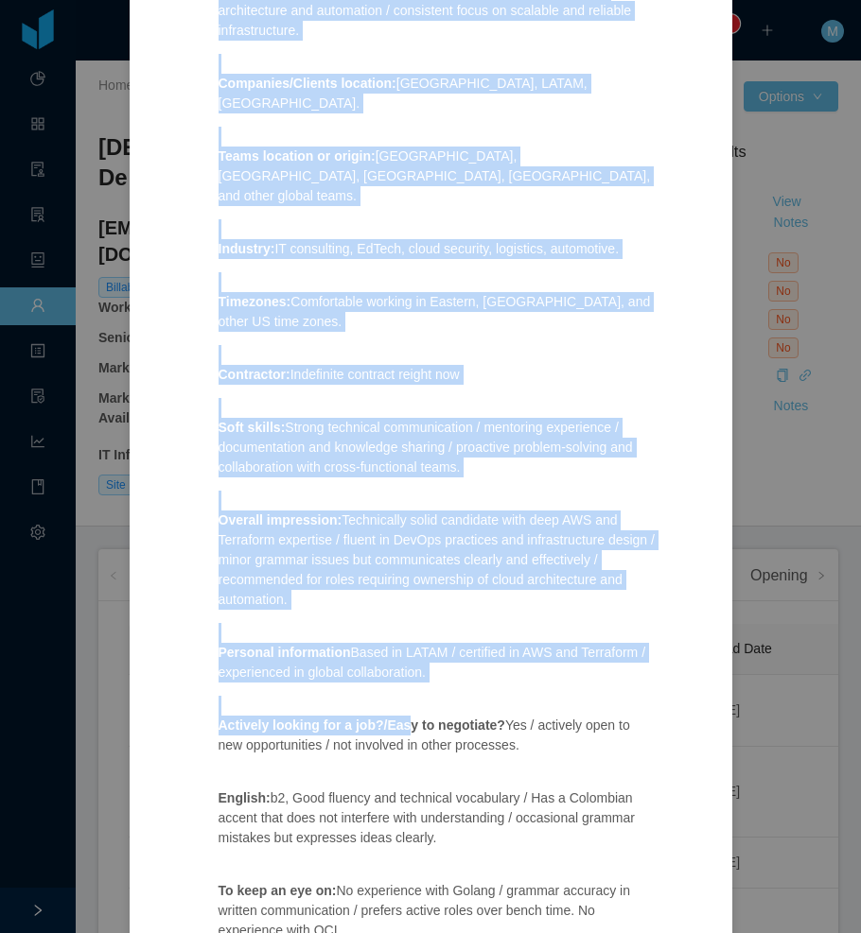
scroll to position [860, 0]
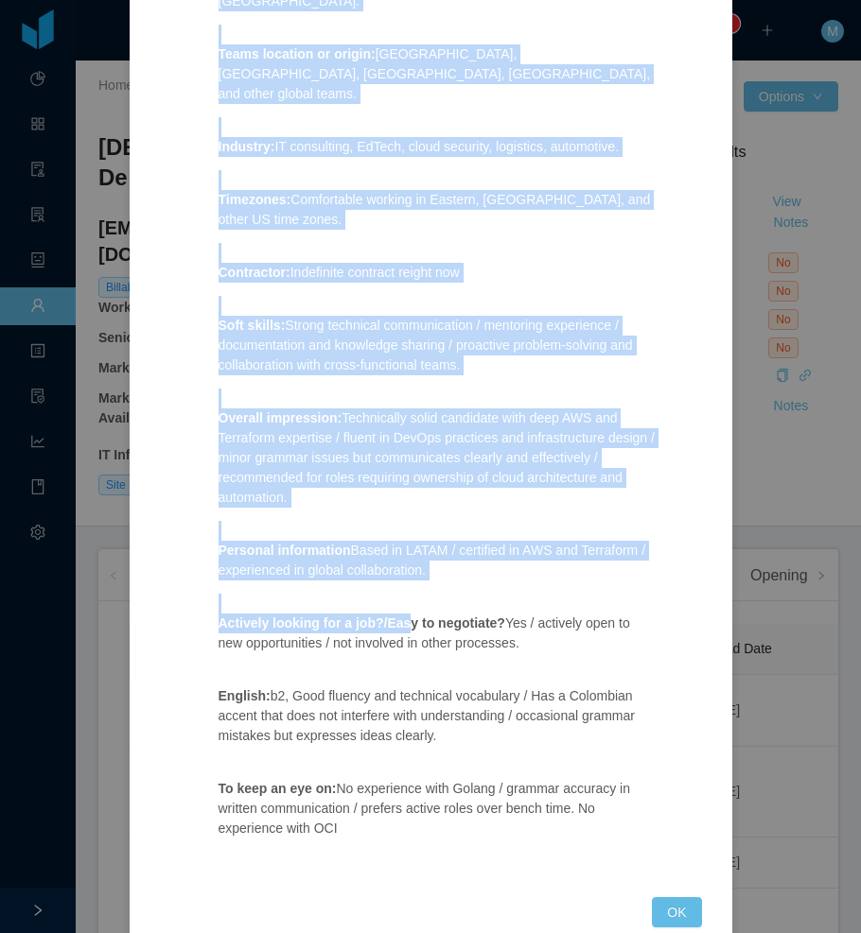
drag, startPoint x: 195, startPoint y: 268, endPoint x: 472, endPoint y: 797, distance: 597.7
click at [472, 797] on div "Position fit: [PERSON_NAME] - Site Reliability Engineer ( AWS / Cloud Migration…" at bounding box center [438, 84] width 485 height 1581
drag, startPoint x: 673, startPoint y: 869, endPoint x: 583, endPoint y: 724, distance: 170.3
click at [669, 897] on button "OK" at bounding box center [676, 912] width 49 height 30
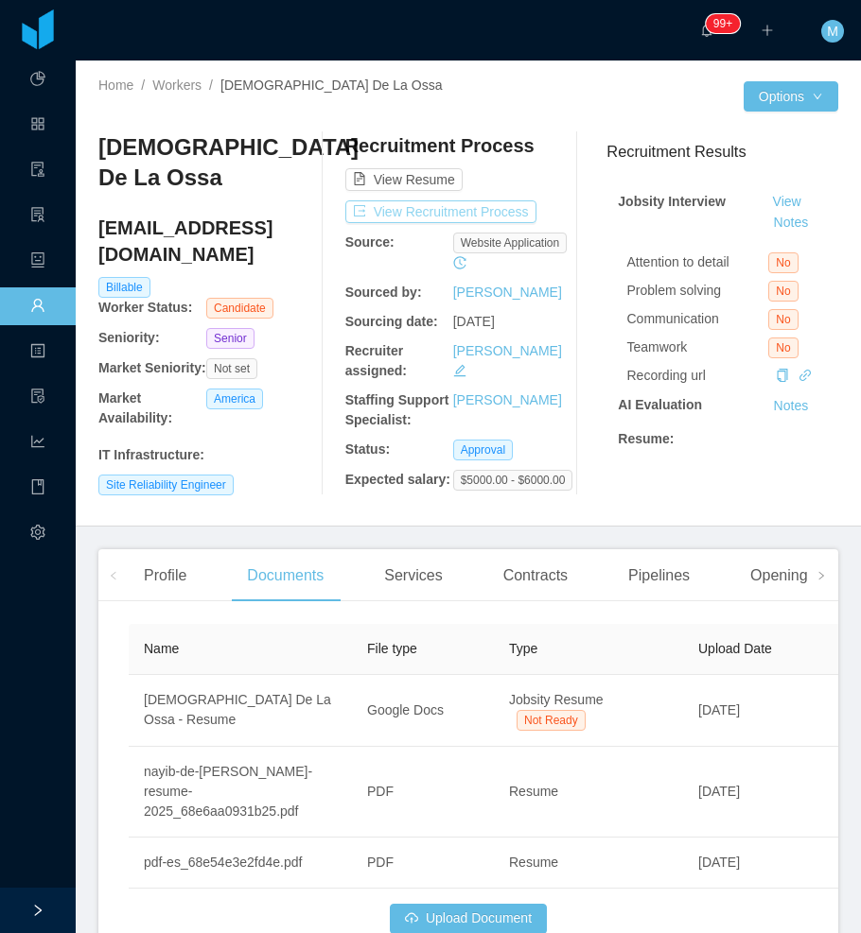
click at [410, 220] on button "View Recruitment Process" at bounding box center [440, 211] width 191 height 23
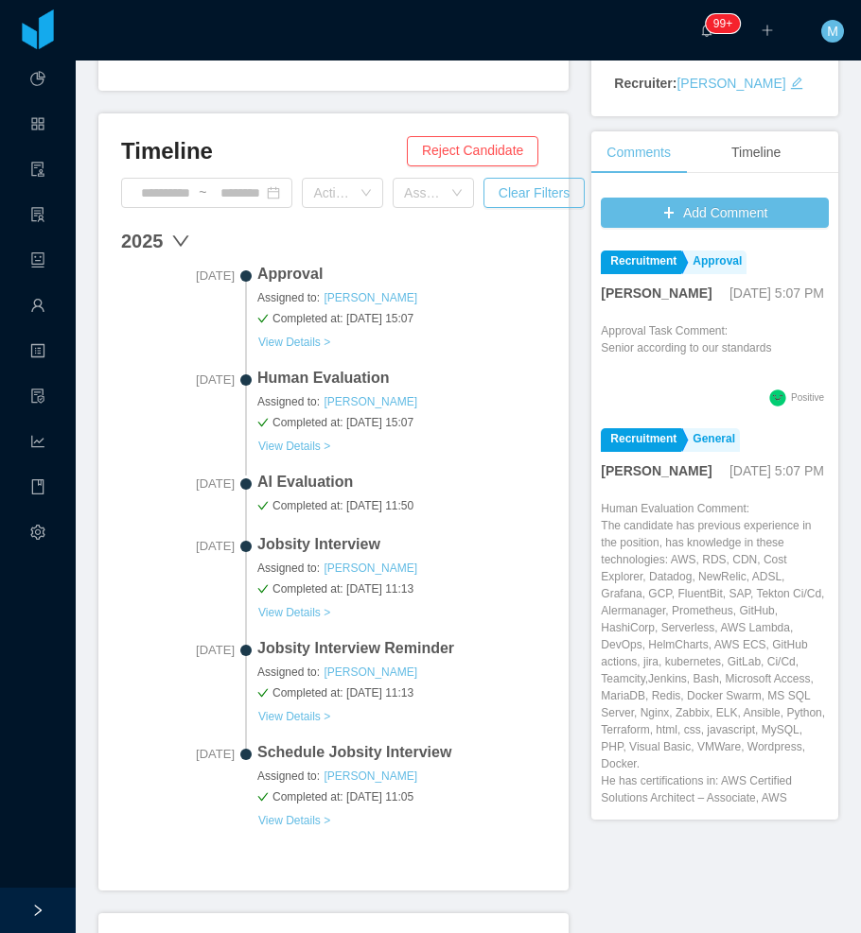
scroll to position [683, 0]
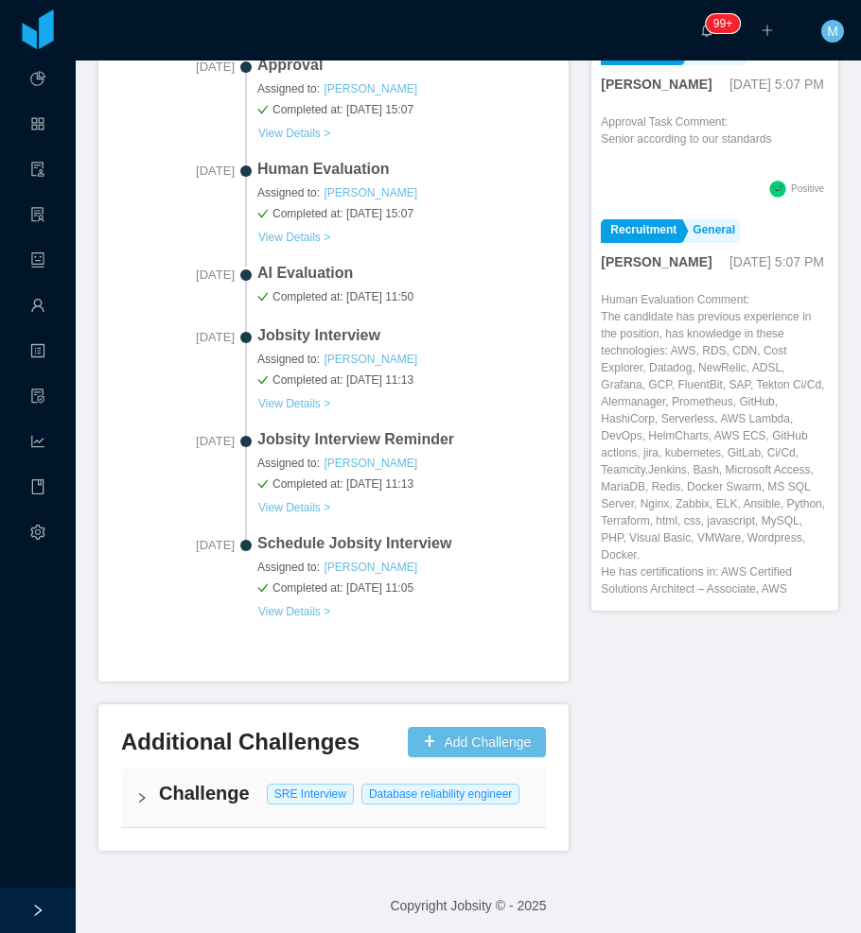
click at [140, 787] on div "Challenge SRE Interview Database reliability engineer" at bounding box center [333, 798] width 425 height 59
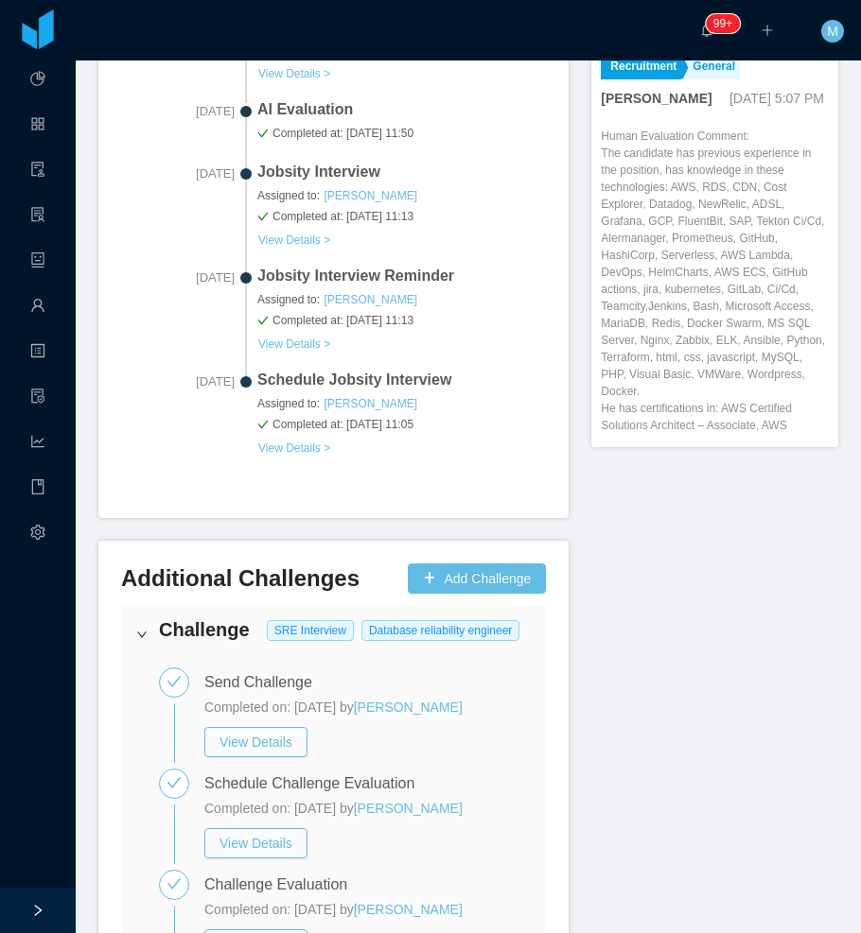
scroll to position [1106, 0]
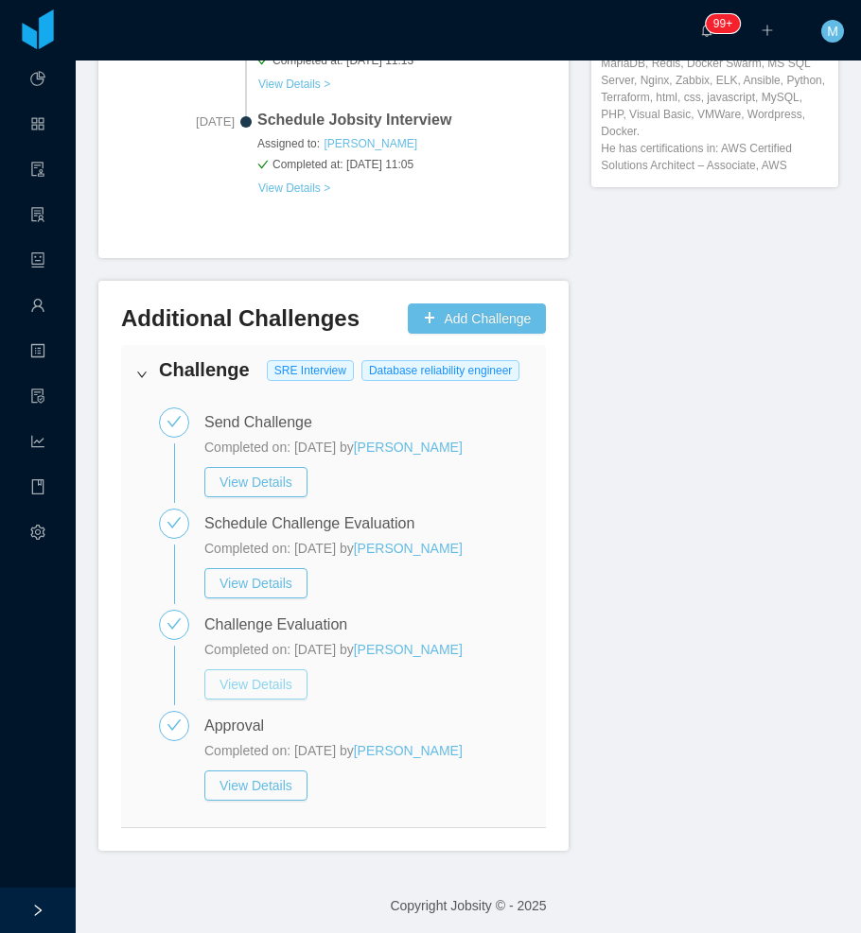
click at [260, 685] on button "View Details" at bounding box center [255, 685] width 103 height 30
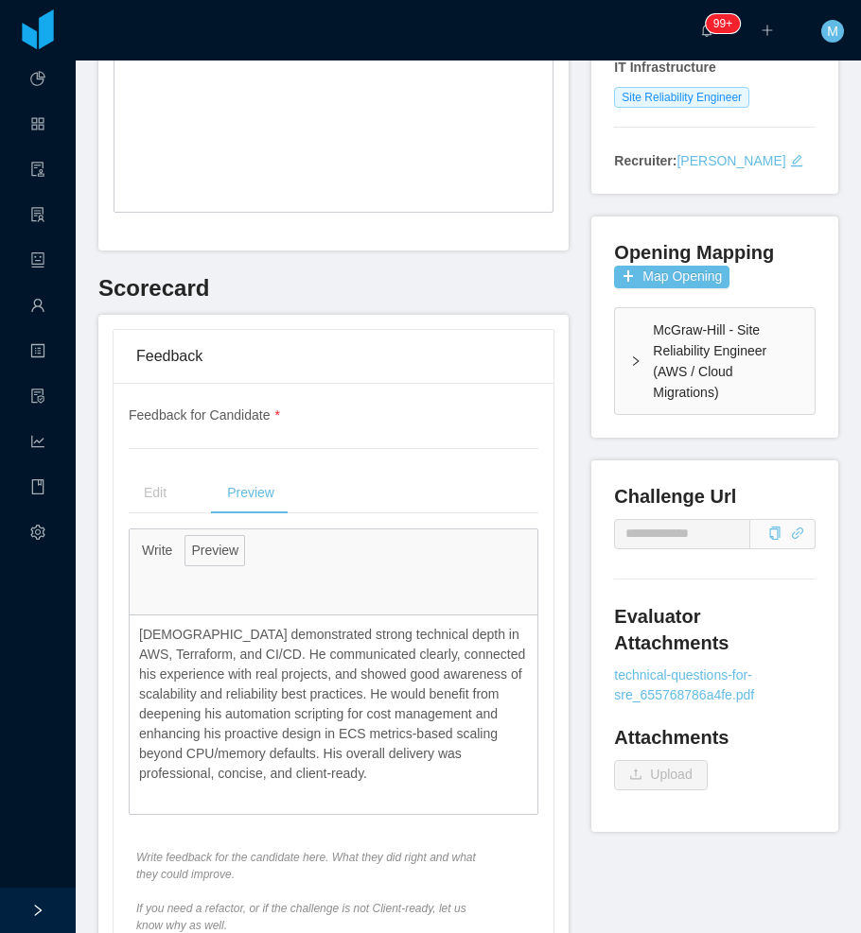
scroll to position [757, 0]
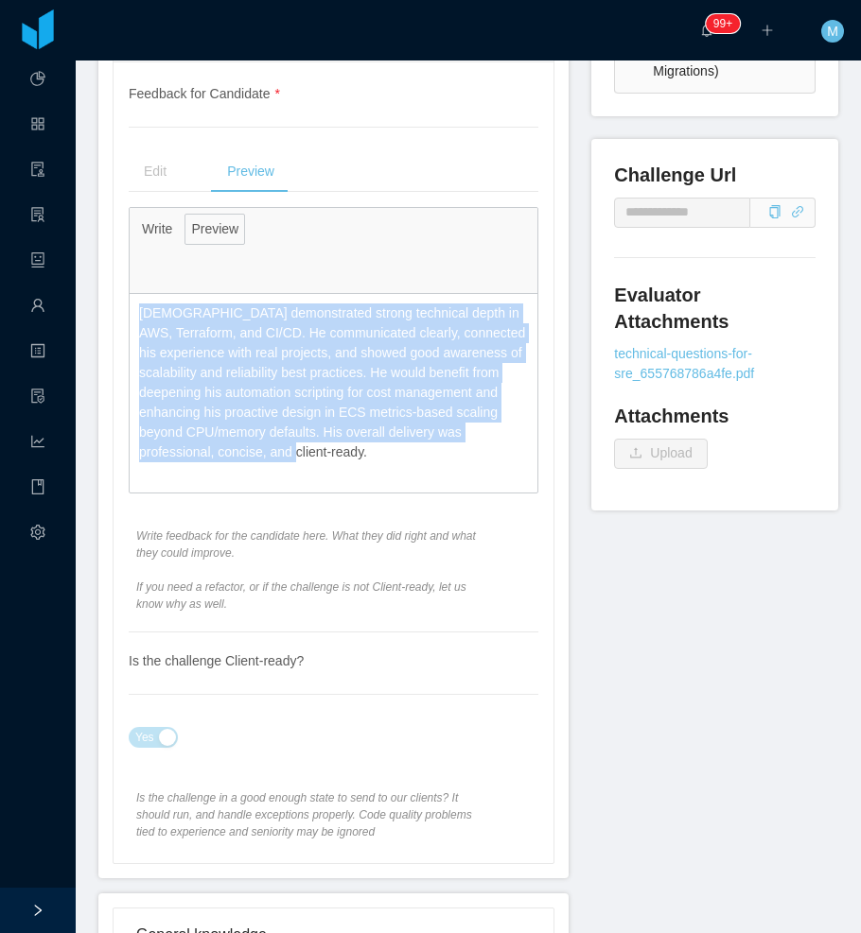
drag, startPoint x: 315, startPoint y: 459, endPoint x: 136, endPoint y: 311, distance: 231.7
click at [136, 311] on div "[DEMOGRAPHIC_DATA] demonstrated strong technical depth in AWS, Terraform, and C…" at bounding box center [334, 383] width 408 height 178
copy p "[DEMOGRAPHIC_DATA] demonstrated strong technical depth in AWS, Terraform, and C…"
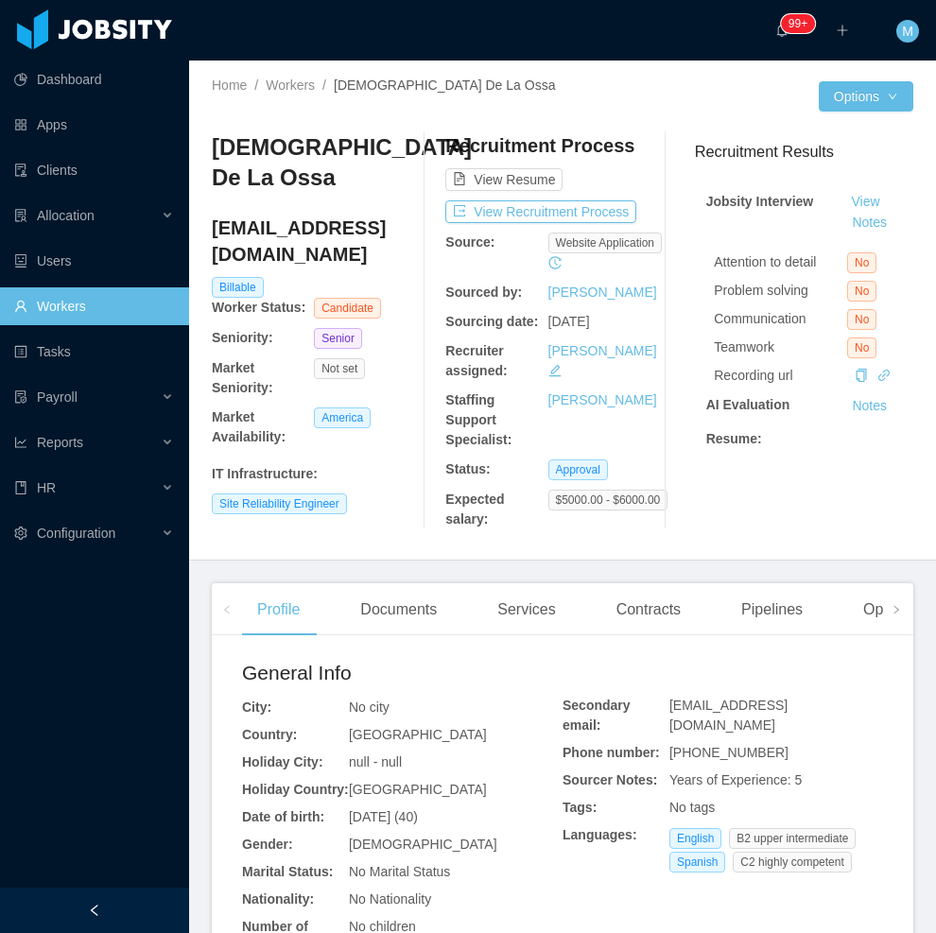
drag, startPoint x: 160, startPoint y: 931, endPoint x: 167, endPoint y: 881, distance: 50.7
click at [158, 931] on div at bounding box center [94, 910] width 189 height 45
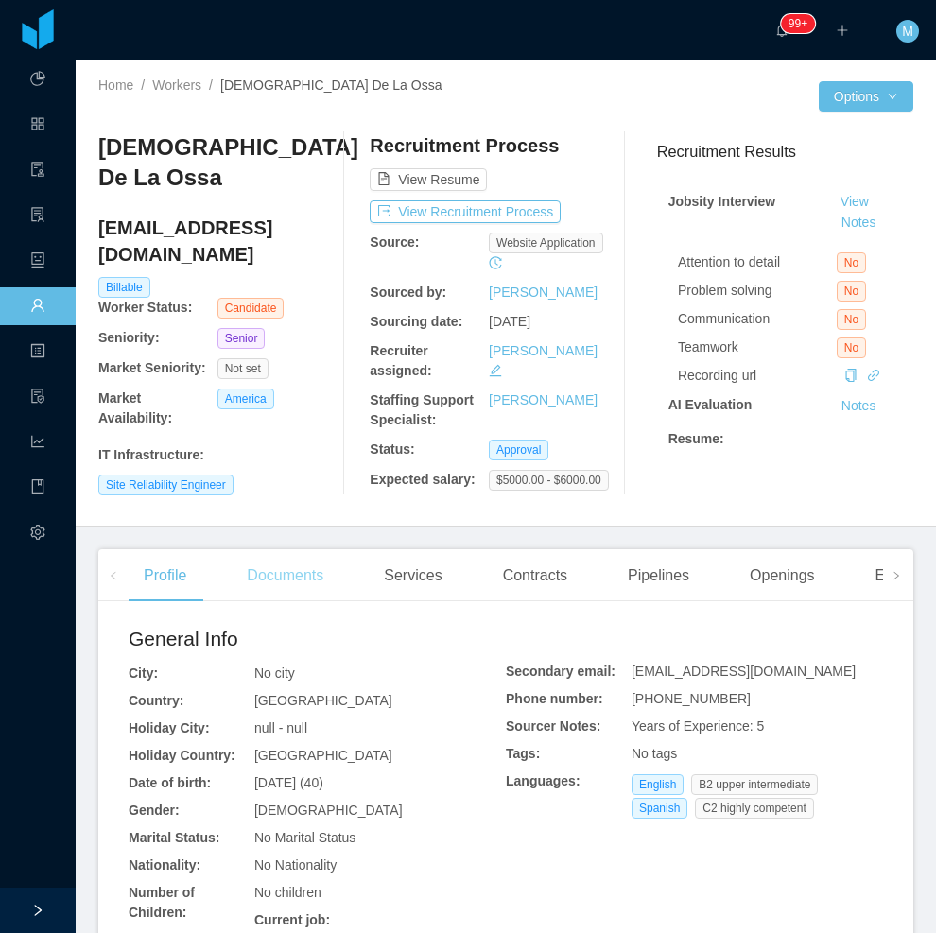
click at [316, 577] on div "Documents" at bounding box center [285, 575] width 107 height 53
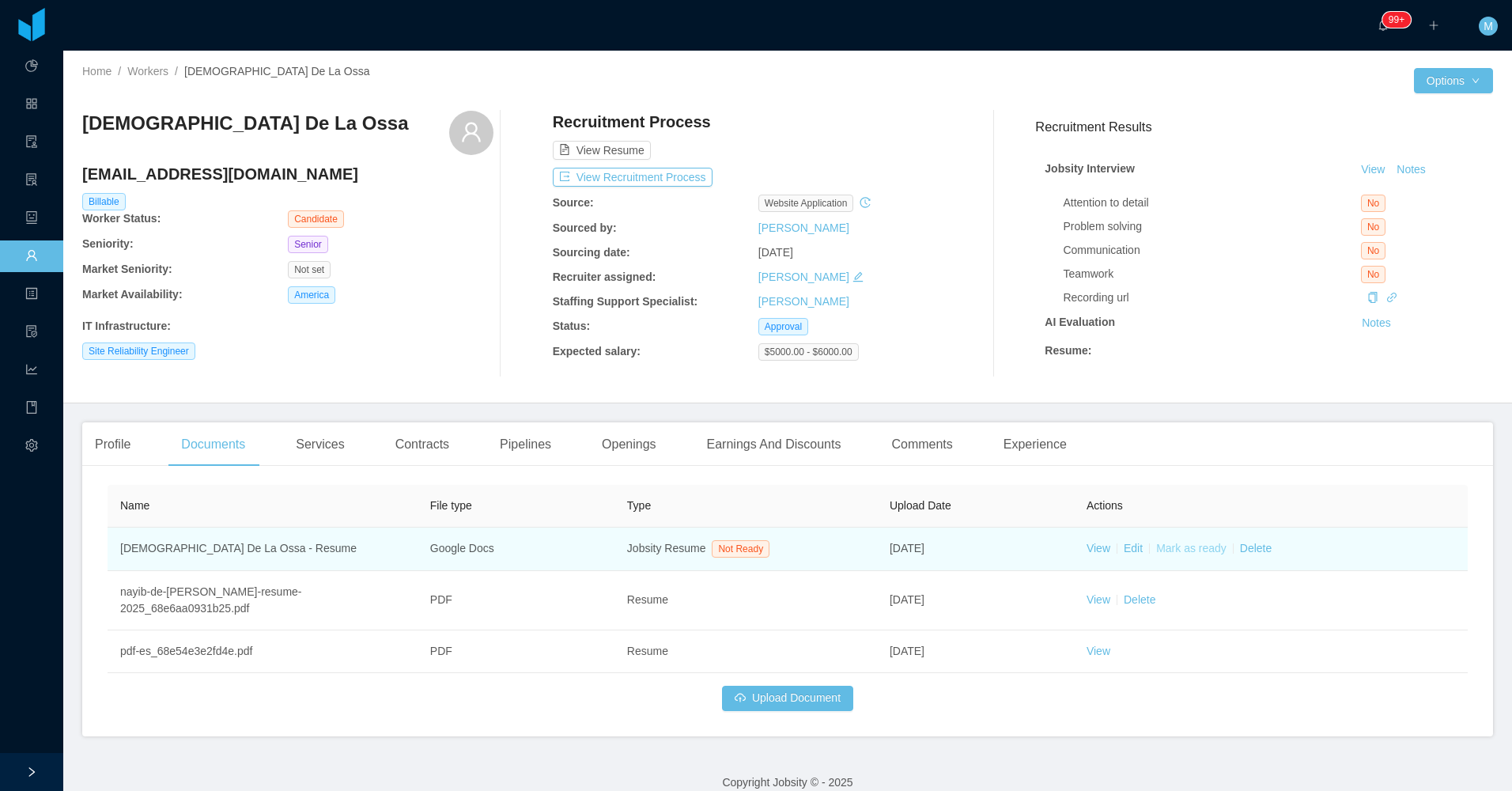
click at [719, 554] on link "Mark as ready" at bounding box center [1192, 548] width 70 height 13
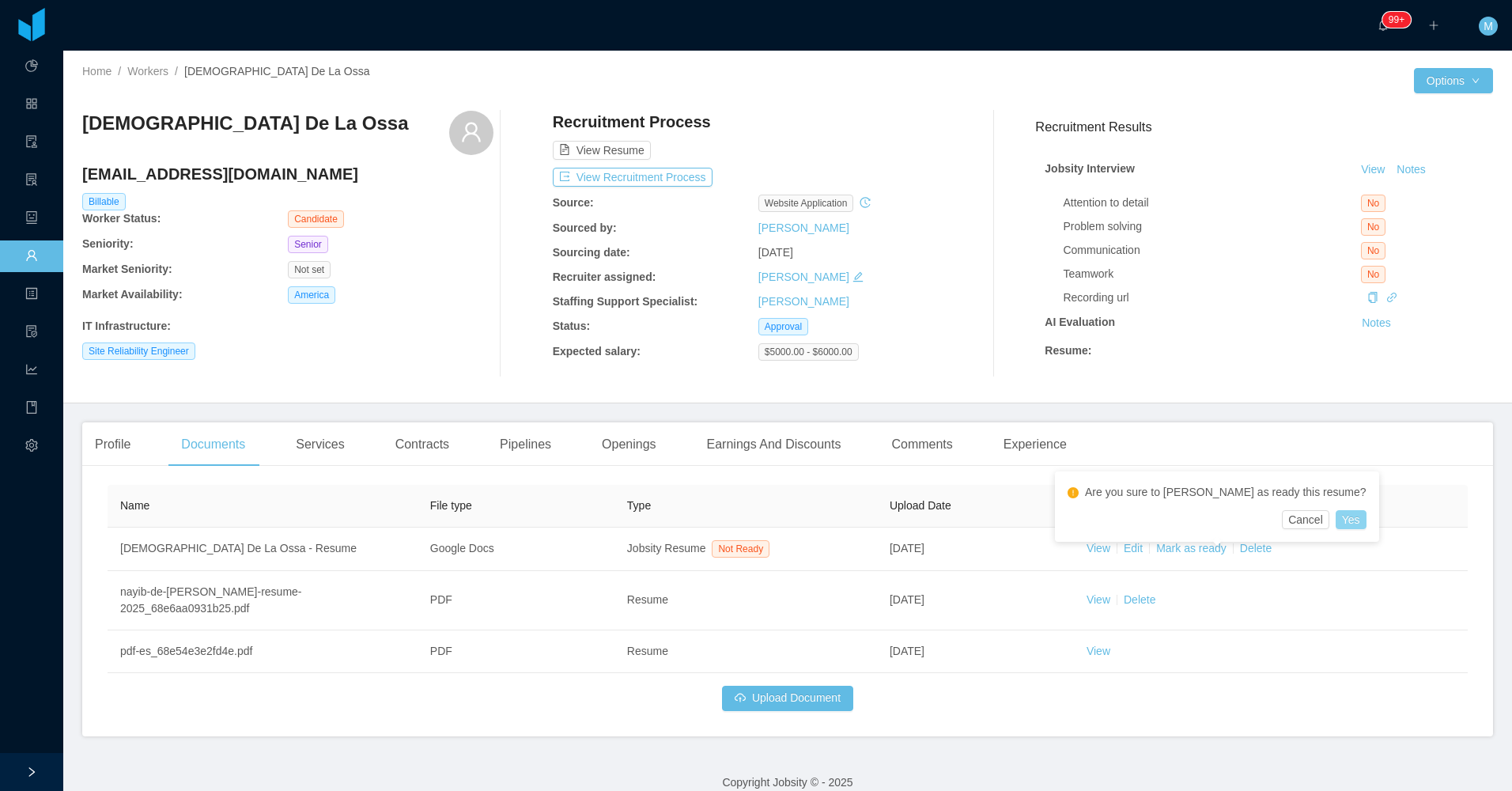
click at [719, 521] on button "Yes" at bounding box center [1351, 519] width 31 height 19
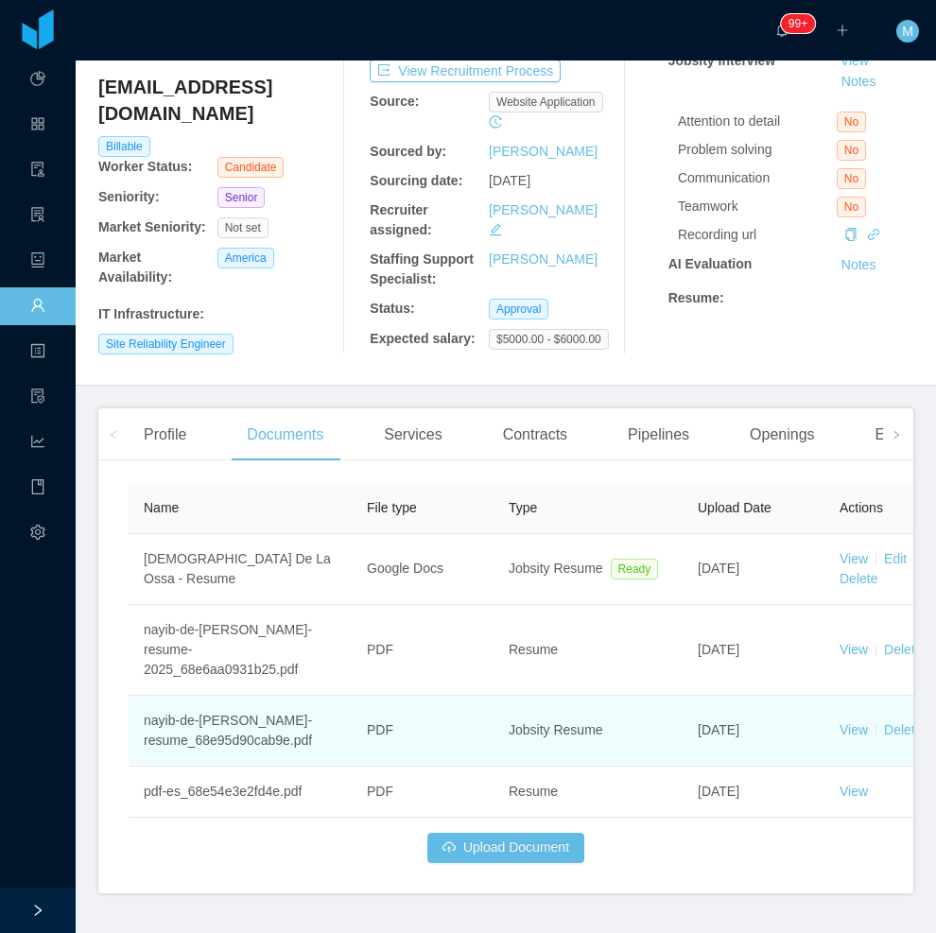
scroll to position [165, 0]
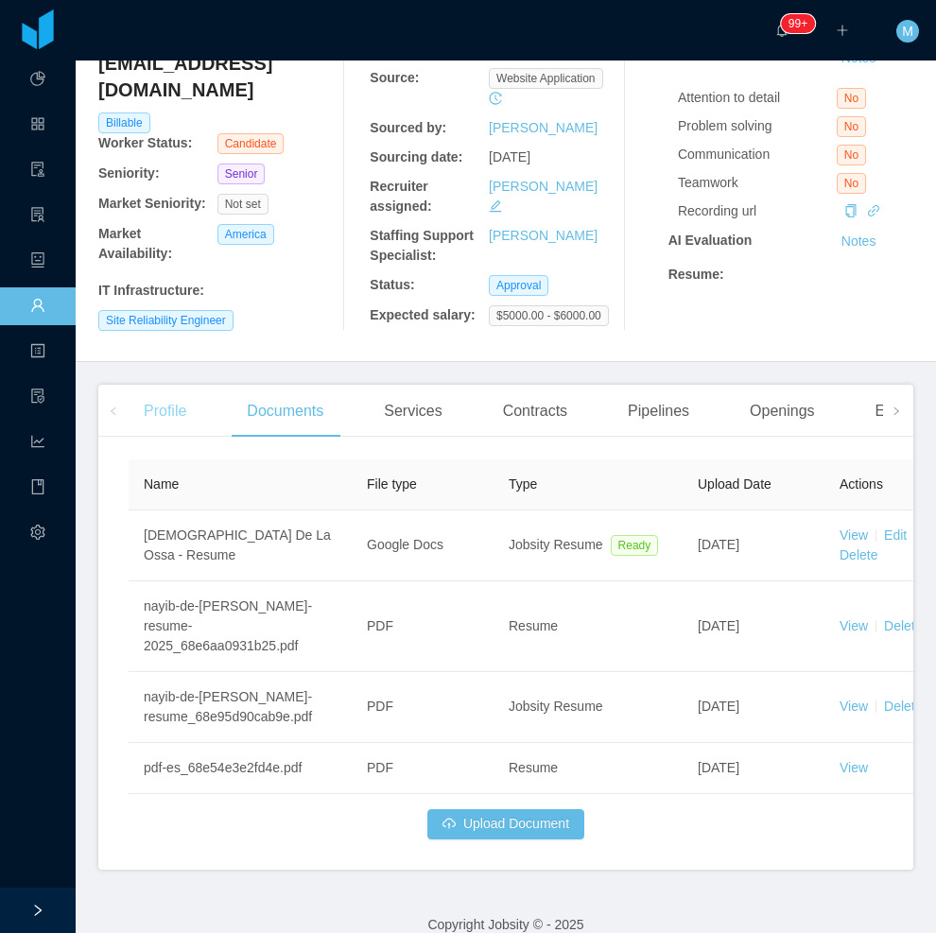
click at [177, 401] on div "Profile" at bounding box center [165, 411] width 73 height 53
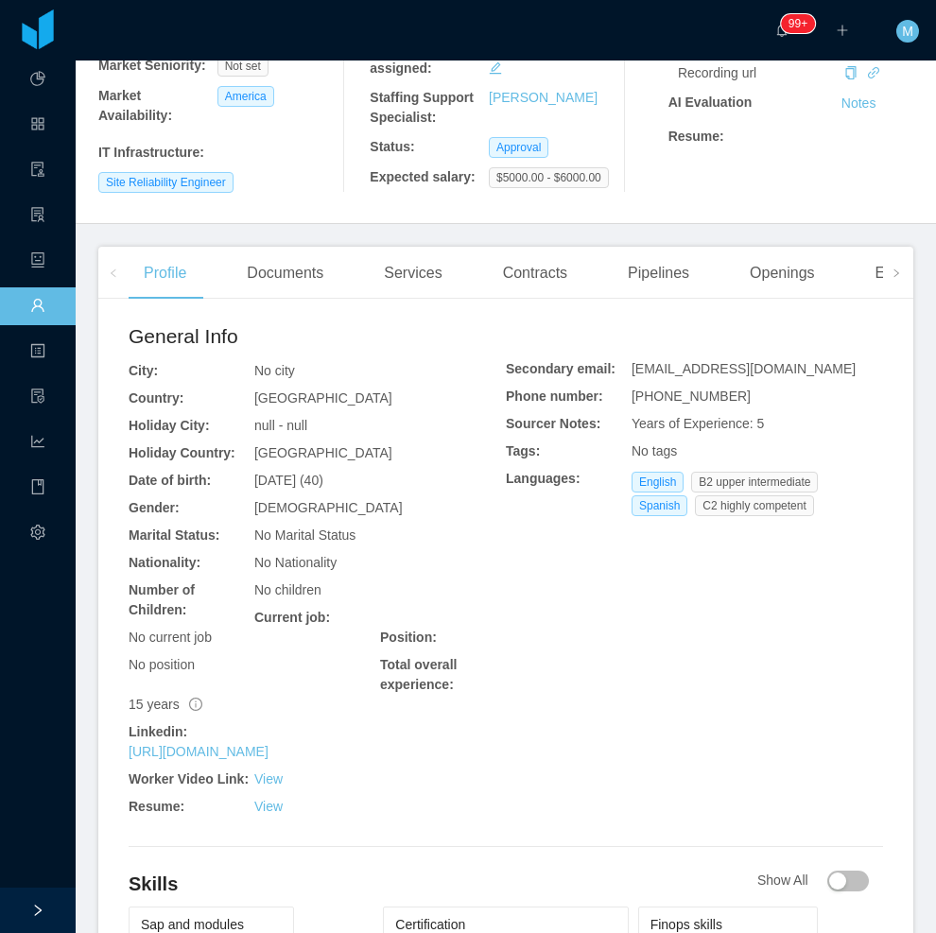
scroll to position [70, 0]
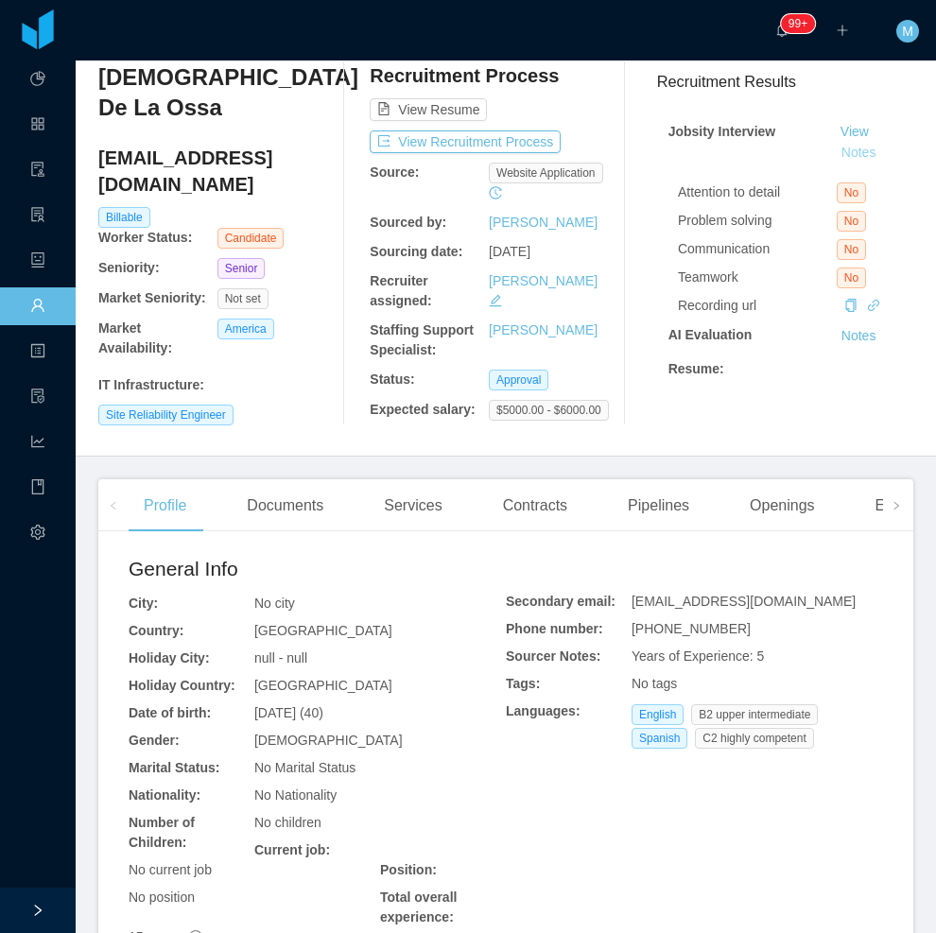
click at [834, 156] on button "Notes" at bounding box center [859, 153] width 50 height 23
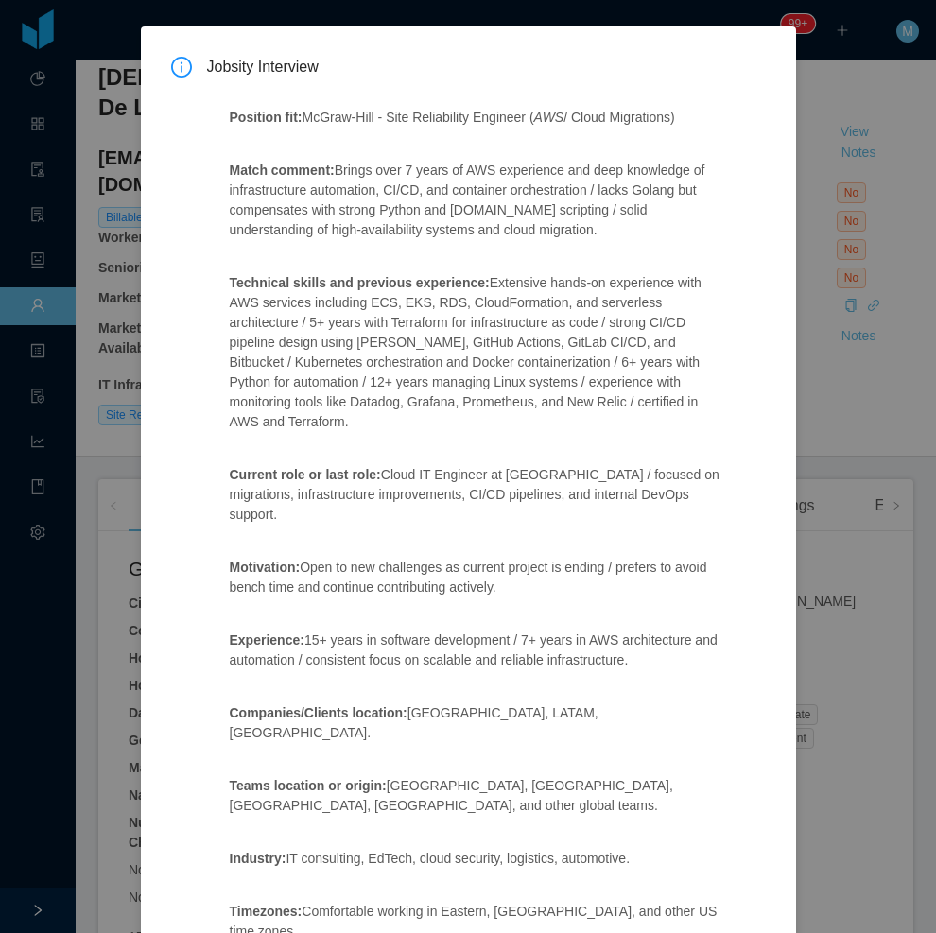
scroll to position [0, 0]
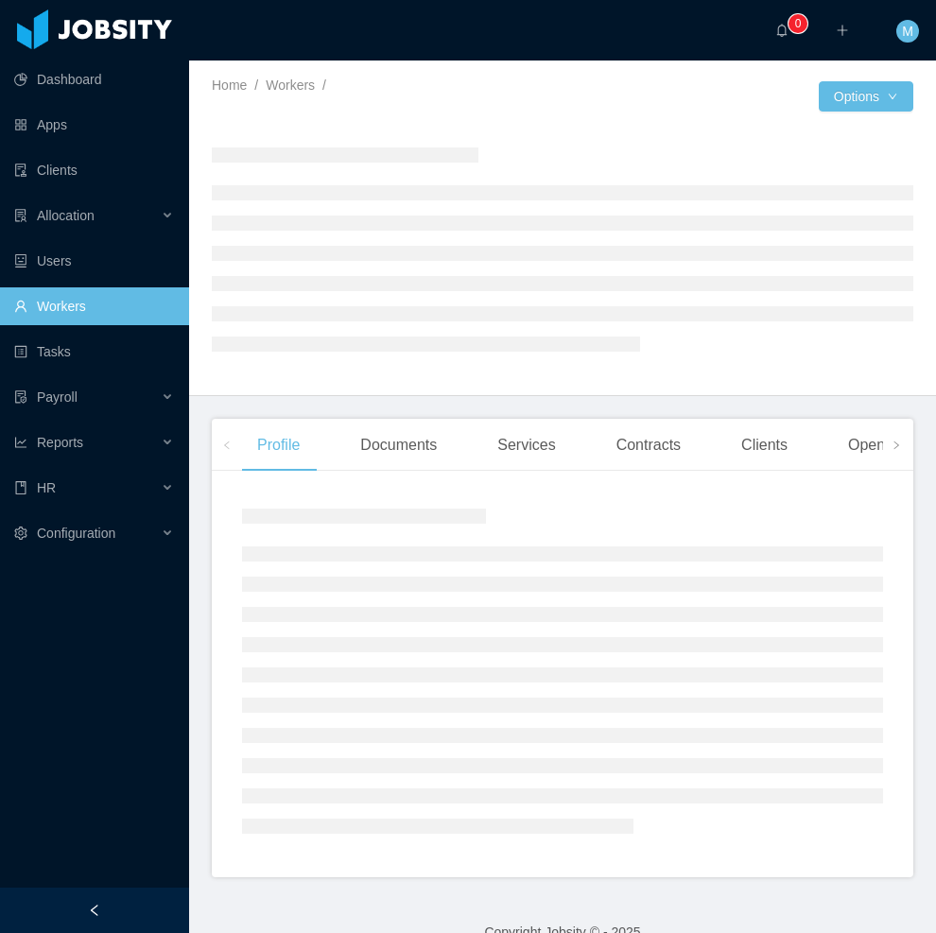
drag, startPoint x: 127, startPoint y: 905, endPoint x: 126, endPoint y: 887, distance: 18.0
click at [125, 903] on div at bounding box center [94, 910] width 189 height 45
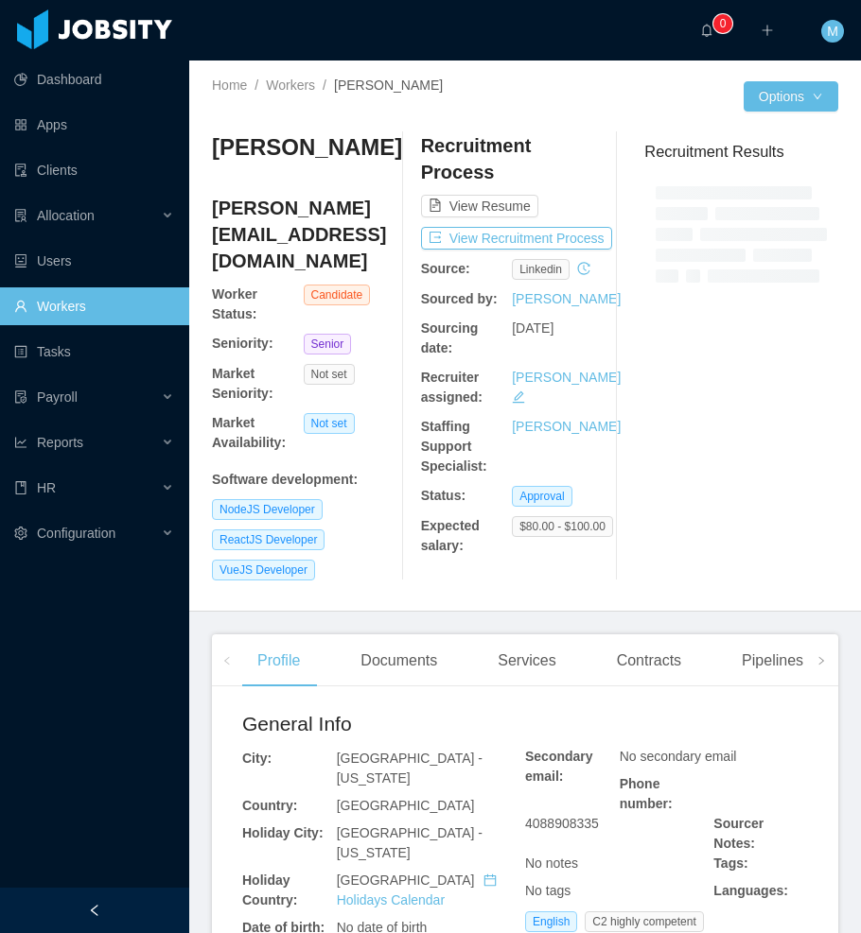
click at [112, 918] on div at bounding box center [94, 910] width 189 height 45
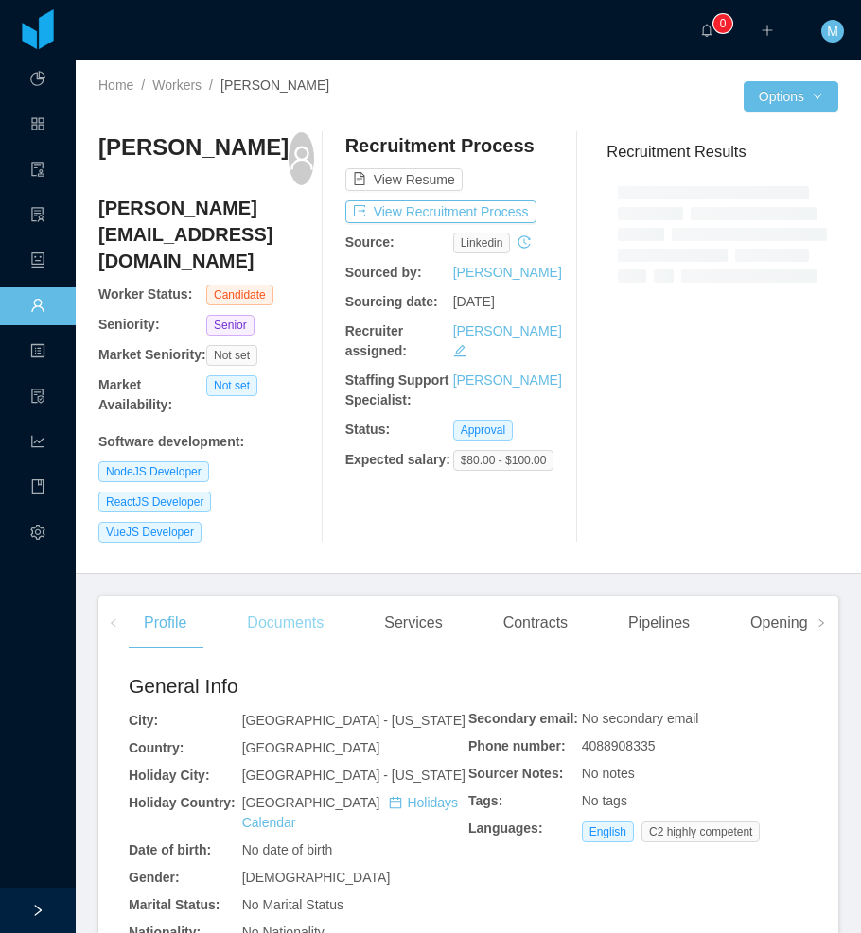
click at [300, 597] on div "Documents" at bounding box center [285, 623] width 107 height 53
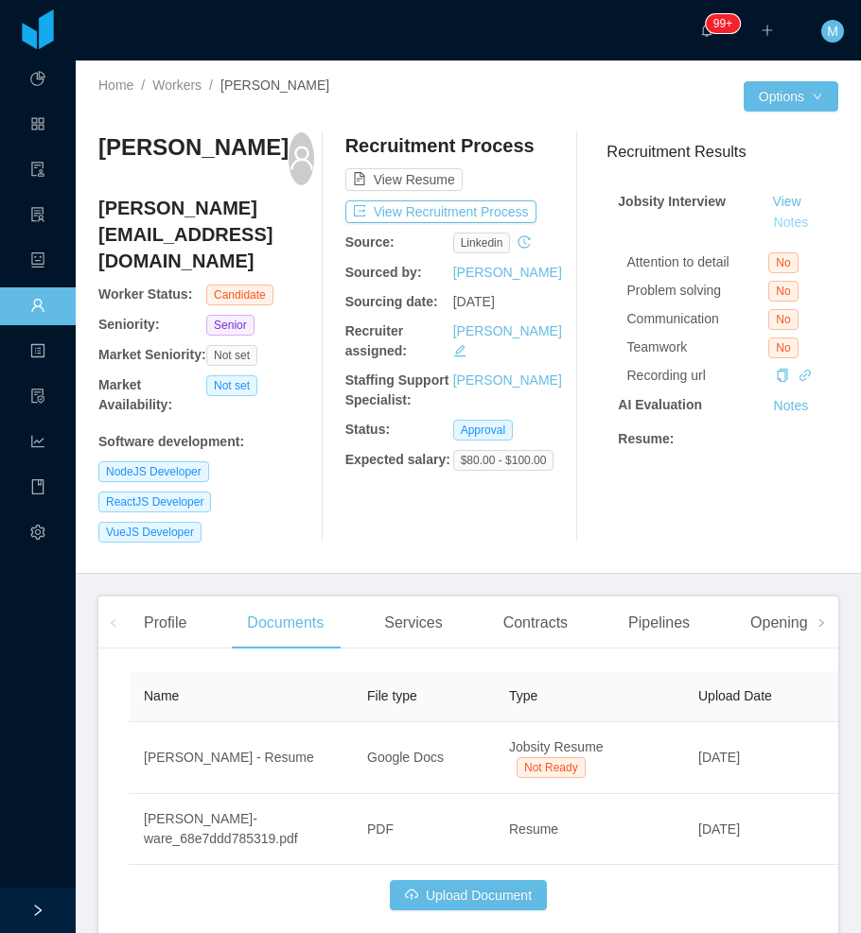
click at [780, 216] on button "Notes" at bounding box center [791, 223] width 50 height 23
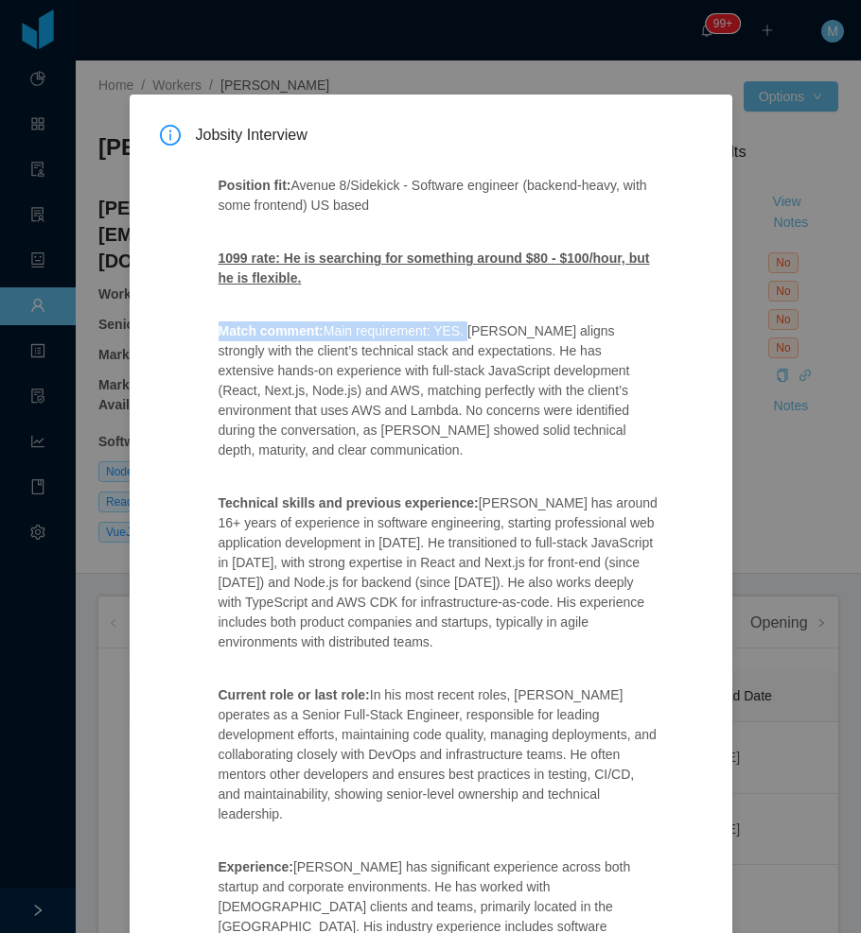
drag, startPoint x: 458, startPoint y: 336, endPoint x: 656, endPoint y: 435, distance: 222.0
copy p "Match comment: Main requirement: YES."
click at [533, 523] on p "Technical skills and previous experience: [PERSON_NAME] has around 16+ years of…" at bounding box center [438, 573] width 440 height 159
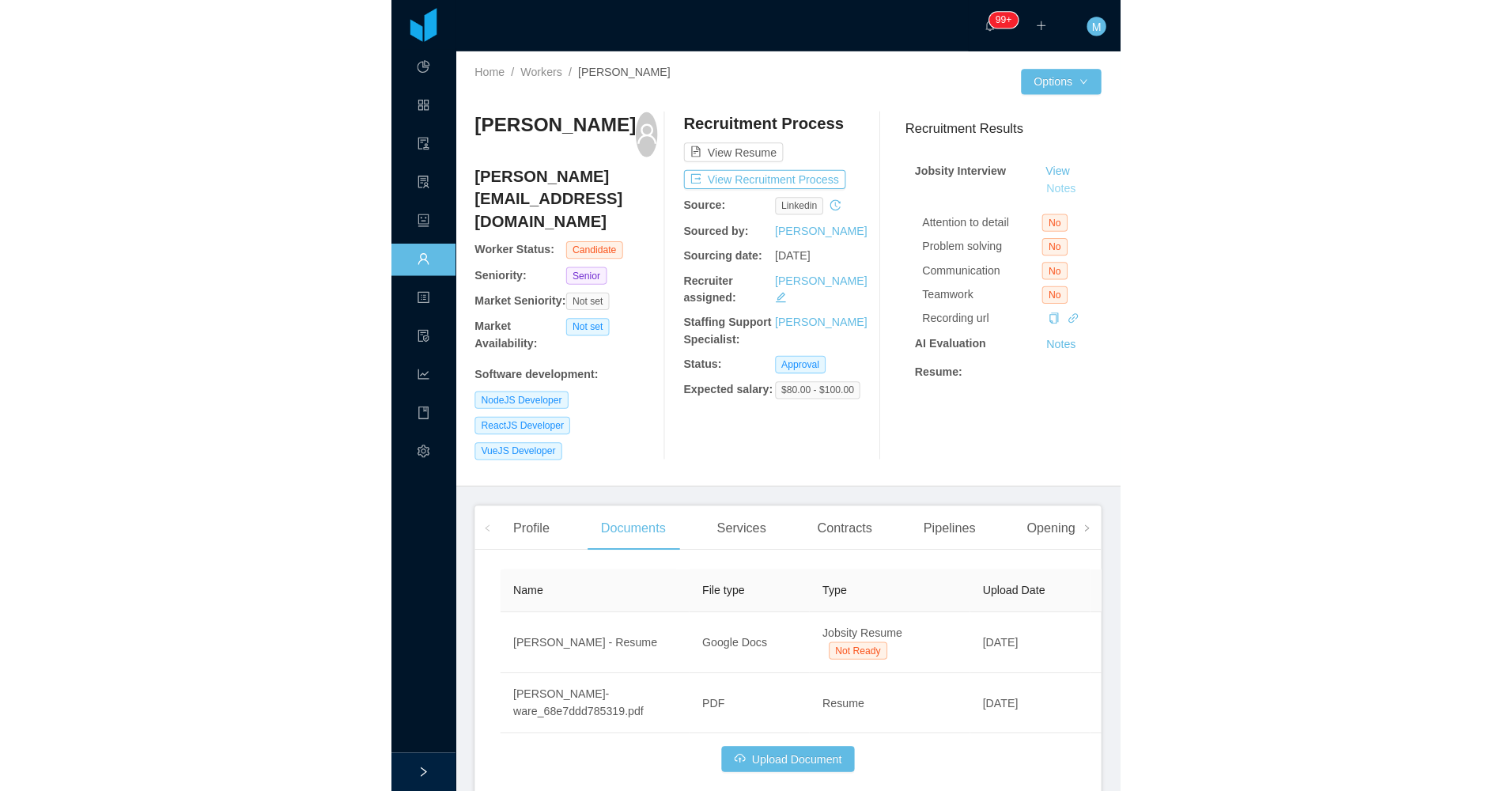
scroll to position [789, 0]
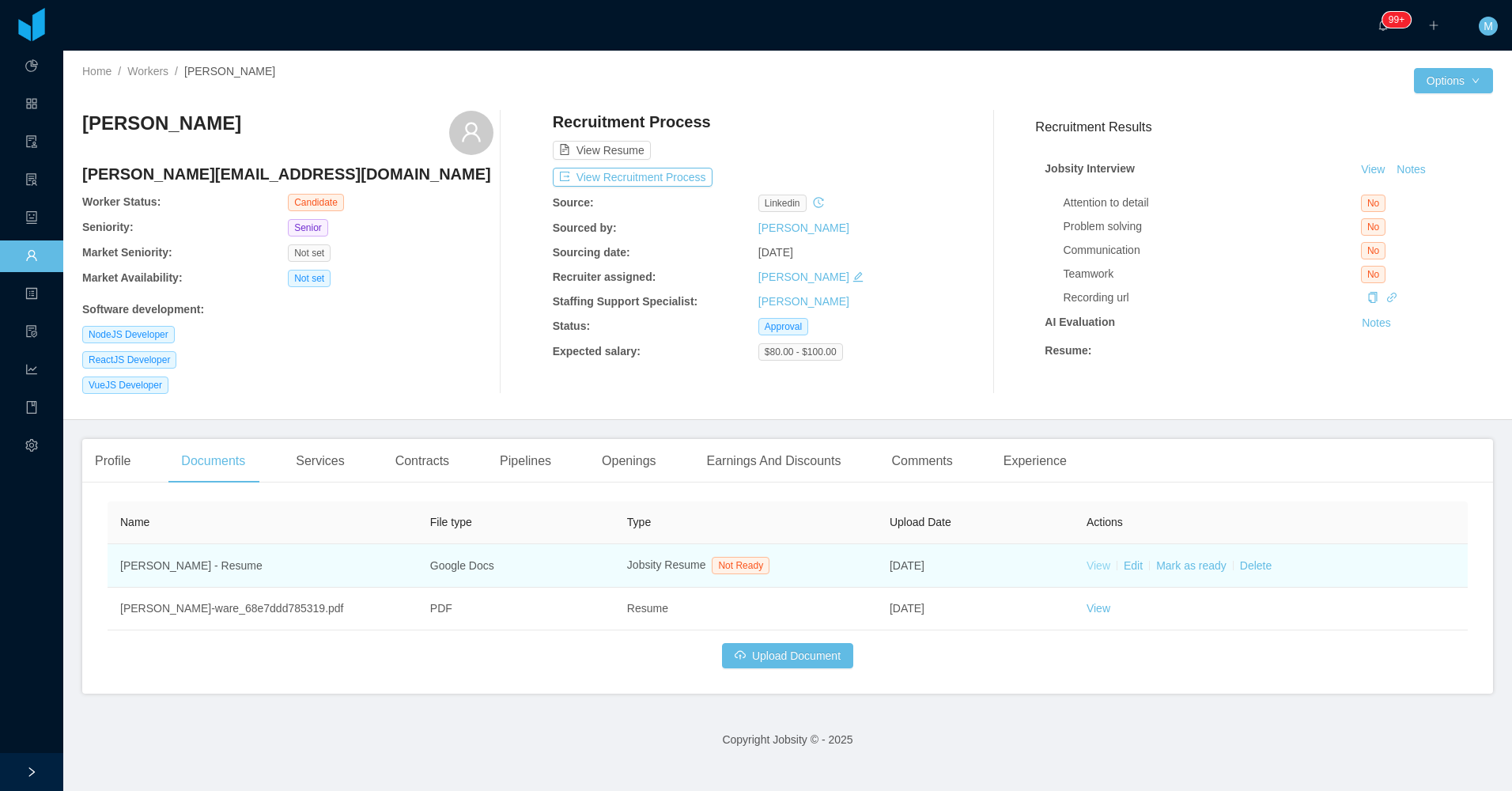
click at [719, 563] on link "View" at bounding box center [1098, 565] width 23 height 13
click at [719, 559] on link "Mark as ready" at bounding box center [1192, 565] width 70 height 13
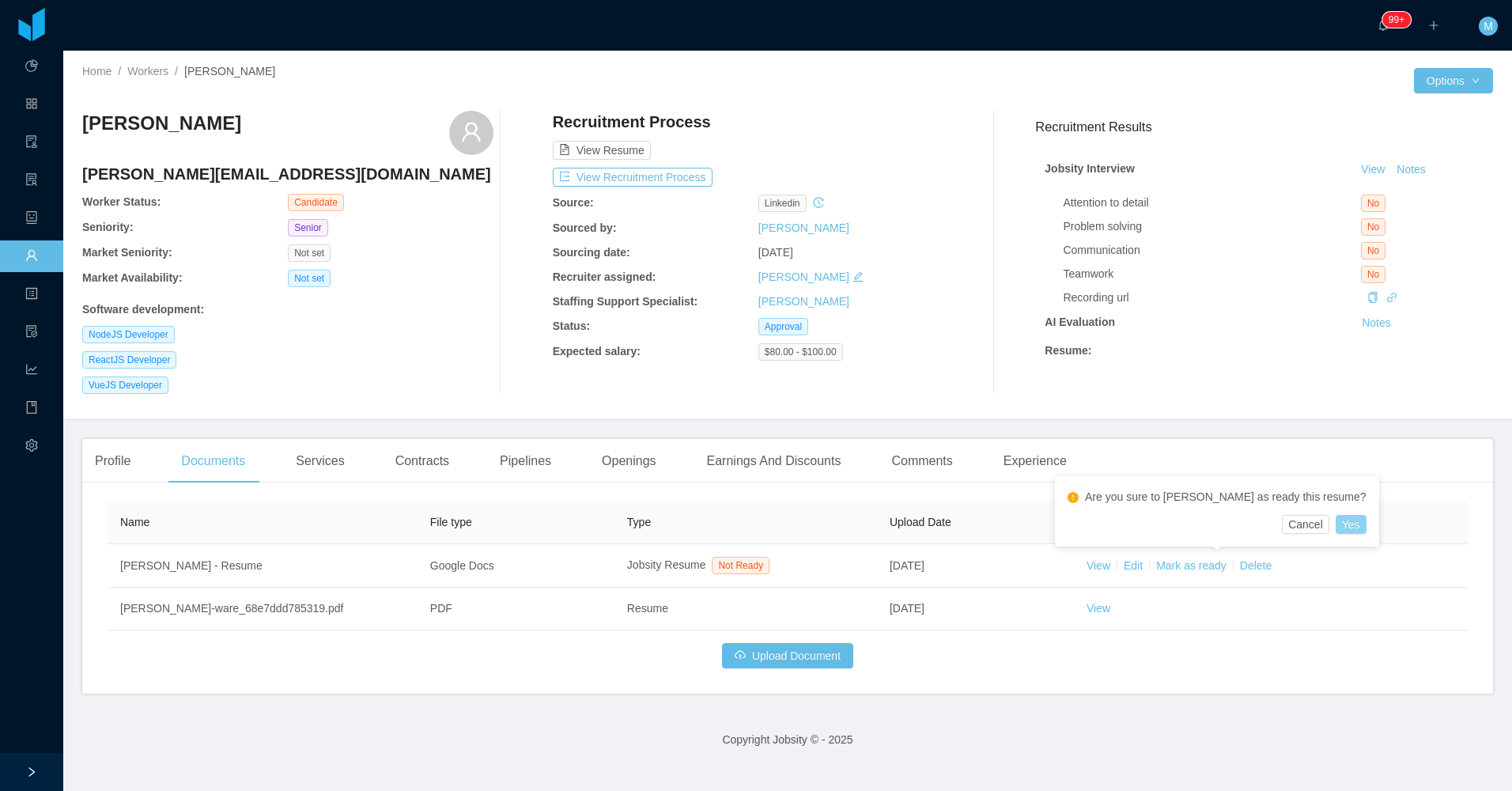
click at [719, 517] on button "Yes" at bounding box center [1351, 524] width 31 height 19
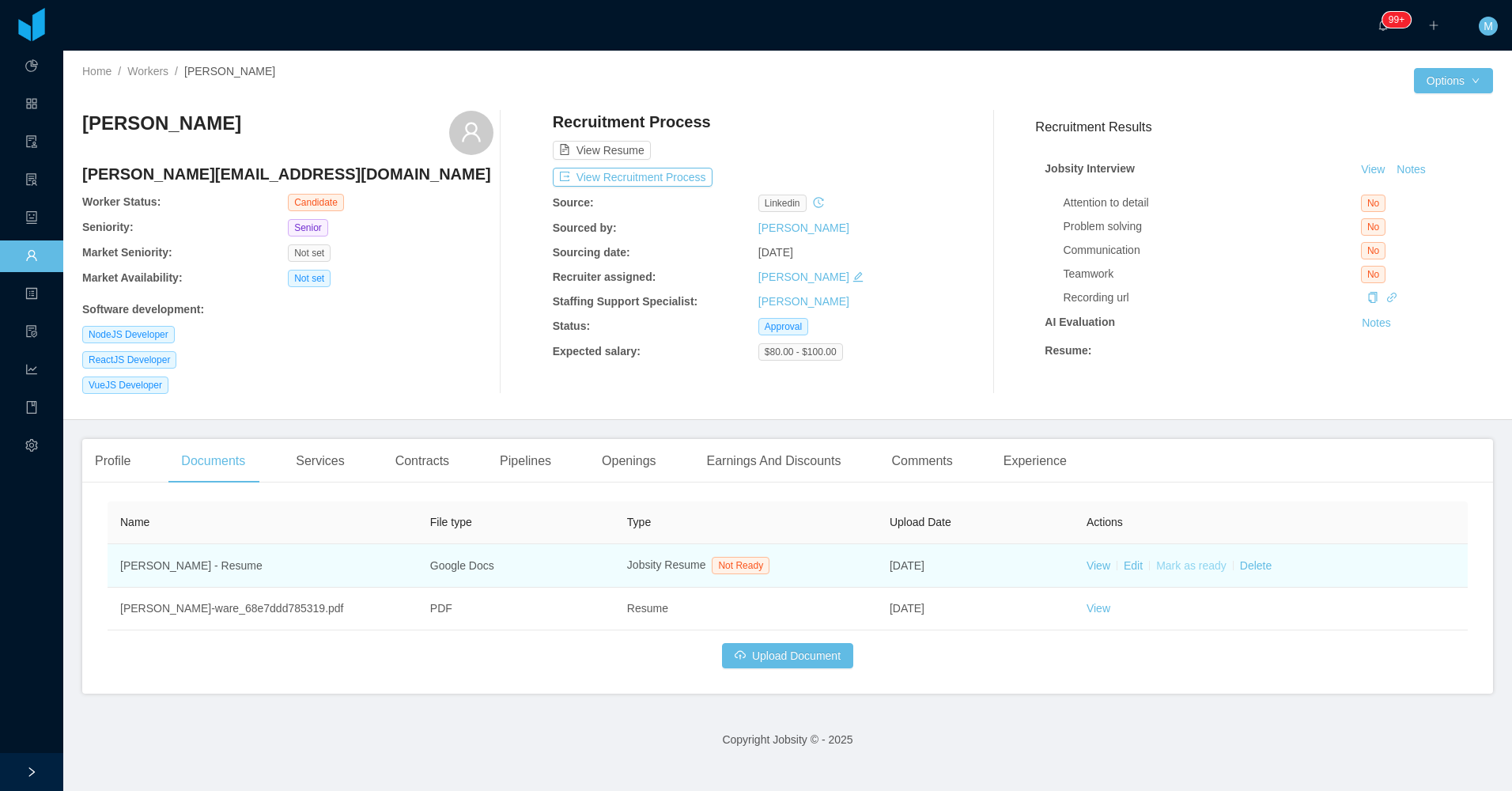
click at [719, 561] on link "Mark as ready" at bounding box center [1192, 565] width 70 height 13
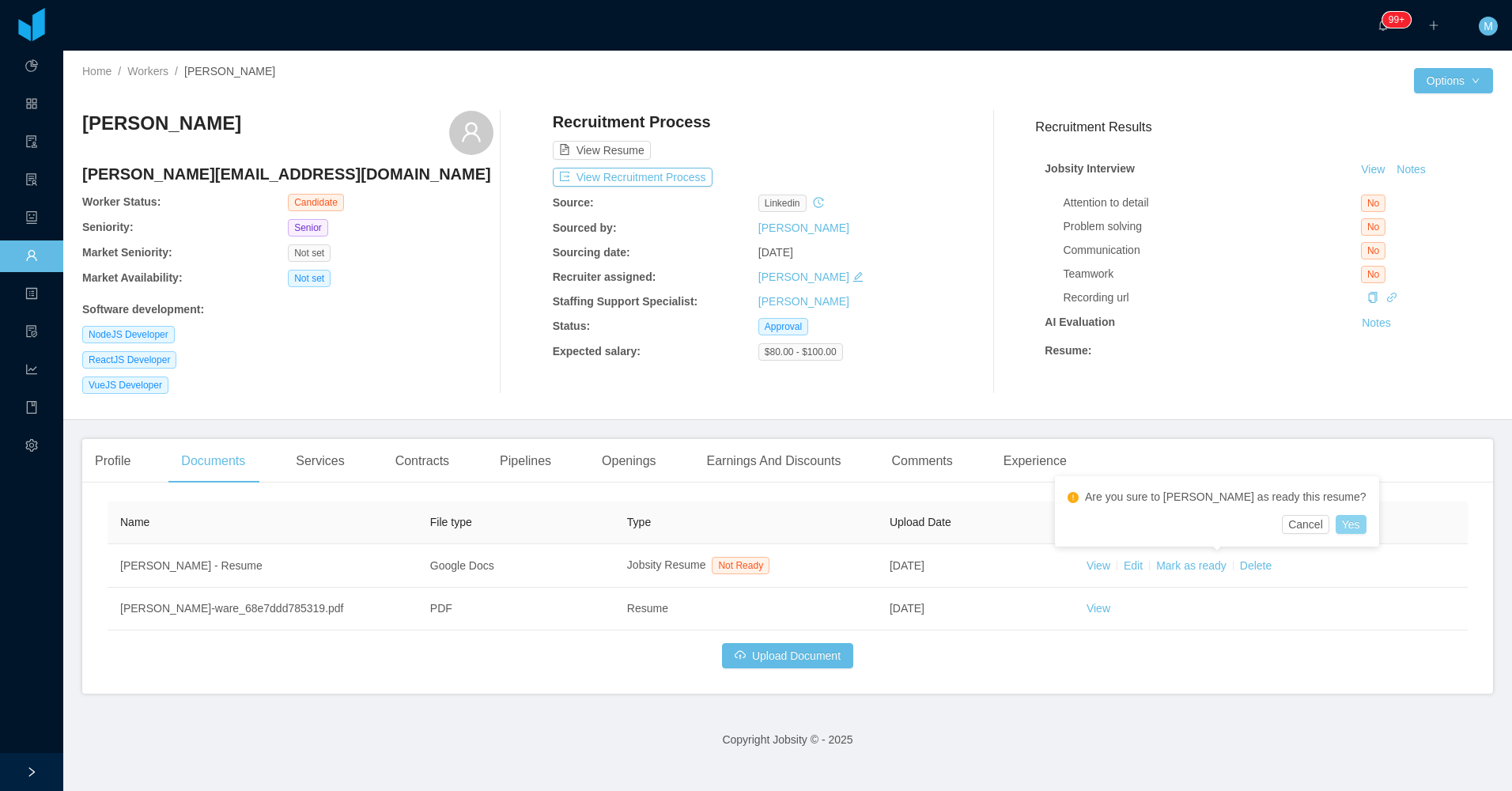
click at [719, 524] on button "Yes" at bounding box center [1351, 524] width 31 height 19
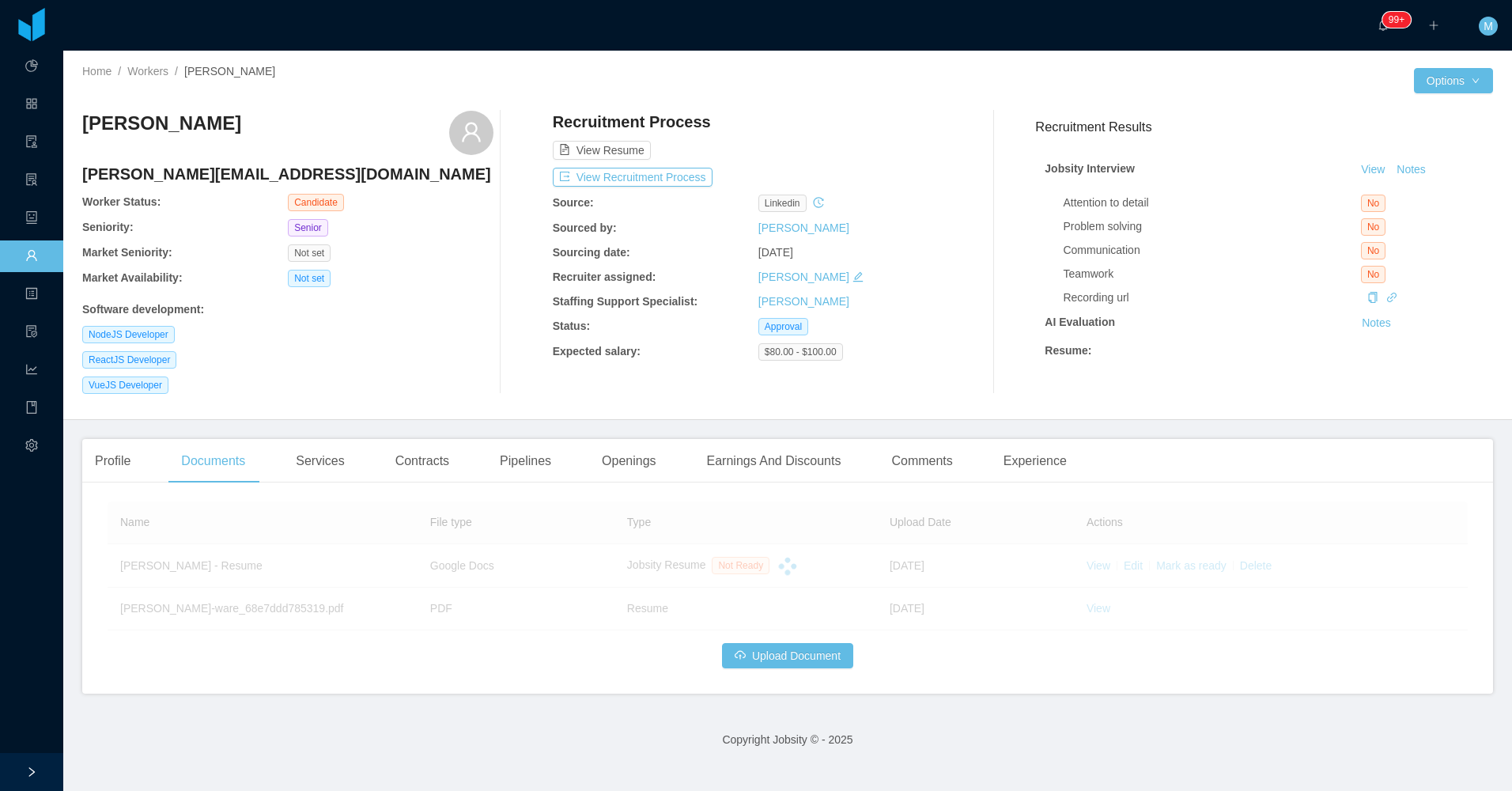
click at [426, 362] on div "ReactJS Developer" at bounding box center [288, 360] width 411 height 18
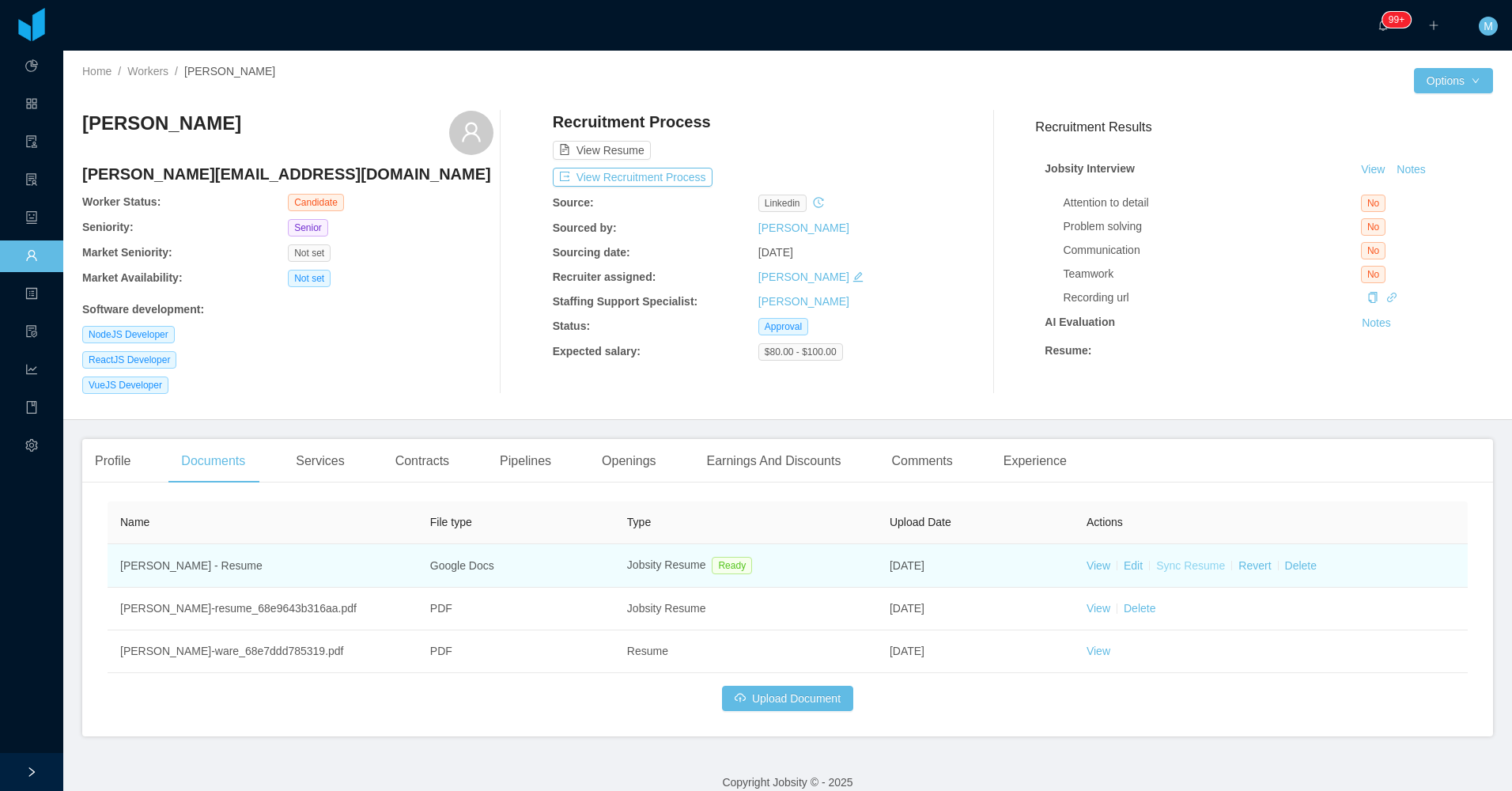
click at [719, 571] on link "Sync Resume" at bounding box center [1191, 565] width 69 height 13
click at [719, 567] on link "Sync Resume" at bounding box center [1191, 565] width 69 height 13
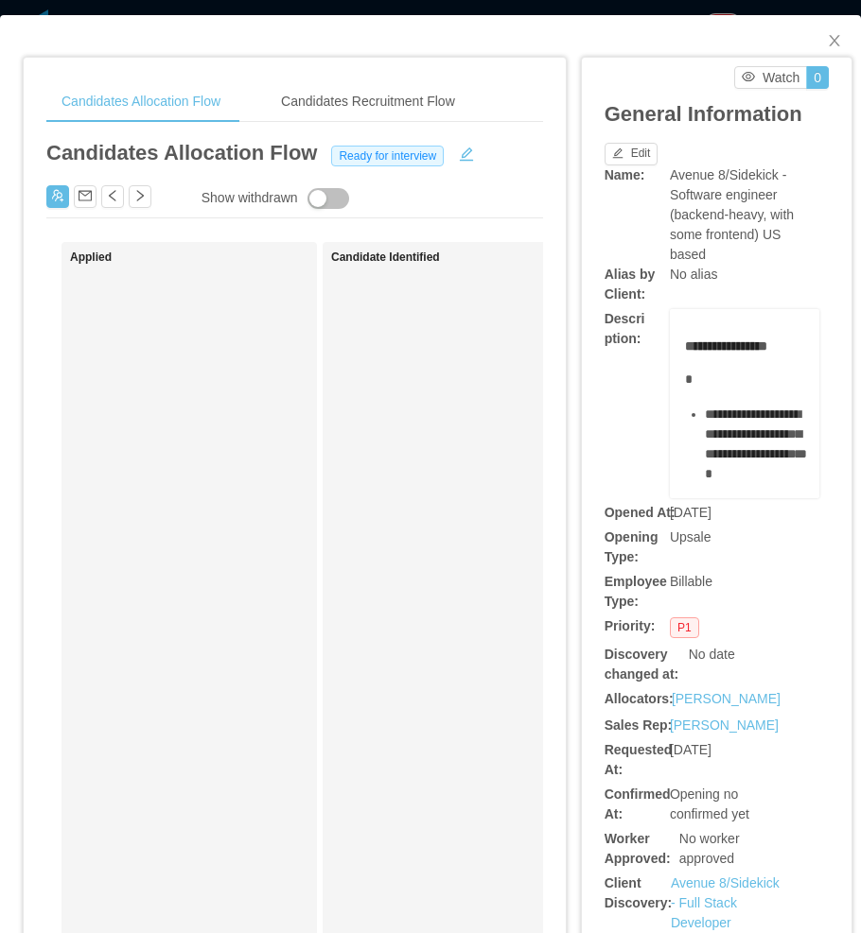
click at [340, 513] on div "Candidate Identified" at bounding box center [463, 715] width 265 height 929
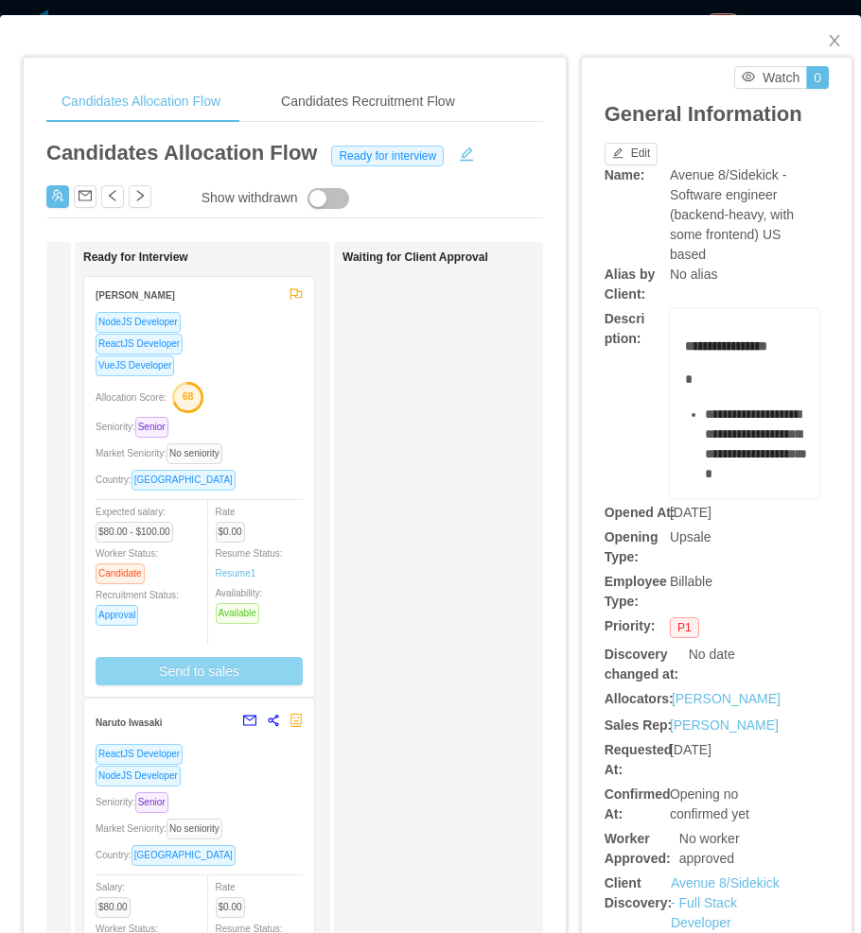
click at [194, 676] on button "Send to sales" at bounding box center [199, 671] width 207 height 28
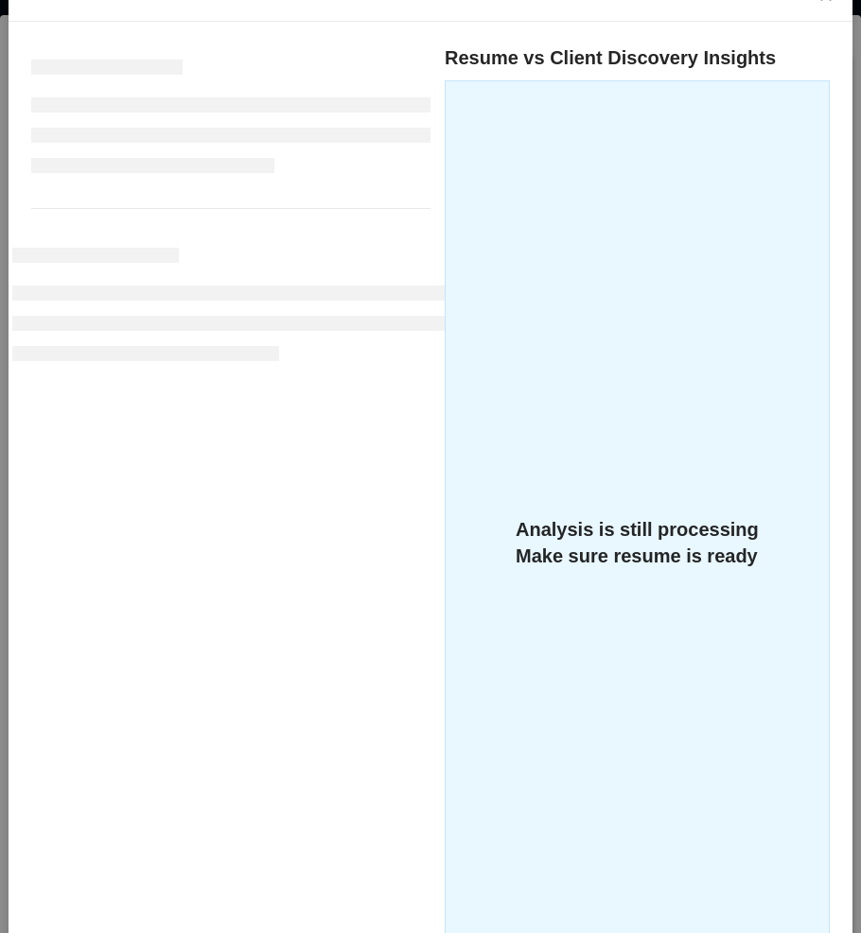
scroll to position [301, 0]
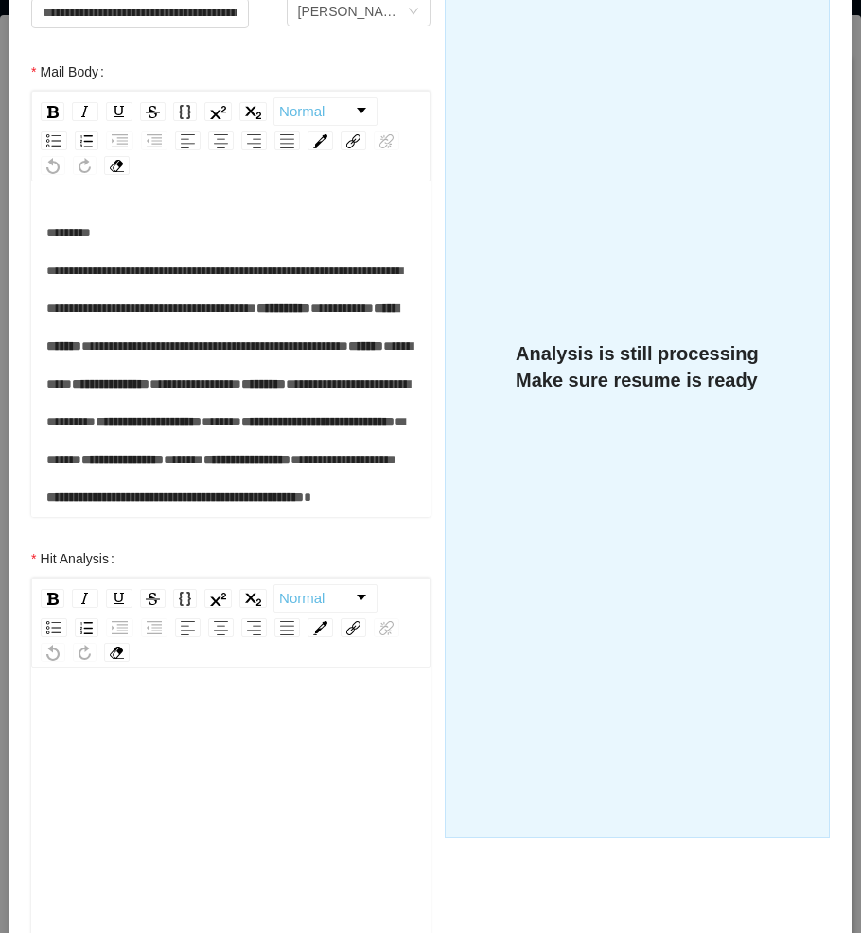
click at [166, 721] on div "rdw-editor" at bounding box center [231, 866] width 370 height 331
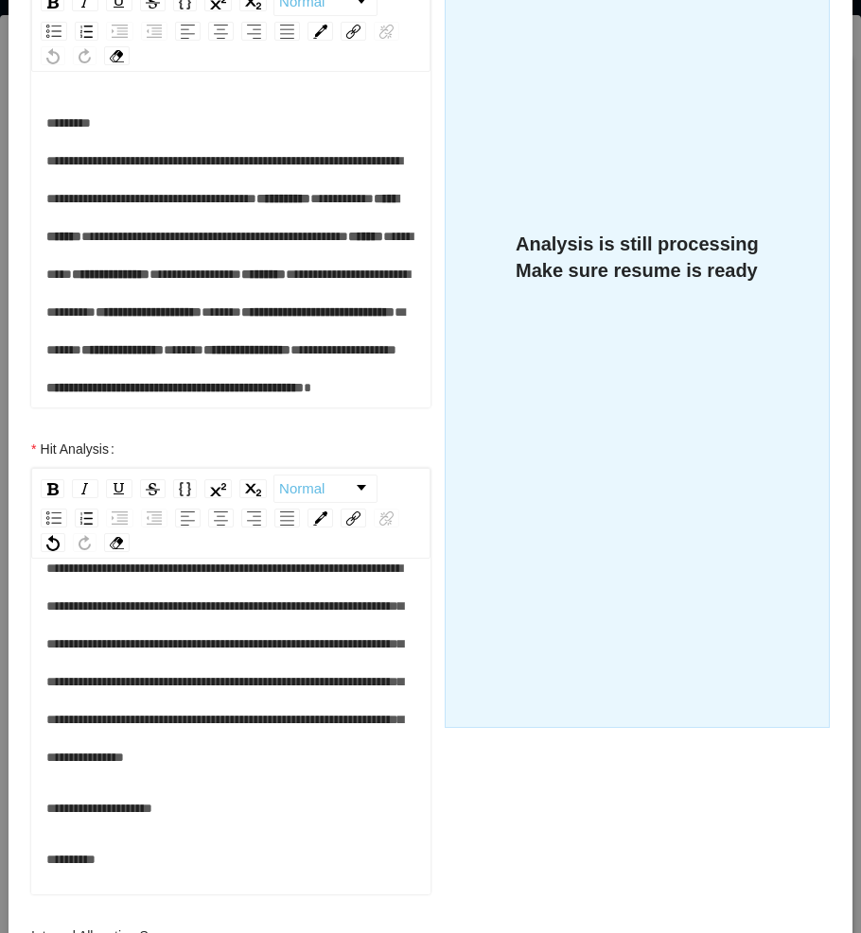
scroll to position [668, 0]
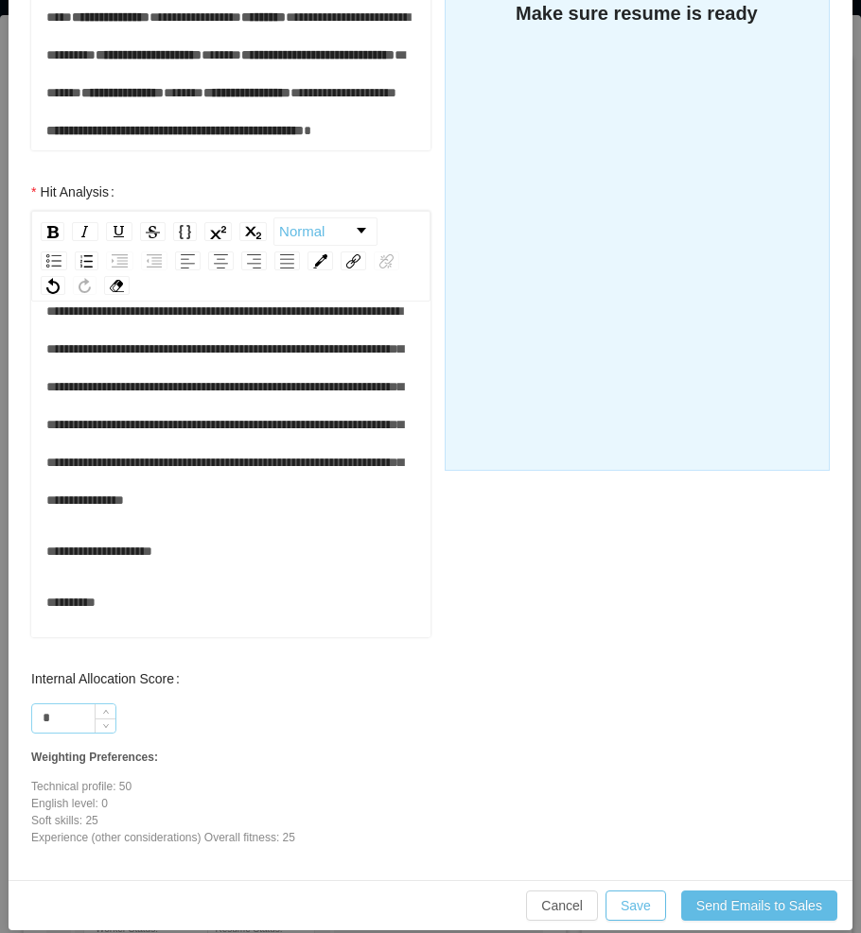
click at [54, 705] on input "*" at bounding box center [73, 719] width 83 height 28
type input "***"
click at [618, 891] on button "Save" at bounding box center [635, 906] width 61 height 30
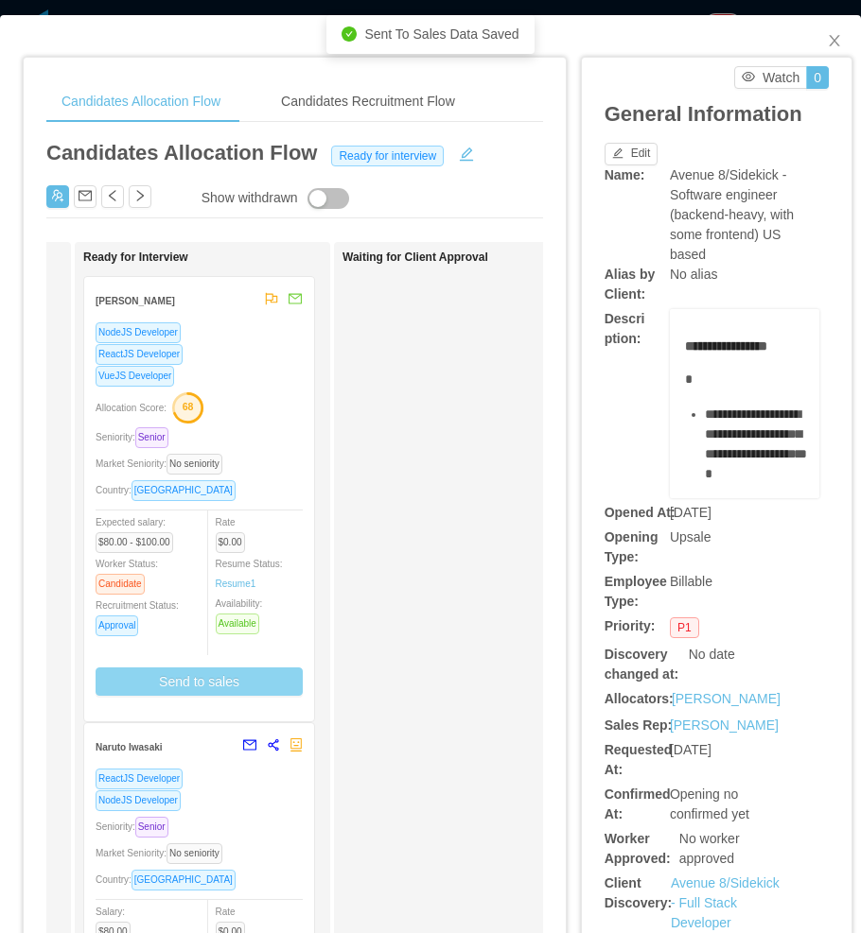
click at [265, 400] on div "Allocation Score: 68" at bounding box center [199, 406] width 207 height 30
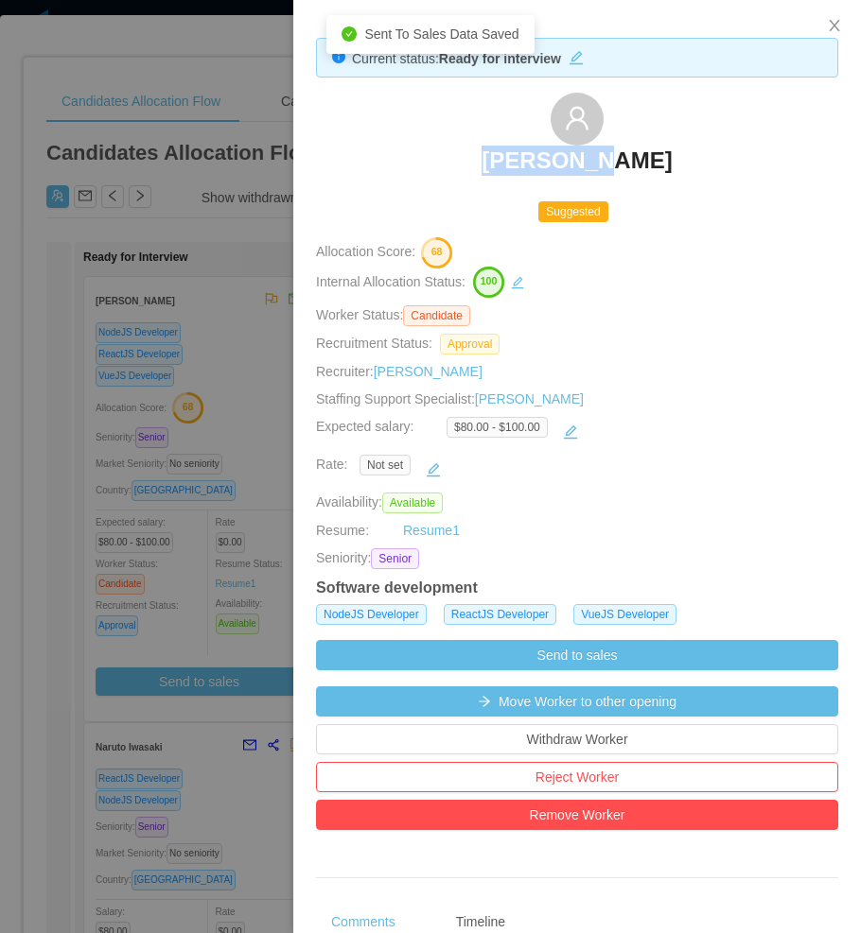
drag, startPoint x: 596, startPoint y: 151, endPoint x: 614, endPoint y: 152, distance: 18.0
click at [614, 152] on div "Leroy Ware" at bounding box center [577, 140] width 522 height 95
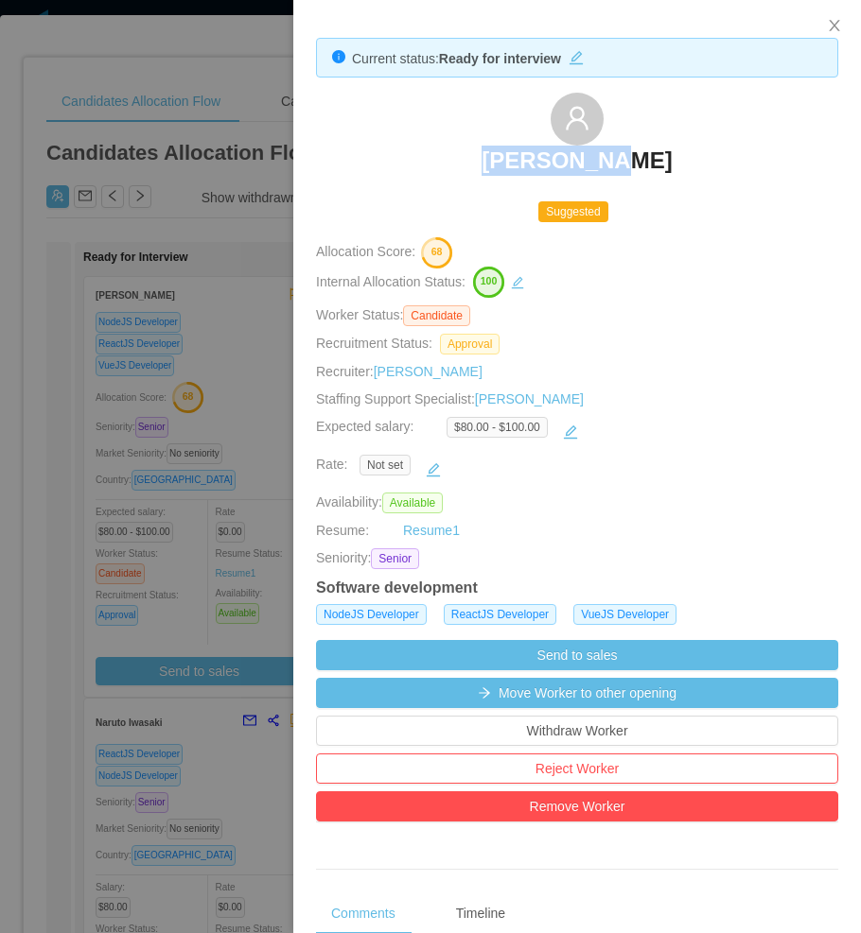
copy h3 "Leroy Ware"
click at [118, 375] on div at bounding box center [430, 466] width 861 height 933
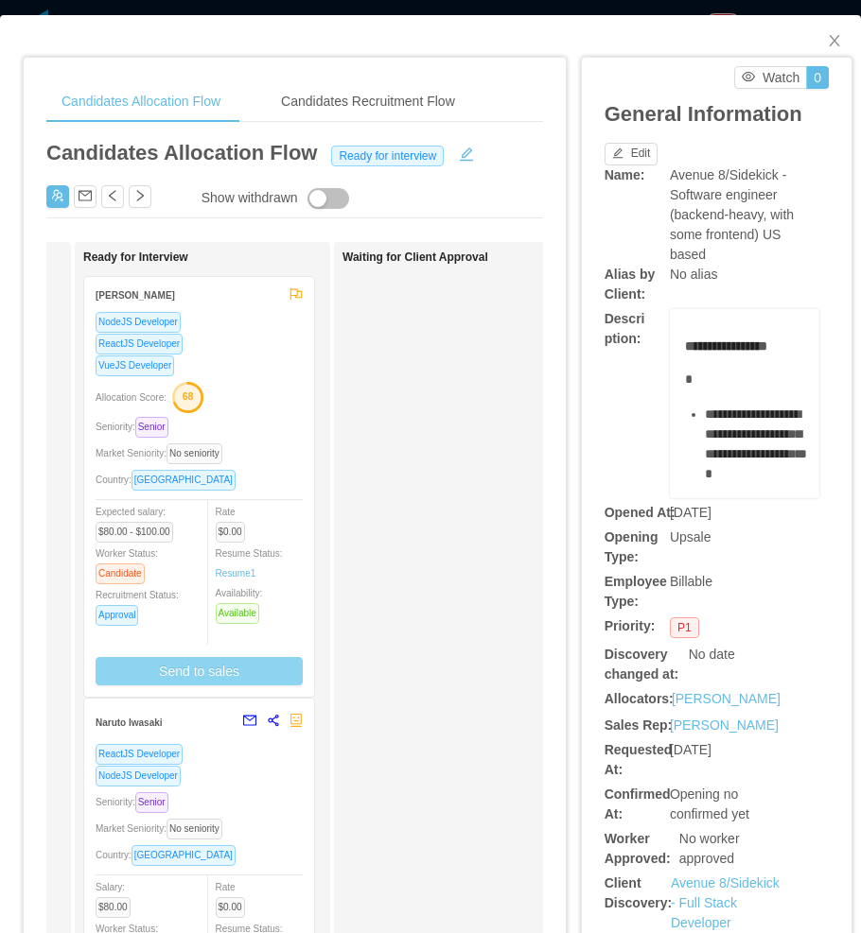
click at [196, 670] on button "Send to sales" at bounding box center [199, 671] width 207 height 28
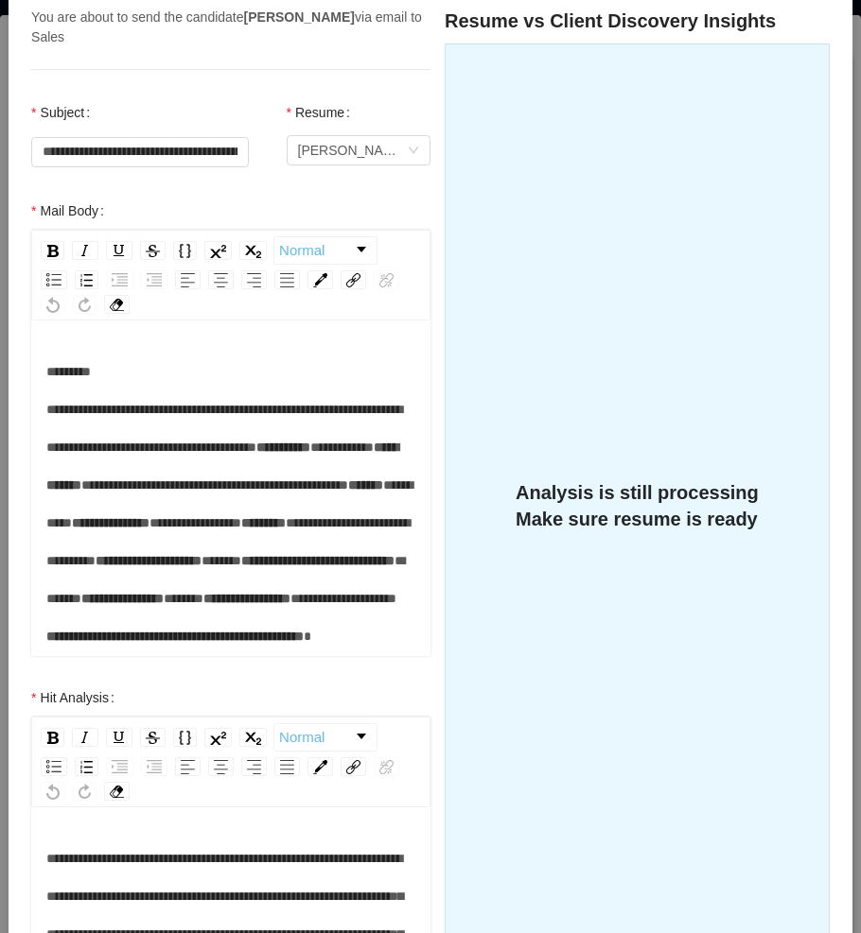
scroll to position [17, 0]
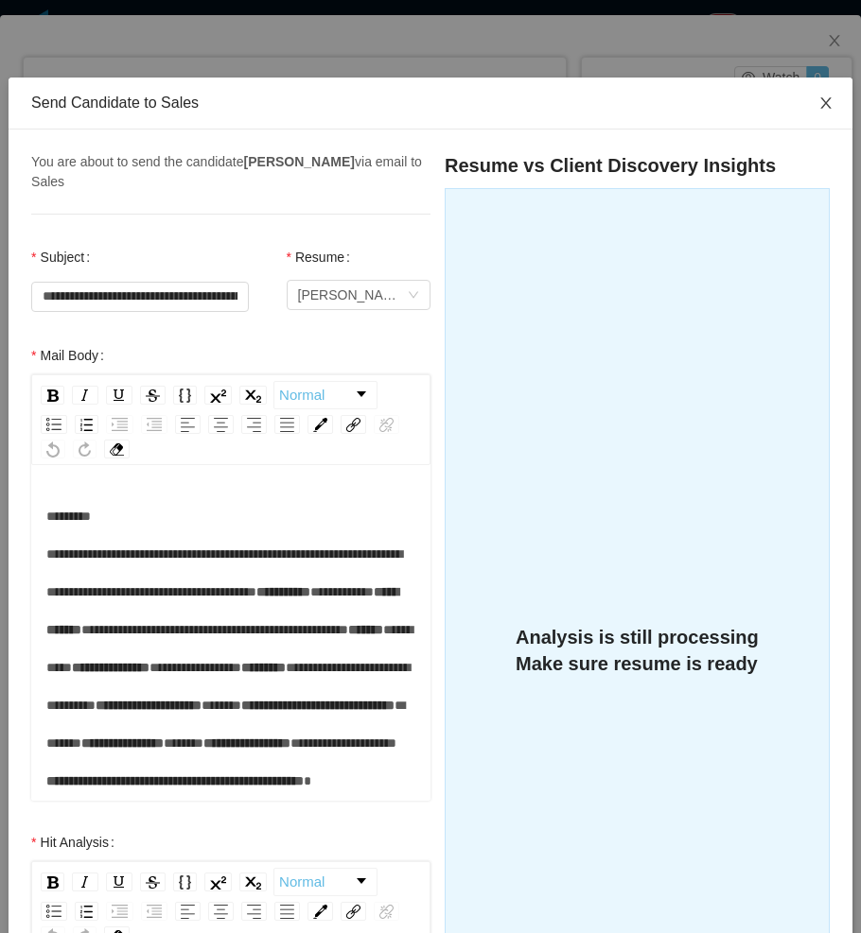
click at [818, 103] on icon "icon: close" at bounding box center [825, 103] width 15 height 15
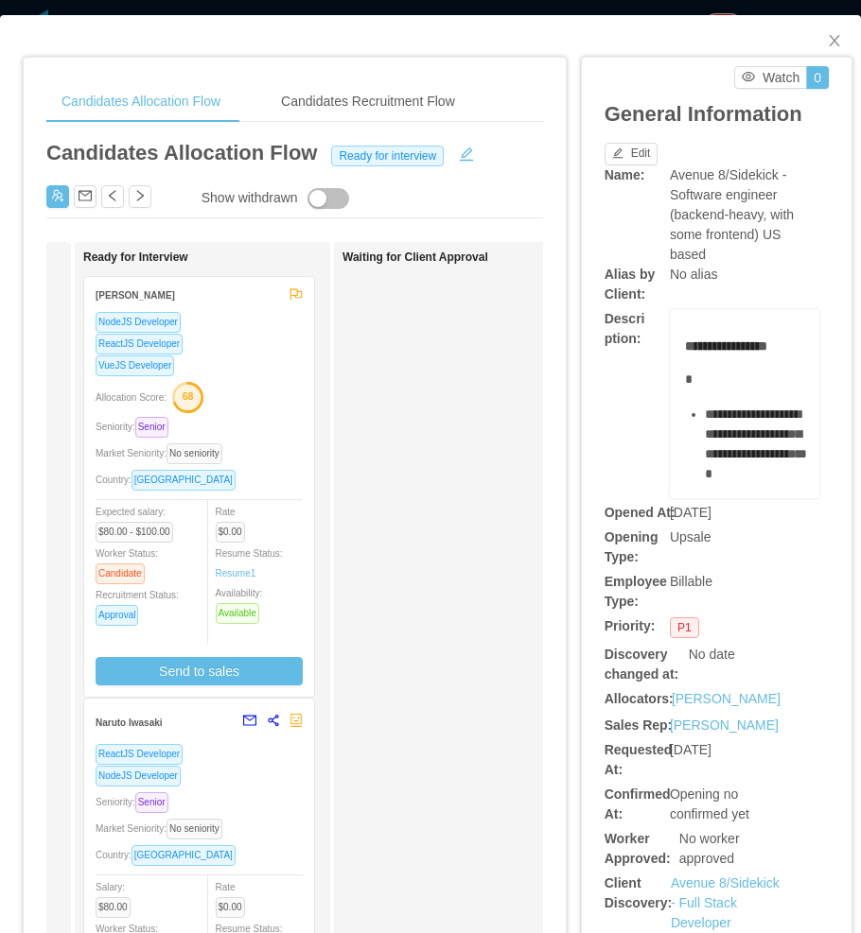
drag, startPoint x: 469, startPoint y: 423, endPoint x: 638, endPoint y: 281, distance: 220.8
click at [470, 423] on div "Waiting for Client Approval" at bounding box center [474, 715] width 265 height 929
drag, startPoint x: 813, startPoint y: 35, endPoint x: 860, endPoint y: 34, distance: 46.3
click at [826, 35] on icon "icon: close" at bounding box center [833, 40] width 15 height 15
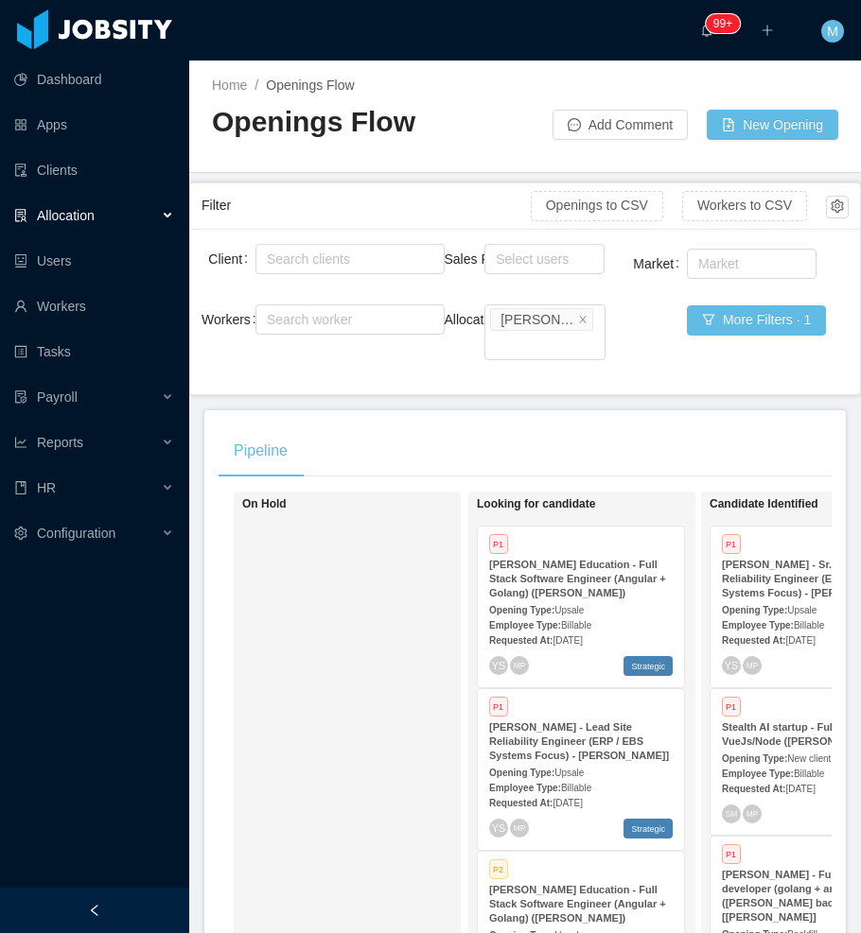
click at [122, 895] on div at bounding box center [94, 910] width 189 height 45
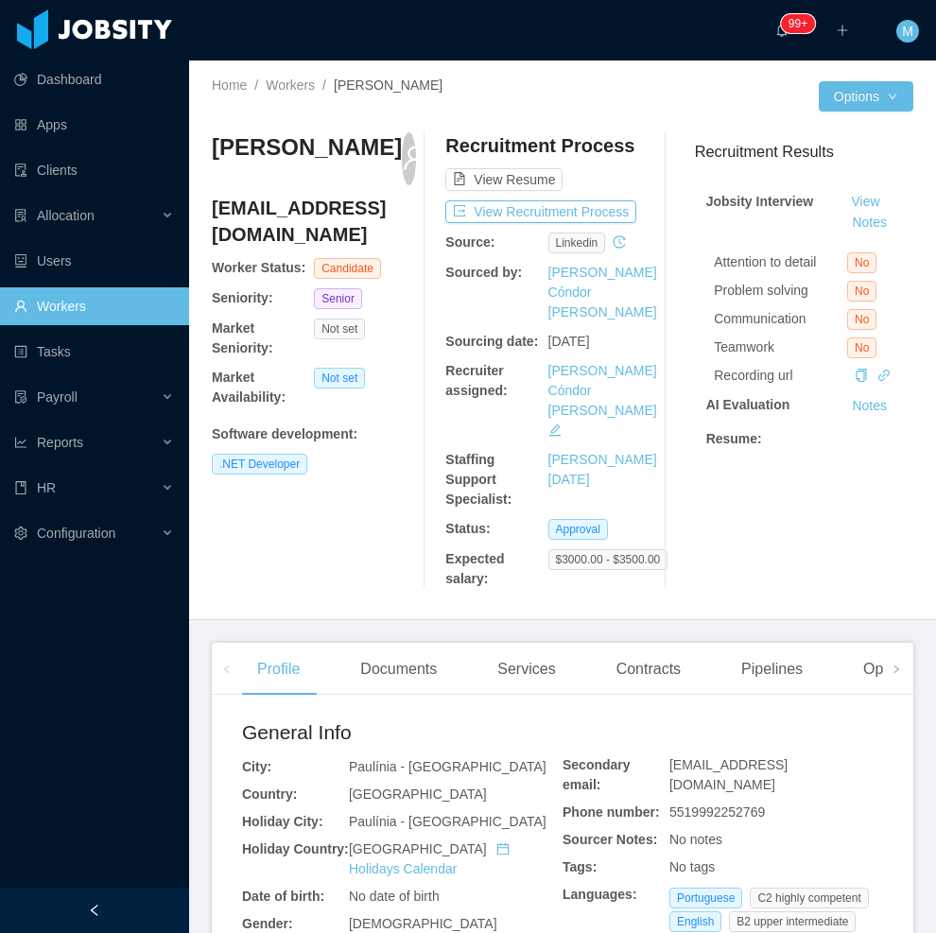
click at [129, 907] on div at bounding box center [94, 910] width 189 height 45
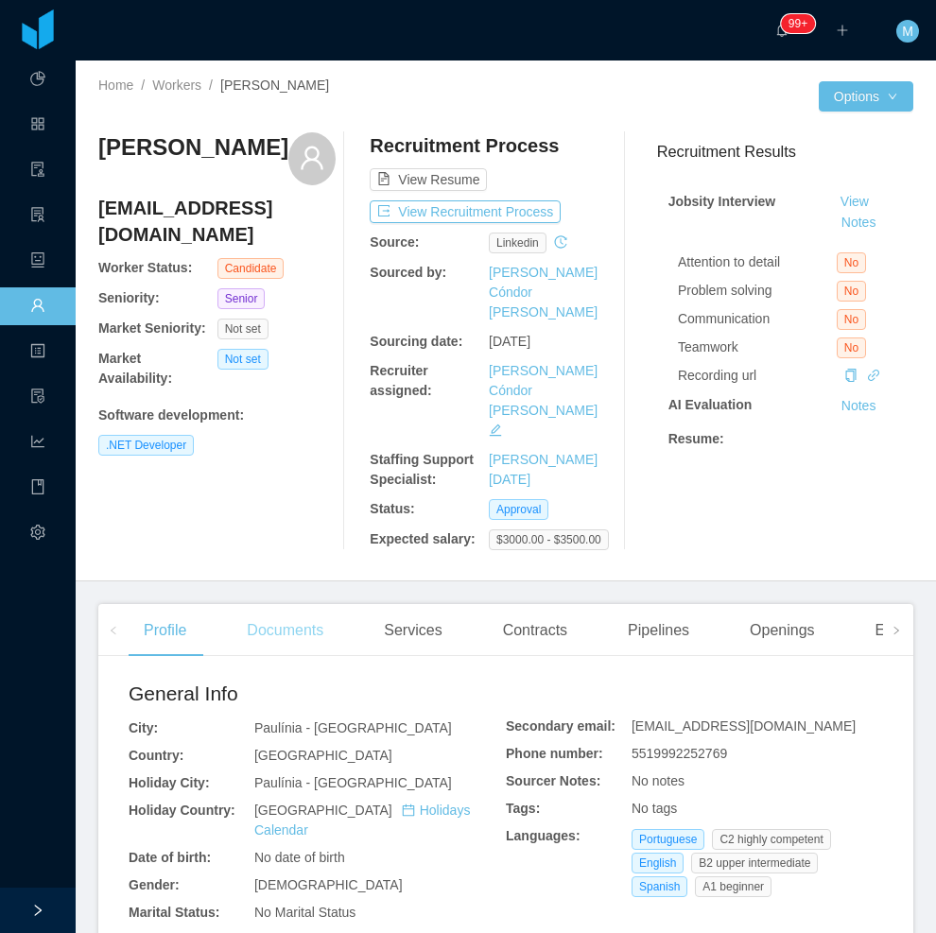
click at [317, 604] on div "Documents" at bounding box center [285, 630] width 107 height 53
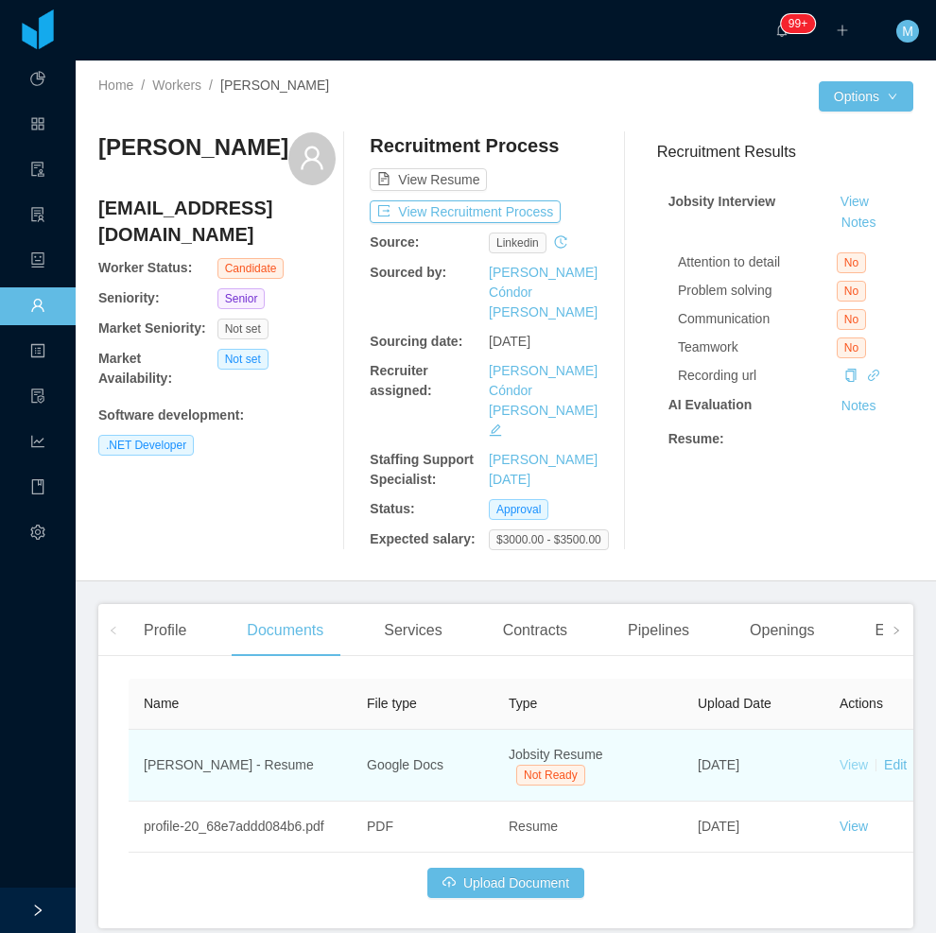
click at [849, 757] on link "View" at bounding box center [854, 764] width 28 height 15
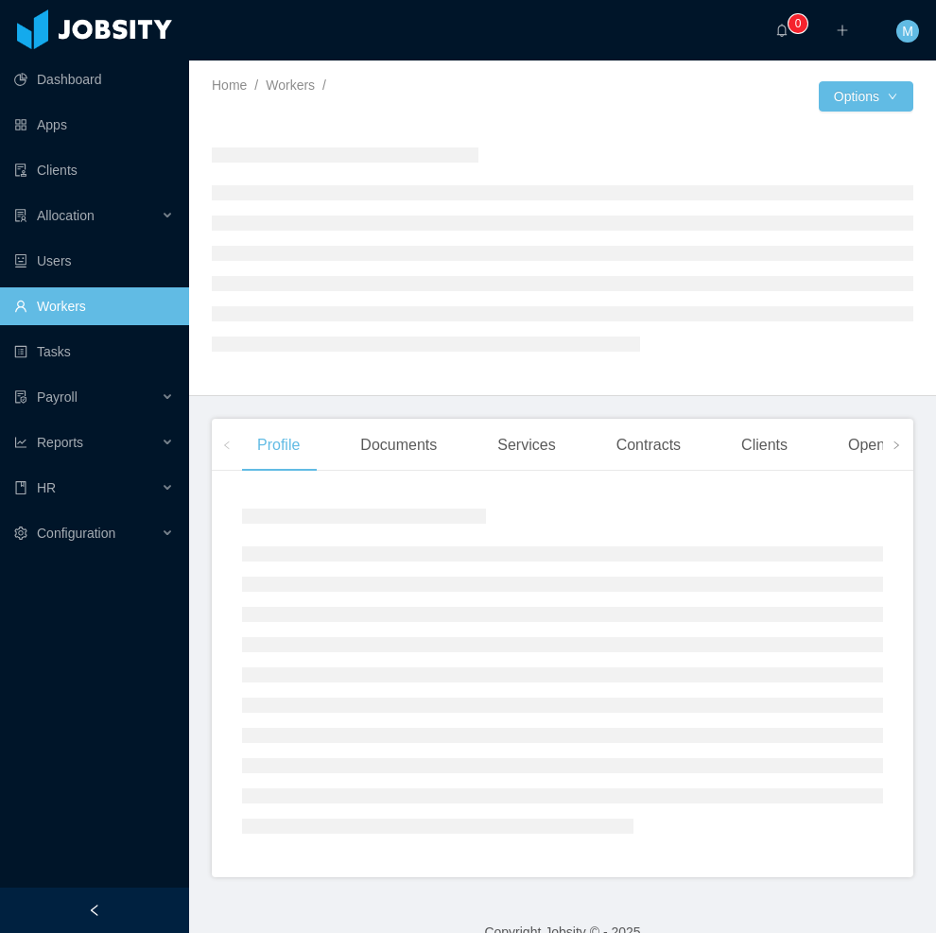
click at [86, 915] on div at bounding box center [94, 910] width 189 height 45
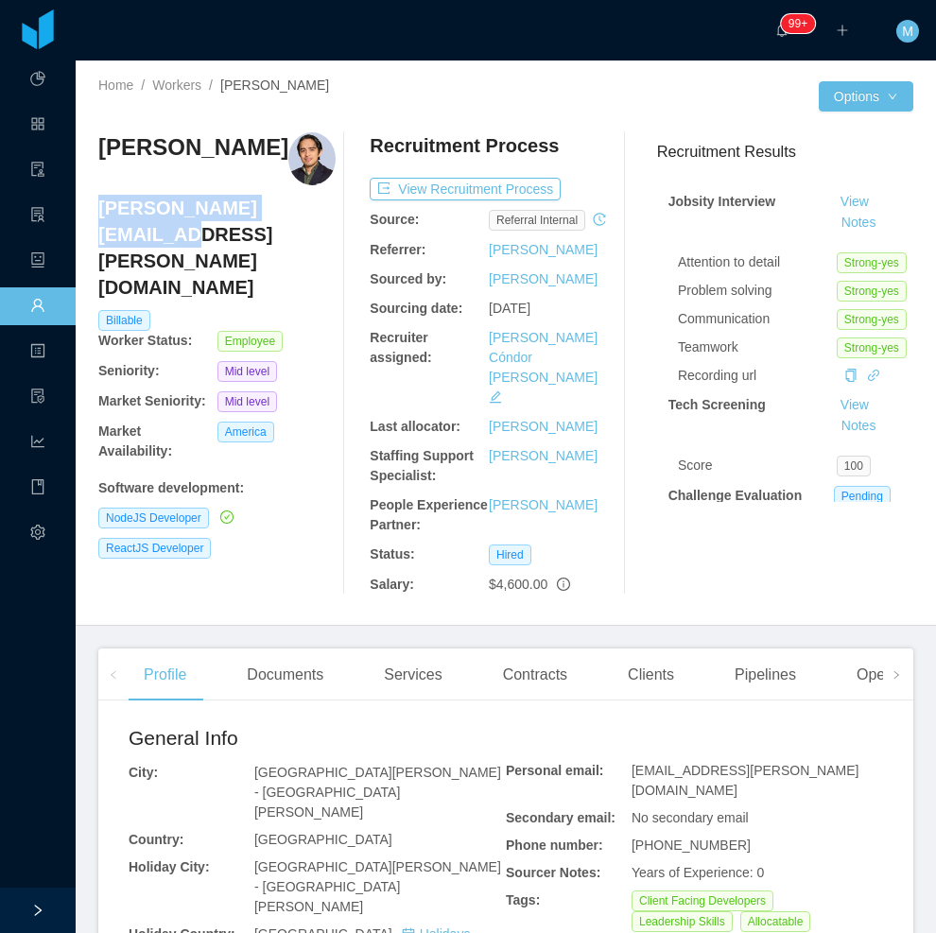
drag, startPoint x: 299, startPoint y: 210, endPoint x: 98, endPoint y: 208, distance: 200.5
click at [98, 208] on h4 "[PERSON_NAME][EMAIL_ADDRESS][PERSON_NAME][DOMAIN_NAME]" at bounding box center [216, 248] width 237 height 106
click at [433, 649] on div "Services" at bounding box center [413, 675] width 88 height 53
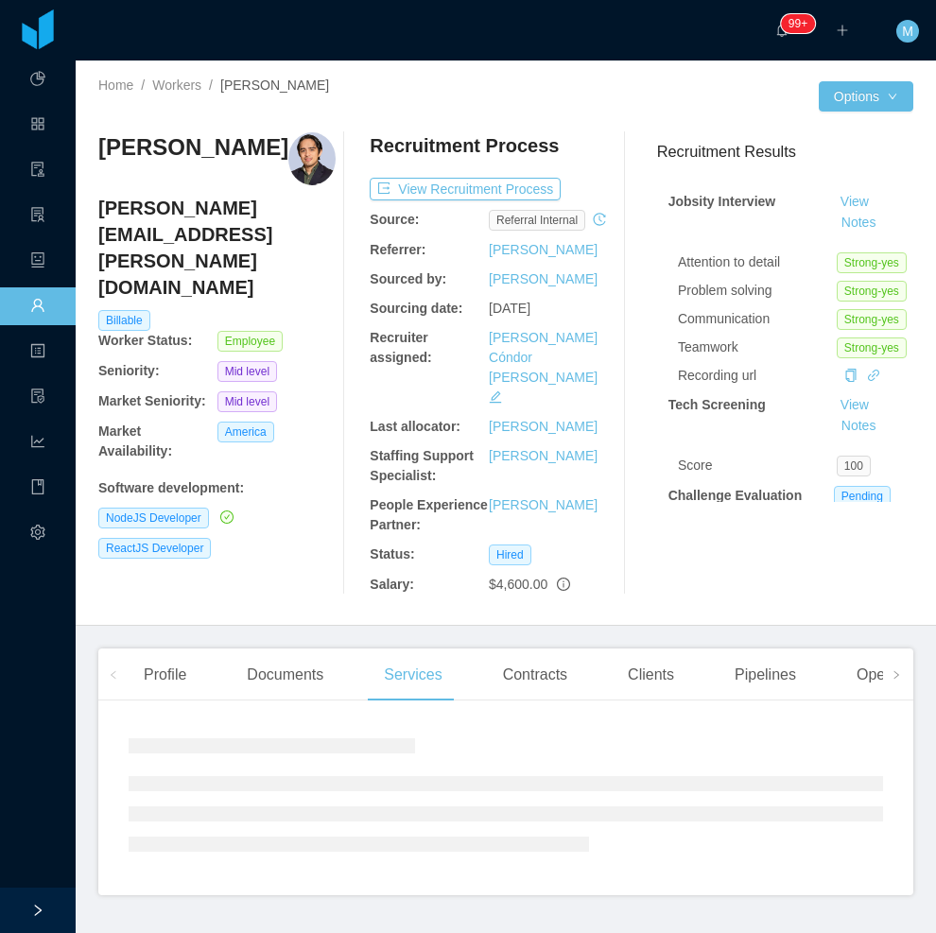
scroll to position [10, 0]
